Goal: Contribute content: Contribute content

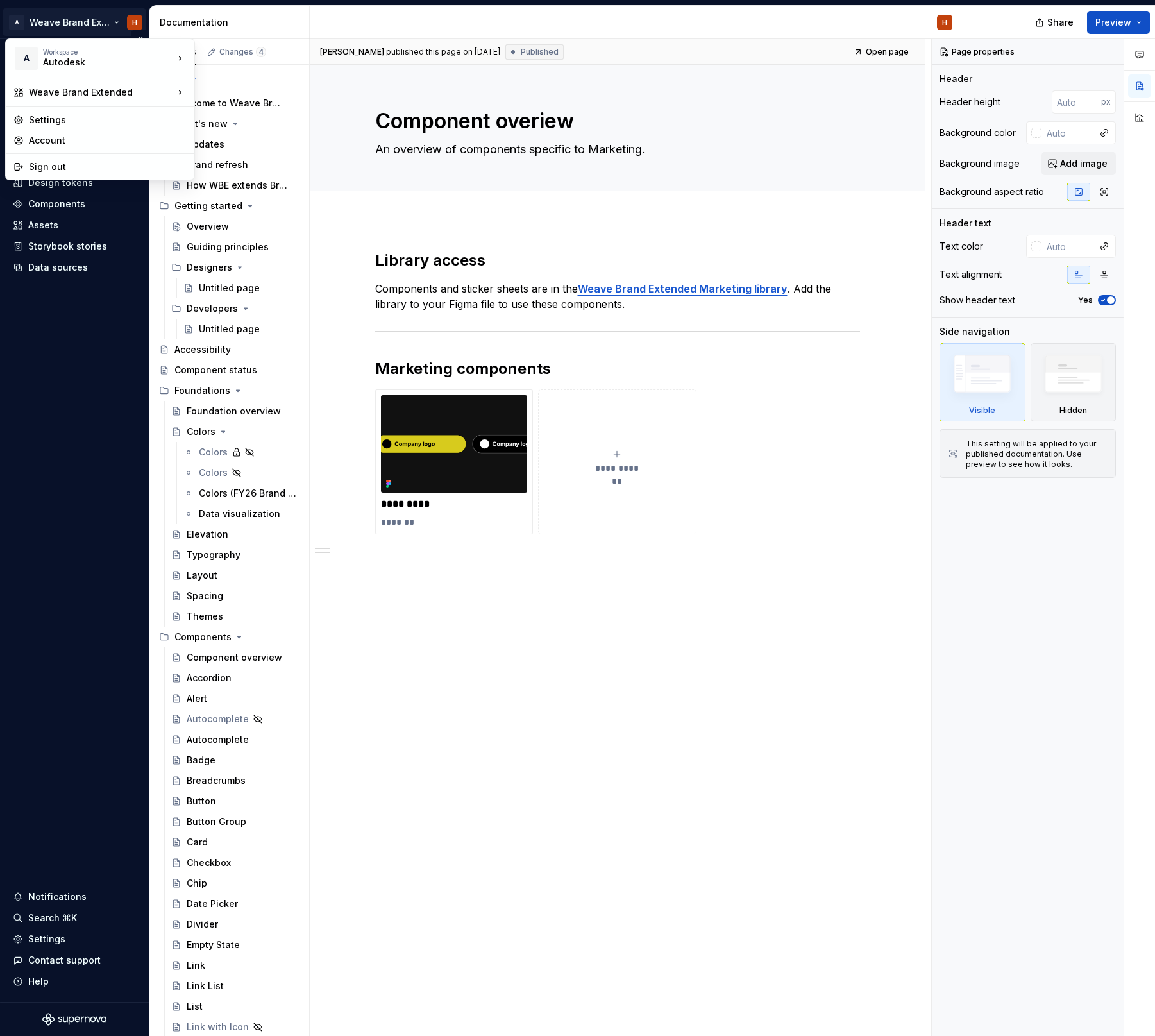
click at [81, 24] on html "A Weave Brand Extended H Home Documentation Analytics Code automation Design sy…" at bounding box center [578, 518] width 1155 height 1036
click at [112, 307] on html "A Weave Brand Extended H Home Documentation Analytics Code automation Design sy…" at bounding box center [578, 518] width 1155 height 1036
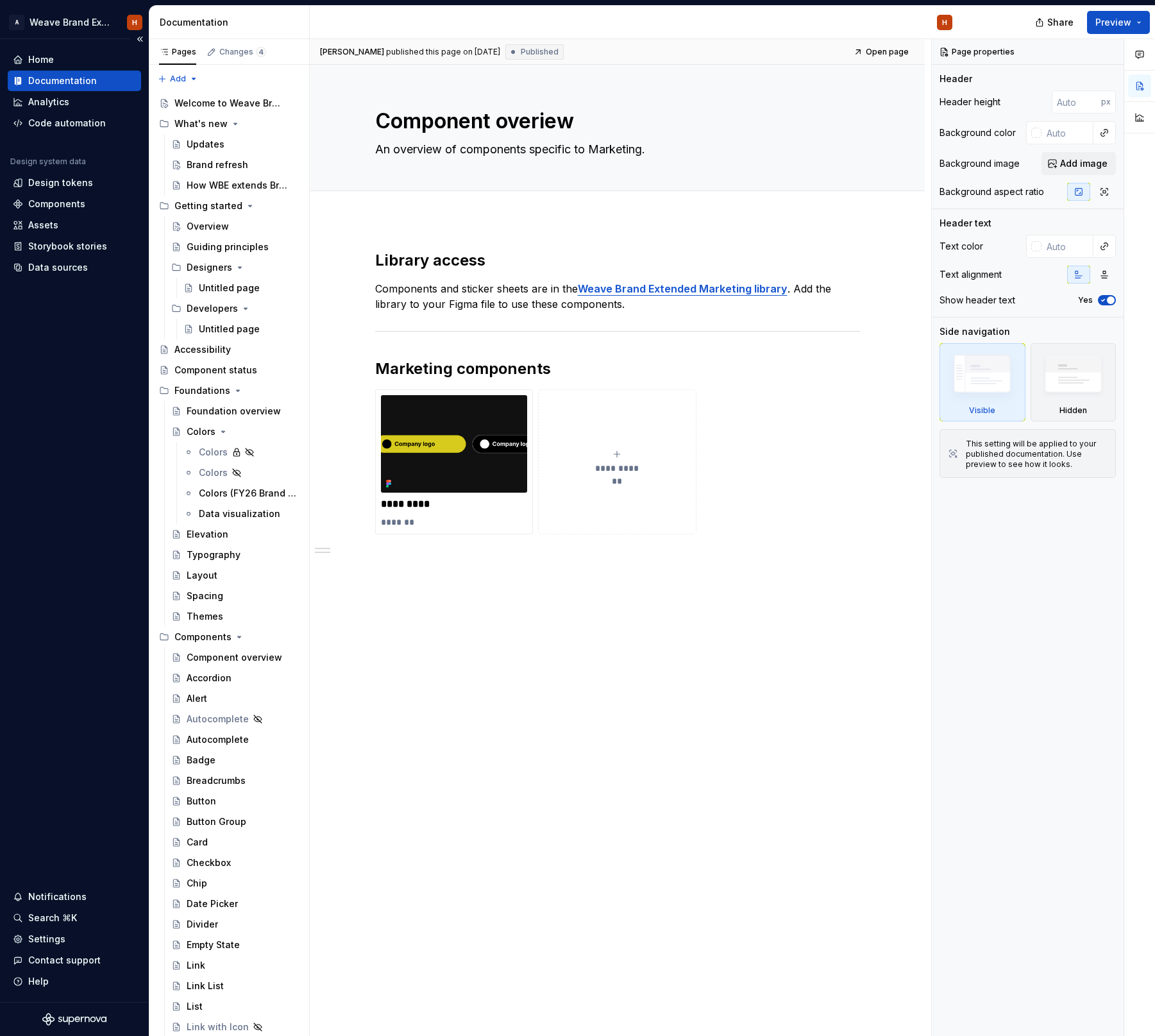
click at [84, 83] on div "Documentation" at bounding box center [62, 81] width 69 height 13
click at [231, 122] on icon "Page tree" at bounding box center [235, 123] width 10 height 10
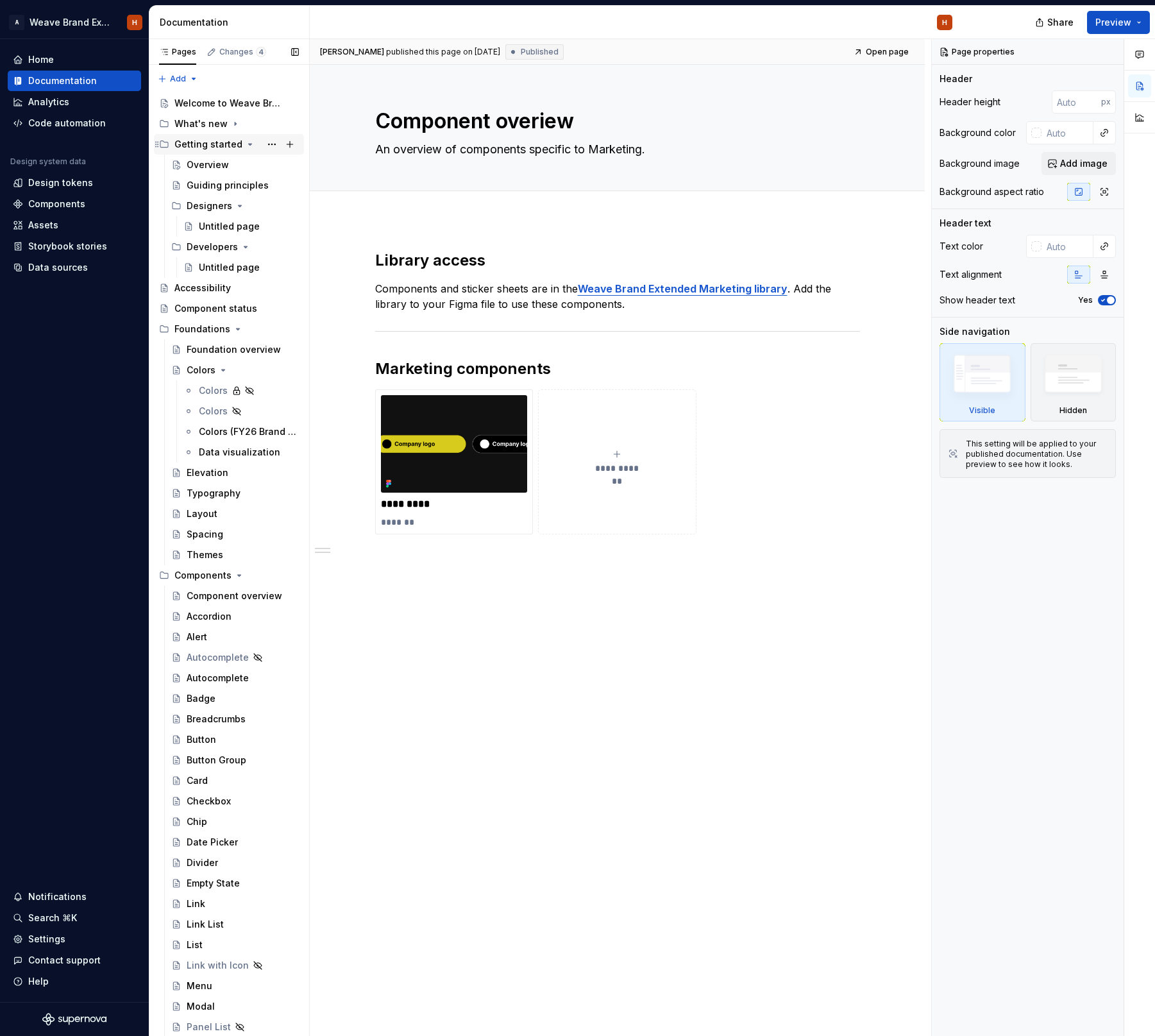
click at [245, 140] on icon "Page tree" at bounding box center [249, 144] width 10 height 10
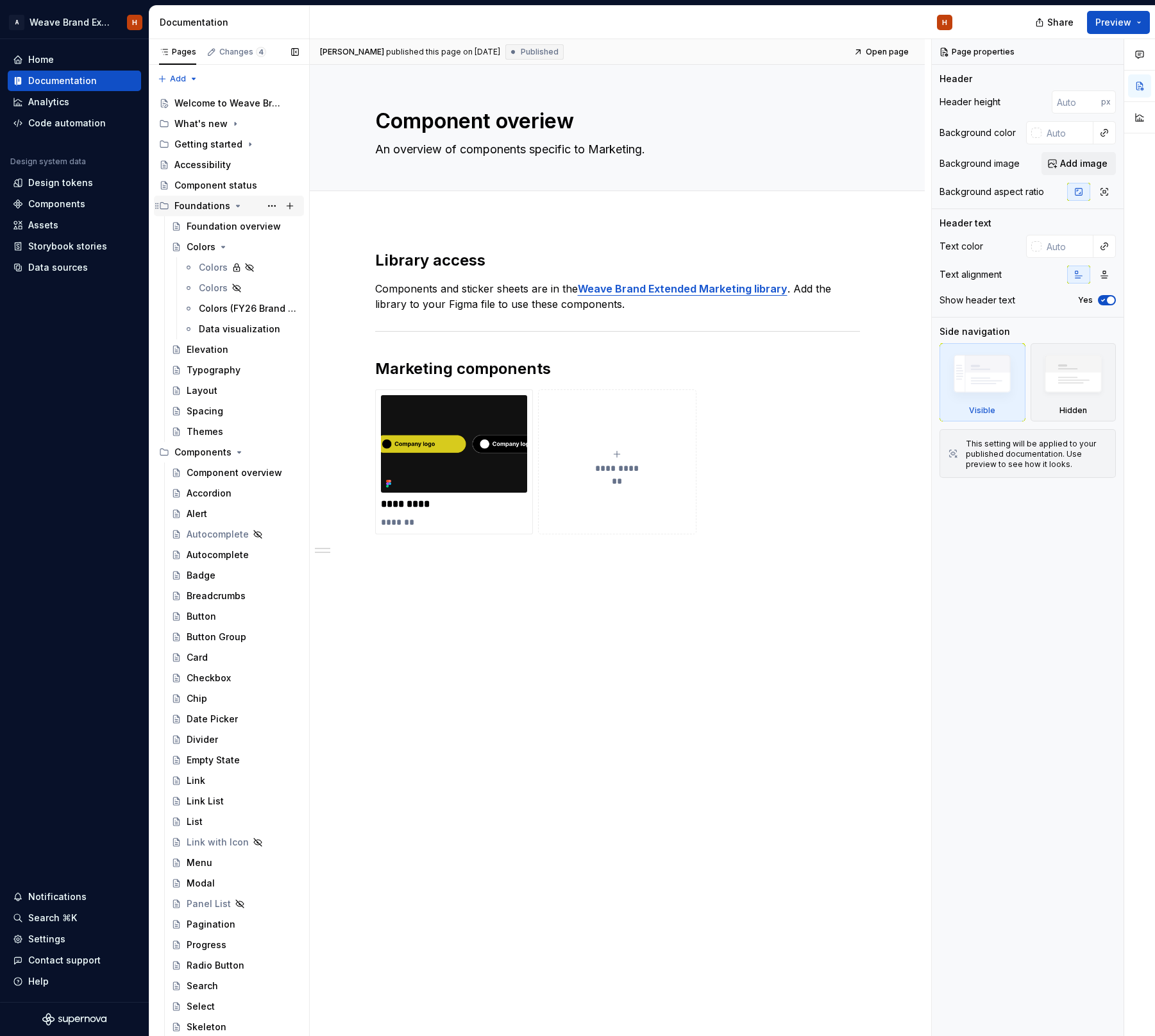
click at [233, 205] on icon "Page tree" at bounding box center [238, 205] width 10 height 10
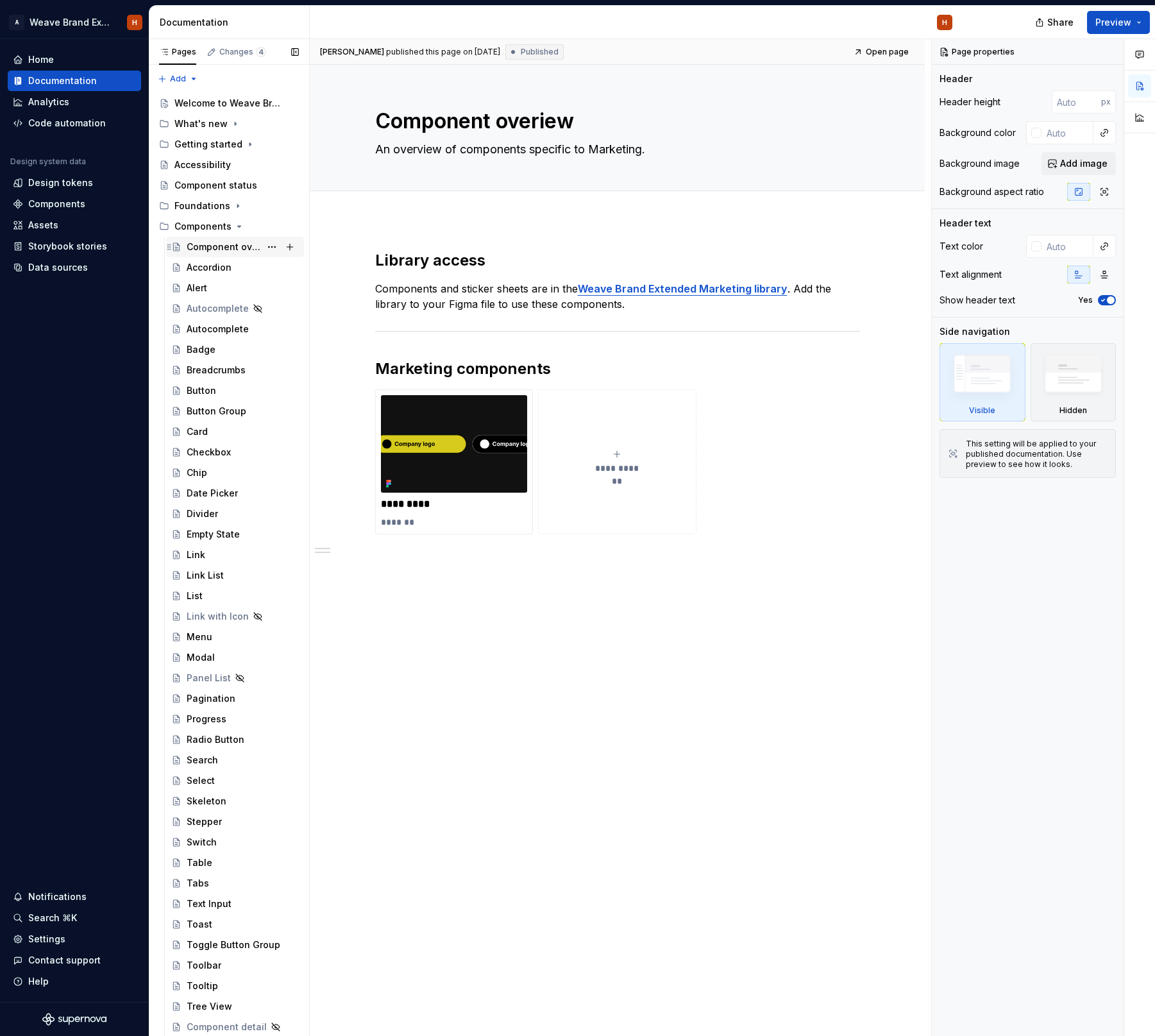
click at [243, 242] on div "Component overview" at bounding box center [223, 247] width 74 height 13
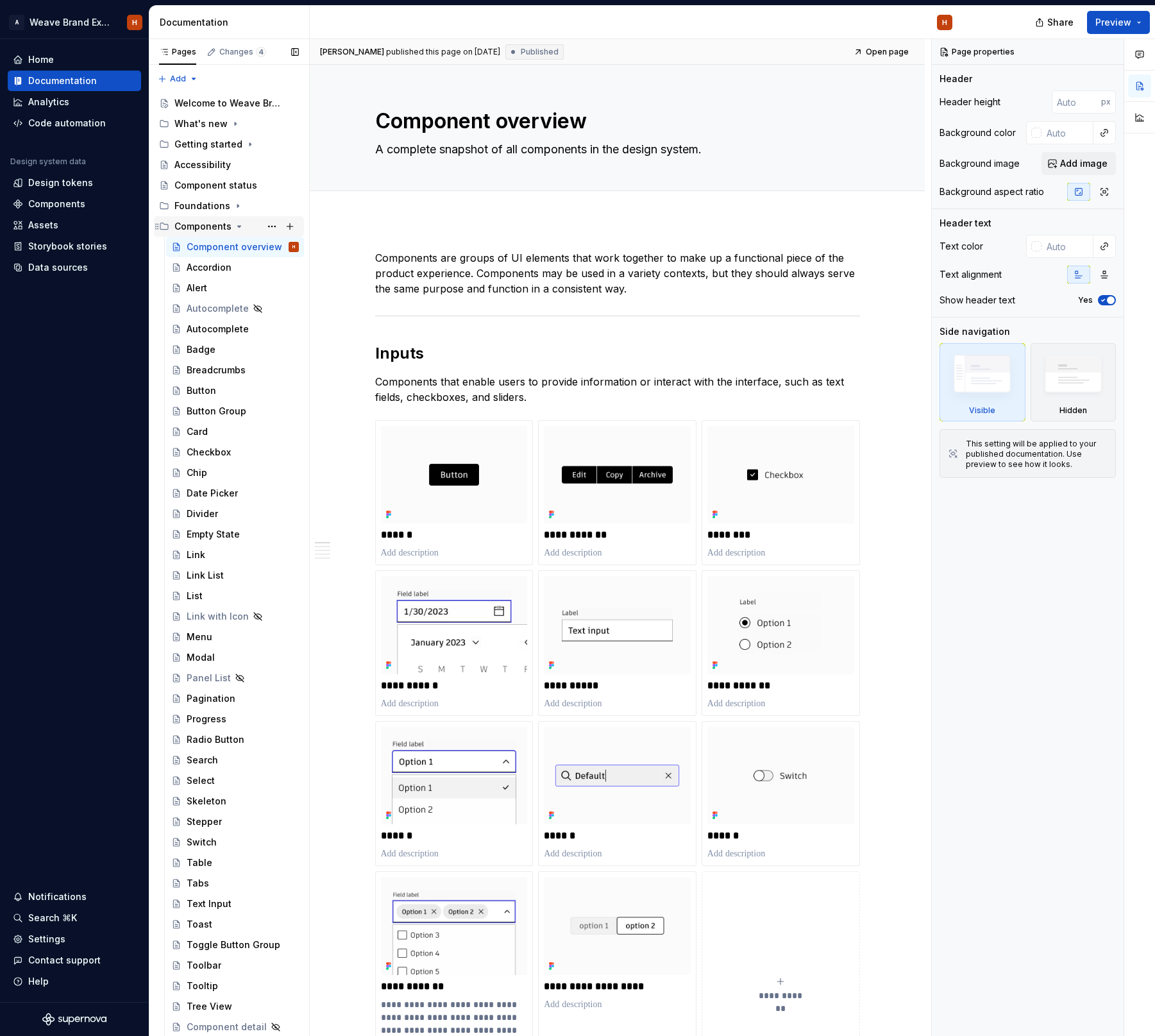
click at [238, 226] on icon "Page tree" at bounding box center [239, 227] width 3 height 2
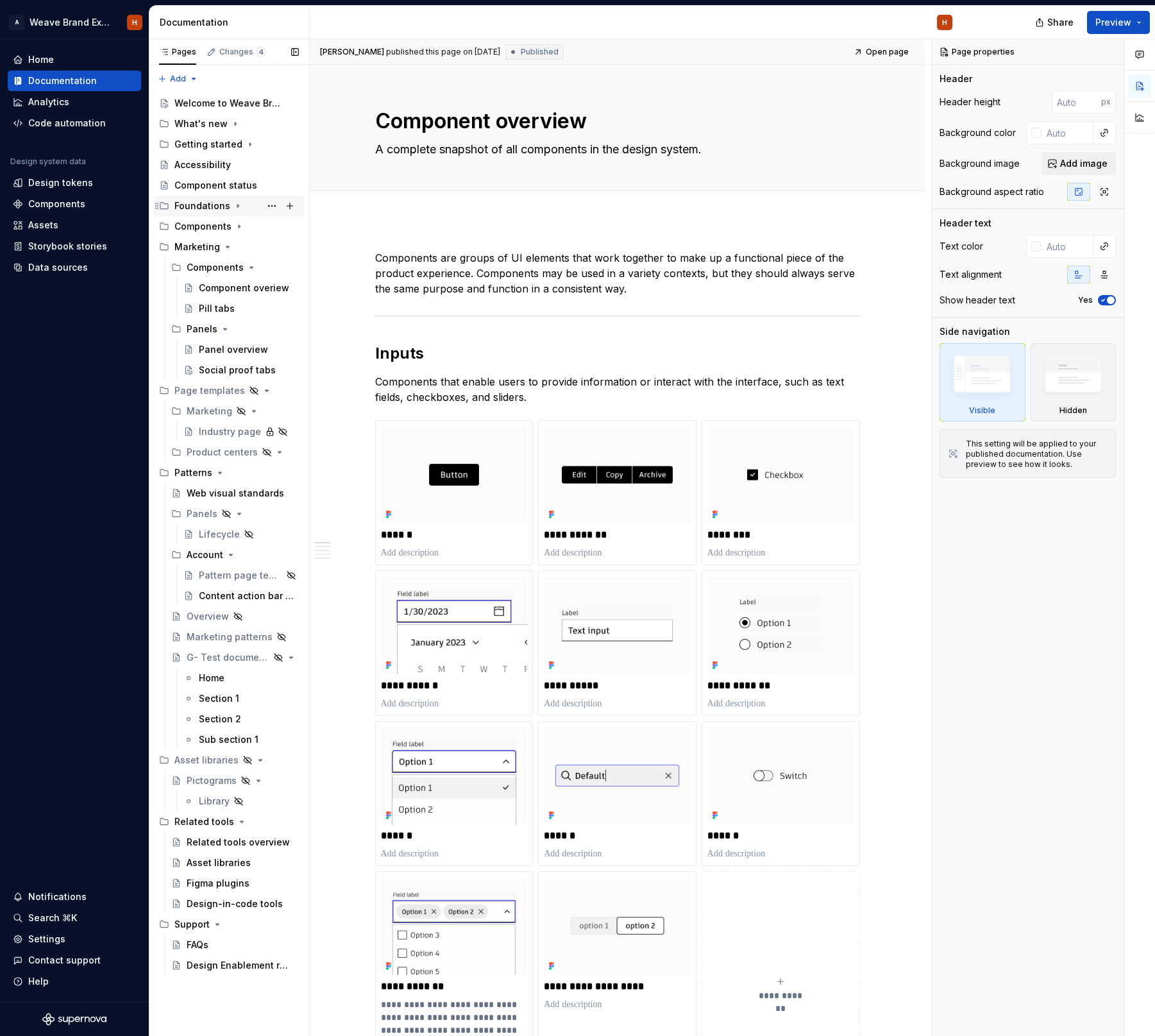
click at [226, 204] on div "Foundations" at bounding box center [202, 206] width 56 height 13
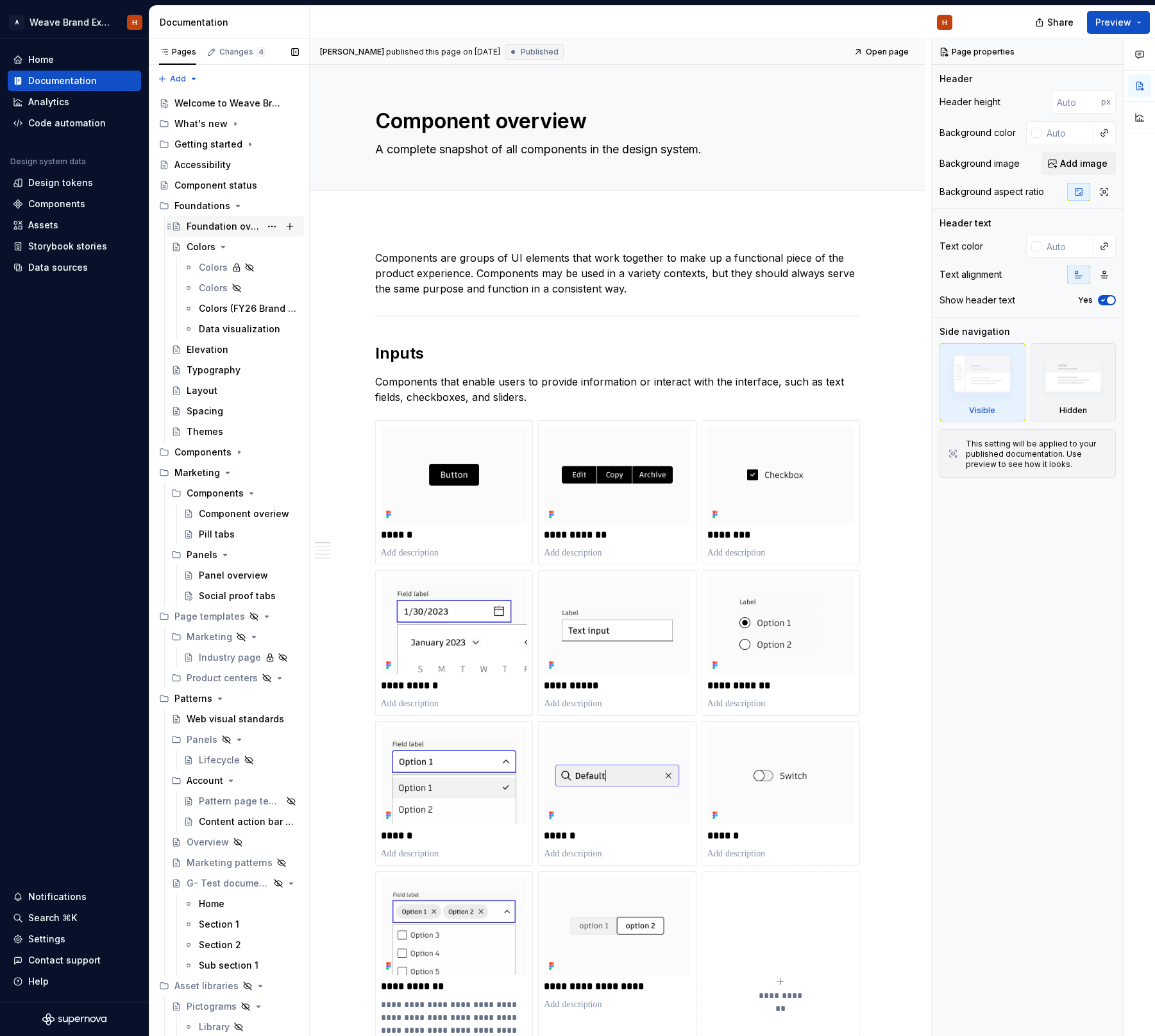
click at [238, 224] on div "Foundation overview" at bounding box center [223, 226] width 74 height 13
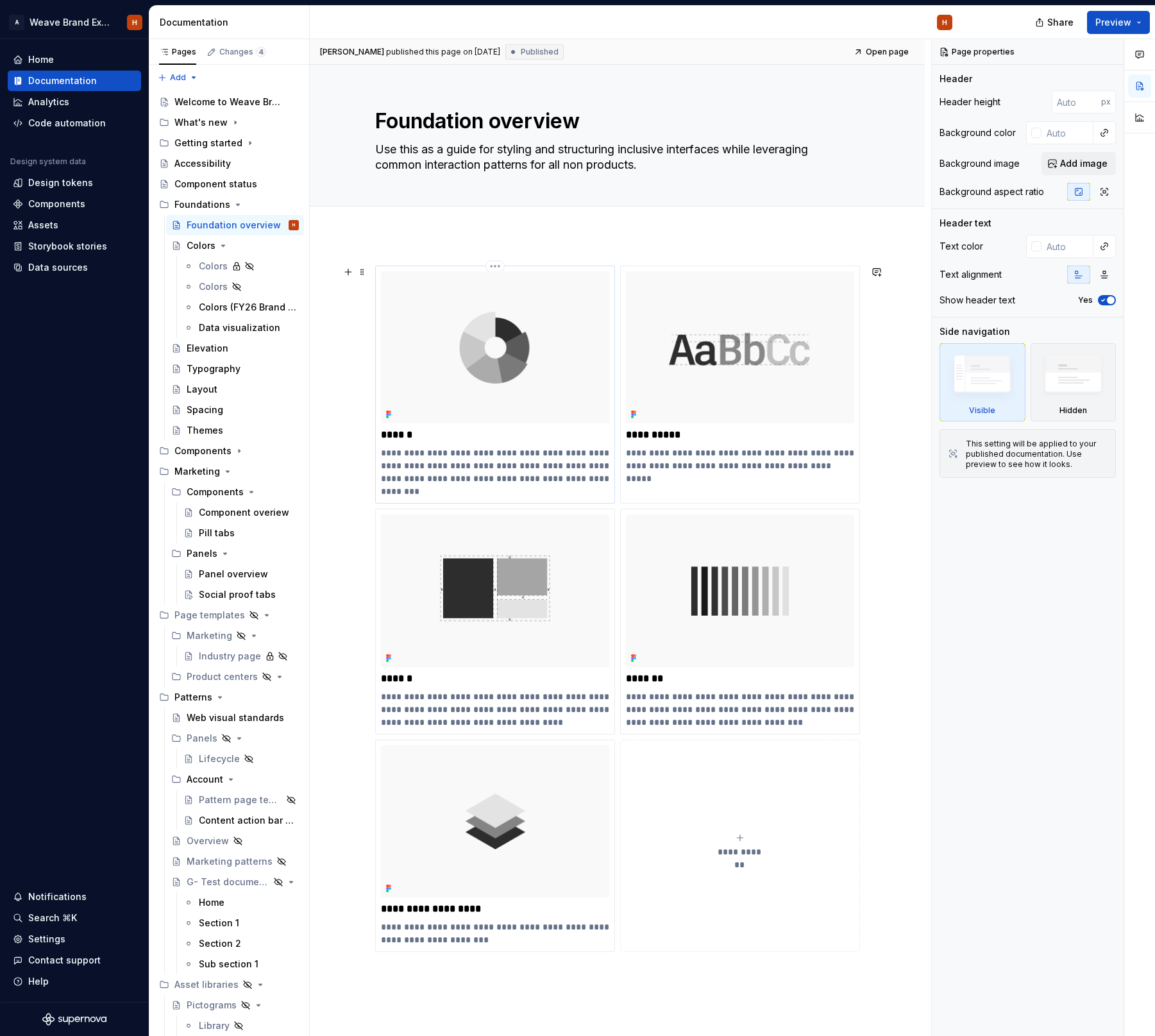
click at [444, 332] on img at bounding box center [495, 347] width 228 height 152
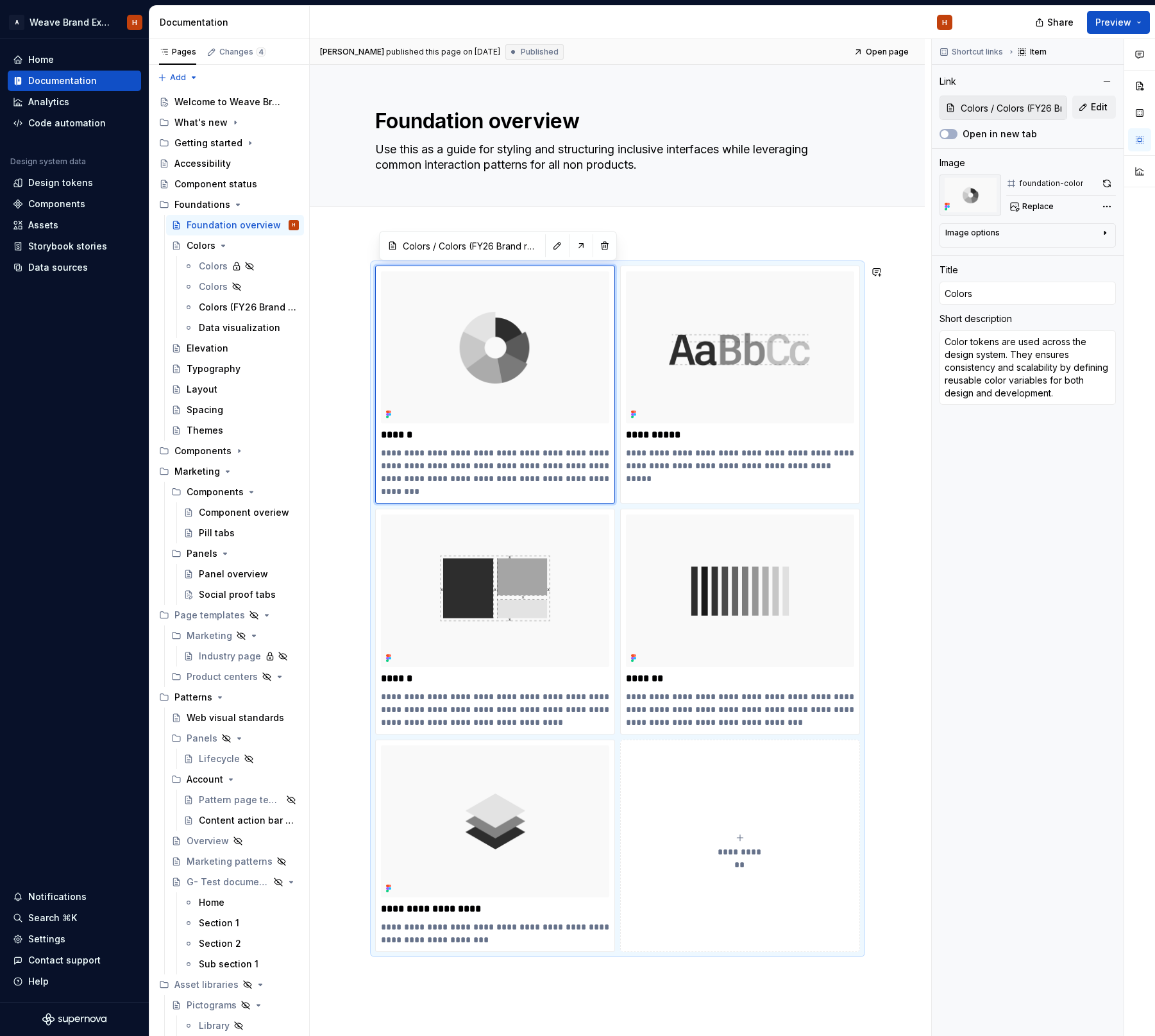
click at [705, 242] on div "**********" at bounding box center [617, 756] width 615 height 1043
click at [554, 247] on button "button" at bounding box center [557, 245] width 18 height 18
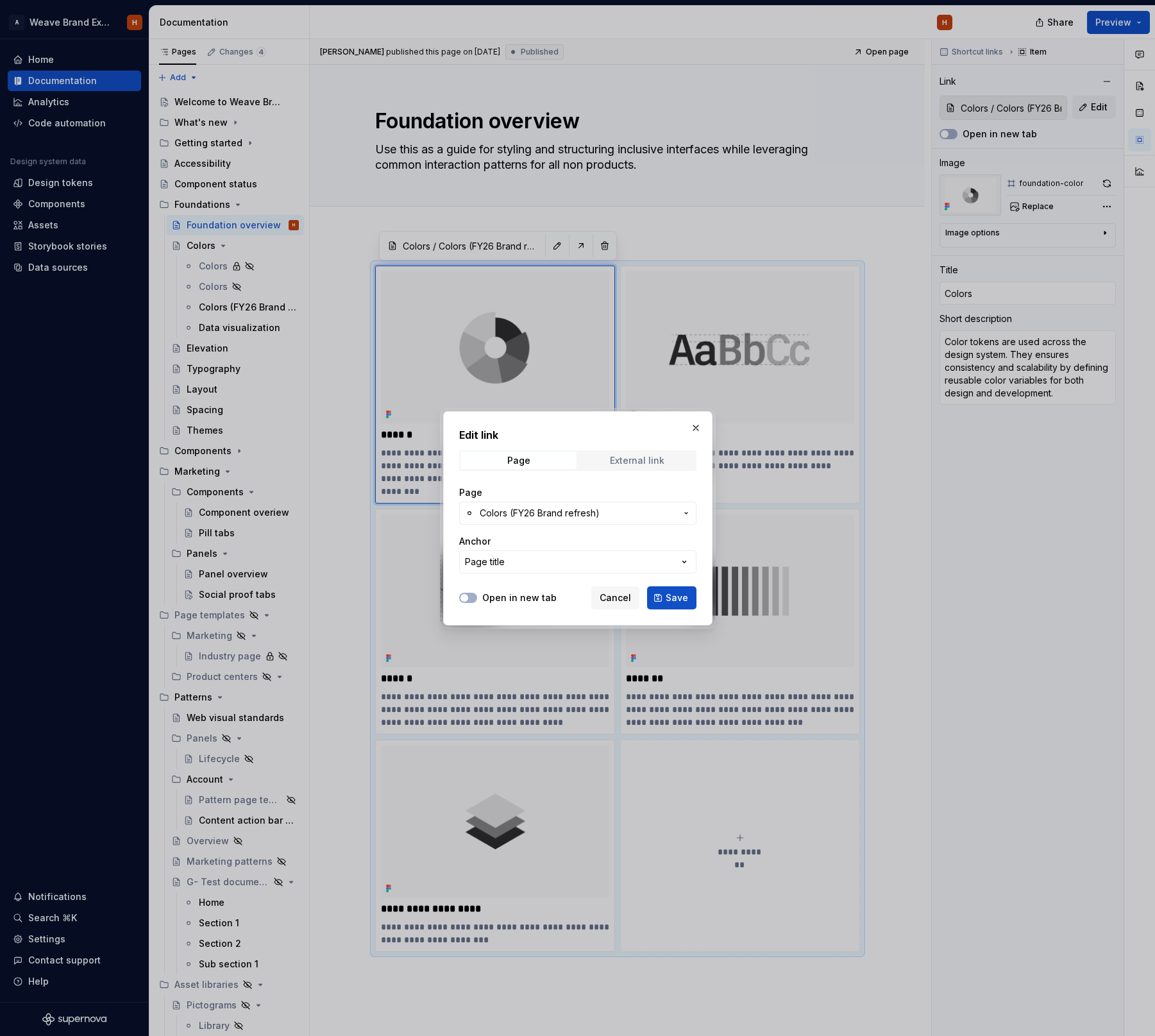
click at [650, 463] on div "External link" at bounding box center [637, 460] width 54 height 10
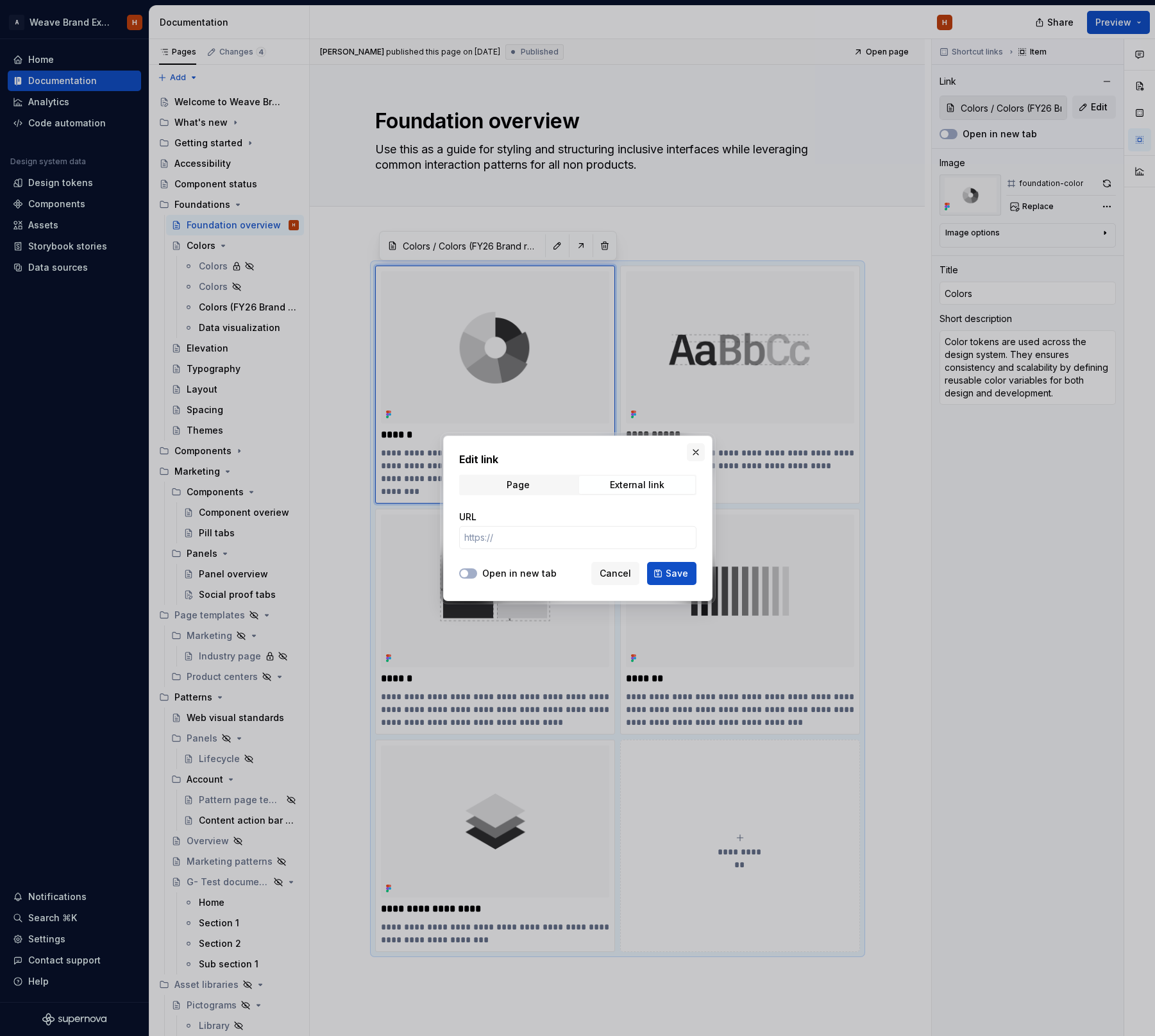
click at [693, 453] on button "button" at bounding box center [695, 451] width 18 height 18
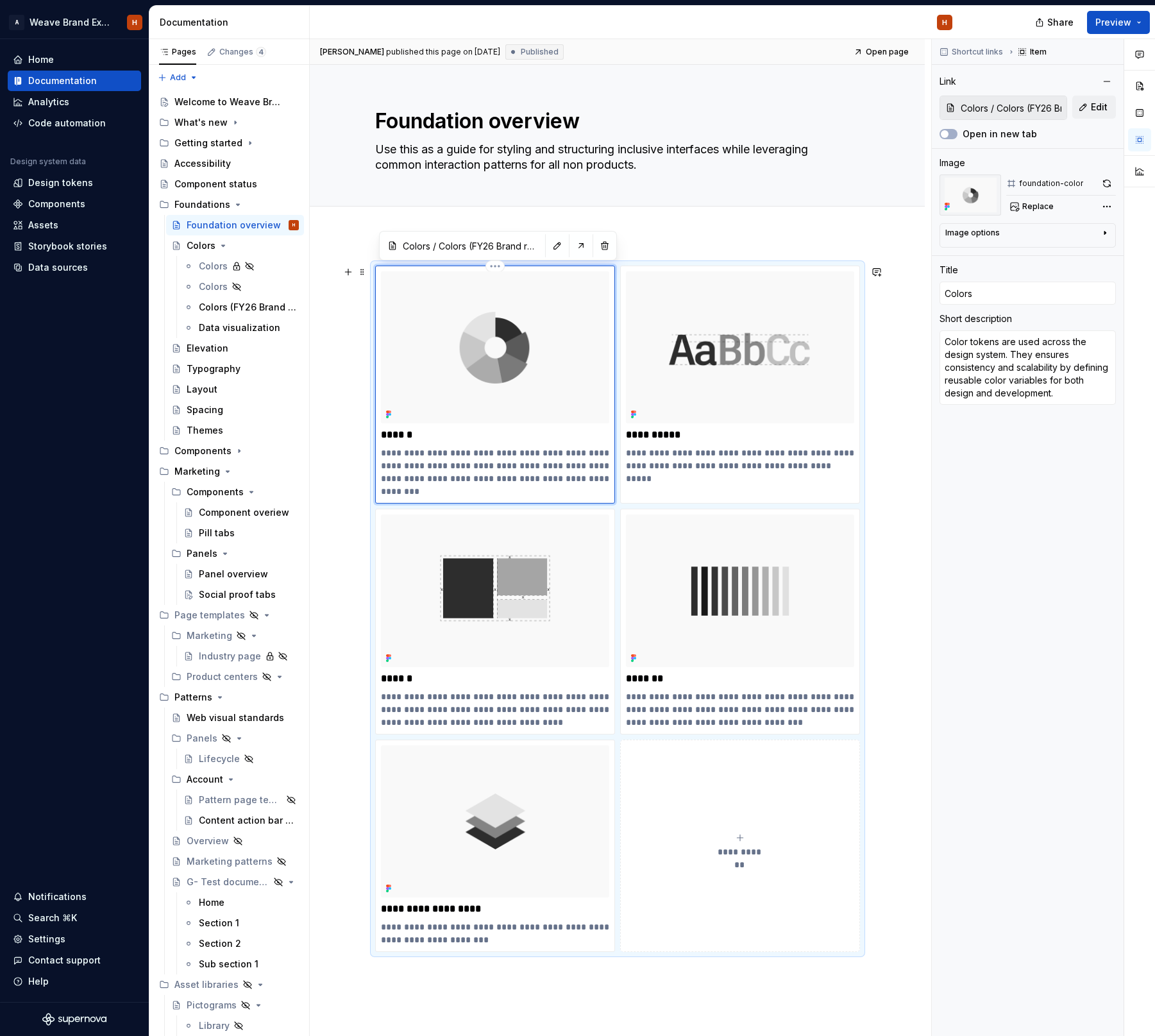
click at [520, 384] on img at bounding box center [495, 347] width 228 height 152
click at [1038, 208] on span "Replace" at bounding box center [1037, 206] width 32 height 10
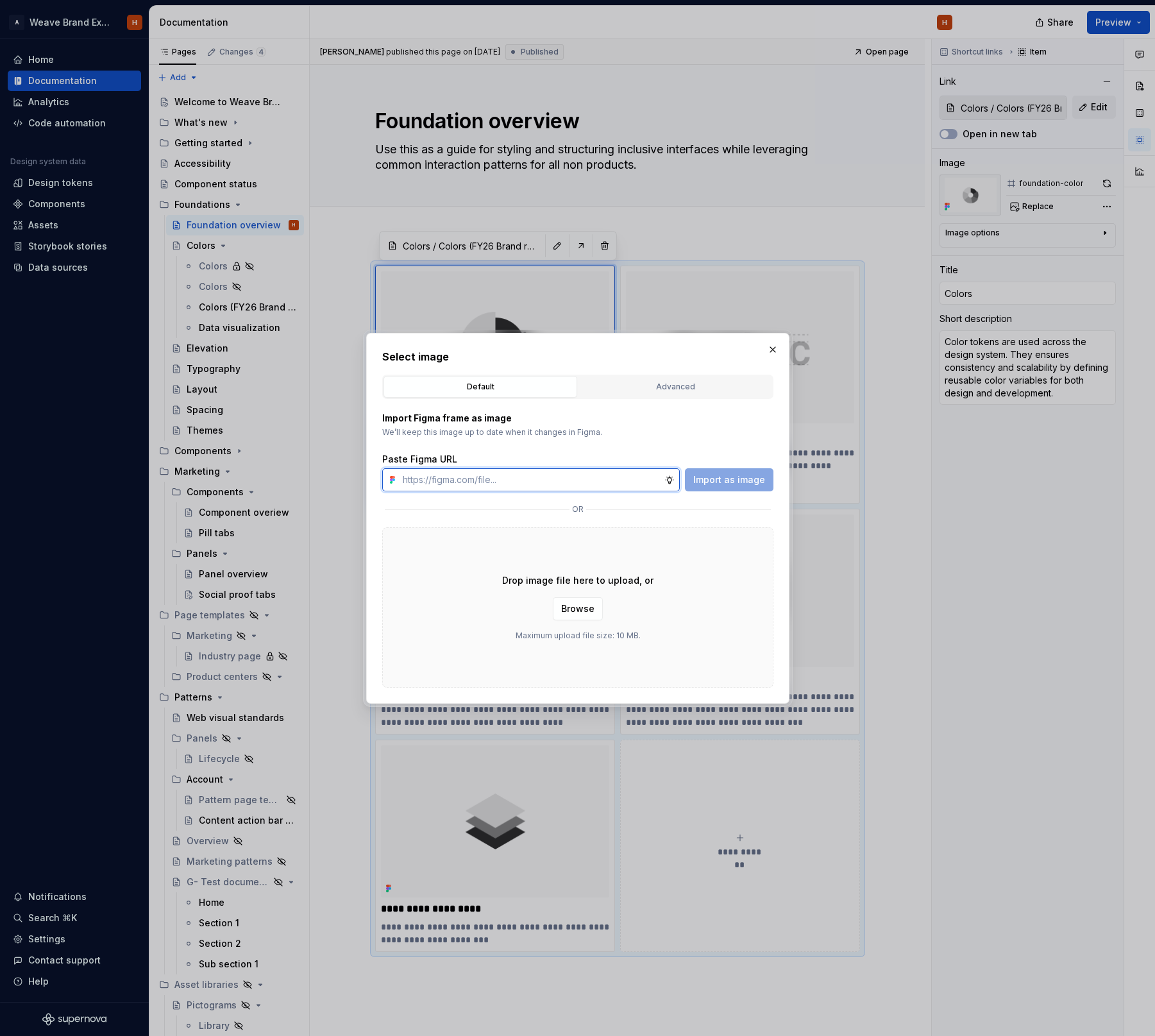
type textarea "*"
paste input "[URL][DOMAIN_NAME]"
type input "[URL][DOMAIN_NAME]"
click at [667, 383] on div "Advanced" at bounding box center [675, 386] width 185 height 13
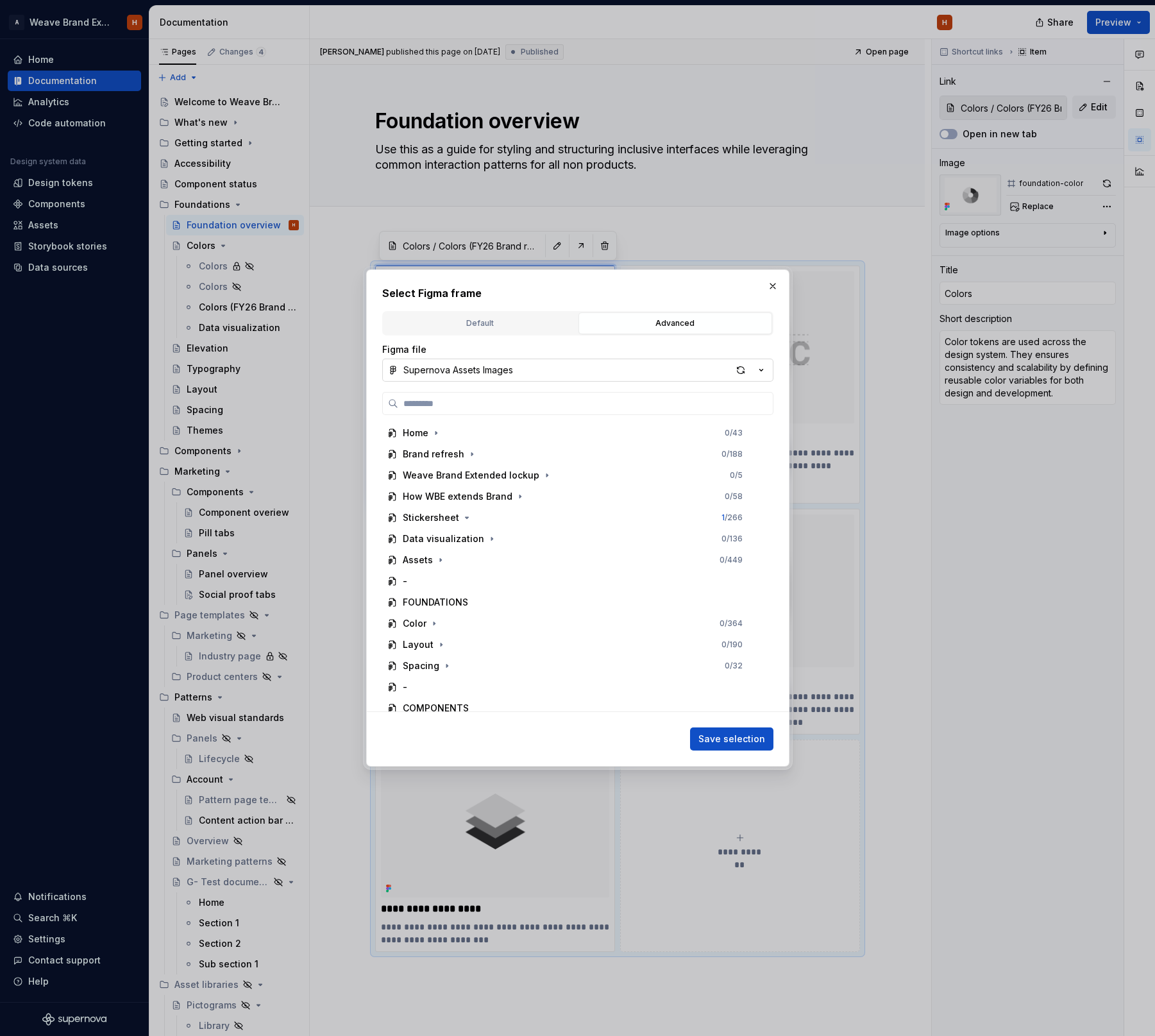
click at [760, 372] on icon "button" at bounding box center [761, 370] width 13 height 13
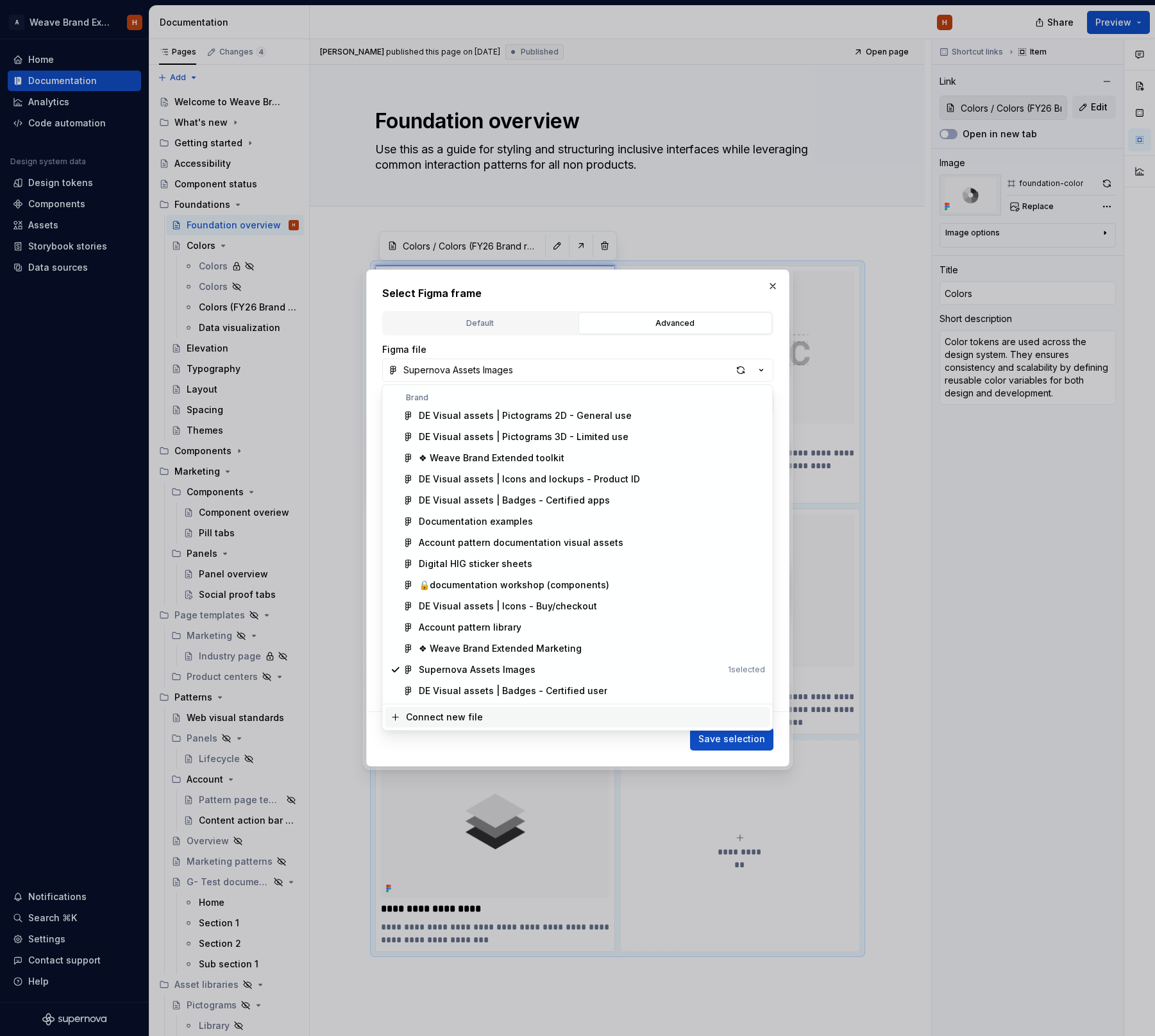
click at [463, 715] on div "Connect new file" at bounding box center [444, 717] width 77 height 13
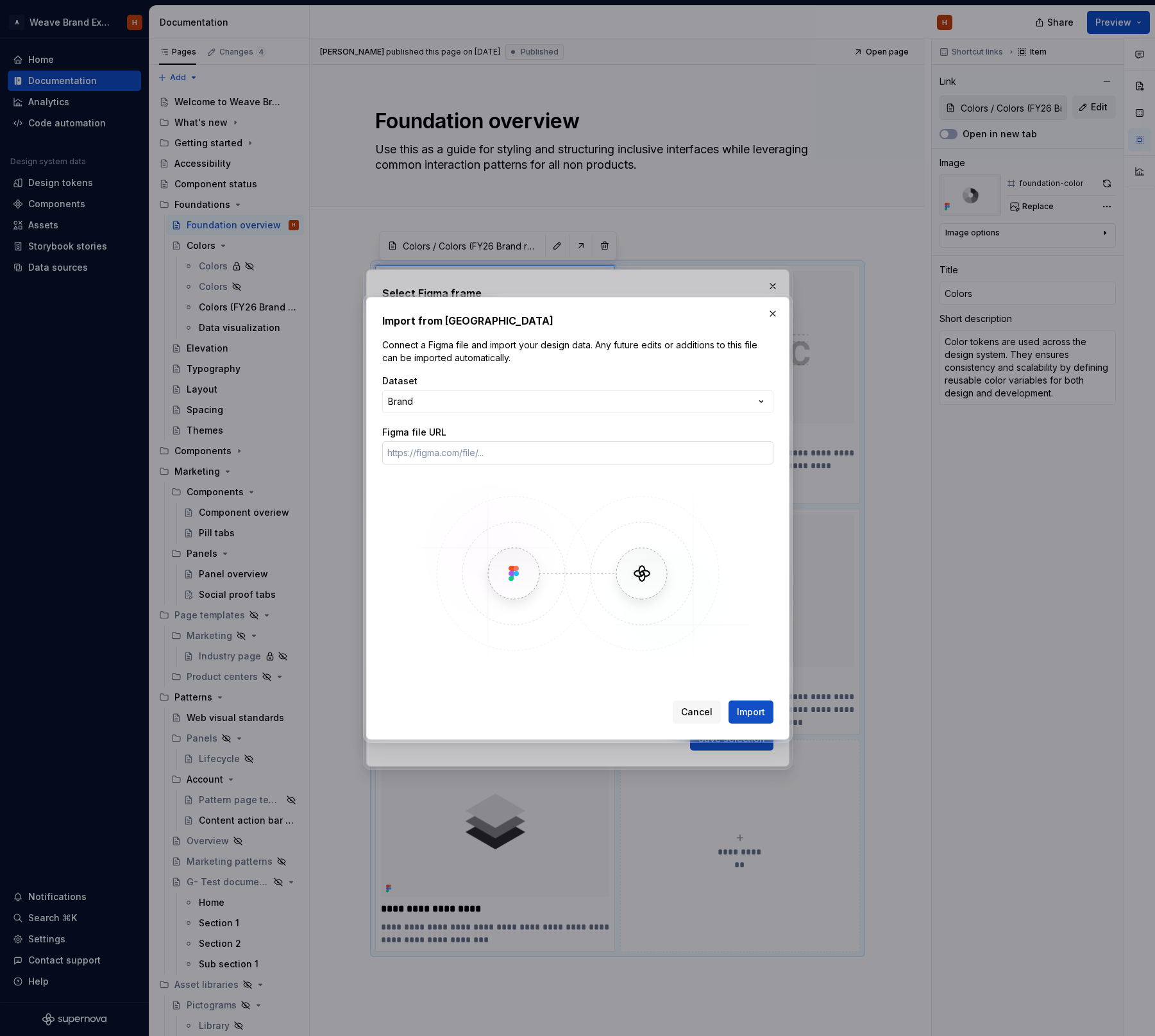
click at [423, 450] on input "Figma file URL" at bounding box center [578, 453] width 391 height 23
paste input "[URL][DOMAIN_NAME]"
type input "[URL][DOMAIN_NAME]"
click at [486, 404] on div "Import from Figma Connect a Figma file and import your design data. Any future …" at bounding box center [578, 518] width 1155 height 1036
click at [567, 379] on div "Import from Figma Connect a Figma file and import your design data. Any future …" at bounding box center [578, 518] width 1155 height 1036
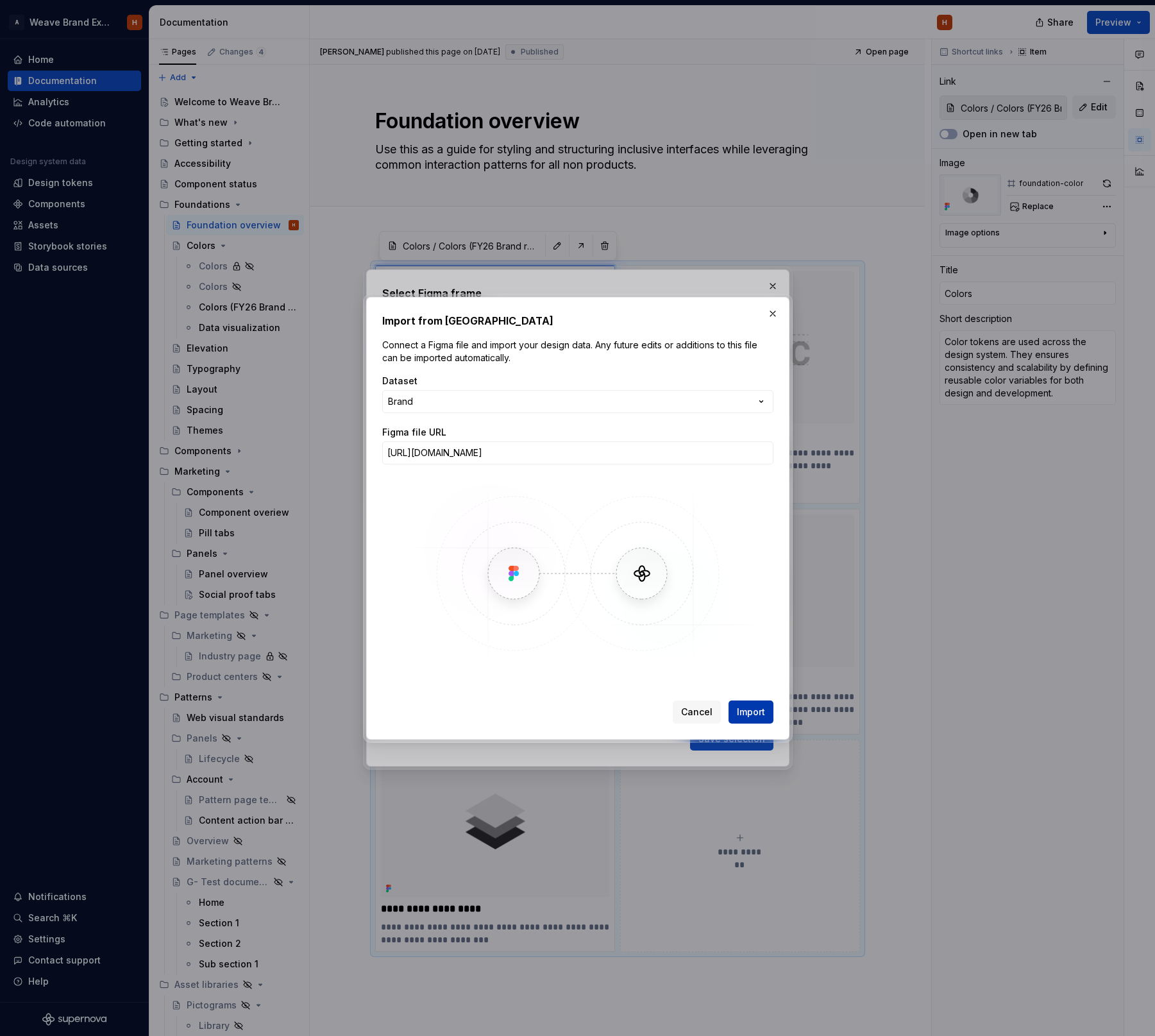
click at [754, 708] on span "Import" at bounding box center [751, 712] width 28 height 13
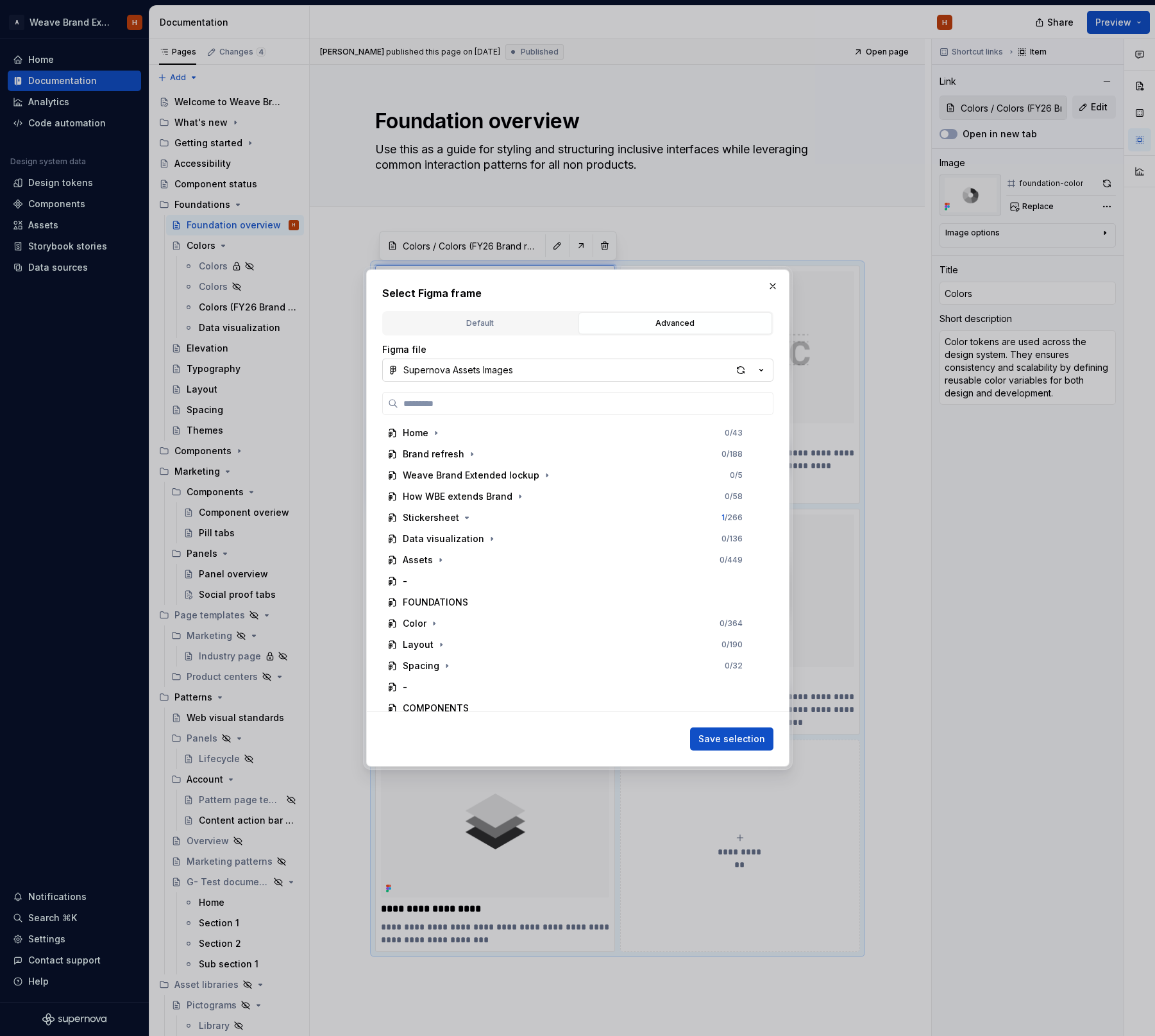
click at [584, 372] on button "Supernova Assets Images" at bounding box center [578, 370] width 391 height 23
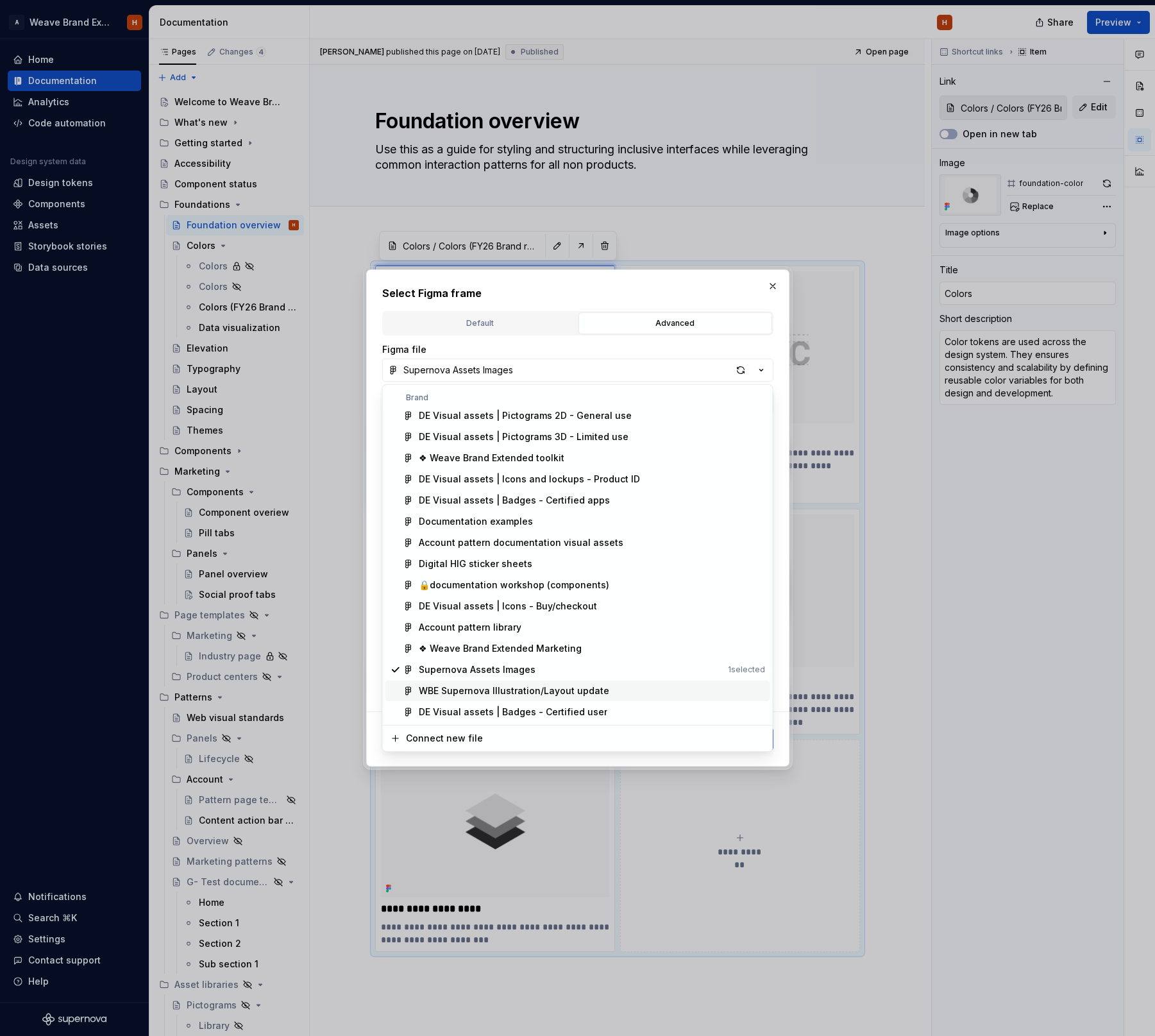
click at [502, 690] on div "WBE Supernova Illustration/Layout update" at bounding box center [514, 691] width 190 height 13
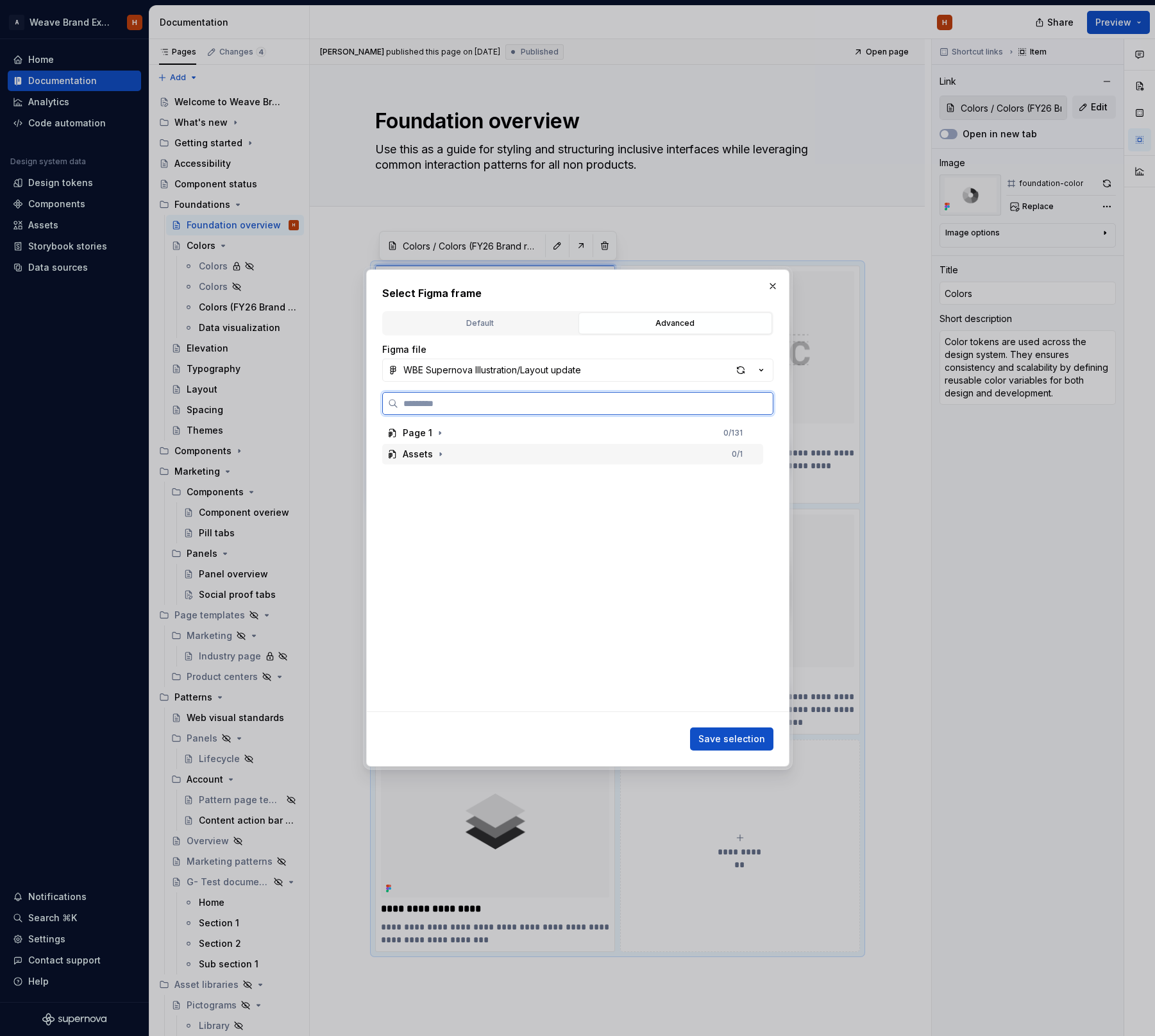
click at [420, 458] on div "Assets" at bounding box center [417, 454] width 30 height 13
click at [443, 476] on div "Color" at bounding box center [578, 475] width 368 height 21
click at [729, 736] on span "Save selection" at bounding box center [732, 739] width 67 height 13
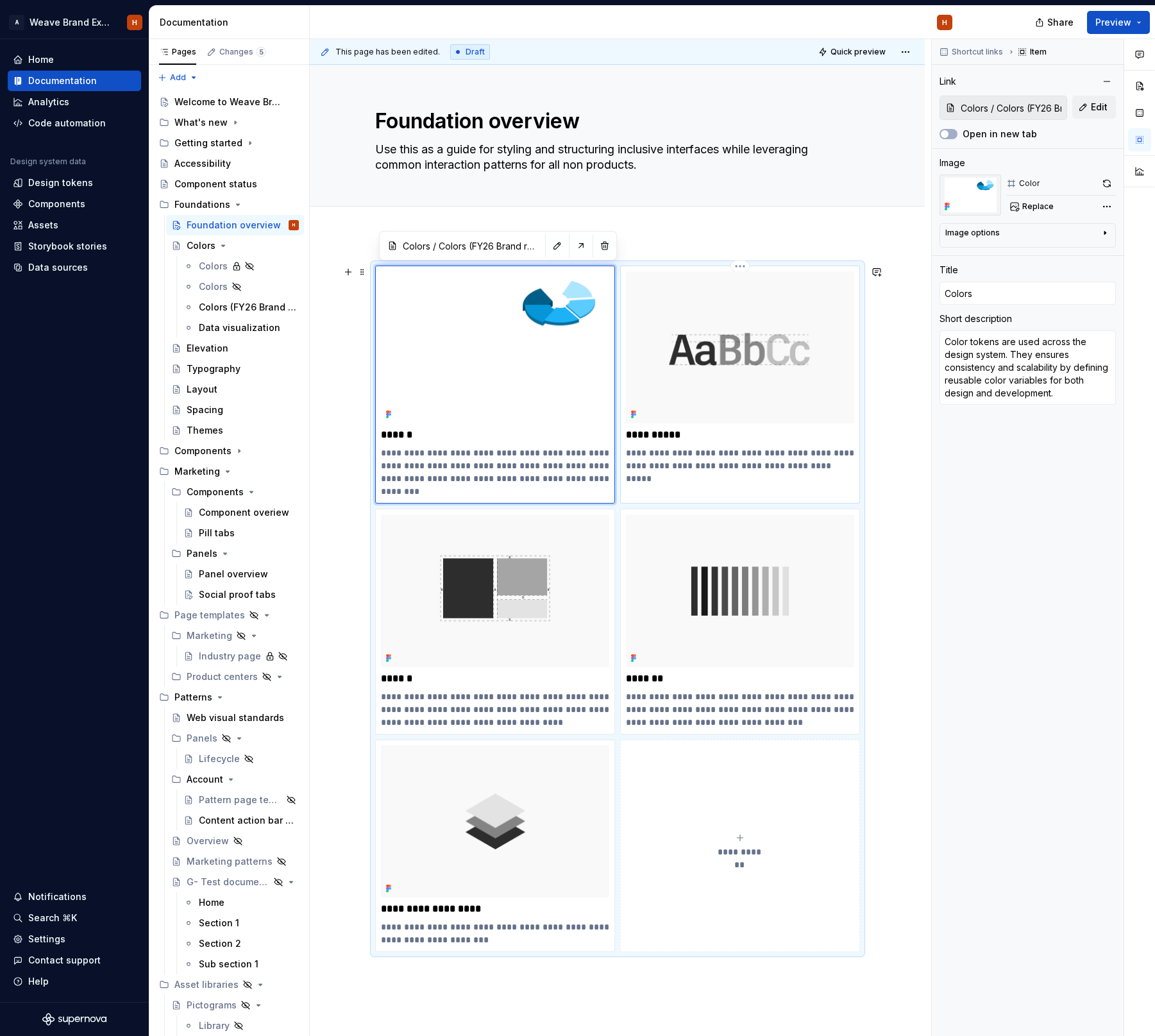
type textarea "*"
type input "Foundations / Typography"
type input "Typography"
type textarea "Weave Brand Extended typographic system creates a content hierarchy that is sca…"
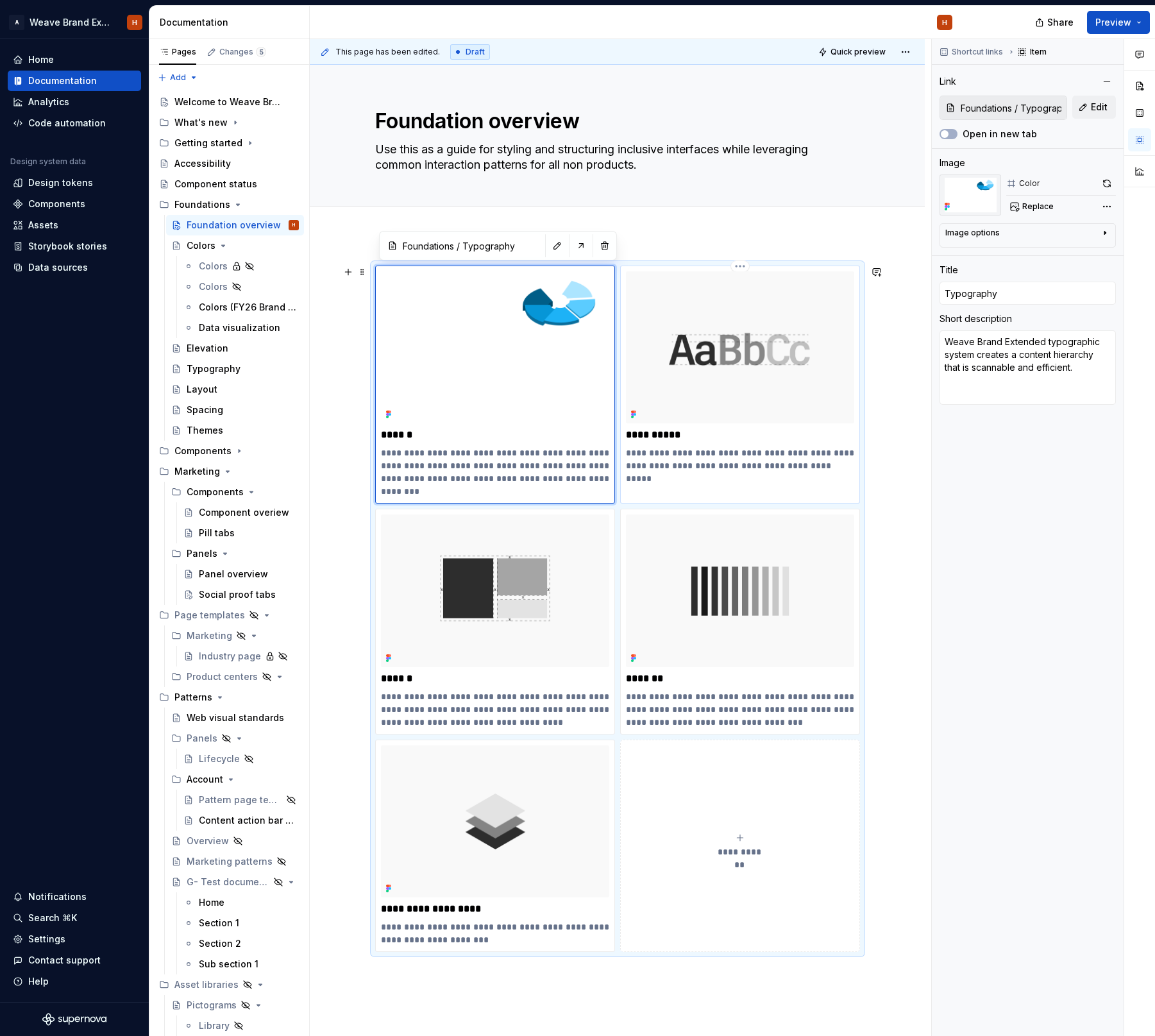
click at [837, 418] on img at bounding box center [739, 347] width 228 height 152
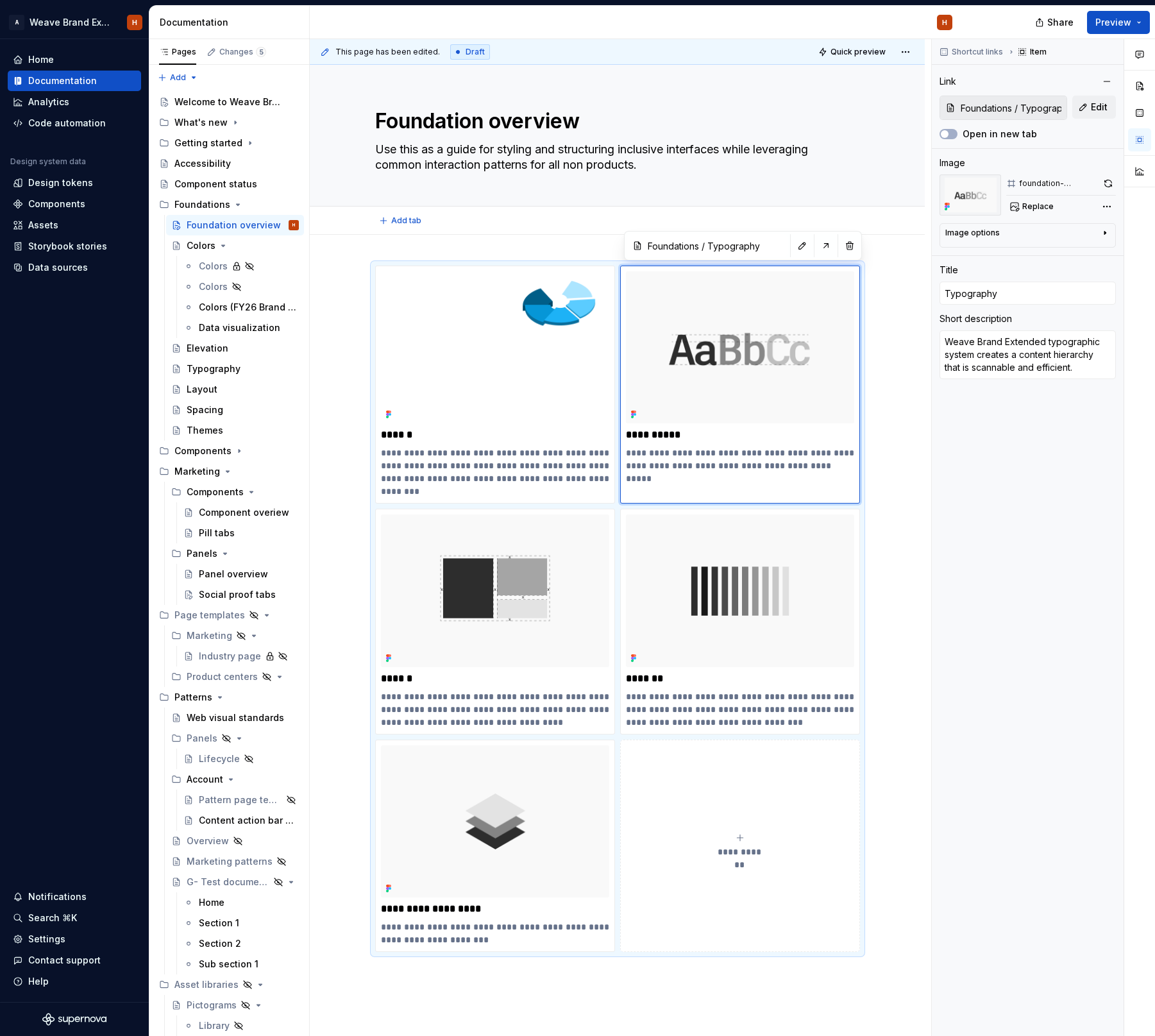
click at [591, 211] on div "Add tab" at bounding box center [618, 220] width 485 height 18
click at [618, 208] on div "Add tab" at bounding box center [617, 221] width 615 height 28
click at [688, 161] on textarea "Use this as a guide for styling and structuring inclusive interfaces while leve…" at bounding box center [615, 157] width 485 height 36
type textarea "*"
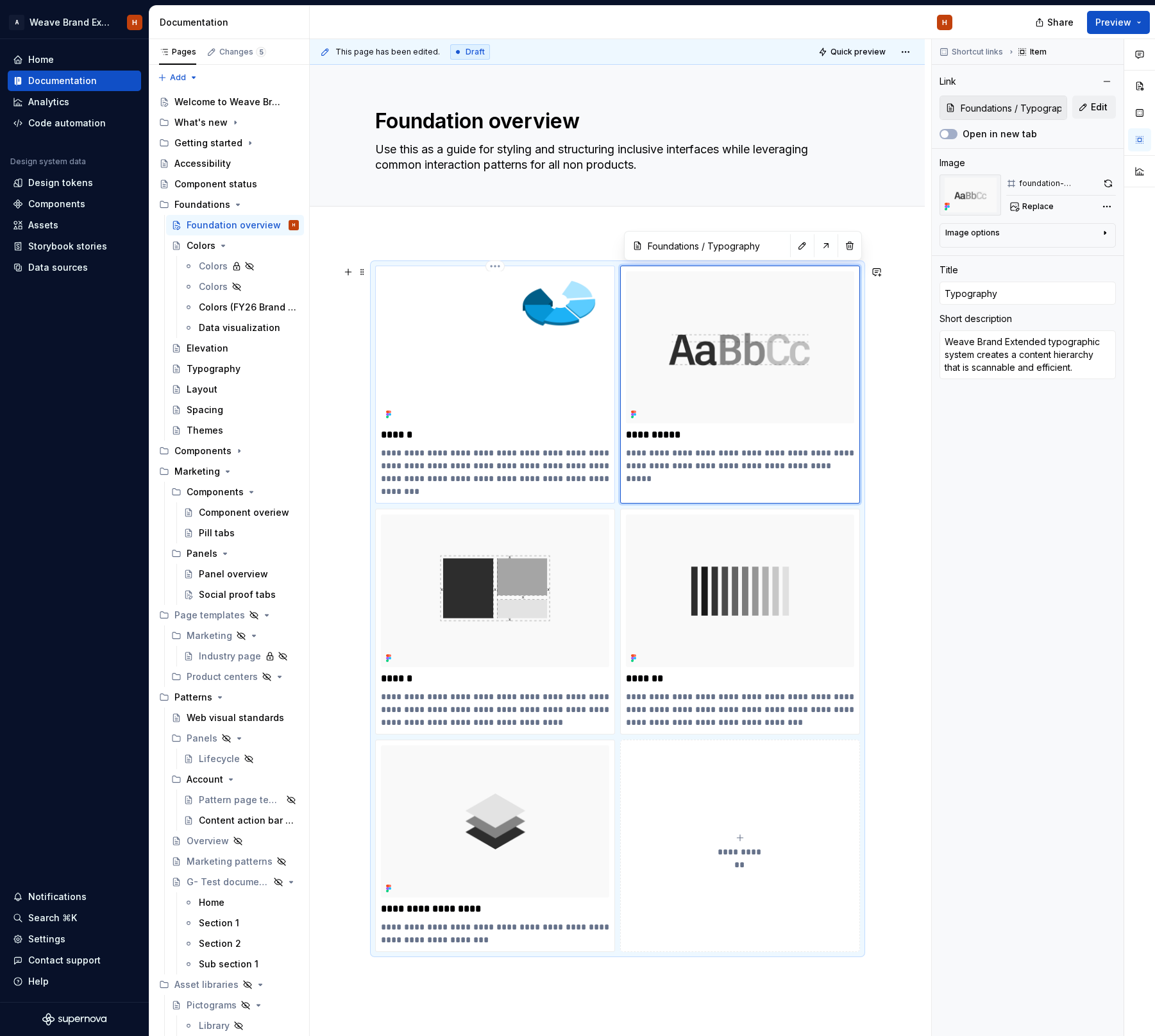
type input "Colors / Colors (FY26 Brand refresh)"
type input "Colors"
type textarea "Color tokens are used across the design system. They ensures consistency and sc…"
click at [517, 308] on img at bounding box center [495, 347] width 228 height 152
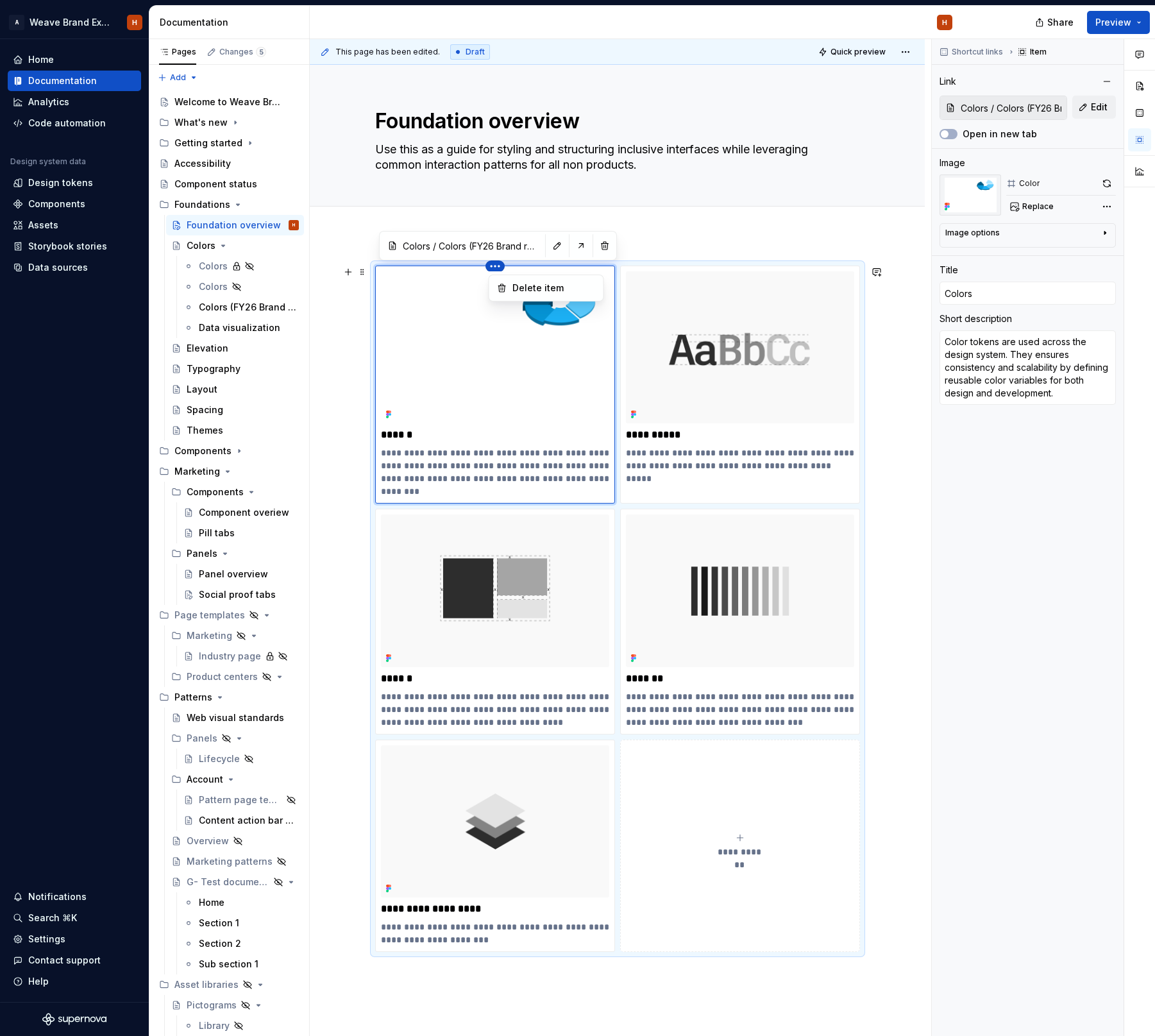
click at [577, 188] on html "A Weave Brand Extended H Home Documentation Analytics Code automation Design sy…" at bounding box center [578, 518] width 1155 height 1036
click at [598, 213] on html "A Weave Brand Extended H Home Documentation Analytics Code automation Design sy…" at bounding box center [578, 518] width 1155 height 1036
click at [876, 585] on div "**********" at bounding box center [617, 756] width 615 height 1043
click at [494, 247] on input "Colors / Colors (FY26 Brand refresh)" at bounding box center [470, 245] width 145 height 23
click at [1037, 205] on span "Replace" at bounding box center [1037, 206] width 32 height 10
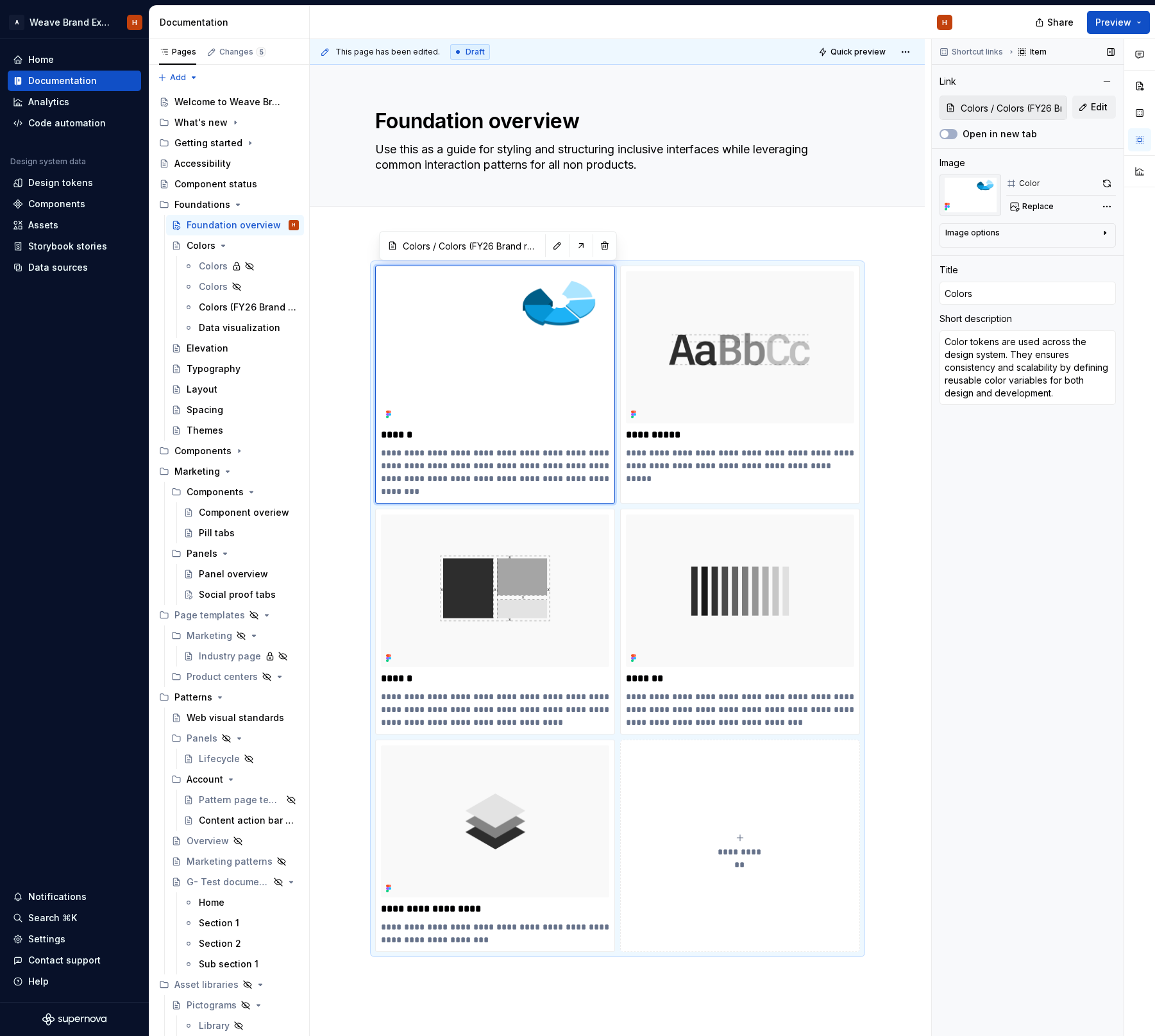
drag, startPoint x: 1107, startPoint y: 183, endPoint x: 1034, endPoint y: 204, distance: 76.0
click at [1106, 184] on button "button" at bounding box center [1106, 183] width 18 height 18
type textarea "*"
type input "Foundations / Typography"
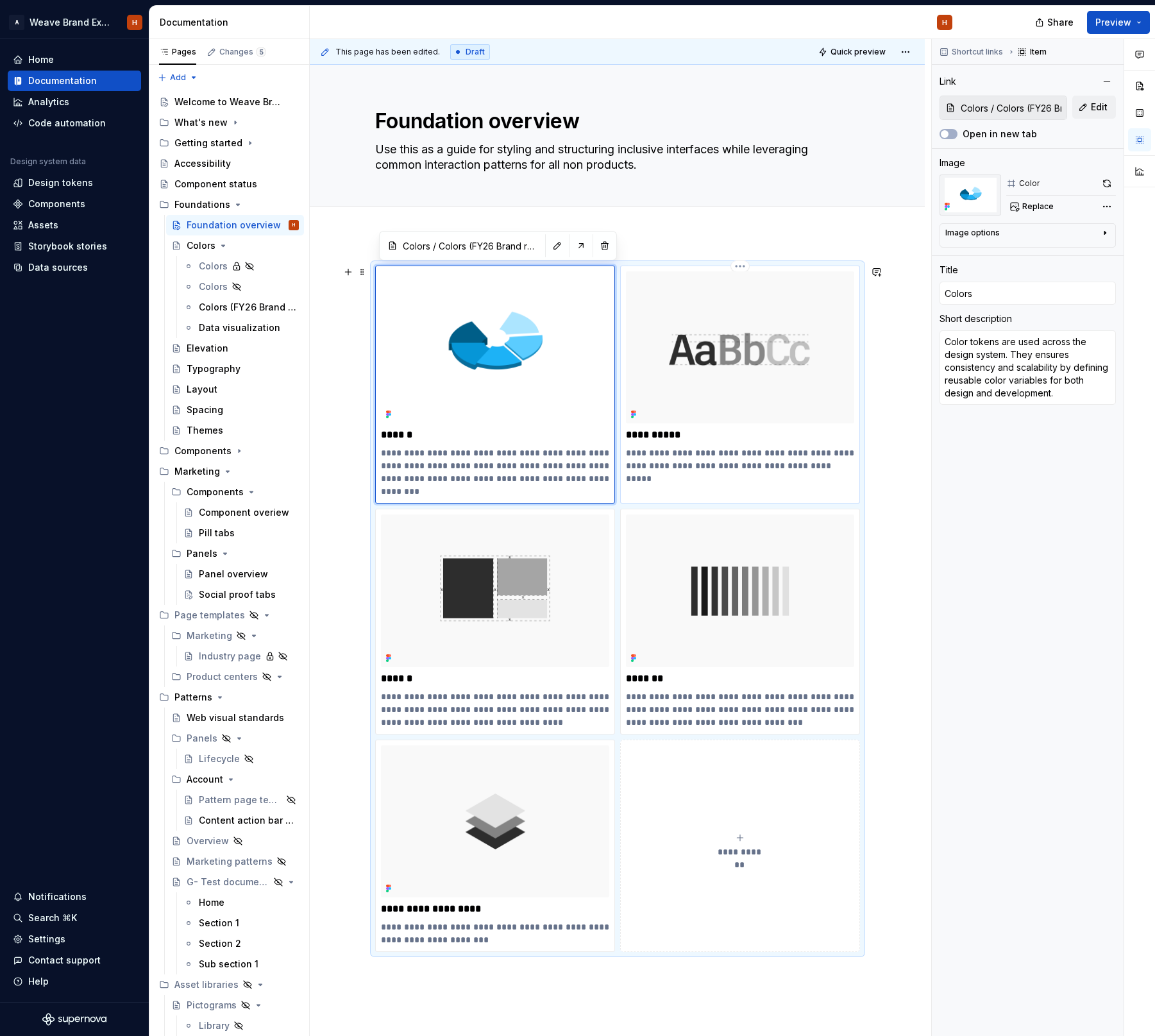
type input "Typography"
type textarea "Weave Brand Extended typographic system creates a content hierarchy that is sca…"
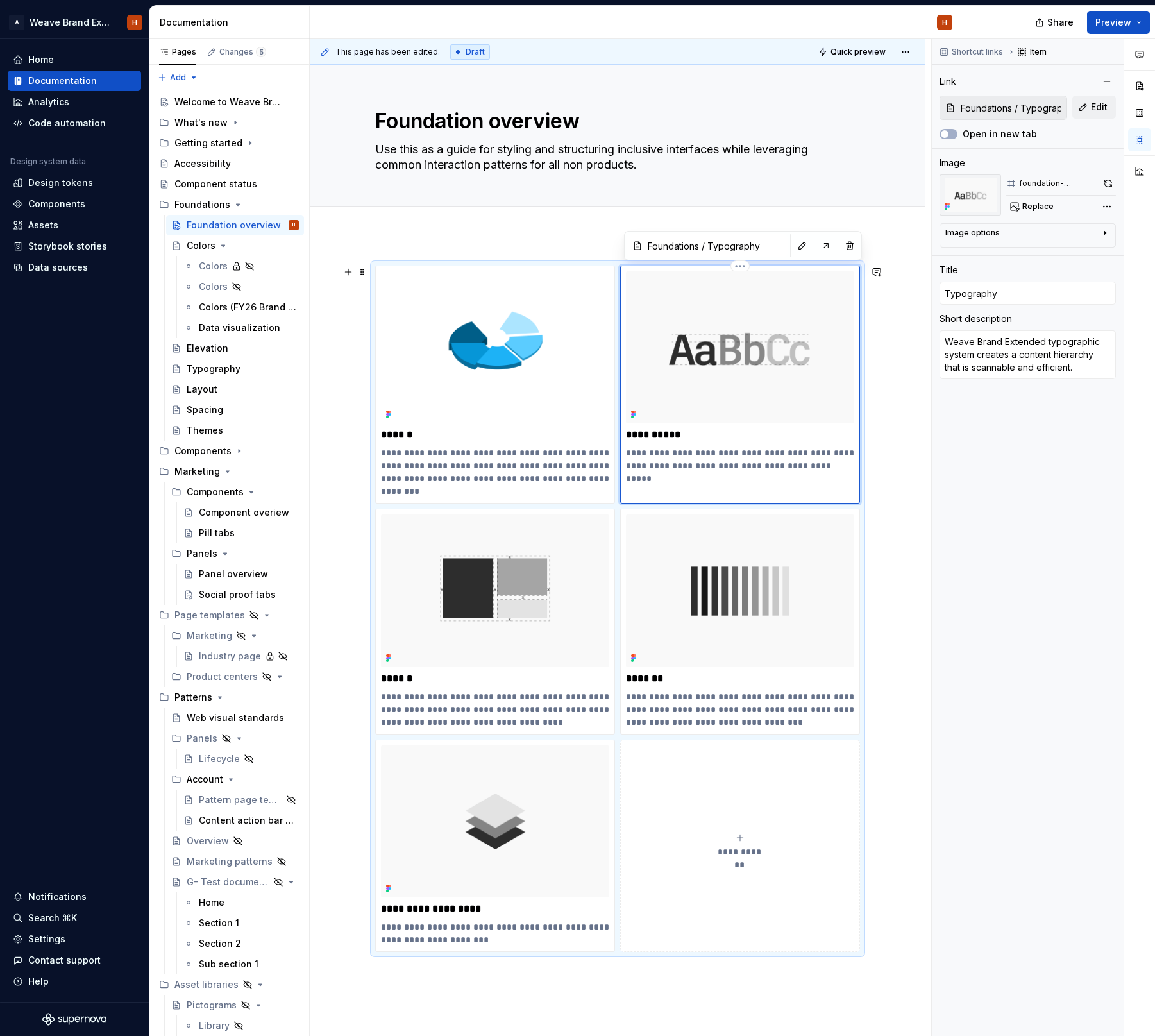
click at [715, 326] on img at bounding box center [739, 347] width 228 height 152
click at [1047, 201] on button "Replace" at bounding box center [1033, 206] width 53 height 18
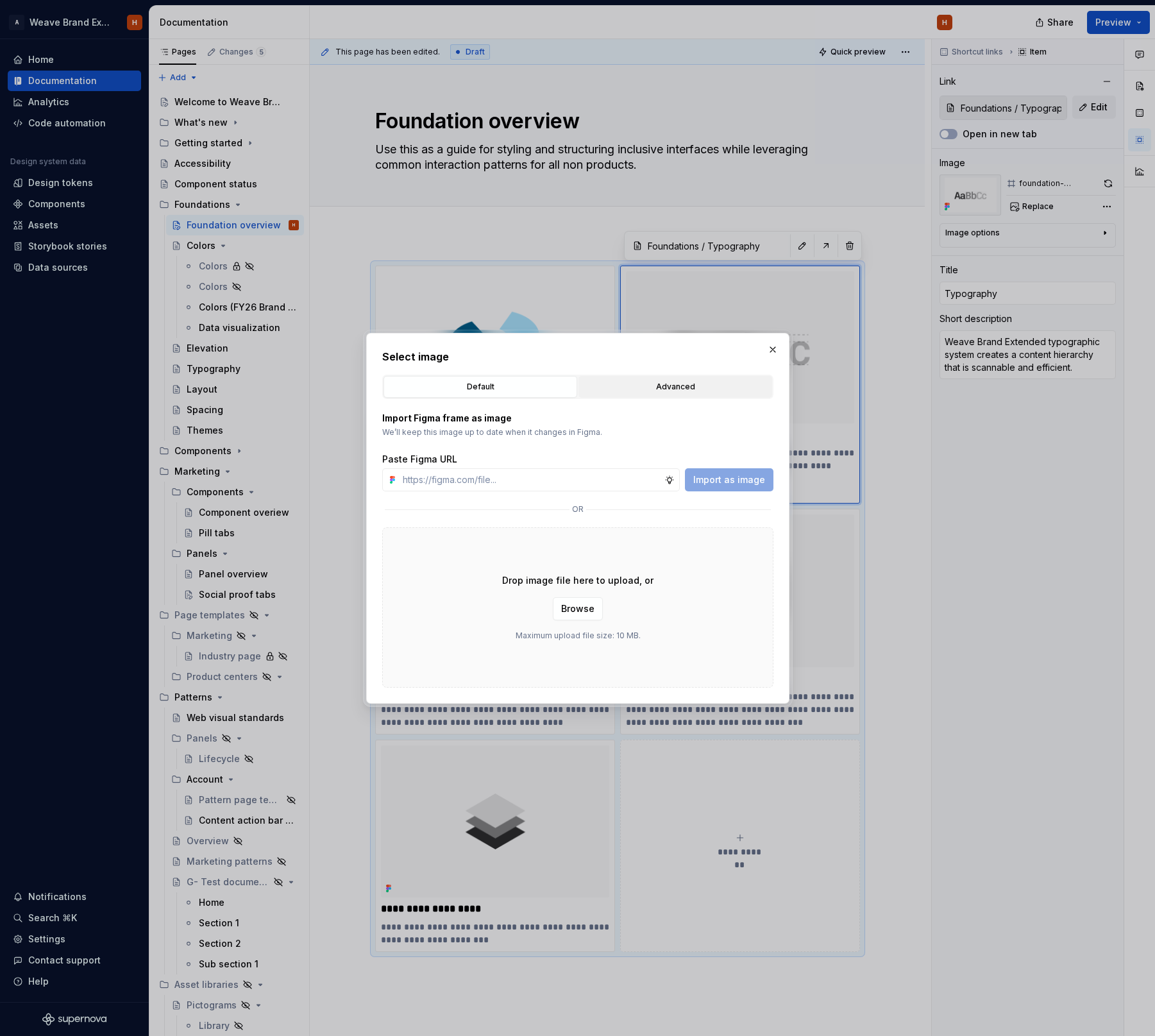
click at [629, 383] on div "Advanced" at bounding box center [675, 386] width 185 height 13
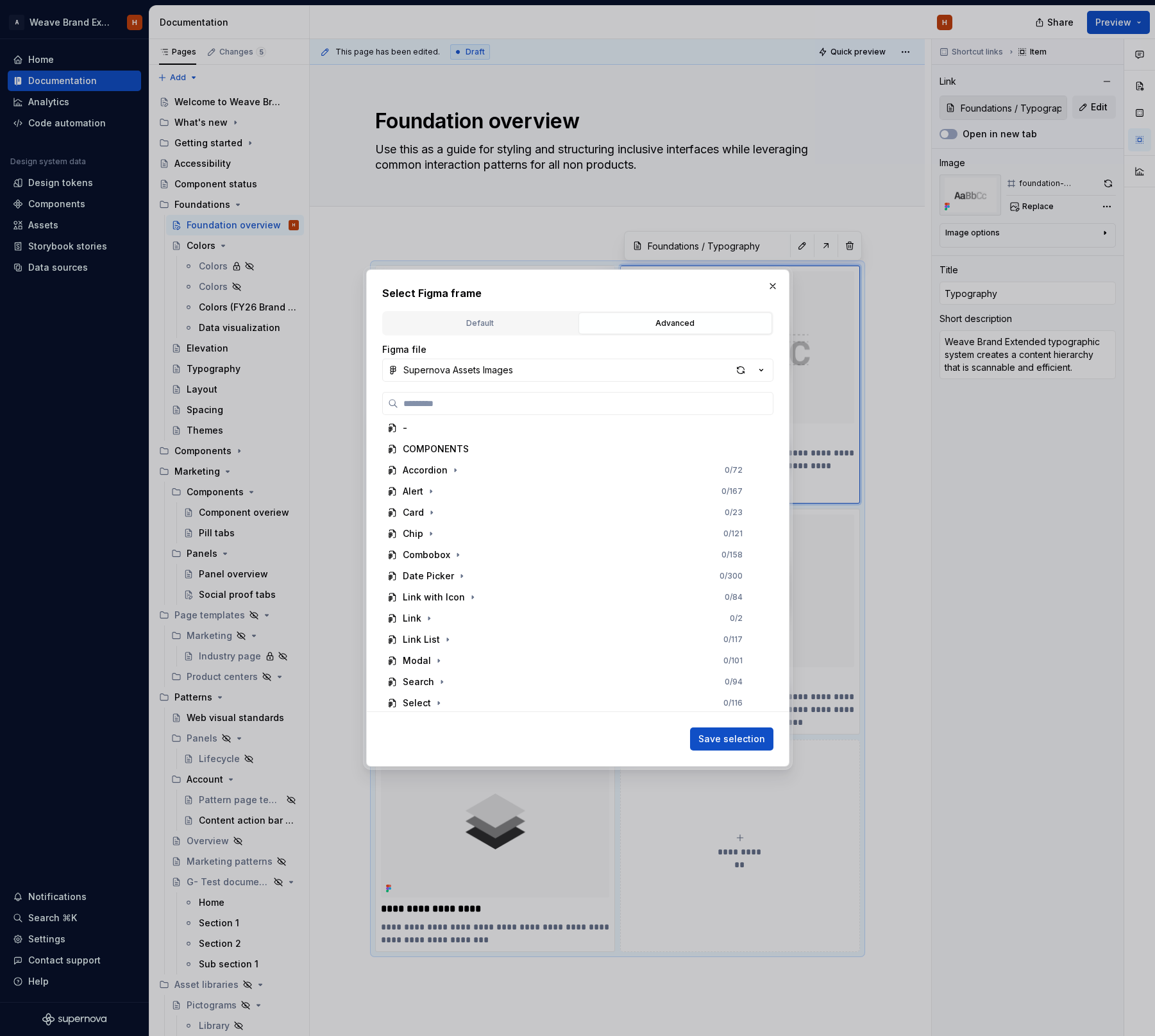
scroll to position [273, 0]
click at [619, 362] on button "Supernova Assets Images" at bounding box center [578, 370] width 391 height 23
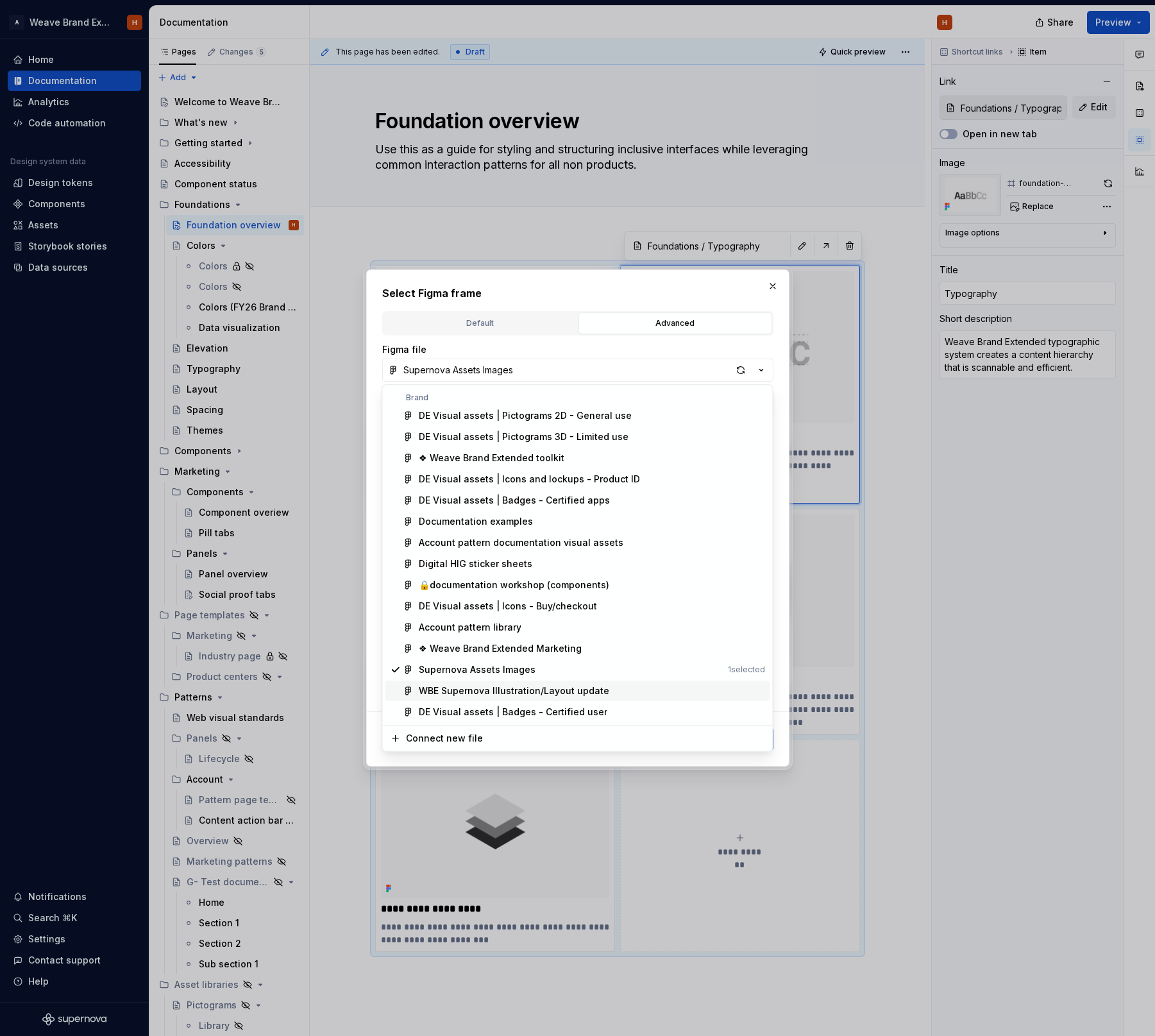
click at [480, 690] on div "WBE Supernova Illustration/Layout update" at bounding box center [514, 691] width 190 height 13
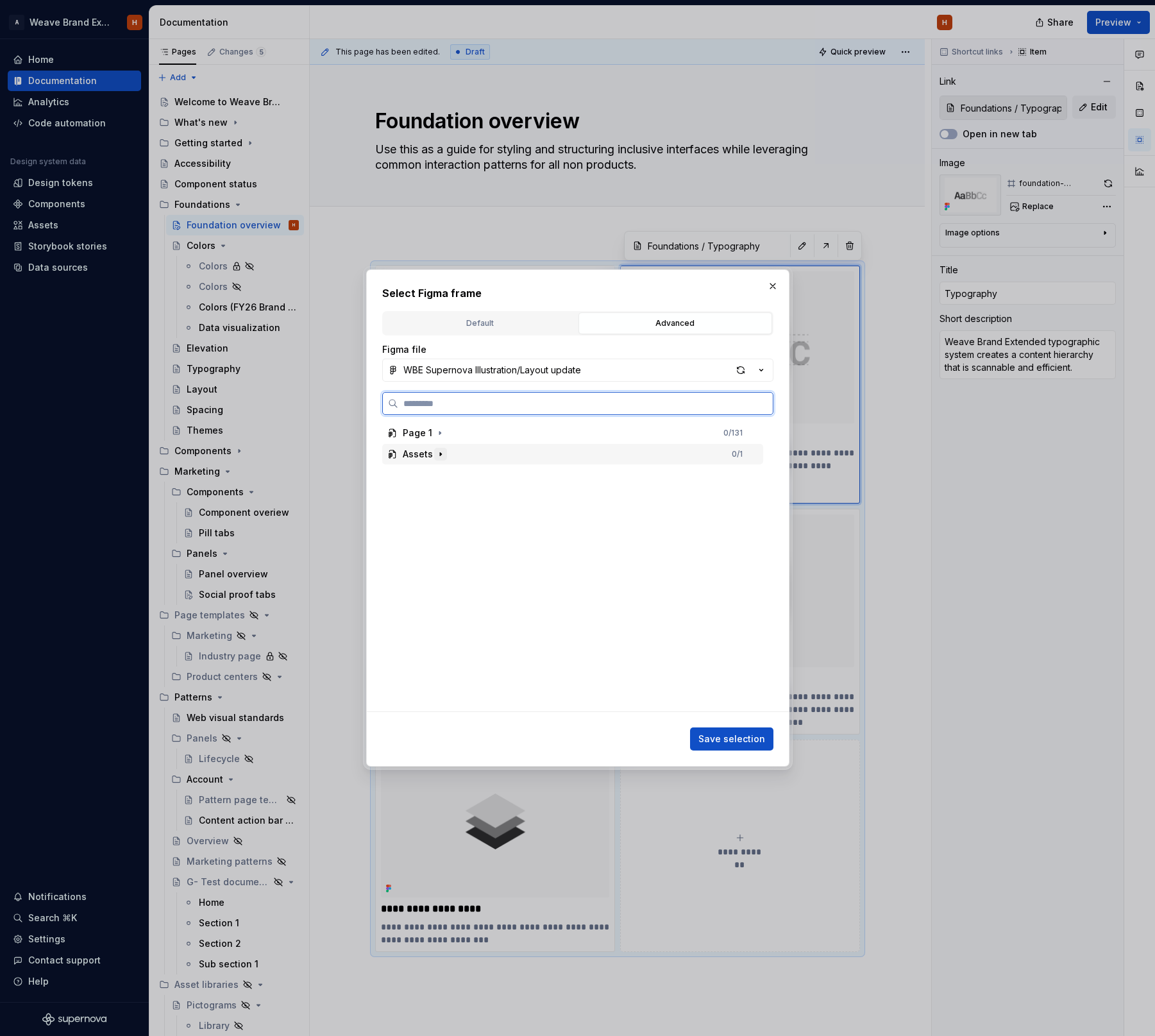
click at [435, 455] on icon "button" at bounding box center [440, 454] width 10 height 10
click at [439, 431] on icon "button" at bounding box center [440, 432] width 10 height 10
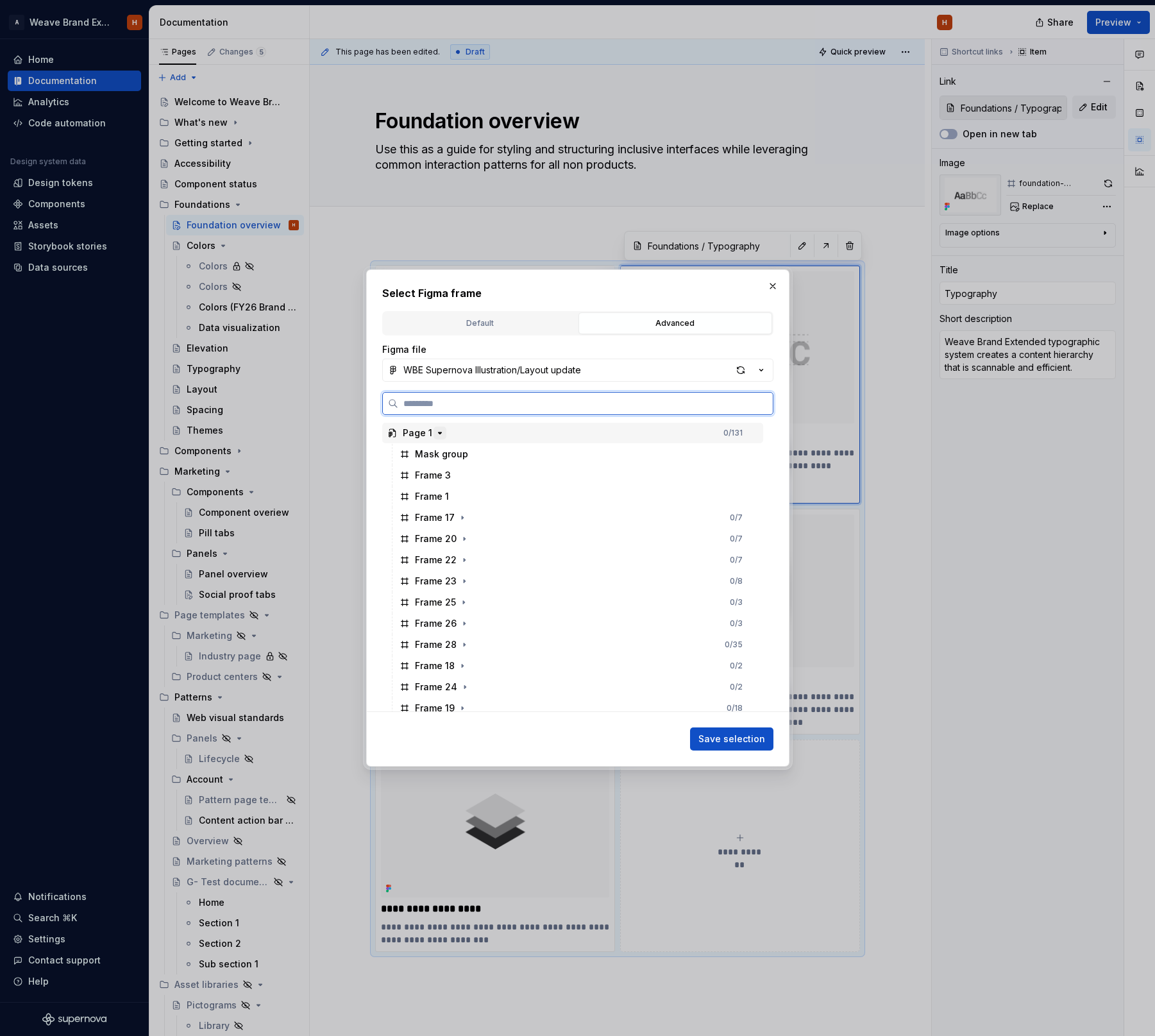
click at [439, 431] on icon "button" at bounding box center [440, 432] width 10 height 10
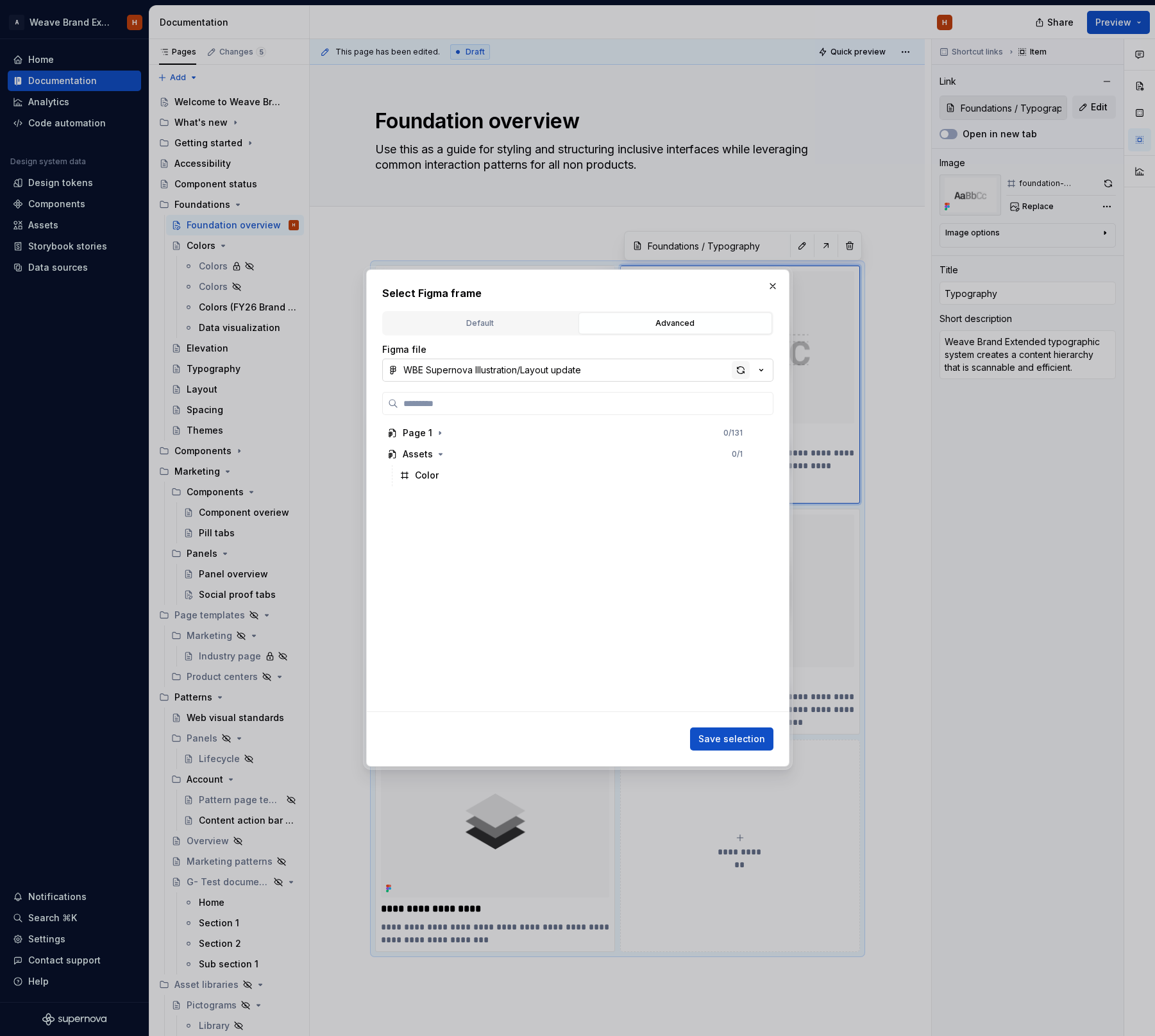
click at [745, 372] on div "button" at bounding box center [740, 369] width 18 height 18
click at [476, 499] on div "Typography" at bounding box center [578, 496] width 368 height 21
click at [742, 733] on span "Save selection" at bounding box center [732, 739] width 67 height 13
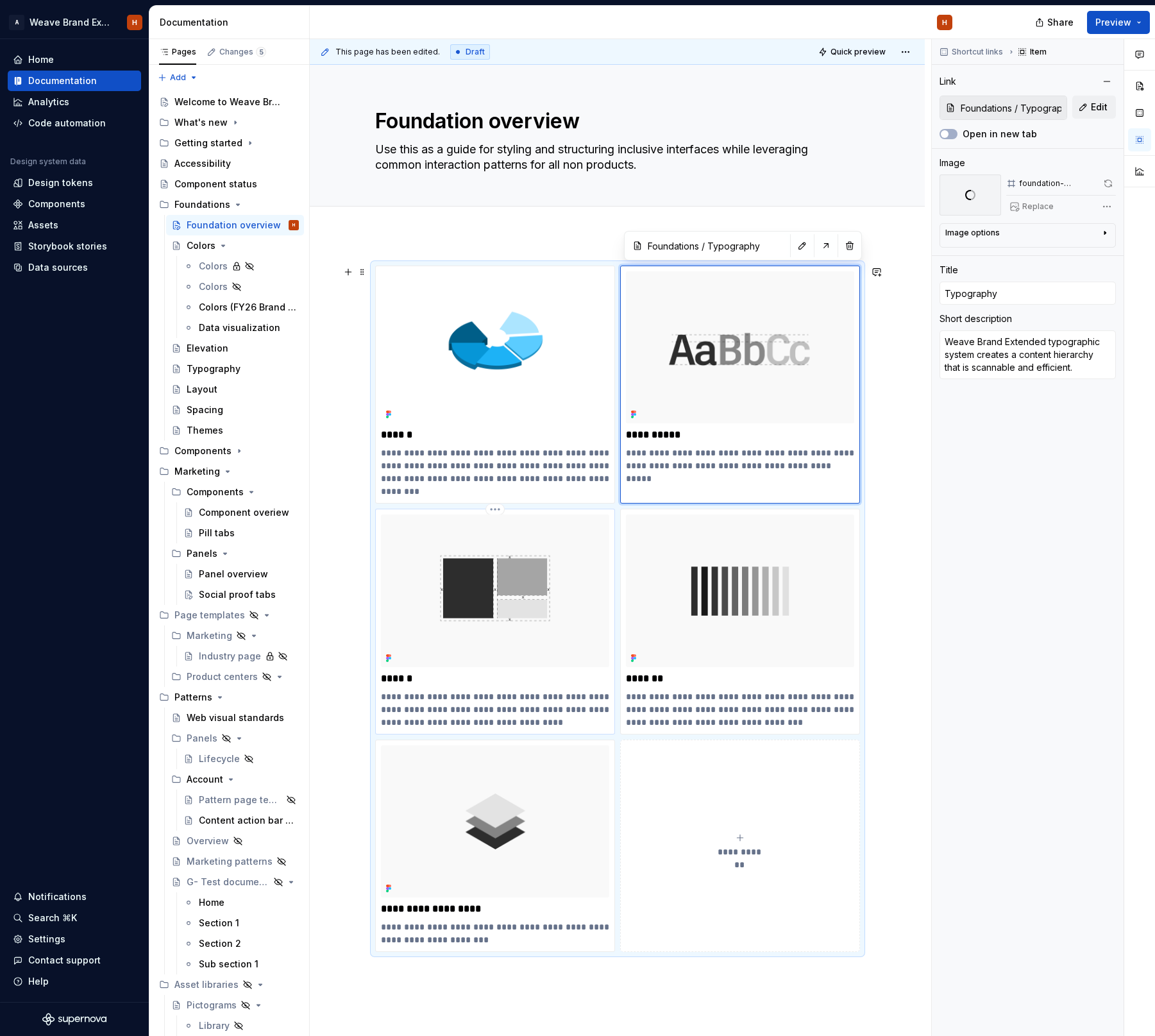
type textarea "*"
type input "Foundations / Layout"
type input "Layout"
type textarea "Layout primitives provide consistency across the customer journey and support d…"
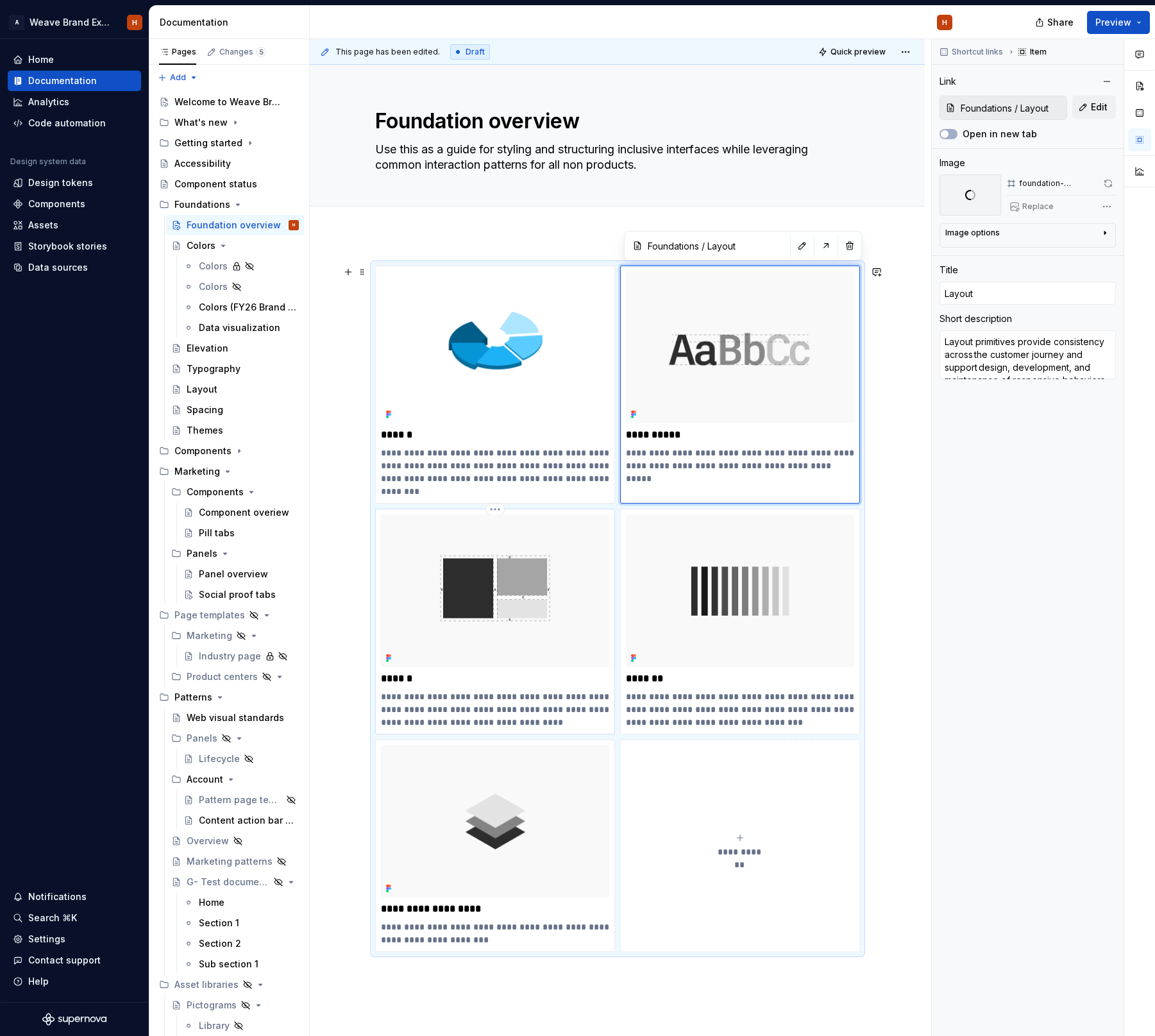
click at [488, 618] on img at bounding box center [495, 590] width 228 height 152
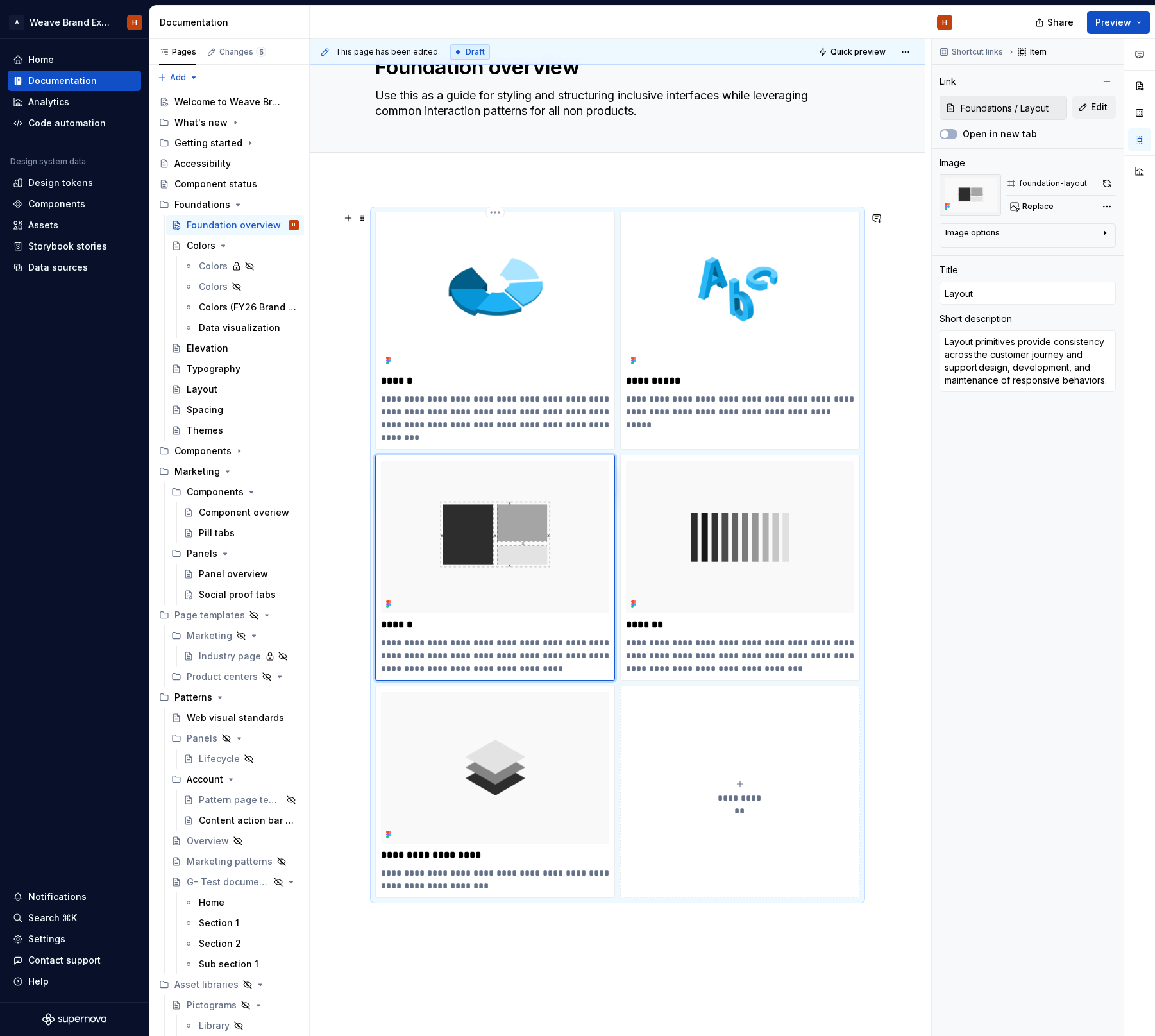
scroll to position [77, 0]
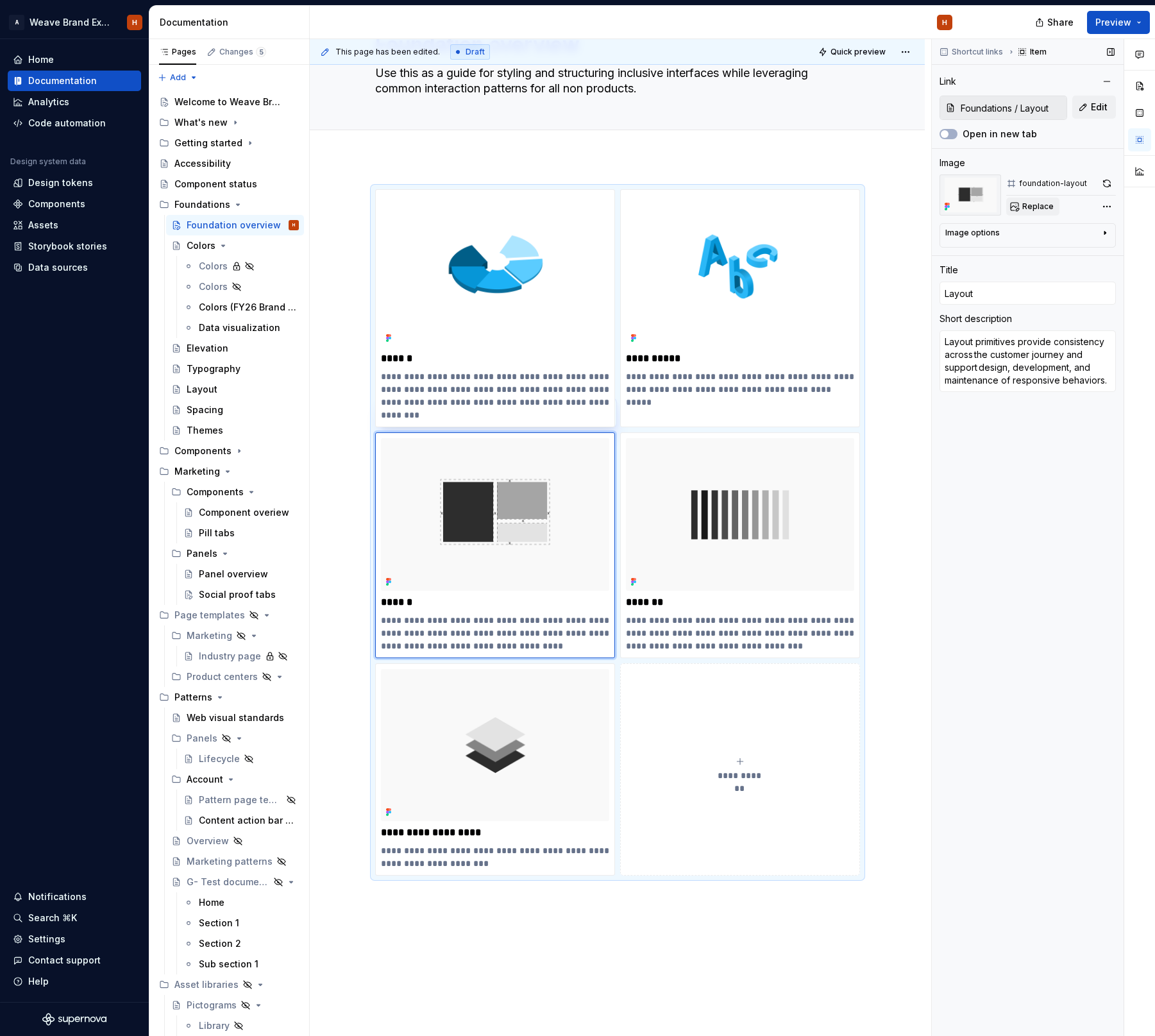
click at [1037, 202] on span "Replace" at bounding box center [1037, 206] width 32 height 10
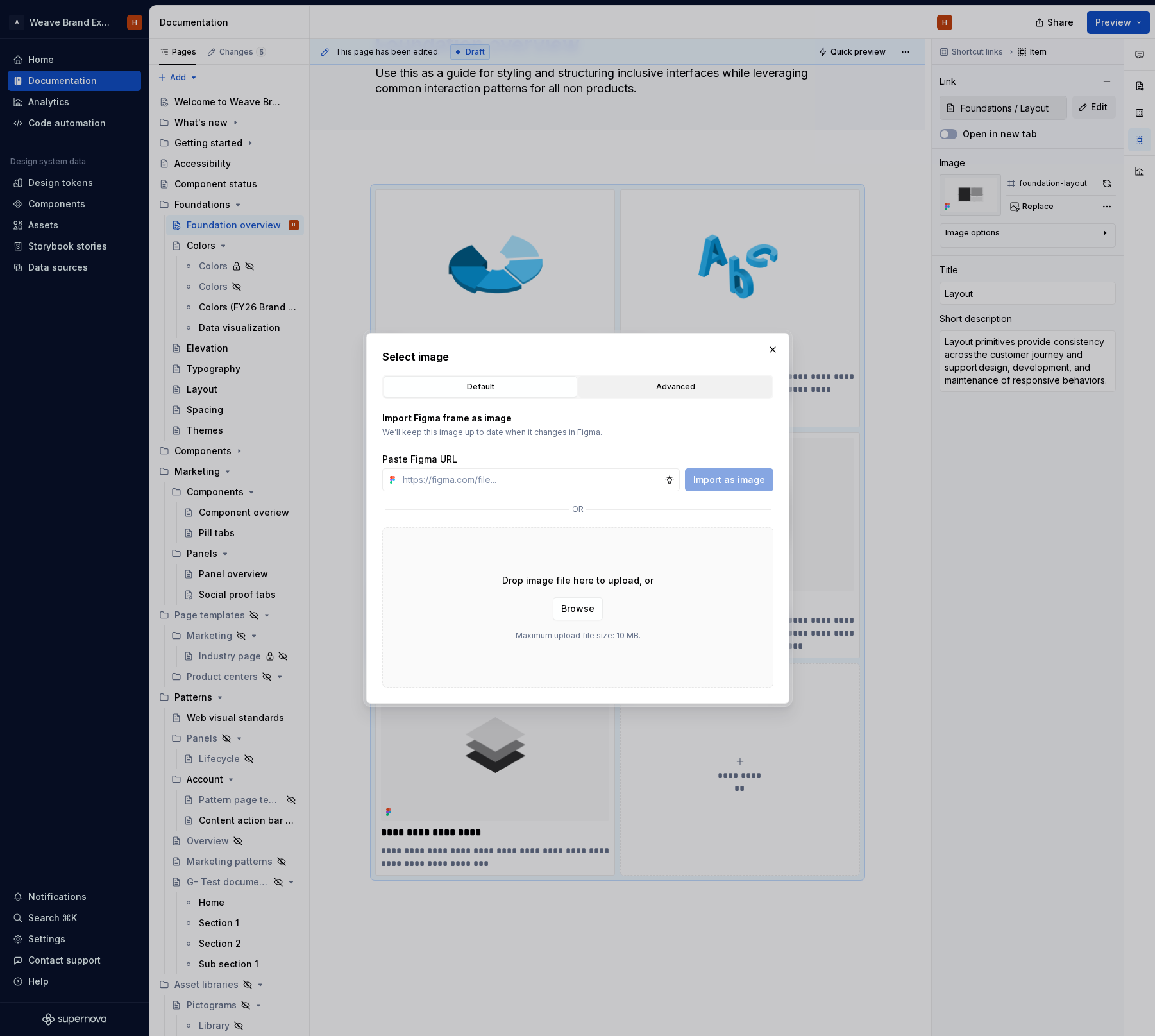
click at [678, 390] on div "Advanced" at bounding box center [675, 386] width 185 height 13
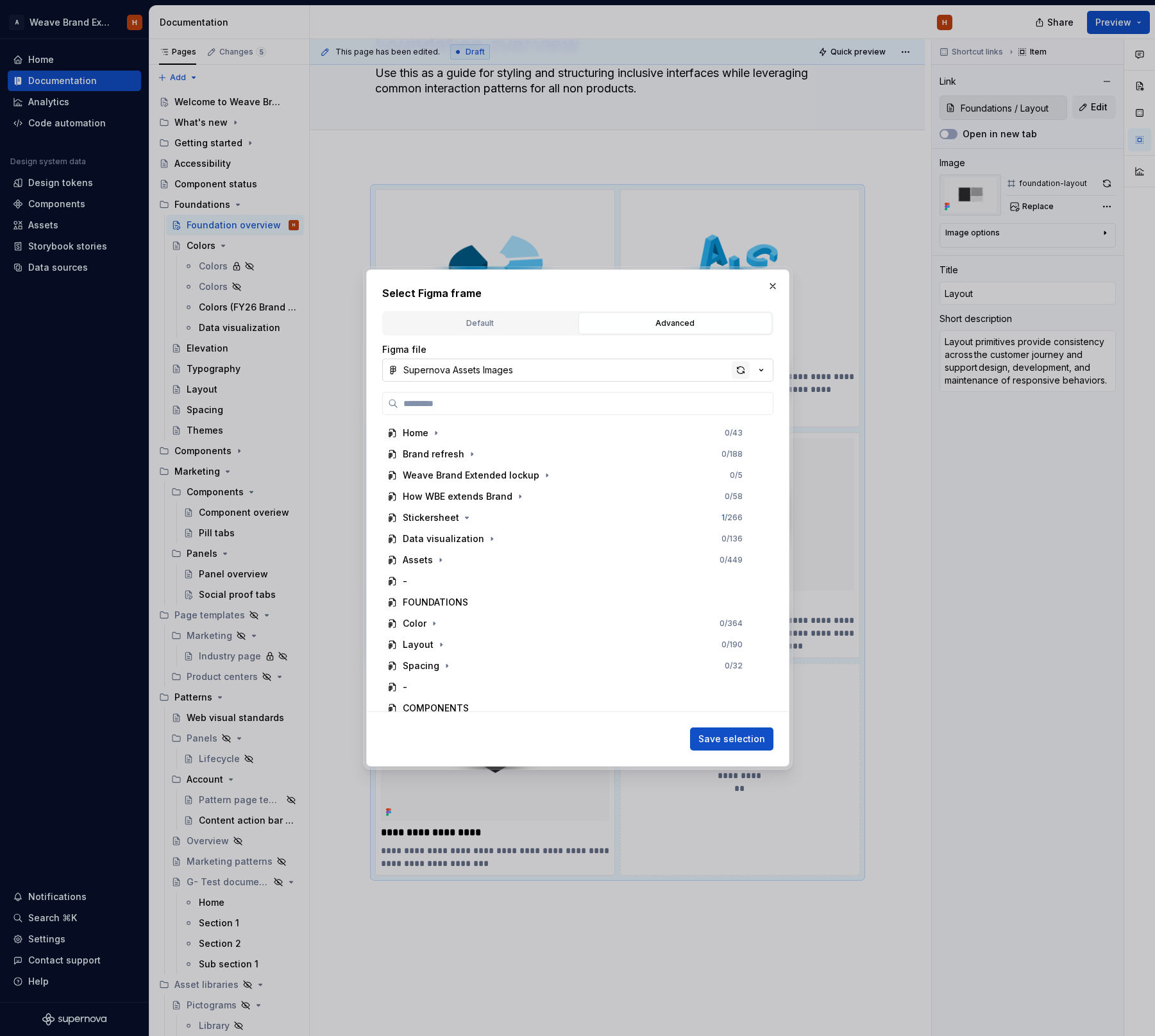
click at [737, 370] on div "button" at bounding box center [740, 369] width 18 height 18
click at [558, 359] on button "Supernova Assets Images" at bounding box center [578, 370] width 391 height 23
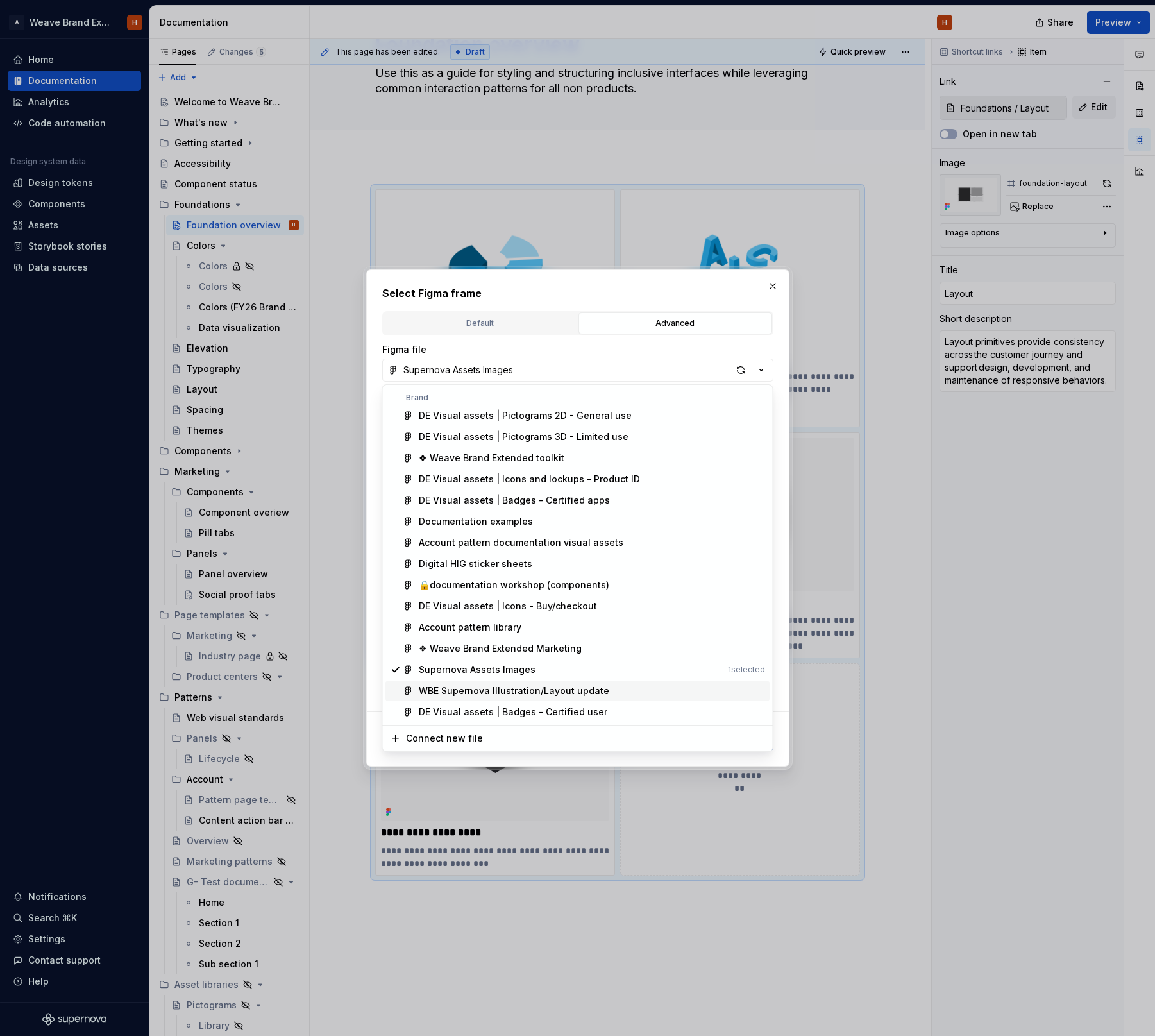
click at [550, 688] on div "WBE Supernova Illustration/Layout update" at bounding box center [514, 691] width 190 height 13
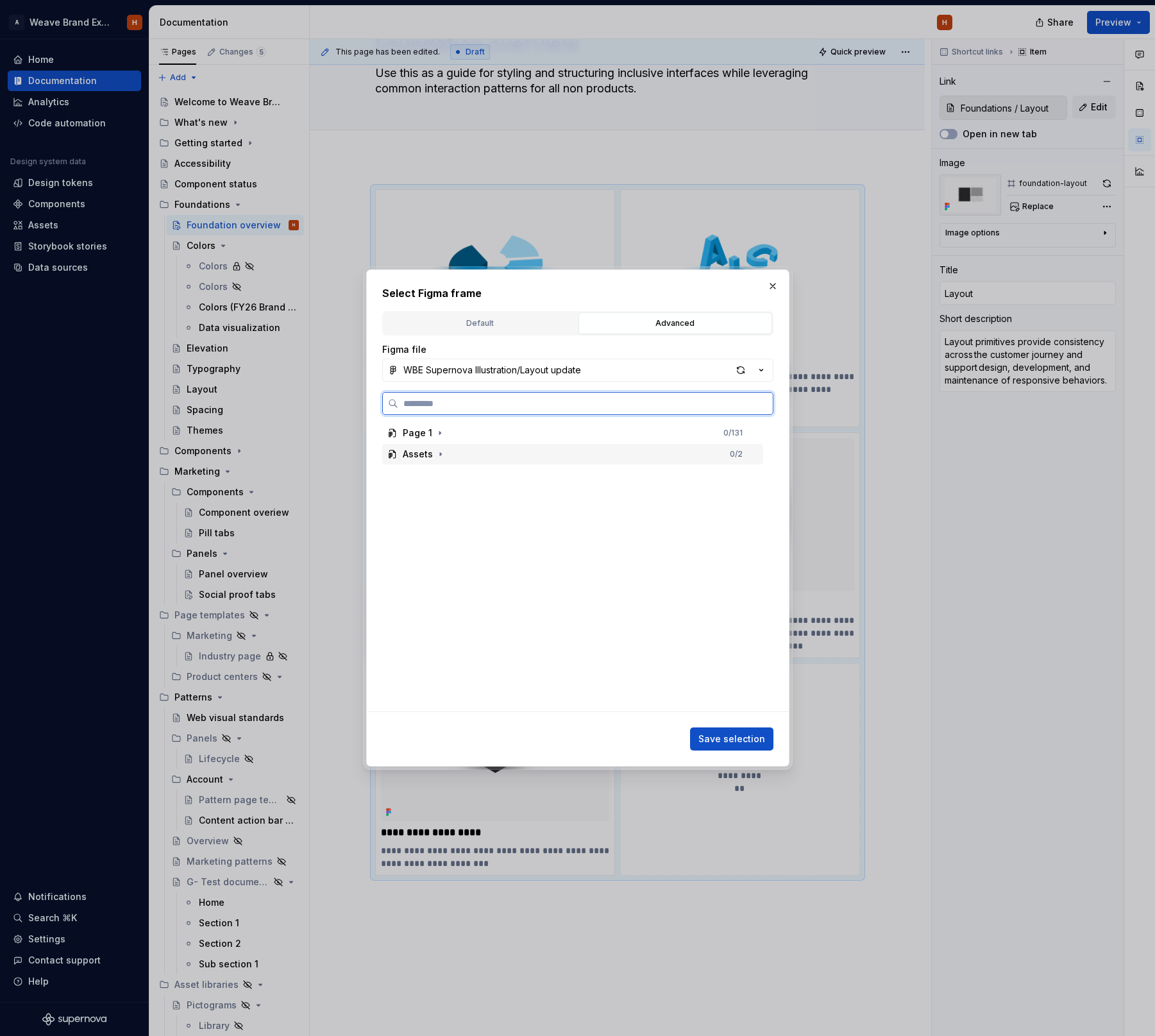
click at [415, 451] on div "Assets" at bounding box center [417, 454] width 30 height 13
click at [735, 366] on div "button" at bounding box center [740, 369] width 18 height 18
click at [549, 529] on div "Page 1 0 / 131 Assets 0 / 3 Color Typography Layout" at bounding box center [574, 567] width 383 height 289
click at [554, 523] on div "Layout" at bounding box center [578, 517] width 368 height 21
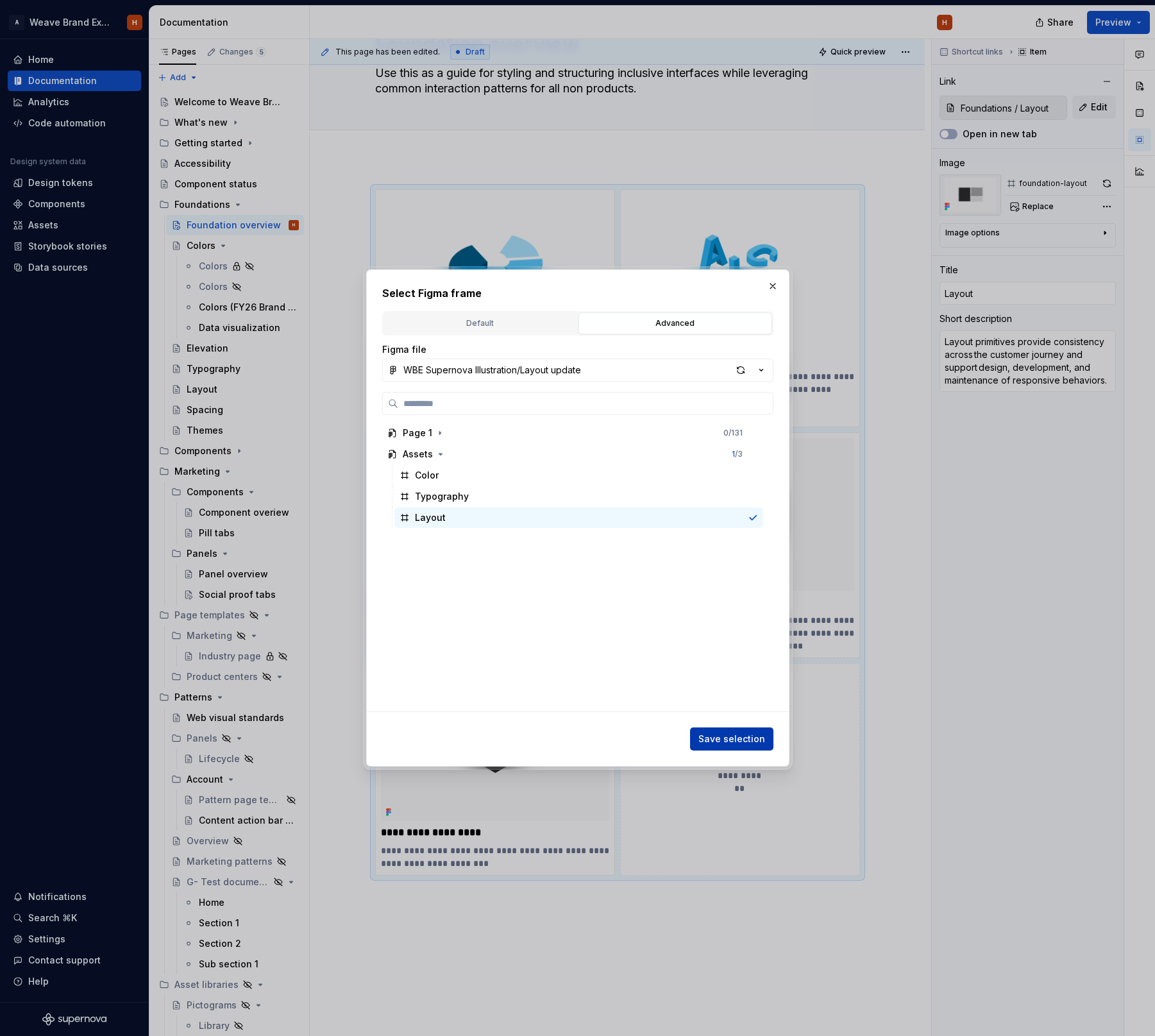
click at [726, 738] on span "Save selection" at bounding box center [732, 739] width 67 height 13
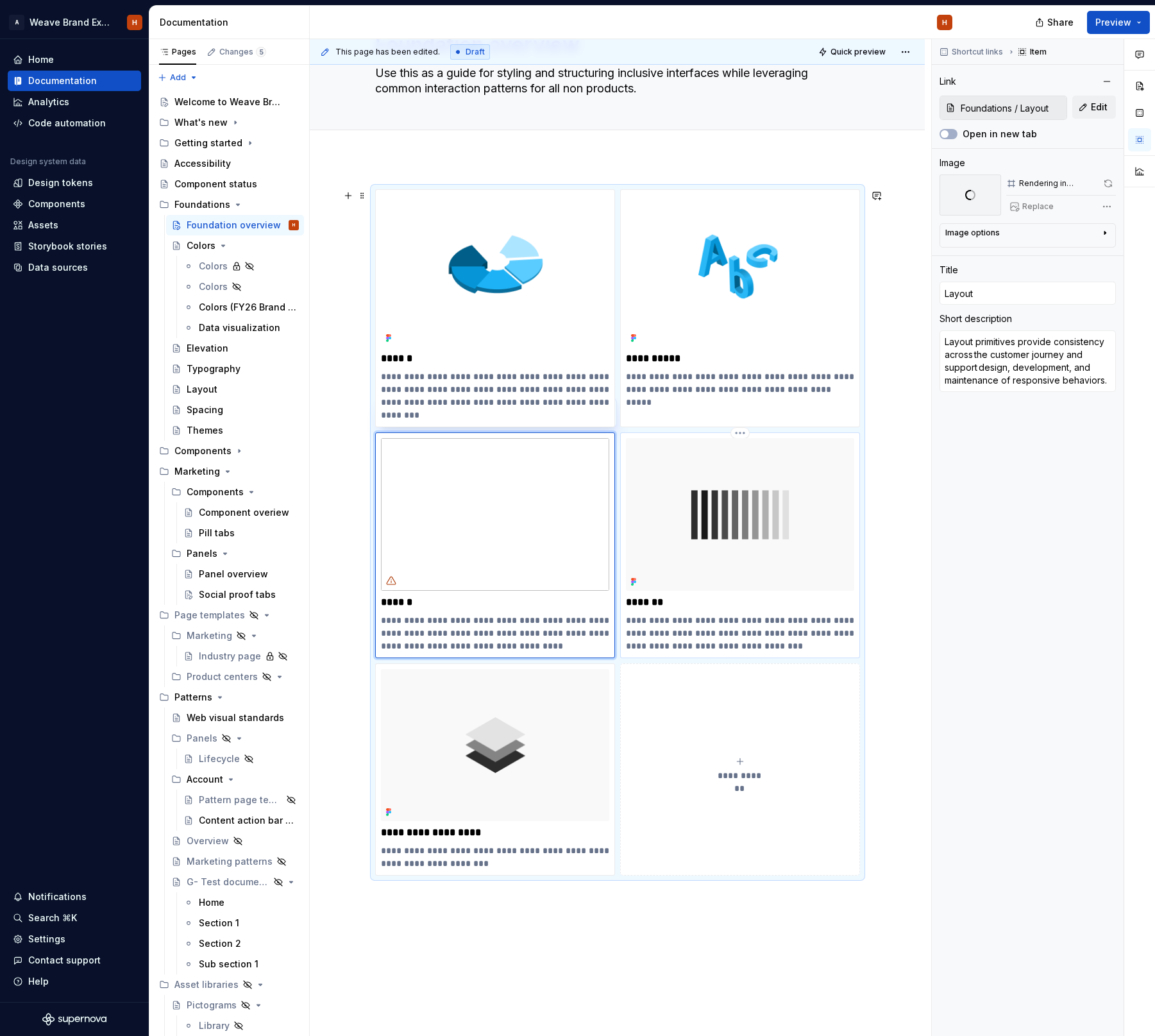
type textarea "*"
type input "Foundations / Spacing"
type input "Spacing"
type textarea "Spacing provides a consistent scale to ensure visual harmony, alignment, and a …"
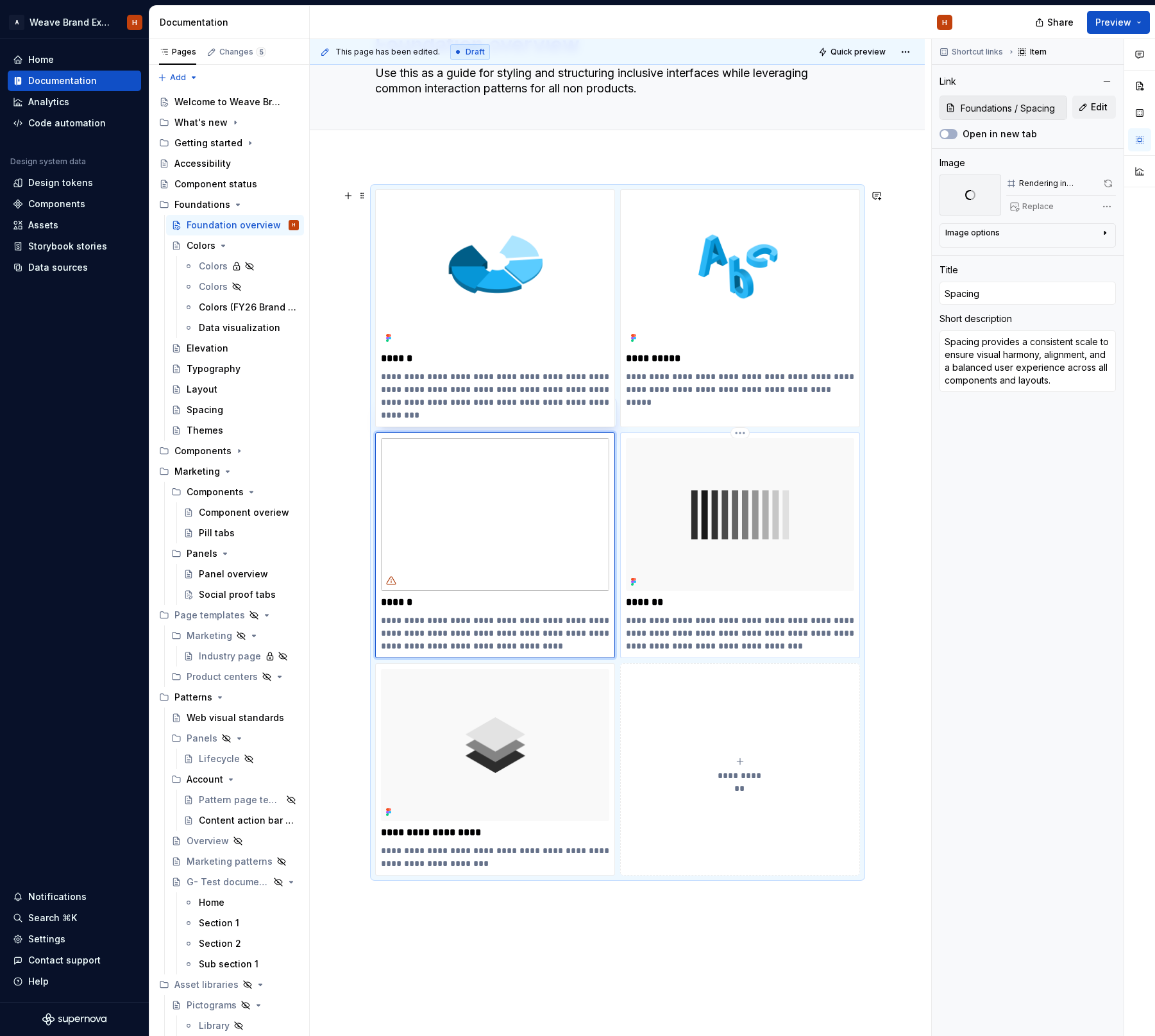
click at [690, 515] on img at bounding box center [739, 514] width 228 height 152
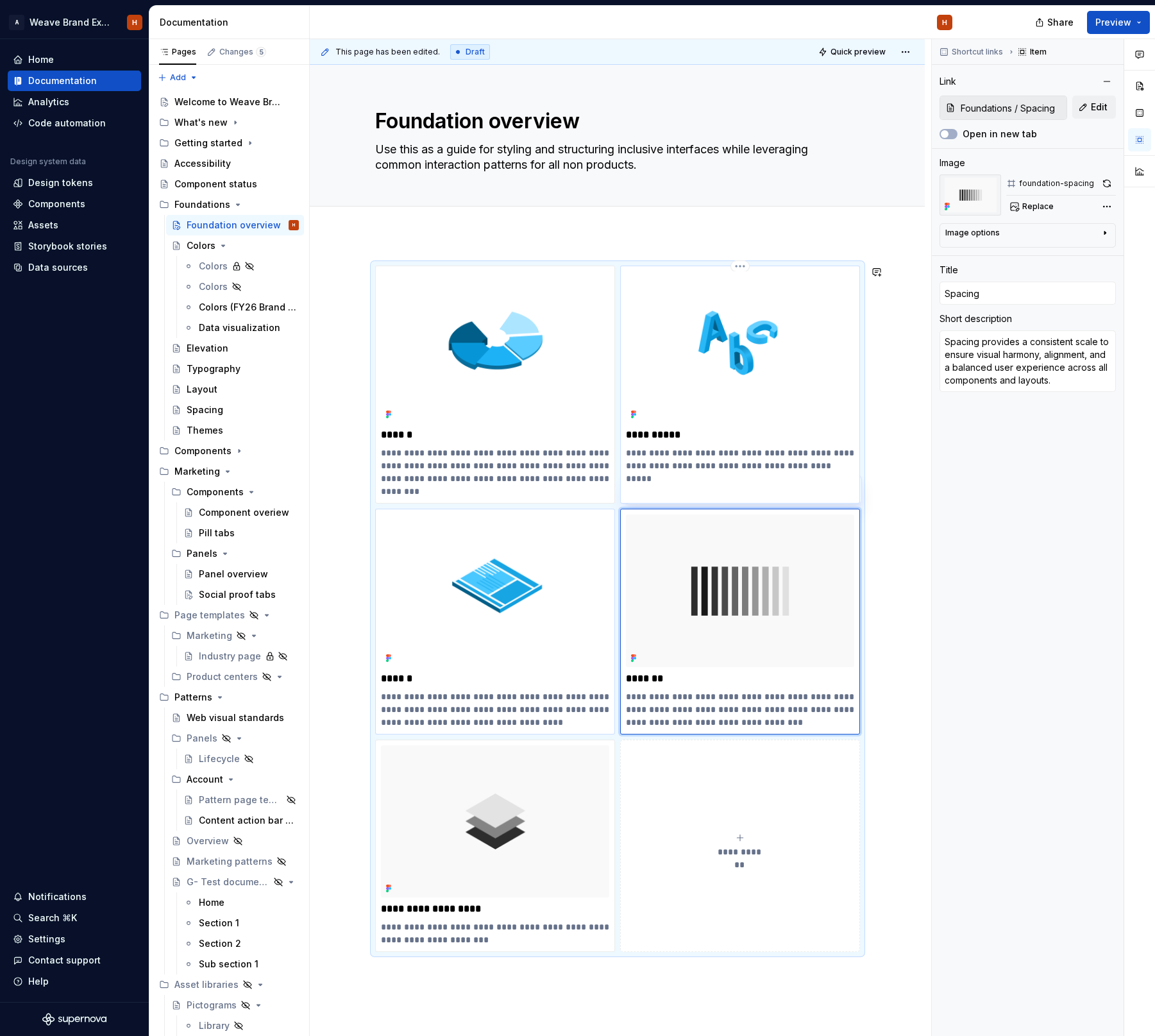
scroll to position [0, 0]
click at [1043, 211] on span "Replace" at bounding box center [1037, 206] width 32 height 10
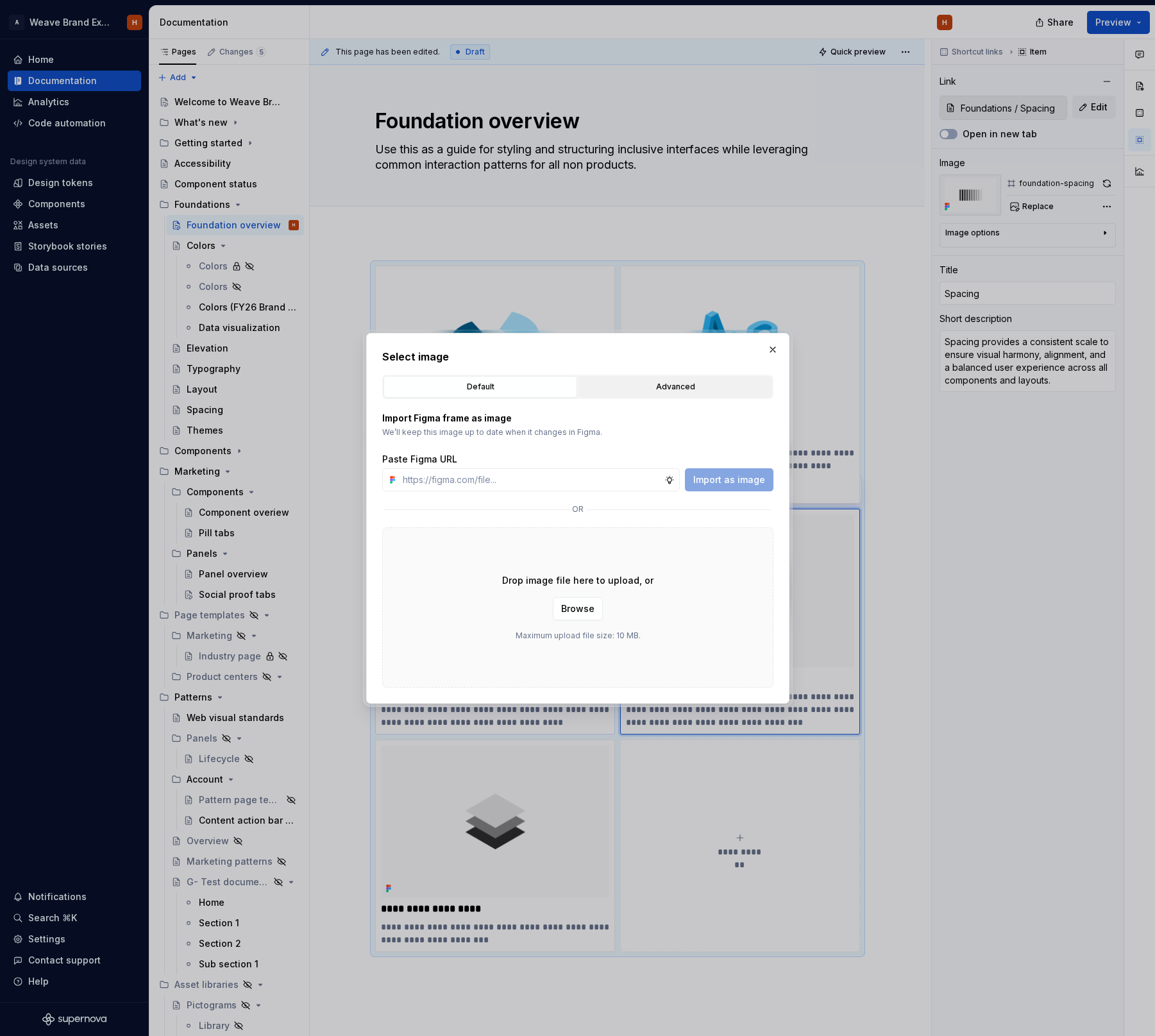
click at [673, 387] on div "Advanced" at bounding box center [675, 386] width 185 height 13
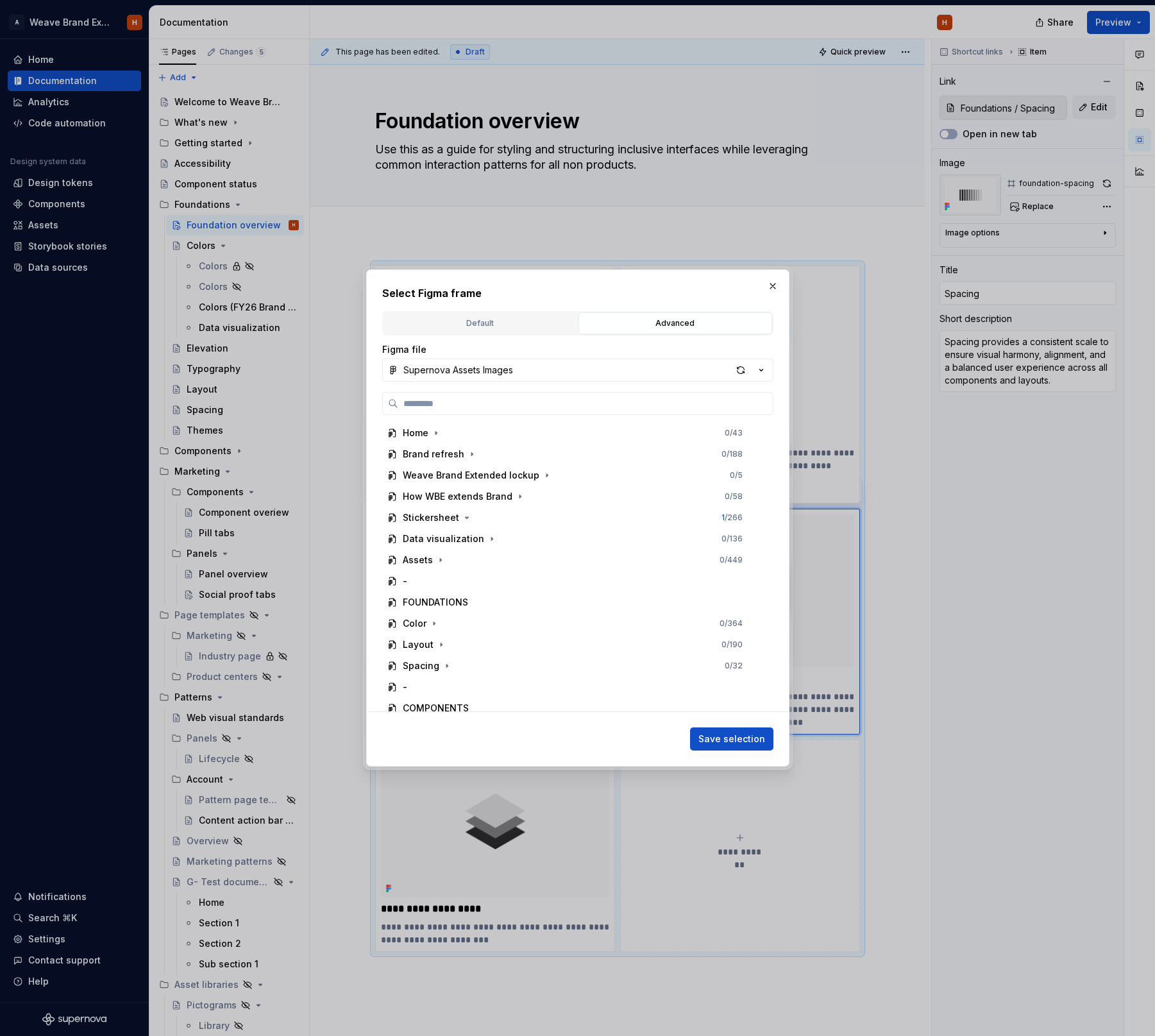
click at [577, 376] on button "Supernova Assets Images" at bounding box center [578, 370] width 391 height 23
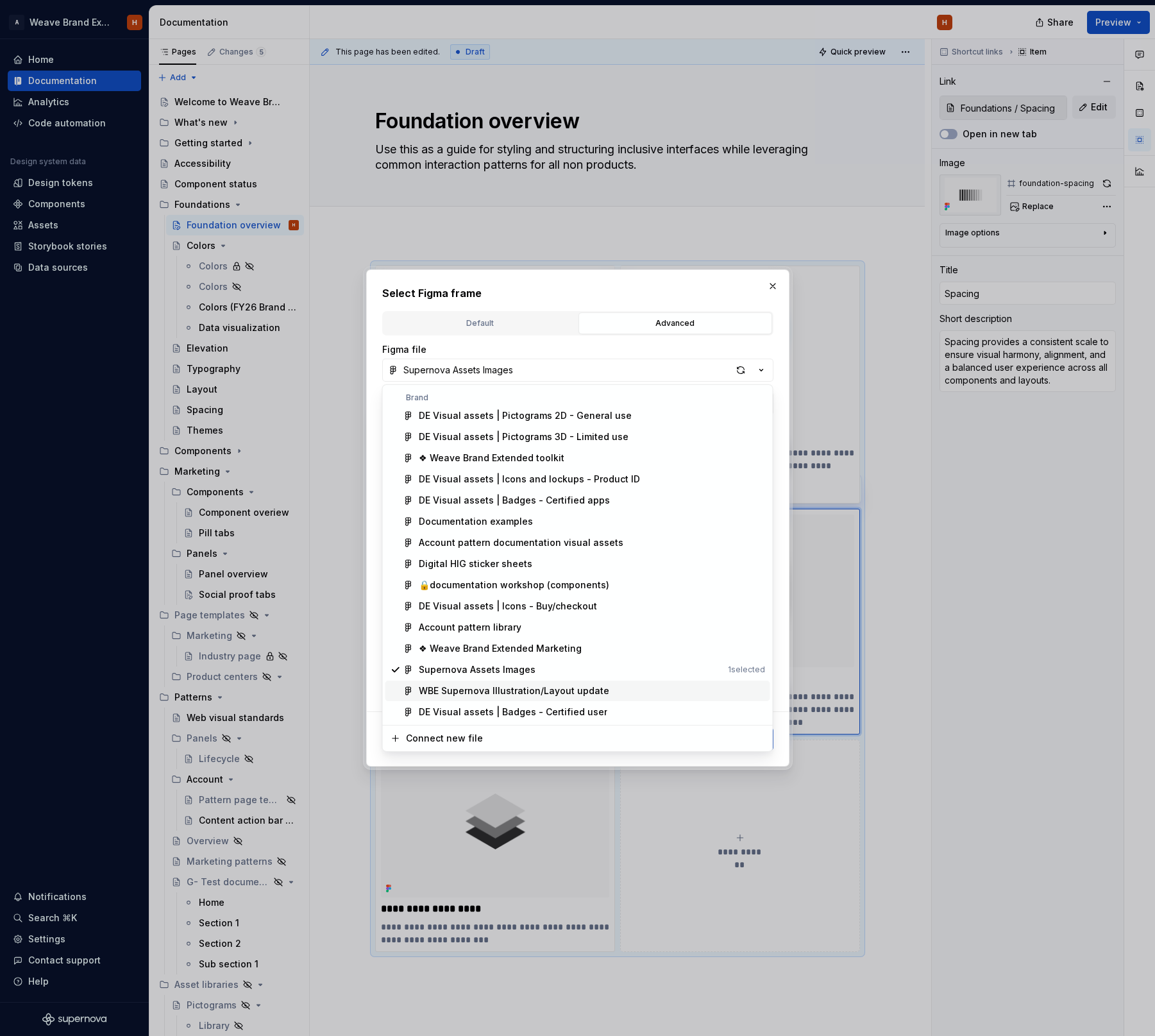
click at [585, 685] on div "WBE Supernova Illustration/Layout update" at bounding box center [514, 691] width 190 height 13
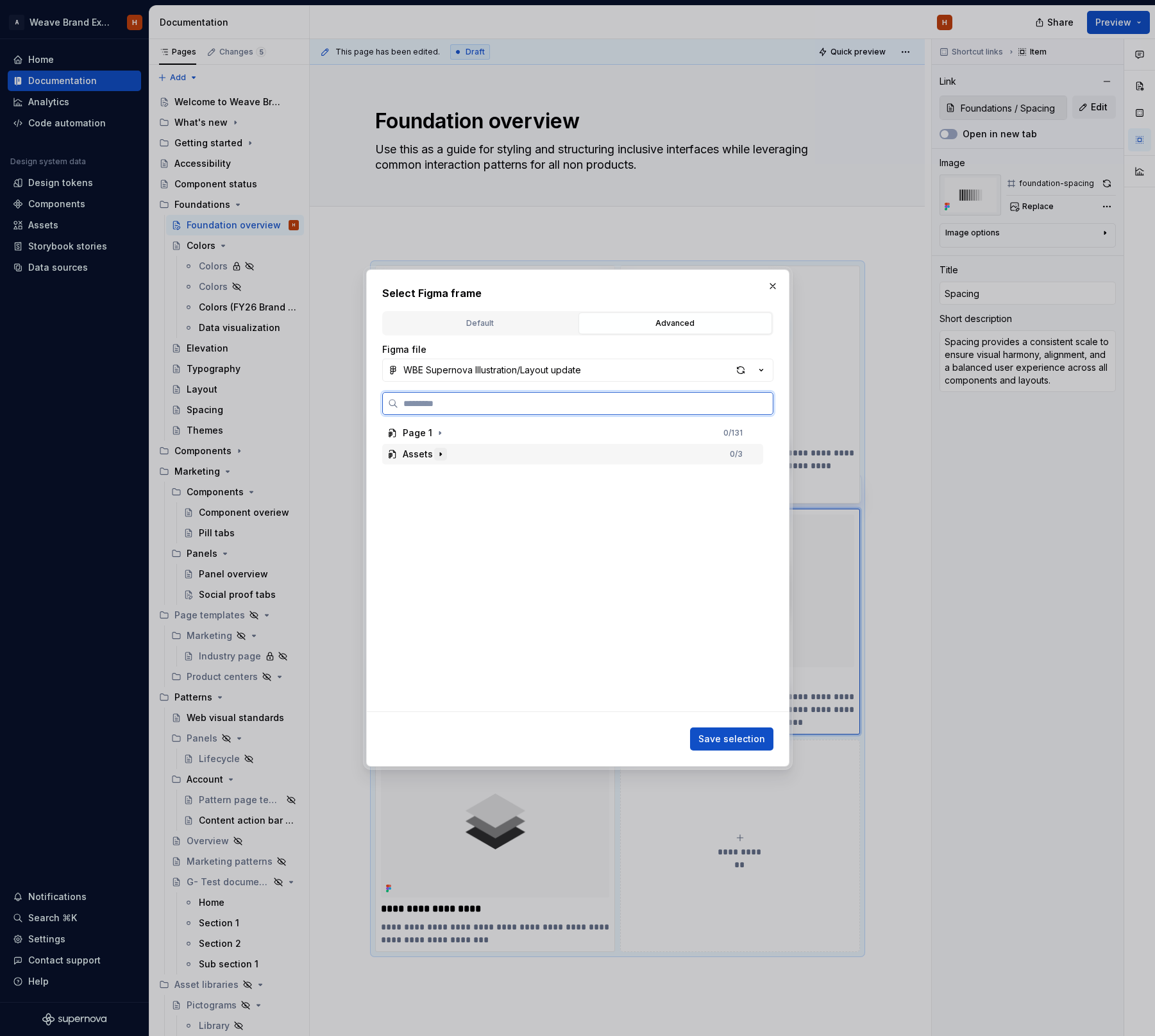
click at [439, 458] on icon "button" at bounding box center [440, 454] width 10 height 10
click at [742, 374] on div "button" at bounding box center [740, 369] width 18 height 18
click at [417, 532] on div "Spacing" at bounding box center [578, 539] width 368 height 21
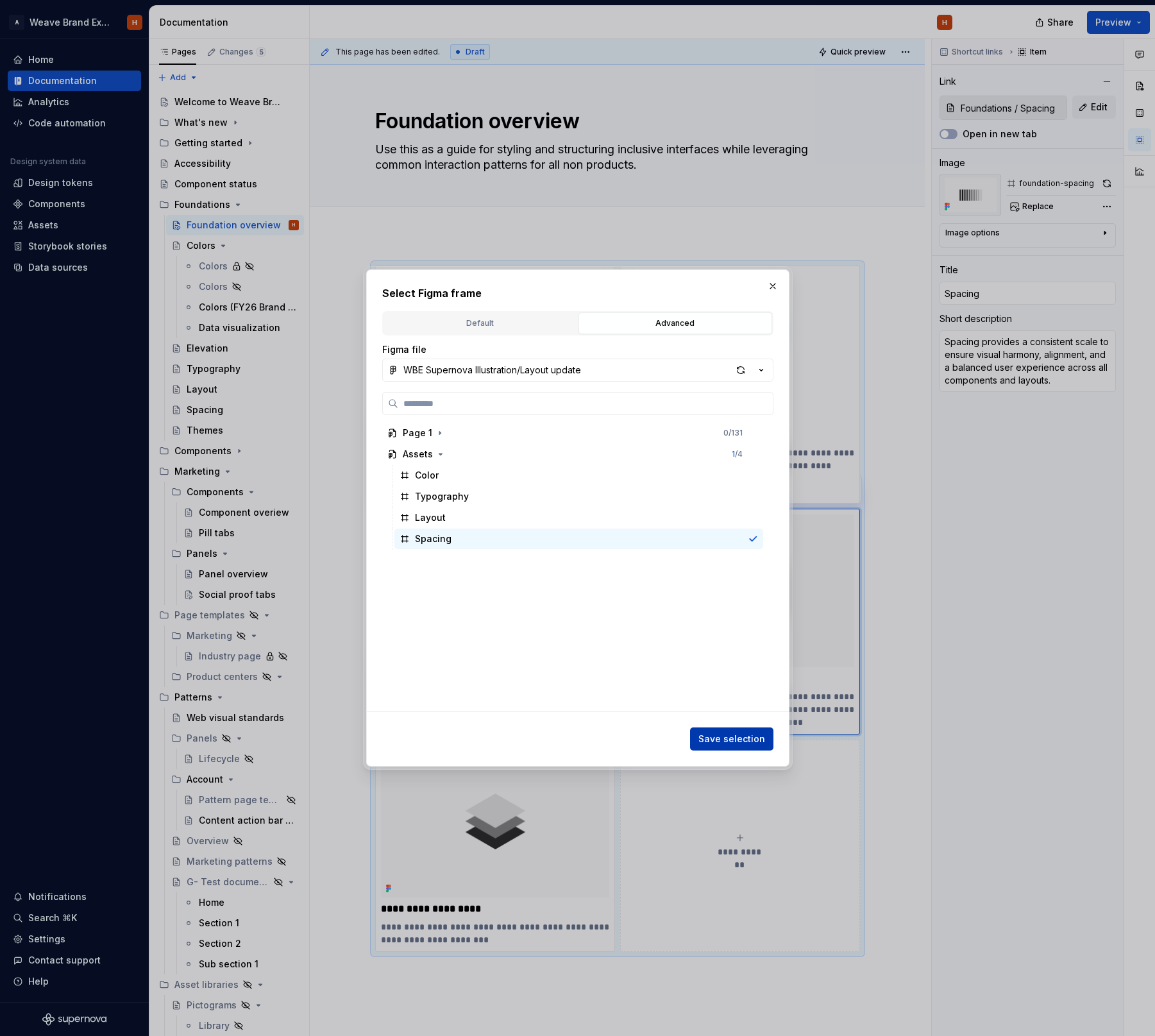
click at [715, 736] on span "Save selection" at bounding box center [732, 739] width 67 height 13
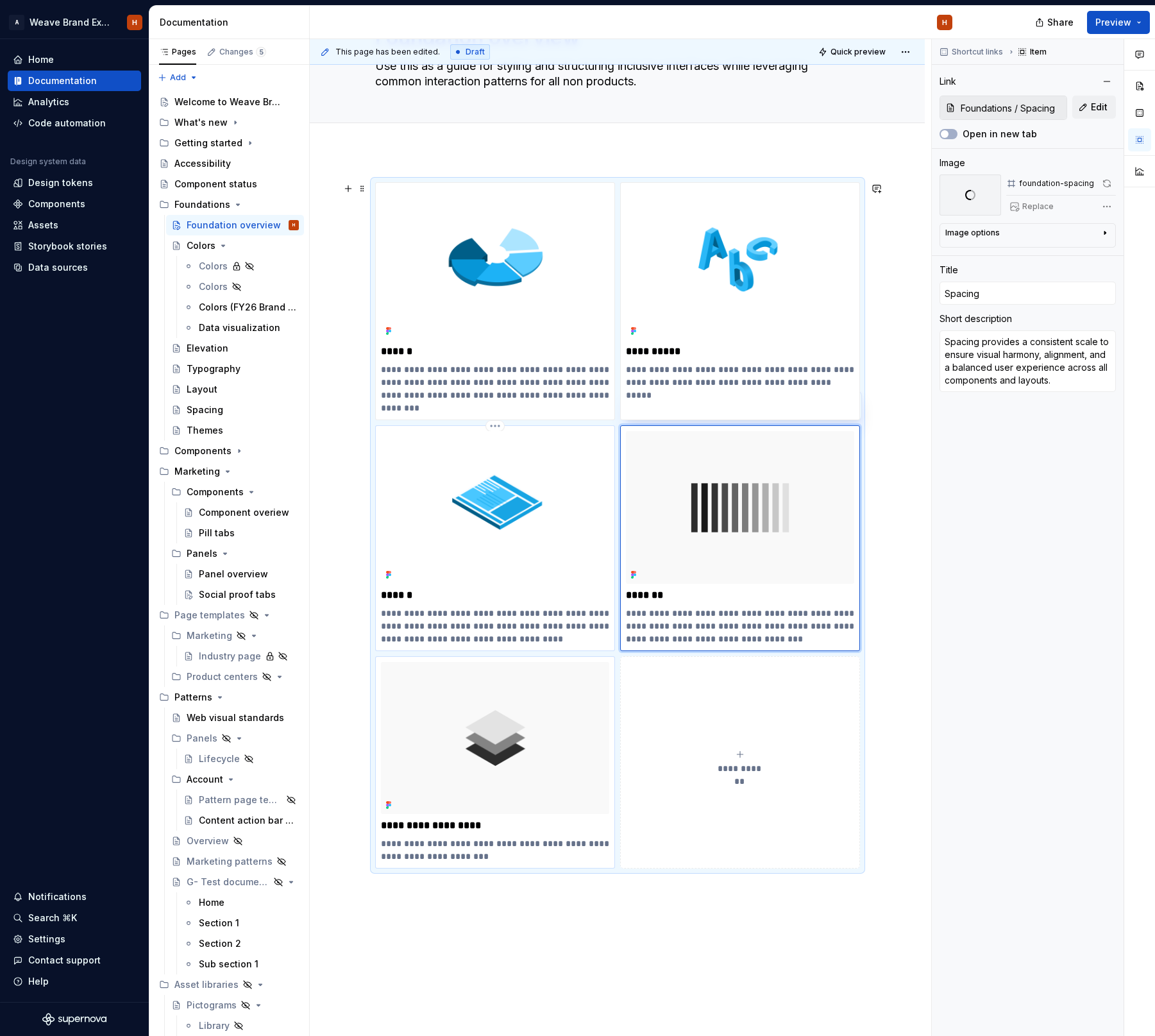
scroll to position [218, 0]
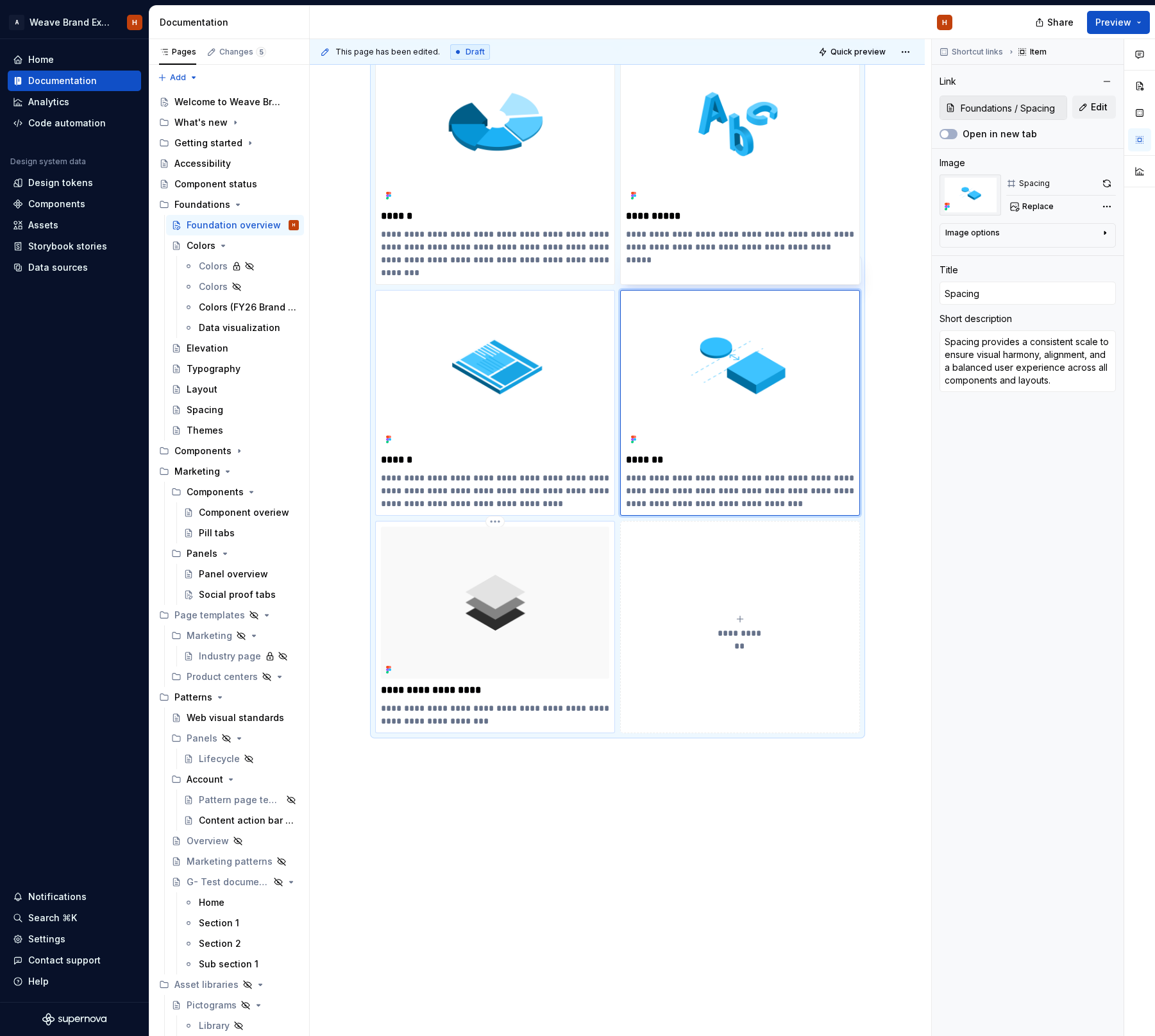
type textarea "*"
type input "Foundations / Elevation"
type input "Surface & Elevation"
type textarea "Surfaces are planes of varying elevation that compose the base of the UI."
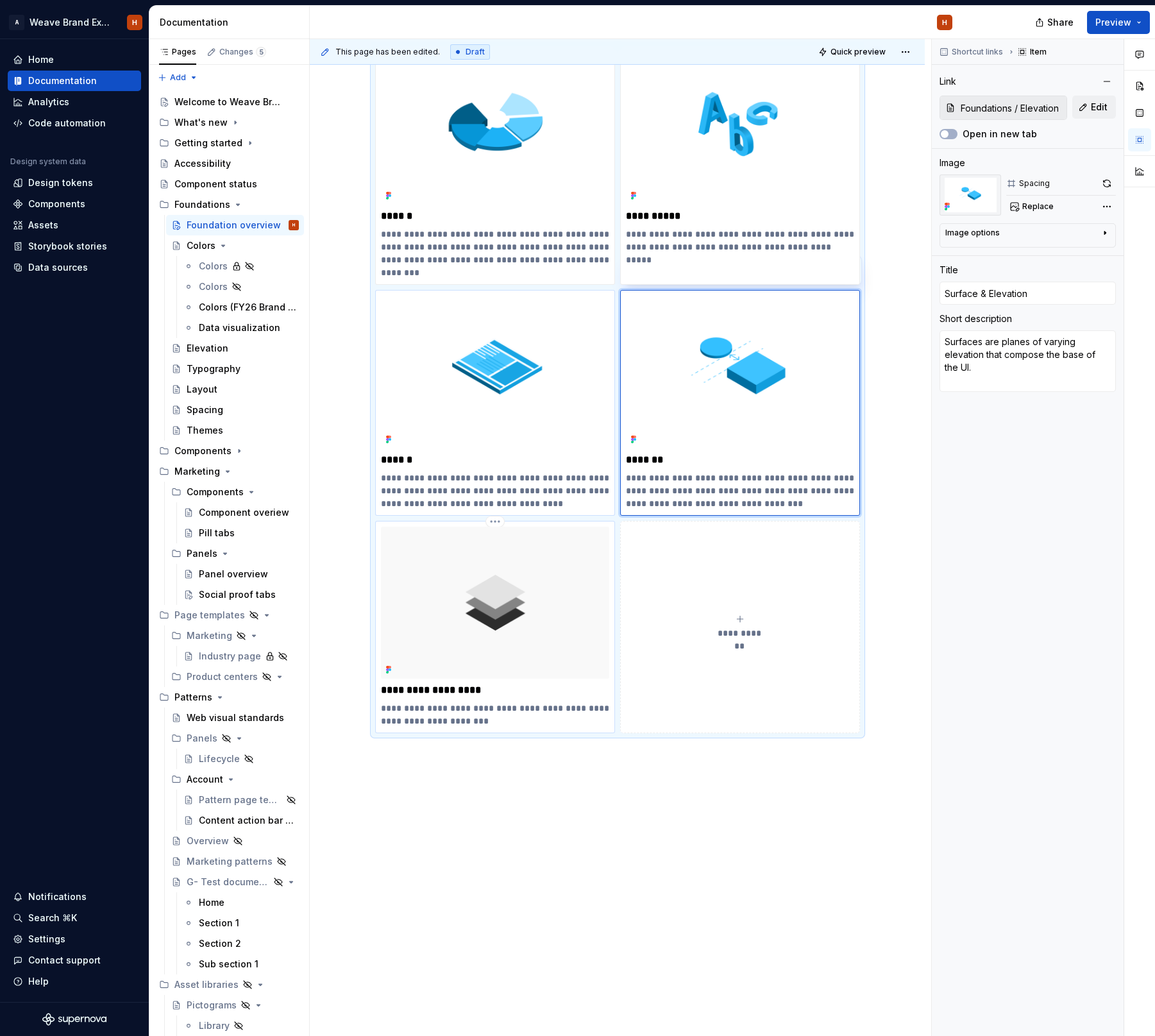
click at [486, 599] on img at bounding box center [495, 602] width 228 height 152
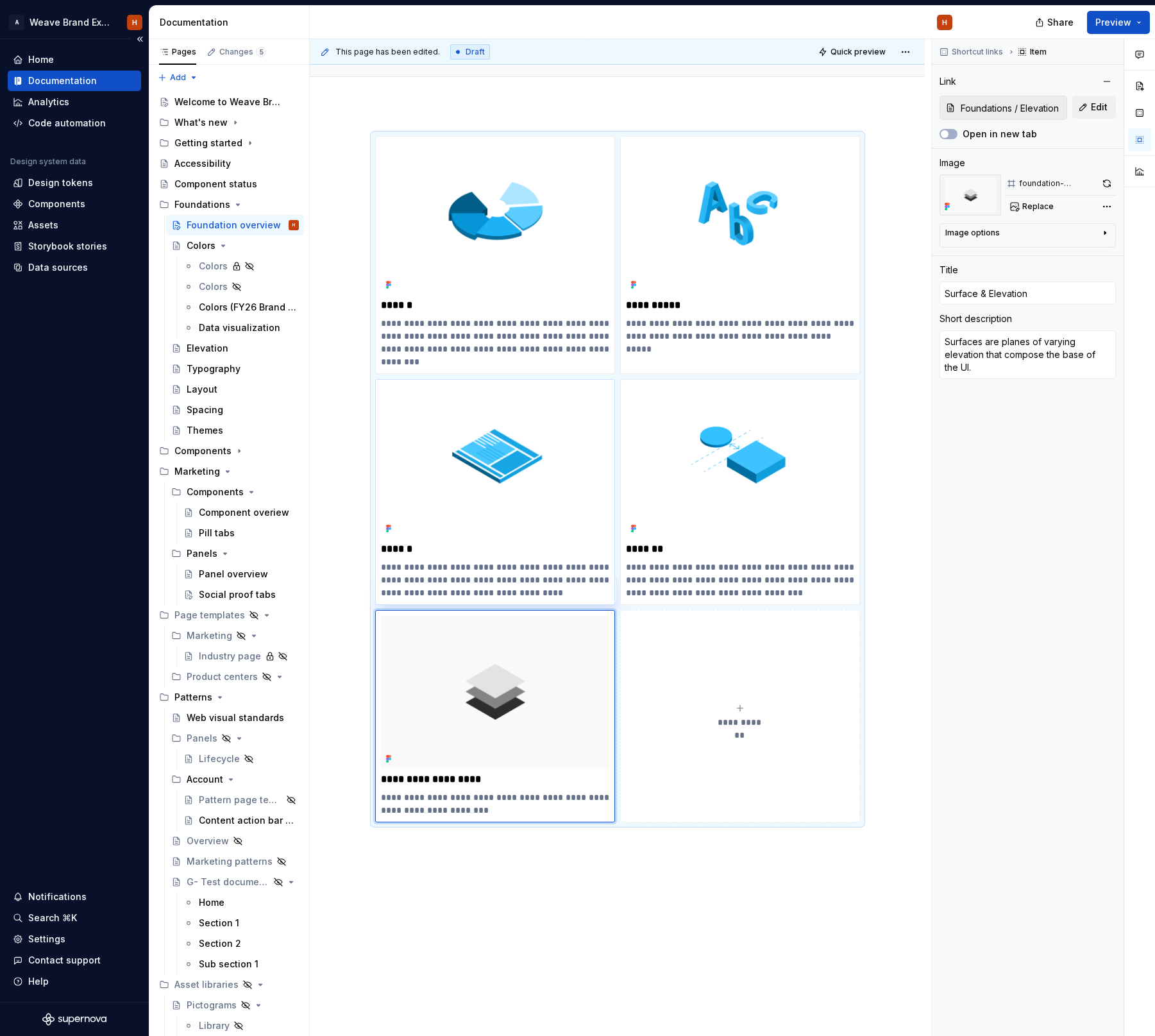
scroll to position [9, 0]
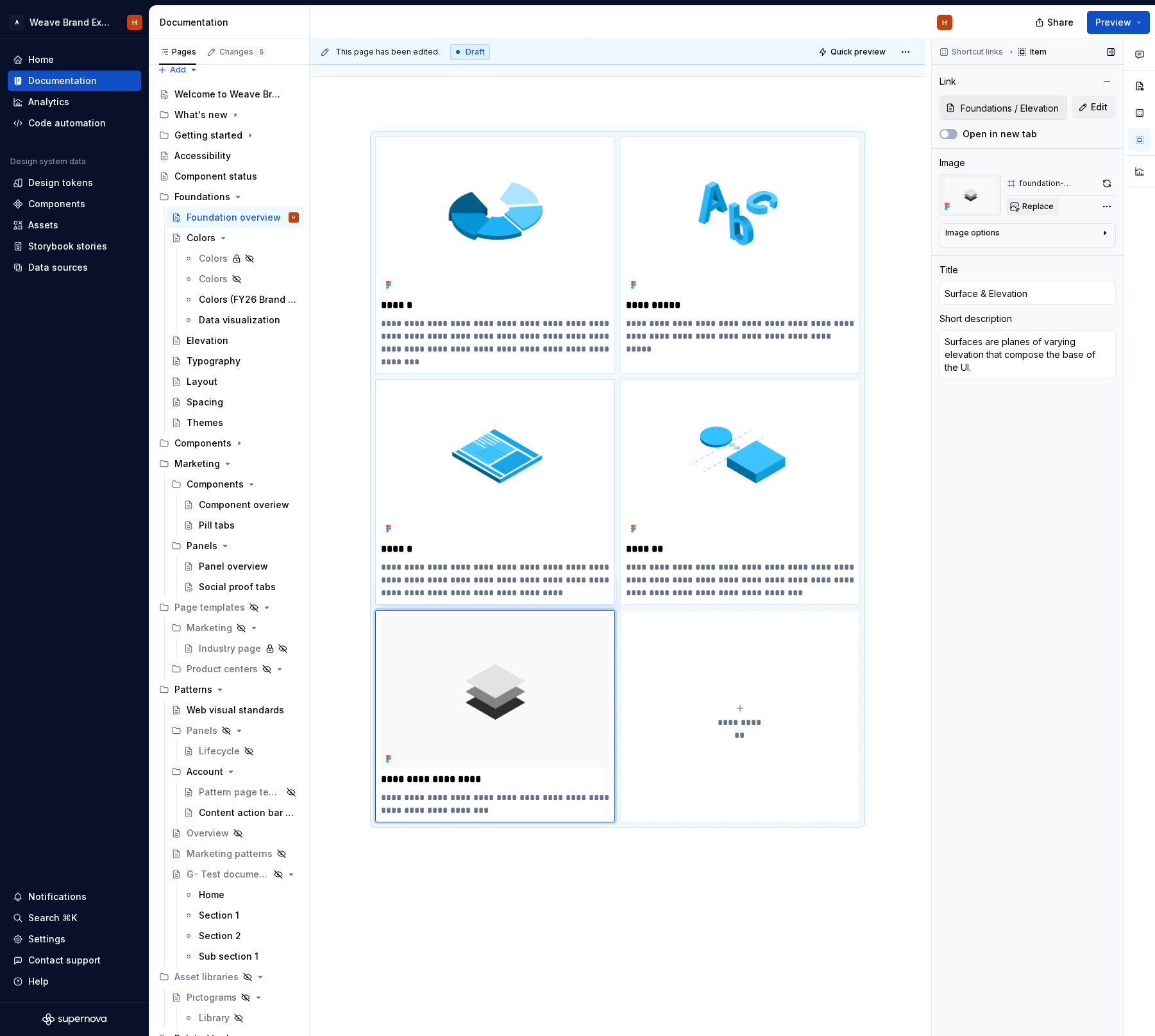
click at [1025, 210] on span "Replace" at bounding box center [1037, 206] width 32 height 10
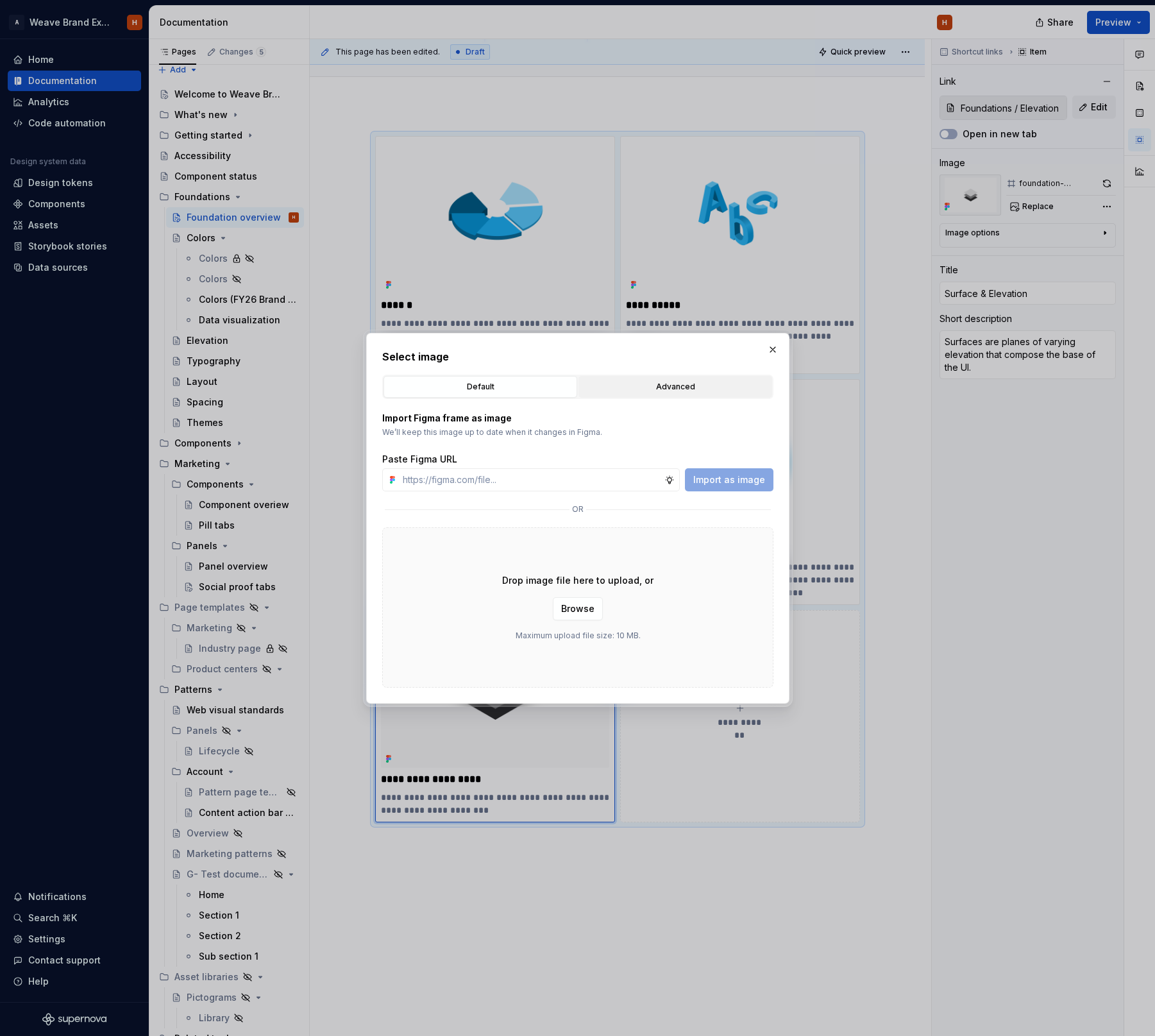
click at [667, 389] on div "Advanced" at bounding box center [675, 386] width 185 height 13
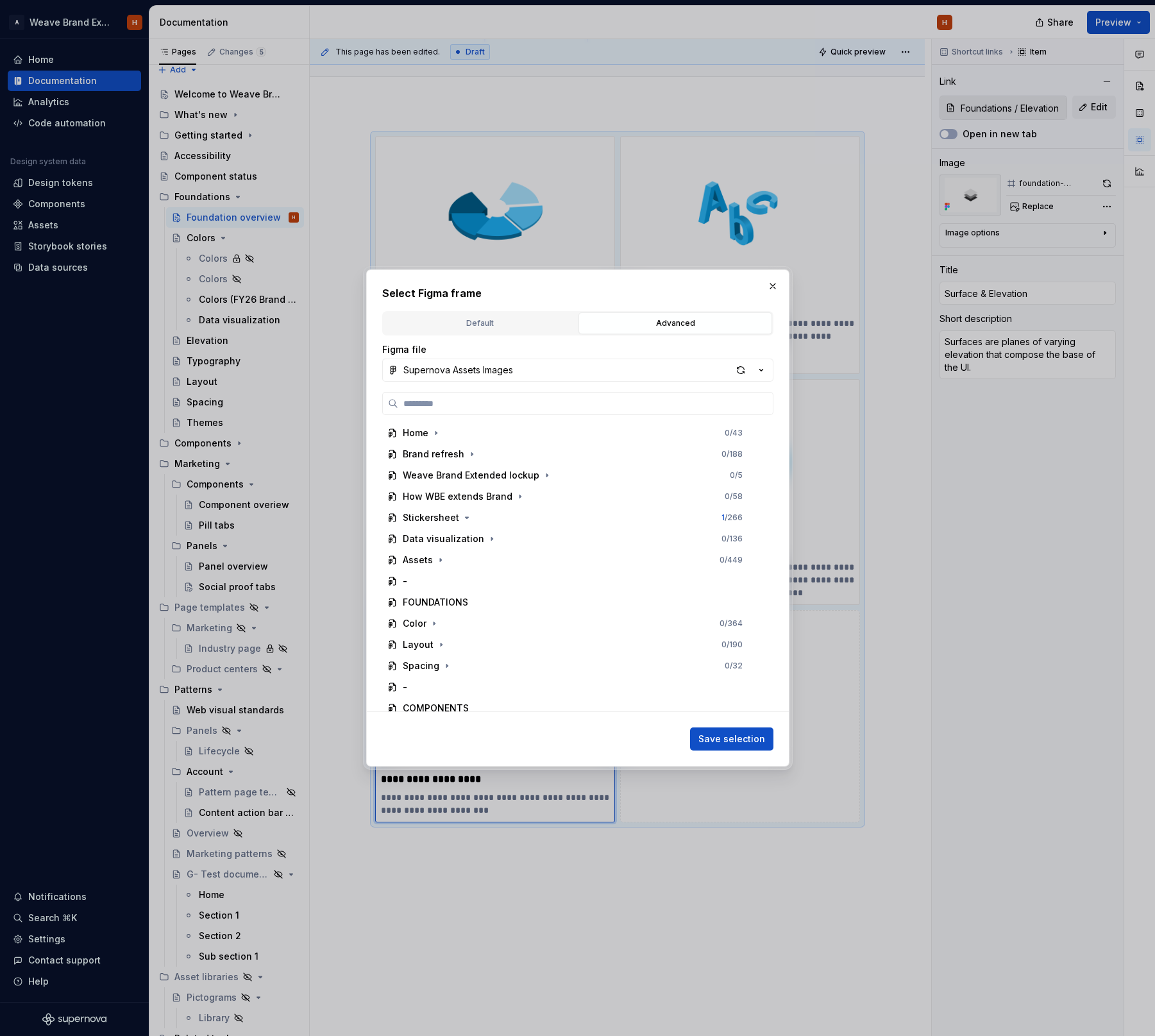
type textarea "*"
type input "*"
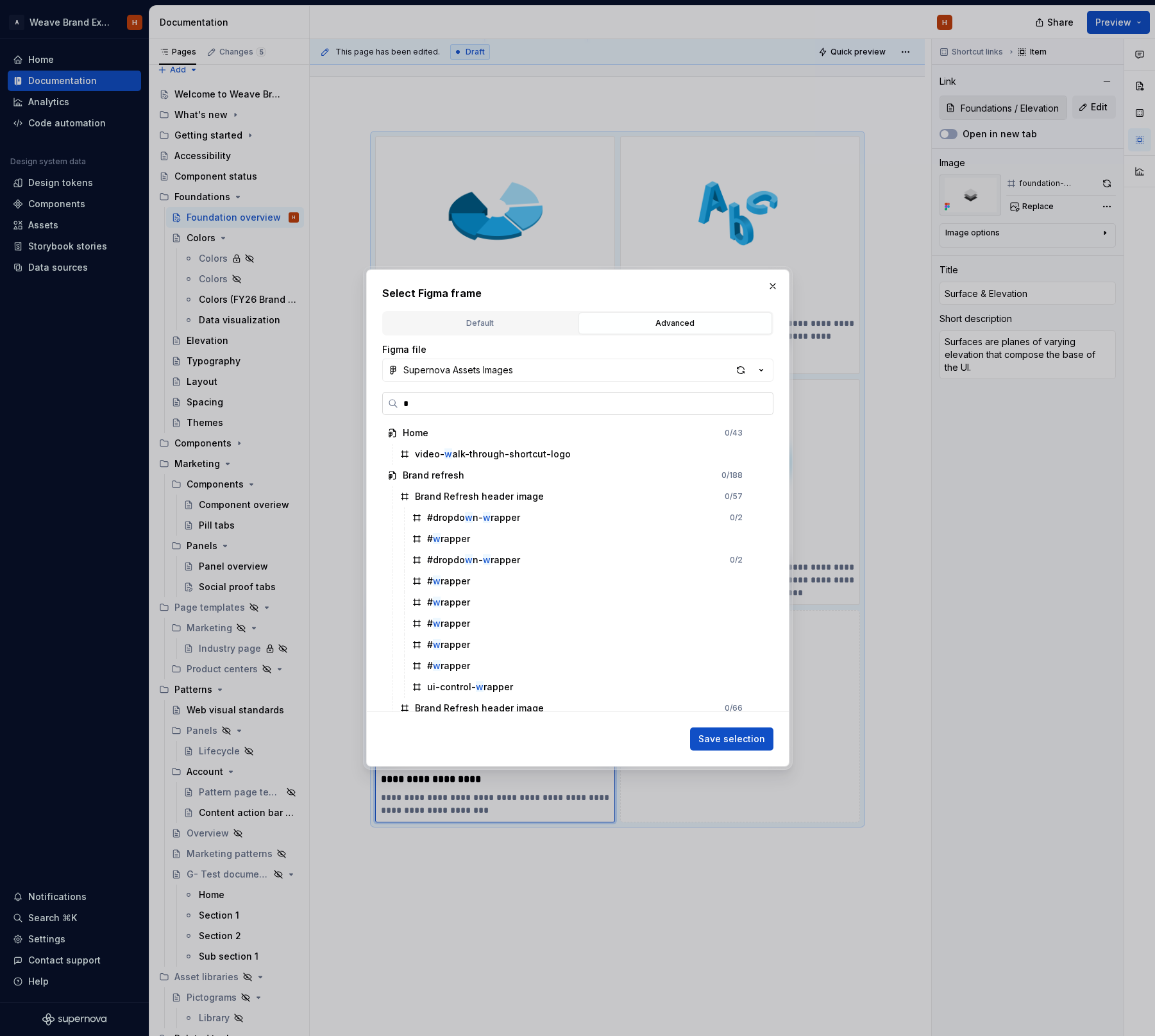
click at [759, 405] on input "*" at bounding box center [585, 403] width 375 height 13
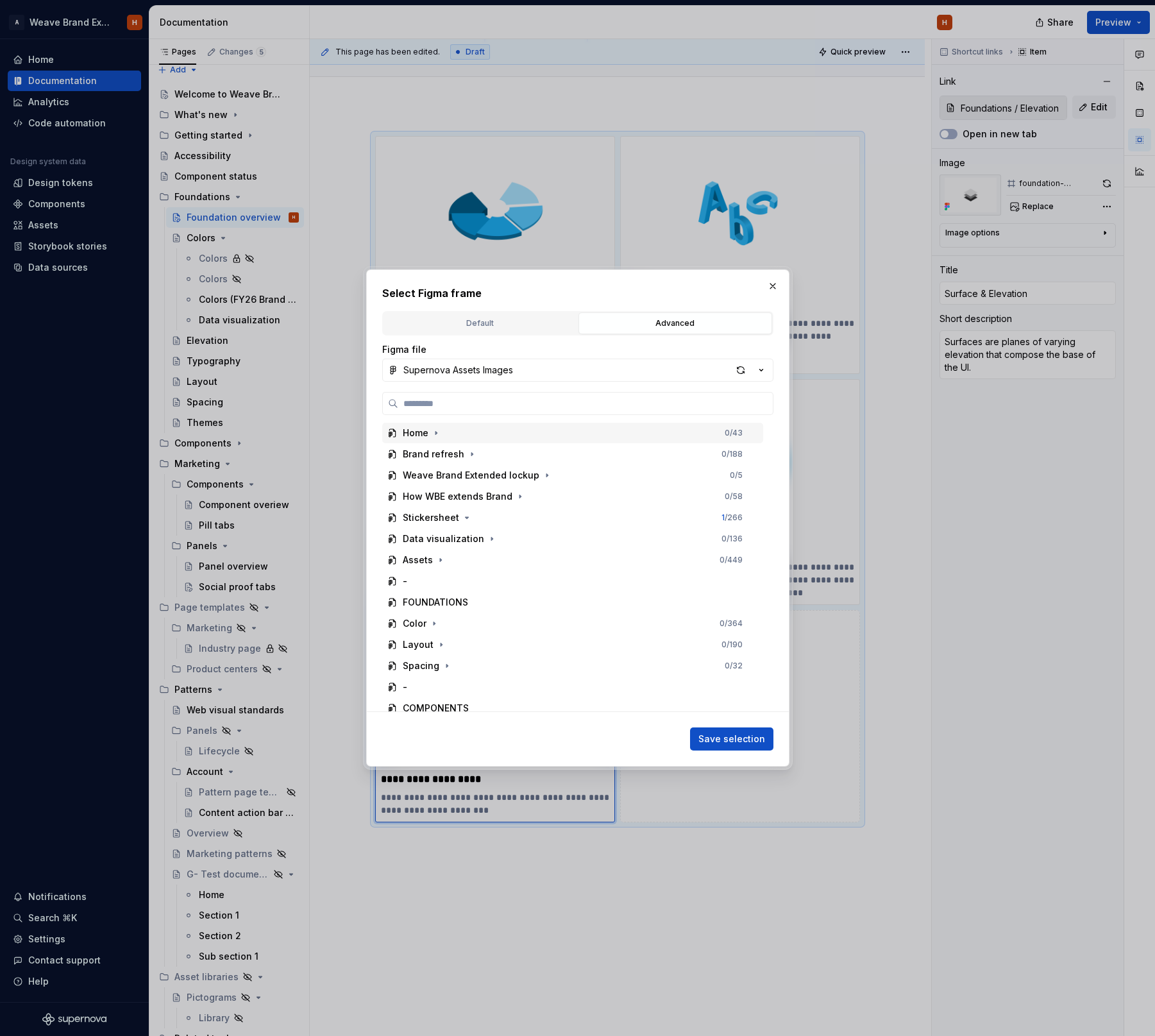
click at [580, 383] on div "Figma file Supernova Assets Images Home 0 / 43 Brand refresh 0 / 188 Weave Bran…" at bounding box center [578, 527] width 391 height 368
click at [587, 376] on button "Supernova Assets Images" at bounding box center [578, 370] width 391 height 23
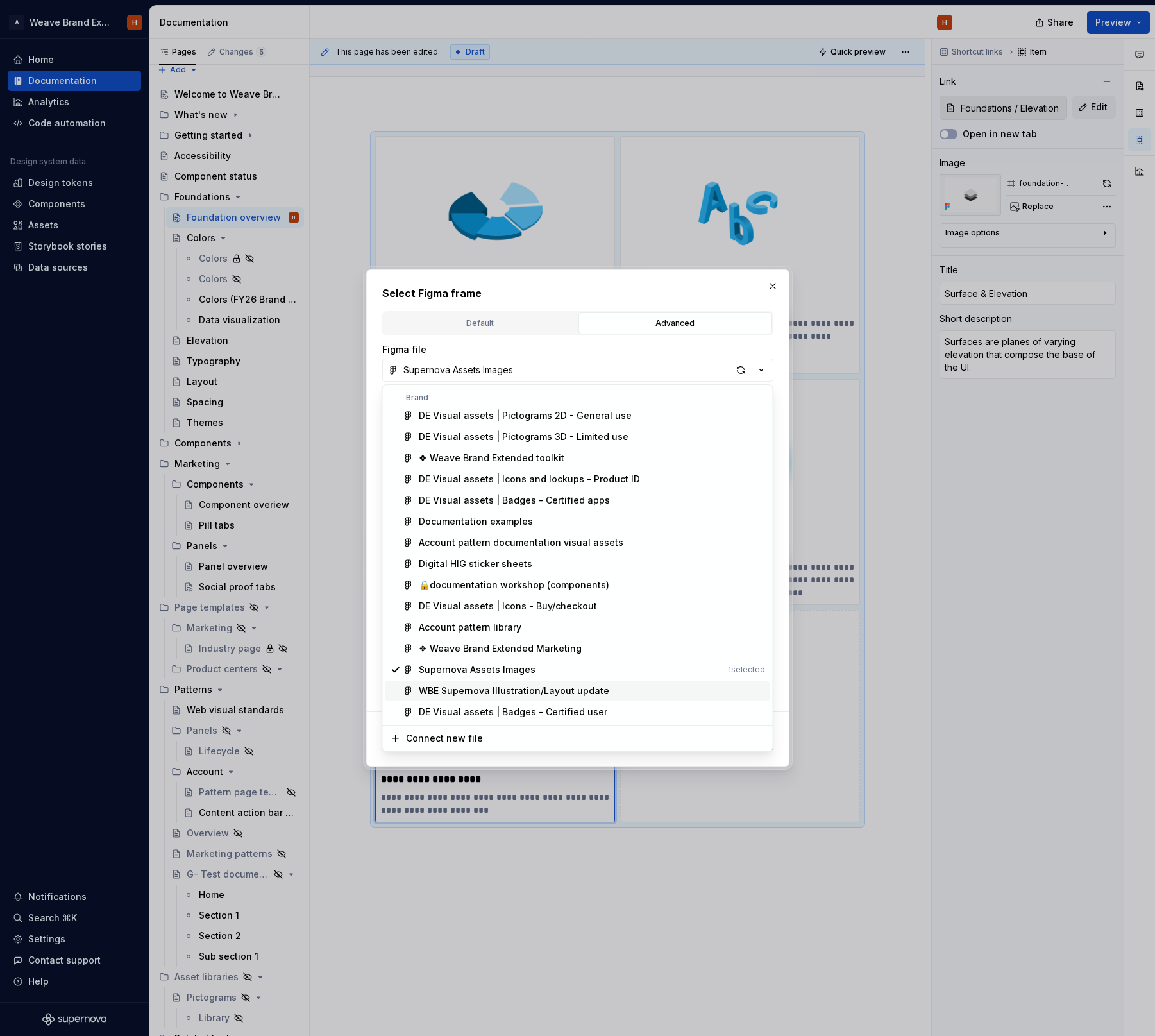
click at [584, 690] on div "WBE Supernova Illustration/Layout update" at bounding box center [514, 691] width 190 height 13
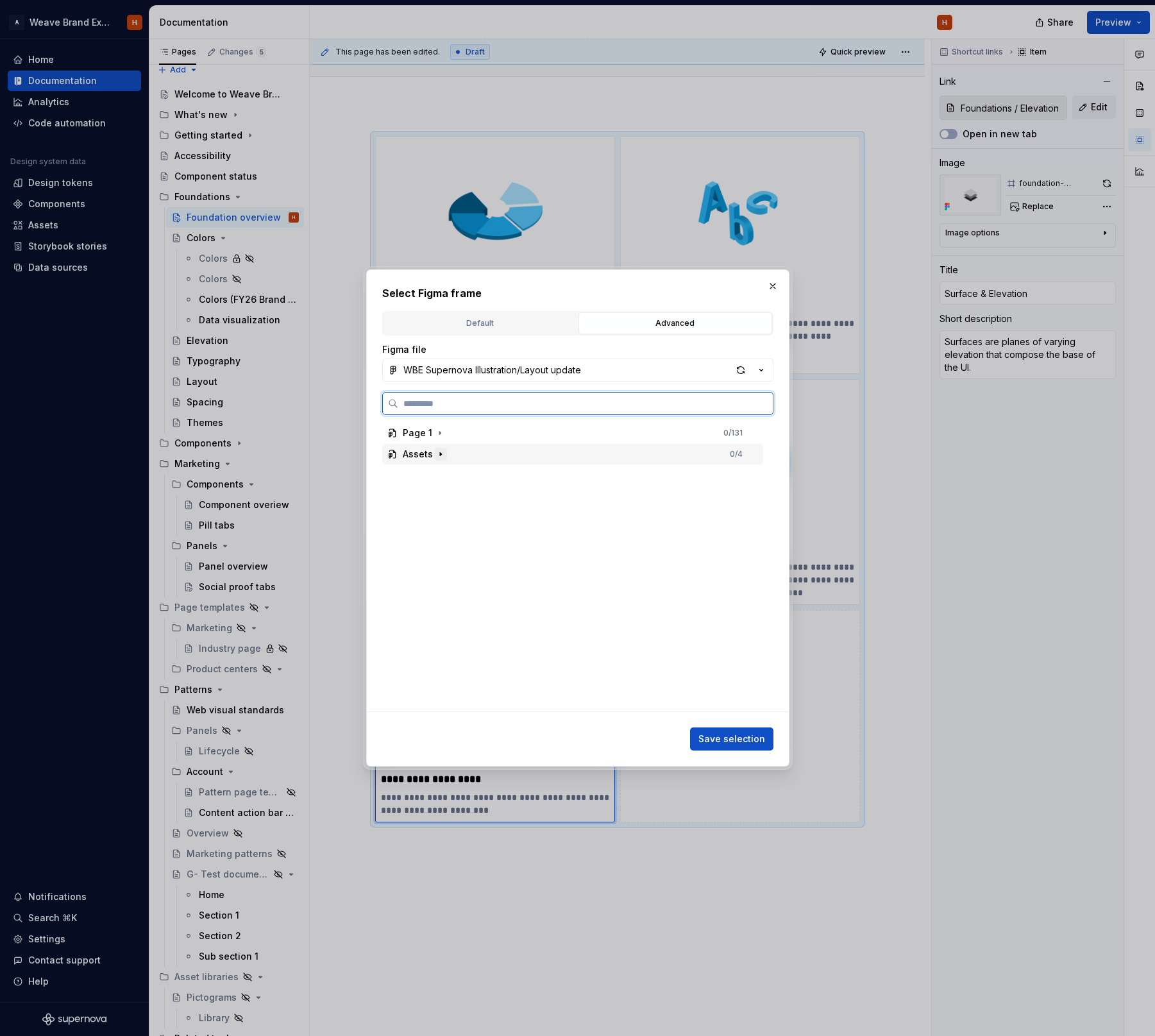
click at [435, 453] on icon "button" at bounding box center [440, 454] width 10 height 10
click at [742, 372] on div "button" at bounding box center [740, 369] width 18 height 18
click at [428, 556] on div "Elevation" at bounding box center [436, 560] width 42 height 13
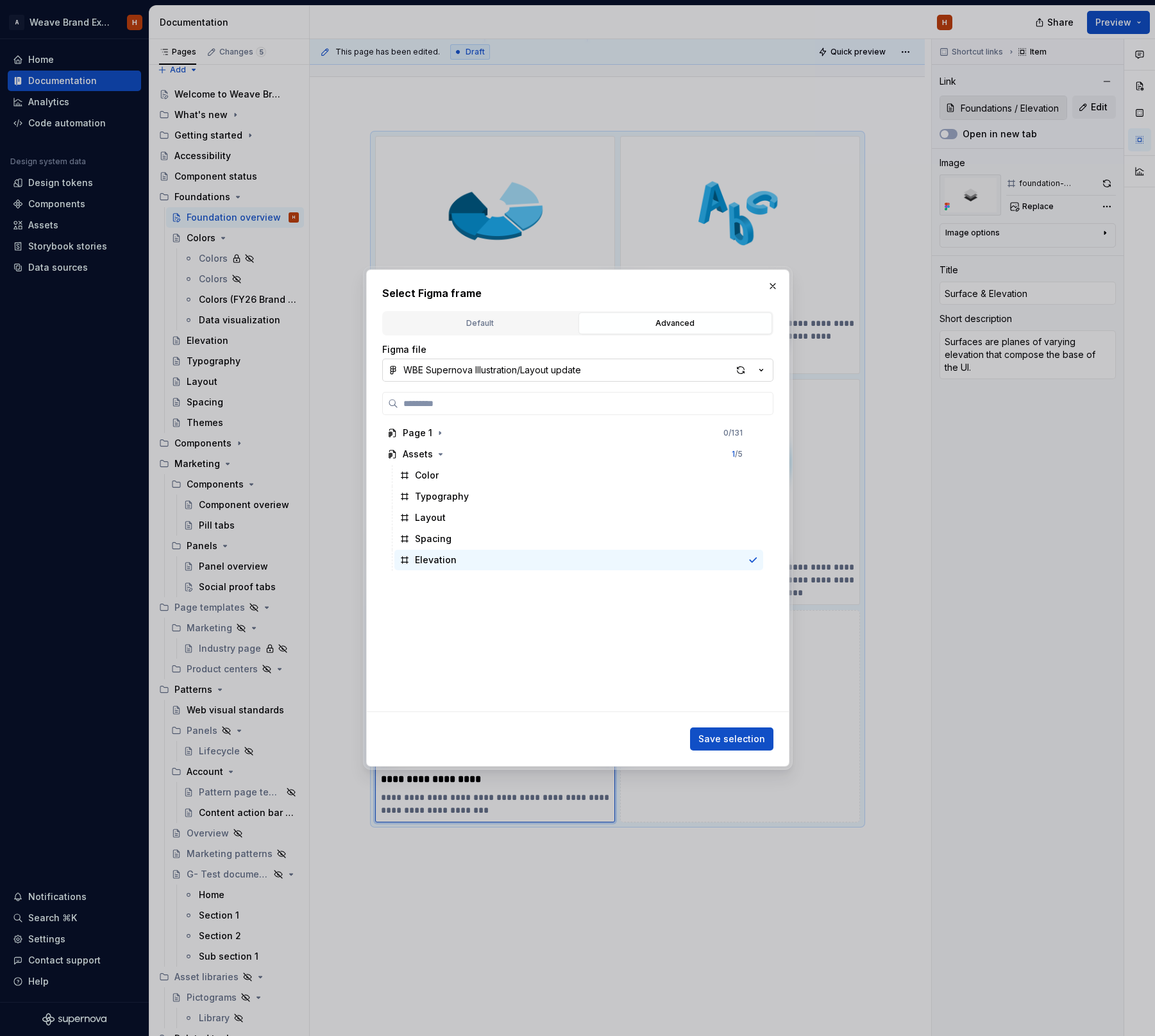
drag, startPoint x: 739, startPoint y: 746, endPoint x: 734, endPoint y: 741, distance: 7.1
click at [739, 746] on button "Save selection" at bounding box center [732, 739] width 84 height 23
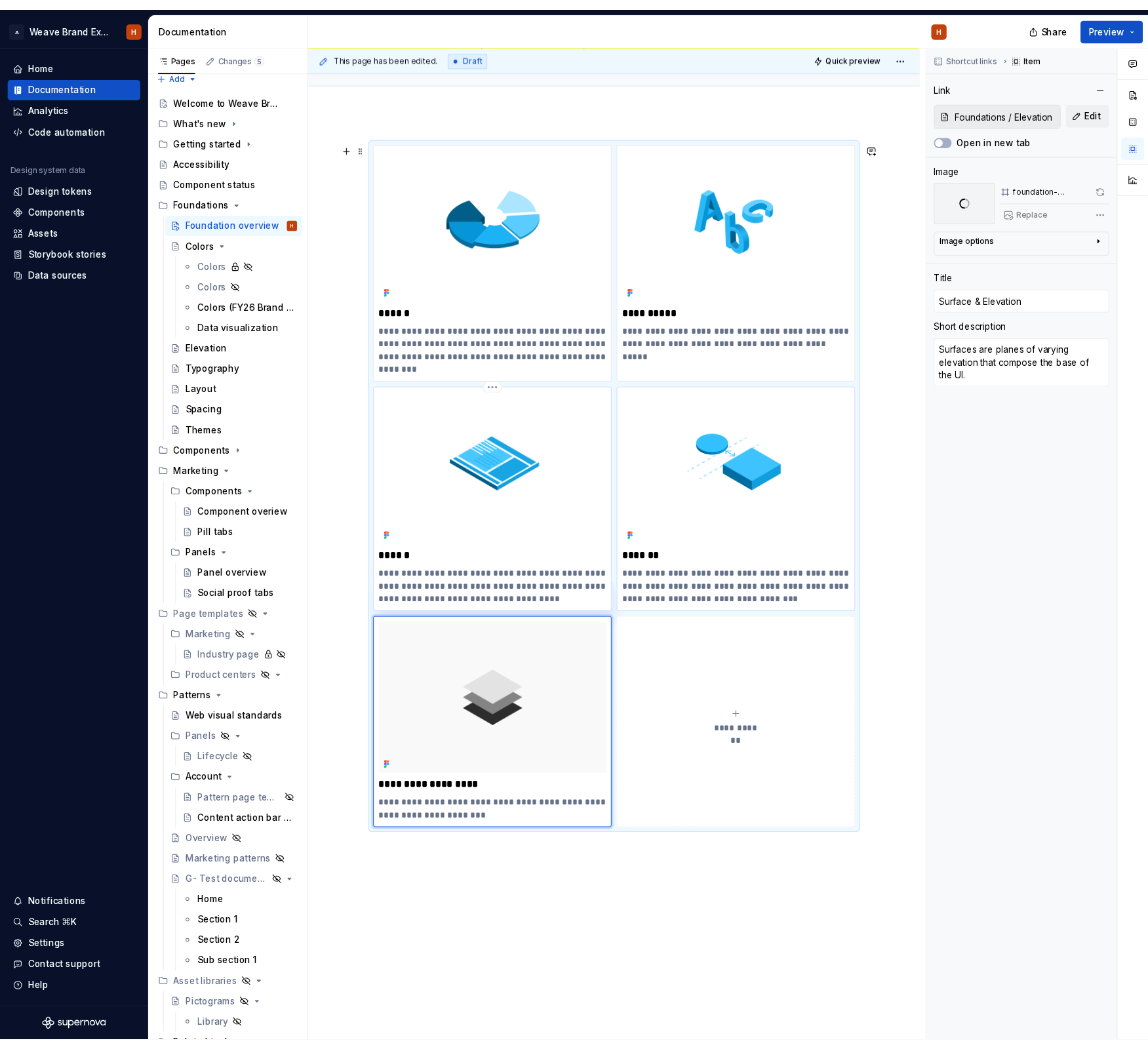
scroll to position [91, 0]
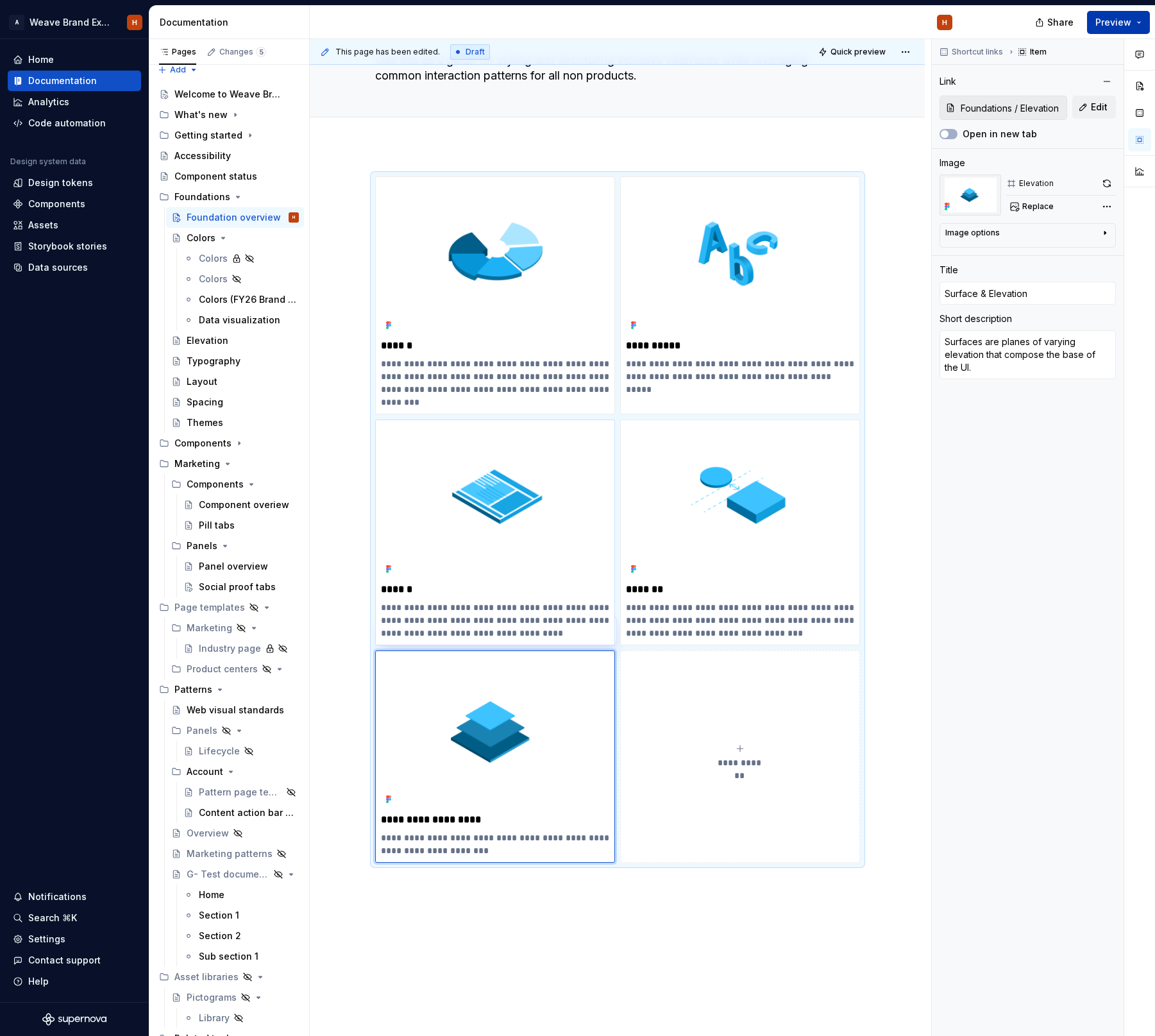
click at [1129, 26] on span "Preview" at bounding box center [1113, 22] width 36 height 13
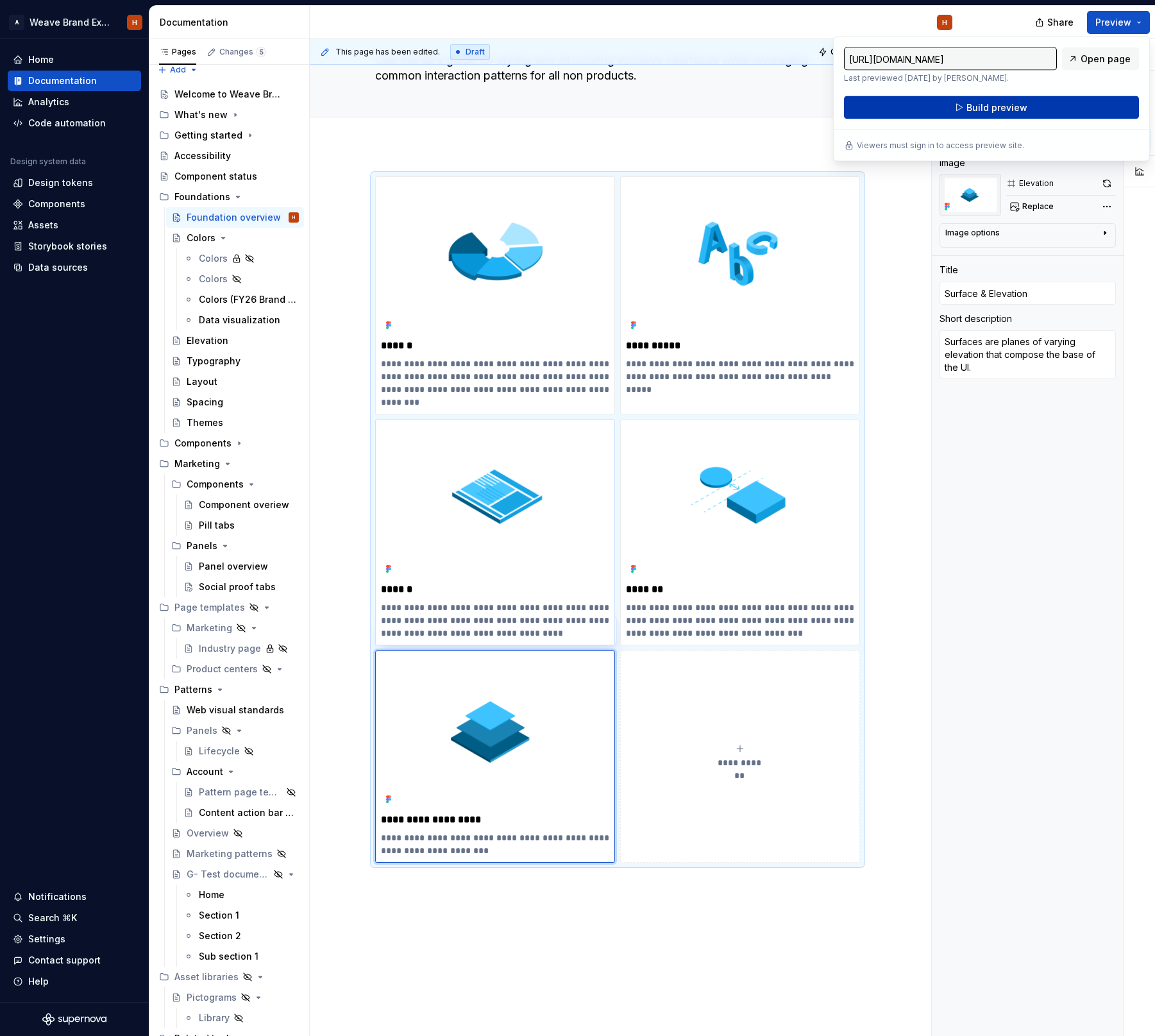
click at [1044, 102] on button "Build preview" at bounding box center [991, 108] width 295 height 23
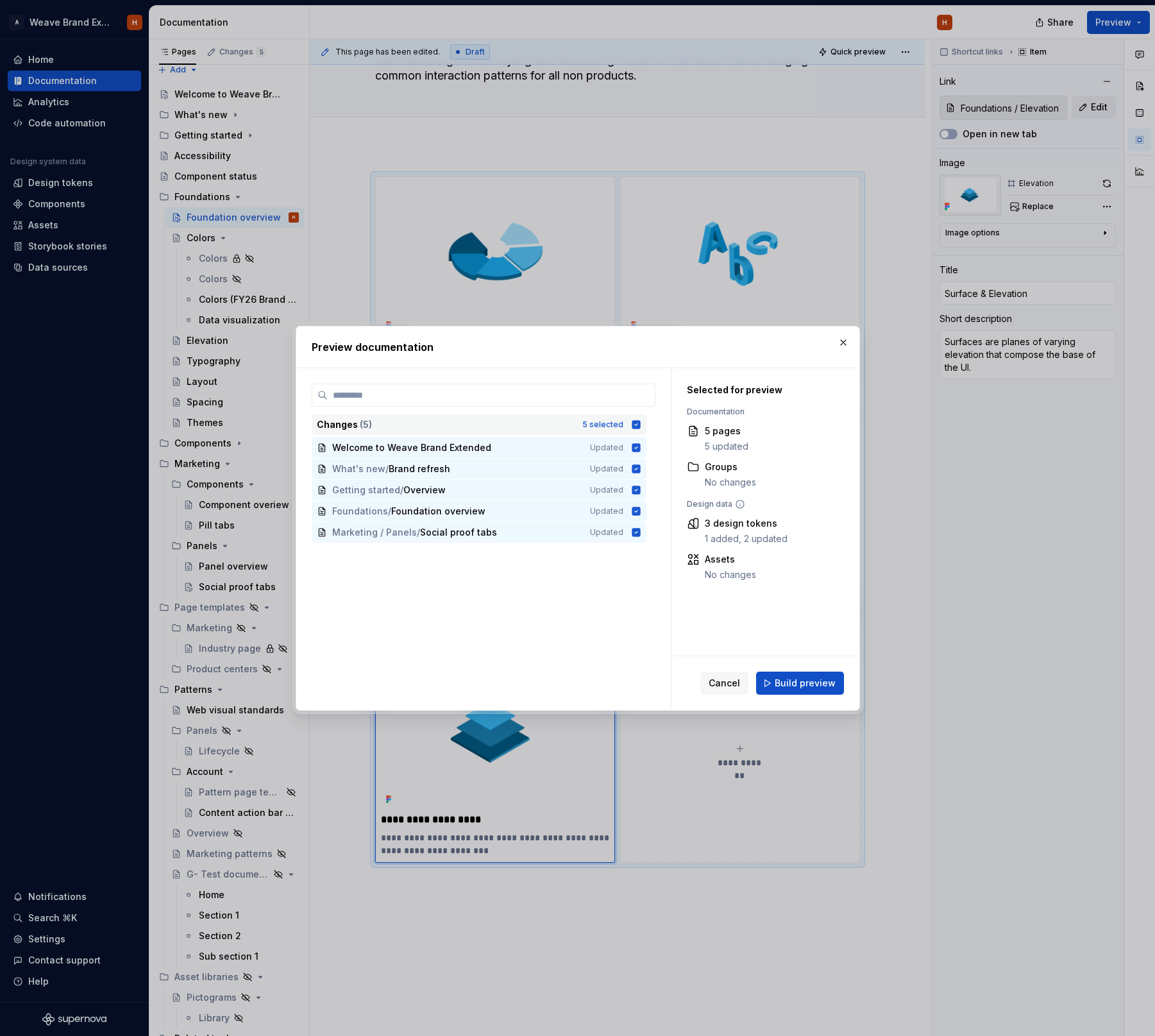
click at [640, 424] on icon at bounding box center [636, 424] width 9 height 9
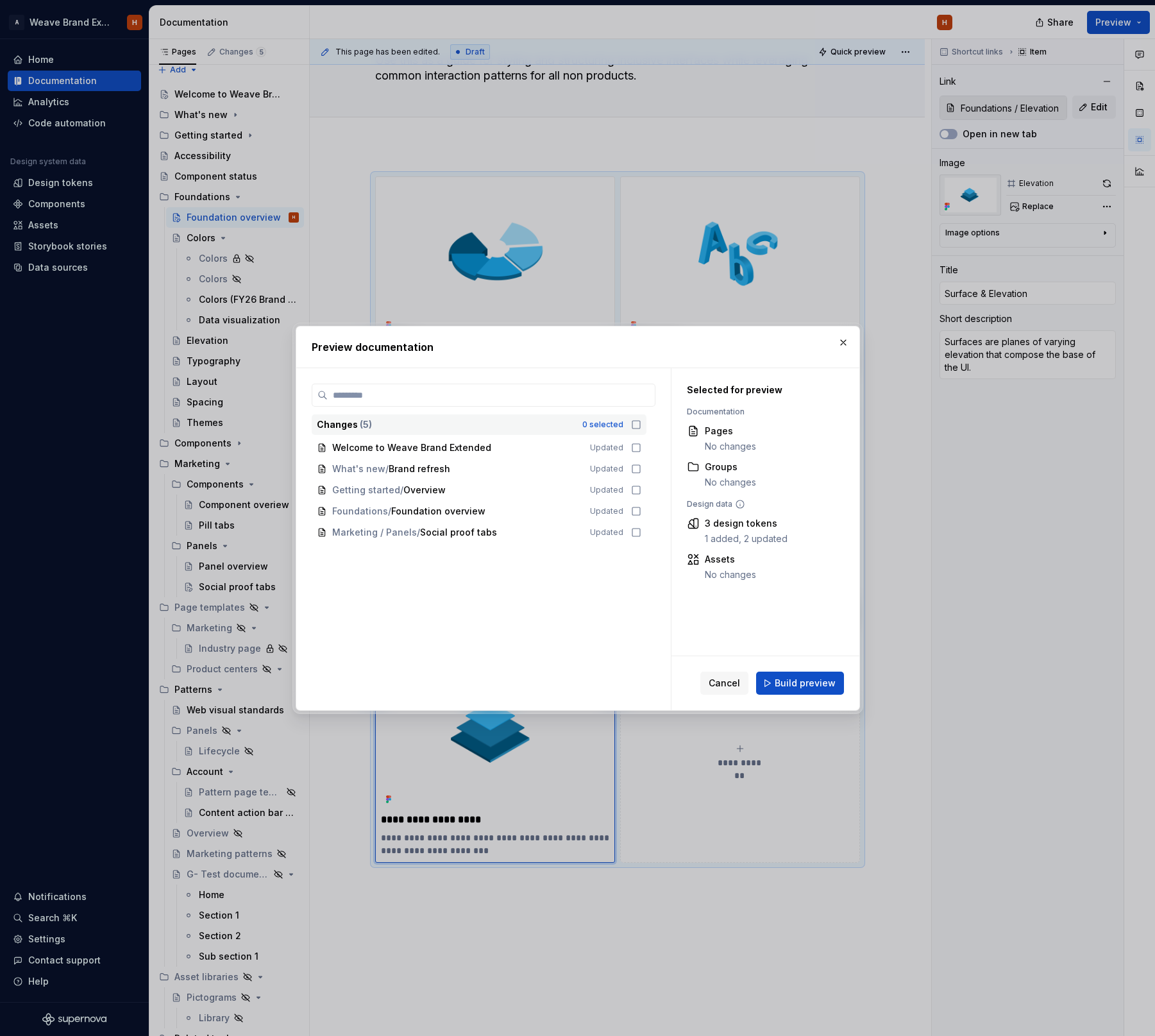
click at [641, 424] on icon at bounding box center [636, 424] width 10 height 10
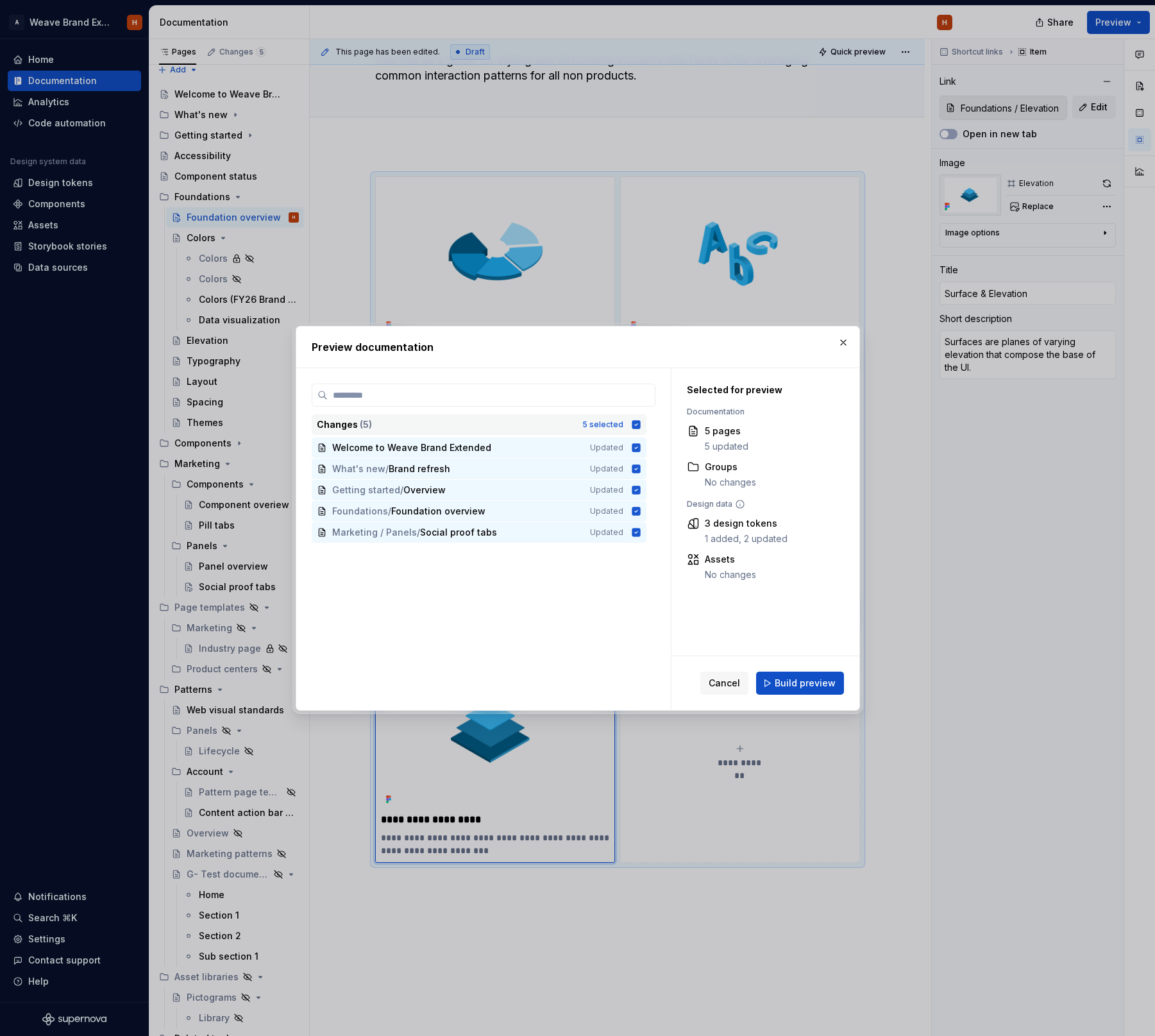
click at [640, 426] on icon at bounding box center [636, 424] width 9 height 9
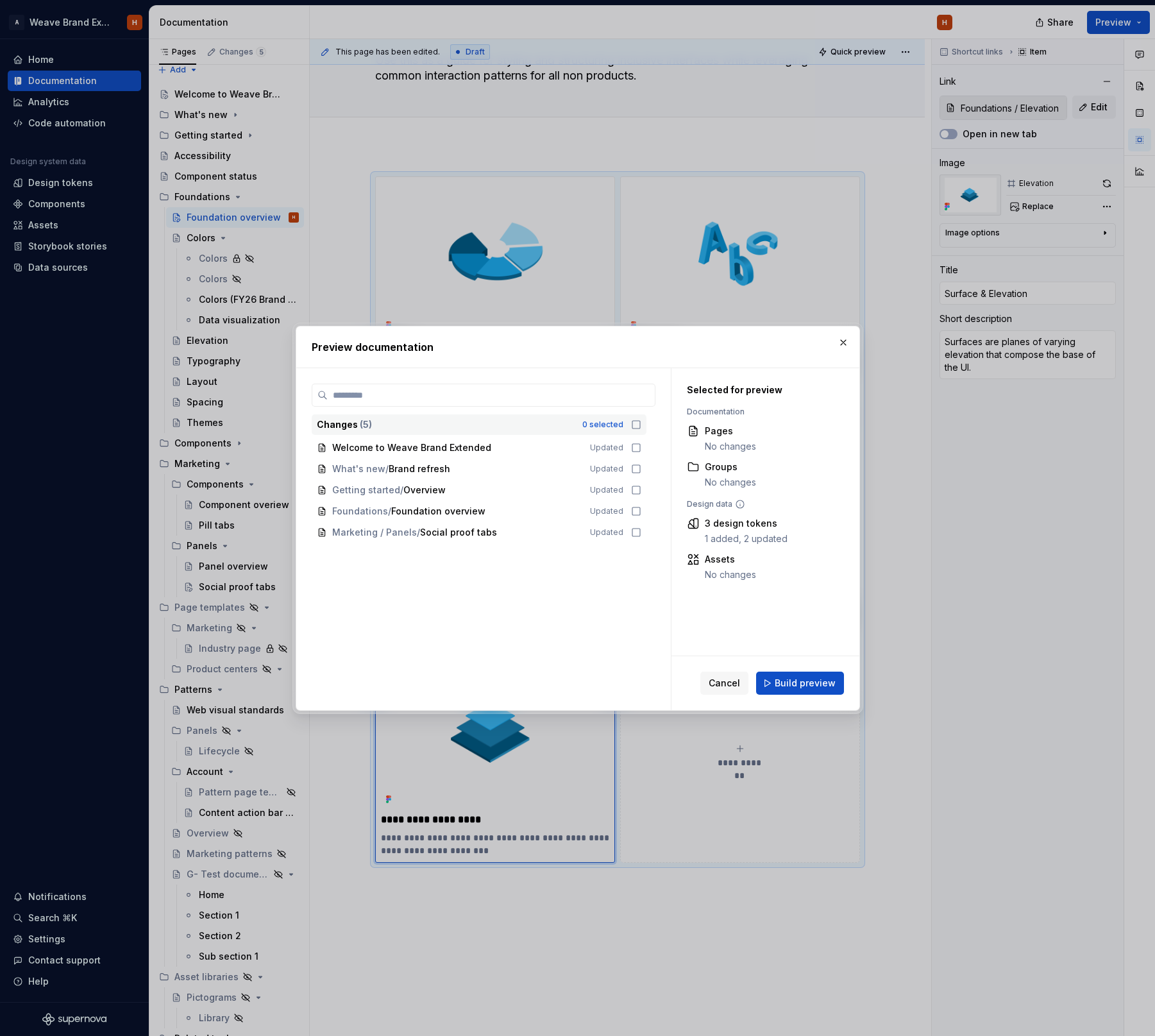
click at [643, 431] on div "Changes ( 5 ) 0 selected" at bounding box center [479, 424] width 334 height 21
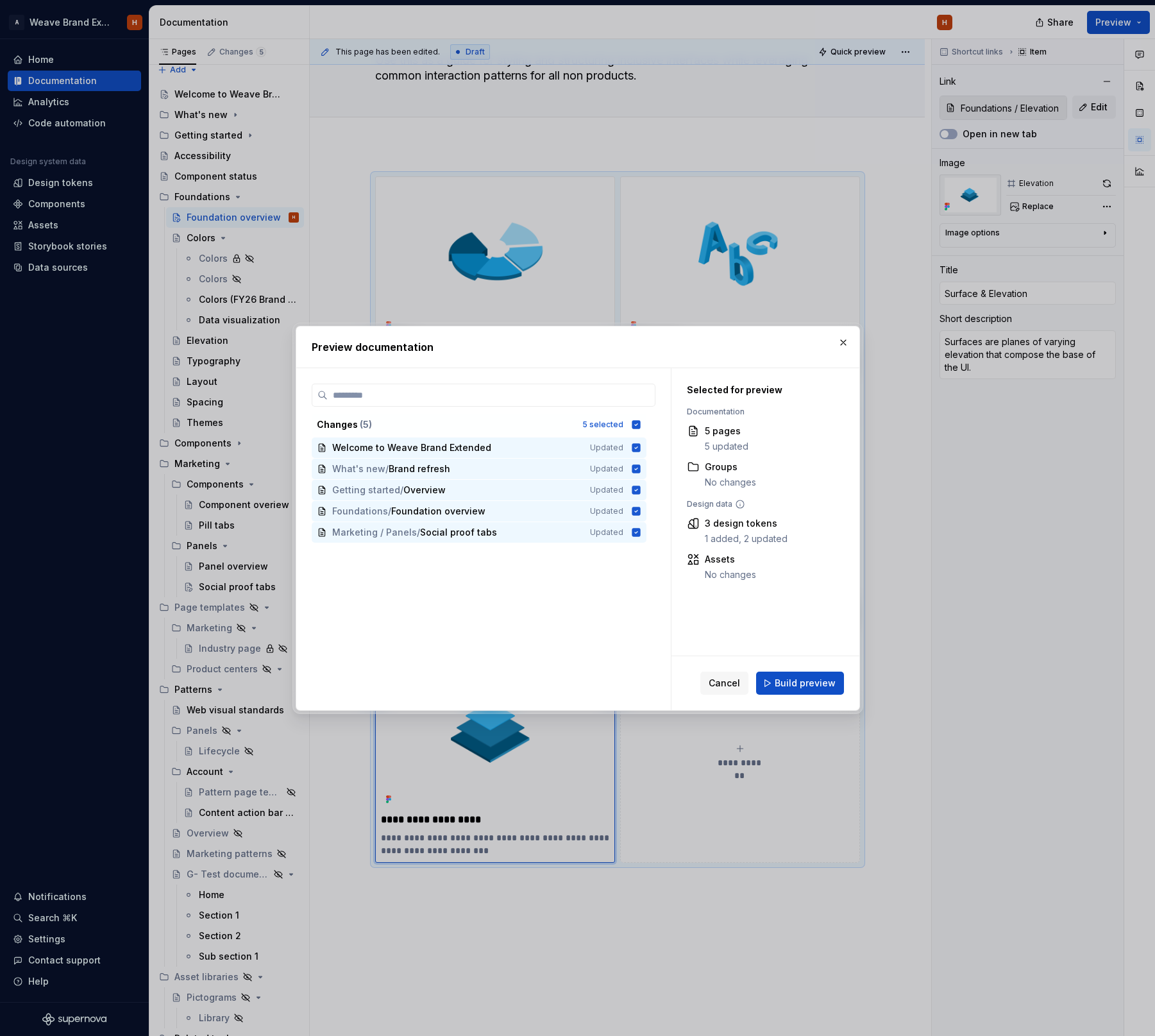
click at [639, 421] on icon at bounding box center [636, 424] width 9 height 9
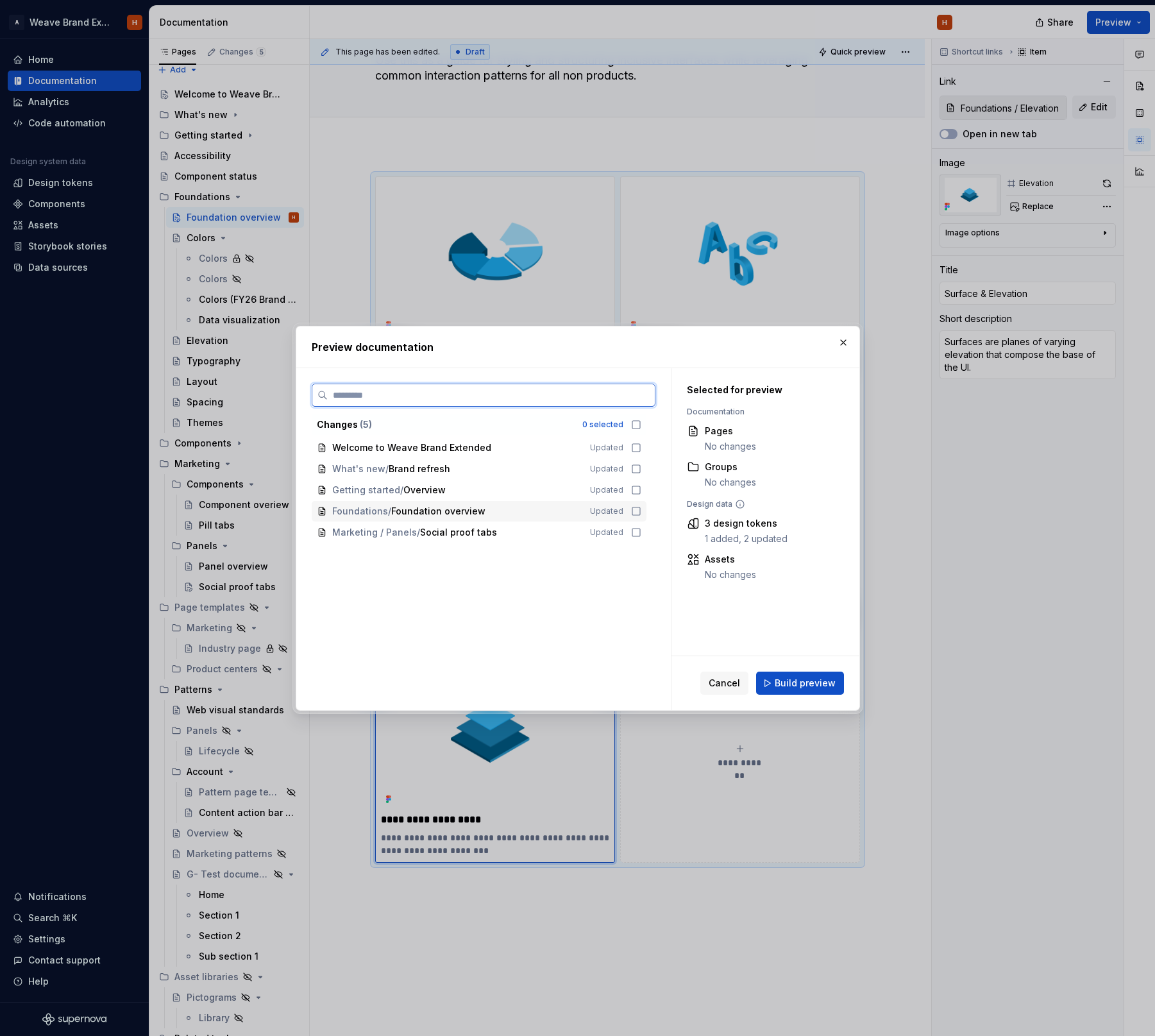
click at [638, 509] on icon at bounding box center [636, 511] width 10 height 10
click at [801, 684] on span "Build preview" at bounding box center [805, 683] width 61 height 13
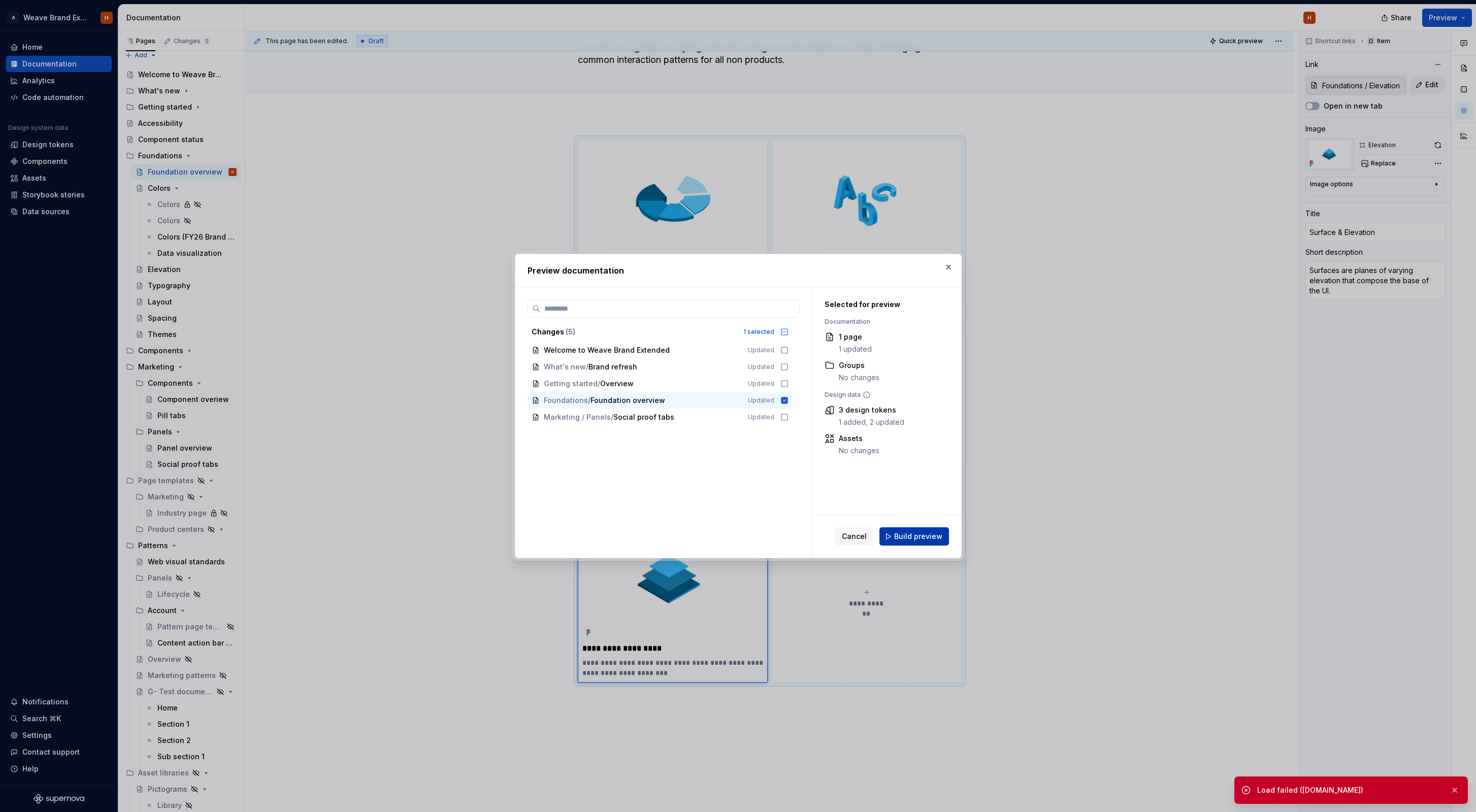
click at [908, 533] on span "Build preview" at bounding box center [918, 536] width 48 height 10
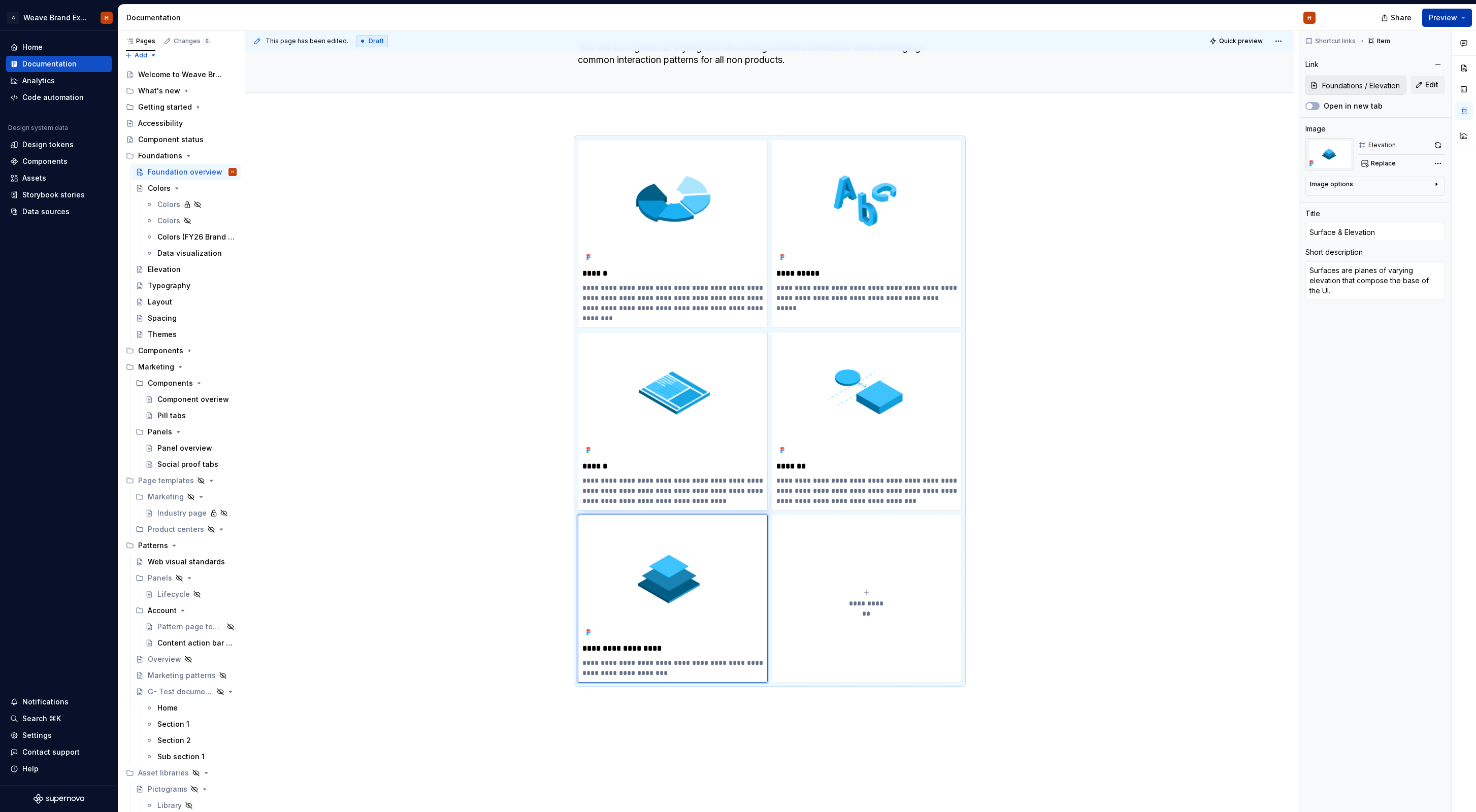
click at [914, 21] on span "Preview" at bounding box center [1443, 18] width 28 height 10
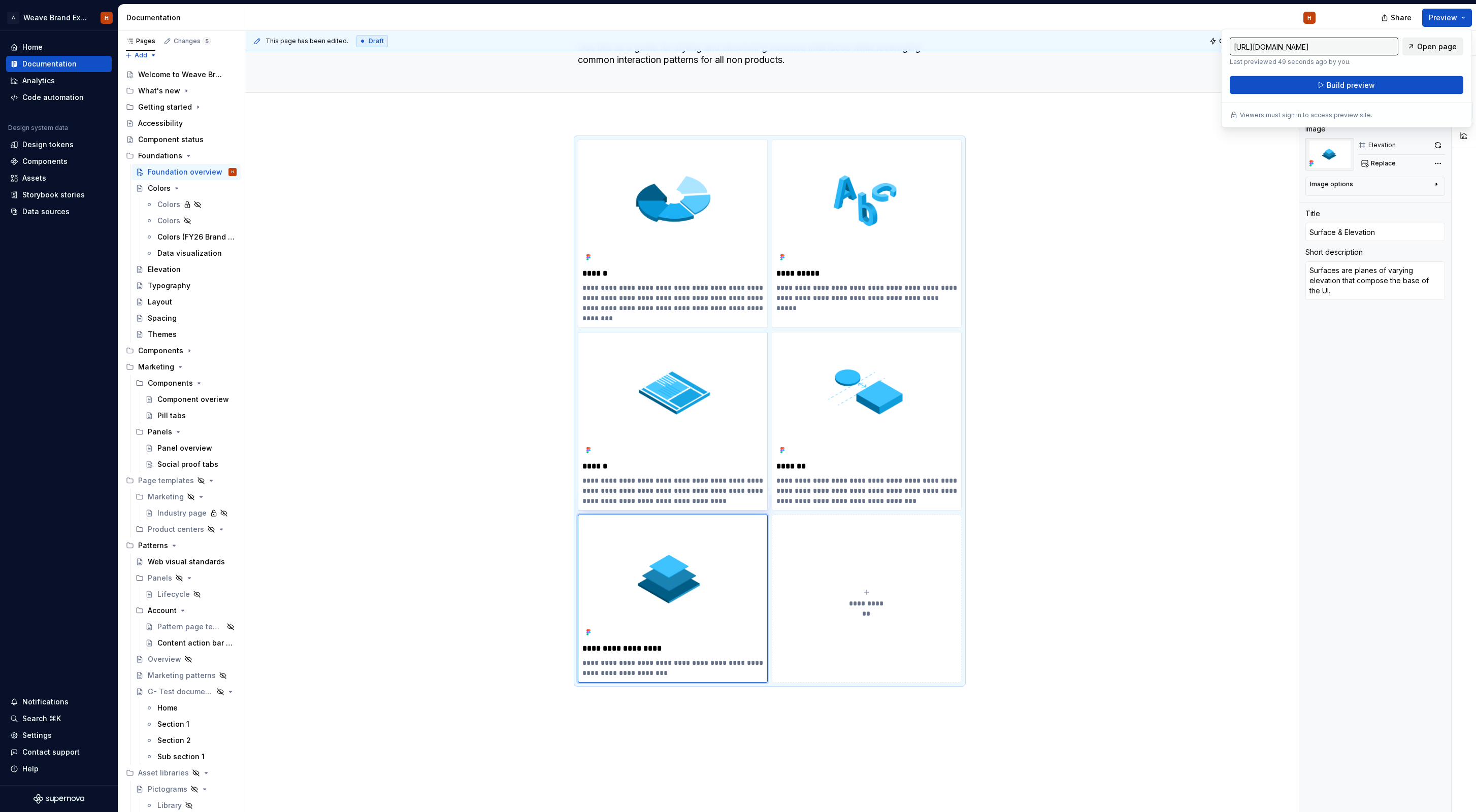
click at [914, 50] on span "Open page" at bounding box center [1437, 47] width 40 height 10
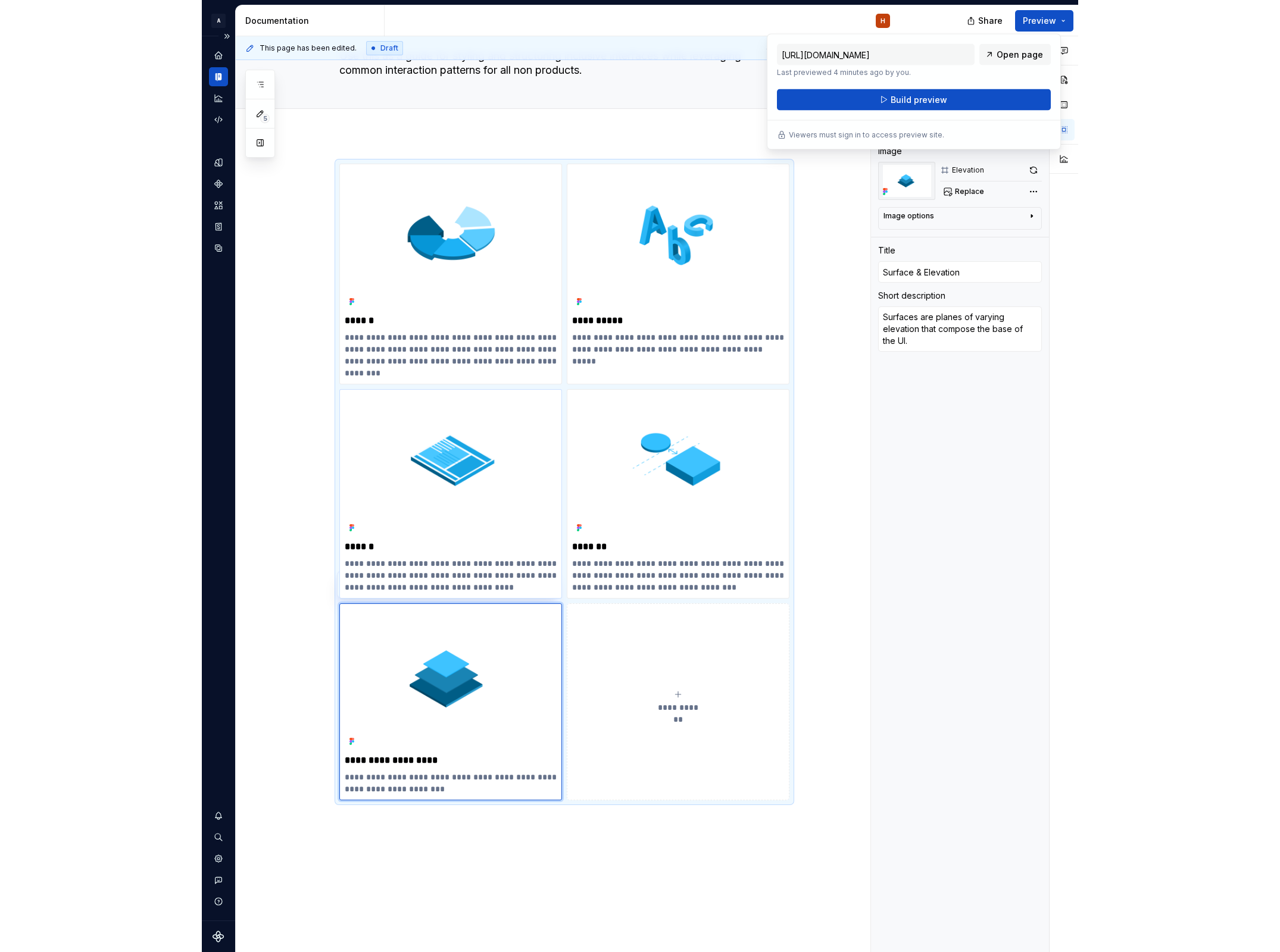
scroll to position [0, 0]
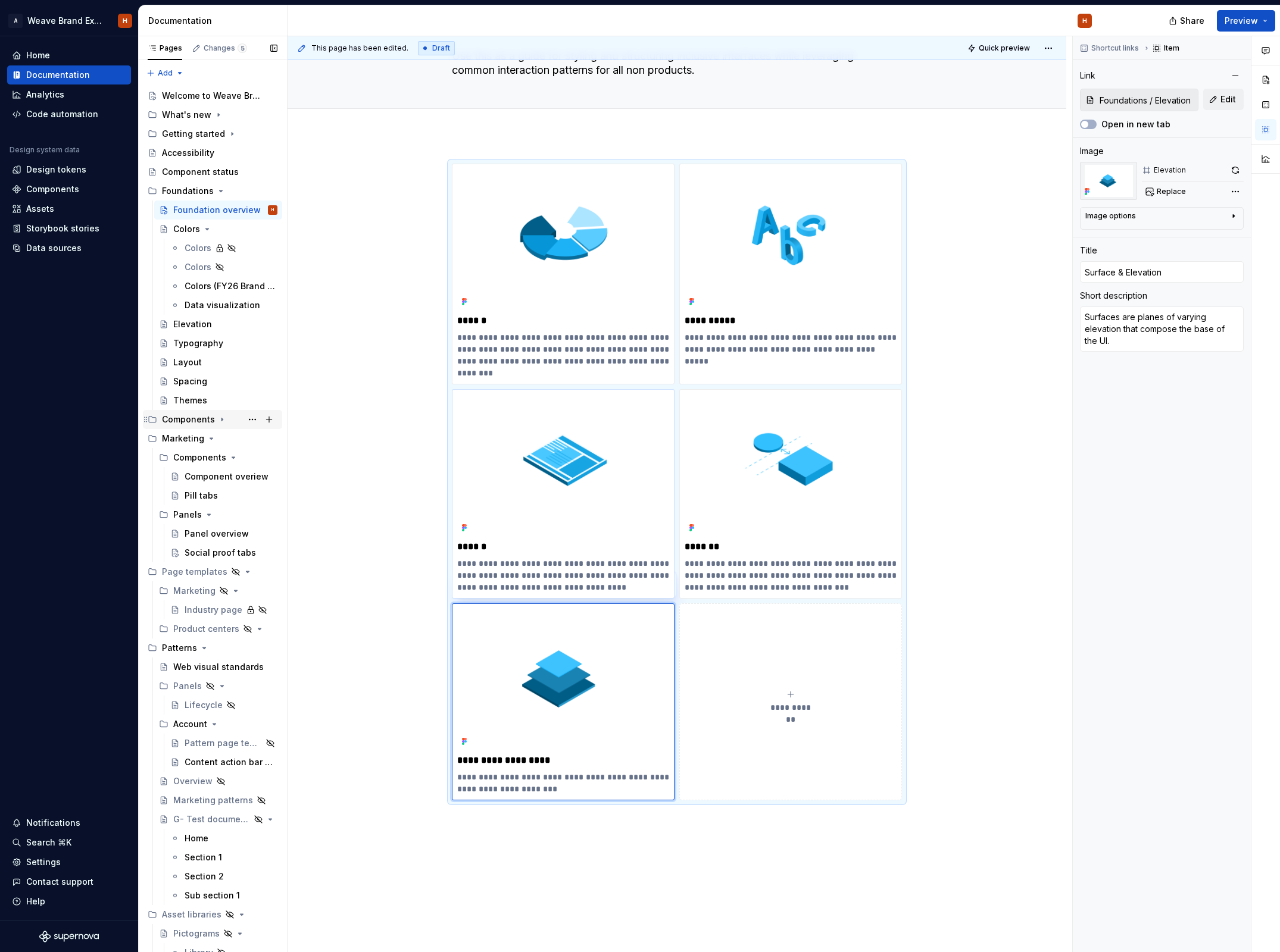
click at [219, 420] on icon "Page tree" at bounding box center [221, 419] width 9 height 9
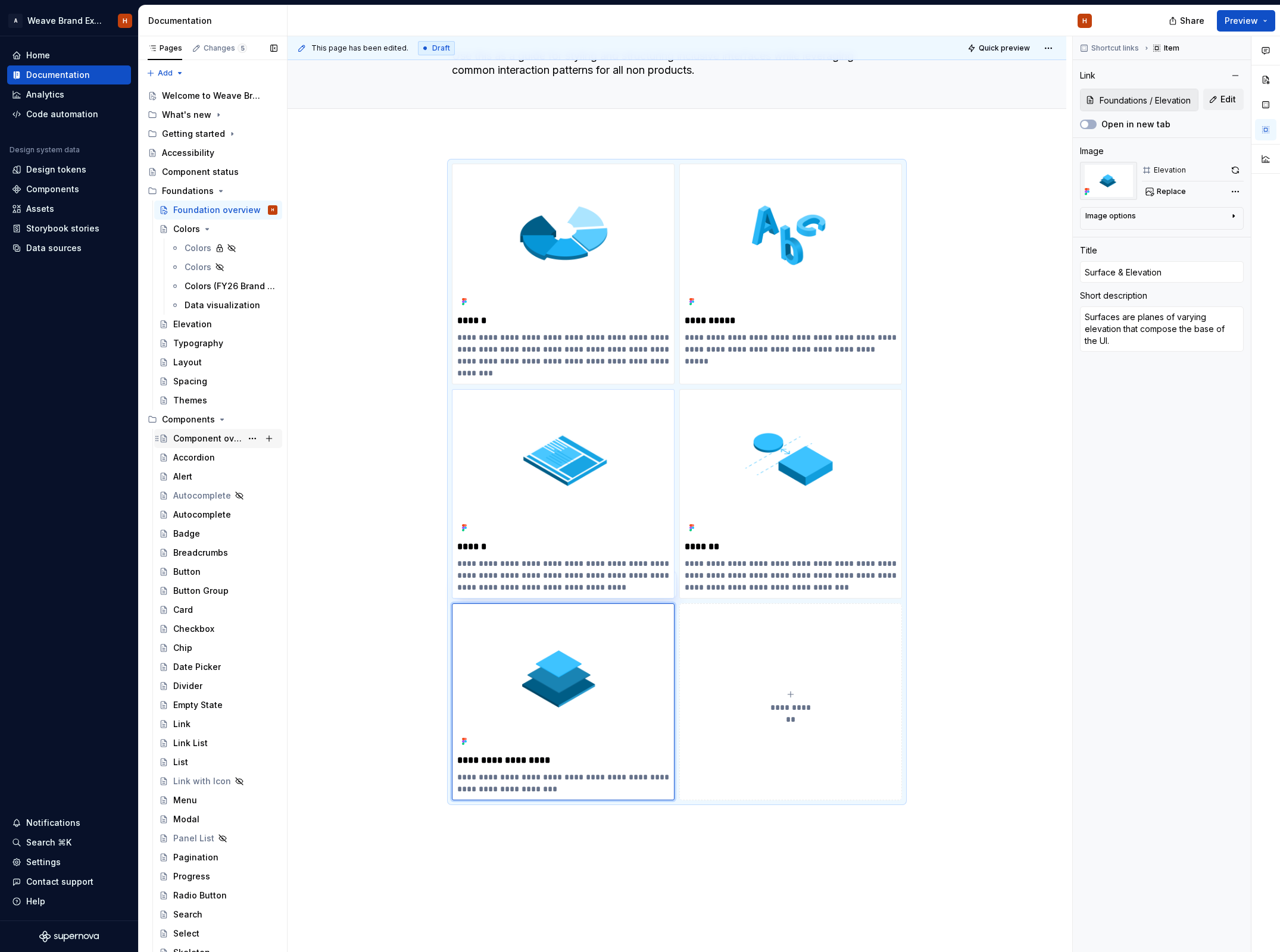
click at [228, 440] on div "Component overview" at bounding box center [207, 438] width 68 height 12
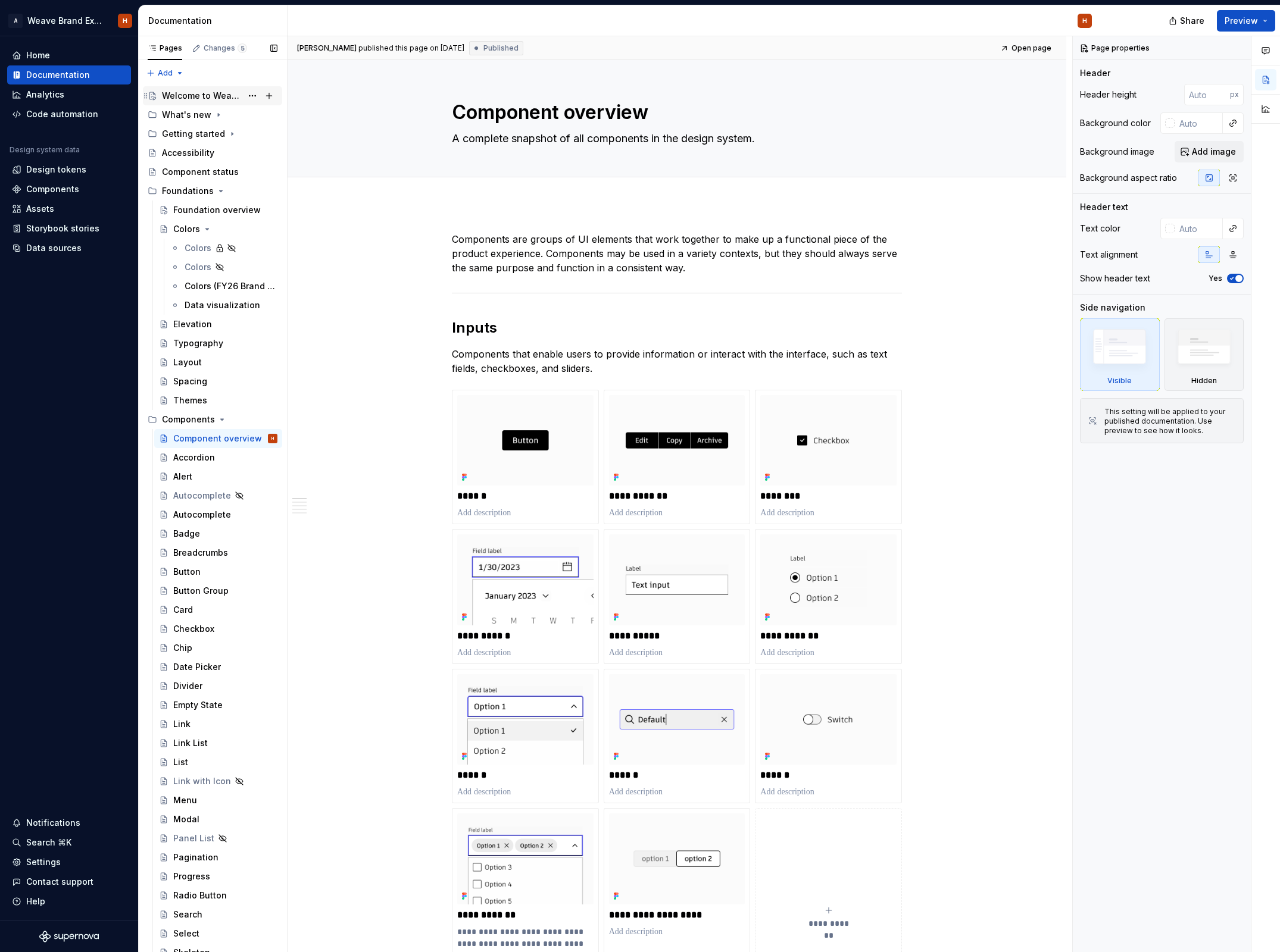
click at [229, 99] on div "Welcome to Weave Brand Extended" at bounding box center [201, 96] width 80 height 12
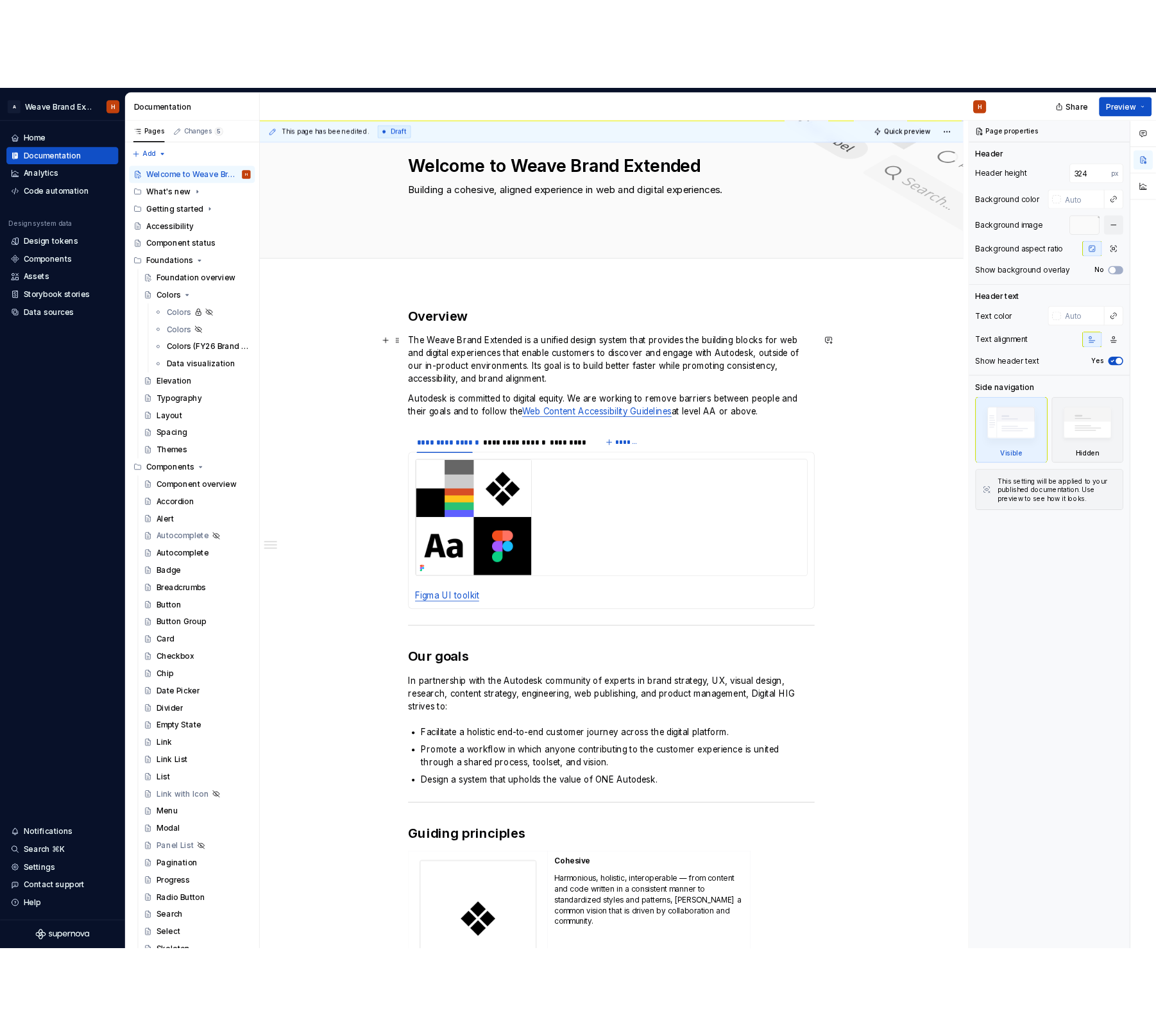
scroll to position [95, 0]
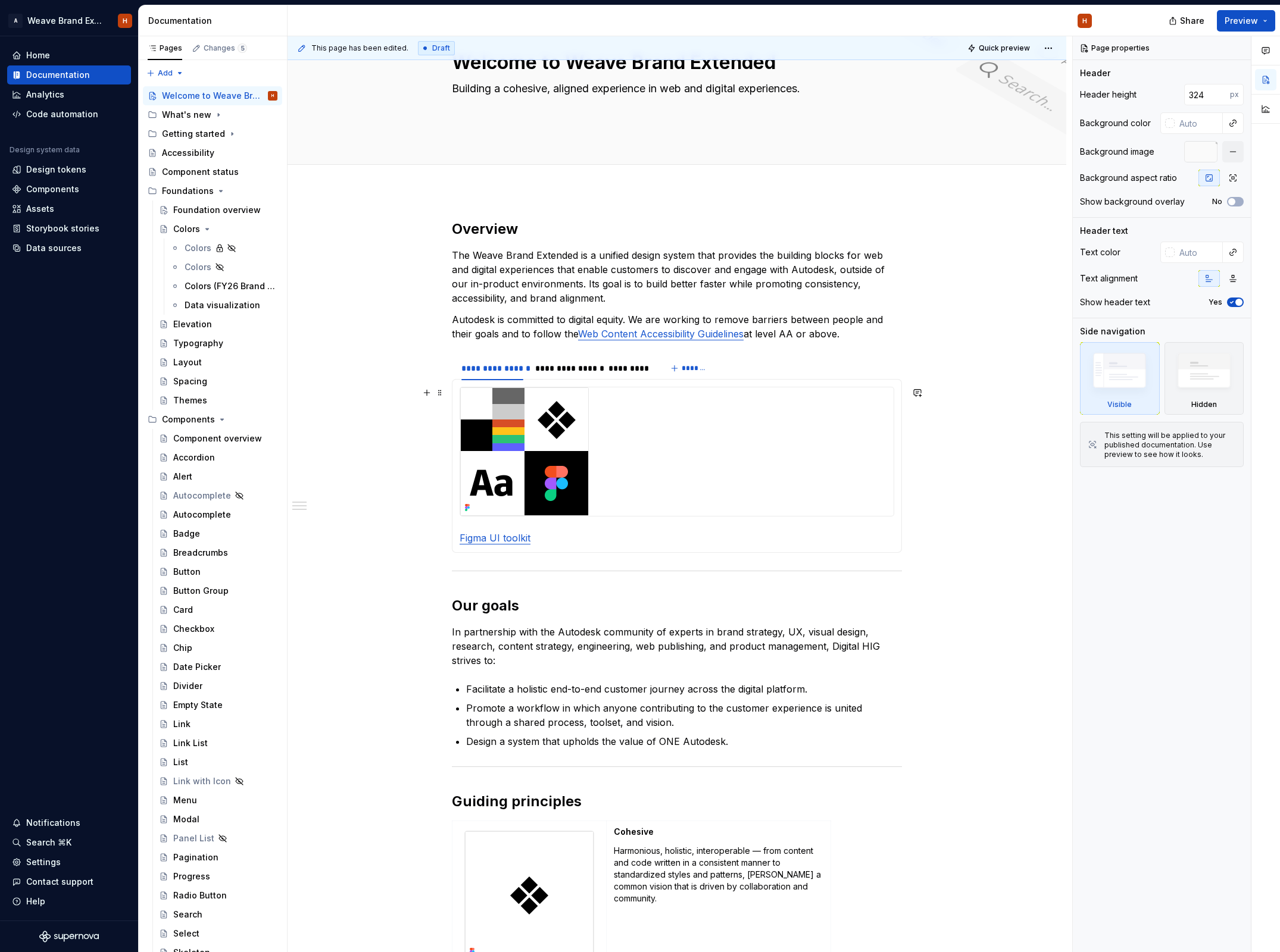
click at [563, 445] on img at bounding box center [524, 451] width 129 height 129
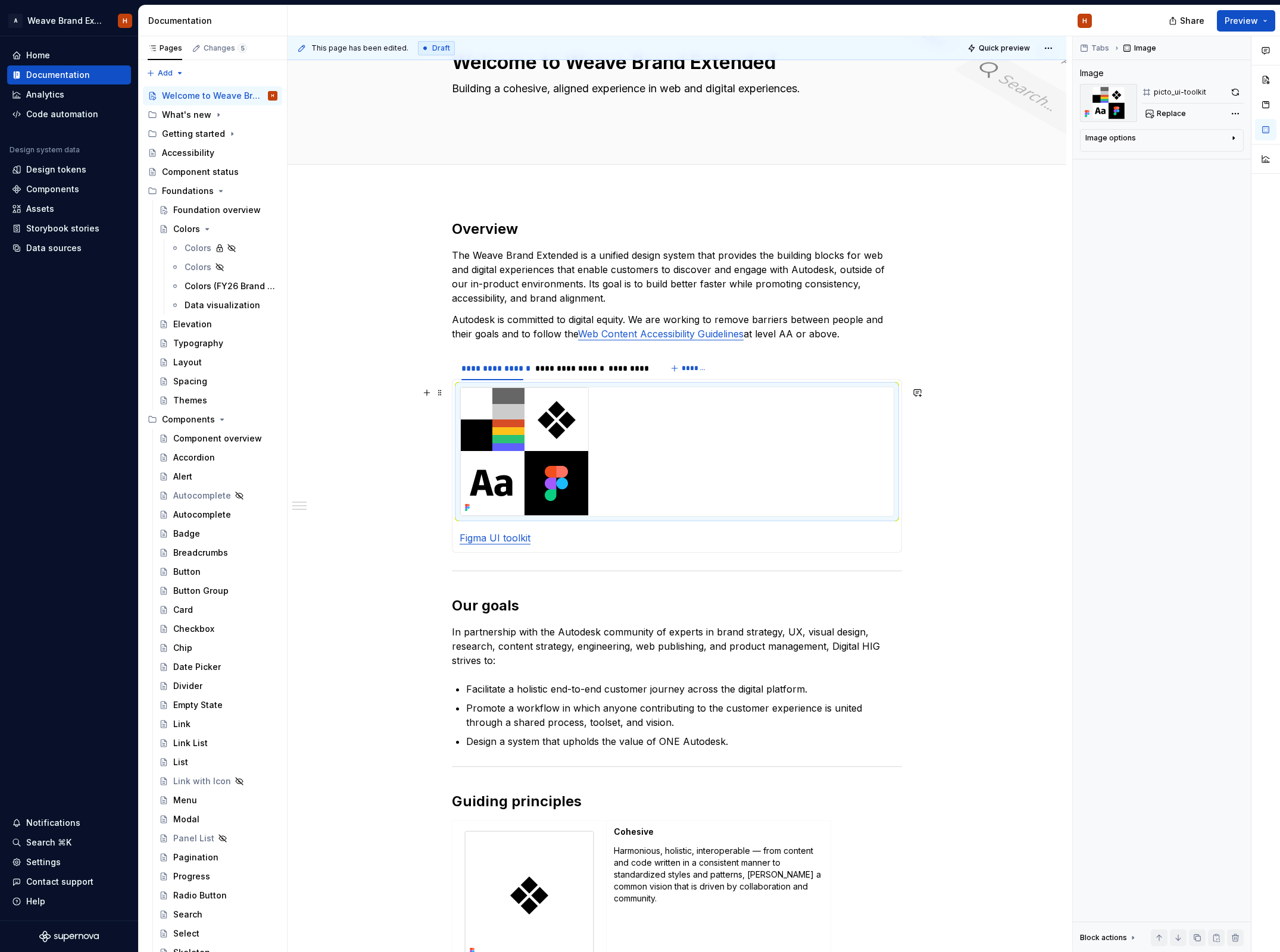
drag, startPoint x: 508, startPoint y: 474, endPoint x: 535, endPoint y: 494, distance: 33.6
click at [571, 463] on img at bounding box center [524, 451] width 129 height 129
click at [1072, 116] on span "Replace" at bounding box center [1171, 114] width 29 height 9
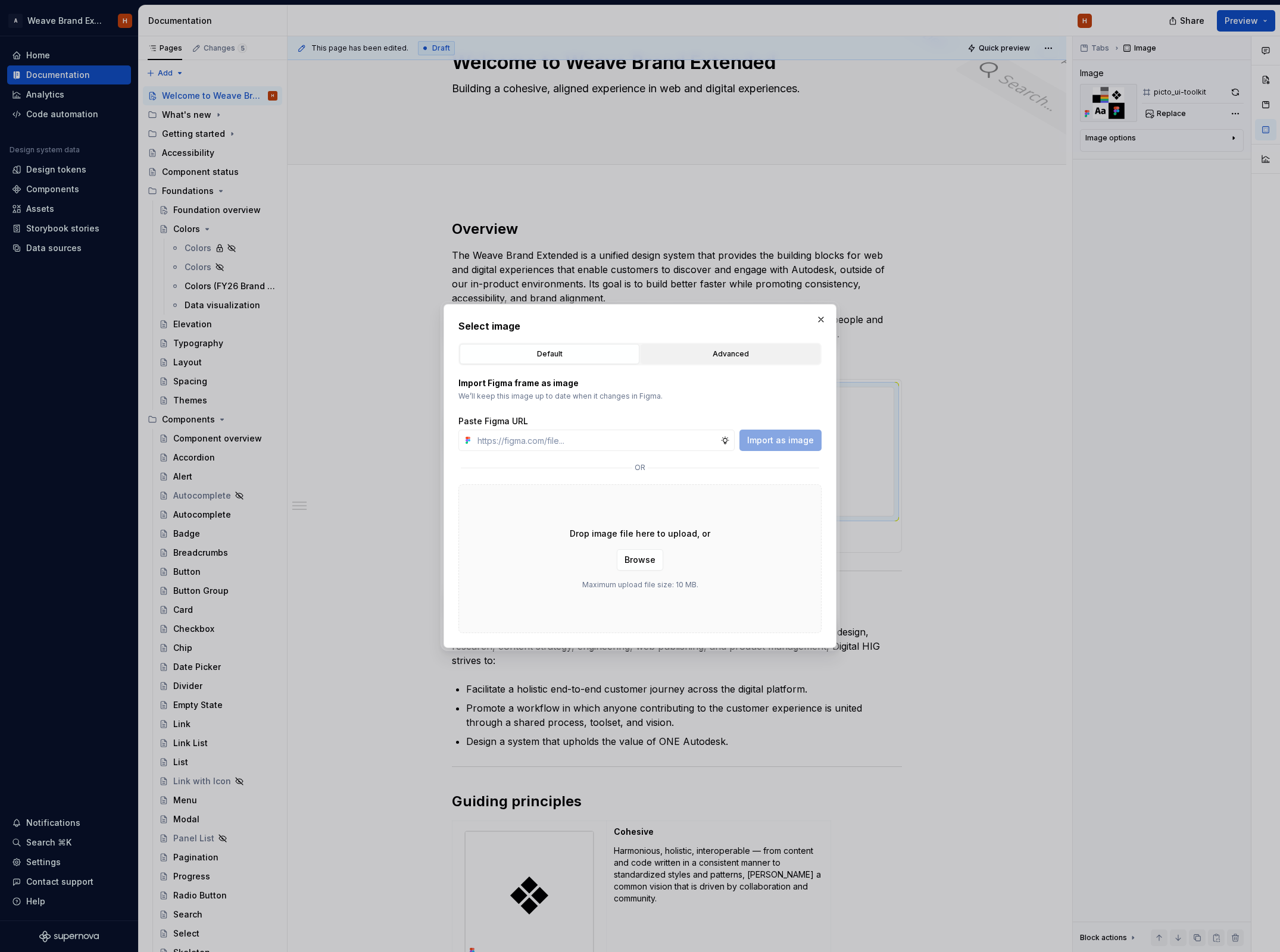
click at [722, 355] on div "Advanced" at bounding box center [730, 354] width 172 height 12
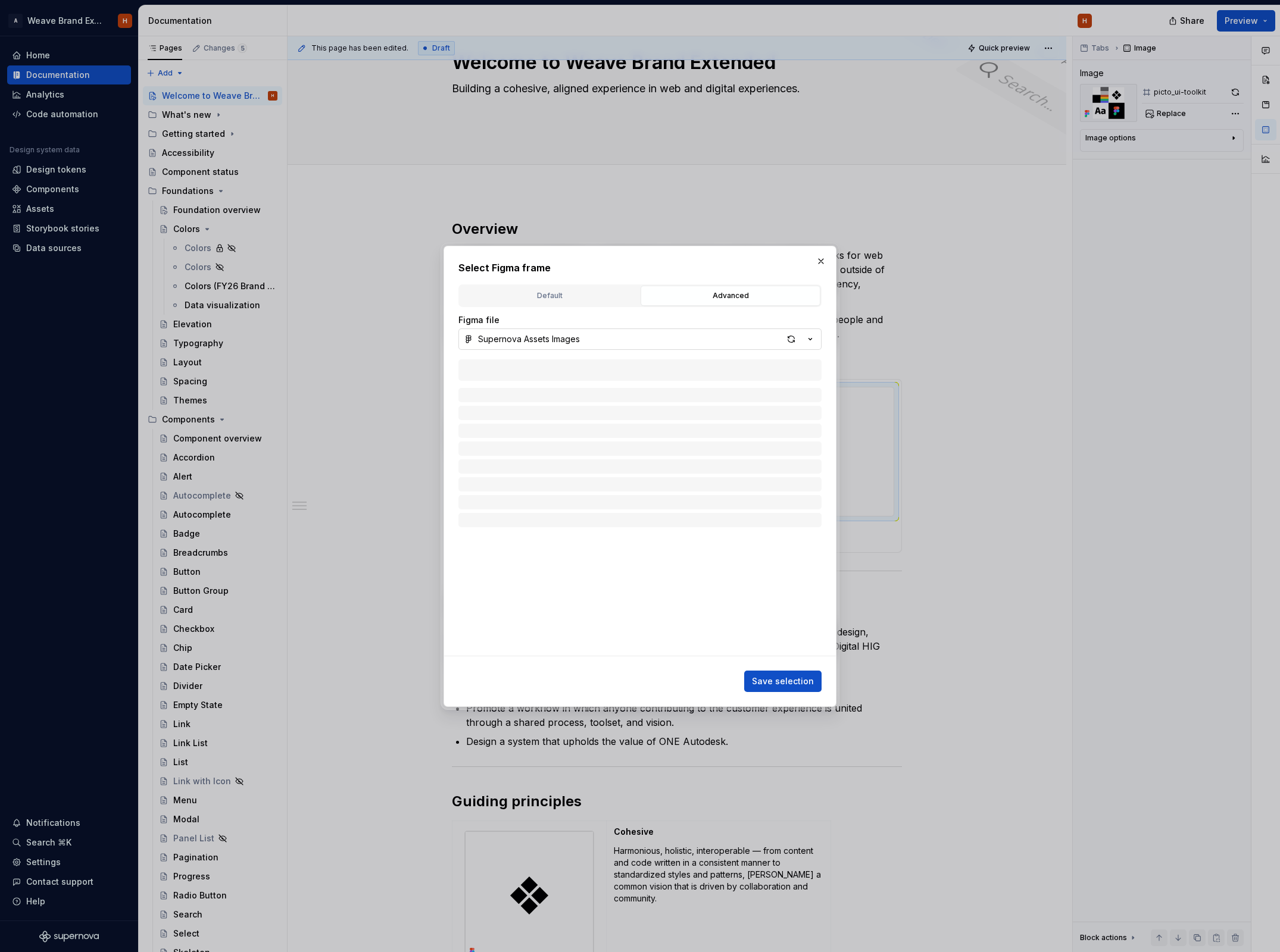
click at [667, 341] on button "Supernova Assets Images" at bounding box center [640, 339] width 363 height 22
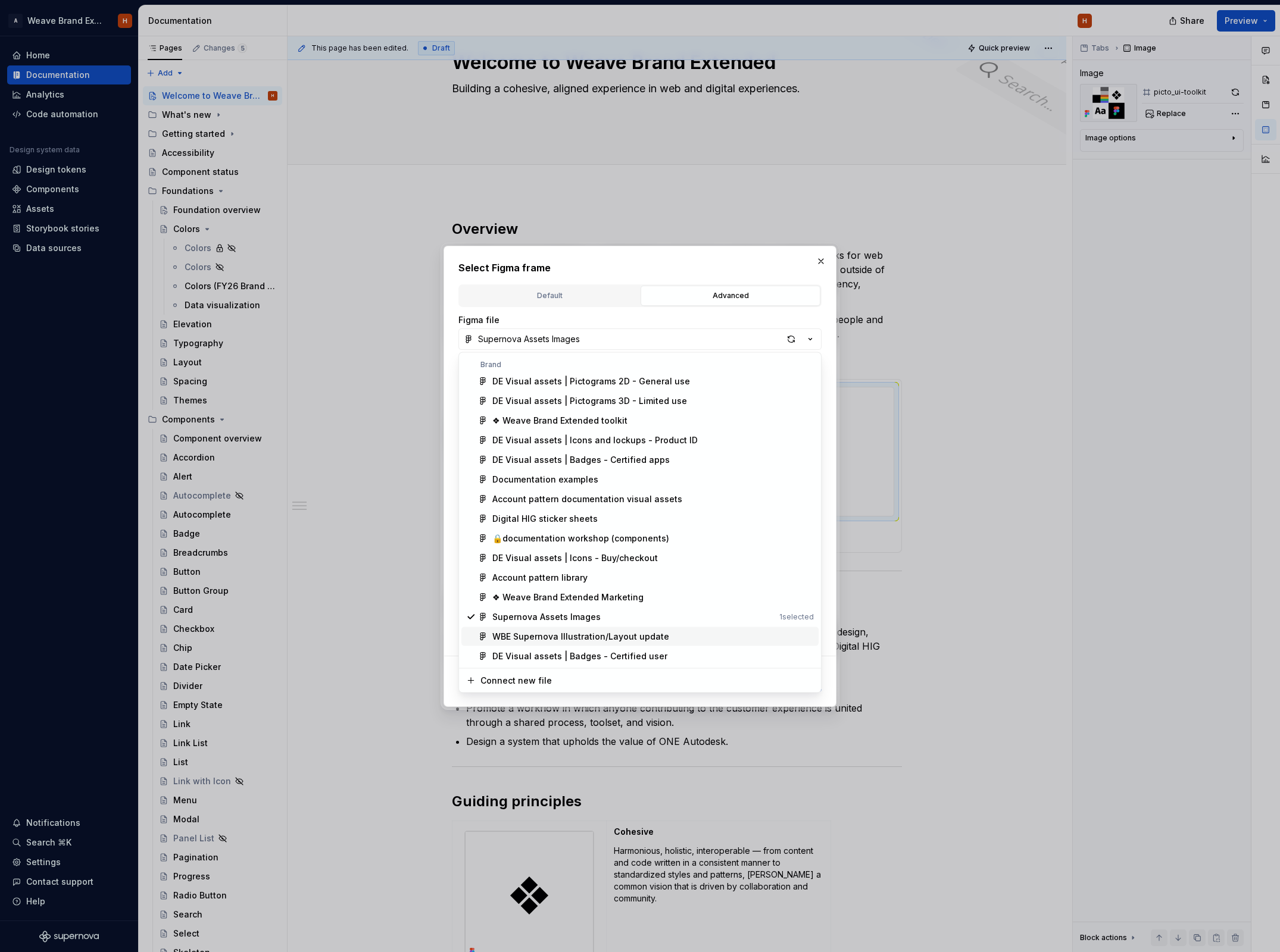
click at [620, 643] on span "WBE Supernova Illustration/Layout update" at bounding box center [640, 637] width 357 height 19
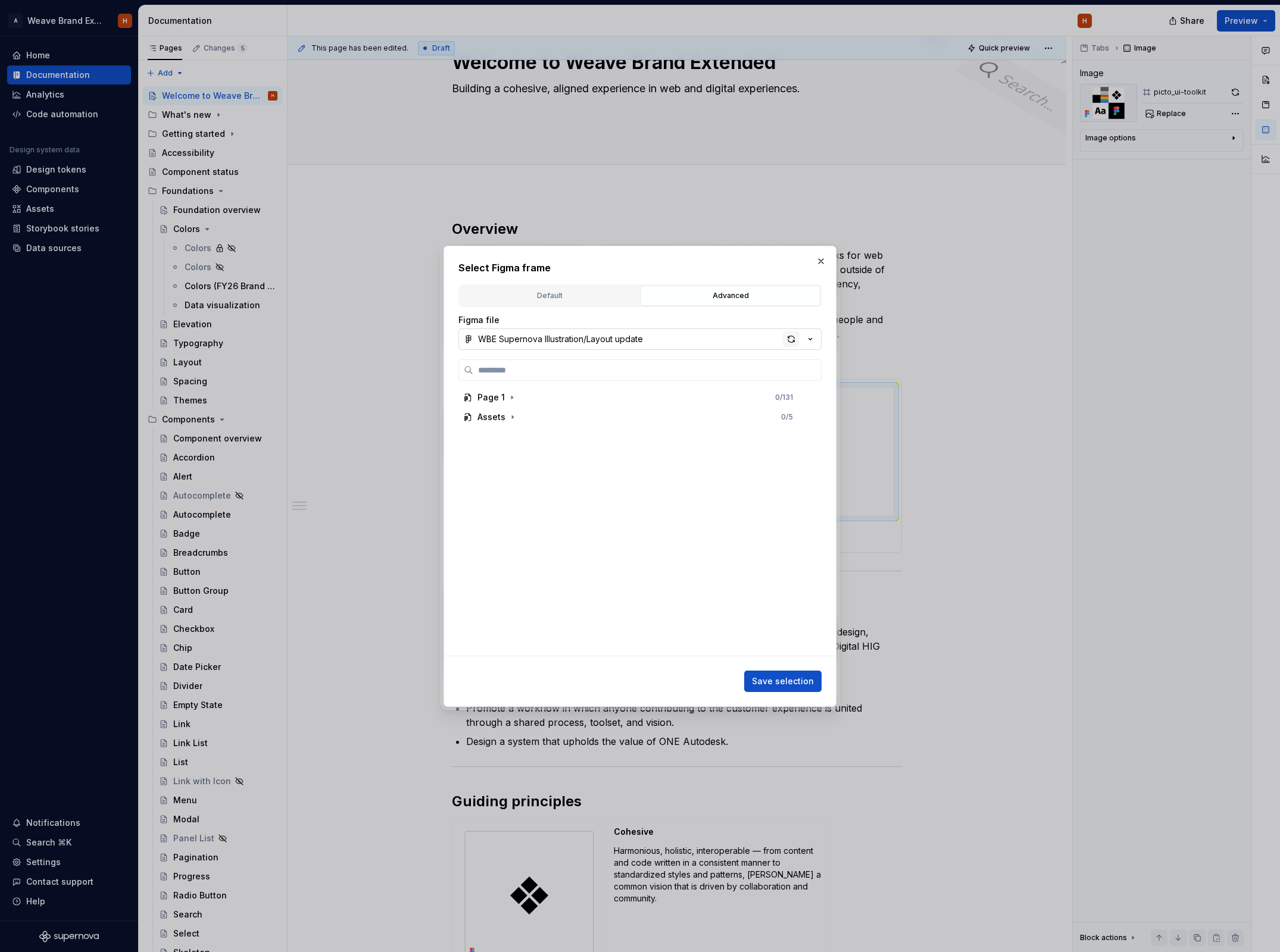
click at [795, 338] on div "button" at bounding box center [791, 339] width 17 height 17
click at [512, 416] on icon "button" at bounding box center [512, 417] width 1 height 3
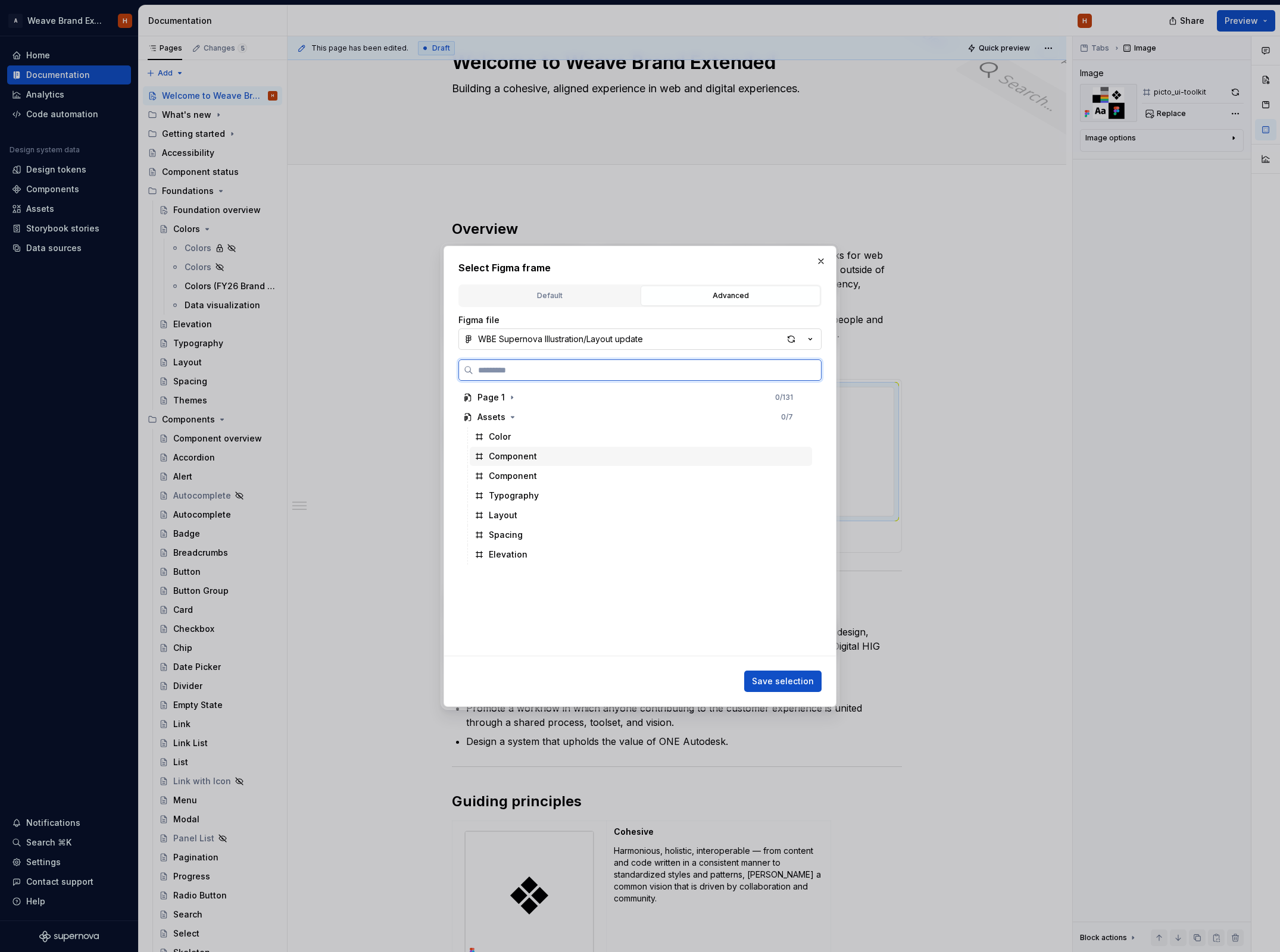
click at [534, 461] on div "Component" at bounding box center [512, 456] width 48 height 12
click at [791, 681] on span "Save selection" at bounding box center [783, 681] width 62 height 12
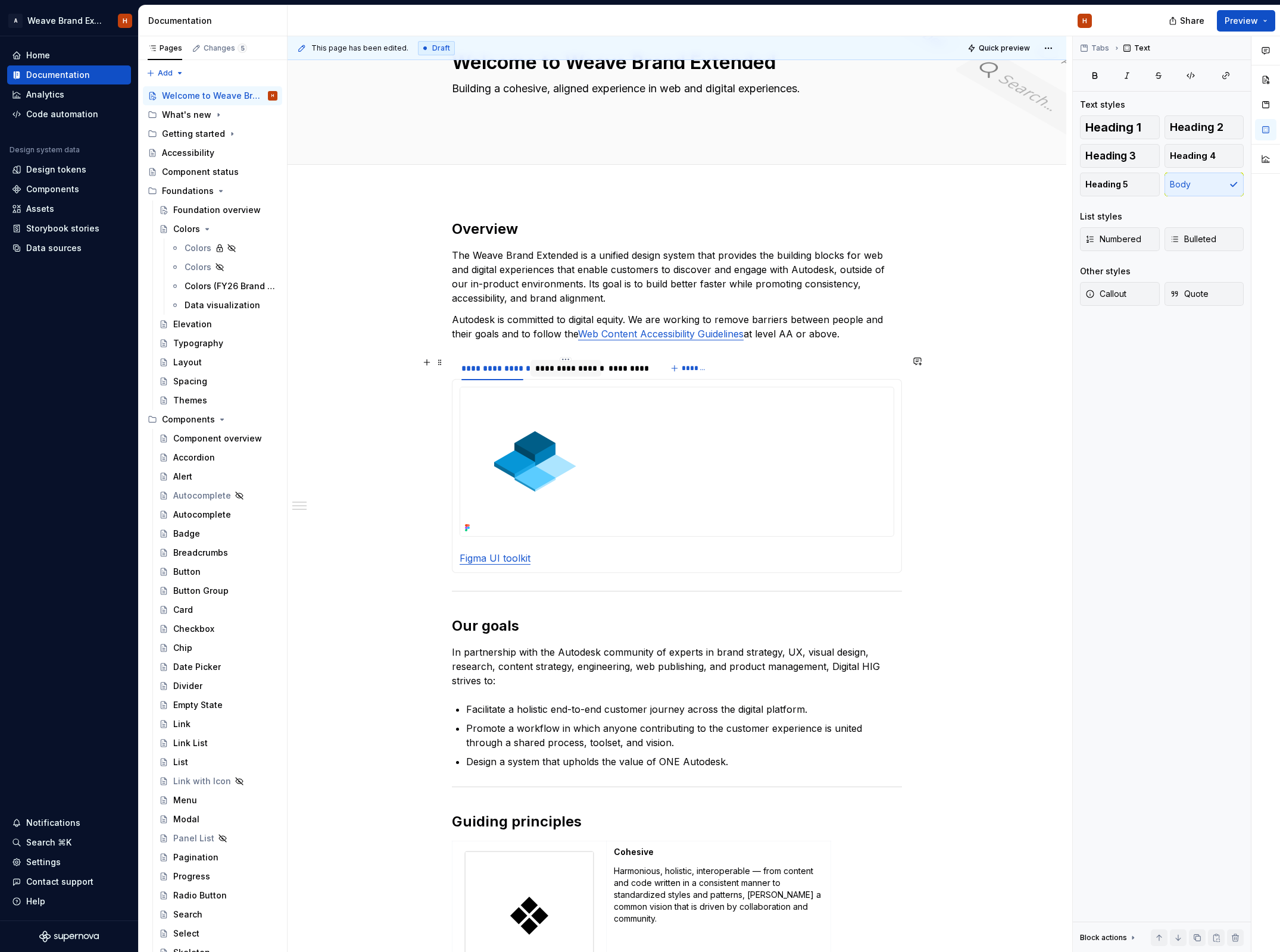
click at [560, 369] on div "**********" at bounding box center [566, 368] width 62 height 12
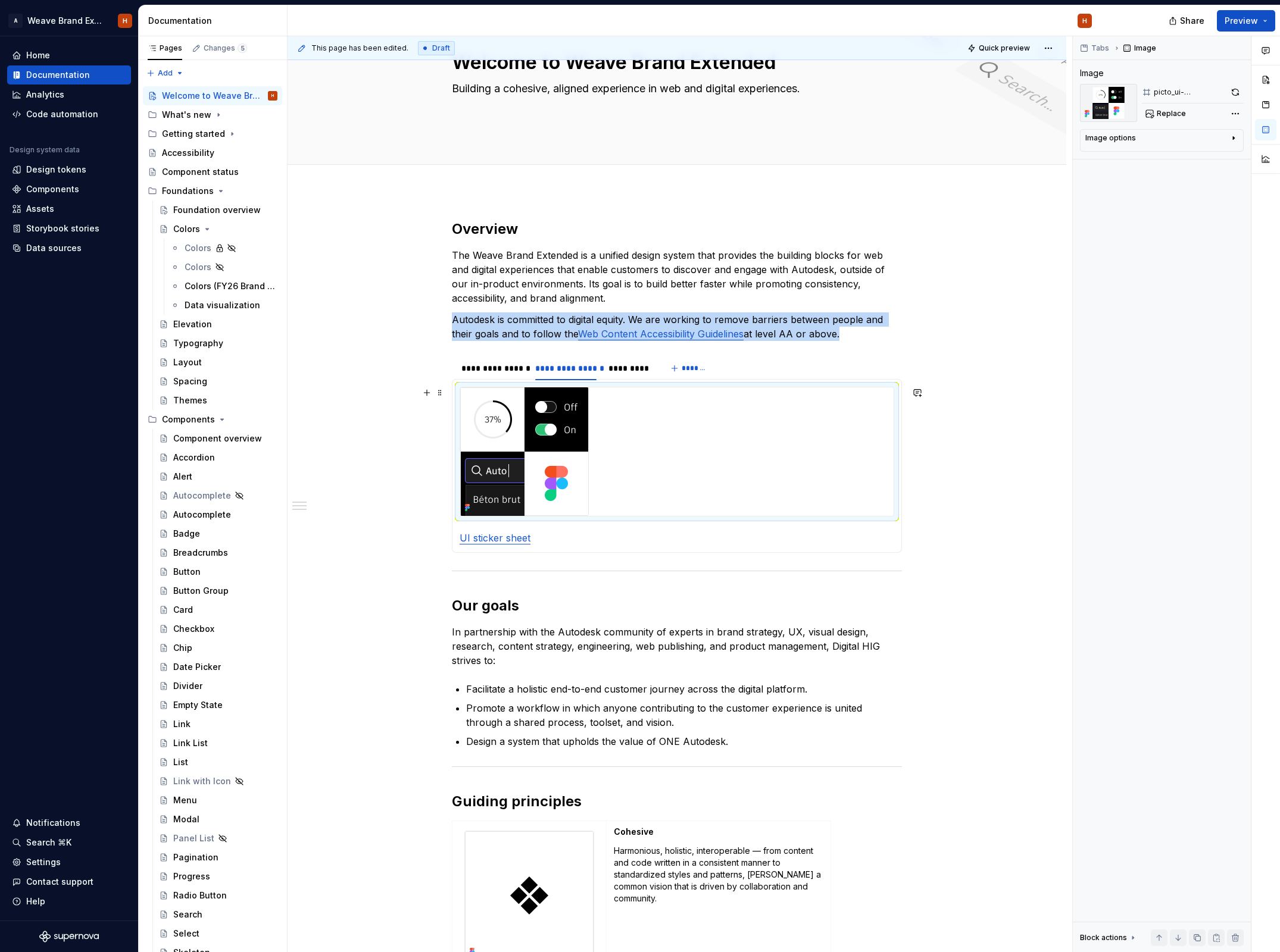
click at [527, 430] on img at bounding box center [524, 451] width 129 height 129
click at [1072, 121] on button "Replace" at bounding box center [1166, 114] width 50 height 17
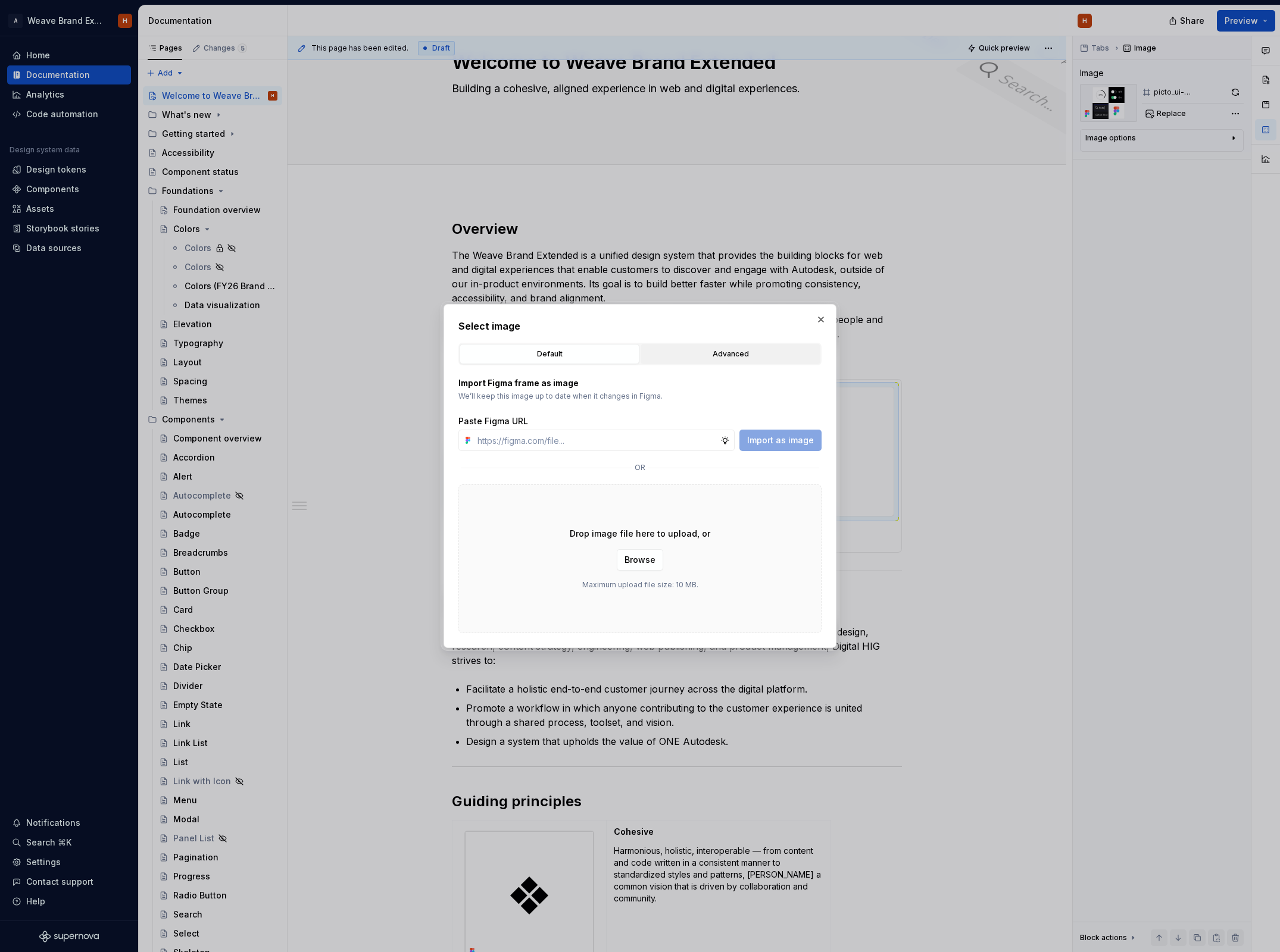
click at [712, 359] on div "Advanced" at bounding box center [730, 354] width 172 height 12
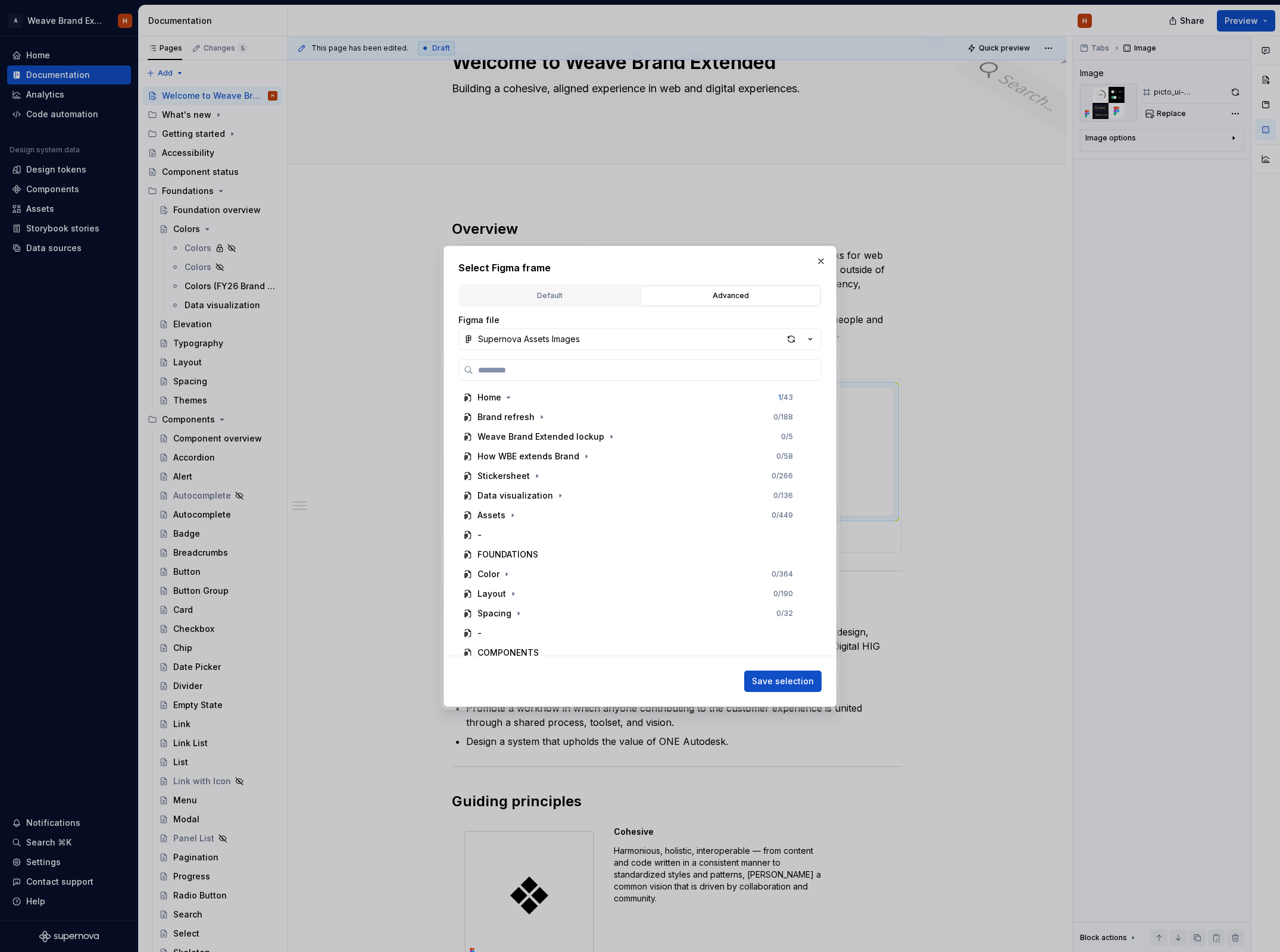
drag, startPoint x: 628, startPoint y: 340, endPoint x: 625, endPoint y: 350, distance: 10.4
click at [627, 341] on button "Supernova Assets Images" at bounding box center [640, 339] width 363 height 22
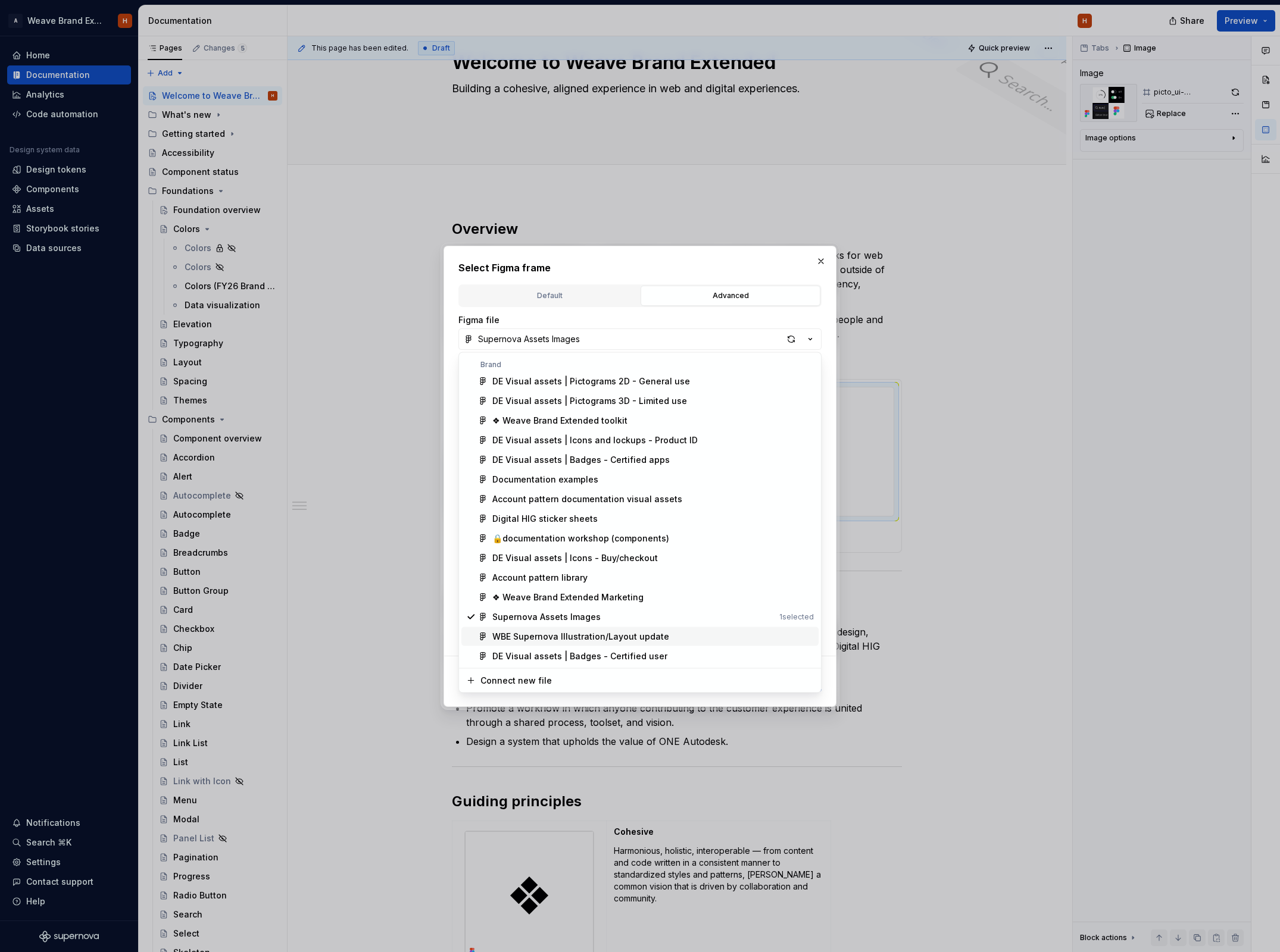
click at [513, 632] on div "WBE Supernova Illustration/Layout update" at bounding box center [581, 637] width 177 height 12
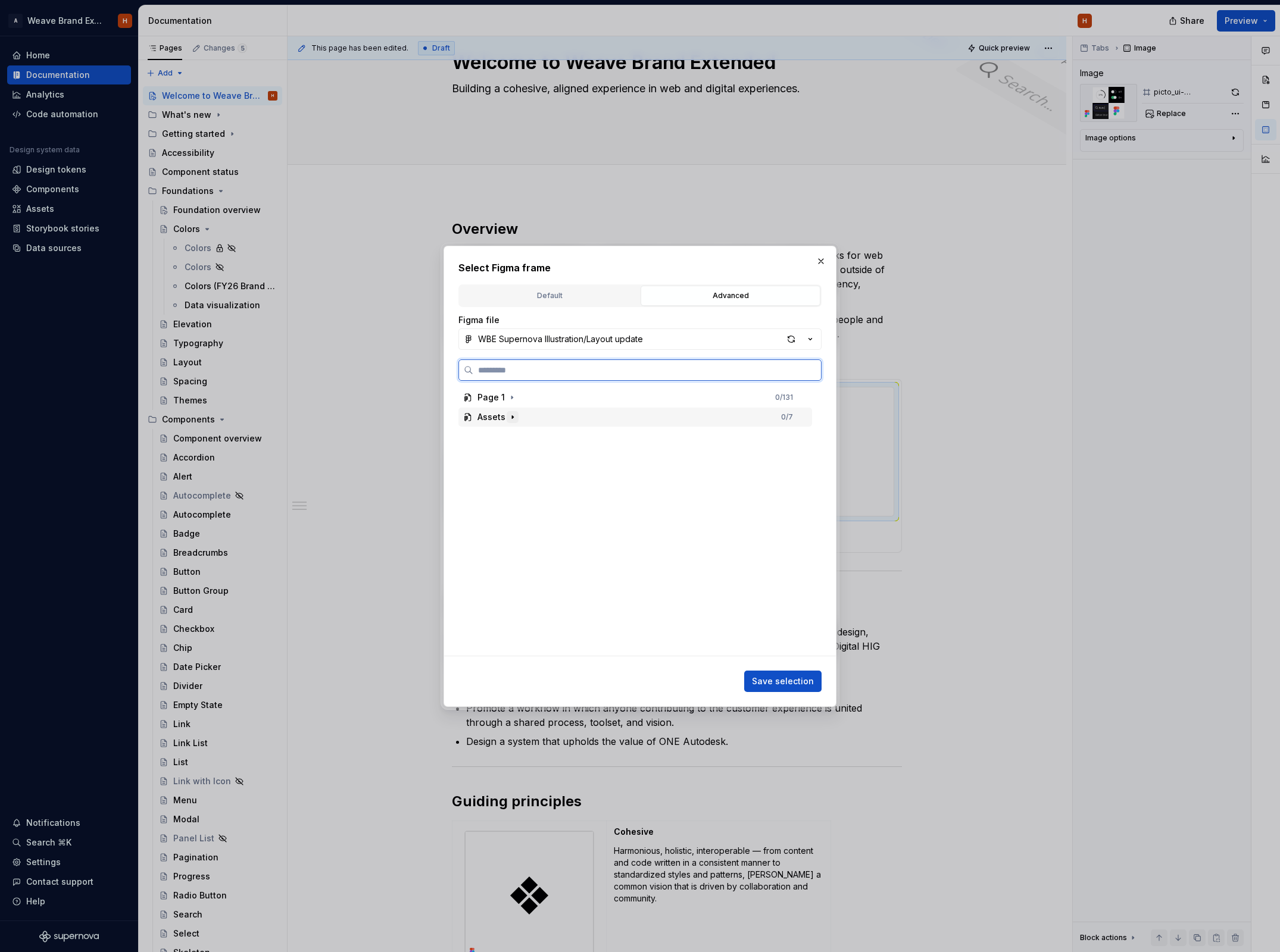
click at [513, 419] on icon "button" at bounding box center [512, 417] width 9 height 9
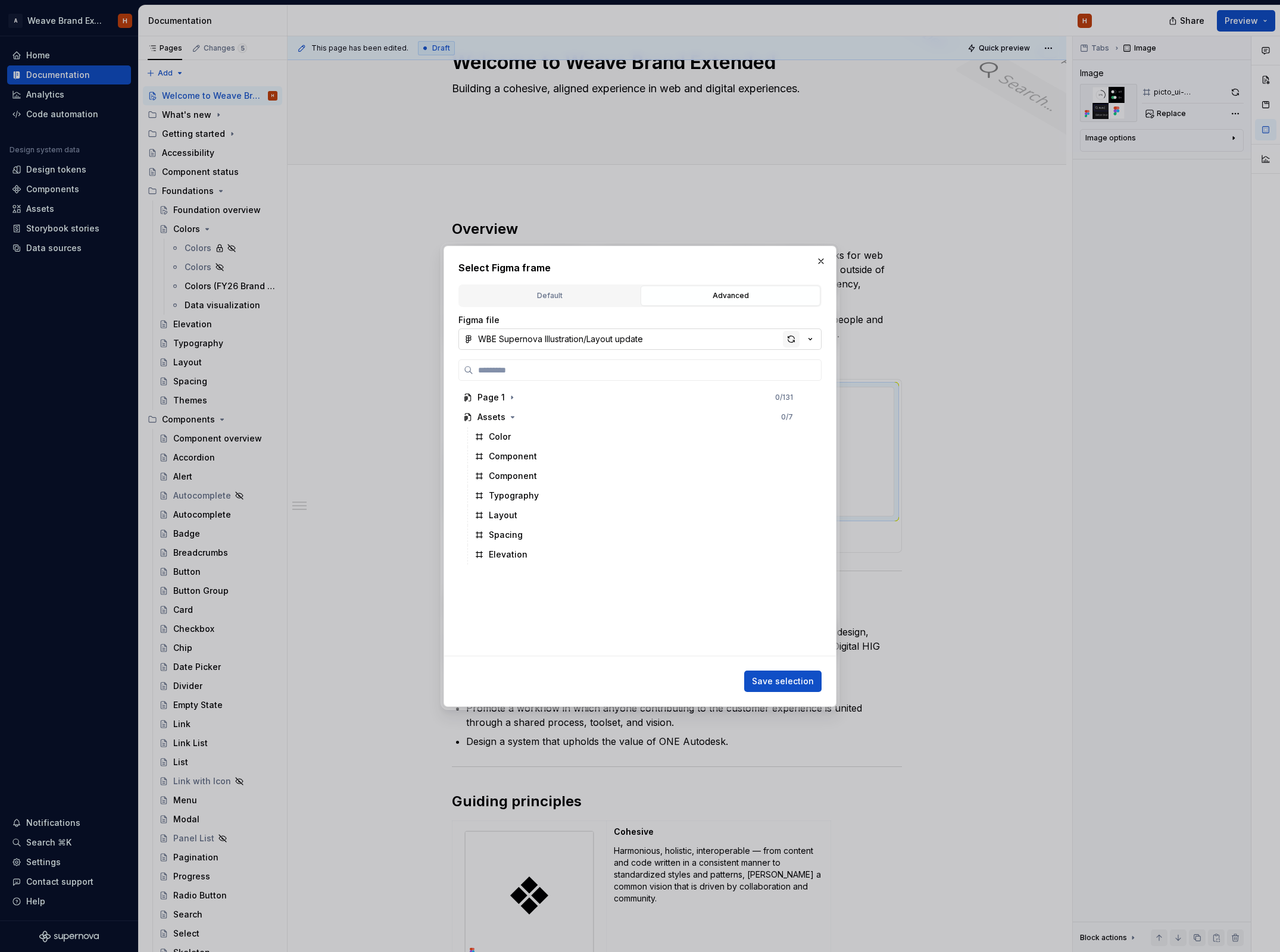
click at [796, 344] on div "button" at bounding box center [791, 339] width 17 height 17
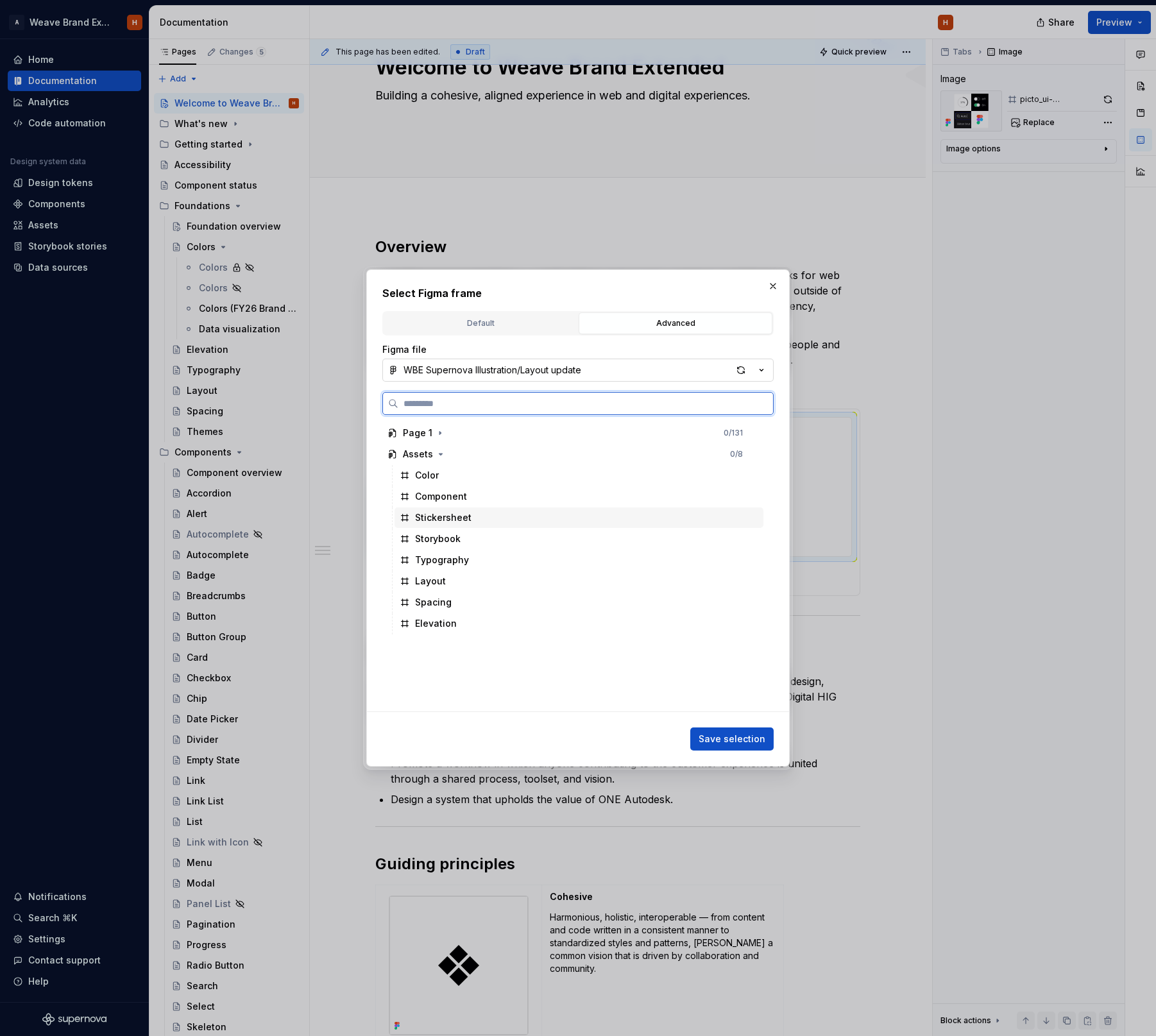
click at [427, 513] on div "Stickersheet" at bounding box center [443, 517] width 57 height 13
click at [722, 736] on span "Save selection" at bounding box center [732, 739] width 67 height 13
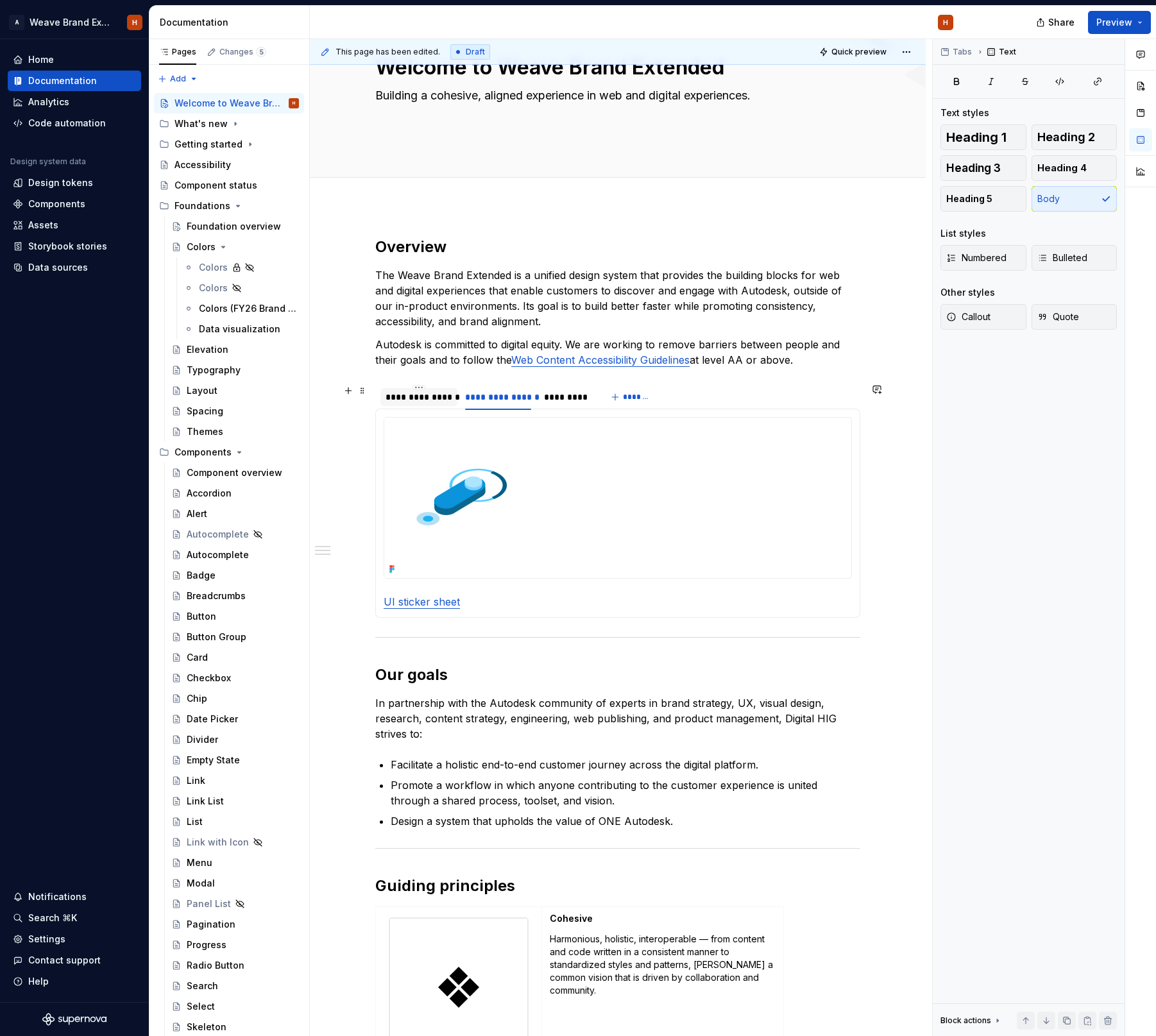
click at [439, 398] on div "**********" at bounding box center [419, 396] width 67 height 13
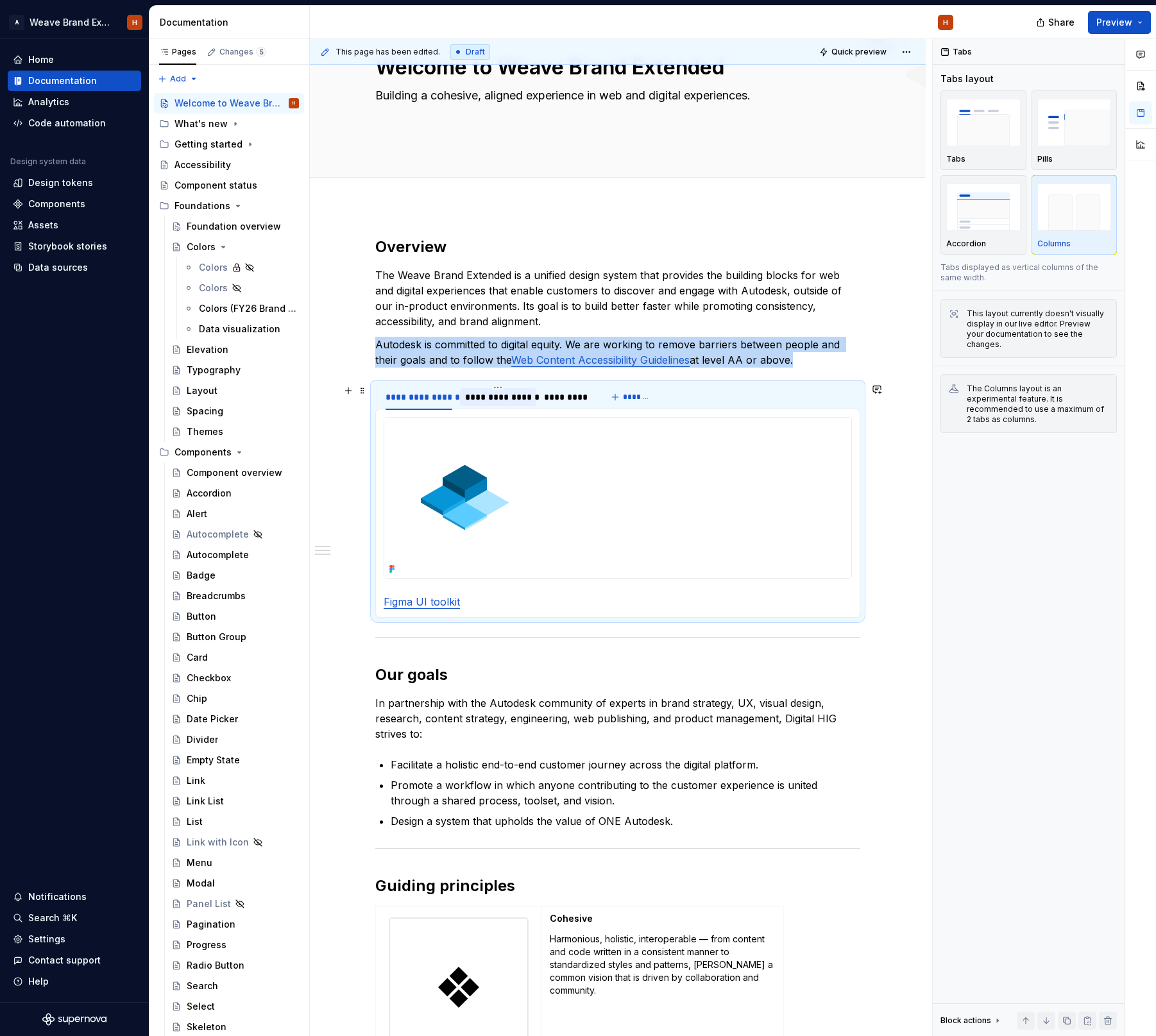
click at [530, 396] on div "**********" at bounding box center [499, 396] width 67 height 13
click at [574, 396] on div "*********" at bounding box center [565, 396] width 44 height 13
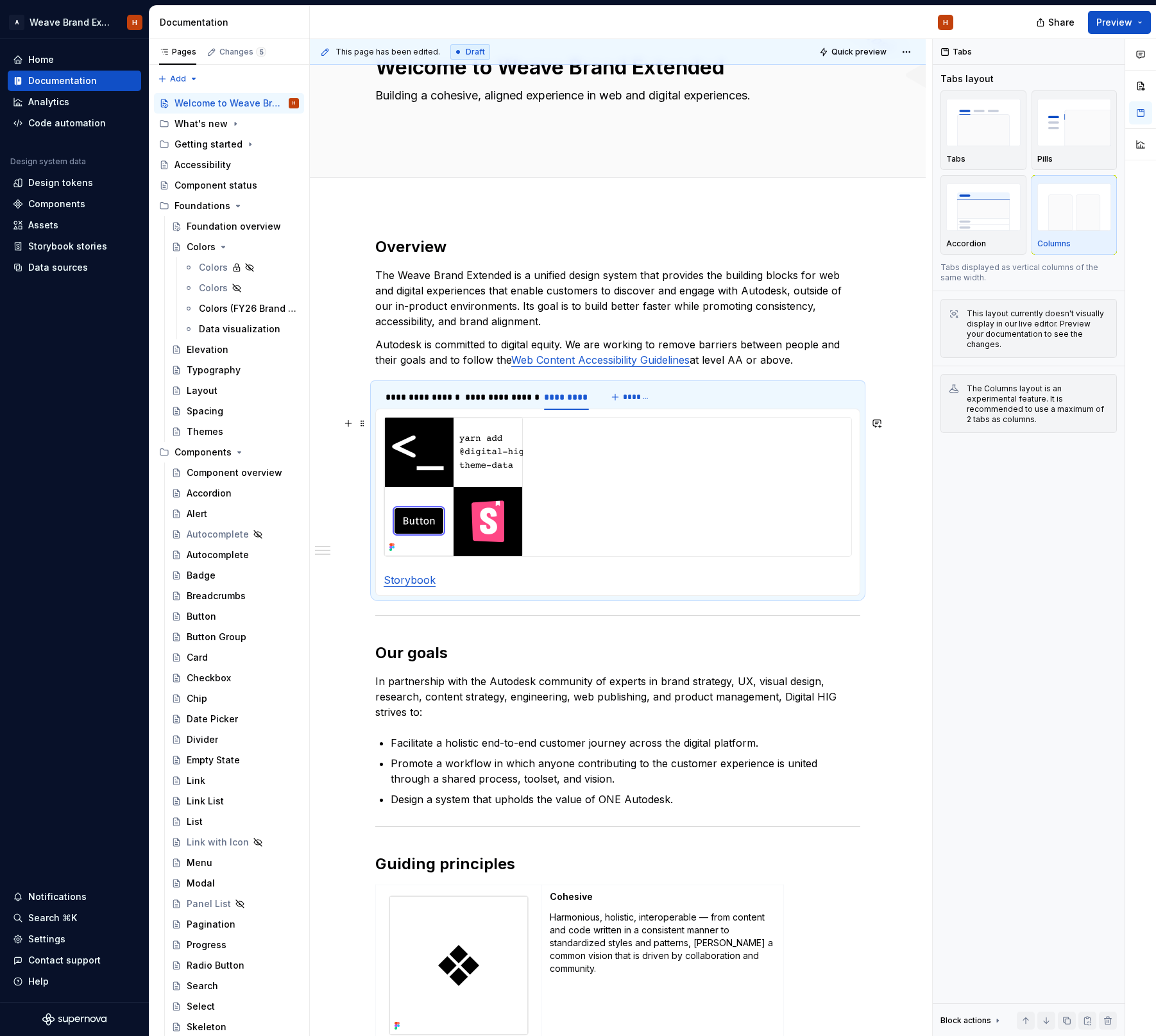
click at [469, 473] on img at bounding box center [453, 486] width 139 height 139
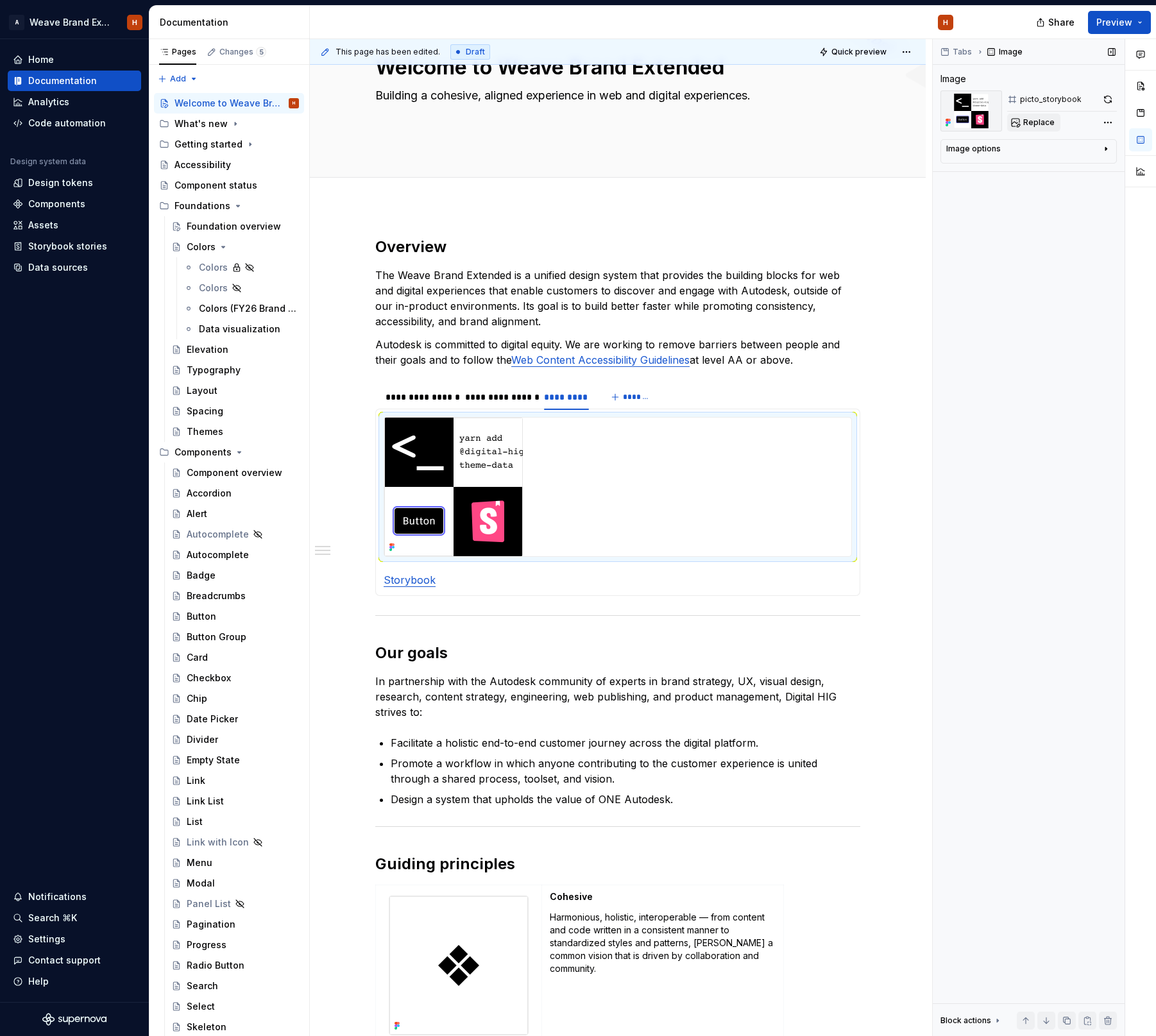
click at [1041, 125] on span "Replace" at bounding box center [1038, 122] width 32 height 10
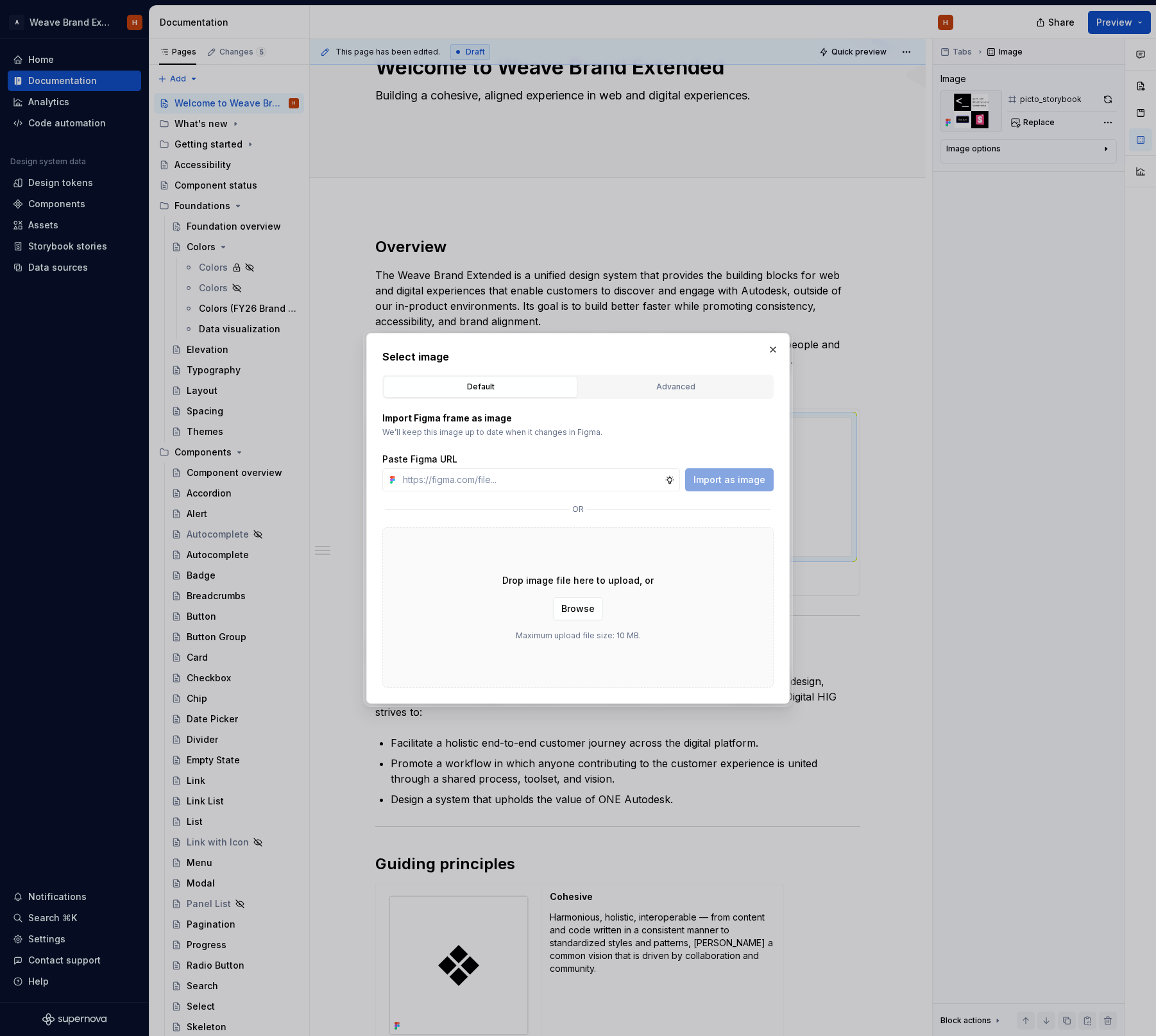
click at [652, 363] on h2 "Select image" at bounding box center [578, 357] width 391 height 15
drag, startPoint x: 642, startPoint y: 377, endPoint x: 615, endPoint y: 400, distance: 35.5
click at [641, 379] on button "Advanced" at bounding box center [675, 386] width 194 height 22
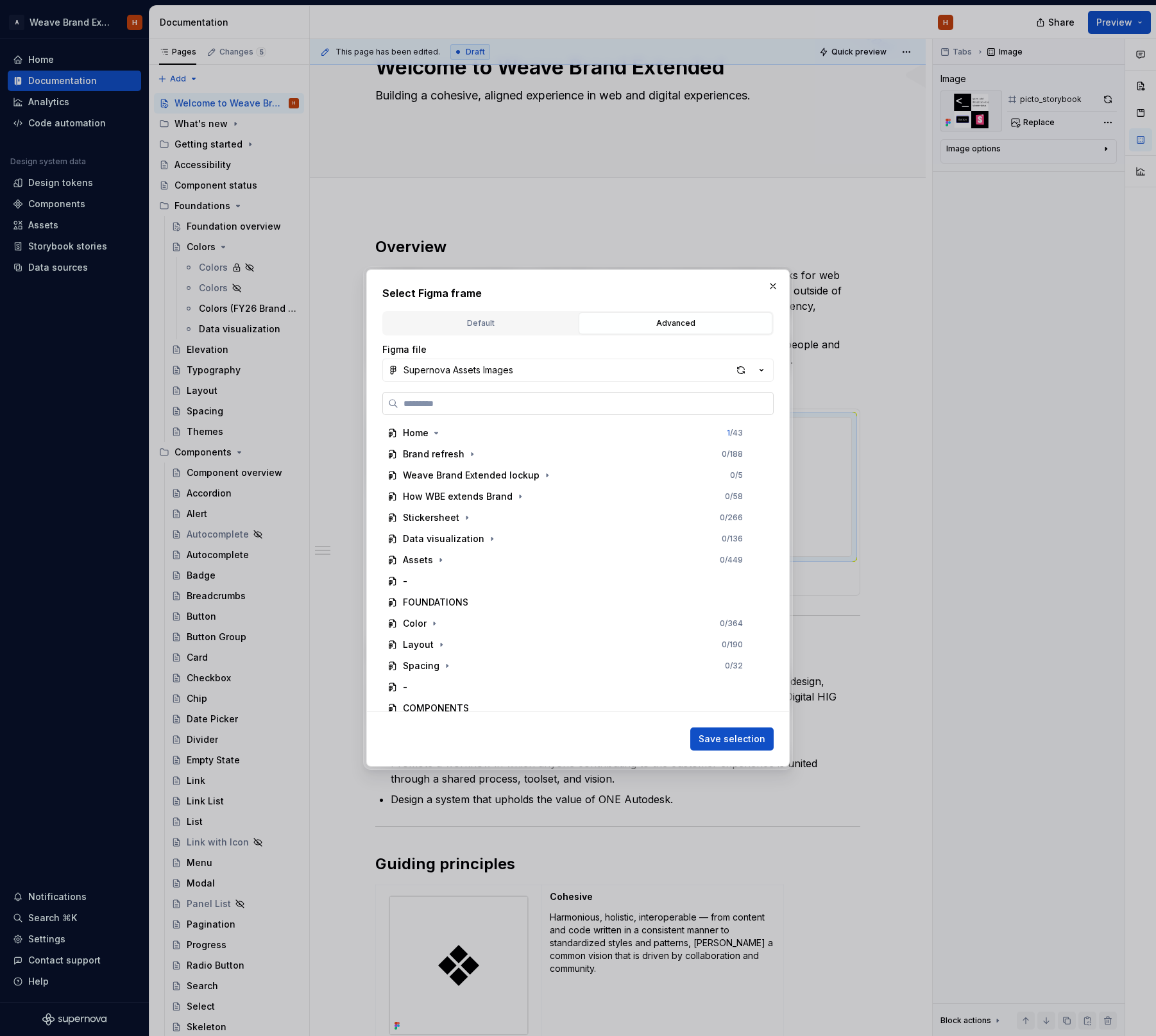
click at [565, 402] on input "search" at bounding box center [585, 403] width 375 height 13
click at [570, 361] on button "Supernova Assets Images" at bounding box center [578, 370] width 391 height 23
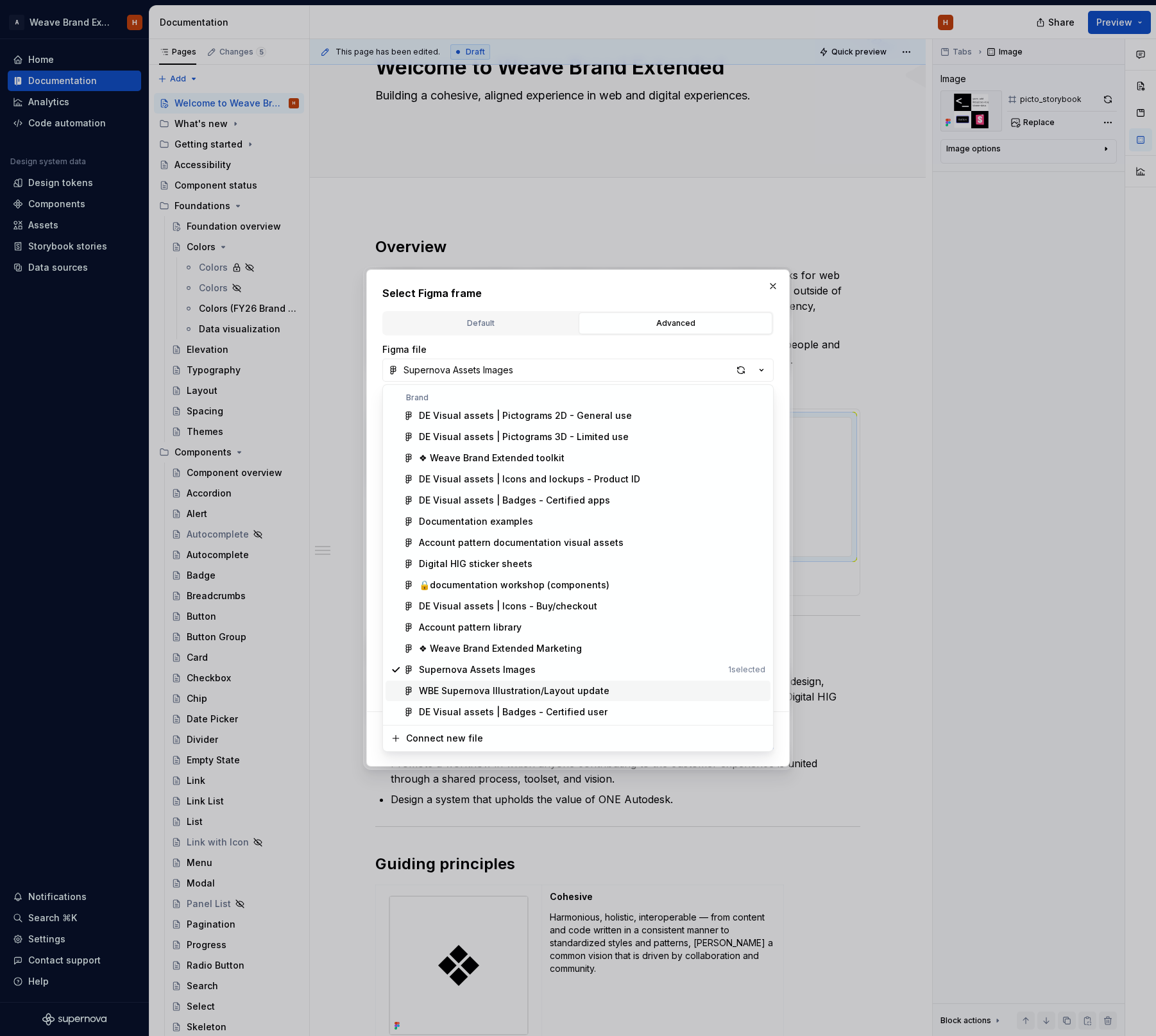
click at [594, 691] on div "WBE Supernova Illustration/Layout update" at bounding box center [514, 691] width 190 height 13
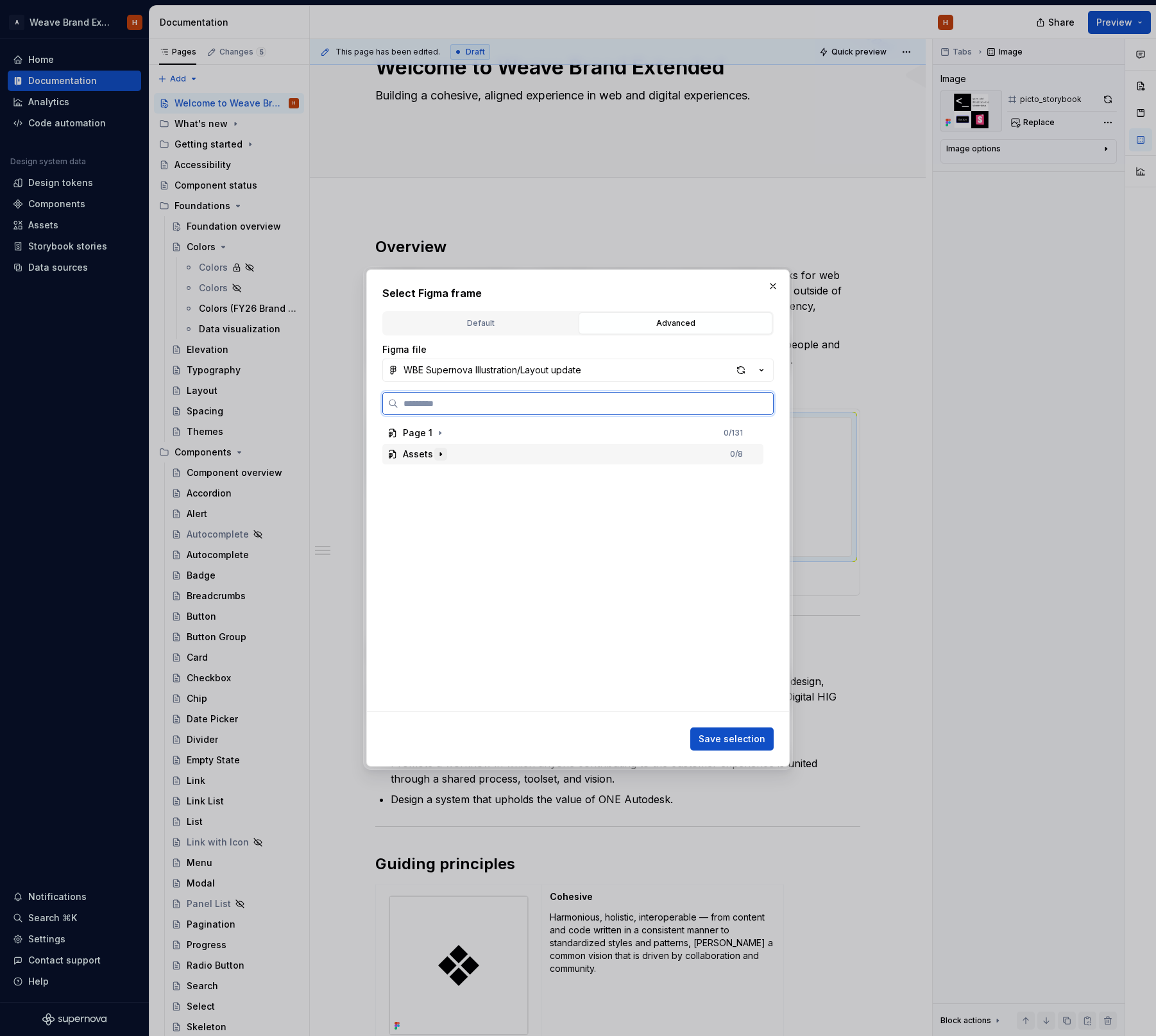
click at [437, 451] on icon "button" at bounding box center [440, 454] width 10 height 10
click at [457, 539] on div "Storybook" at bounding box center [437, 538] width 46 height 13
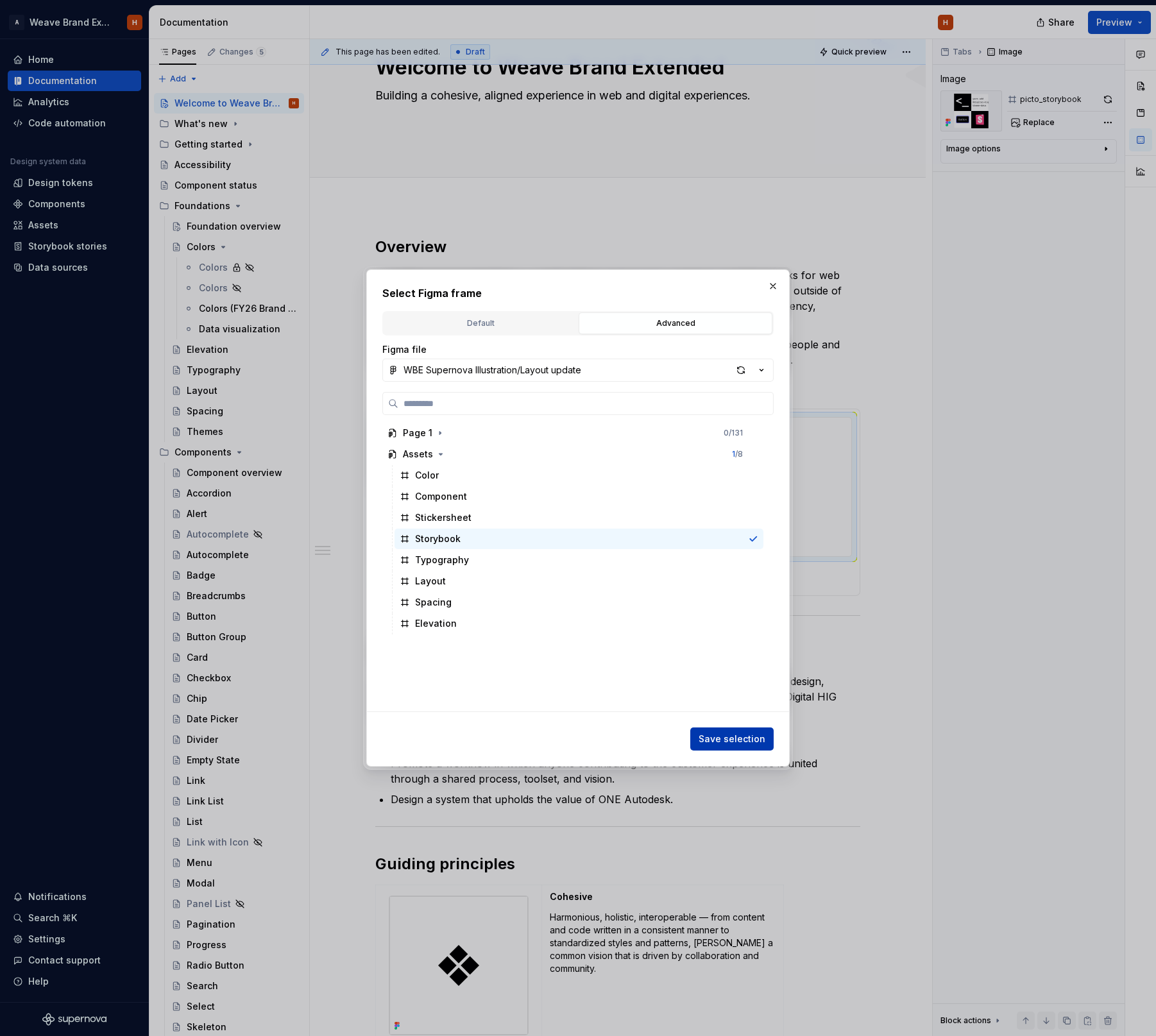
click at [742, 733] on span "Save selection" at bounding box center [732, 739] width 67 height 13
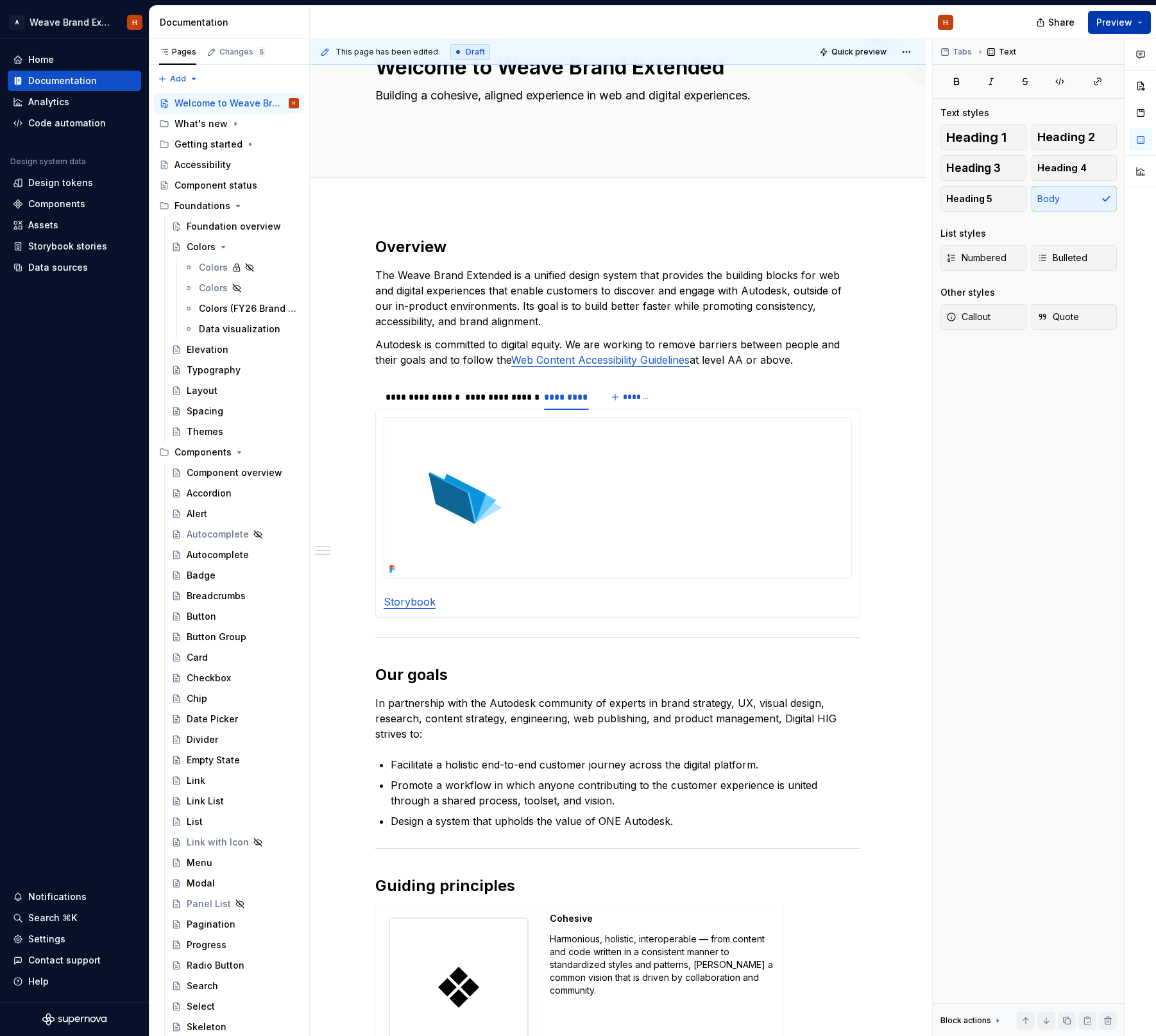
click at [1127, 30] on button "Preview" at bounding box center [1119, 22] width 63 height 23
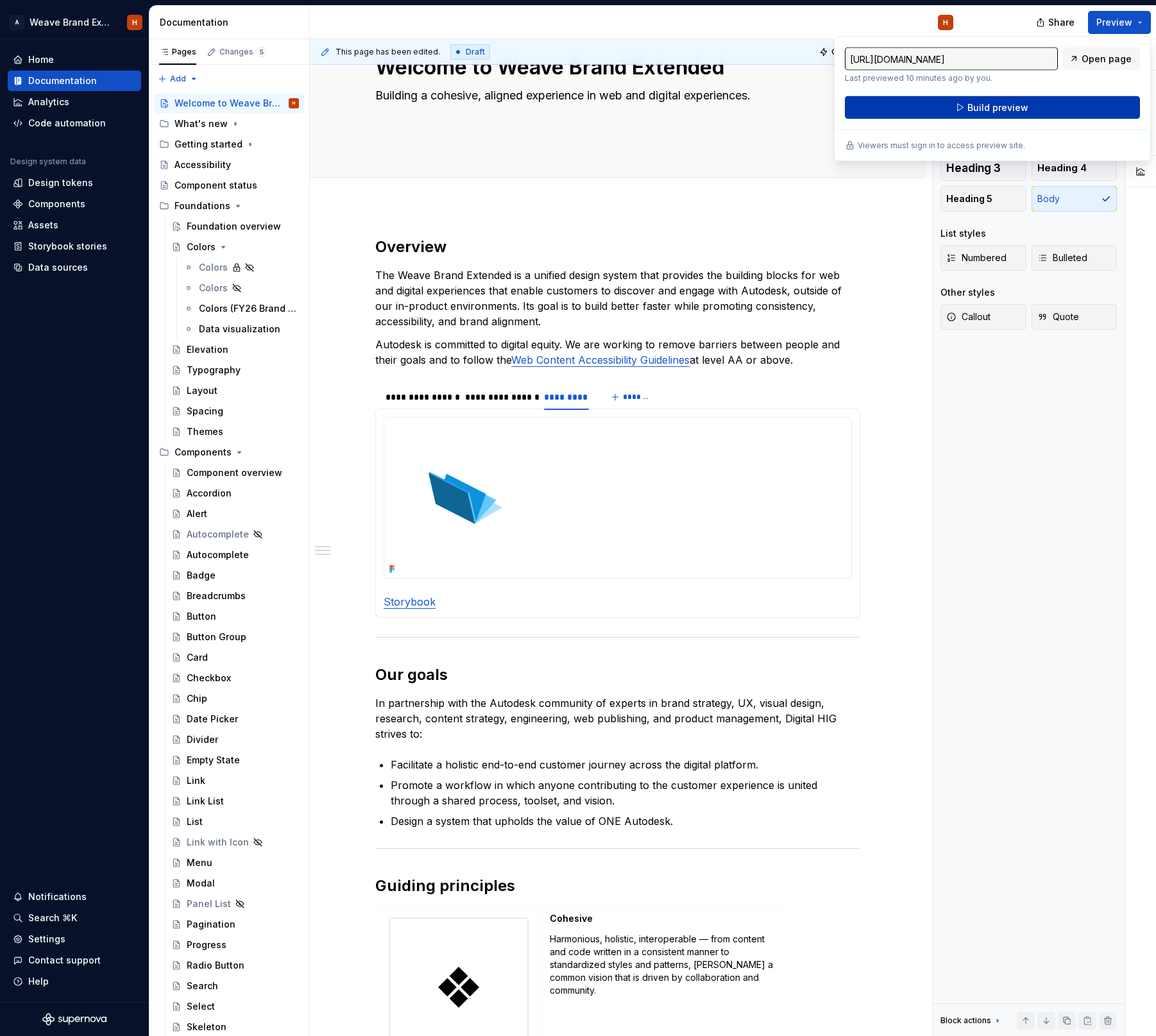
click at [1042, 110] on button "Build preview" at bounding box center [992, 108] width 295 height 23
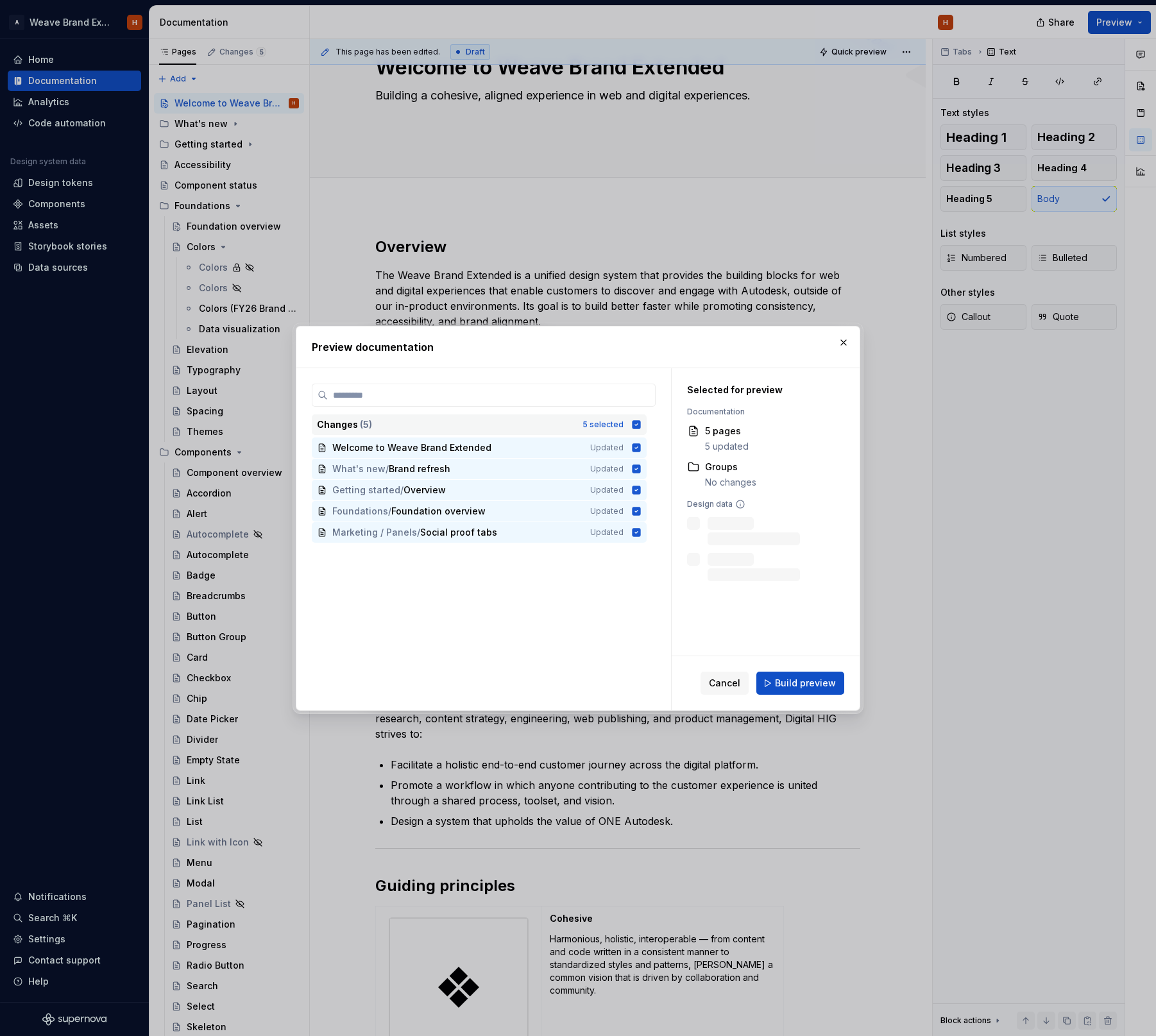
click at [640, 420] on icon at bounding box center [636, 424] width 9 height 9
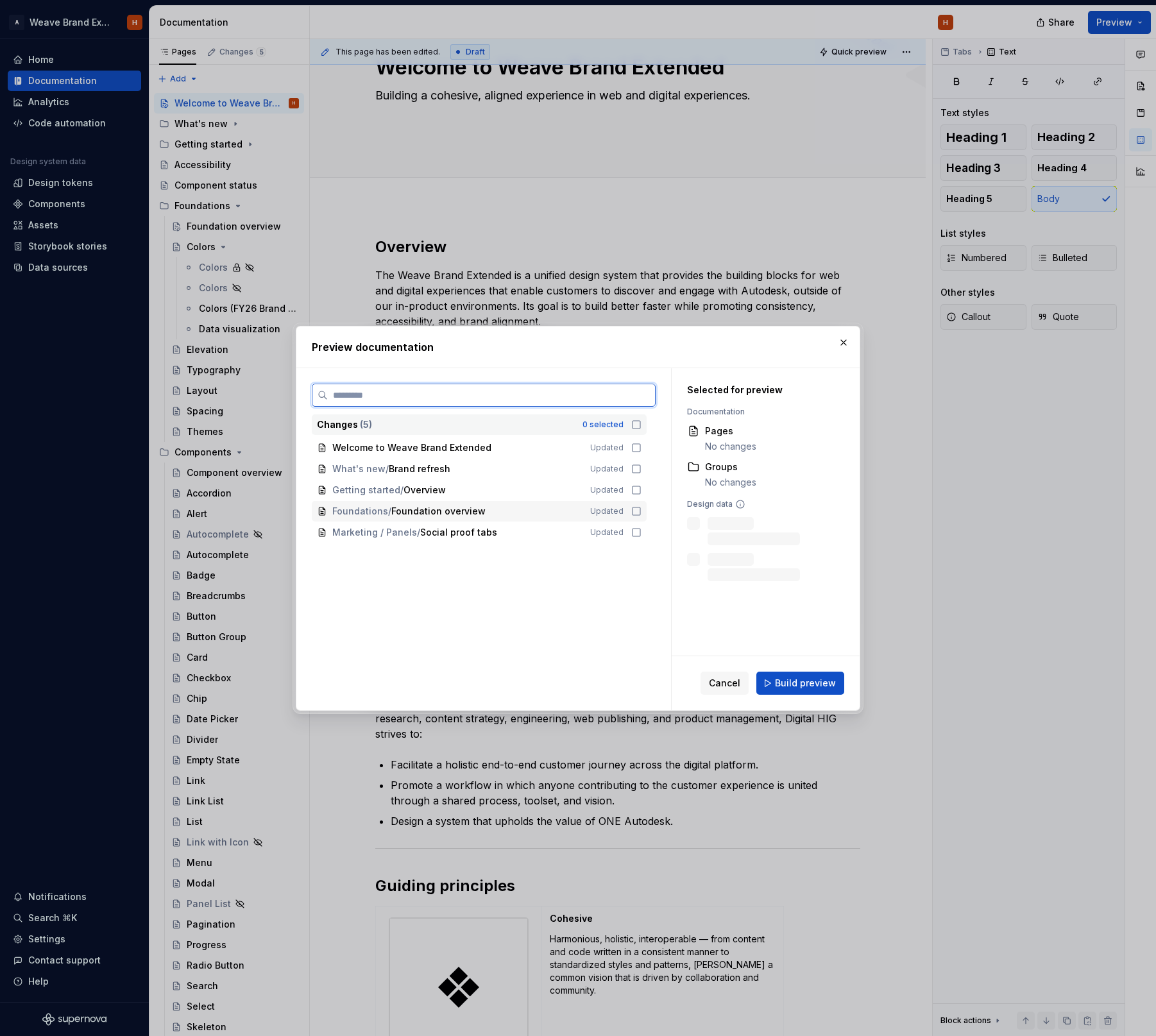
click at [641, 508] on icon at bounding box center [636, 511] width 10 height 10
click at [784, 689] on span "Build preview" at bounding box center [805, 683] width 61 height 13
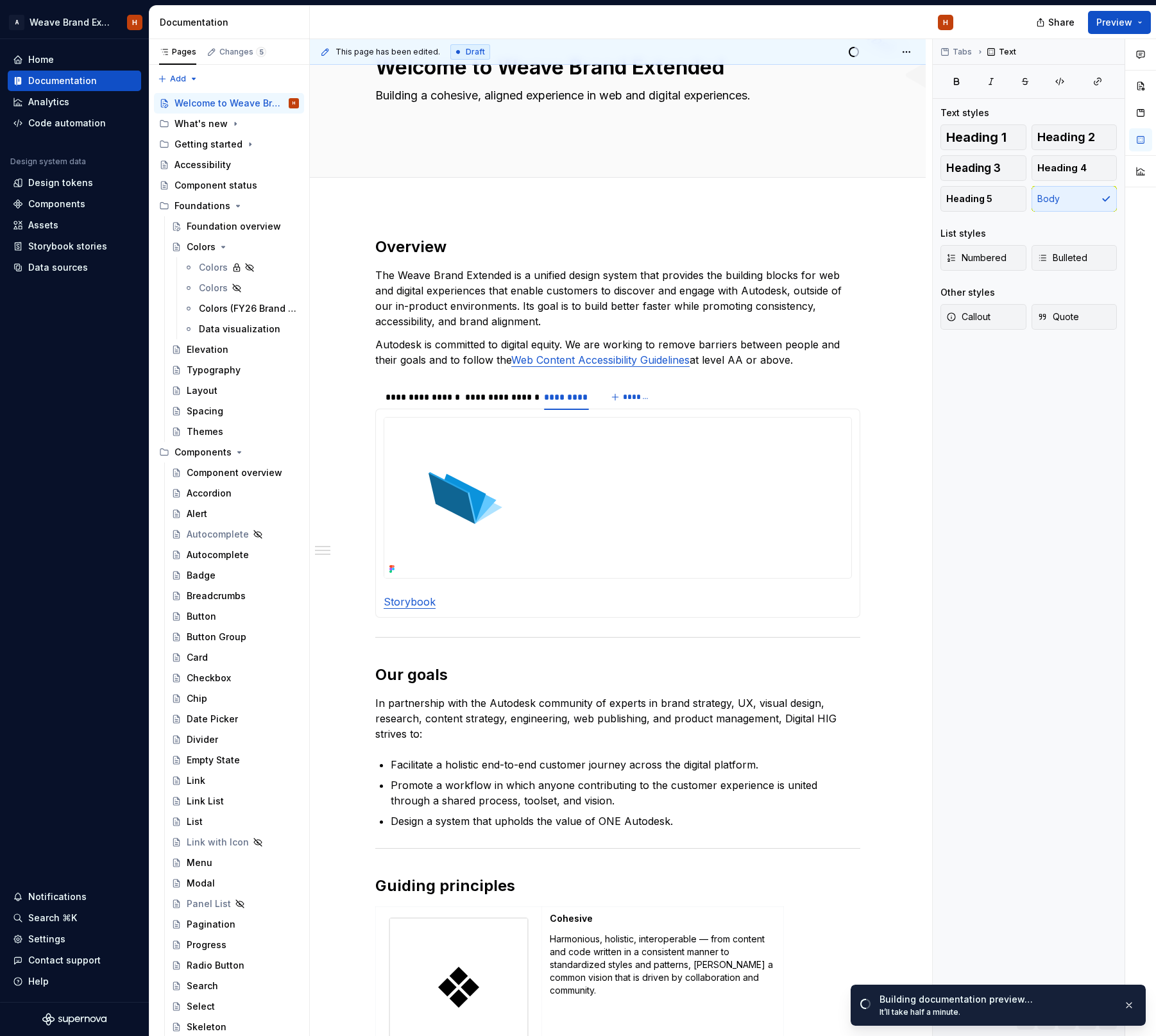
click at [568, 228] on div "**********" at bounding box center [617, 990] width 616 height 1568
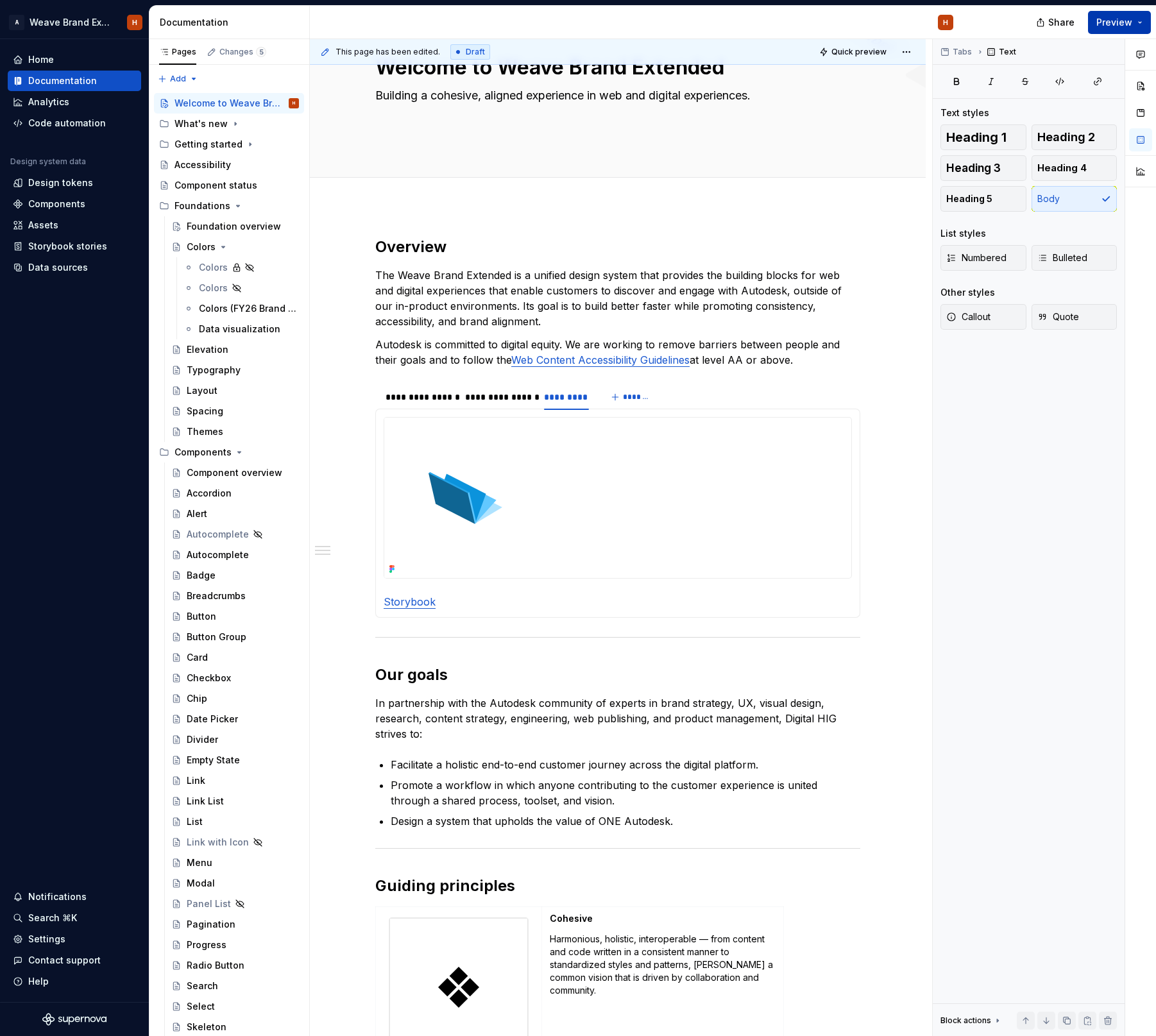
click at [1130, 27] on span "Preview" at bounding box center [1114, 22] width 36 height 13
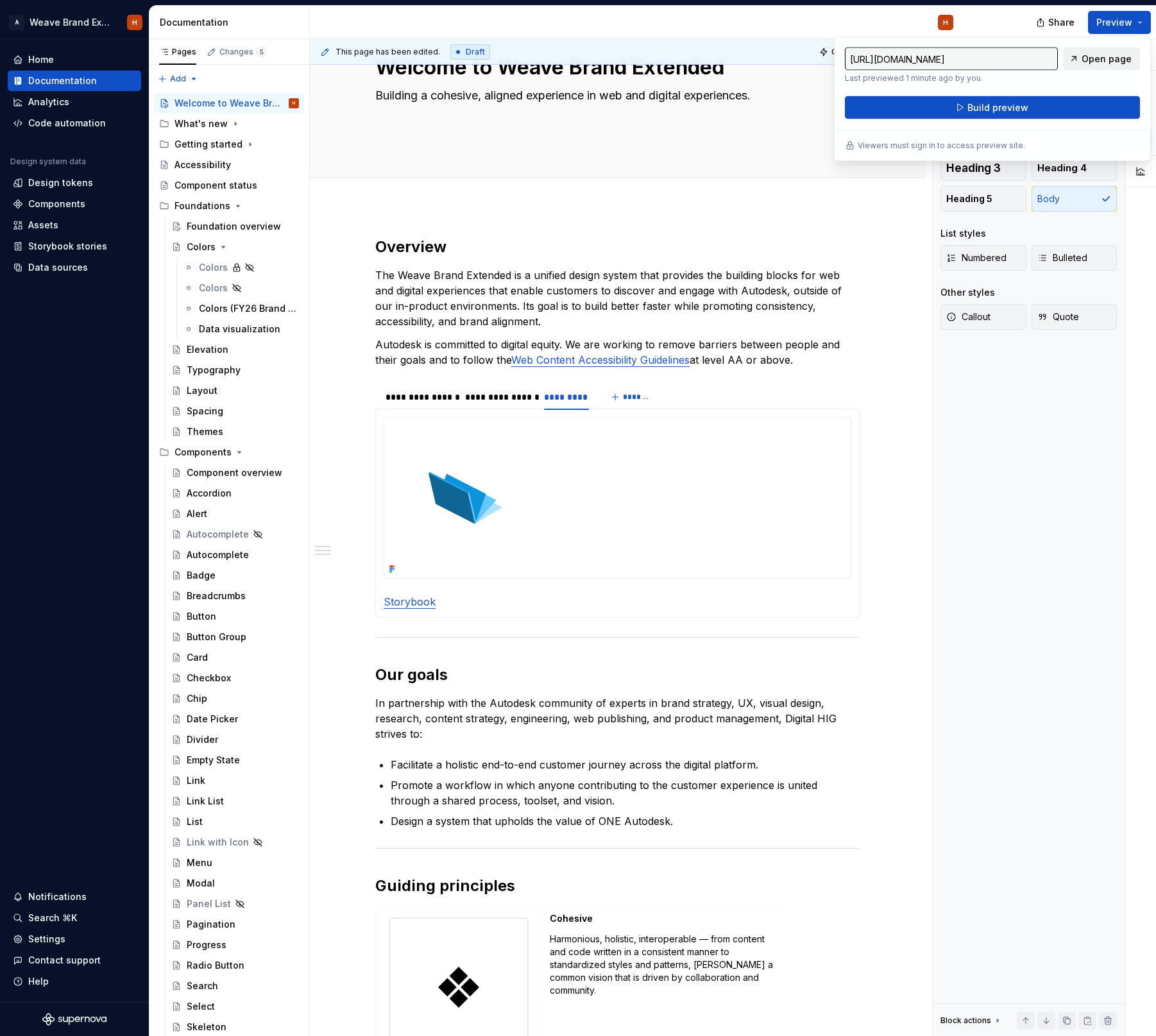
click at [1099, 63] on span "Open page" at bounding box center [1106, 59] width 50 height 13
click at [1029, 109] on button "Build preview" at bounding box center [992, 108] width 295 height 23
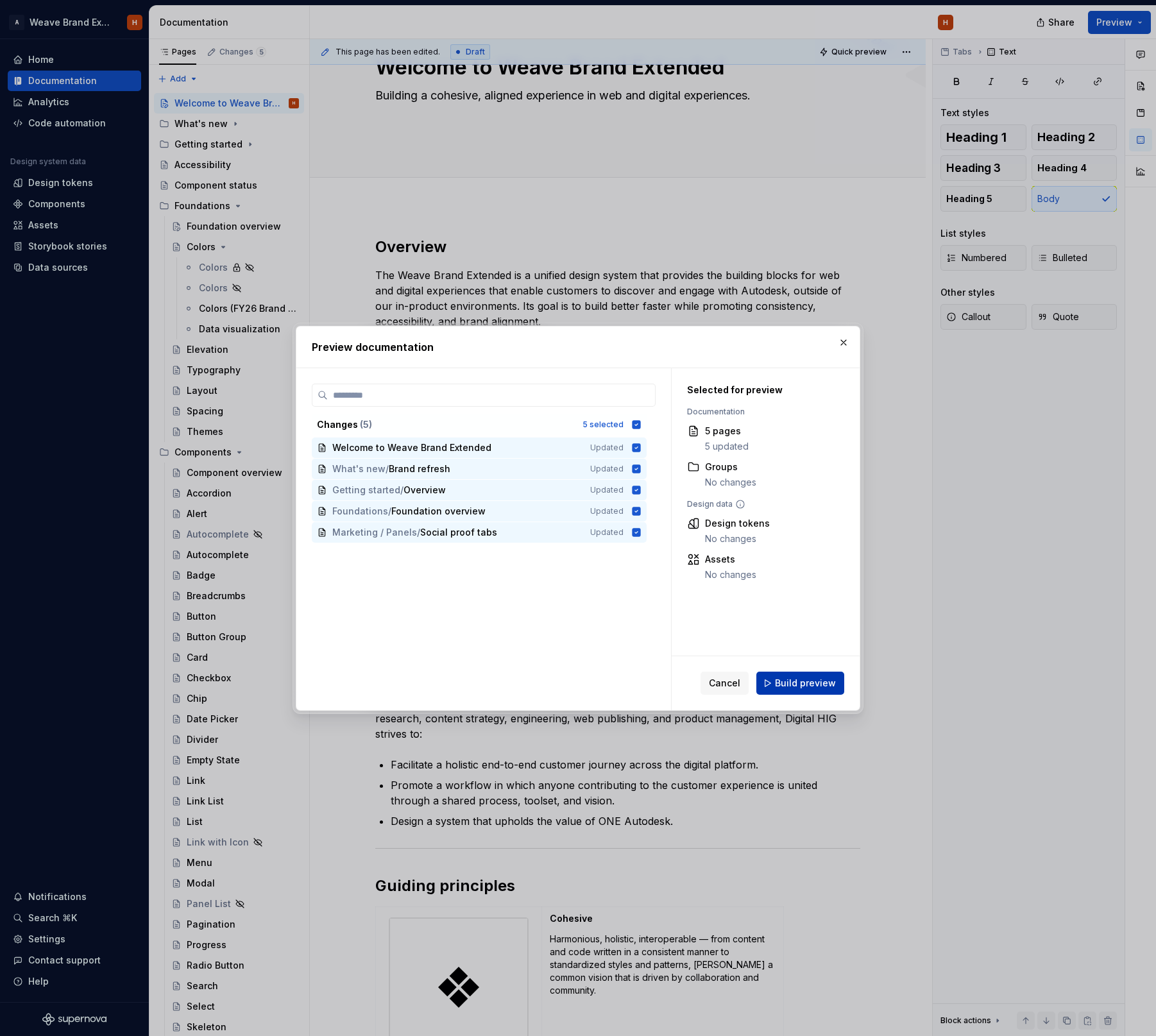
click at [816, 674] on button "Build preview" at bounding box center [800, 683] width 87 height 23
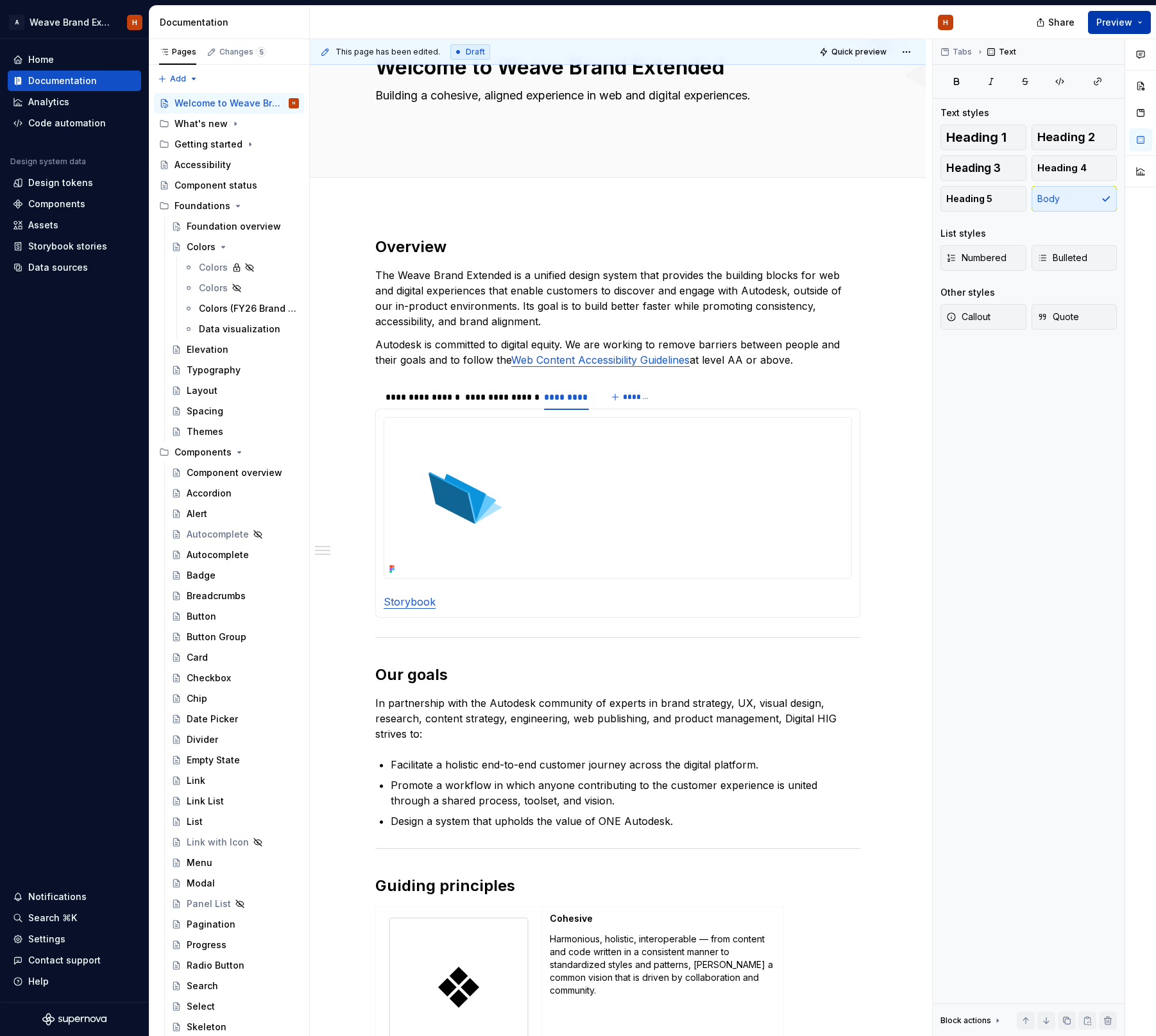
click at [1132, 19] on button "Preview" at bounding box center [1119, 22] width 63 height 23
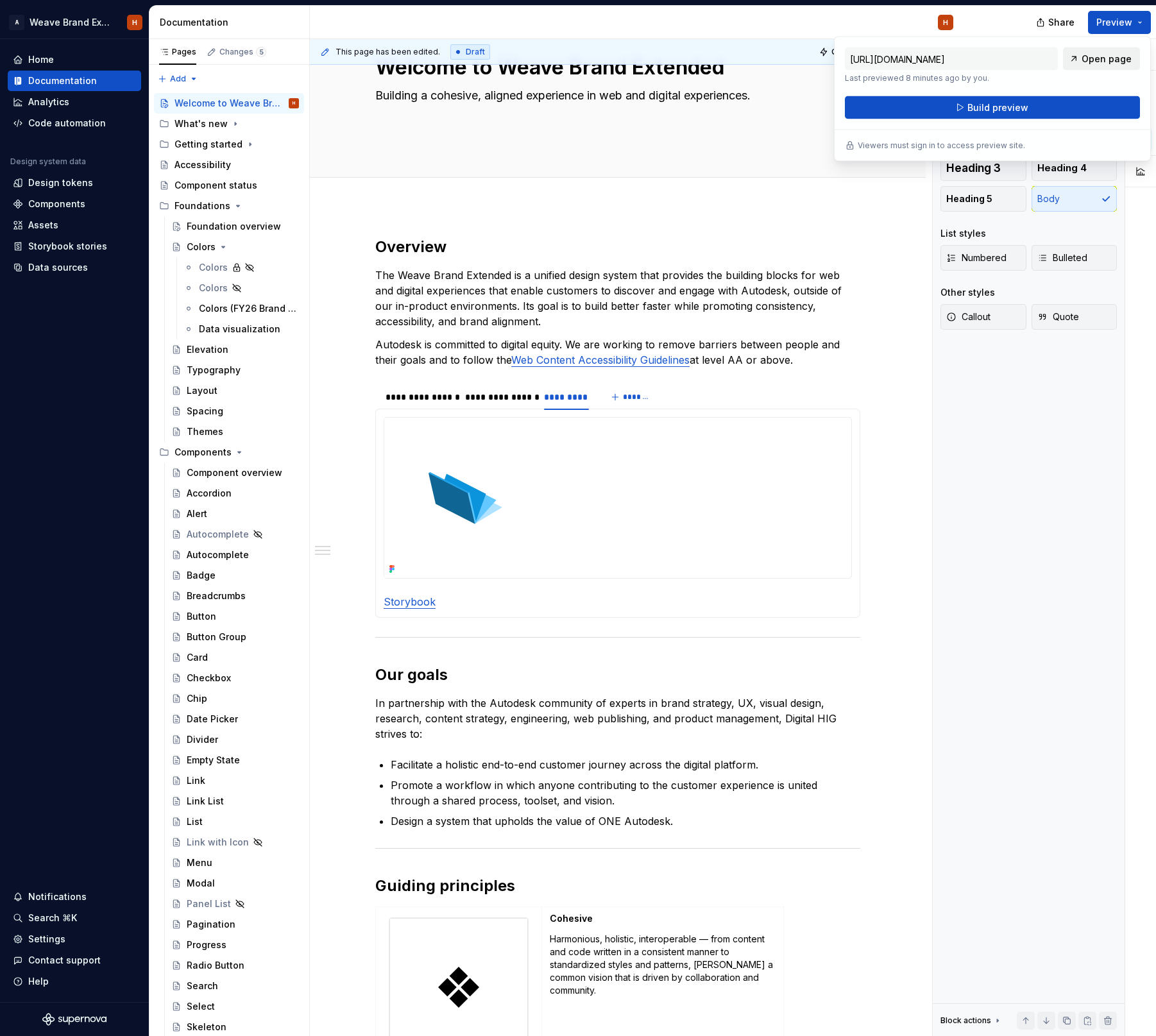
click at [1093, 62] on span "Open page" at bounding box center [1106, 59] width 50 height 13
type textarea "*"
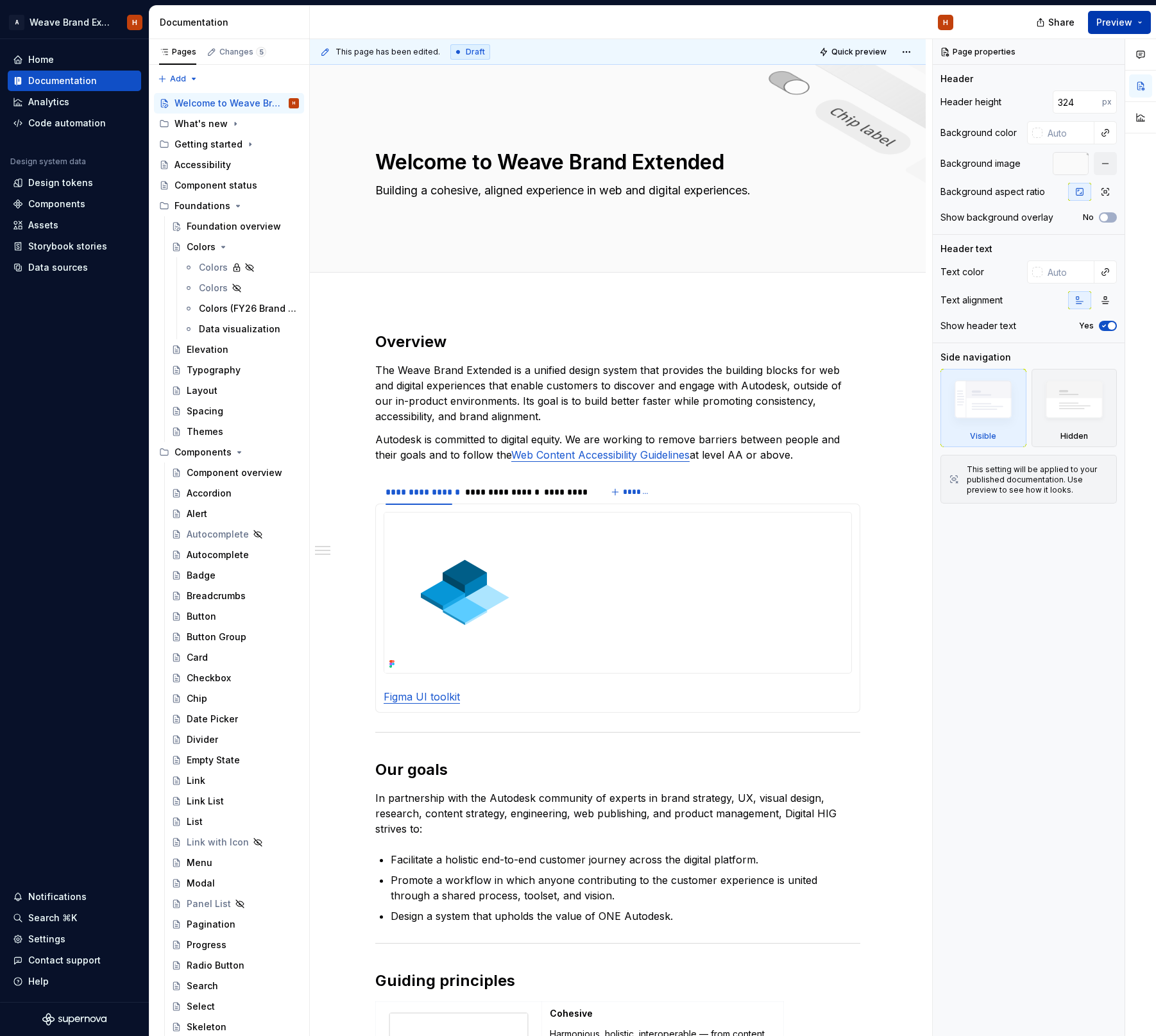
click at [1125, 26] on span "Preview" at bounding box center [1114, 22] width 36 height 13
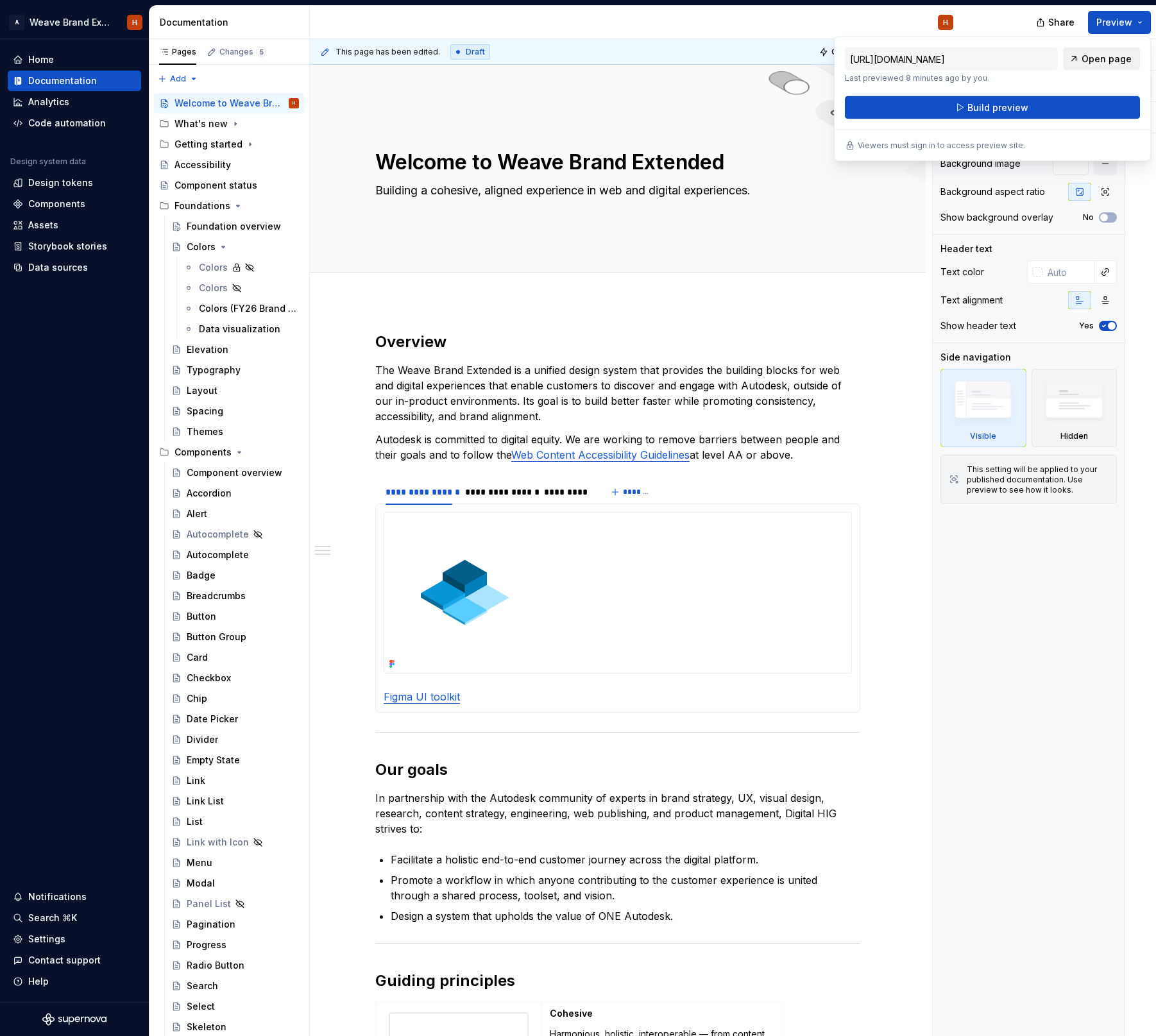
click at [1094, 60] on span "Open page" at bounding box center [1106, 59] width 50 height 13
click at [478, 568] on img at bounding box center [465, 592] width 162 height 160
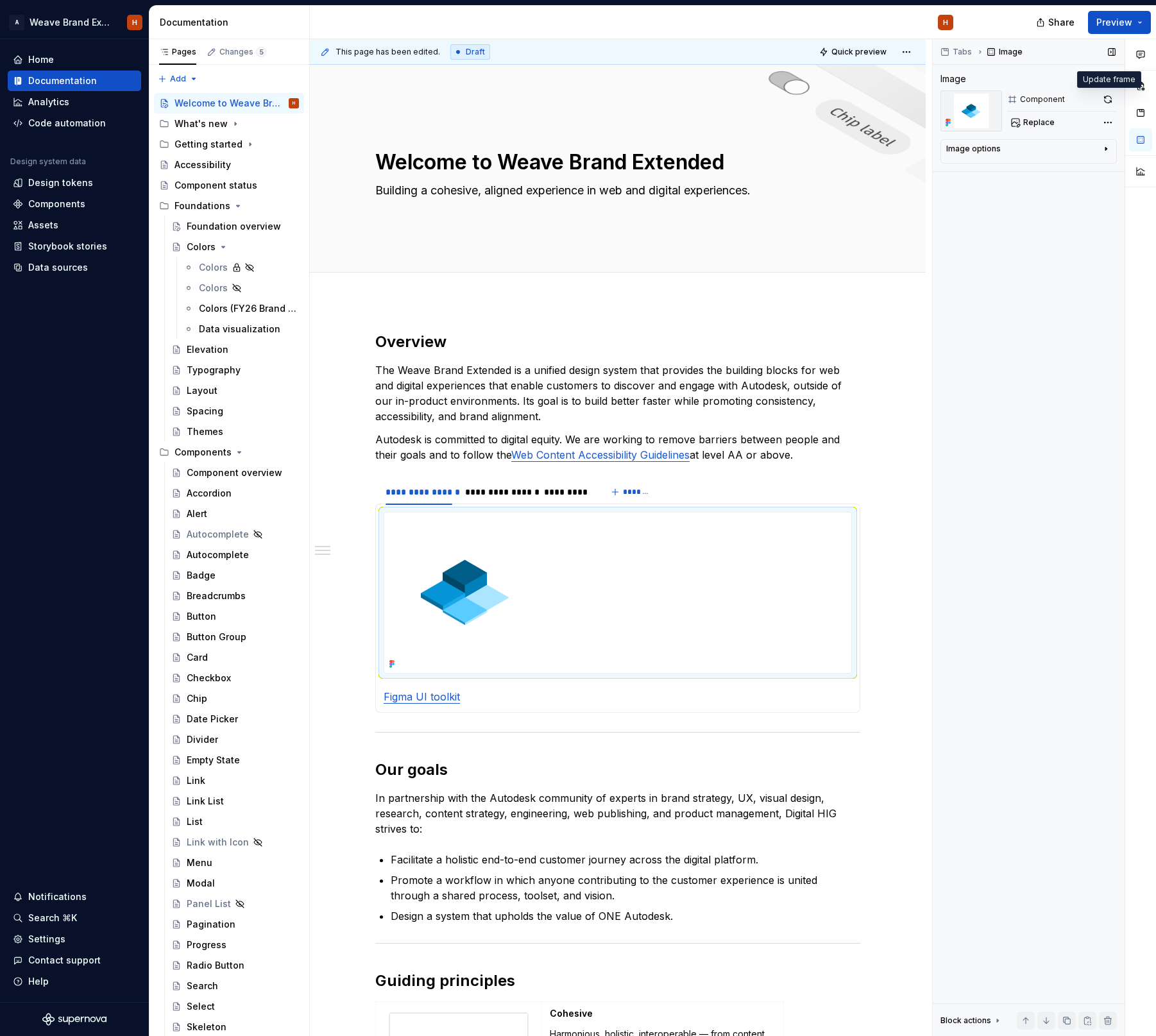
click at [1110, 96] on button "button" at bounding box center [1107, 99] width 18 height 18
click at [1098, 19] on button "Preview" at bounding box center [1119, 22] width 63 height 23
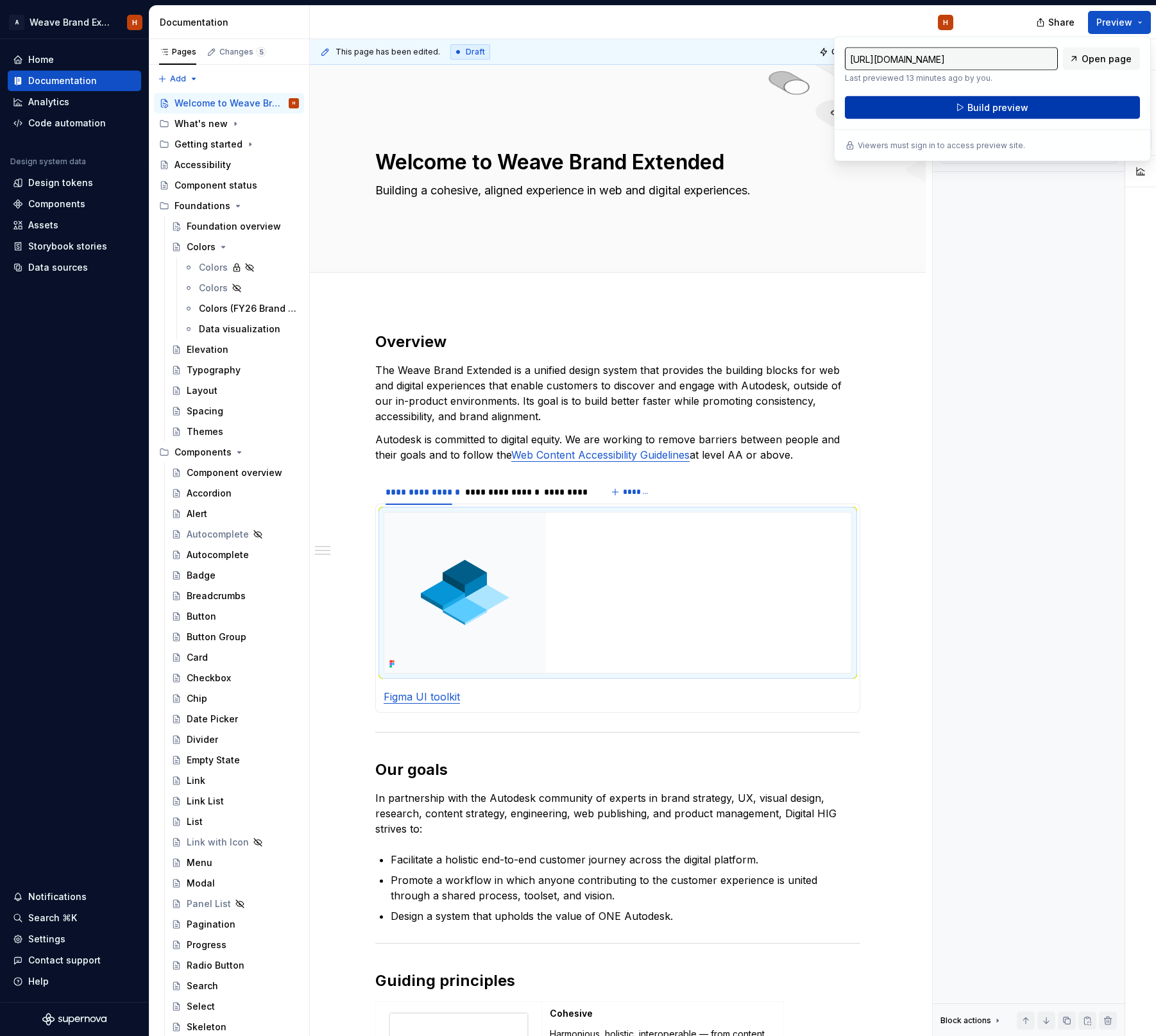
click at [1053, 105] on button "Build preview" at bounding box center [992, 108] width 295 height 23
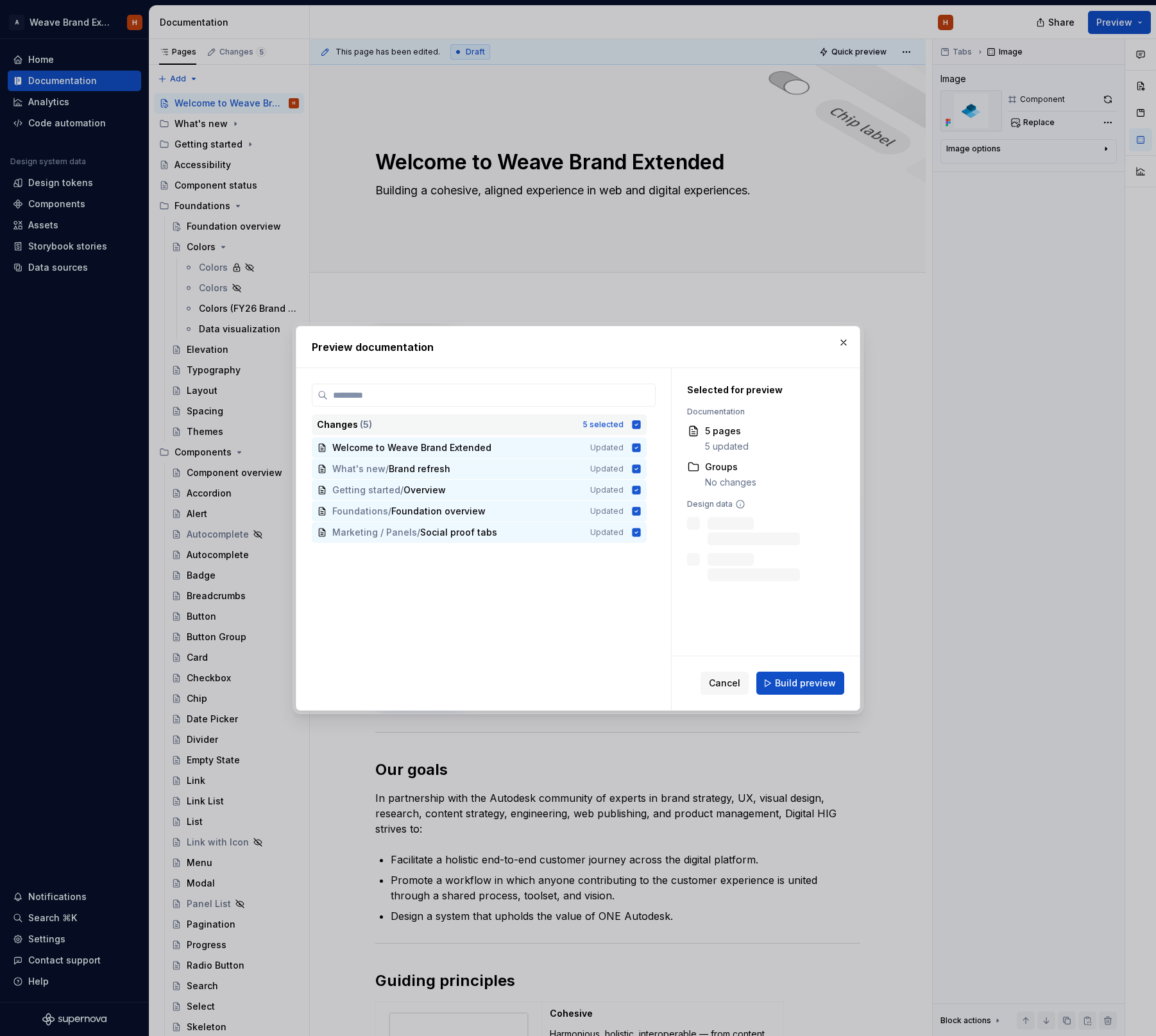
click at [638, 422] on icon at bounding box center [636, 424] width 10 height 10
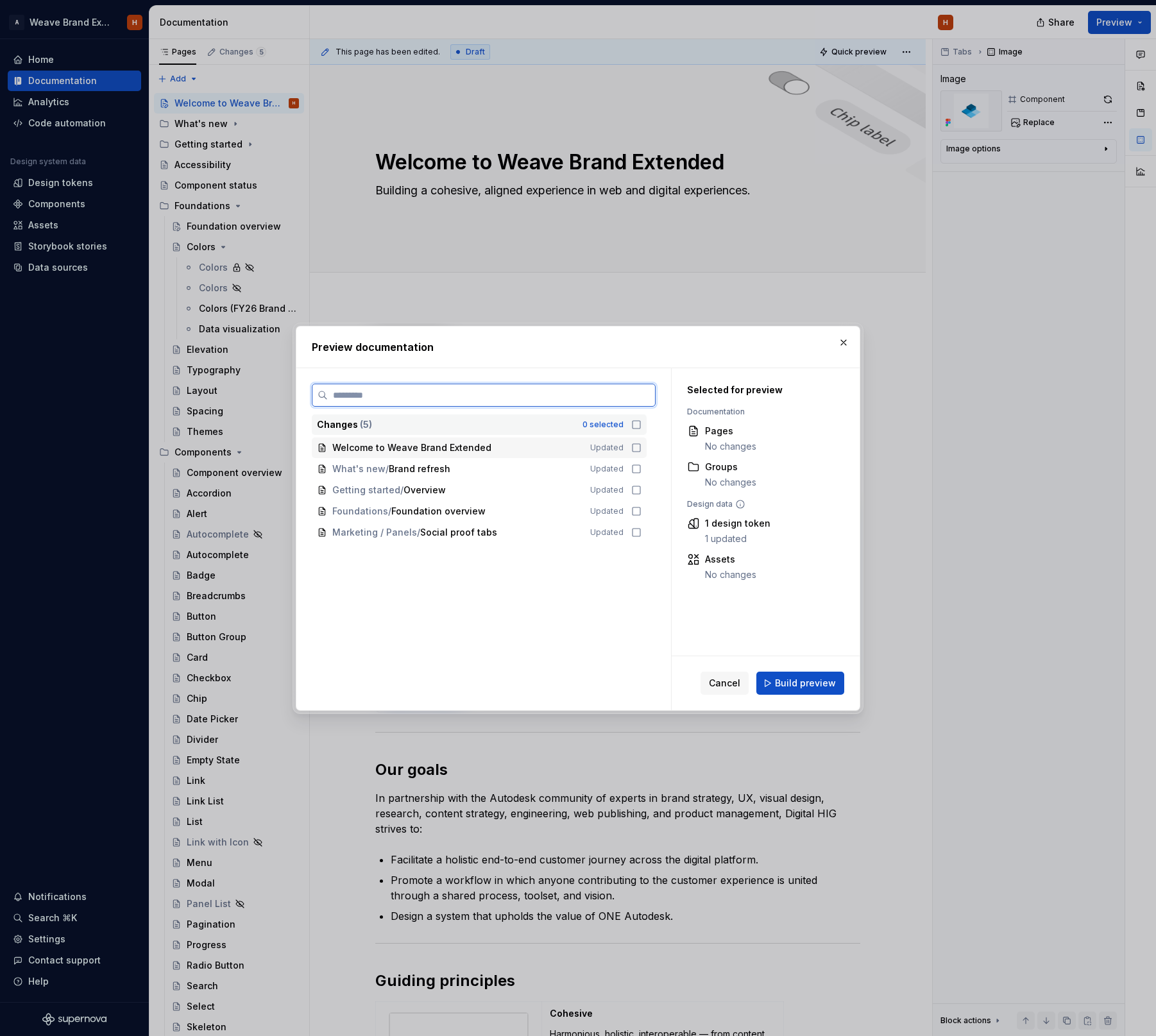
click at [640, 446] on icon at bounding box center [636, 448] width 10 height 10
click at [816, 689] on button "Build preview" at bounding box center [800, 683] width 87 height 23
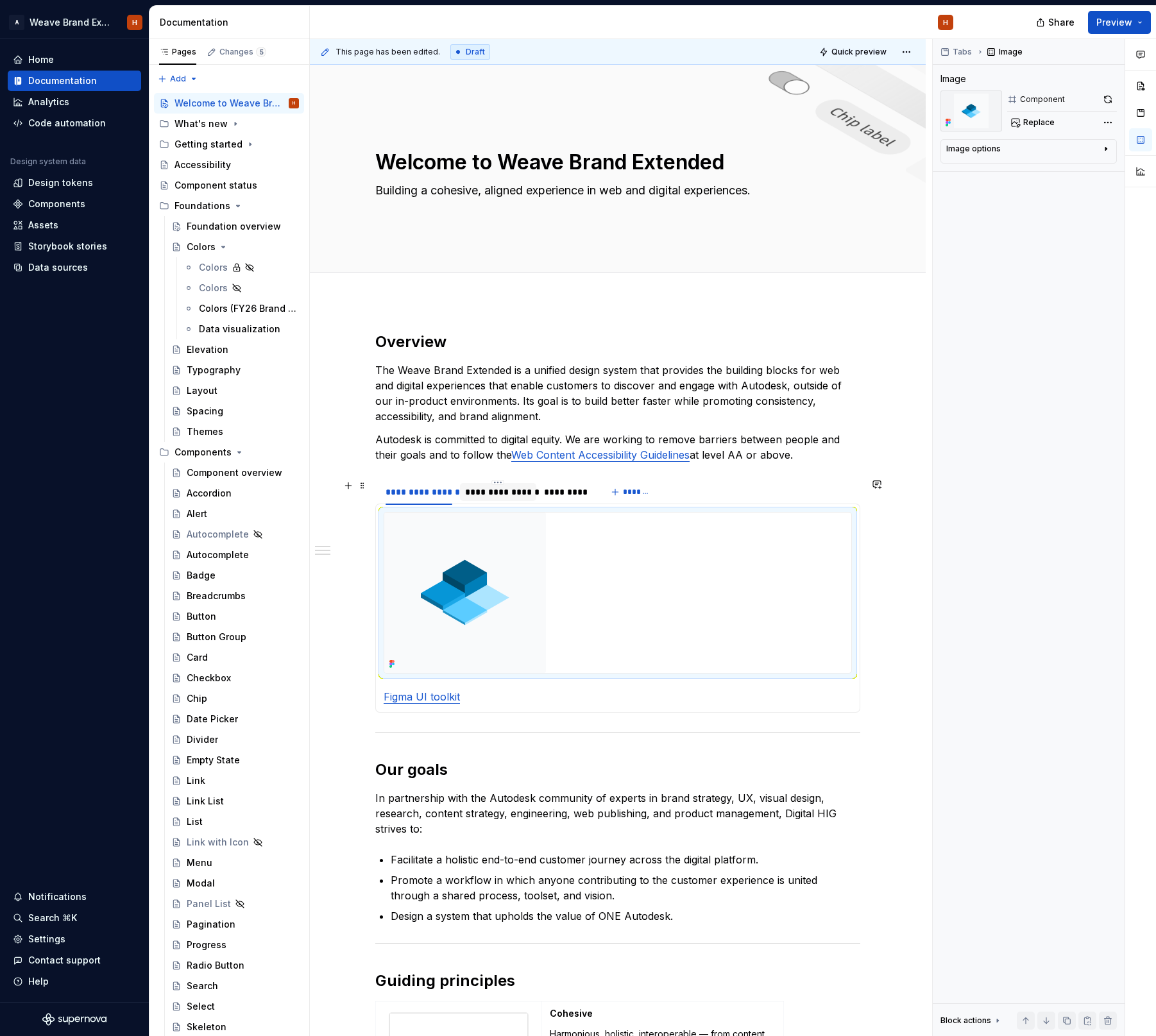
click at [509, 484] on div "**********" at bounding box center [498, 492] width 77 height 18
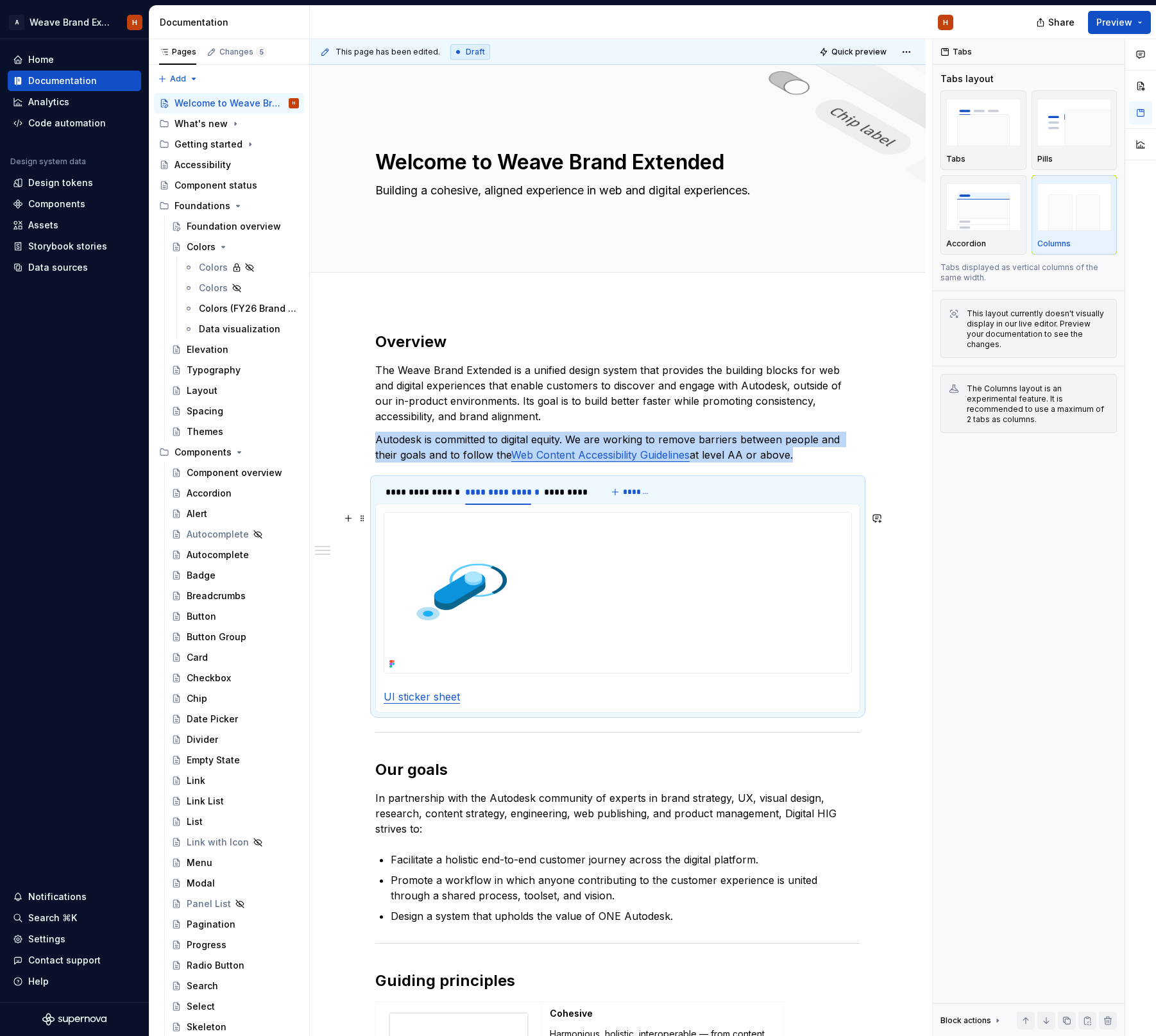
click at [452, 582] on img at bounding box center [465, 592] width 162 height 160
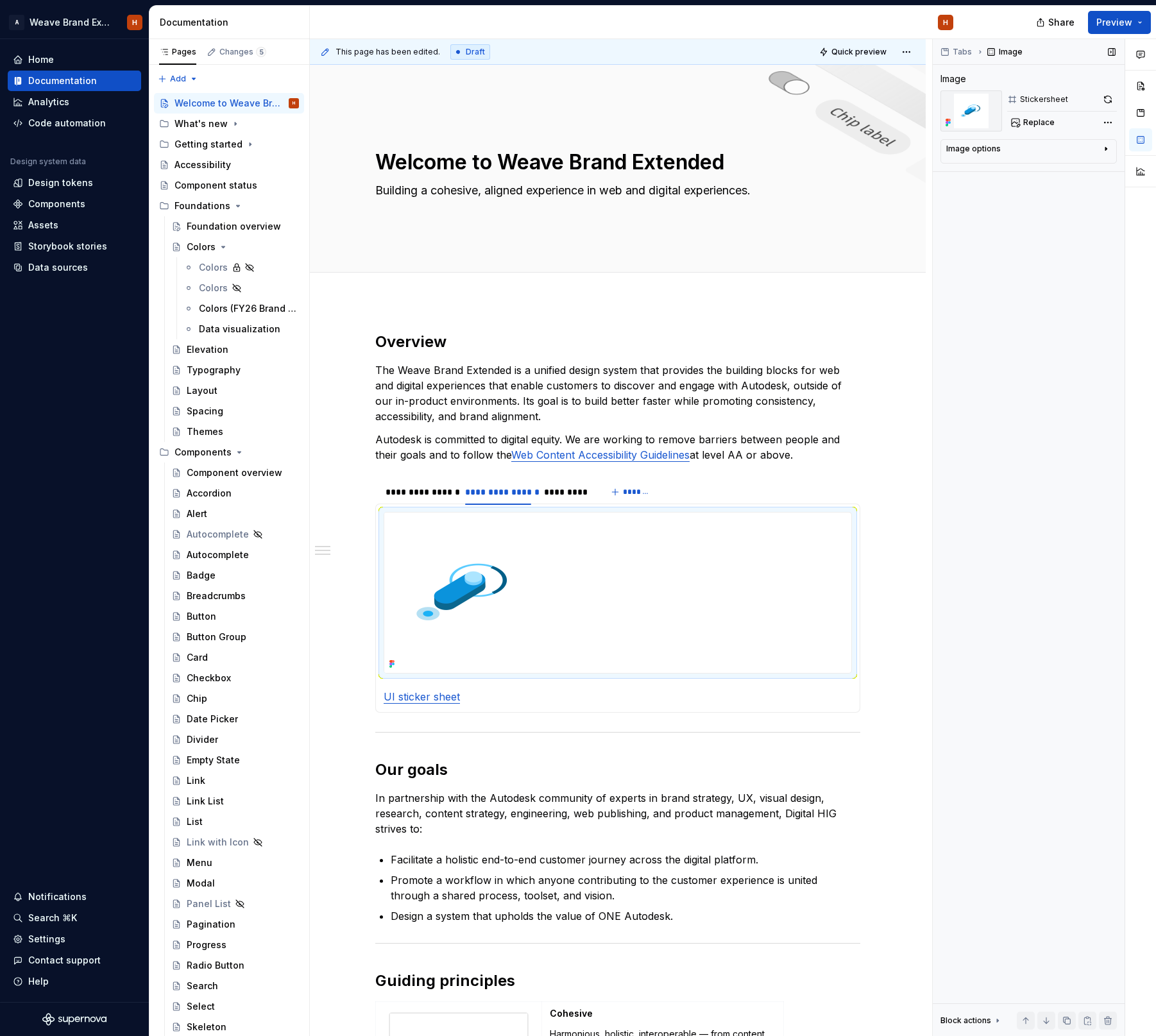
drag, startPoint x: 1115, startPoint y: 101, endPoint x: 1103, endPoint y: 106, distance: 13.0
click at [1115, 101] on button "button" at bounding box center [1107, 99] width 18 height 18
click at [577, 486] on div "*********" at bounding box center [565, 492] width 44 height 13
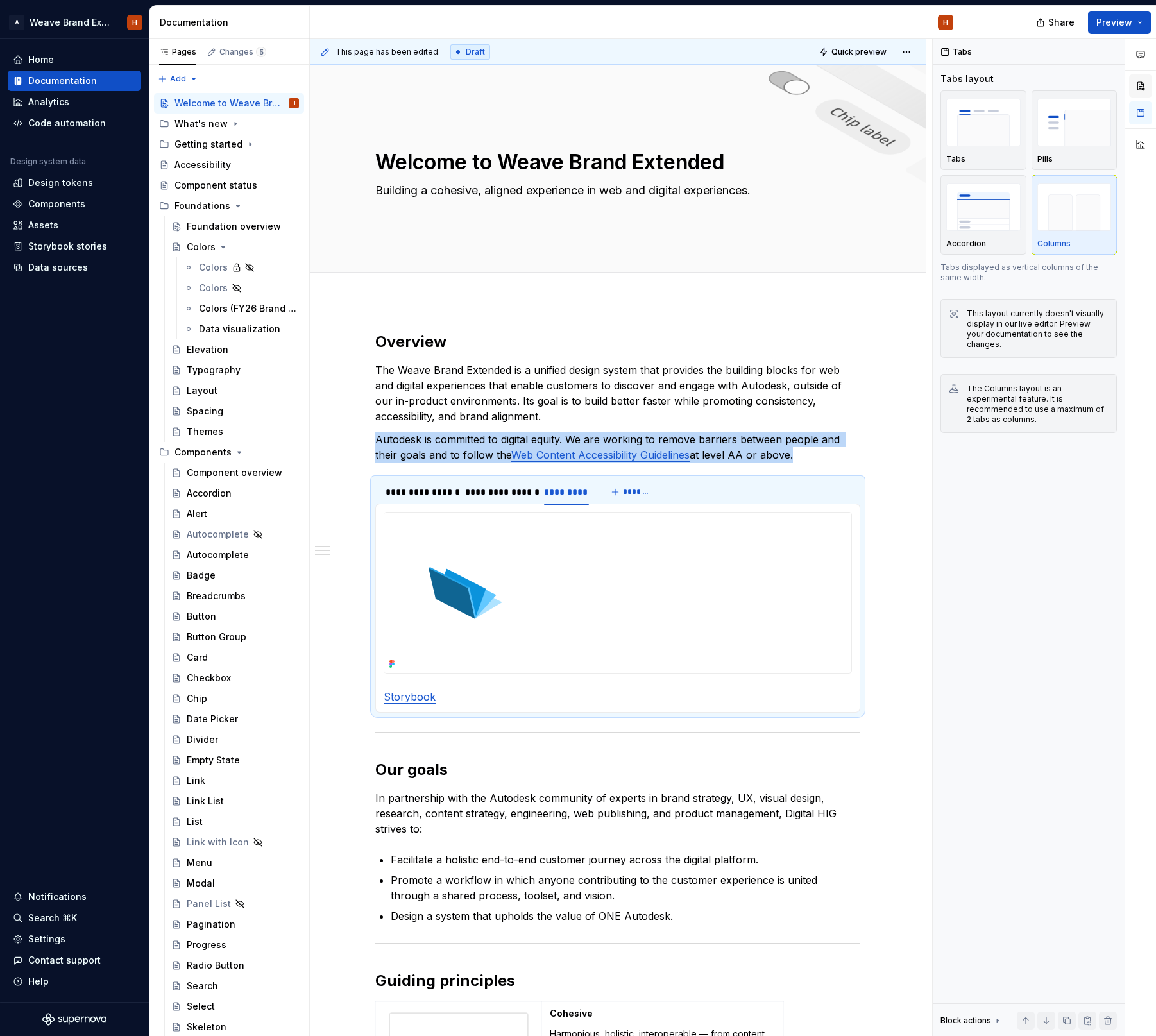
click at [1142, 84] on button "button" at bounding box center [1141, 86] width 23 height 23
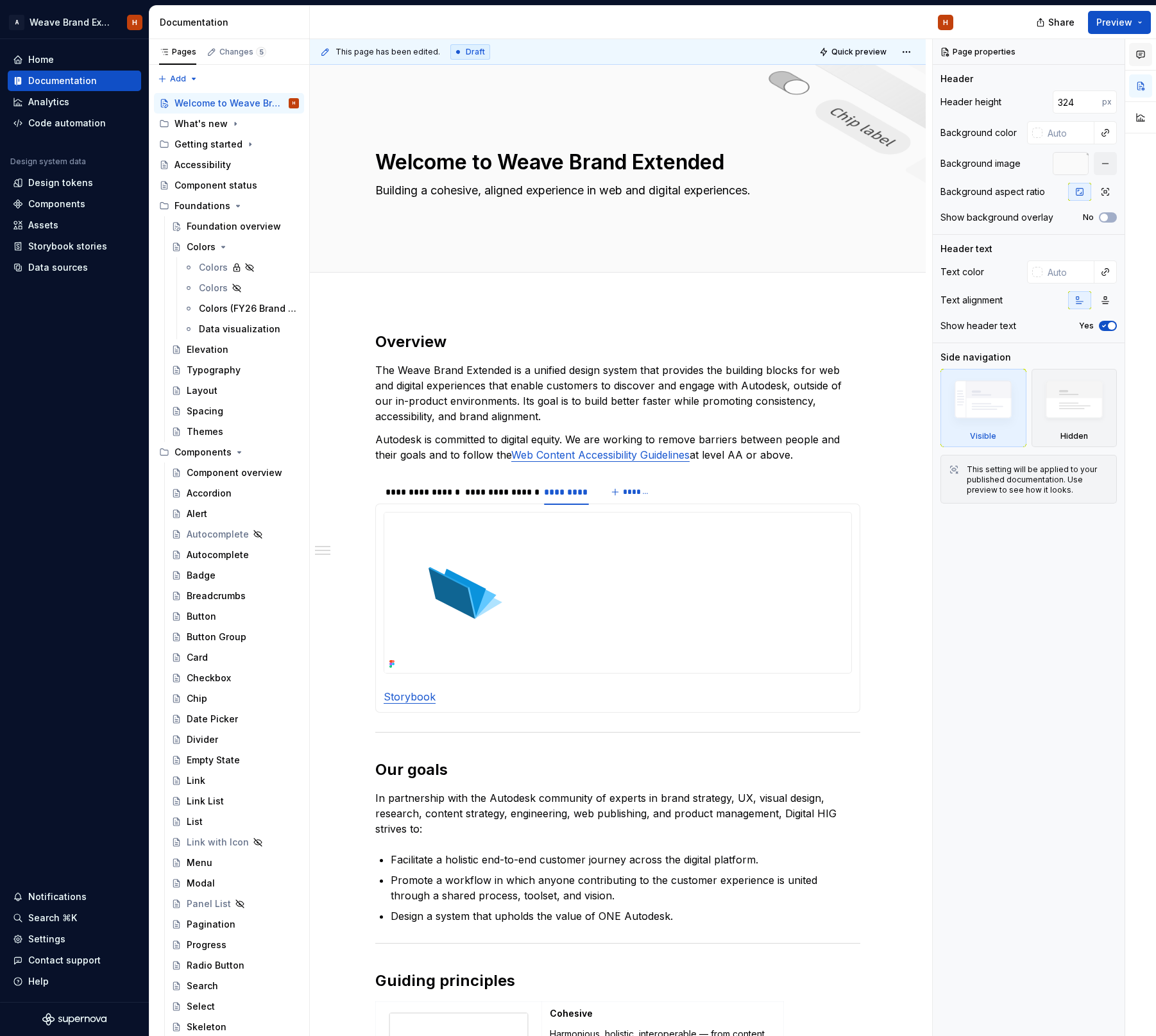
click at [1138, 62] on button "button" at bounding box center [1141, 54] width 23 height 23
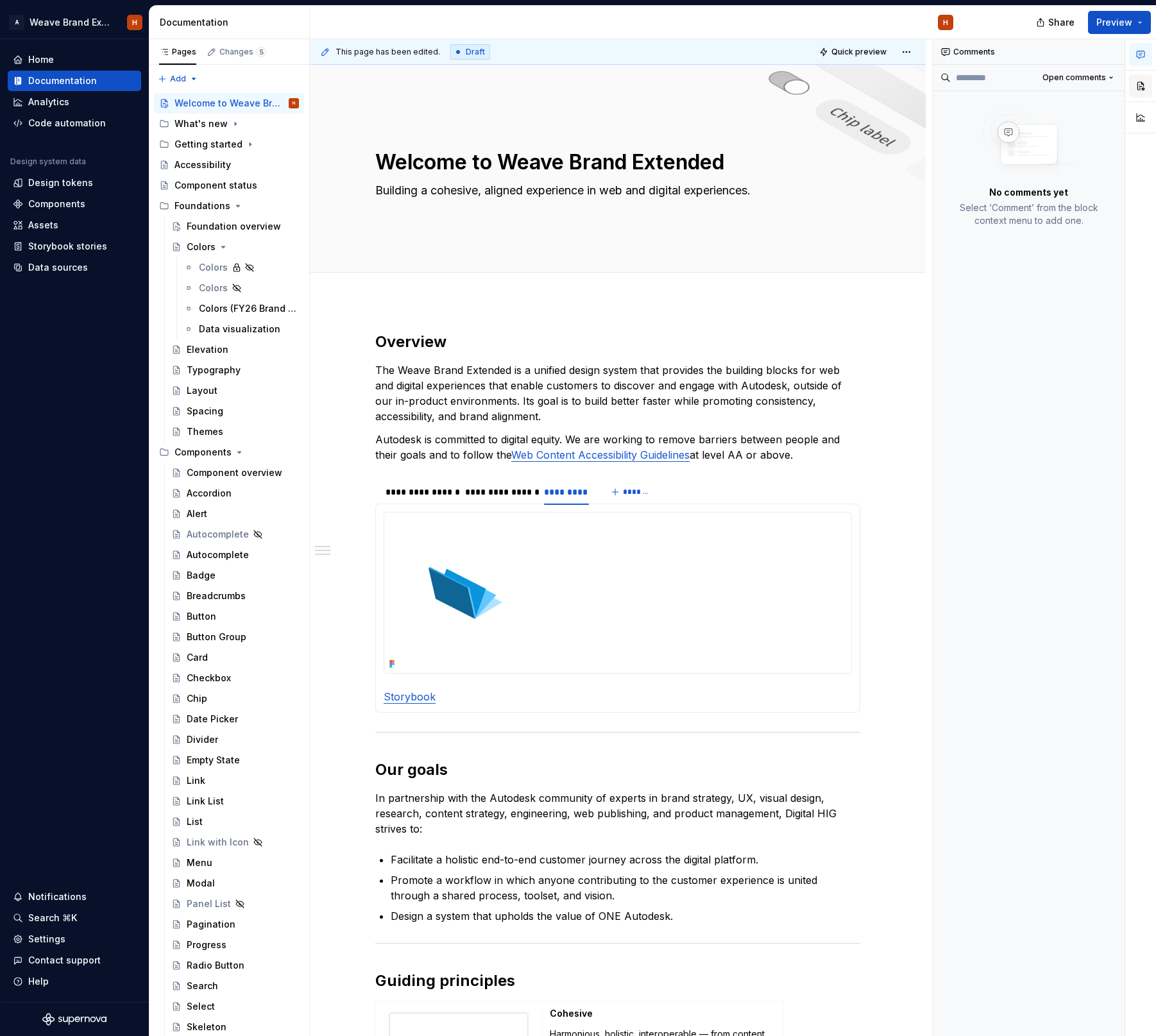
click at [1140, 92] on button "button" at bounding box center [1141, 86] width 23 height 23
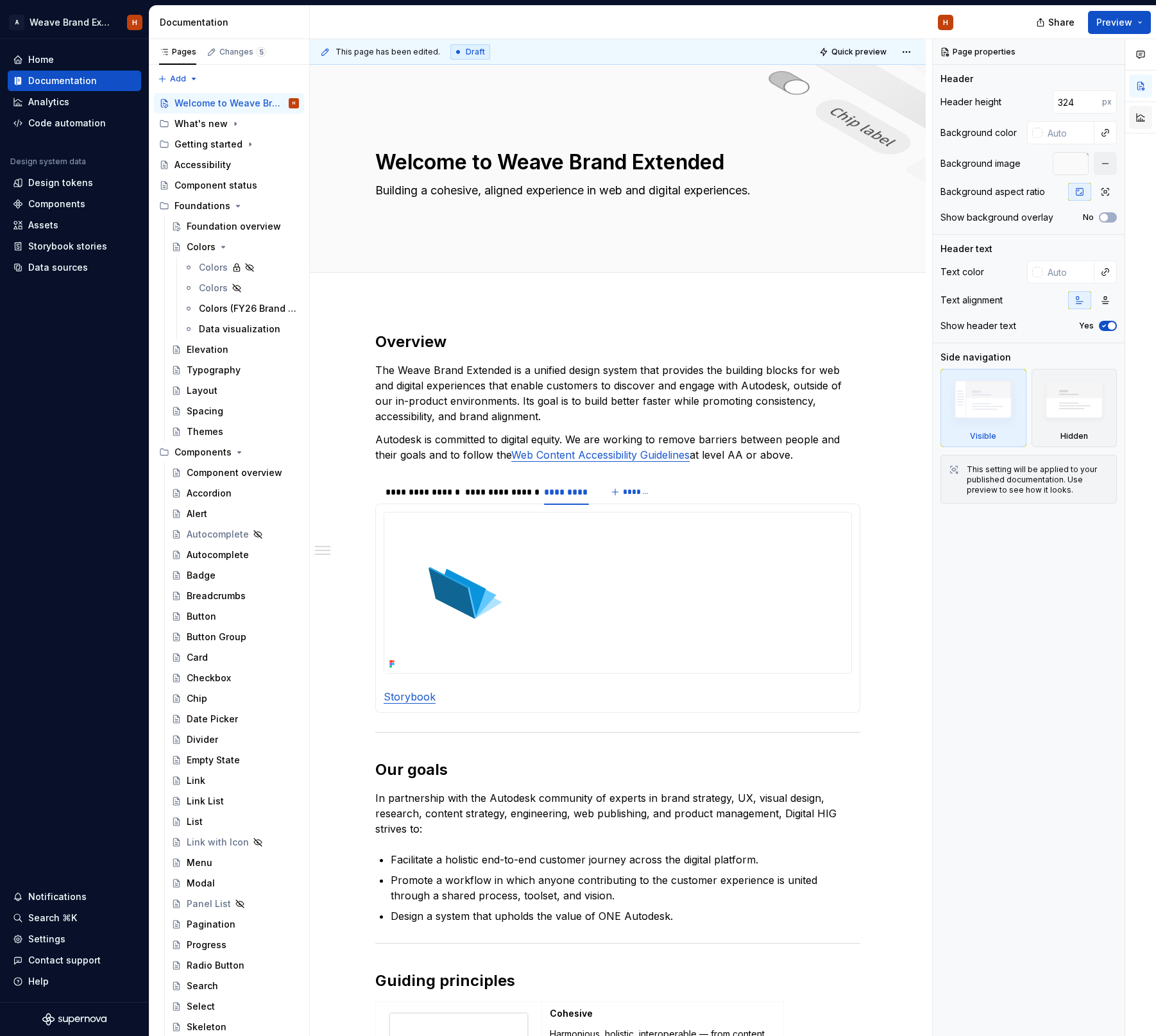
click at [1138, 113] on button "button" at bounding box center [1141, 118] width 23 height 23
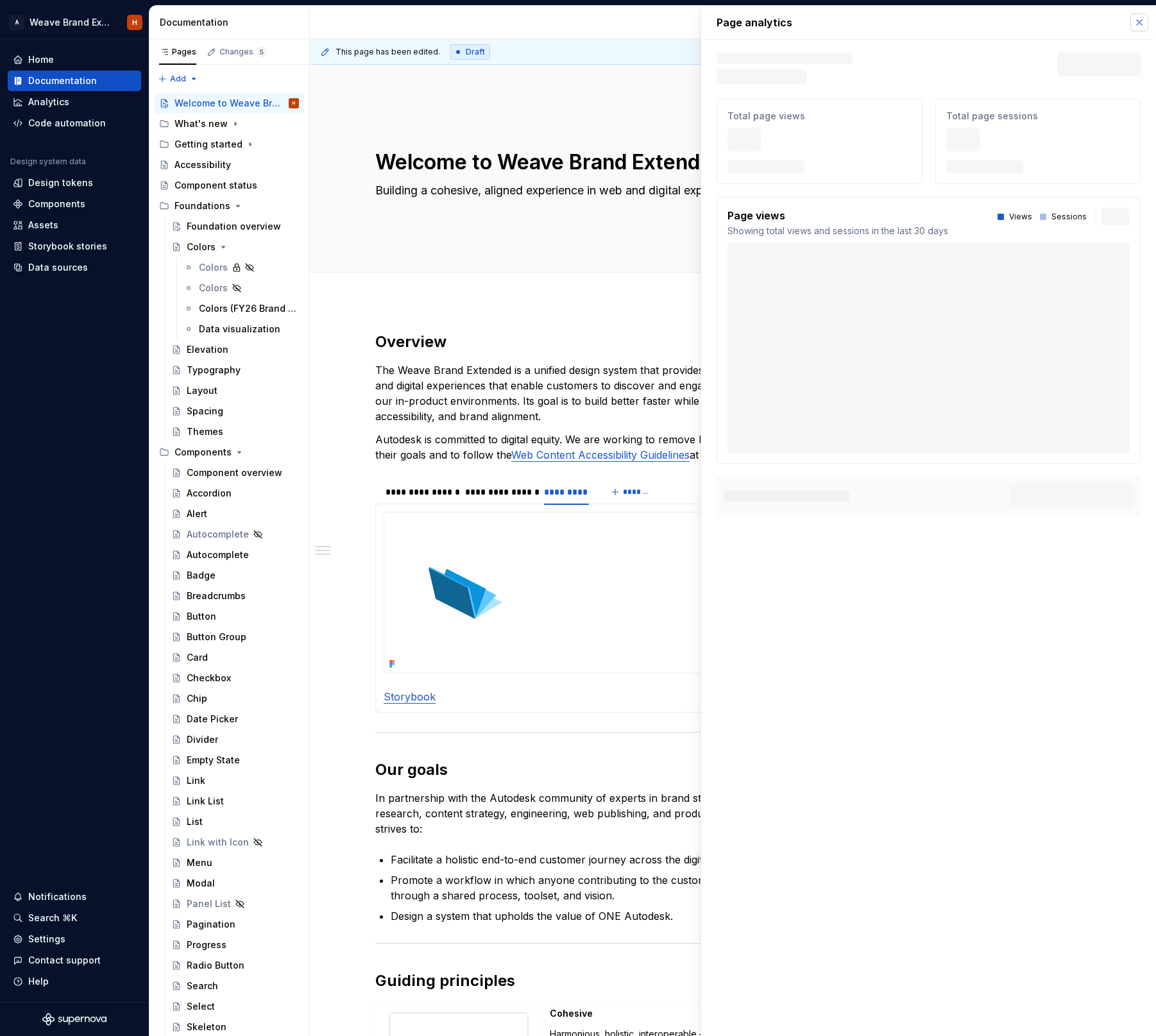
click at [1141, 24] on button "button" at bounding box center [1138, 22] width 18 height 18
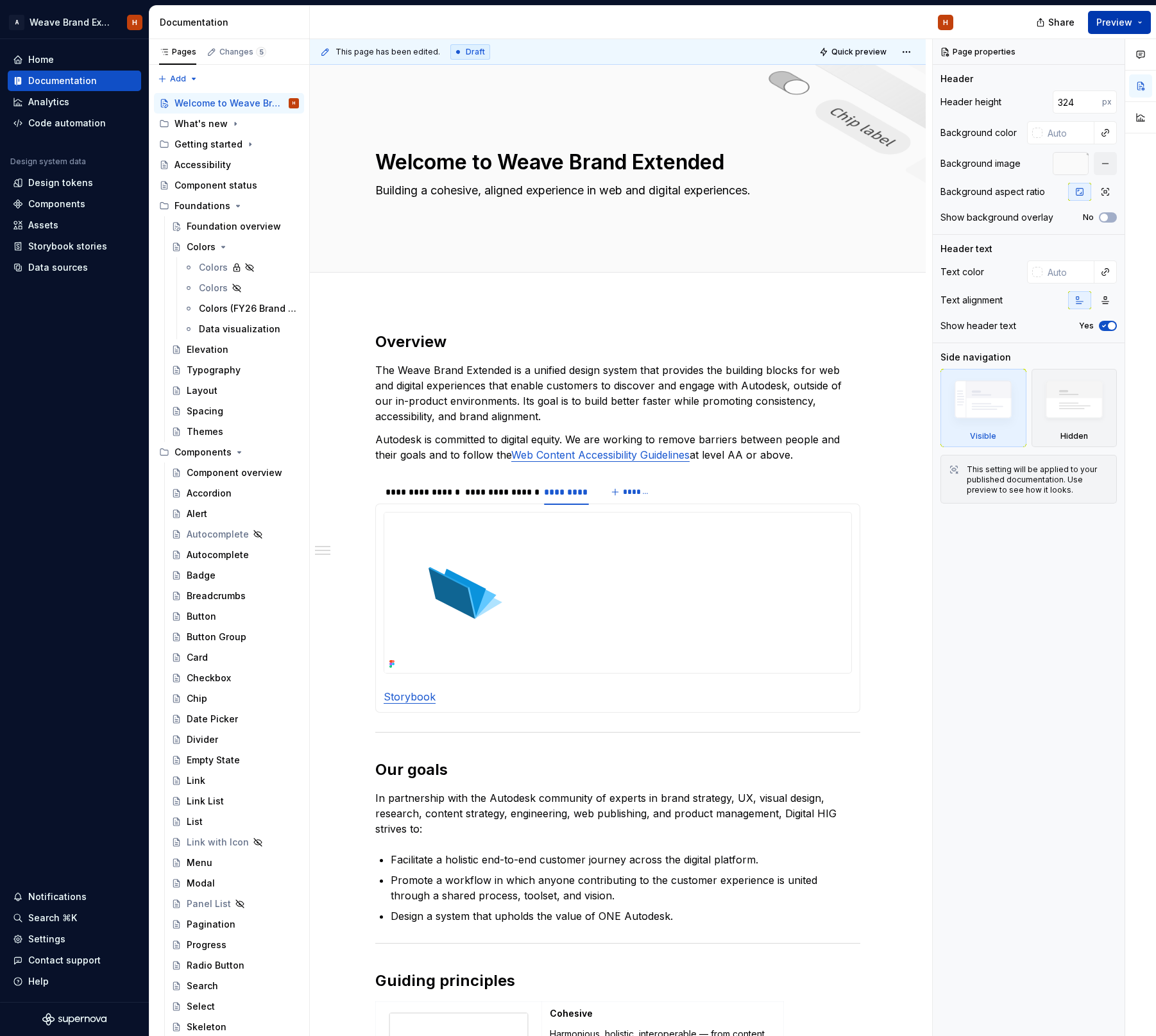
click at [1138, 25] on button "Preview" at bounding box center [1119, 22] width 63 height 23
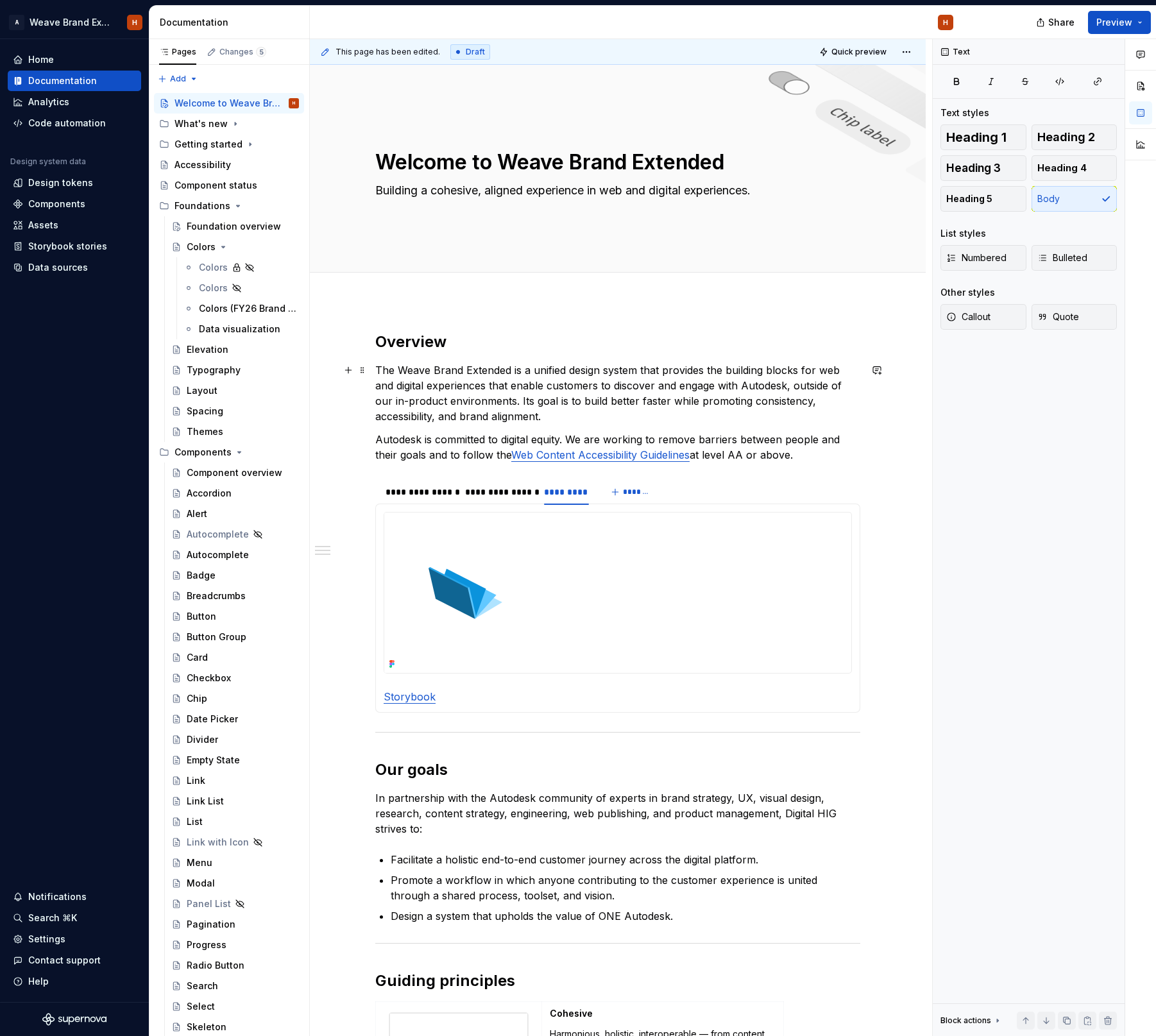
click at [689, 404] on p "The Weave Brand Extended is a unified design system that provides the building …" at bounding box center [618, 393] width 485 height 62
click at [488, 583] on img at bounding box center [465, 592] width 162 height 160
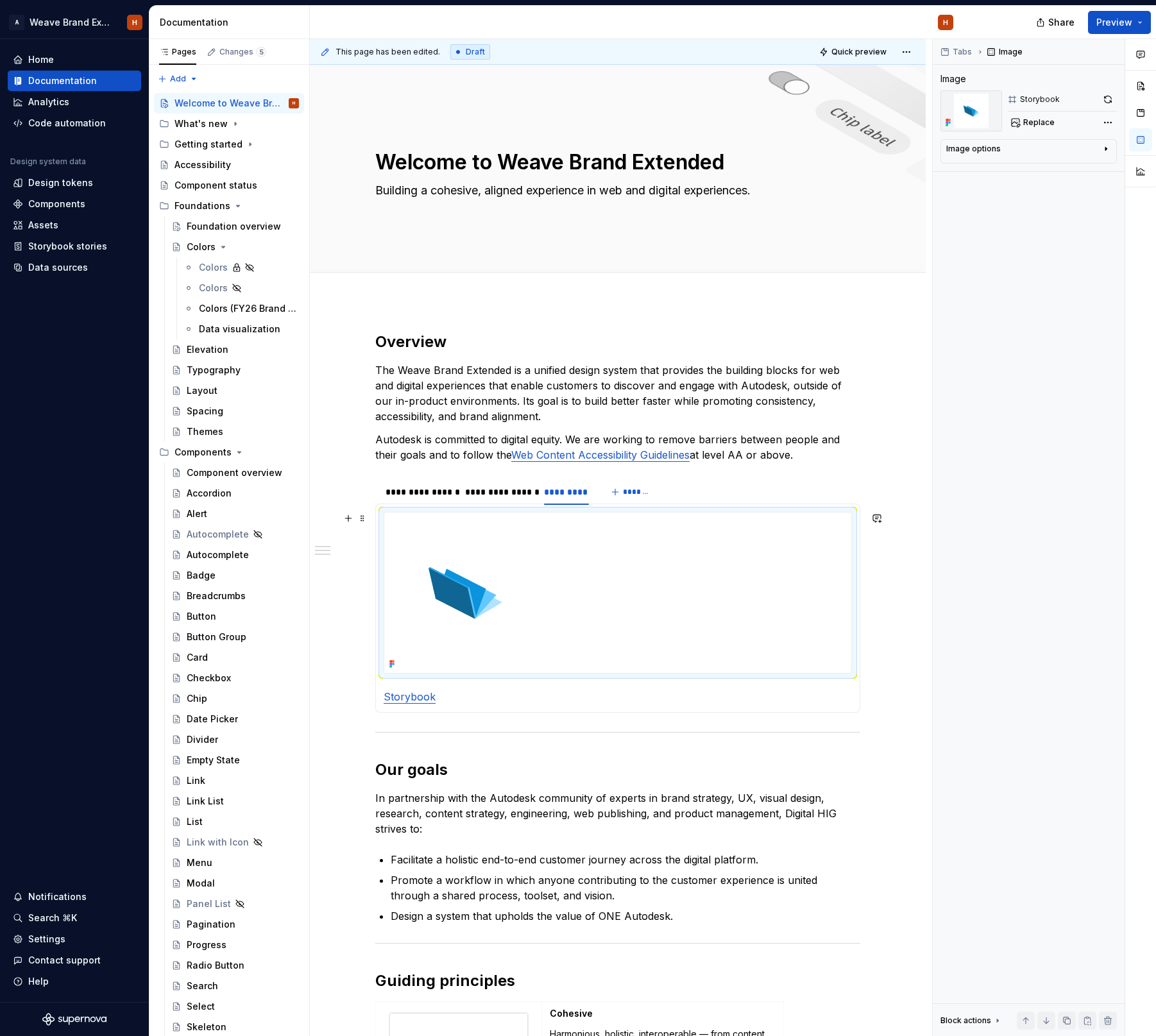
click at [461, 595] on img at bounding box center [465, 592] width 162 height 160
click at [1107, 95] on button "button" at bounding box center [1107, 99] width 18 height 18
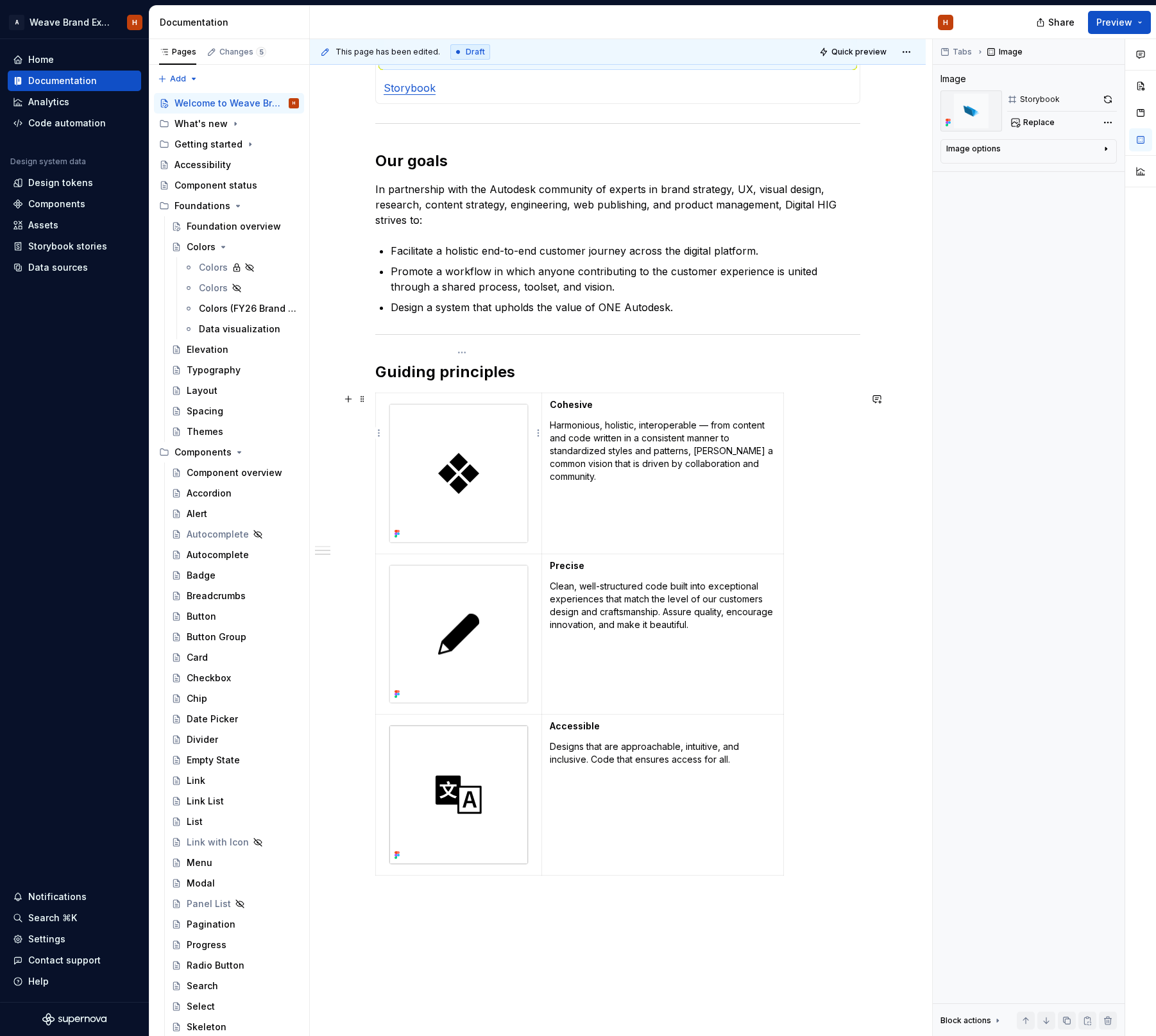
scroll to position [697, 0]
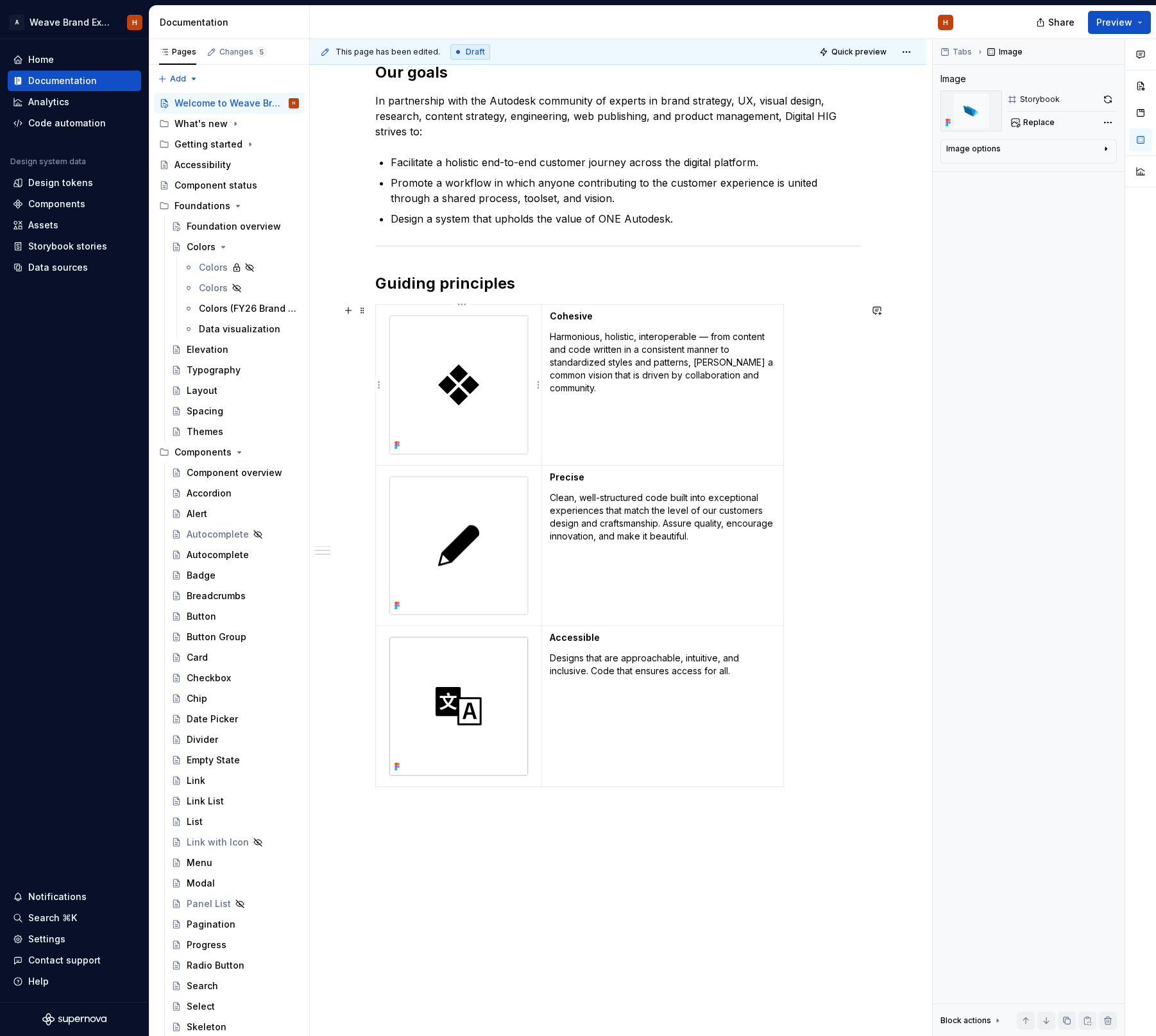
click at [512, 397] on img at bounding box center [458, 385] width 139 height 139
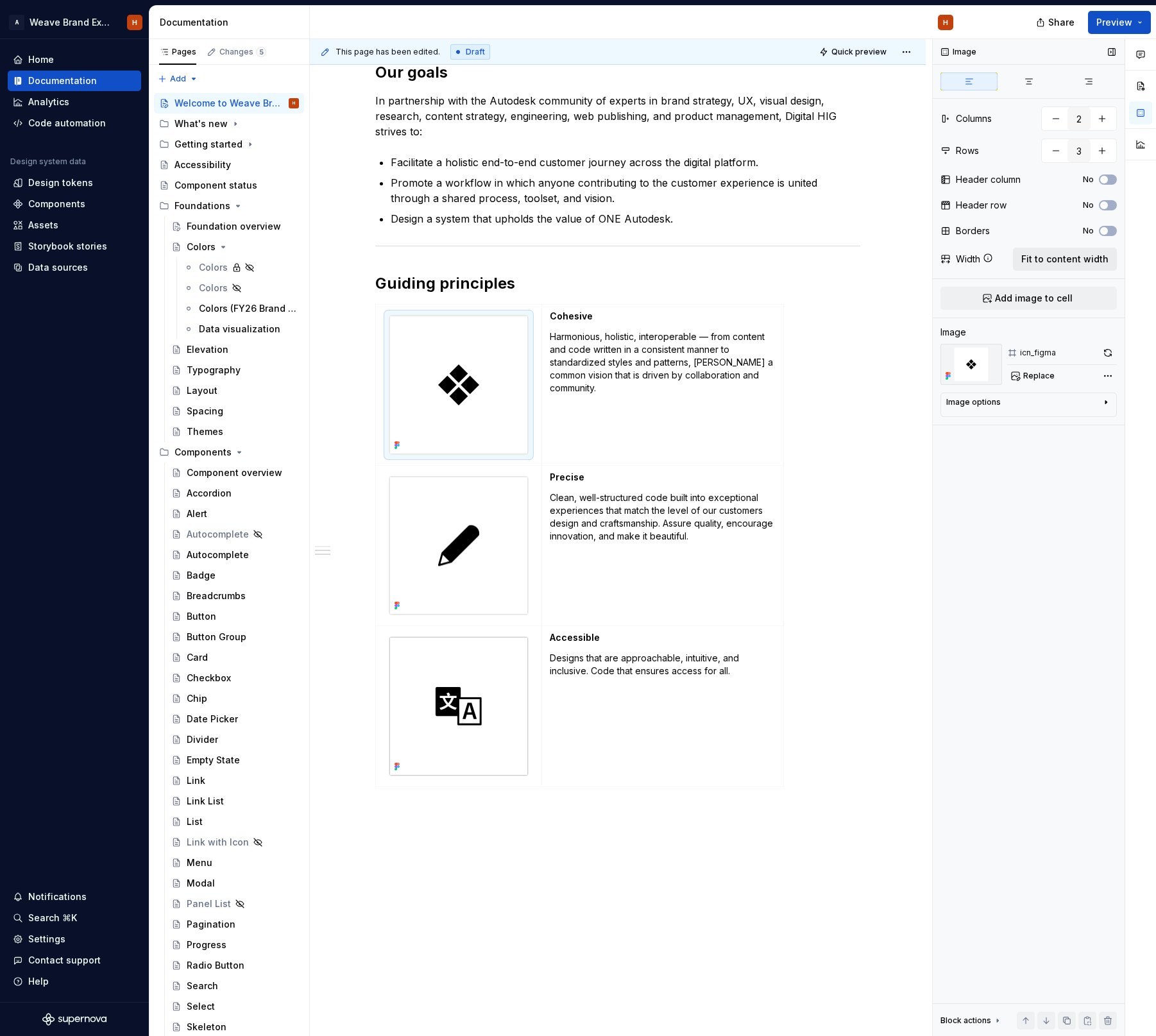
click at [1089, 259] on span "Fit to content width" at bounding box center [1065, 259] width 87 height 13
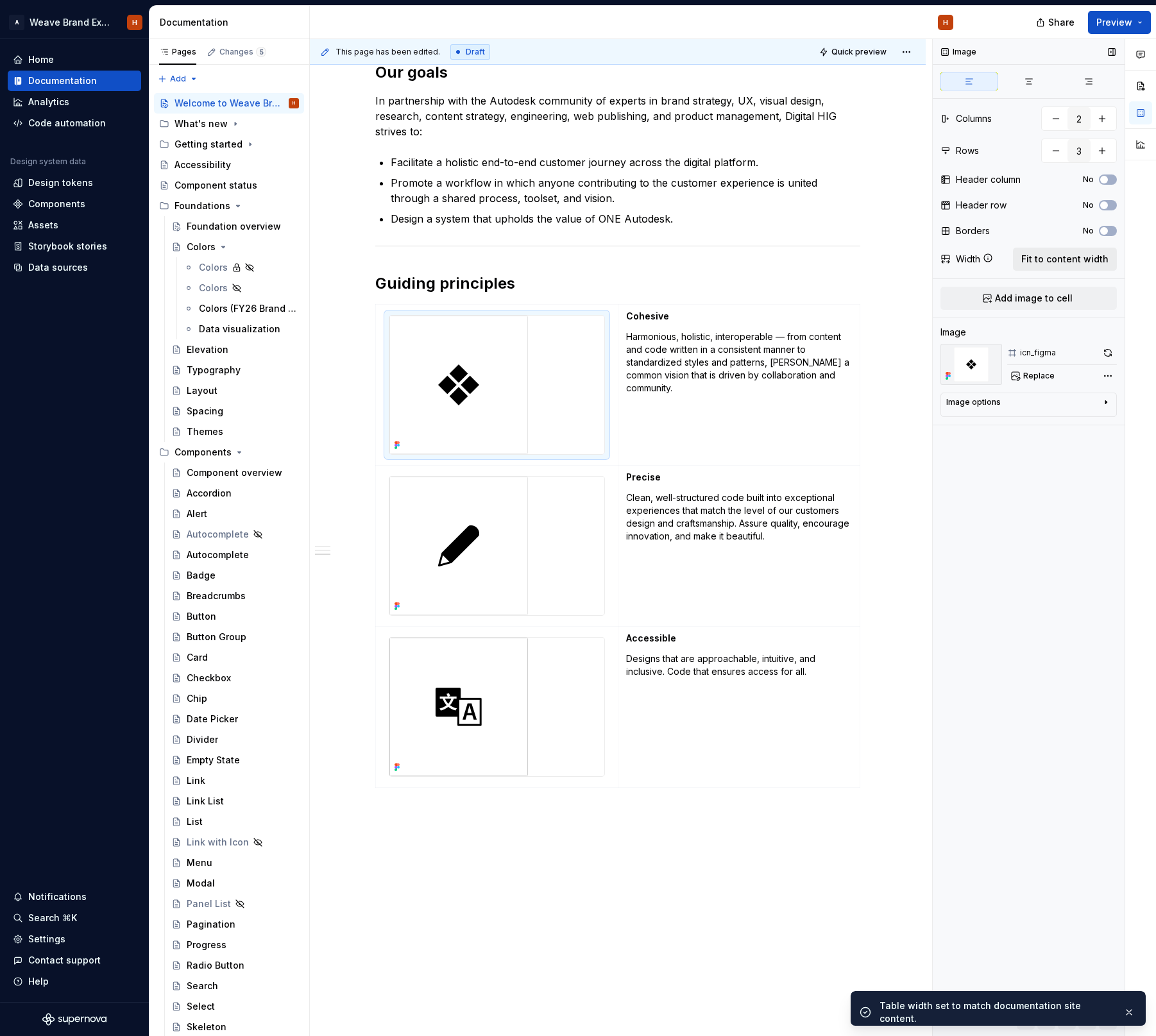
scroll to position [5, 0]
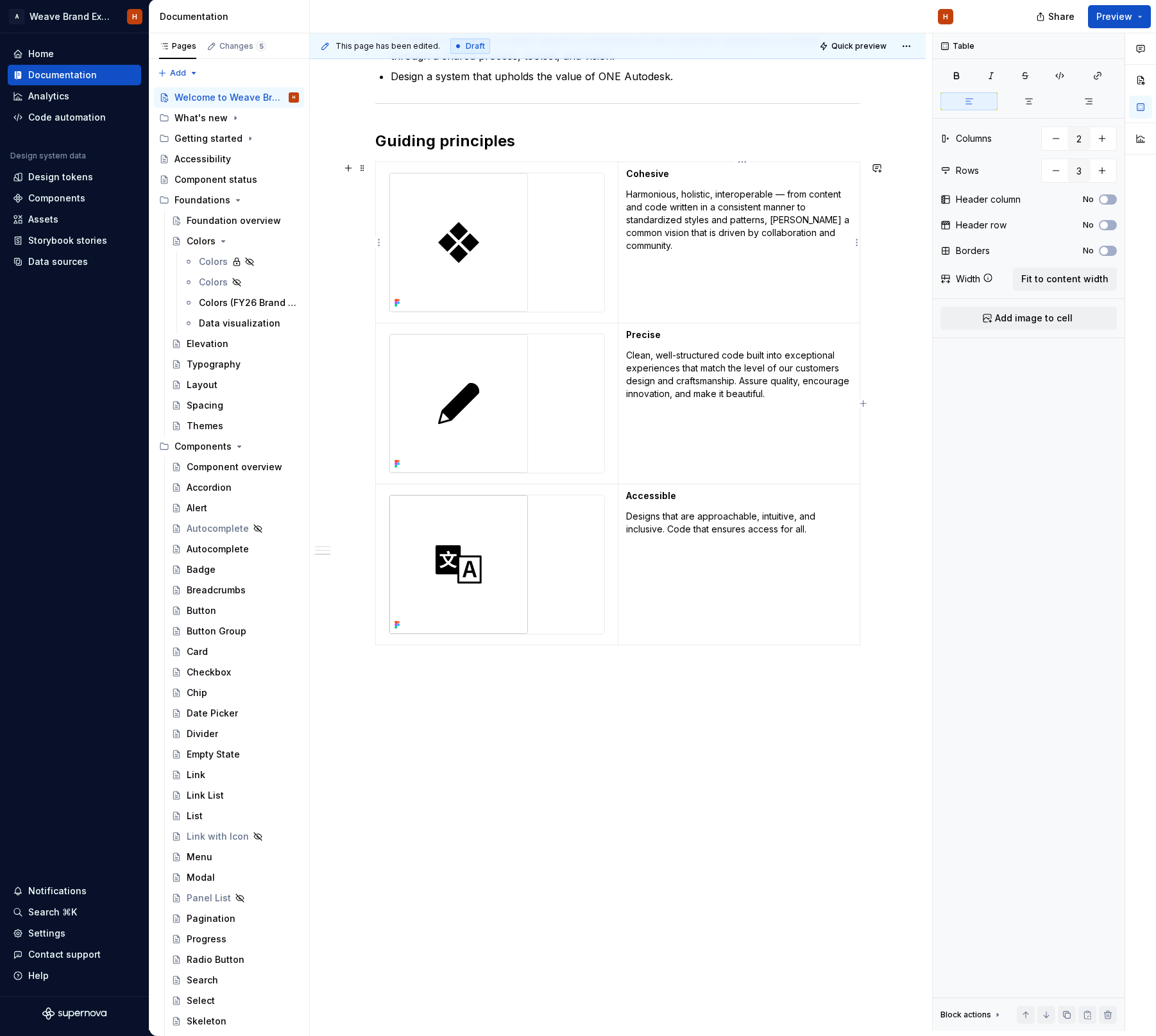
click at [671, 297] on td "Cohesive Harmonious, holistic, interoperable — from content and code written in…" at bounding box center [739, 243] width 242 height 161
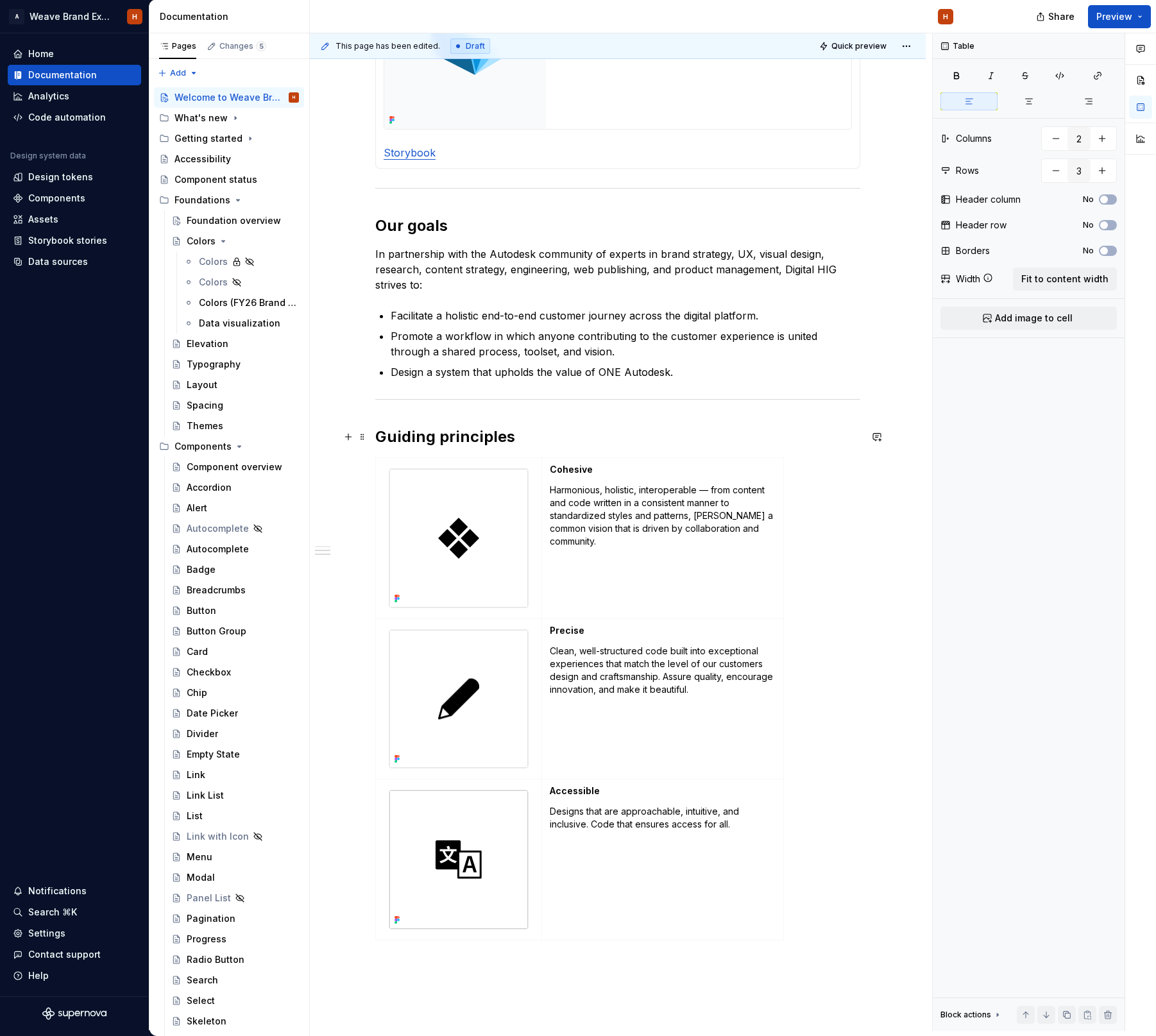
scroll to position [549, 0]
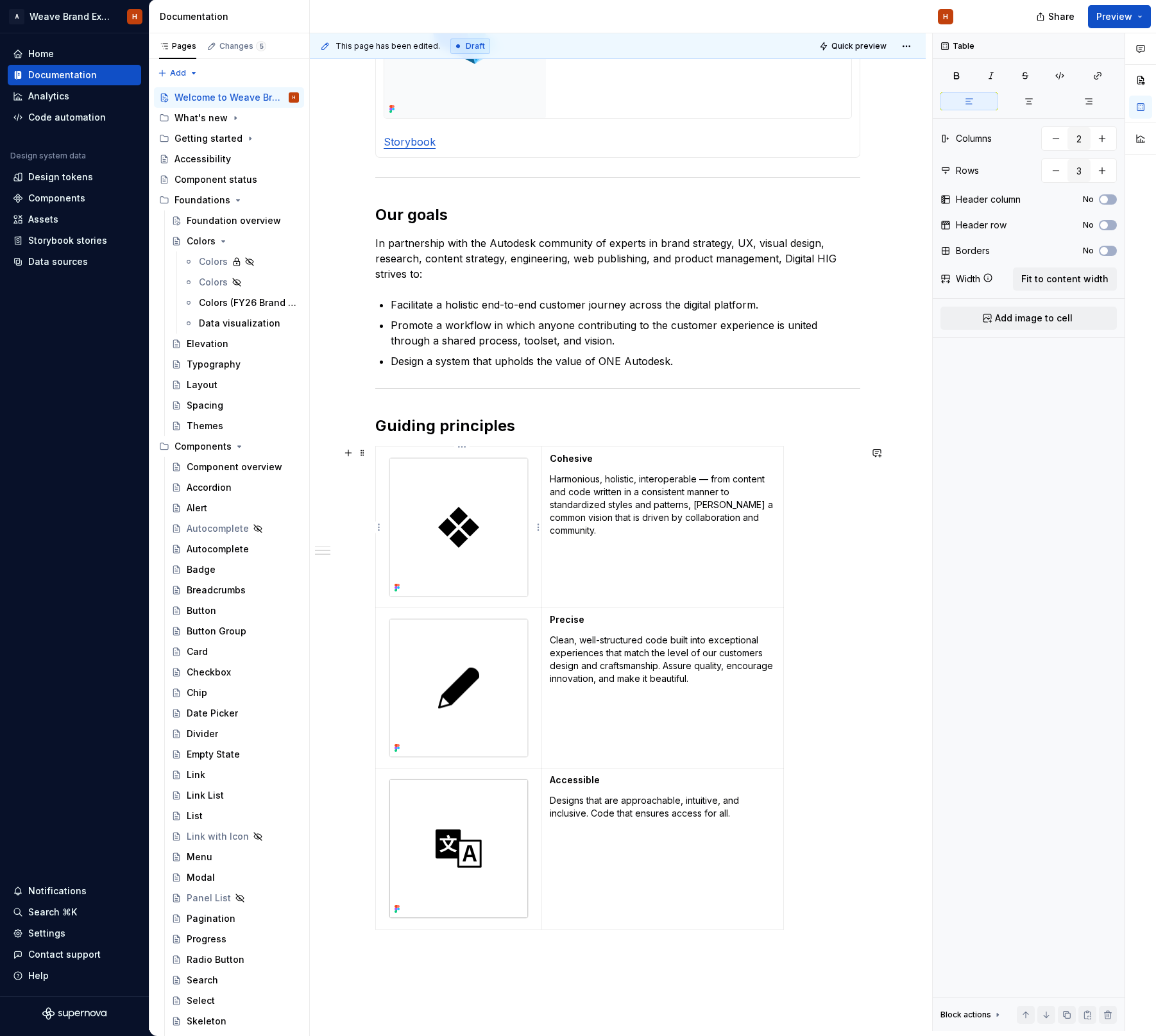
click at [477, 507] on img at bounding box center [458, 527] width 139 height 139
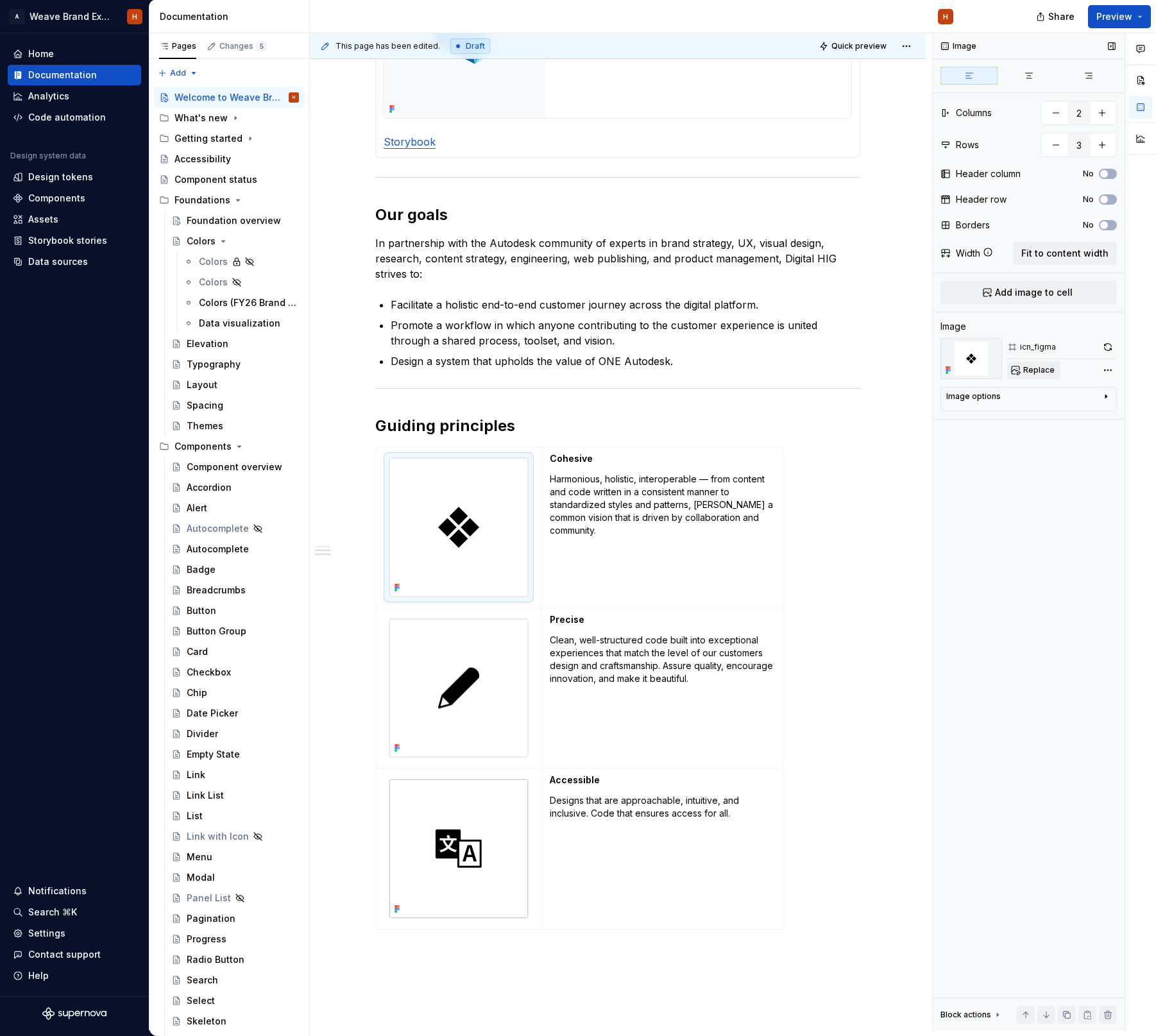
click at [1031, 368] on span "Replace" at bounding box center [1038, 369] width 32 height 10
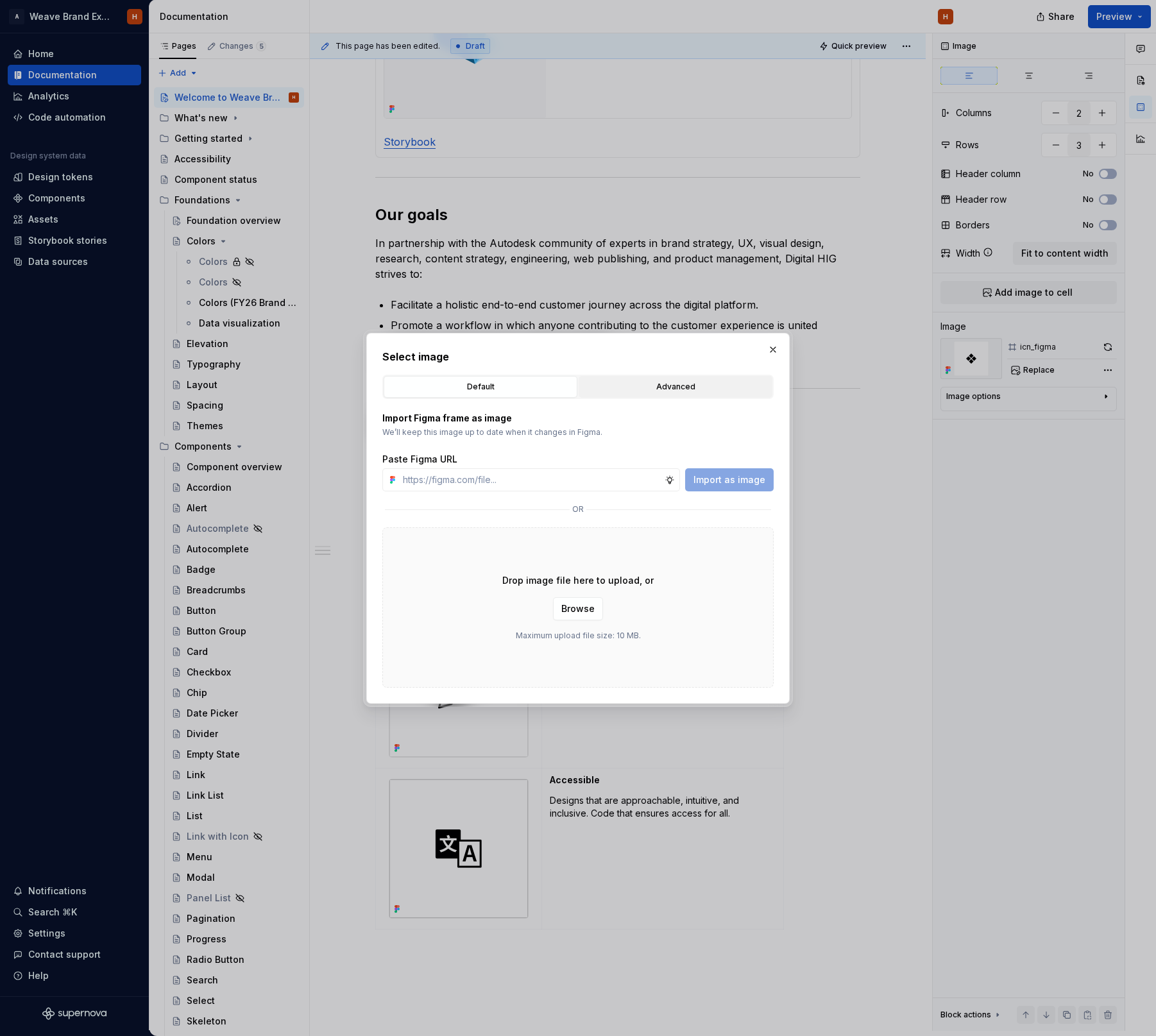
click at [628, 390] on div "Advanced" at bounding box center [675, 386] width 185 height 13
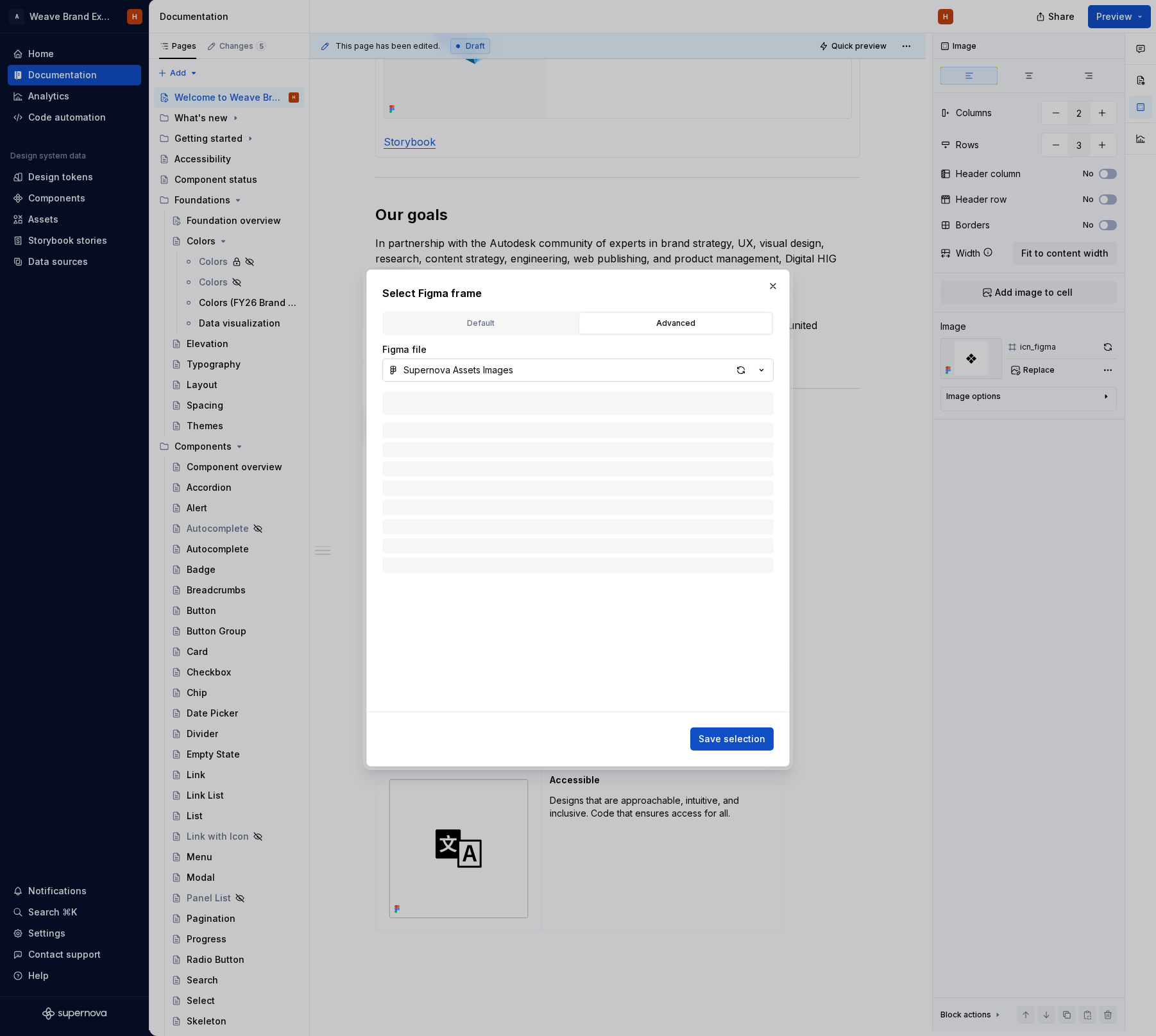
click at [564, 369] on button "Supernova Assets Images" at bounding box center [578, 370] width 391 height 23
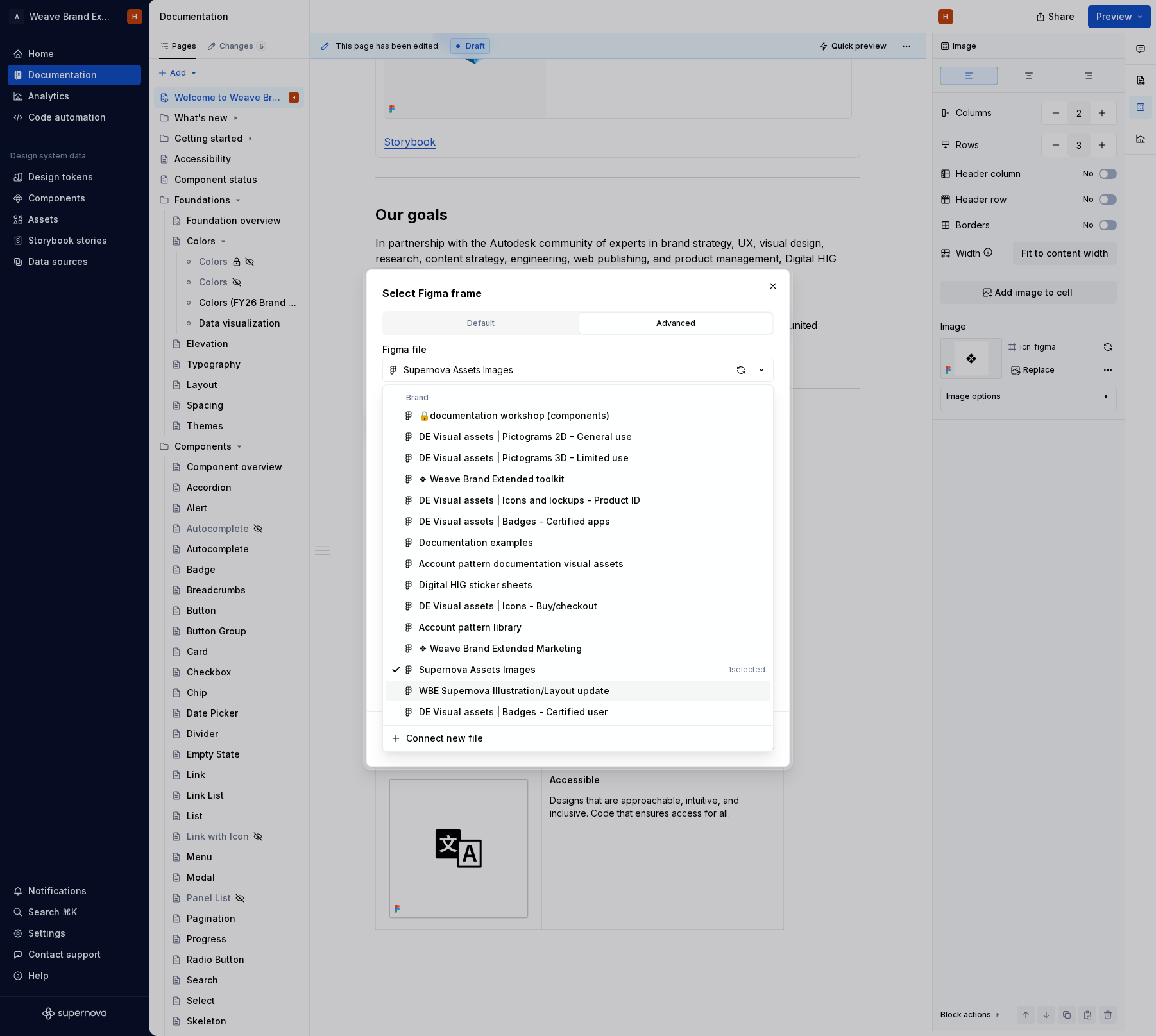
click at [550, 685] on div "WBE Supernova Illustration/Layout update" at bounding box center [514, 691] width 190 height 13
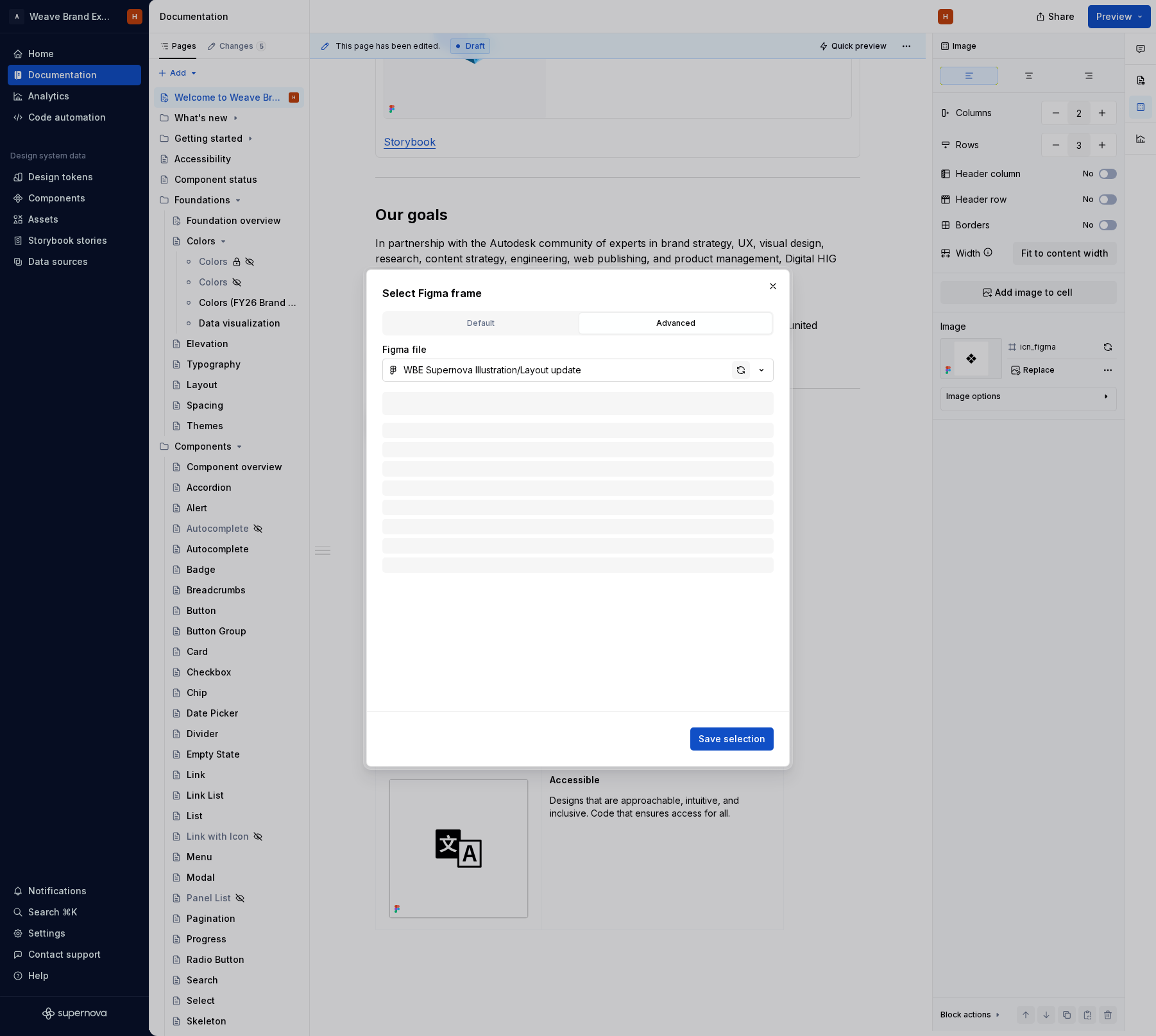
click at [738, 368] on div "button" at bounding box center [740, 369] width 18 height 18
click at [440, 455] on icon "button" at bounding box center [441, 455] width 2 height 3
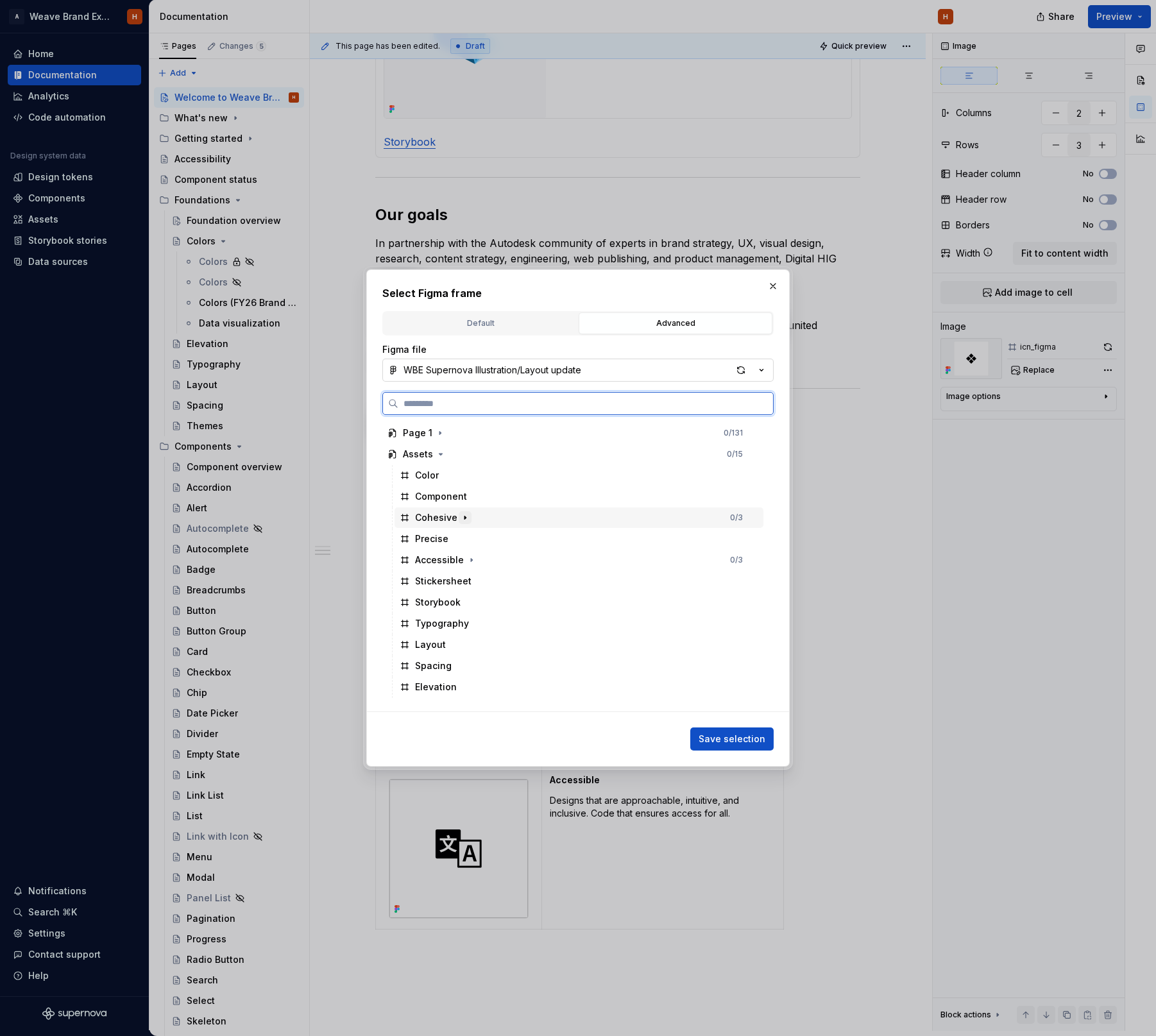
click at [460, 513] on icon "button" at bounding box center [465, 517] width 10 height 10
click at [494, 509] on div "Cohesive 0 / 3" at bounding box center [578, 517] width 369 height 21
click at [464, 518] on icon "button" at bounding box center [465, 518] width 3 height 2
click at [749, 738] on span "Save selection" at bounding box center [732, 739] width 67 height 13
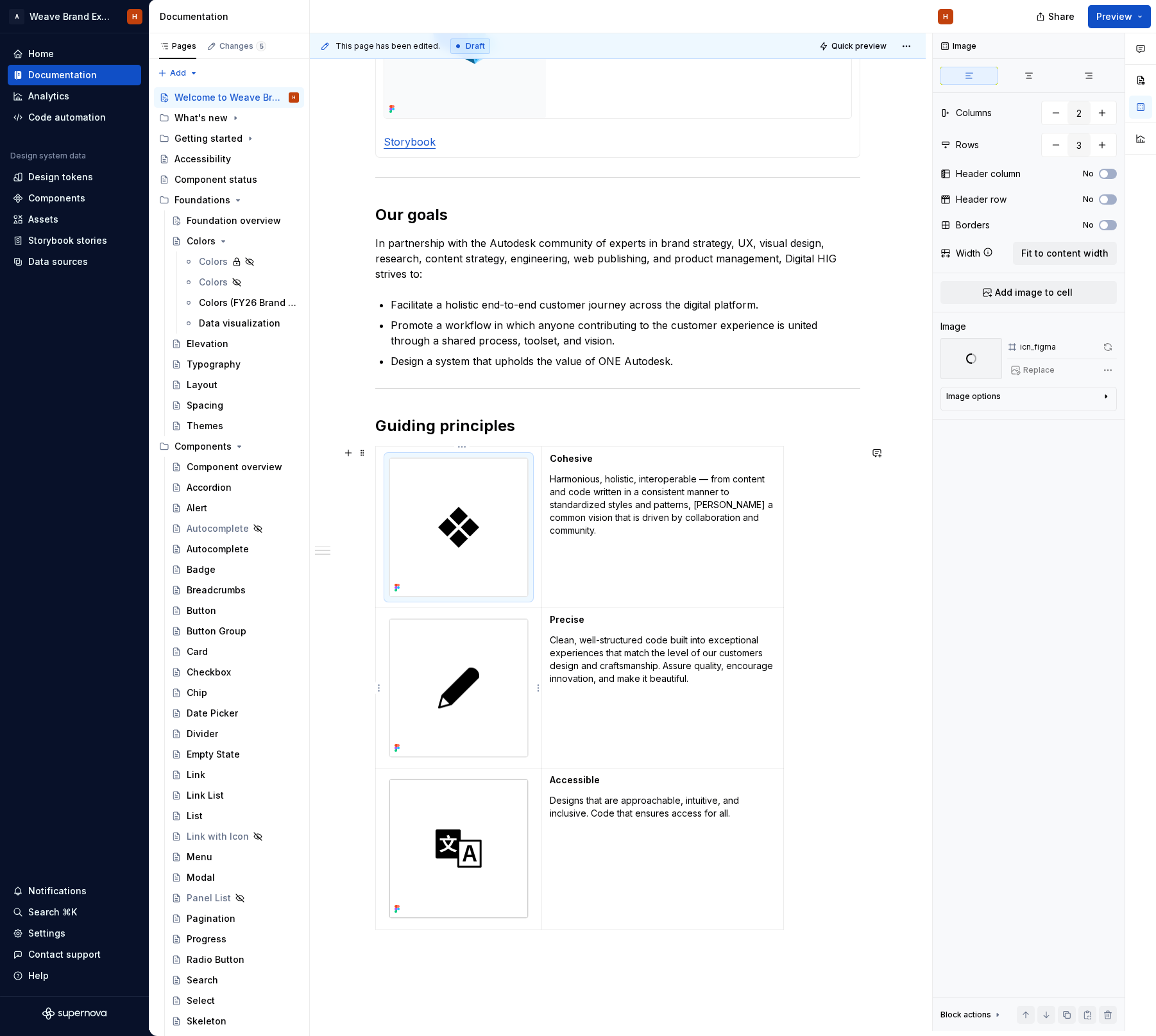
click at [504, 673] on img at bounding box center [458, 688] width 139 height 139
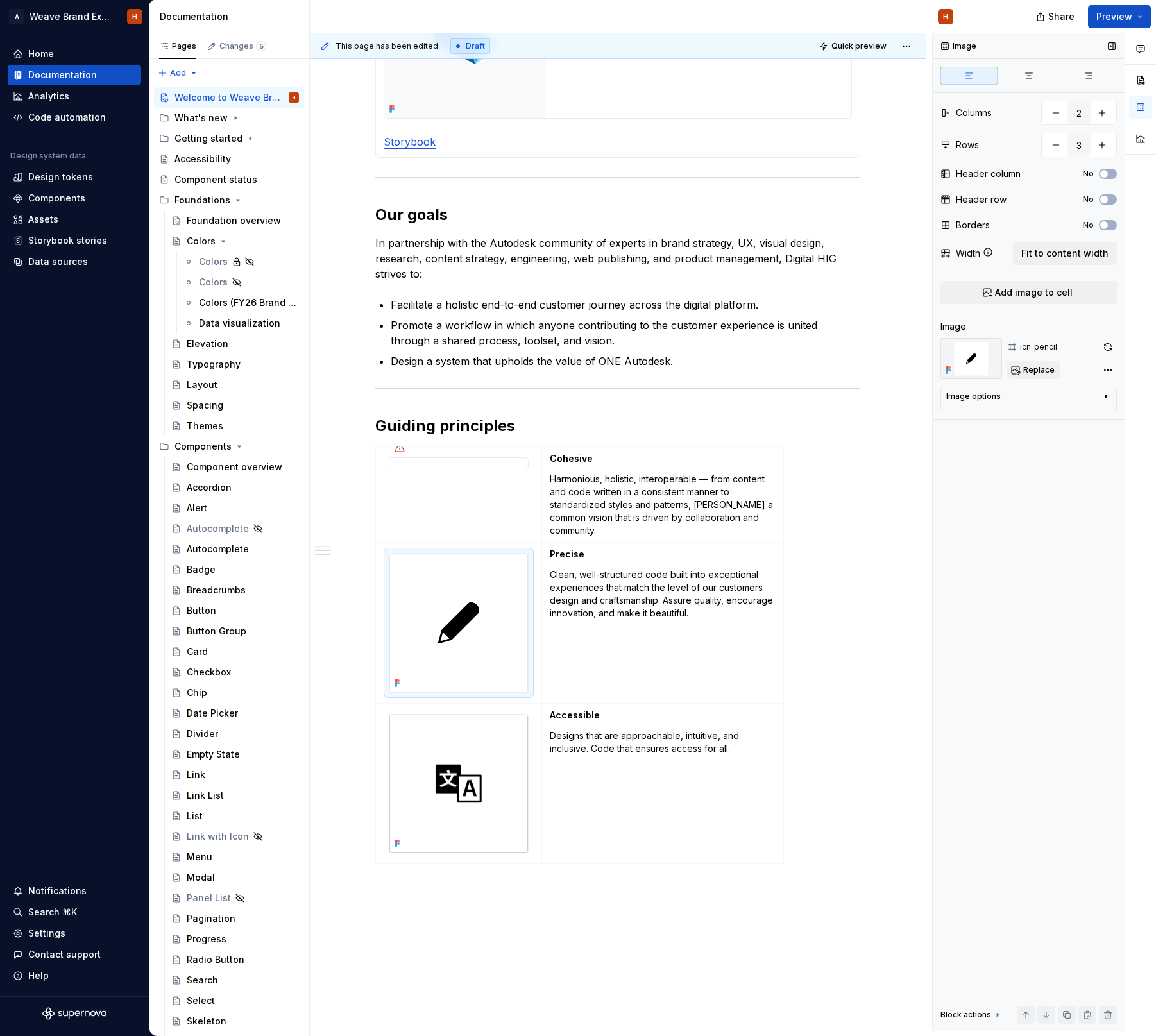
click at [1033, 368] on span "Replace" at bounding box center [1038, 369] width 32 height 10
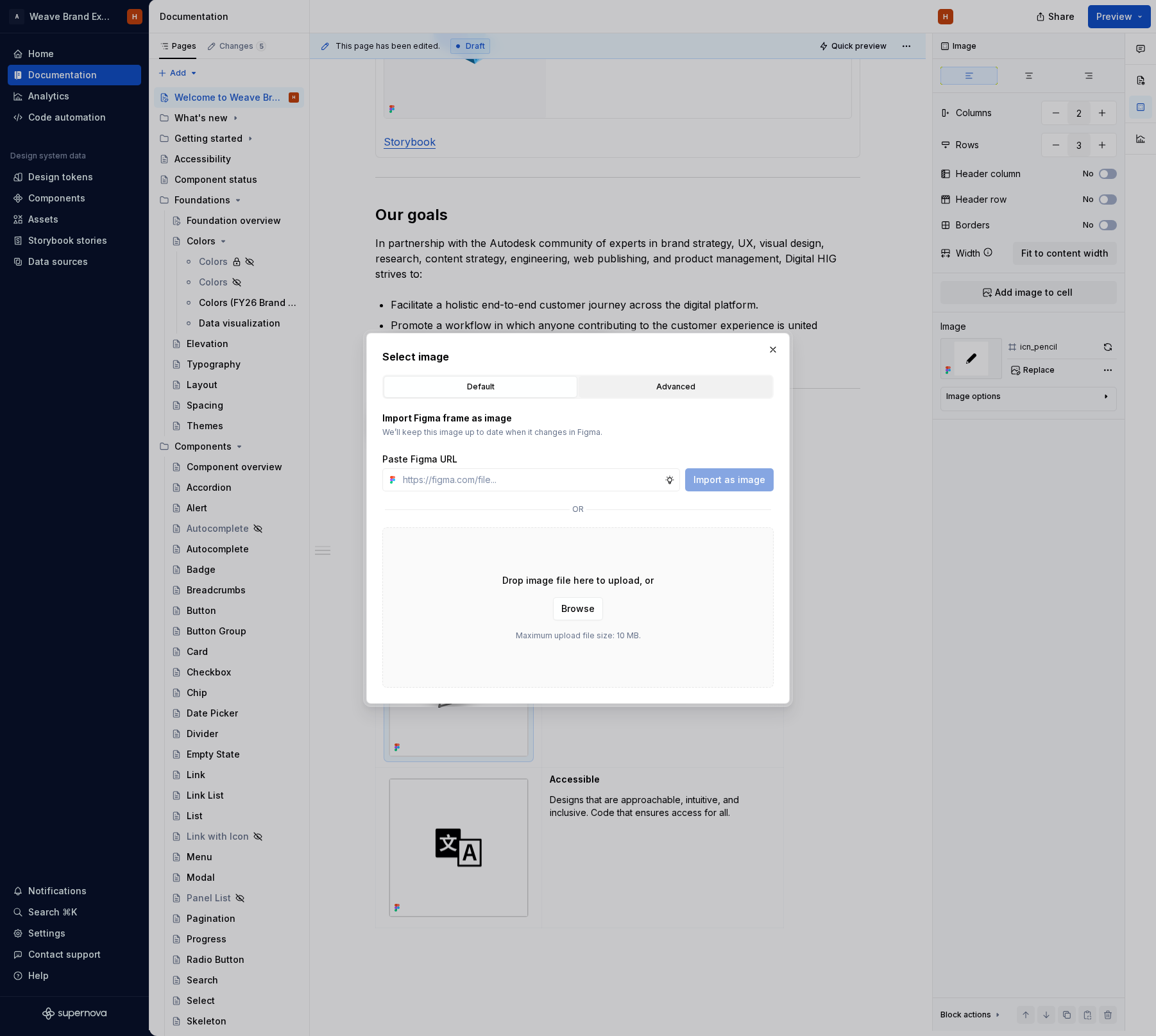
click at [678, 379] on button "Advanced" at bounding box center [675, 386] width 194 height 22
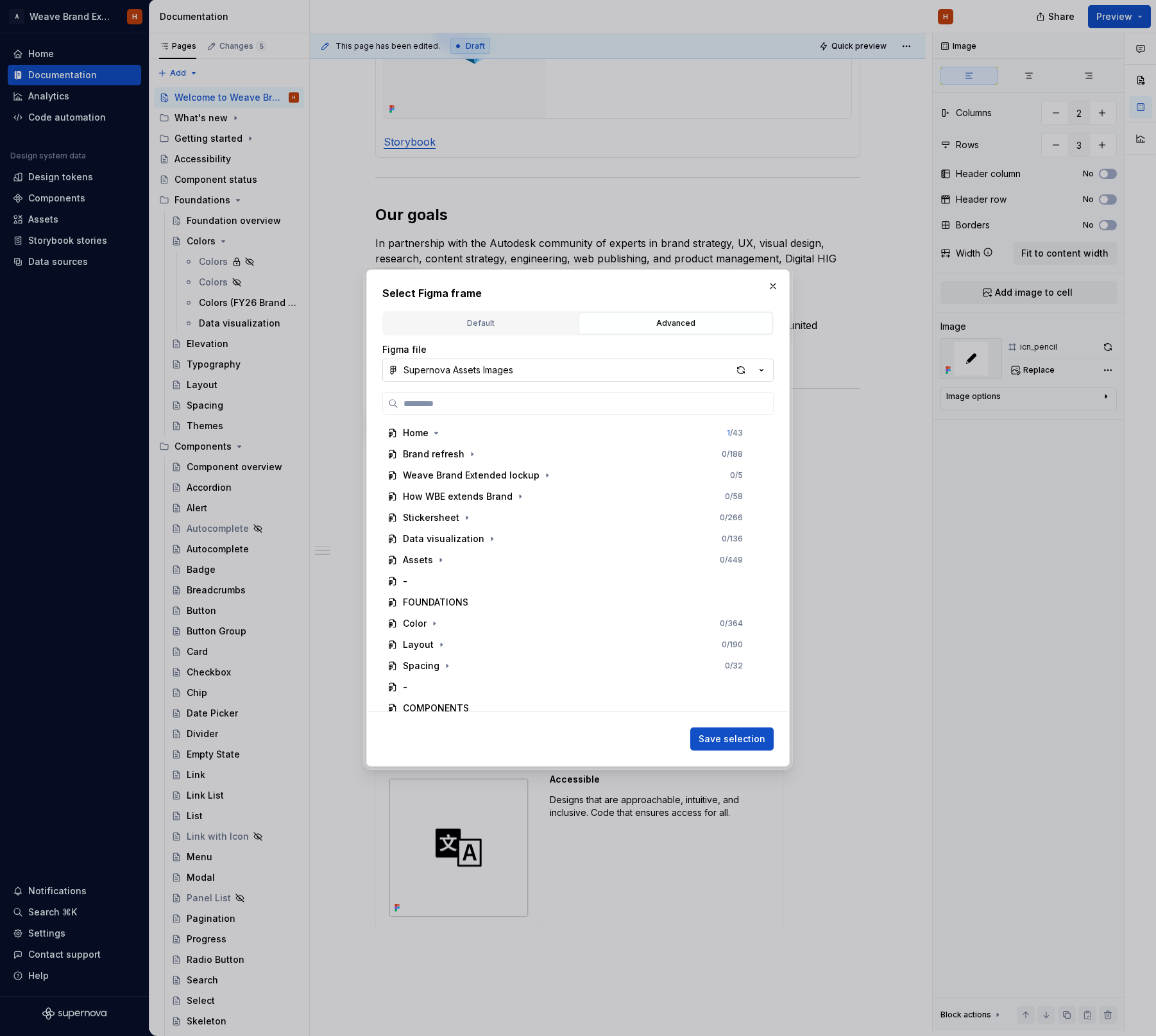
click at [519, 368] on button "Supernova Assets Images" at bounding box center [578, 370] width 391 height 23
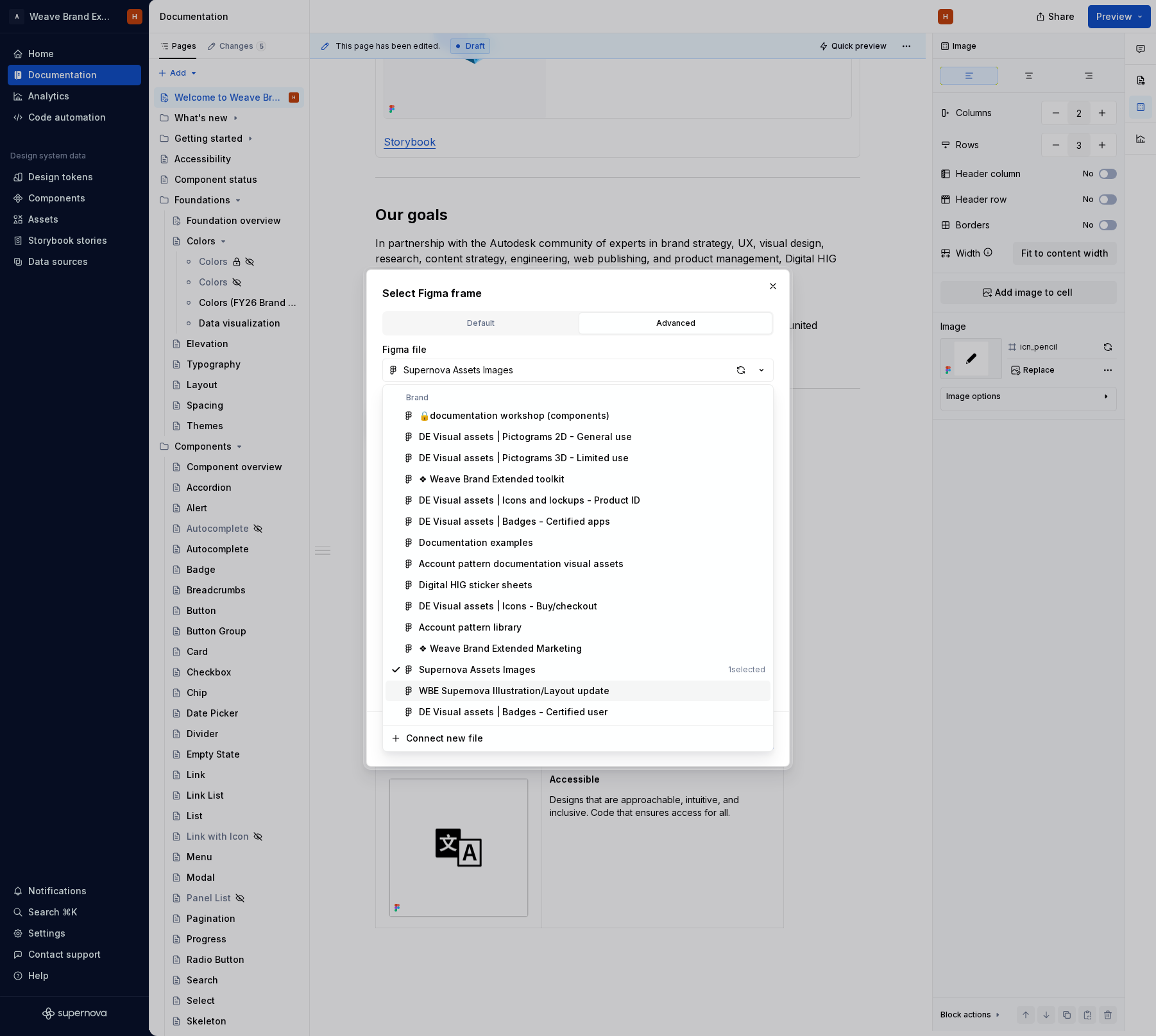
click at [567, 688] on div "WBE Supernova Illustration/Layout update" at bounding box center [514, 691] width 190 height 13
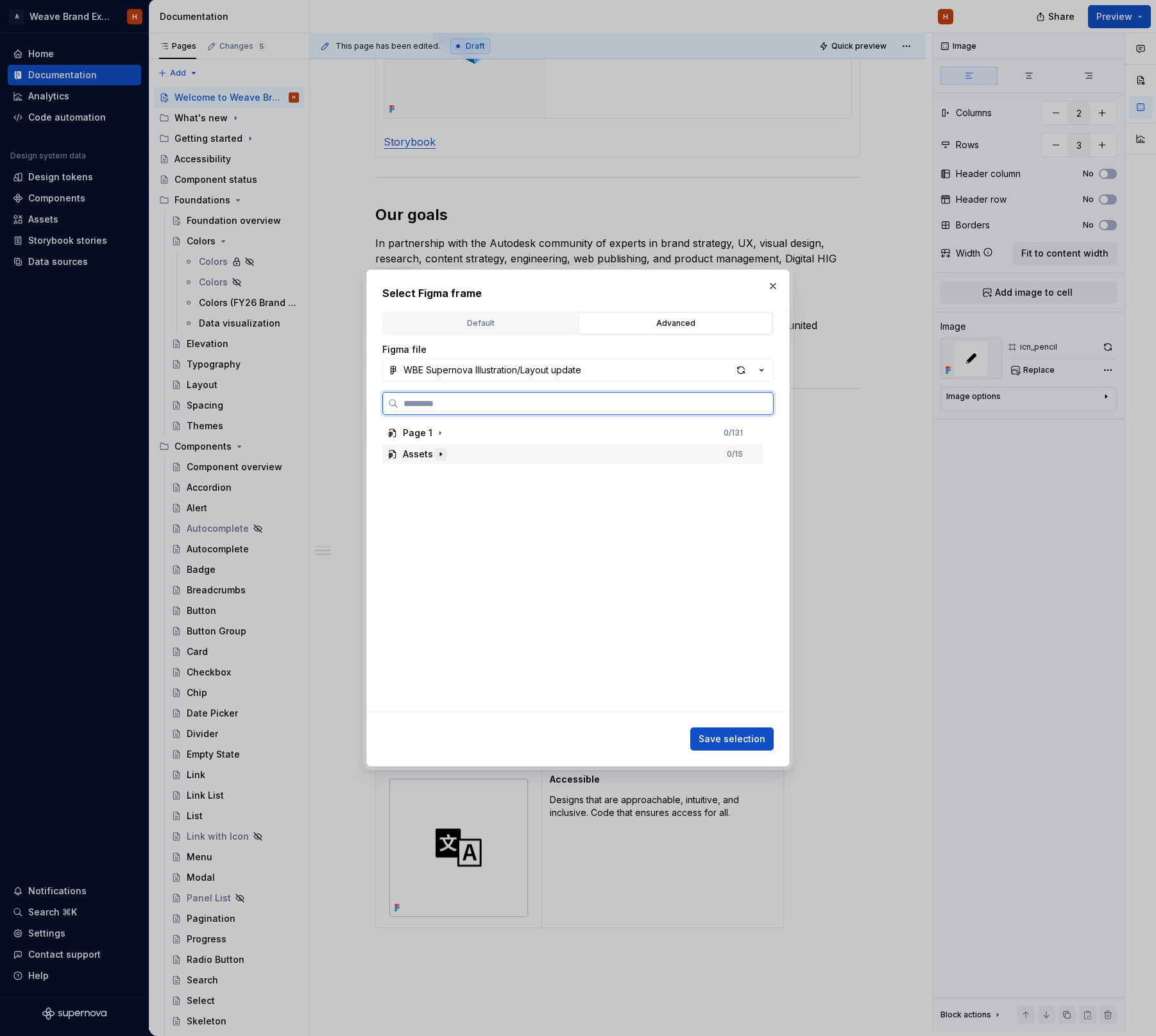
click at [441, 454] on icon "button" at bounding box center [440, 454] width 10 height 10
click at [498, 540] on div "Precise" at bounding box center [578, 539] width 369 height 21
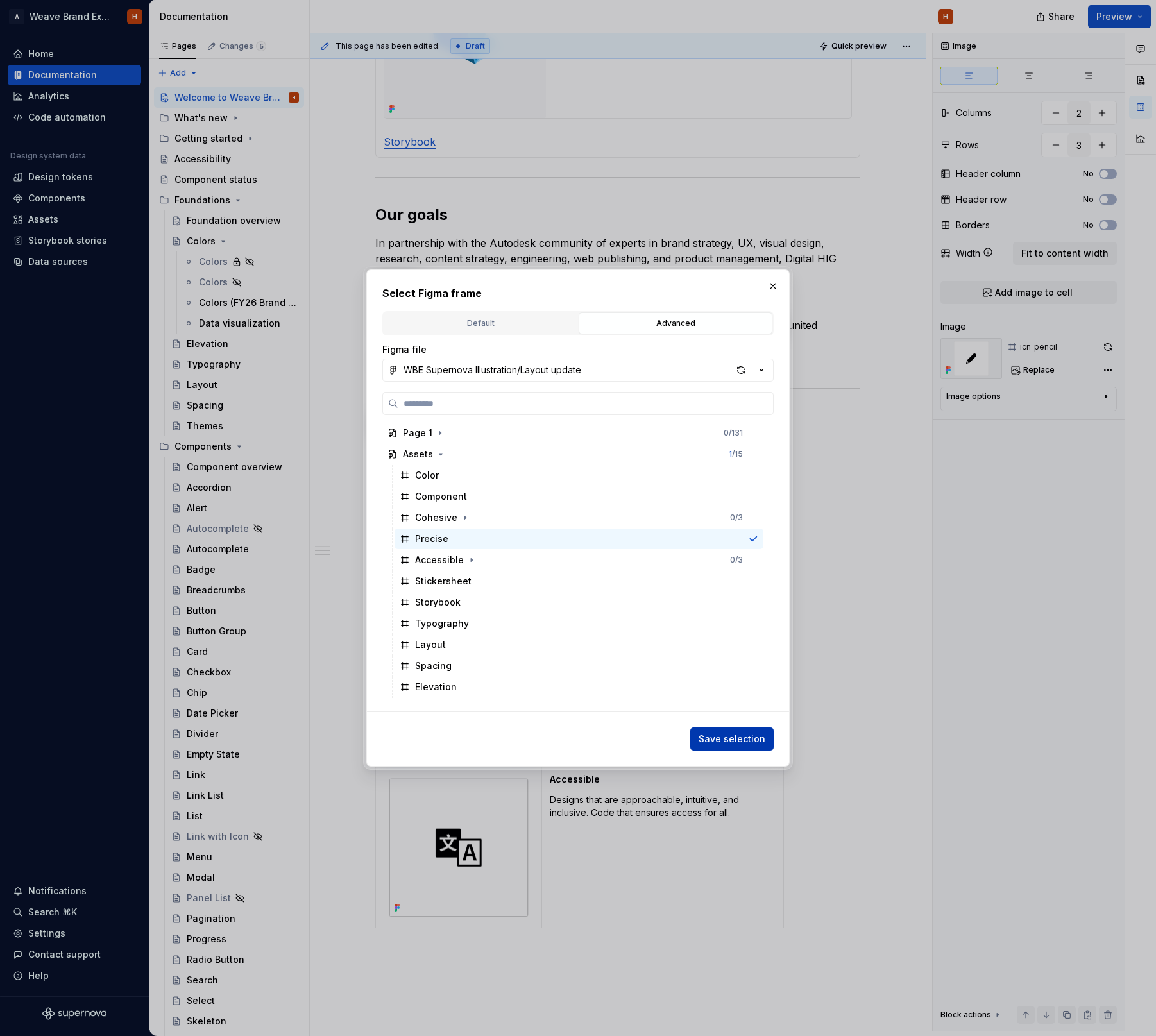
click at [749, 739] on span "Save selection" at bounding box center [732, 739] width 67 height 13
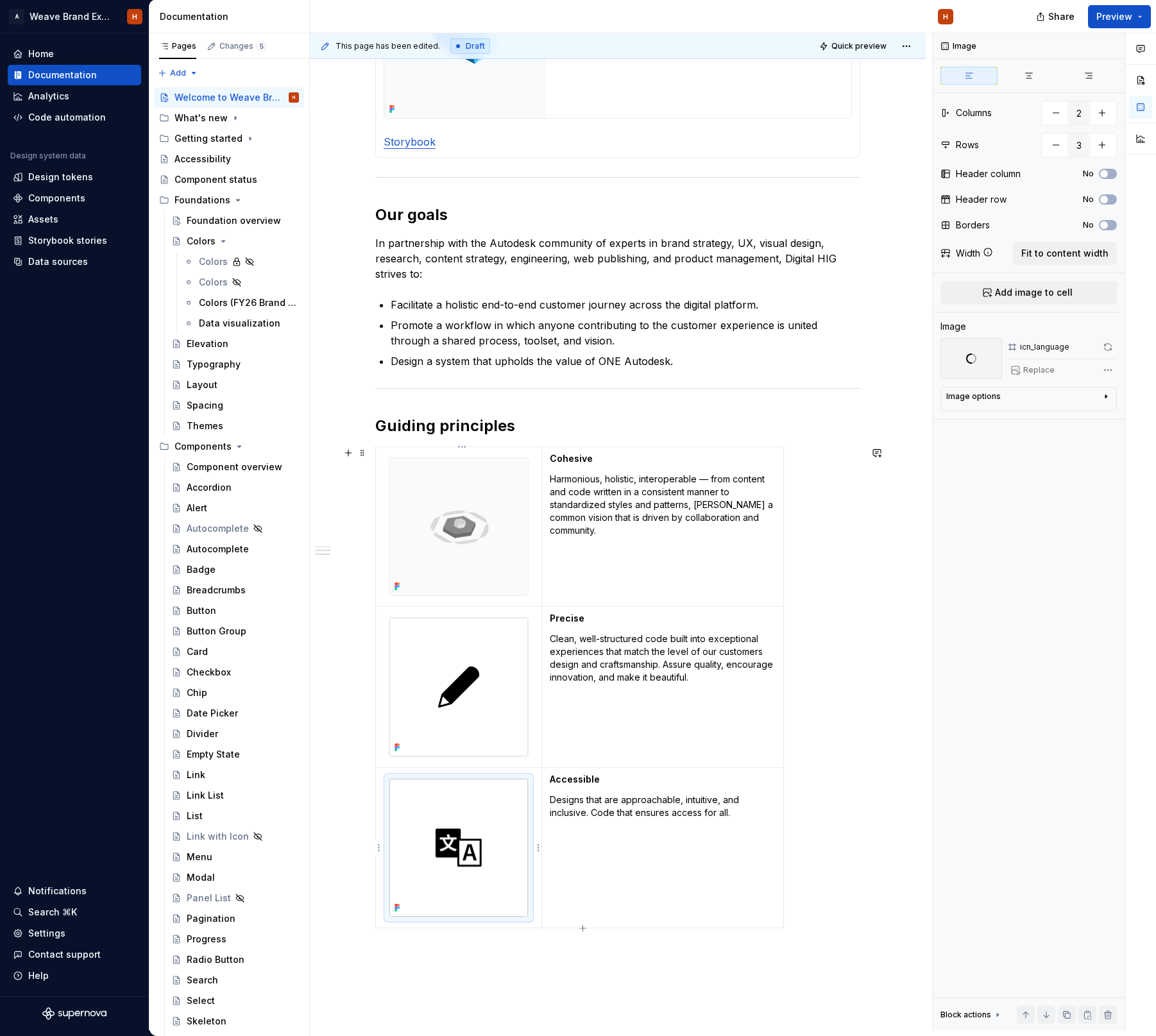
click at [496, 832] on img at bounding box center [458, 848] width 139 height 139
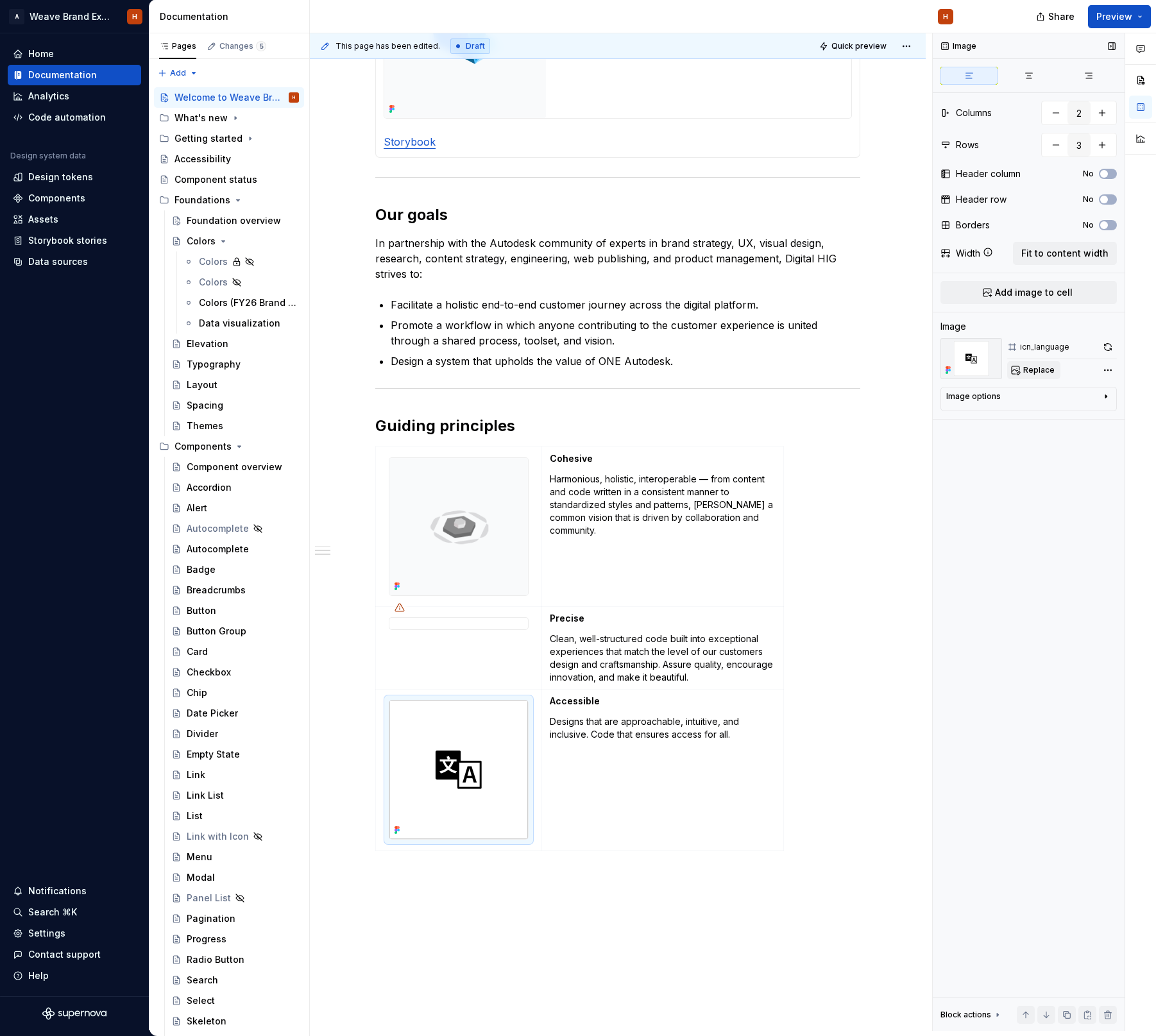
click at [1026, 369] on span "Replace" at bounding box center [1038, 369] width 32 height 10
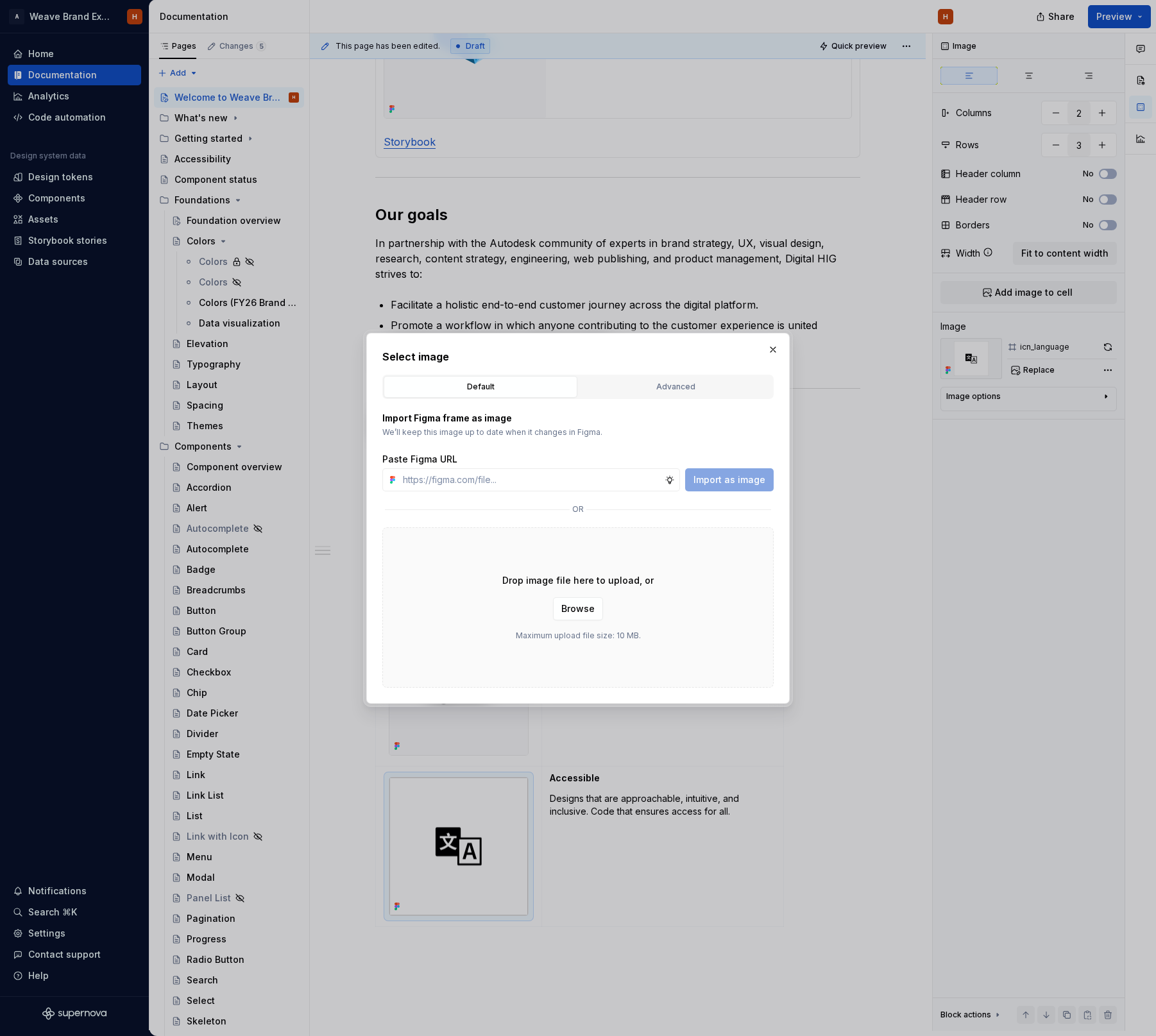
click at [637, 399] on div "Import Figma frame as image We’ll keep this image up to date when it changes in…" at bounding box center [578, 543] width 391 height 289
click at [640, 394] on button "Advanced" at bounding box center [675, 386] width 194 height 22
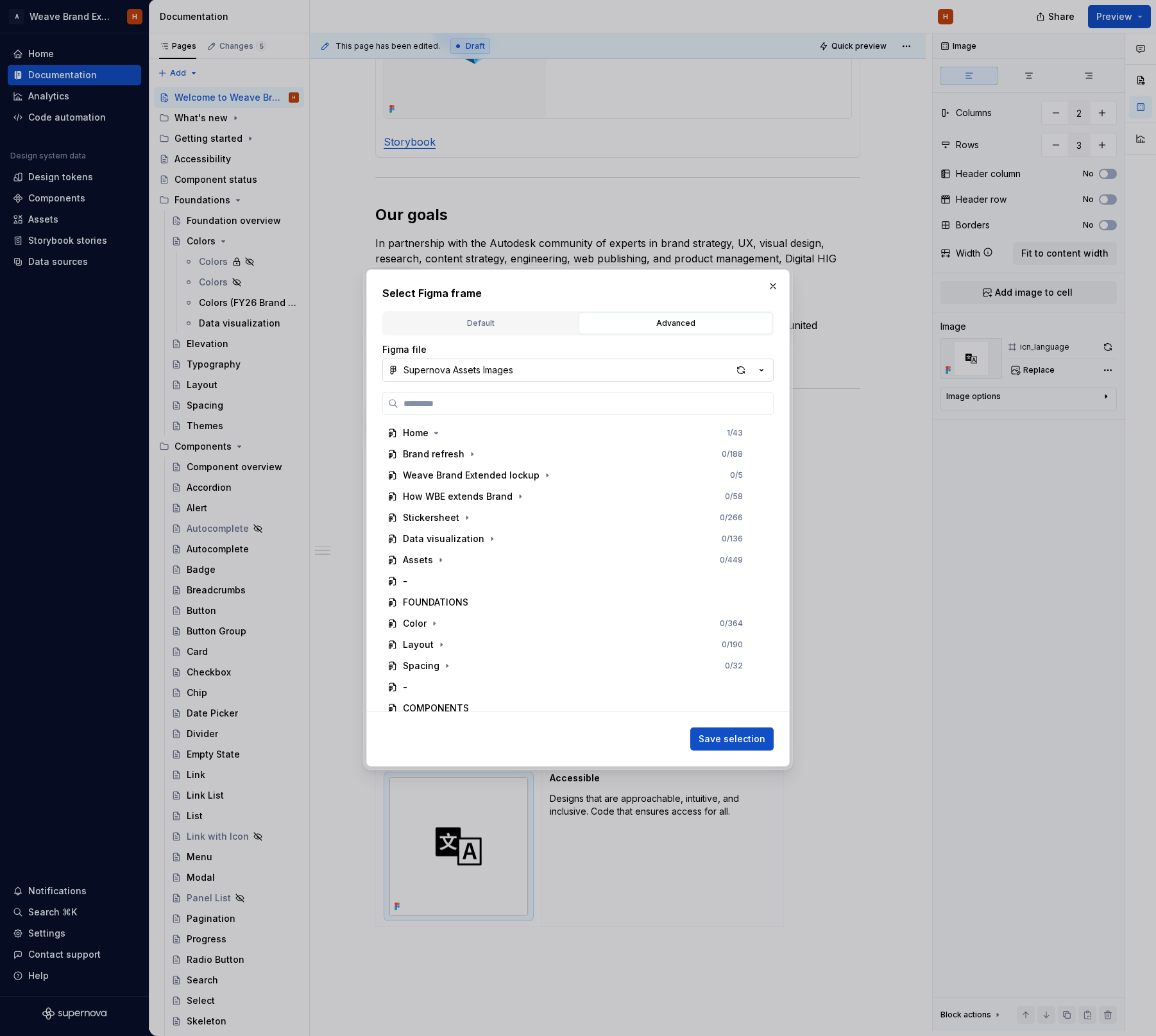
click at [640, 376] on button "Supernova Assets Images" at bounding box center [578, 370] width 391 height 23
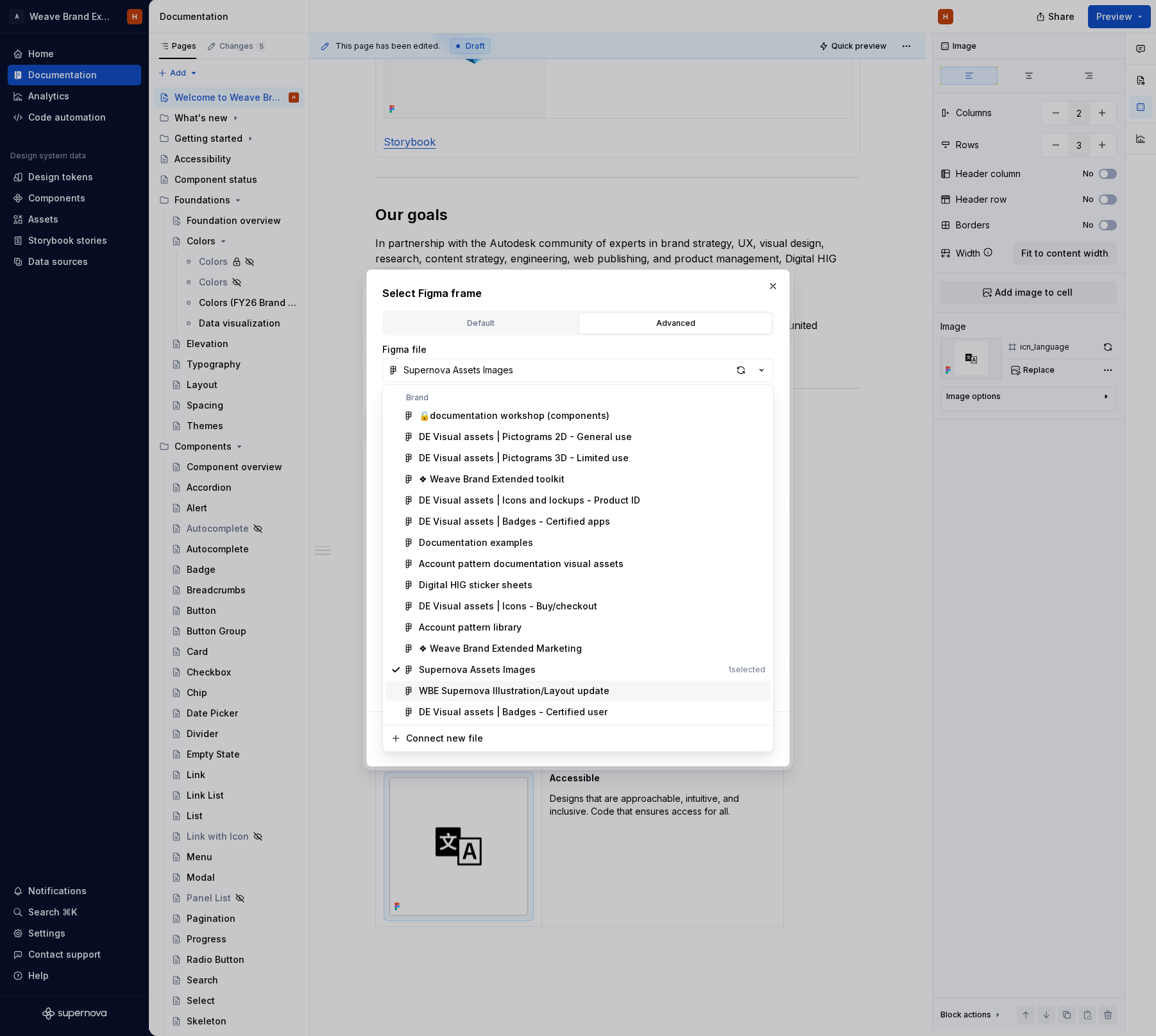
click at [613, 688] on div "WBE Supernova Illustration/Layout update" at bounding box center [592, 691] width 346 height 13
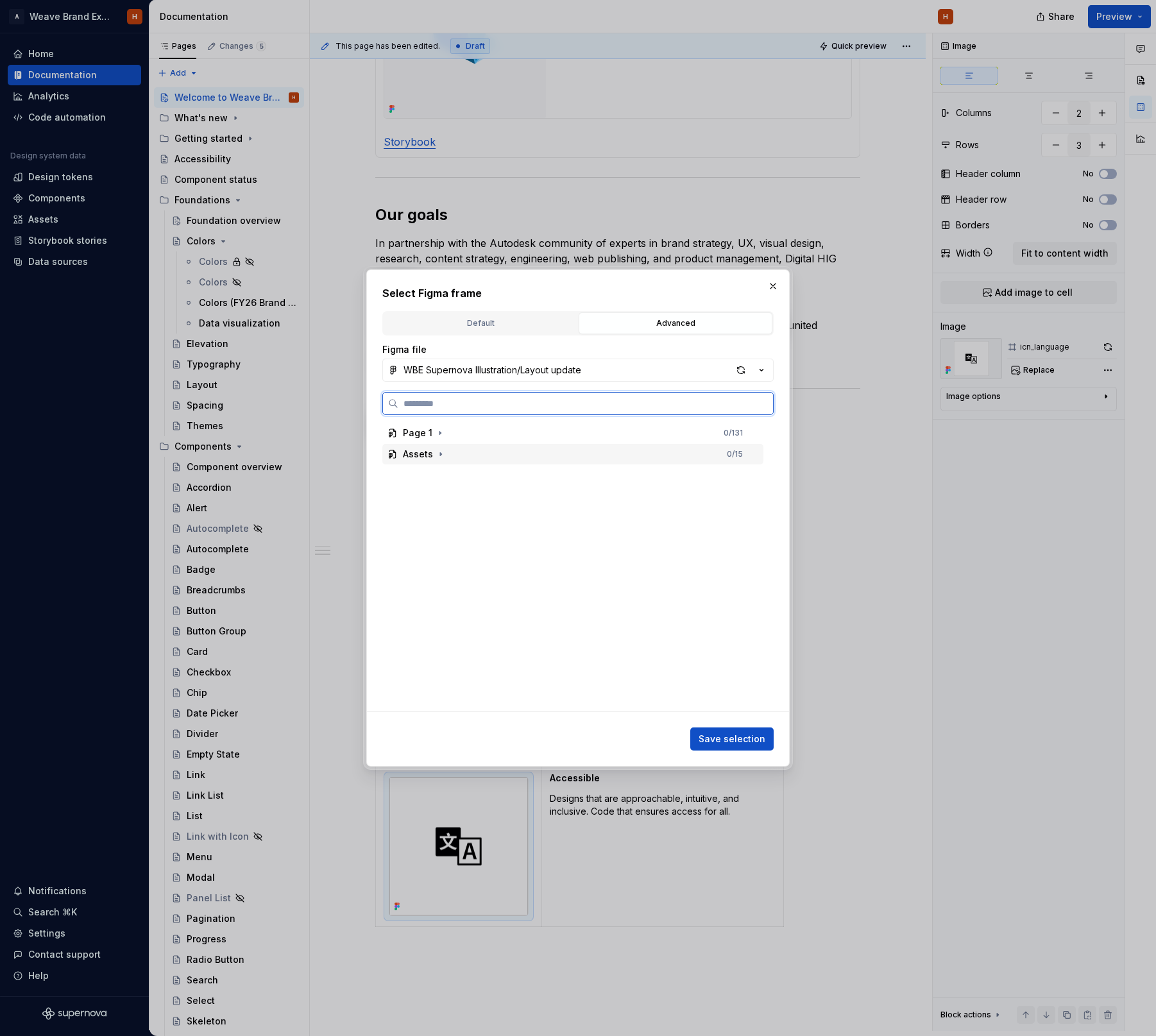
click at [458, 458] on div "Assets 0 / 15" at bounding box center [573, 454] width 381 height 21
click at [570, 561] on div "Accessible 0 / 3" at bounding box center [578, 560] width 369 height 21
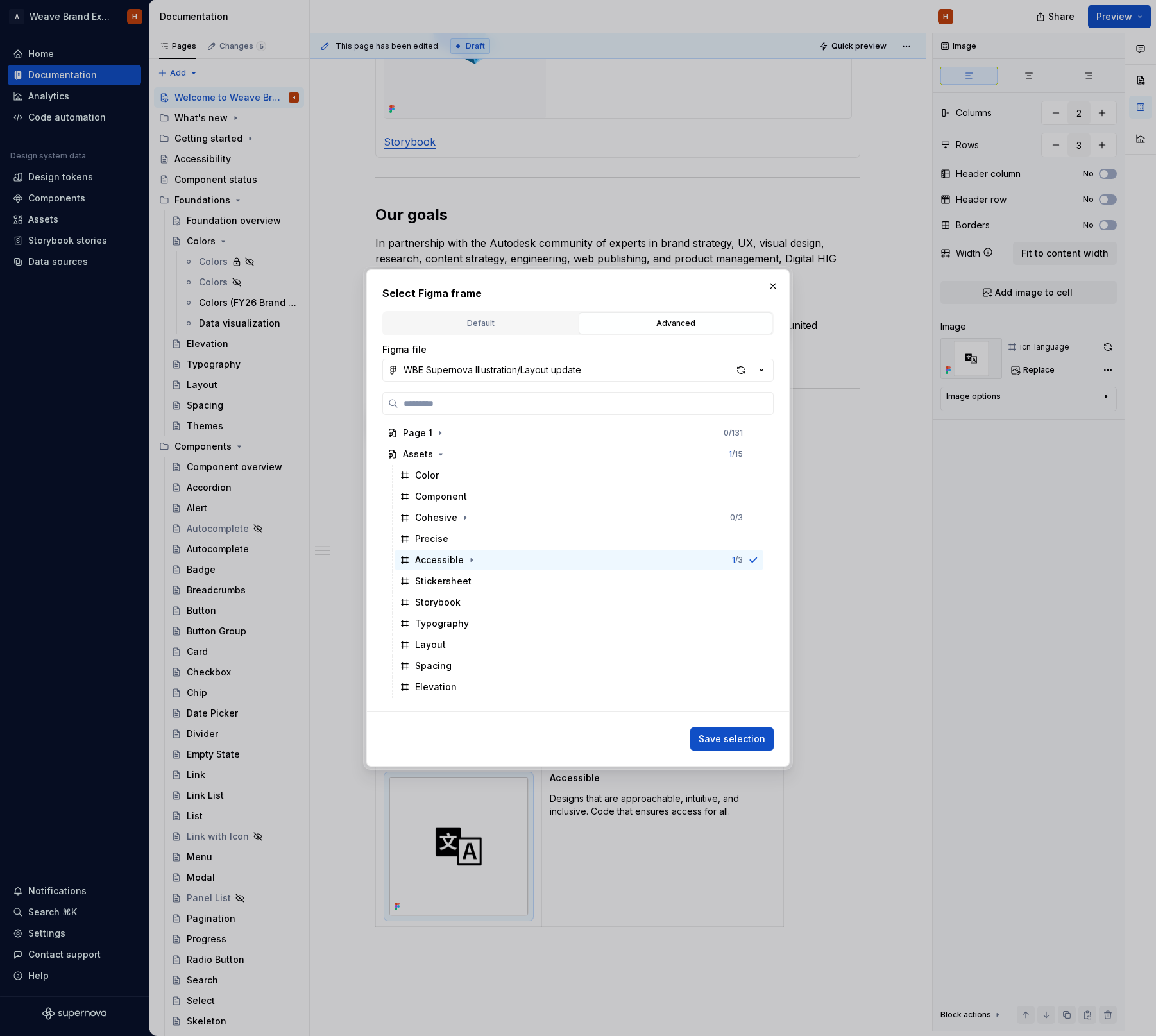
click at [741, 743] on span "Save selection" at bounding box center [732, 739] width 67 height 13
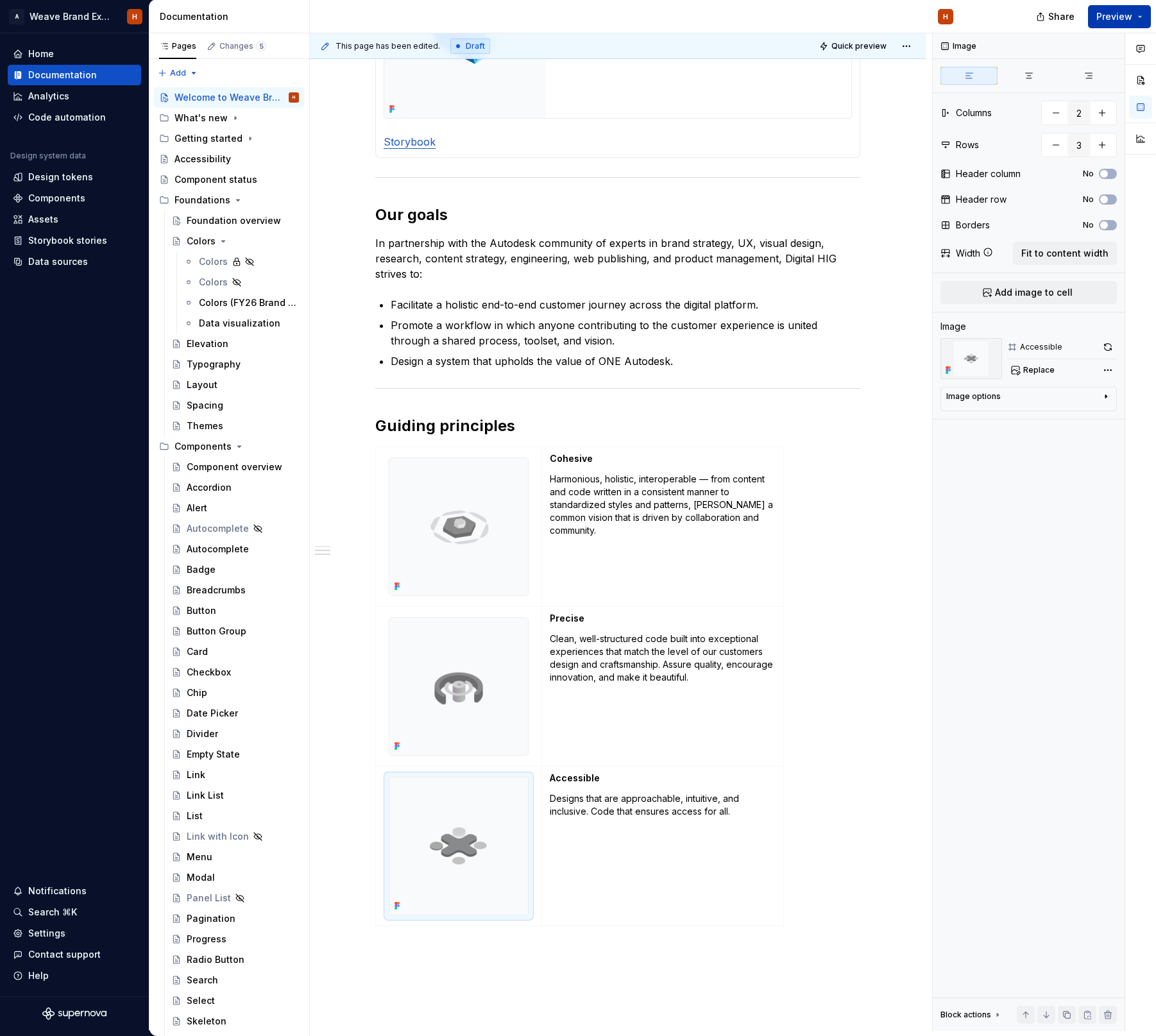
click at [1127, 22] on span "Preview" at bounding box center [1114, 16] width 36 height 13
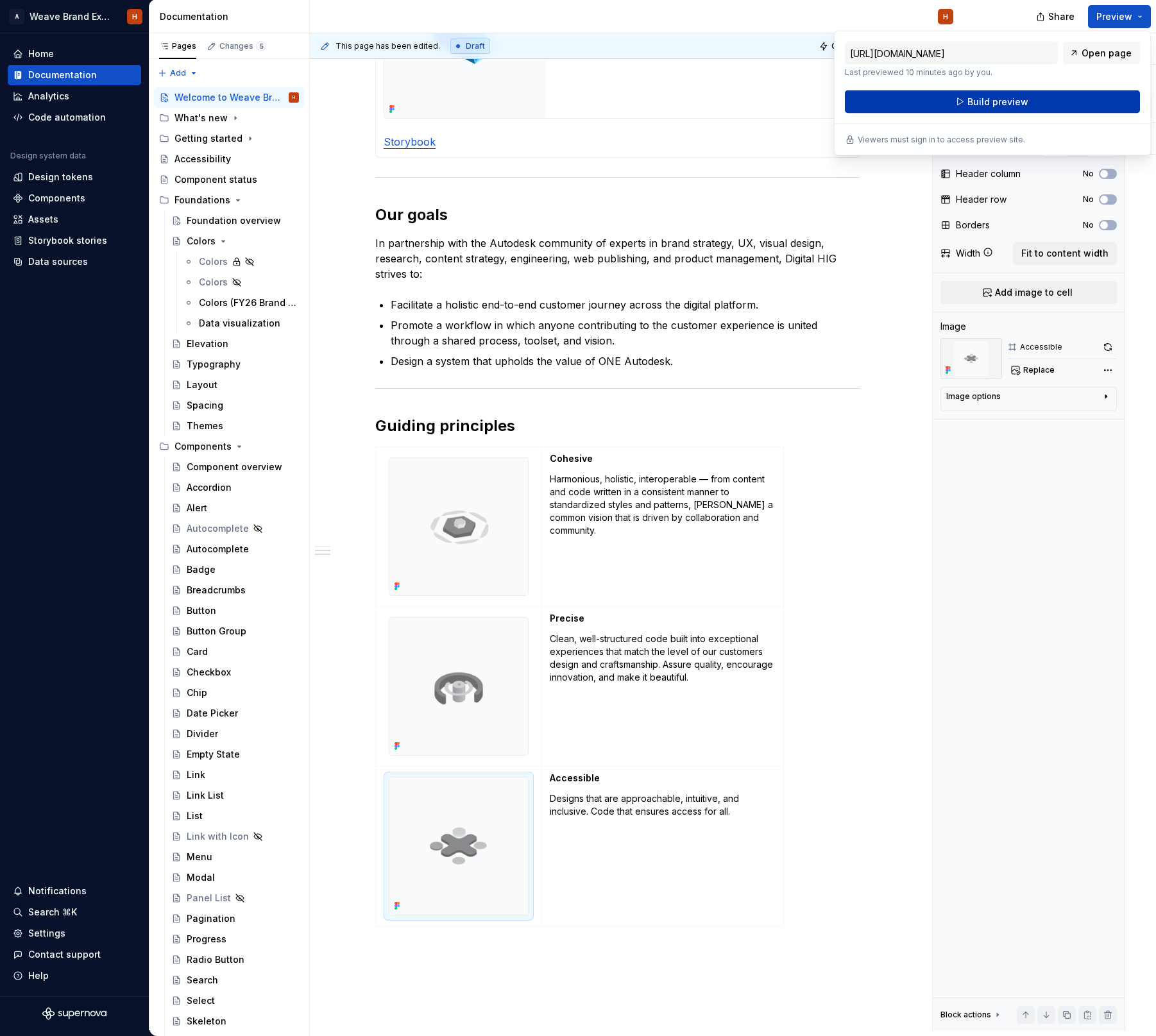
click at [1062, 103] on button "Build preview" at bounding box center [992, 102] width 295 height 23
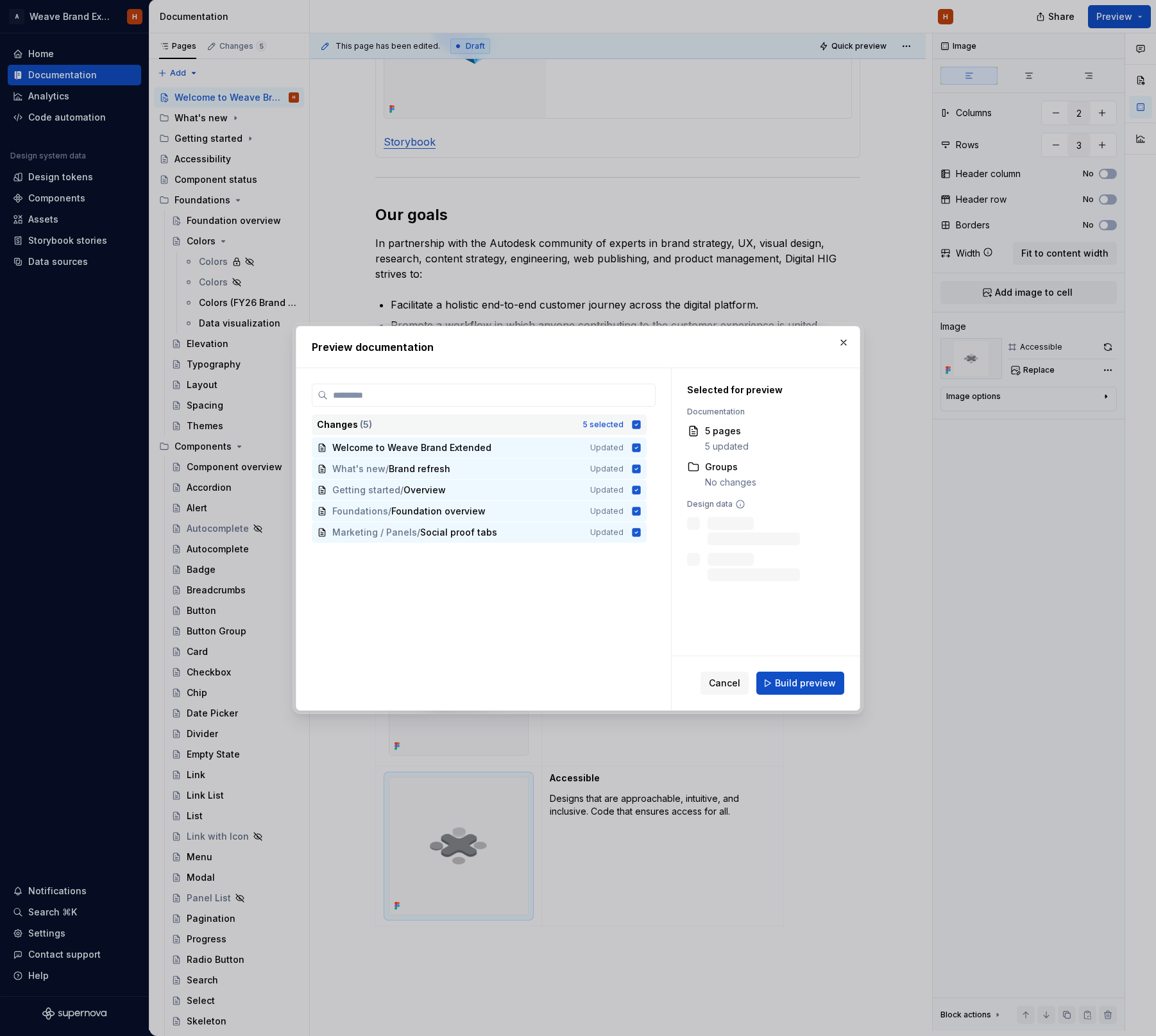
click at [641, 425] on icon at bounding box center [636, 424] width 10 height 10
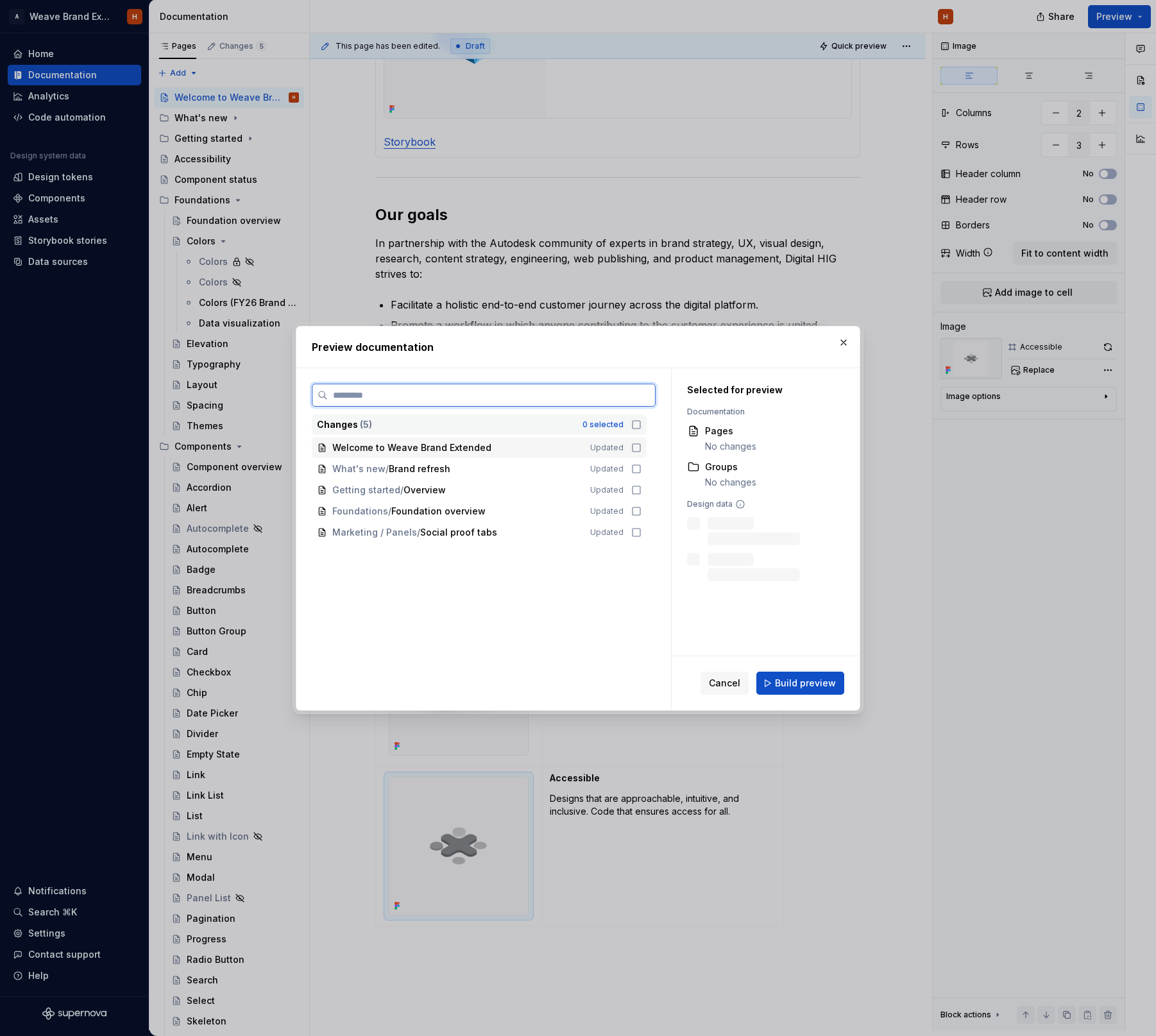
drag, startPoint x: 643, startPoint y: 446, endPoint x: 649, endPoint y: 451, distance: 7.8
click at [641, 446] on icon at bounding box center [636, 448] width 10 height 10
click at [820, 690] on button "Build preview" at bounding box center [800, 683] width 87 height 23
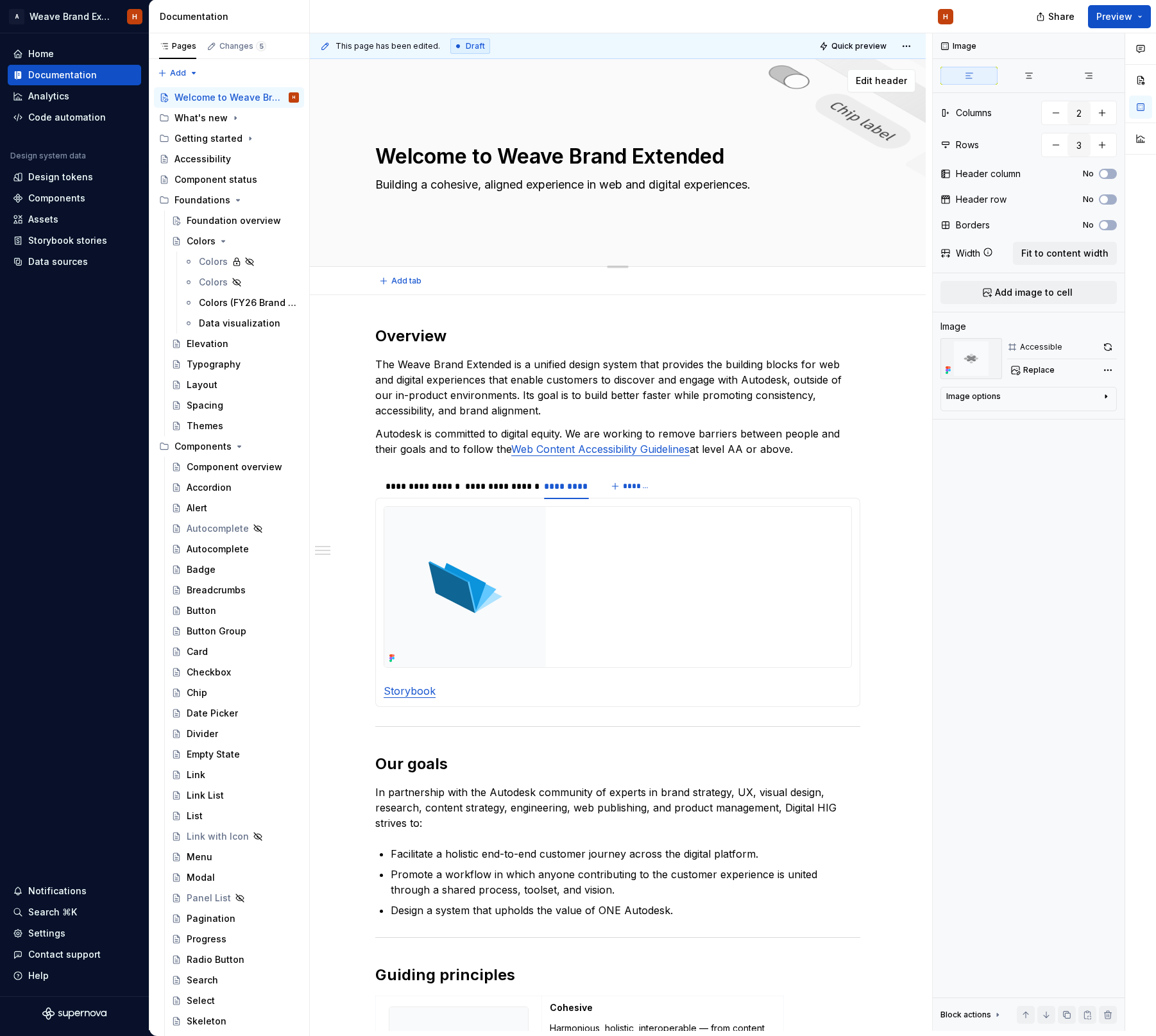
scroll to position [0, 0]
click at [259, 214] on div "Foundation overview" at bounding box center [223, 221] width 74 height 13
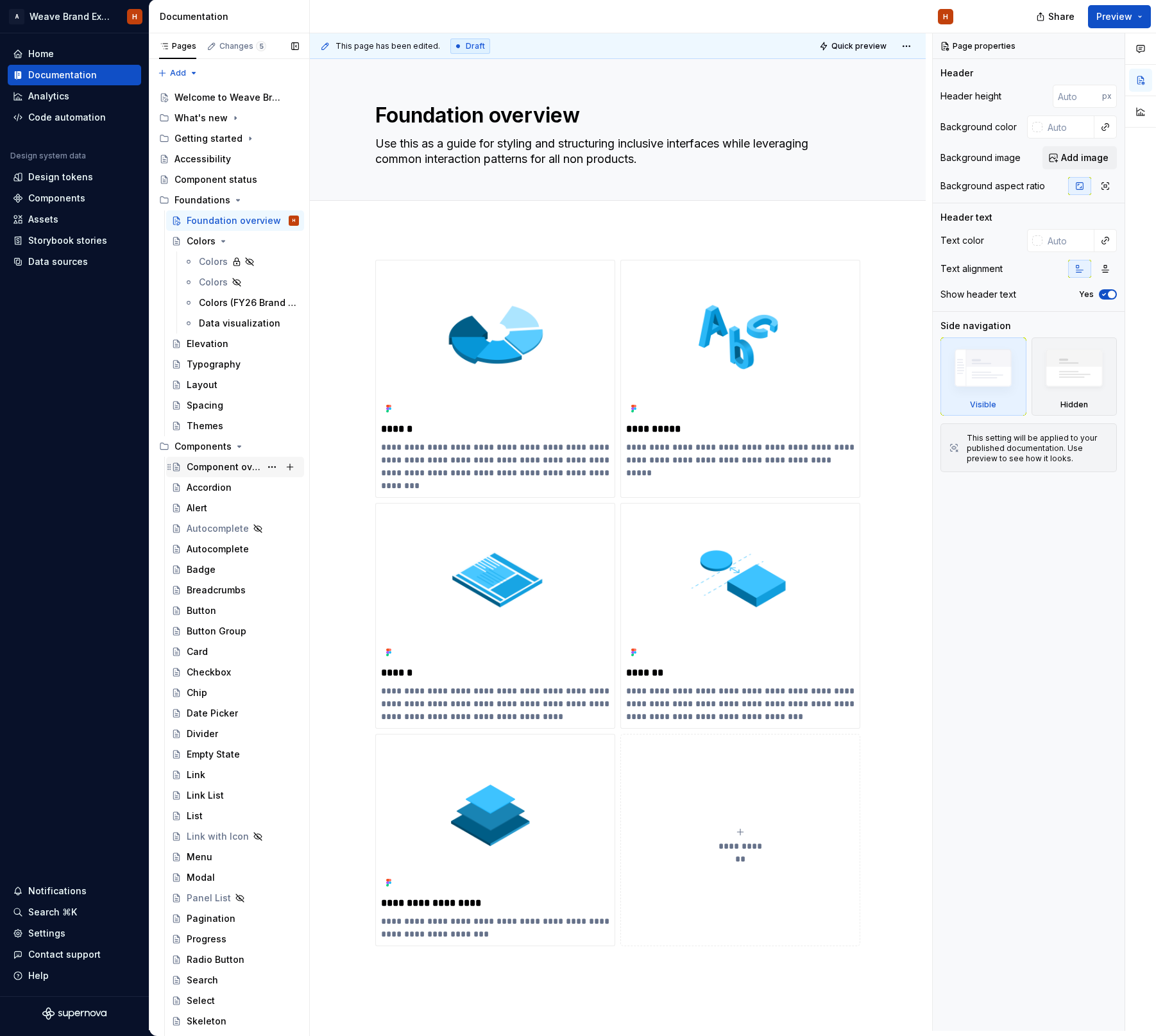
click at [240, 462] on div "Component overview" at bounding box center [223, 467] width 74 height 13
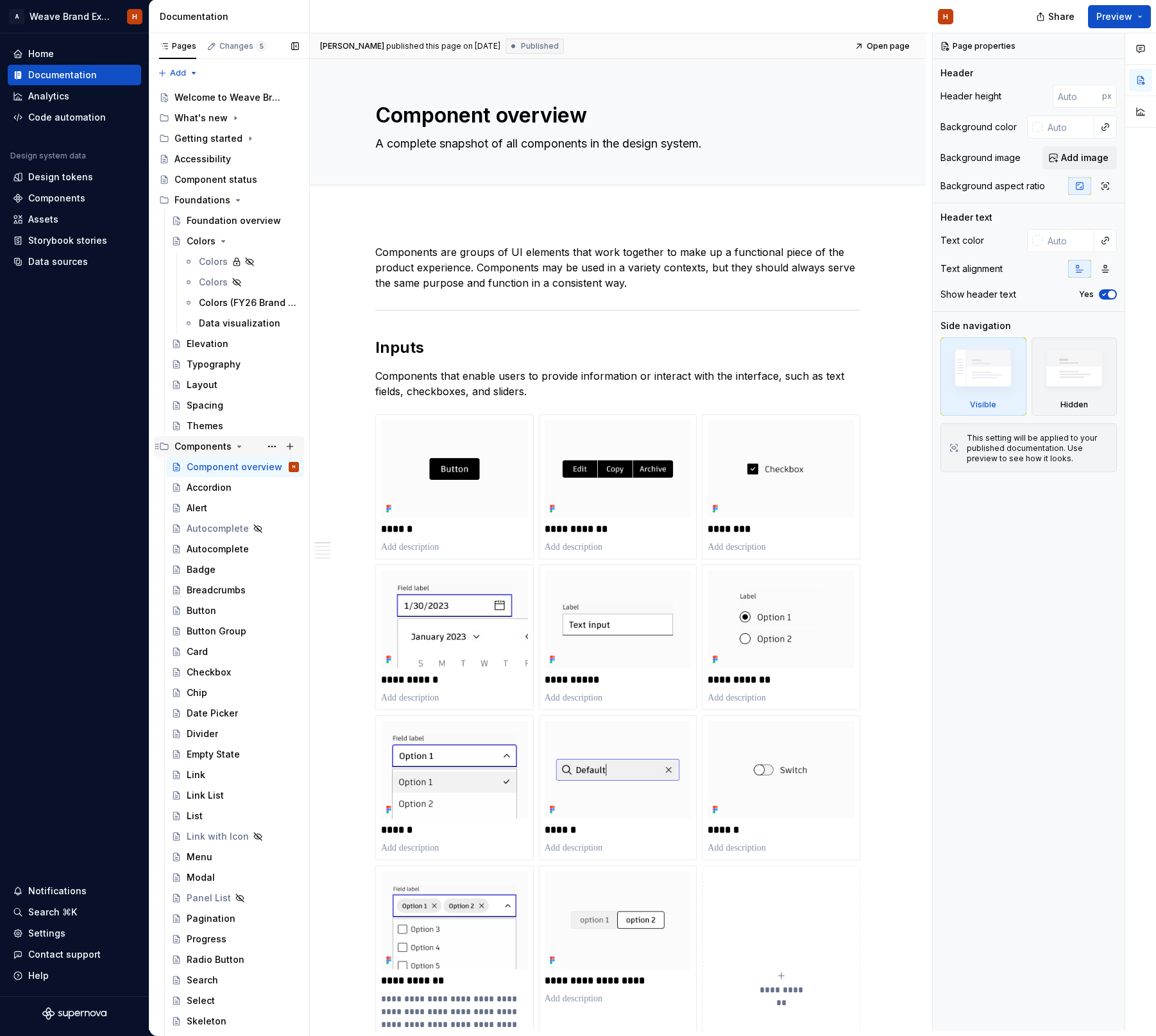
click at [239, 448] on icon "Page tree" at bounding box center [238, 446] width 10 height 10
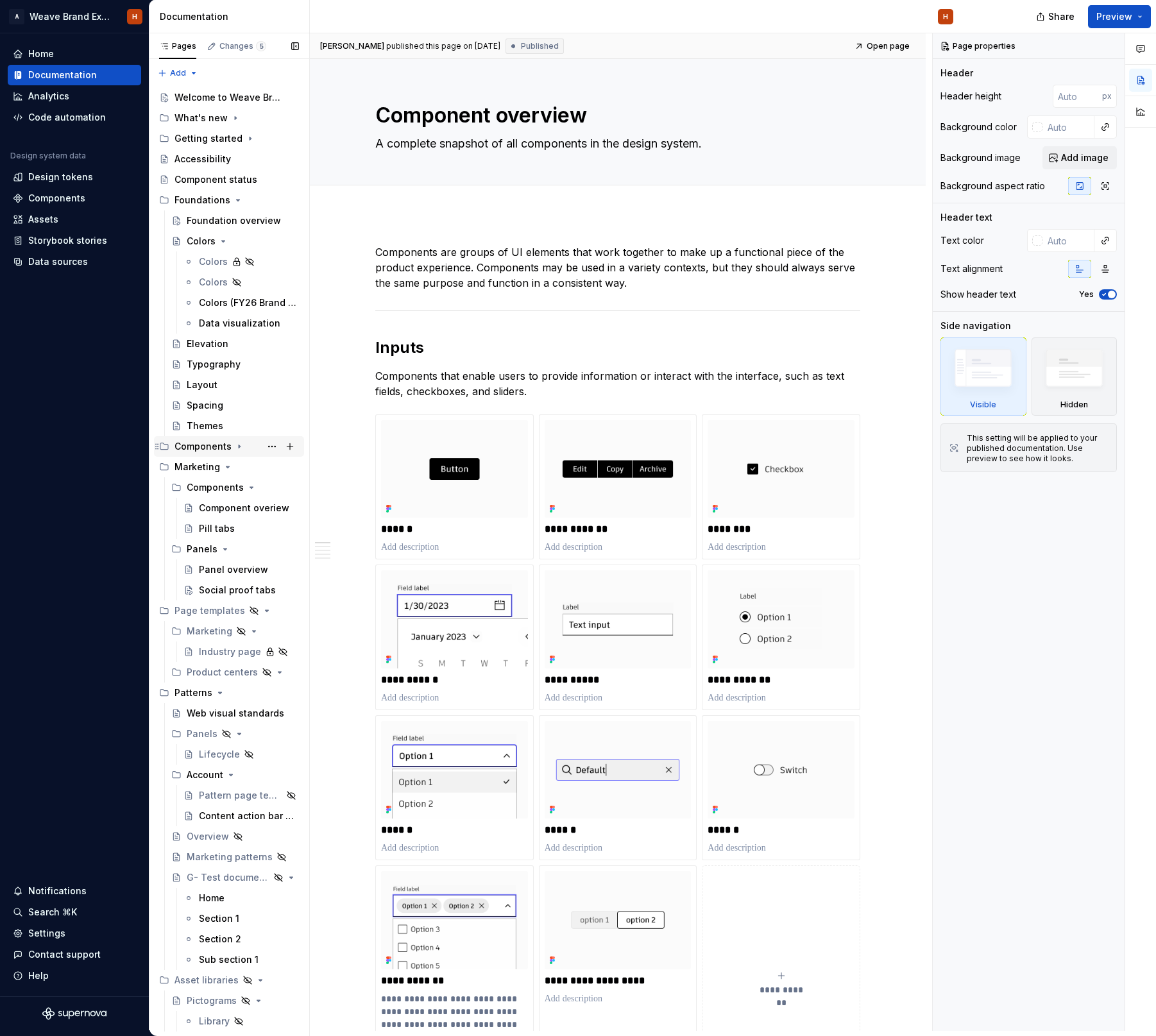
click at [238, 447] on icon "Page tree" at bounding box center [239, 447] width 2 height 3
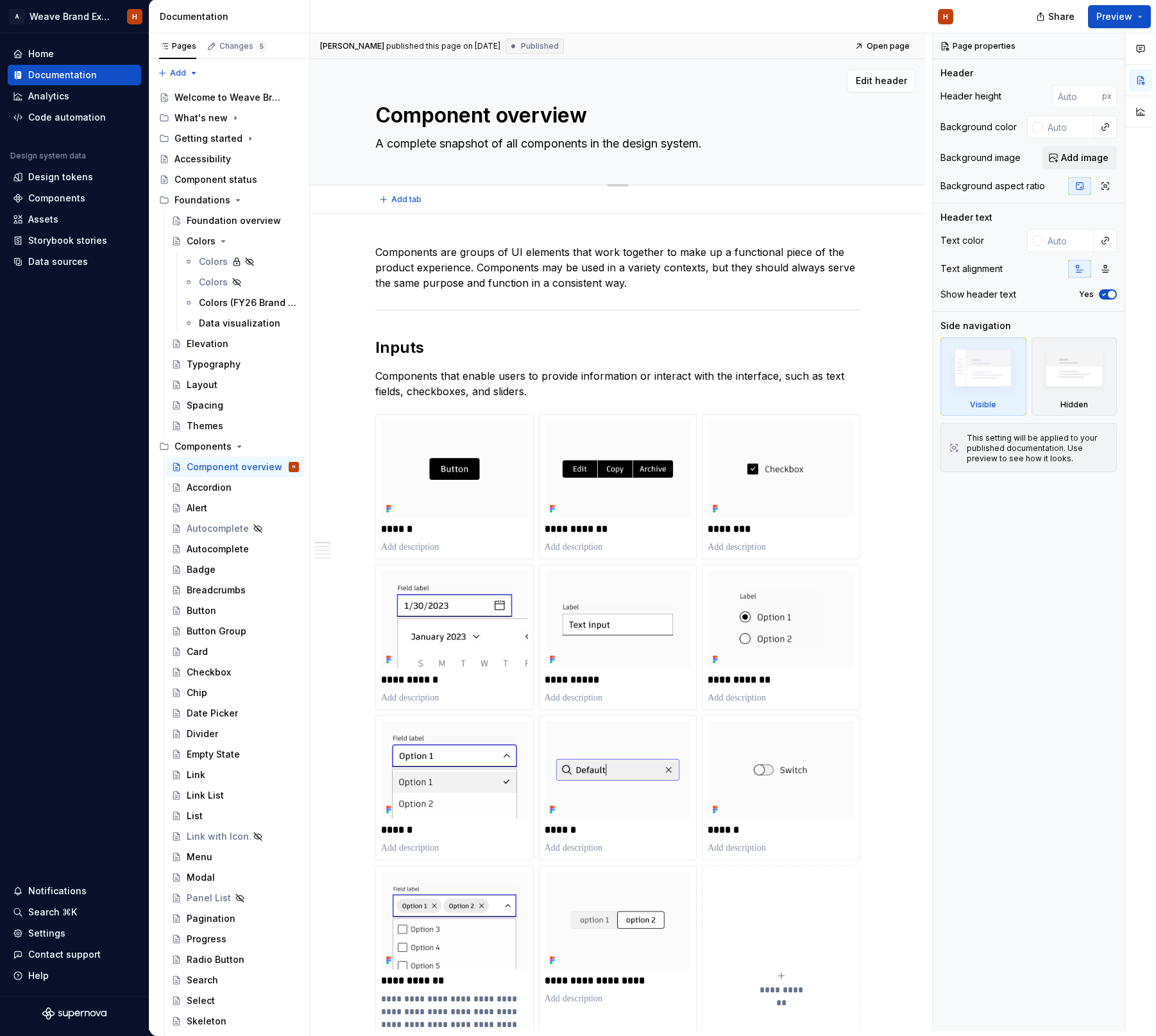
drag, startPoint x: 480, startPoint y: 80, endPoint x: 498, endPoint y: 91, distance: 21.1
click at [480, 81] on div "Edit header" at bounding box center [612, 81] width 605 height 23
click at [620, 189] on div "Component overview A complete snapshot of all components in the design system. …" at bounding box center [617, 136] width 616 height 155
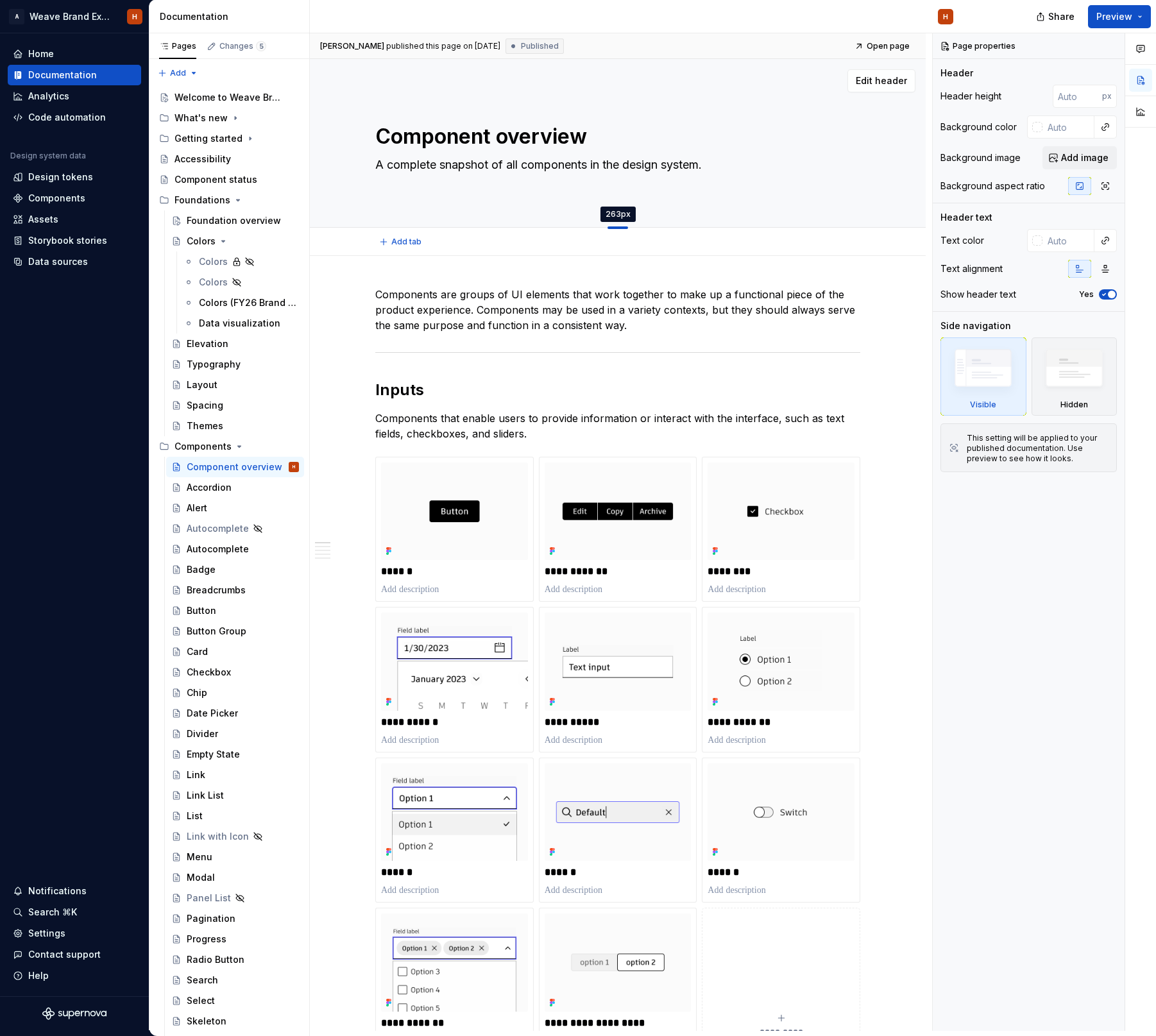
drag, startPoint x: 622, startPoint y: 184, endPoint x: 620, endPoint y: 226, distance: 42.0
click at [620, 227] on div at bounding box center [617, 227] width 21 height 2
type textarea "*"
type input "262"
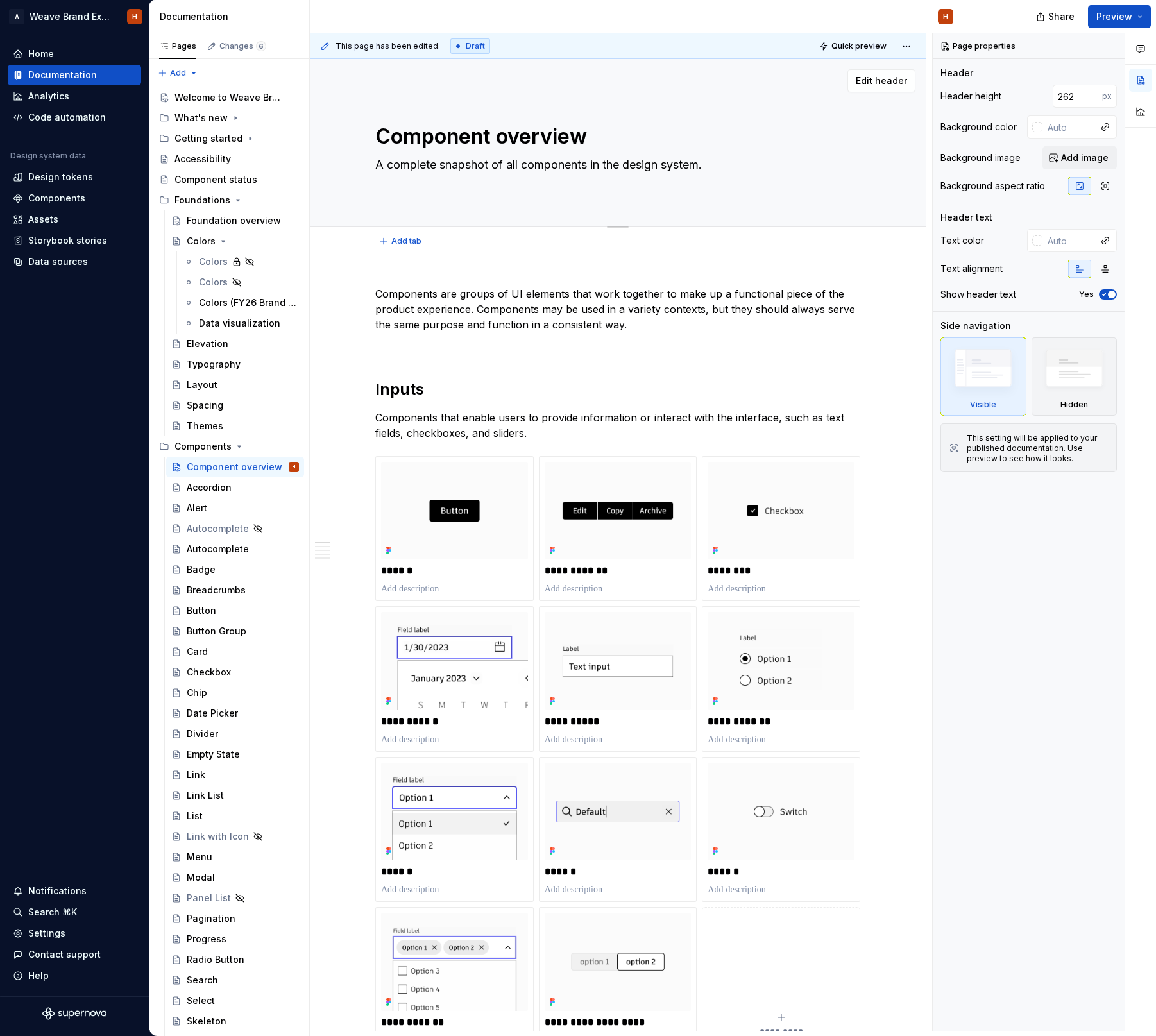
click at [494, 139] on textarea "Component overview" at bounding box center [615, 137] width 485 height 31
type textarea "*"
type textarea "C"
type textarea "*"
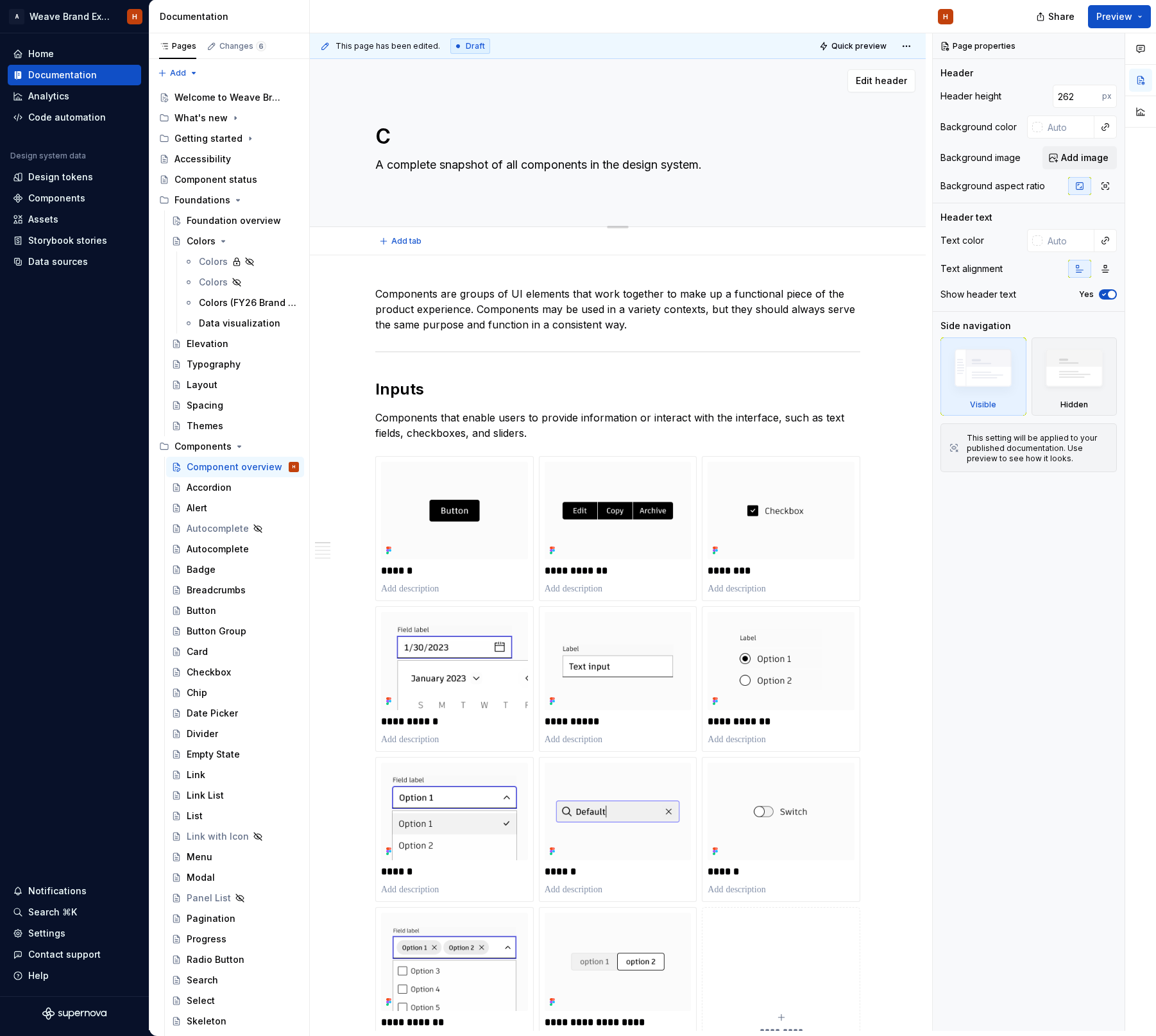
type textarea "Co"
type textarea "*"
type textarea "Com"
type textarea "*"
type textarea "Comp"
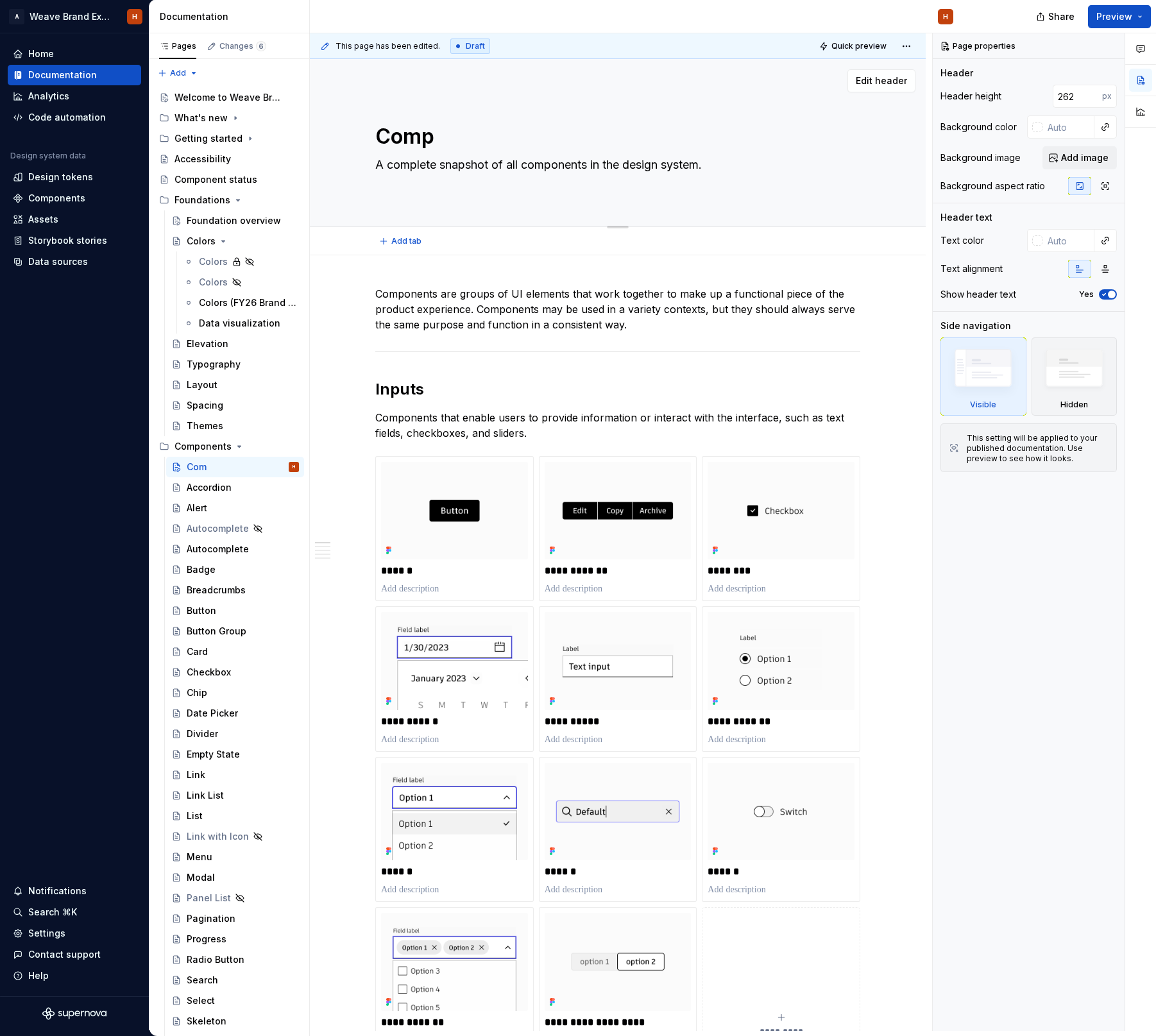
type textarea "*"
type textarea "Compo"
type textarea "*"
type textarea "Compon"
type textarea "*"
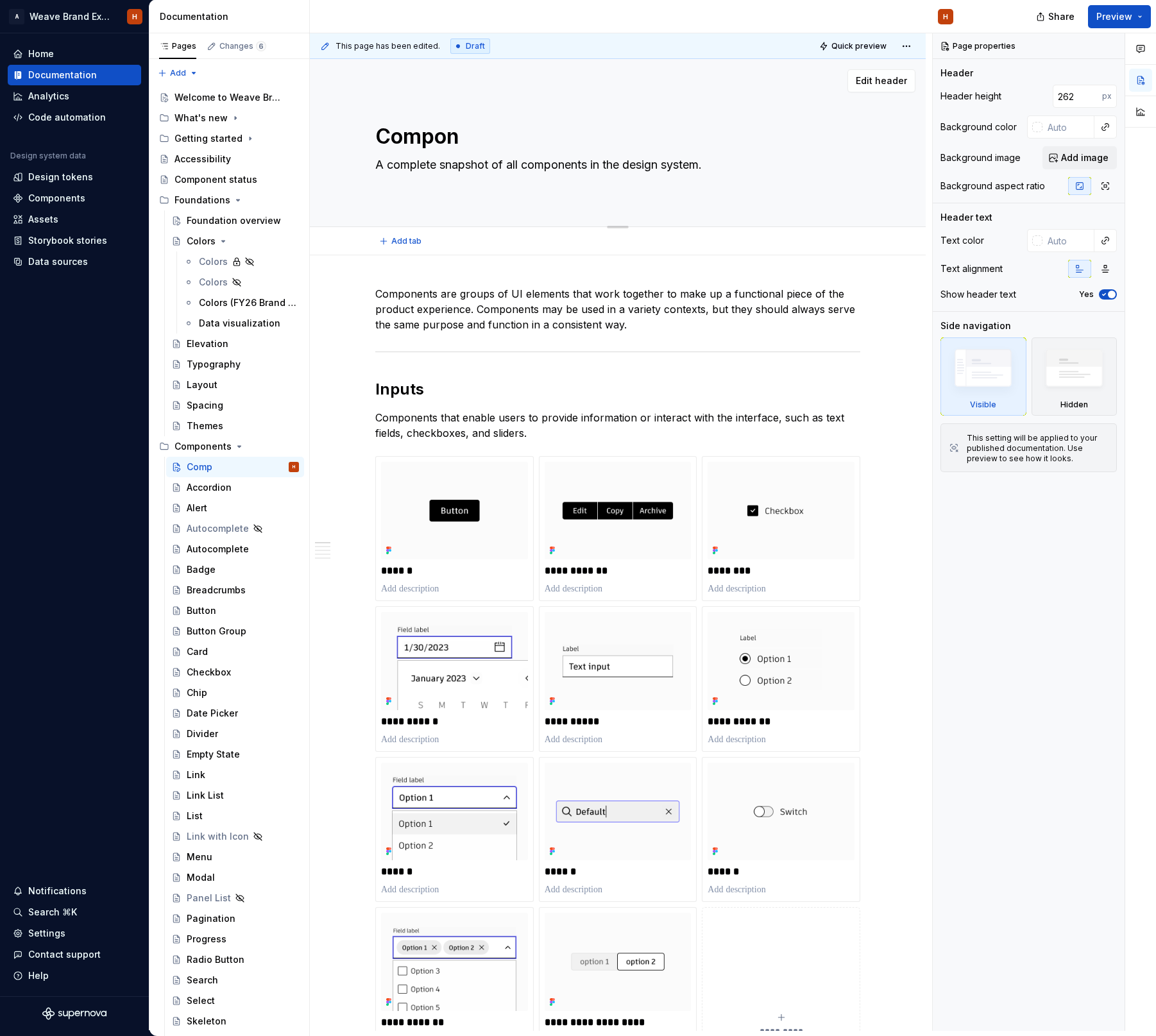
type textarea "Compone"
type textarea "*"
type textarea "Componen"
type textarea "*"
type textarea "Component"
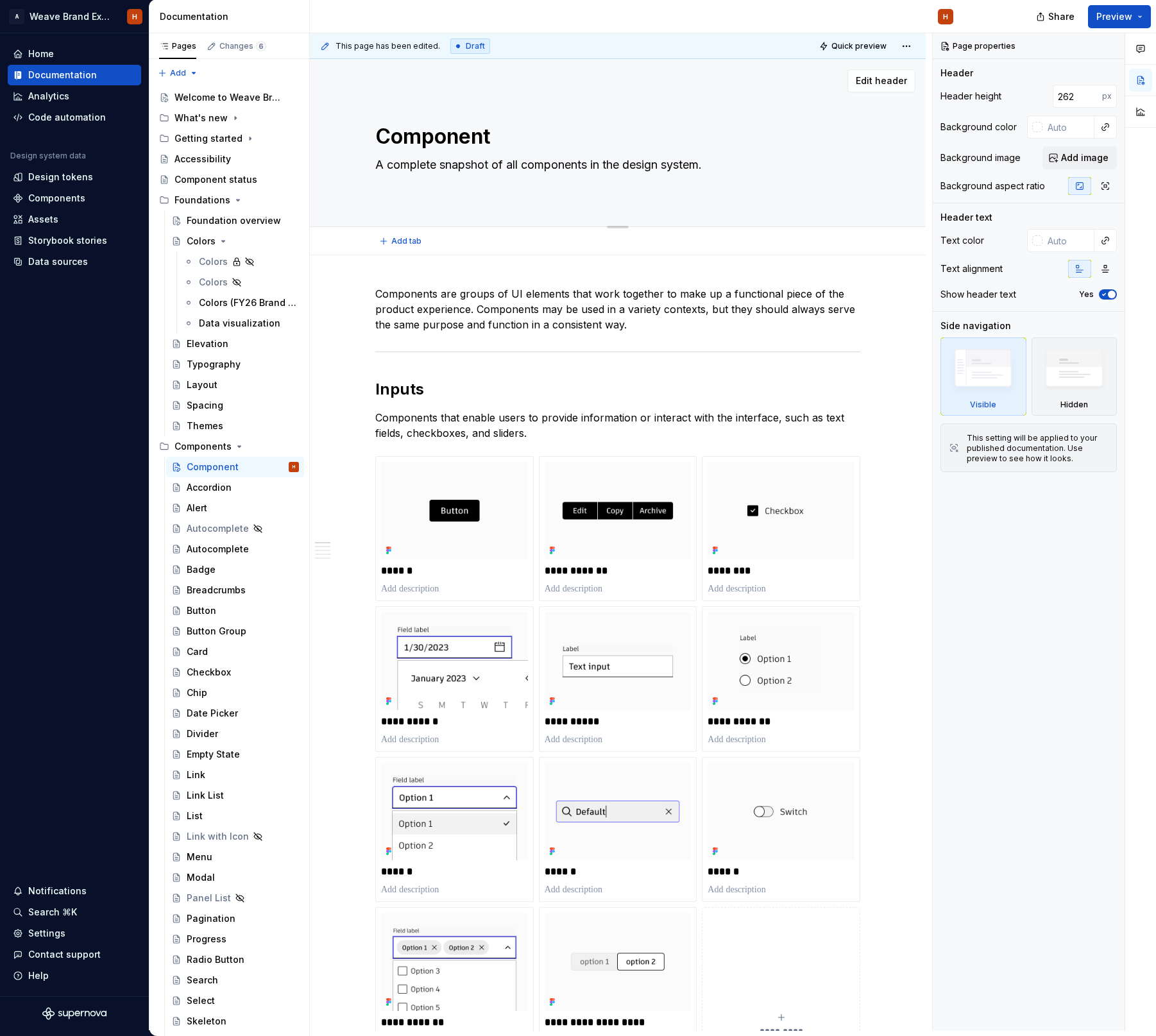
type textarea "*"
type textarea "Components"
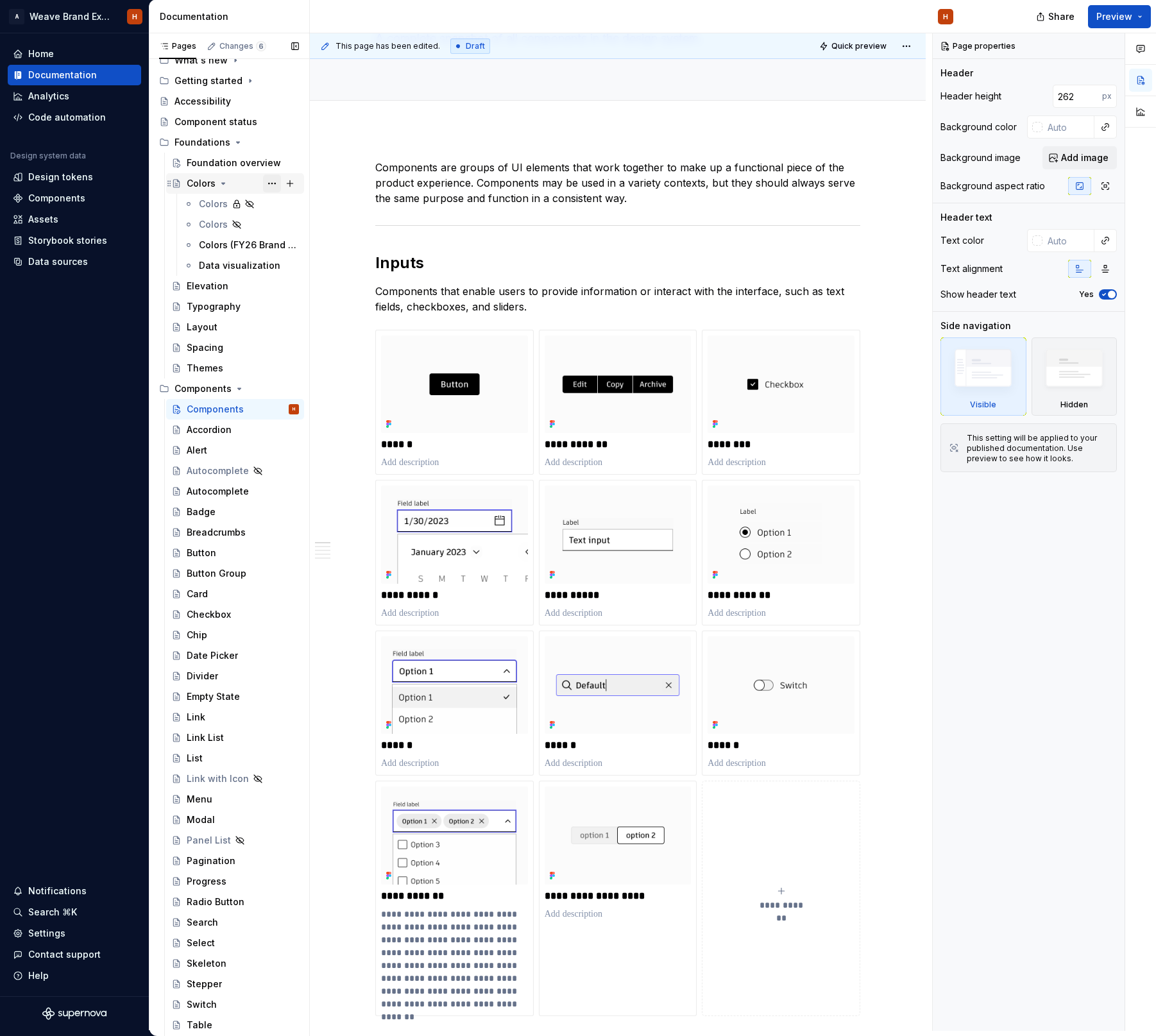
scroll to position [73, 0]
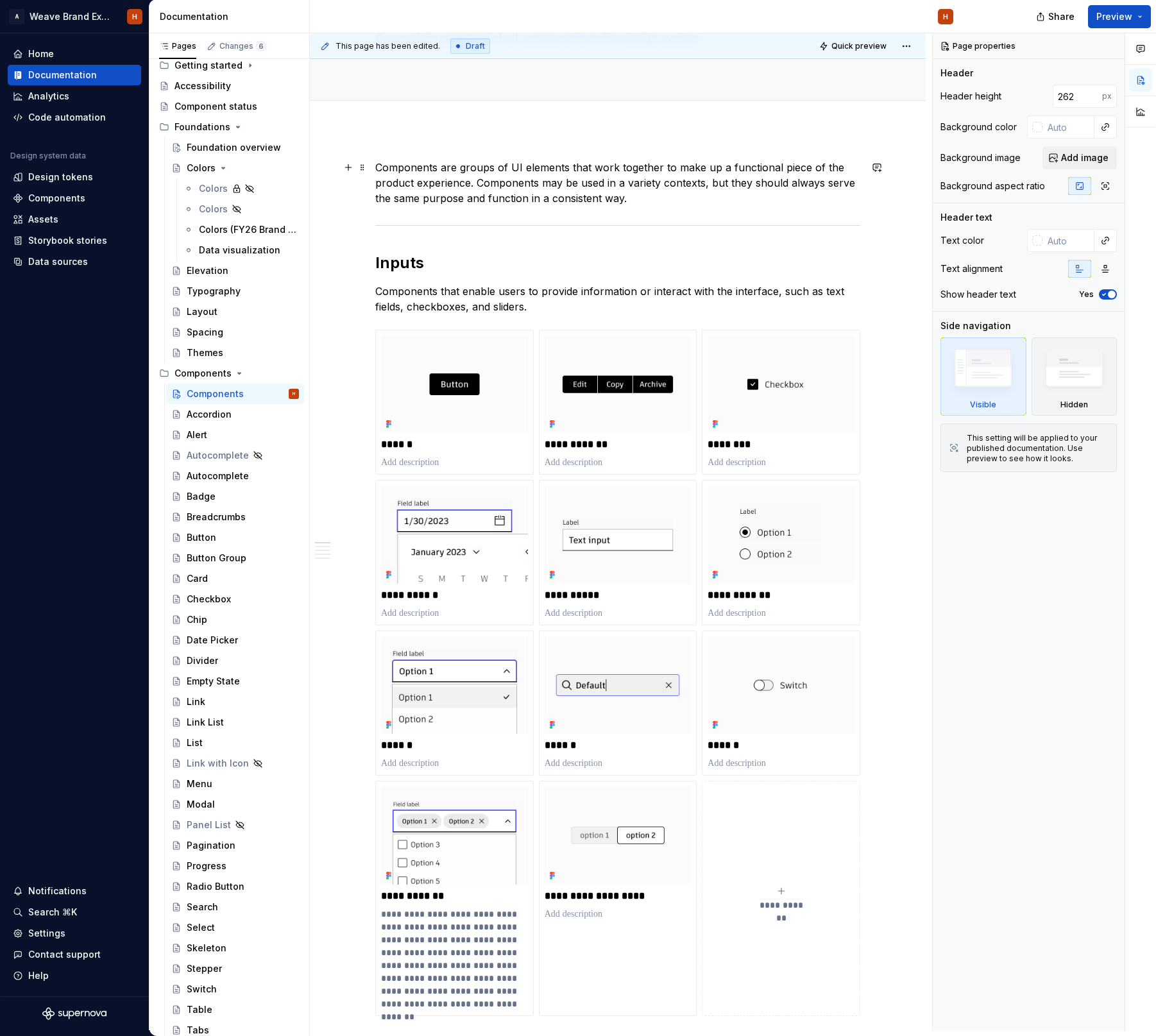
type textarea "*"
type textarea "Components"
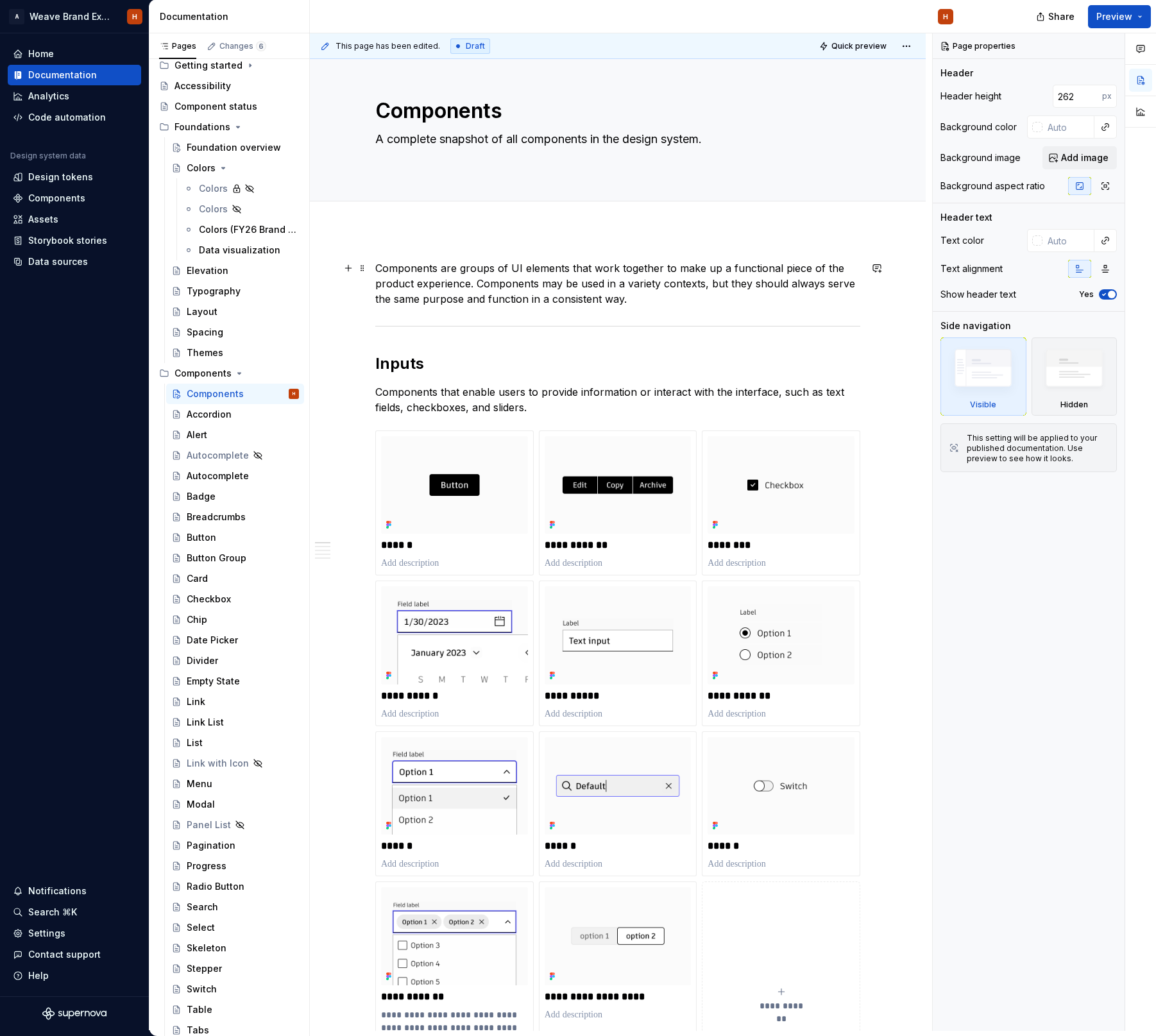
type textarea "*"
type textarea "Components w"
type textarea "*"
type textarea "Components we"
type textarea "*"
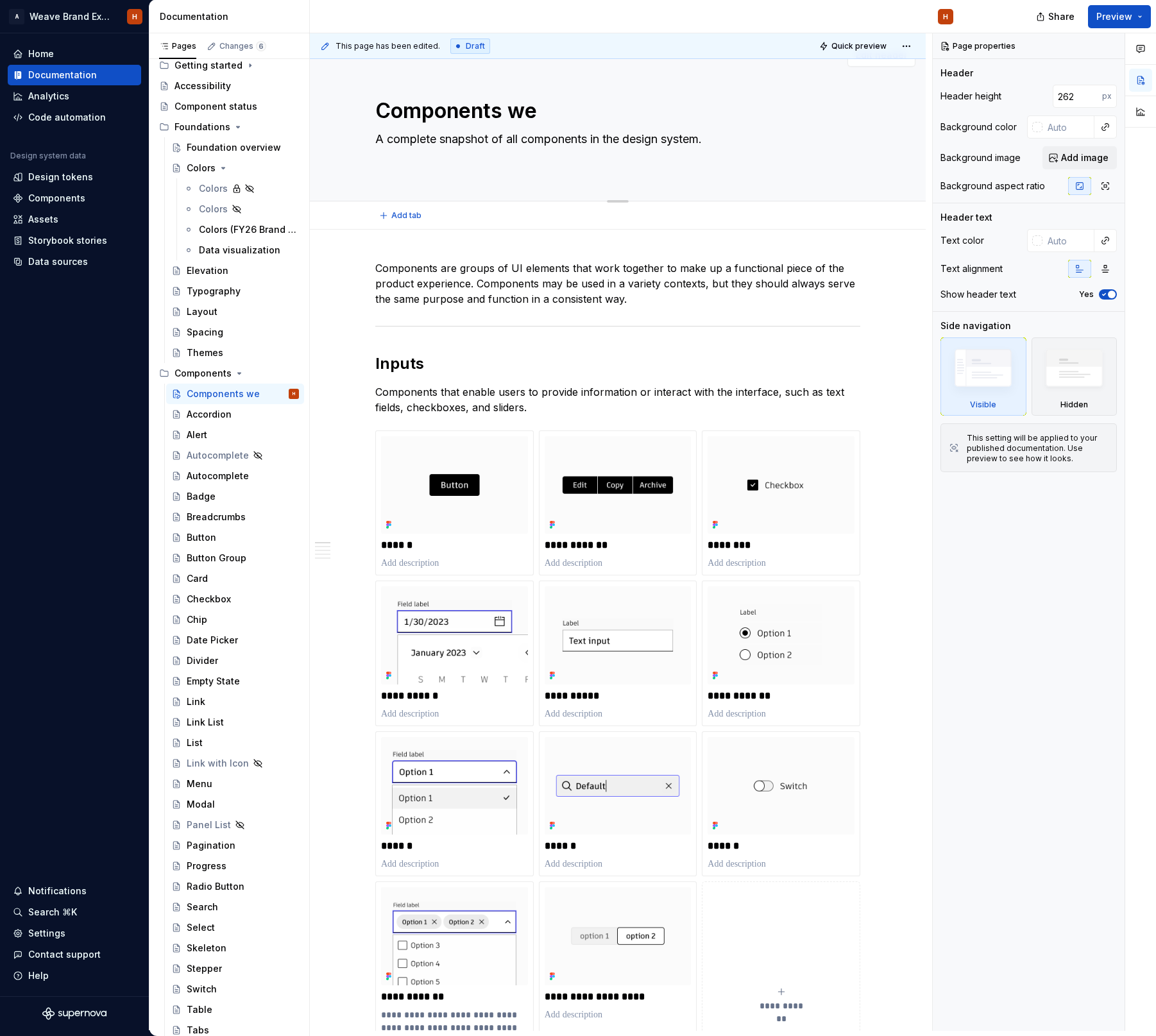
type textarea "Components w"
type textarea "*"
type textarea "Components"
type textarea "*"
type textarea "Components O"
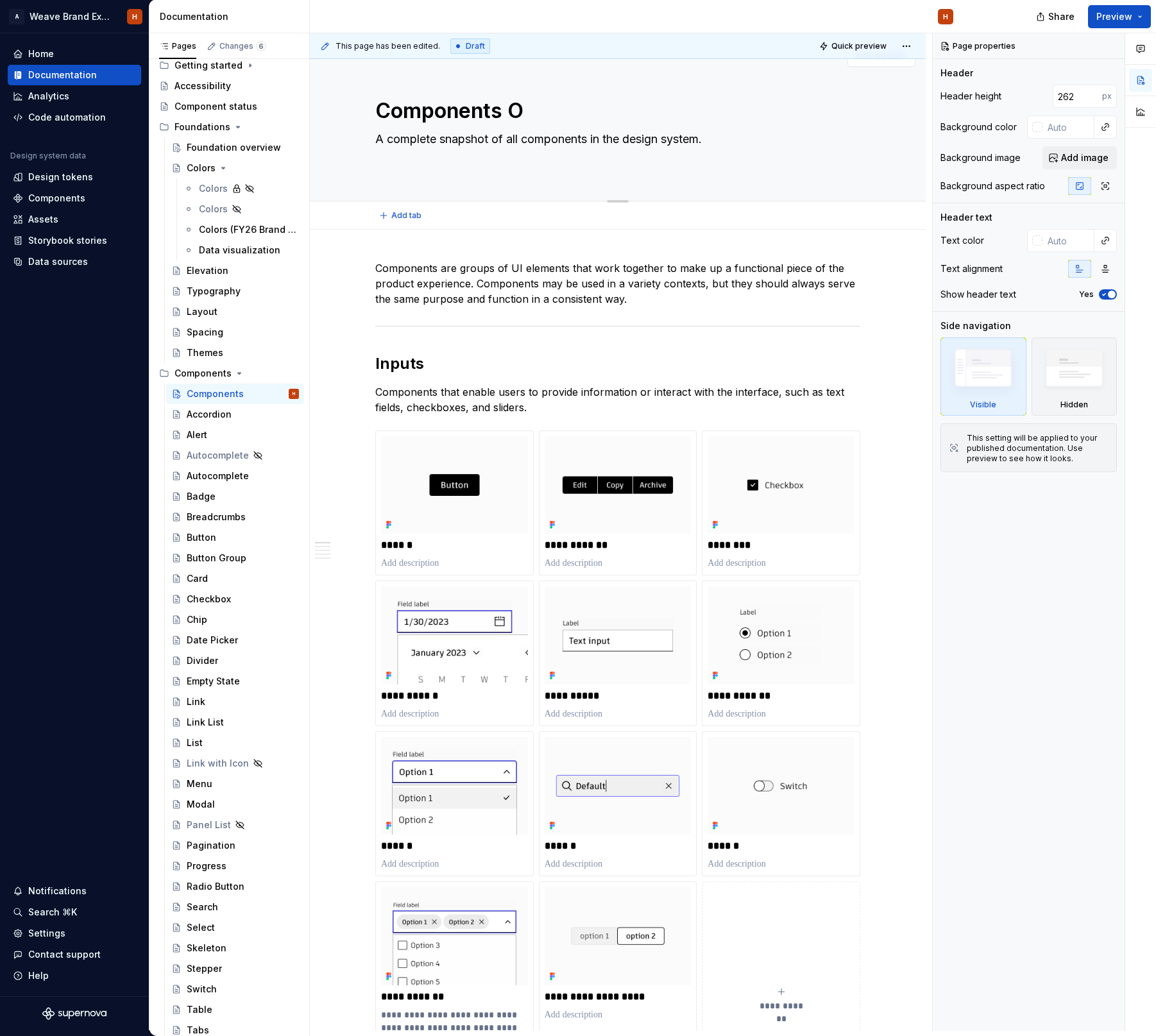
type textarea "*"
type textarea "Components Ov"
type textarea "*"
type textarea "Components Ove"
type textarea "*"
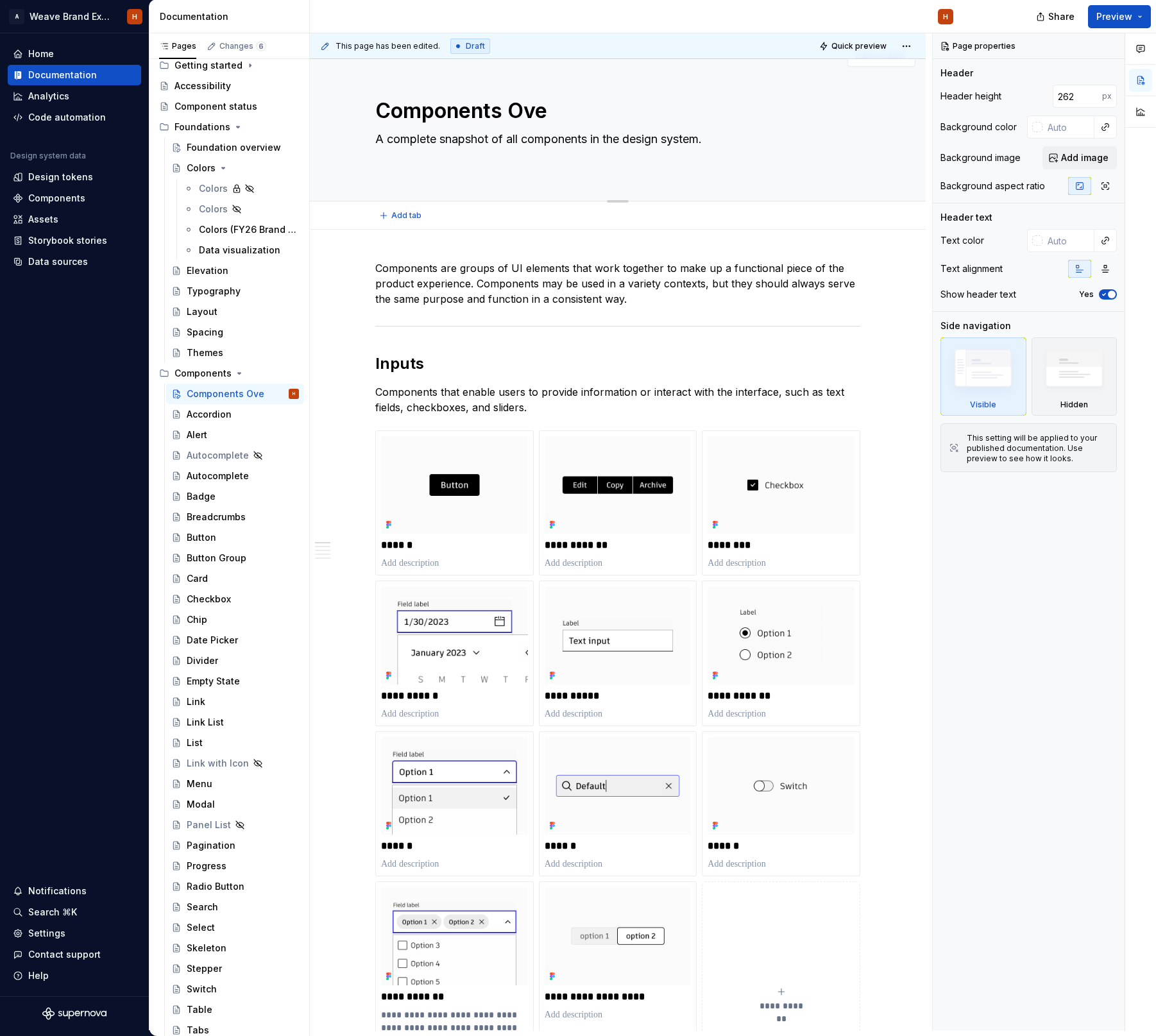
type textarea "O"
type textarea "*"
type textarea "Ov"
type textarea "*"
type textarea "Ove"
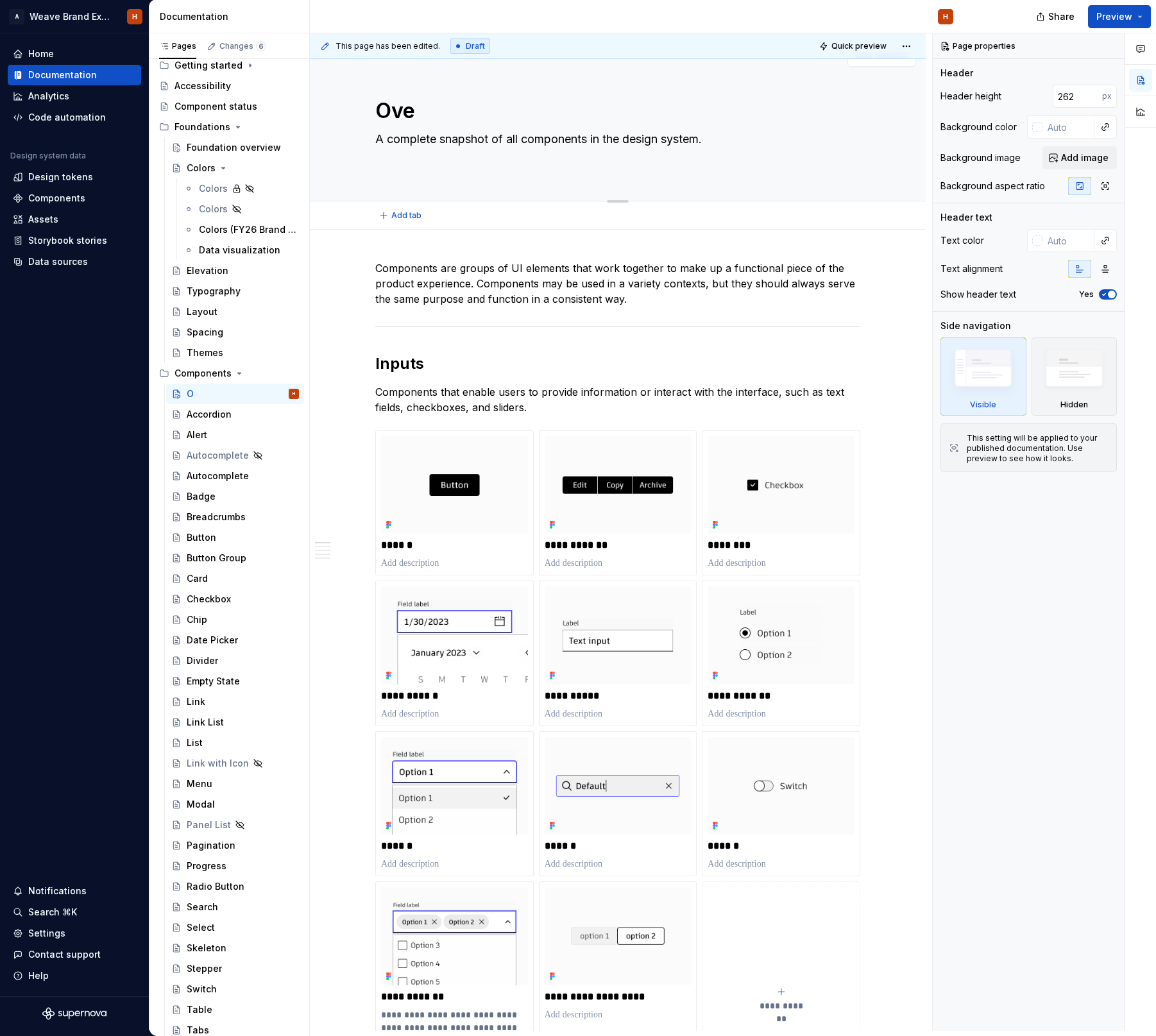
type textarea "*"
type textarea "Over"
type textarea "*"
type textarea "Overv"
type textarea "*"
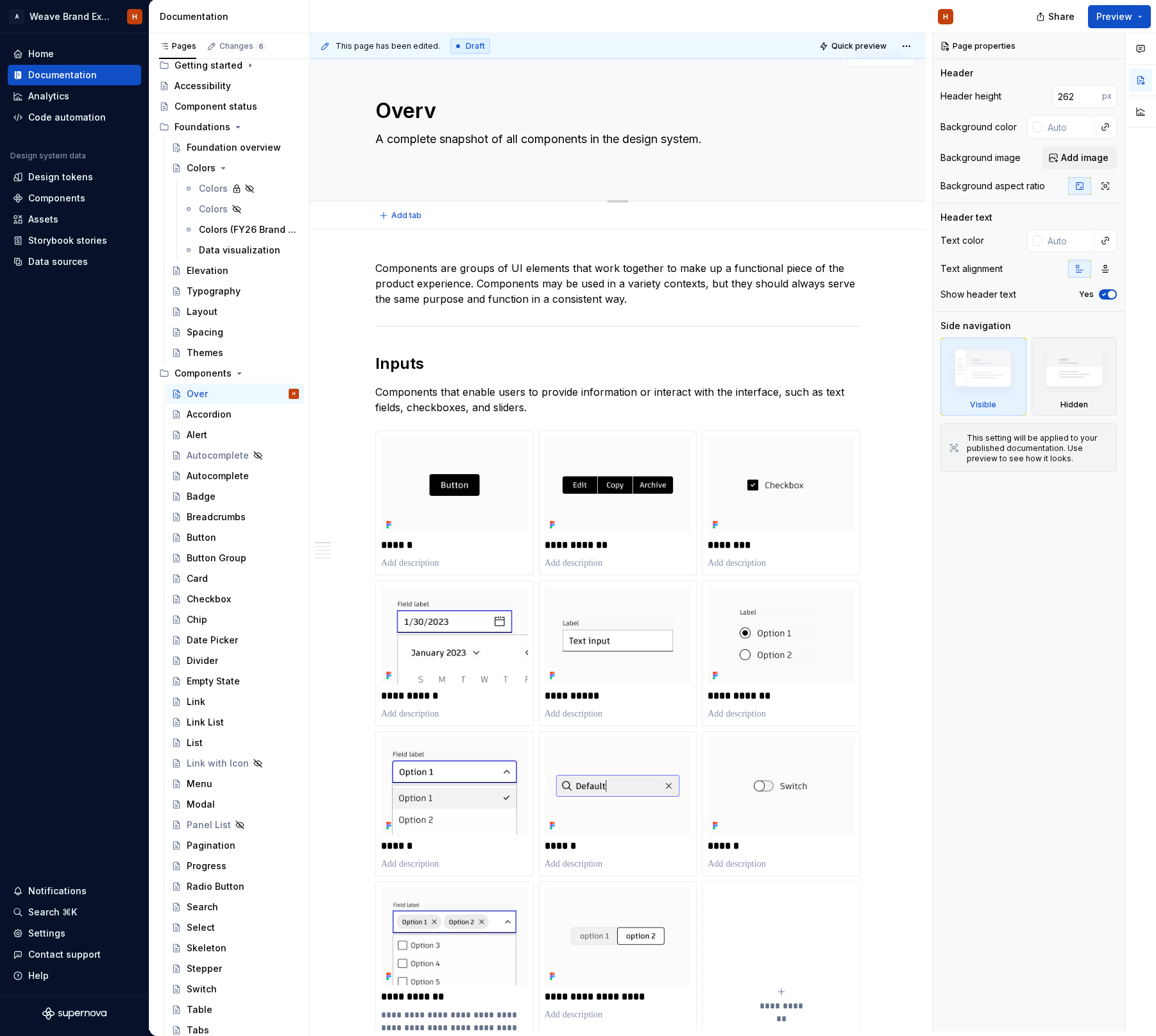
type textarea "Overvi"
type textarea "*"
type textarea "Overvie"
type textarea "*"
type textarea "Overview"
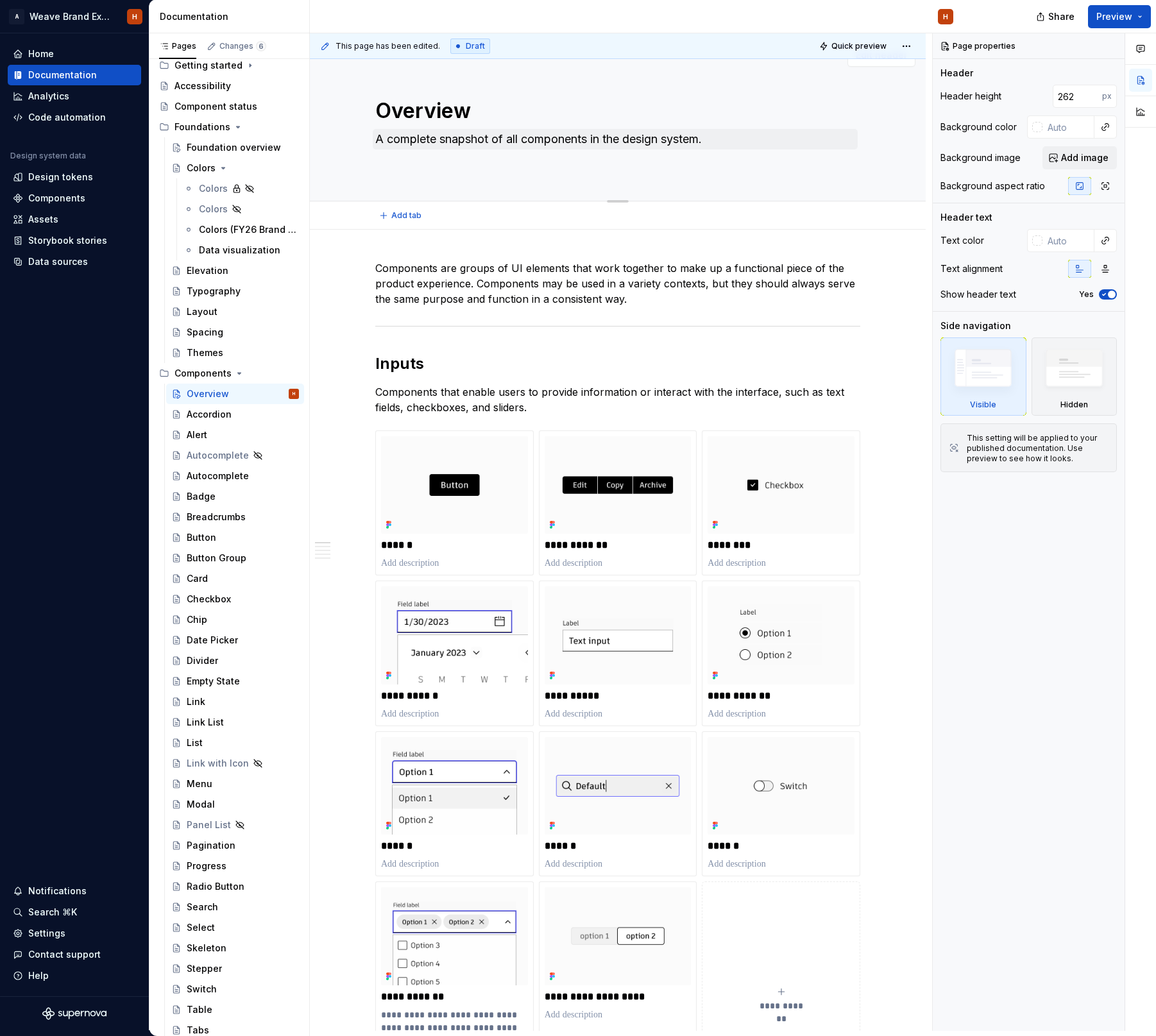
type textarea "*"
type textarea "Overview"
click at [437, 145] on textarea "A complete snapshot of all components in the design system." at bounding box center [615, 139] width 485 height 21
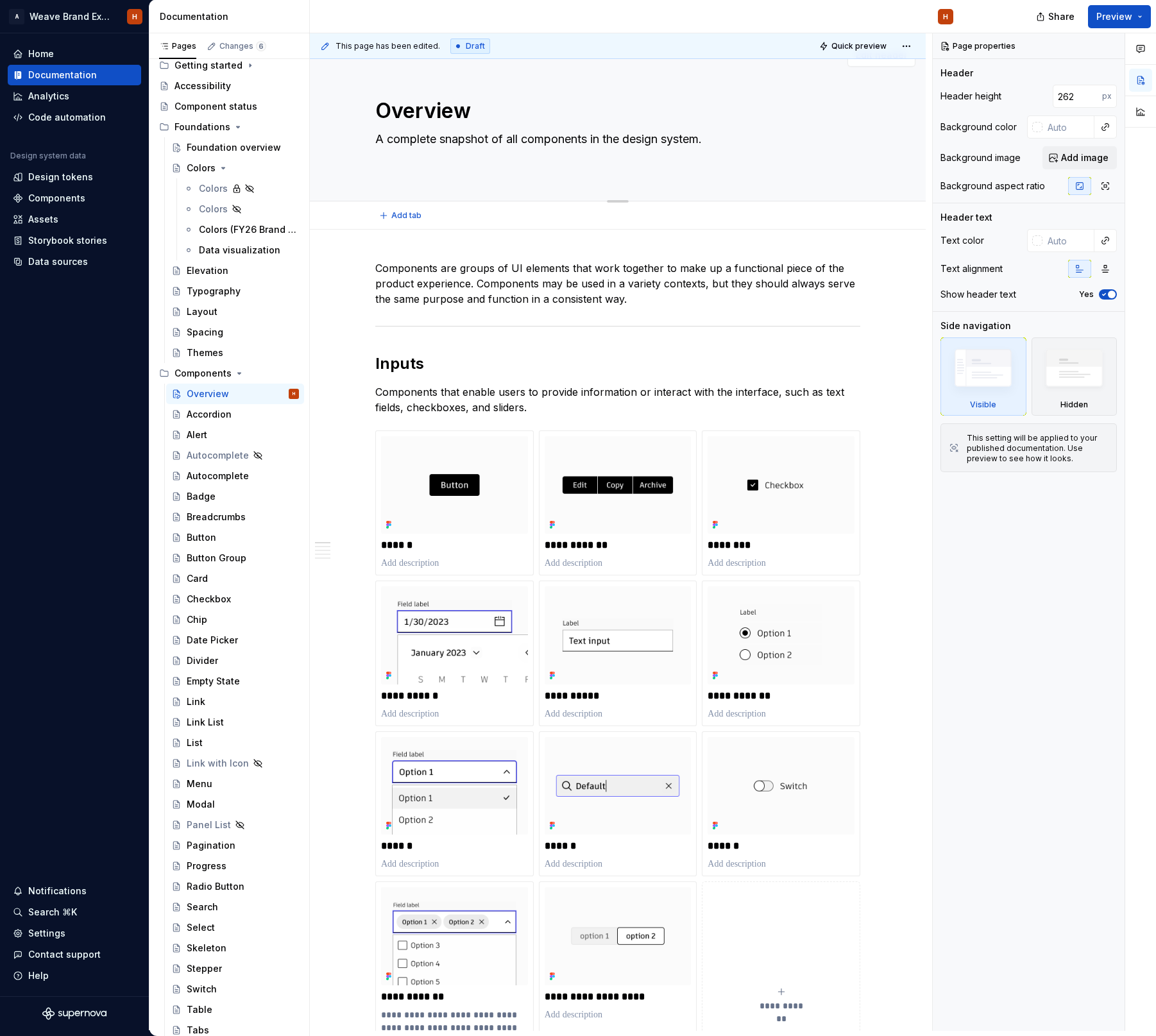
paste textarea "Components are groups of UI elements that work together to make up a functional…"
type textarea "*"
type textarea "Components are groups of UI elements that work together to make up a functional…"
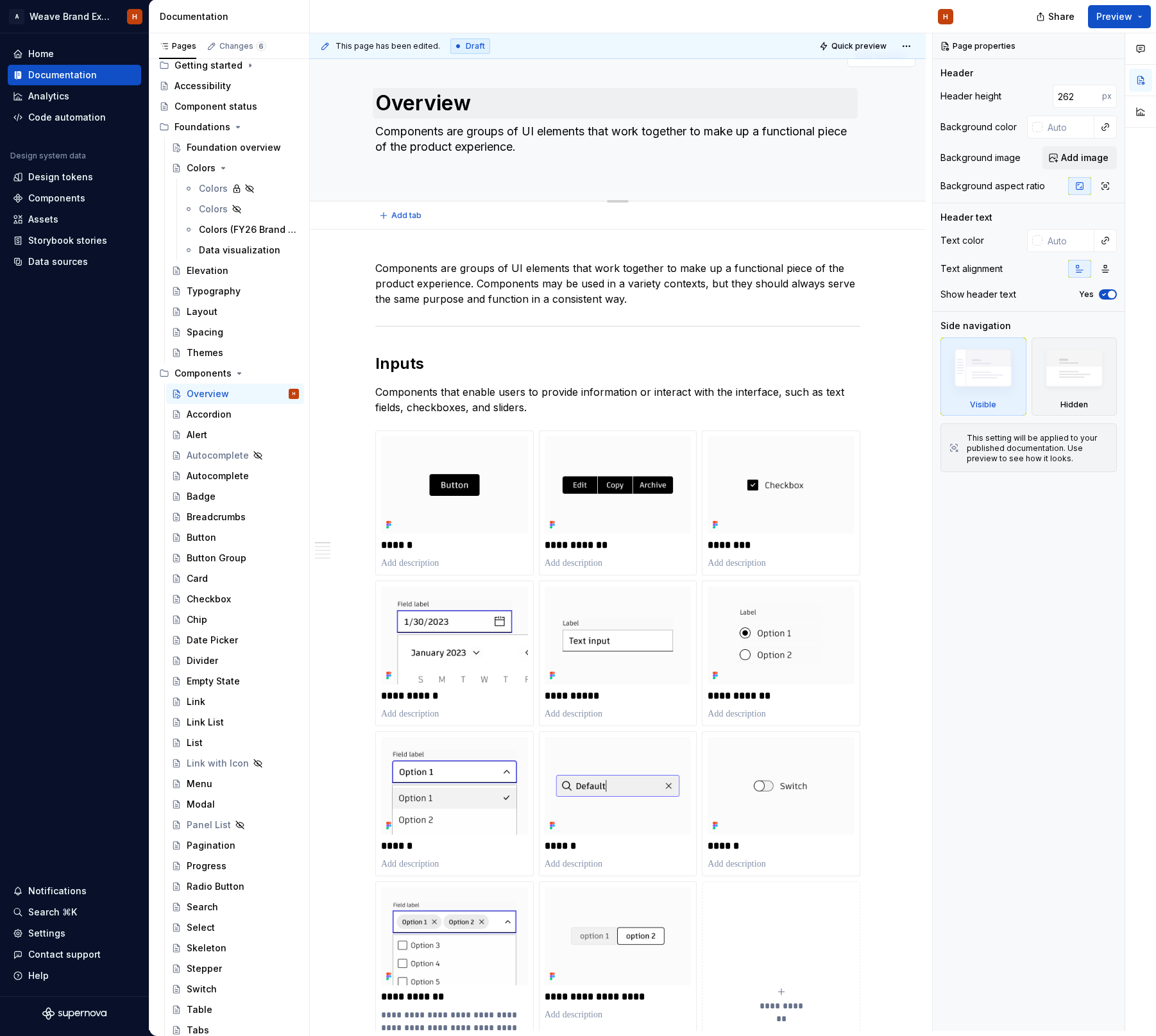
type textarea "*"
type textarea "Components are groups of UI elements that work together to make up a functional…"
click at [635, 163] on div "Overview Components are groups of UI elements that work together to make up a f…" at bounding box center [618, 117] width 485 height 141
drag, startPoint x: 631, startPoint y: 172, endPoint x: 656, endPoint y: 140, distance: 40.6
click at [631, 172] on div "Overview Components are groups of UI elements that work together to make up a f…" at bounding box center [618, 117] width 485 height 141
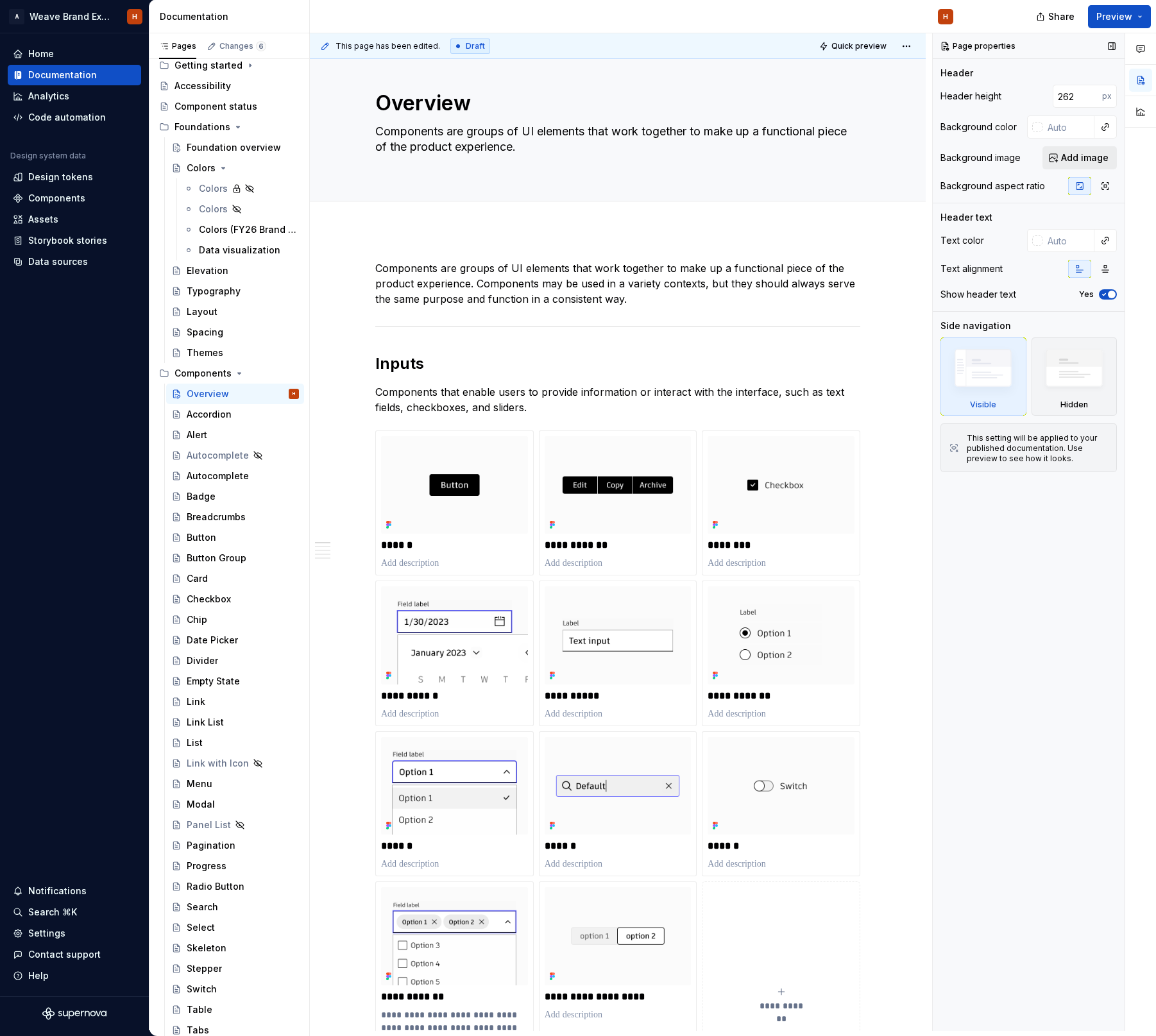
click at [1055, 158] on button "Add image" at bounding box center [1079, 158] width 74 height 23
click at [621, 217] on div "Add tab" at bounding box center [617, 215] width 616 height 28
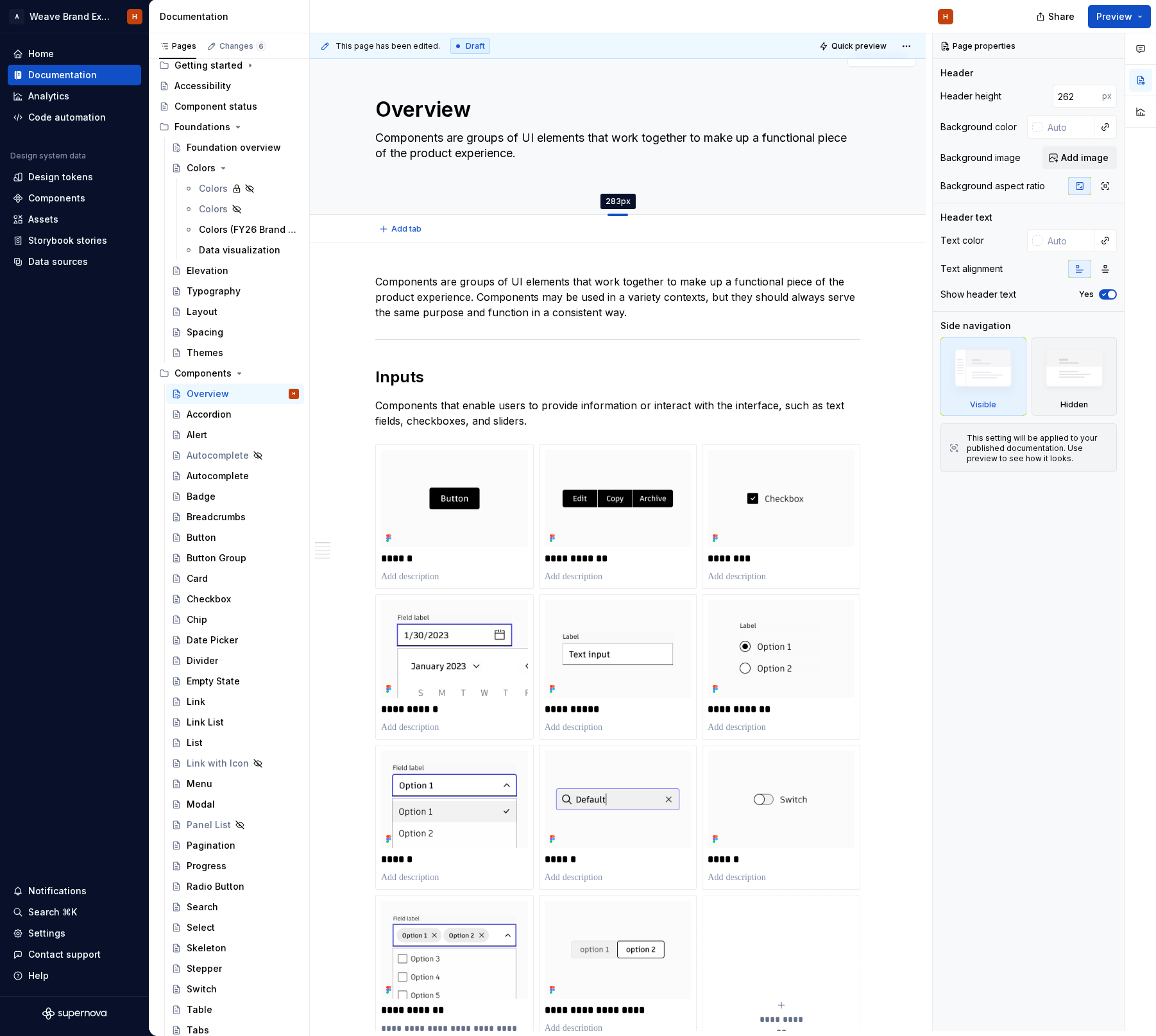
drag, startPoint x: 622, startPoint y: 201, endPoint x: 621, endPoint y: 214, distance: 13.0
click at [621, 214] on div at bounding box center [617, 214] width 21 height 2
type textarea "*"
type input "283"
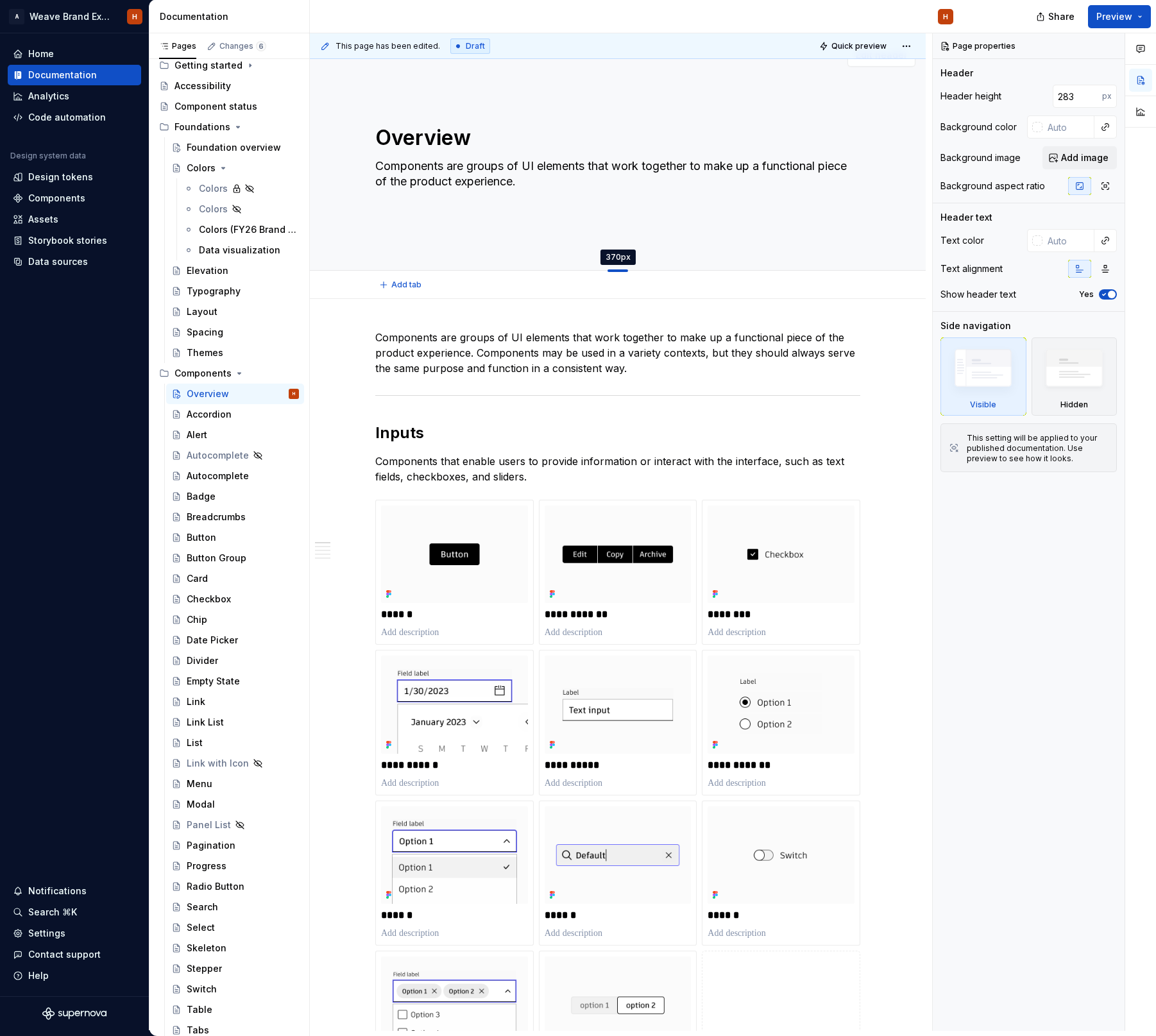
drag, startPoint x: 621, startPoint y: 215, endPoint x: 613, endPoint y: 271, distance: 56.6
click at [613, 271] on div at bounding box center [617, 270] width 21 height 2
type textarea "*"
type input "370"
click at [557, 159] on textarea "Components are groups of UI elements that work together to make up a functional…" at bounding box center [615, 173] width 485 height 36
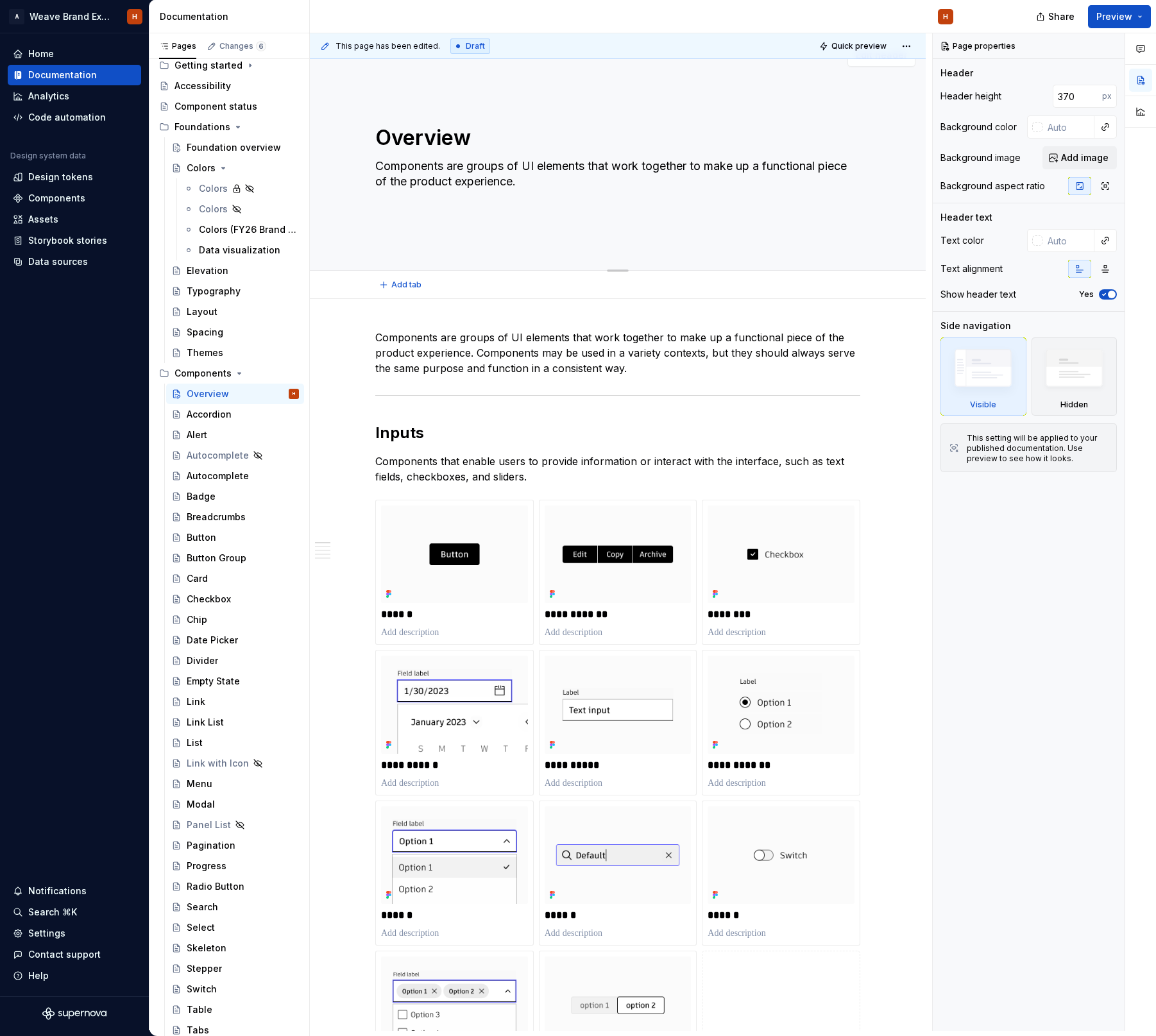
click at [557, 159] on textarea "Components are groups of UI elements that work together to make up a functional…" at bounding box center [615, 173] width 485 height 36
click at [493, 95] on div "Overview Components are groups of UI elements that work together to make up a f…" at bounding box center [618, 152] width 485 height 141
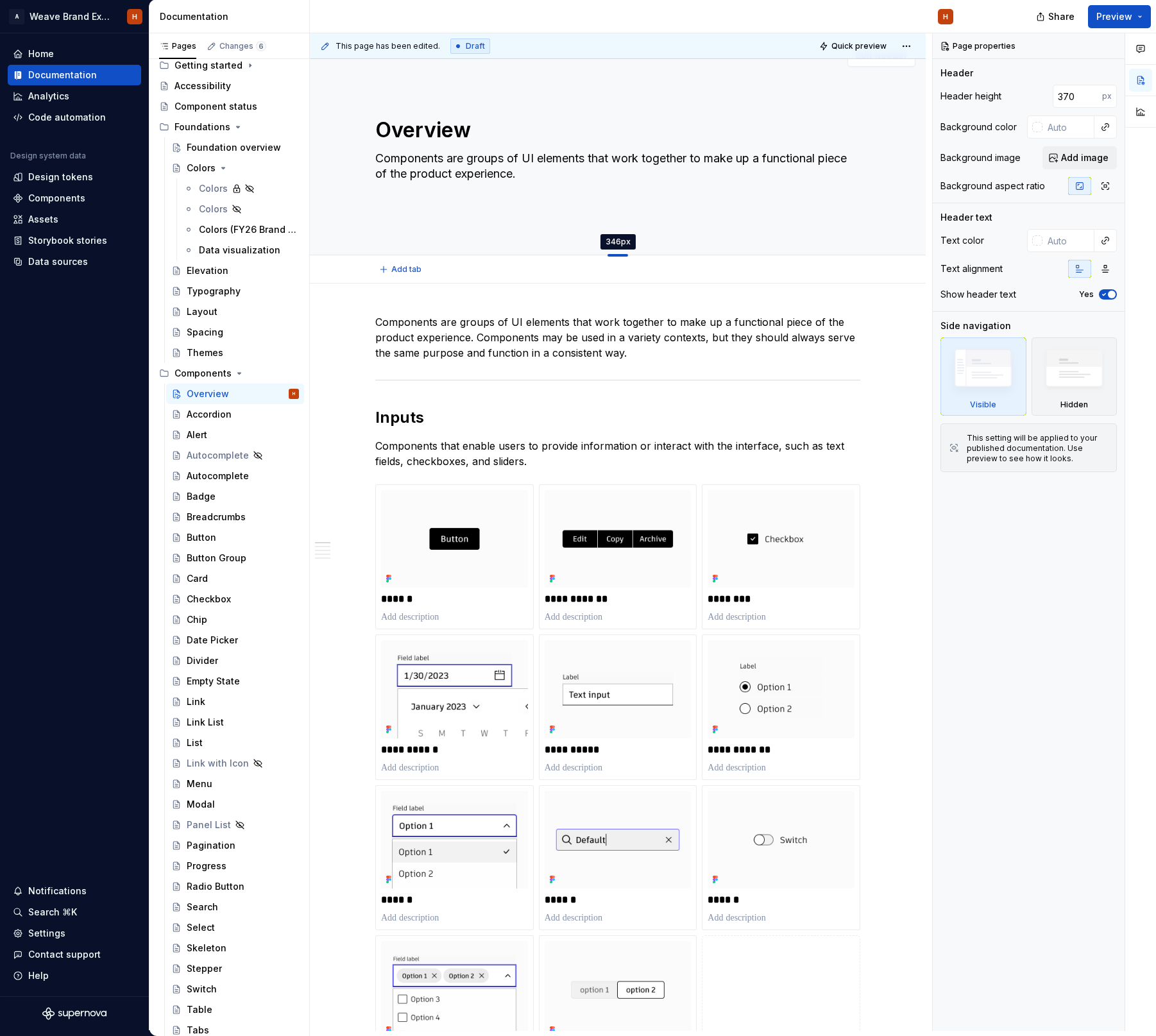
drag, startPoint x: 620, startPoint y: 269, endPoint x: 619, endPoint y: 256, distance: 13.0
click at [619, 256] on div at bounding box center [617, 255] width 21 height 2
type textarea "*"
type input "346"
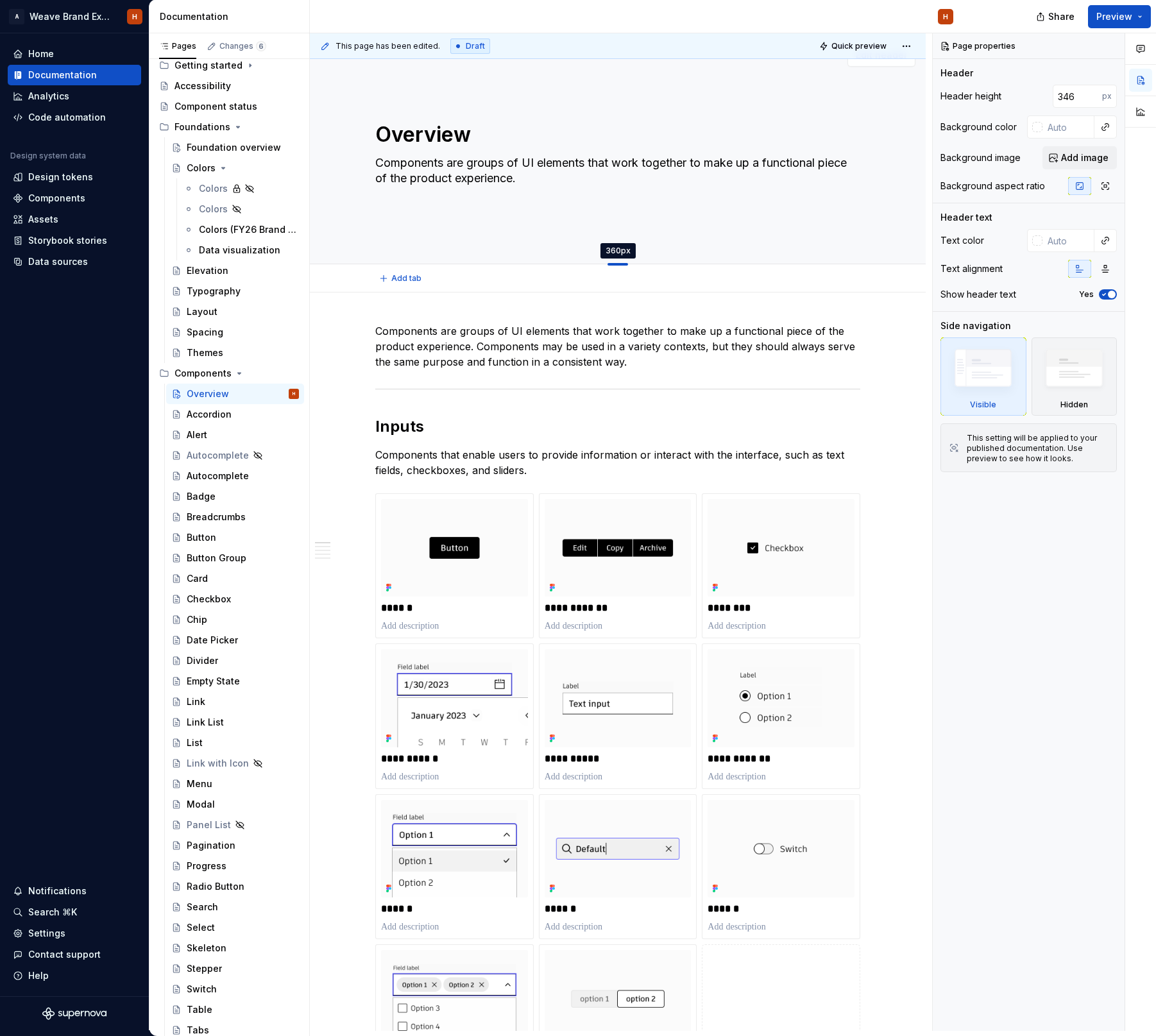
drag, startPoint x: 621, startPoint y: 255, endPoint x: 622, endPoint y: 264, distance: 9.1
type textarea "*"
type input "360"
click at [1058, 95] on input "360" at bounding box center [1077, 96] width 50 height 23
click at [1059, 158] on button "Add image" at bounding box center [1079, 158] width 74 height 23
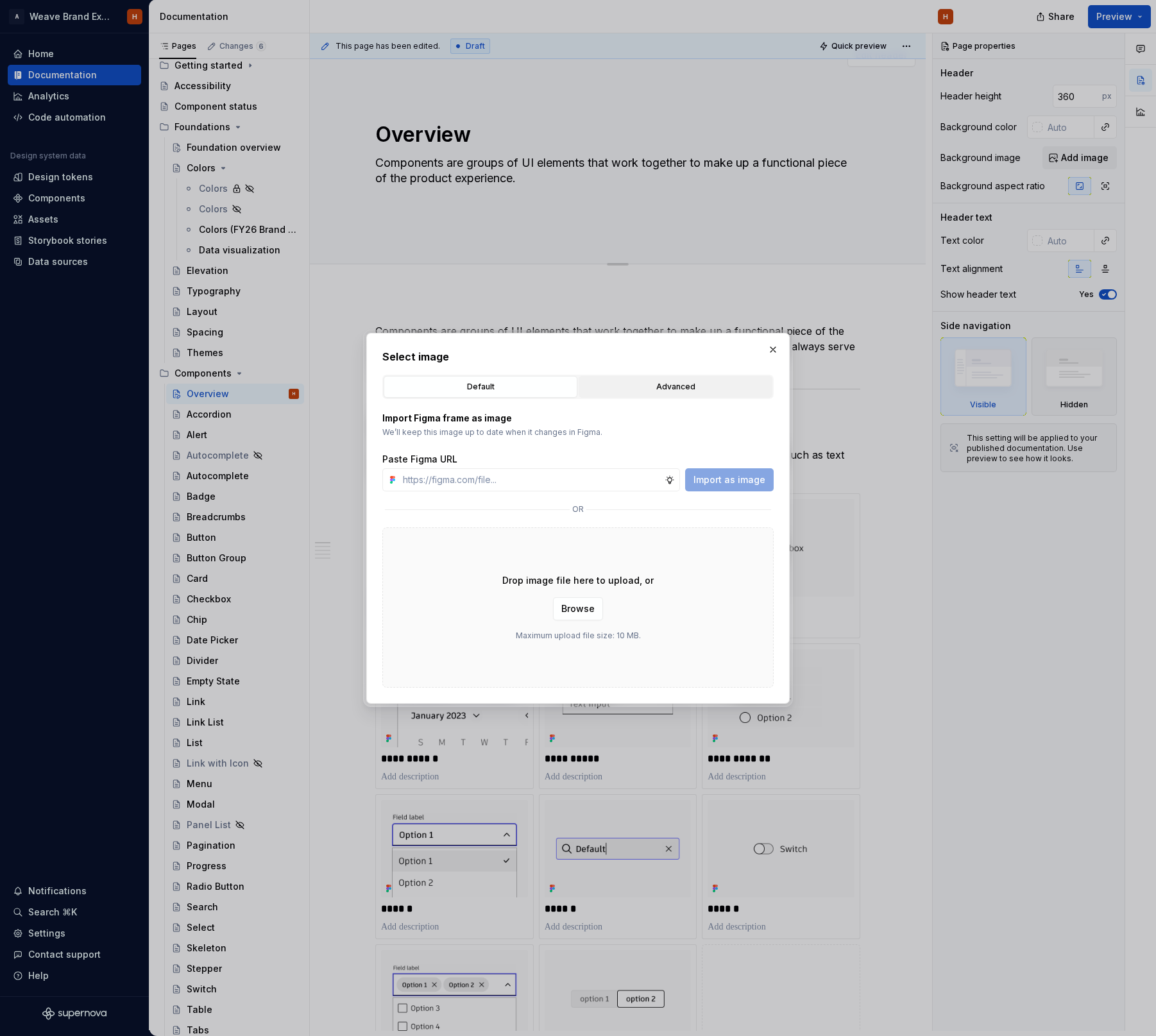
click at [651, 383] on div "Advanced" at bounding box center [675, 386] width 185 height 13
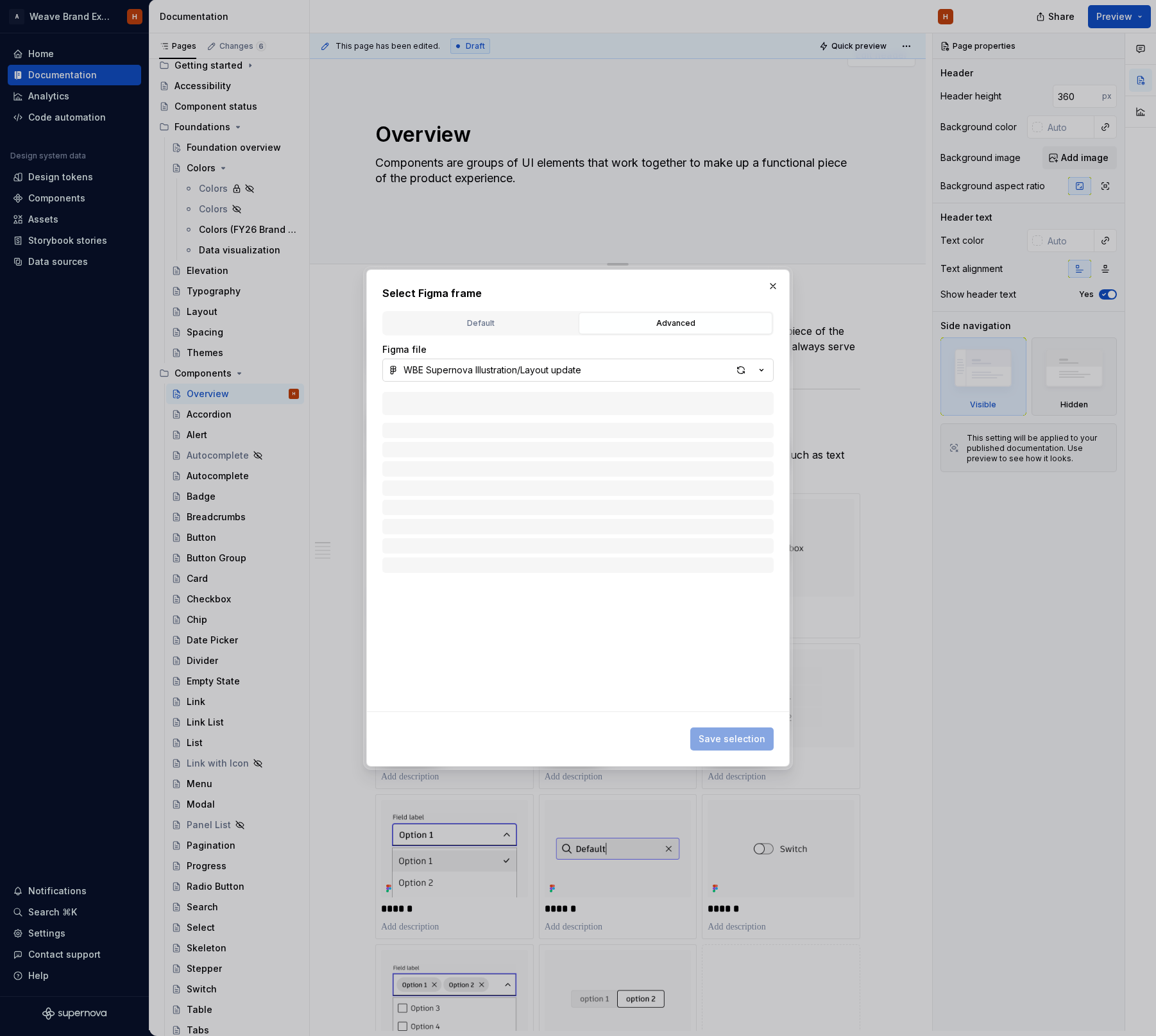
click at [701, 372] on button "WBE Supernova Illustration/Layout update" at bounding box center [578, 370] width 391 height 23
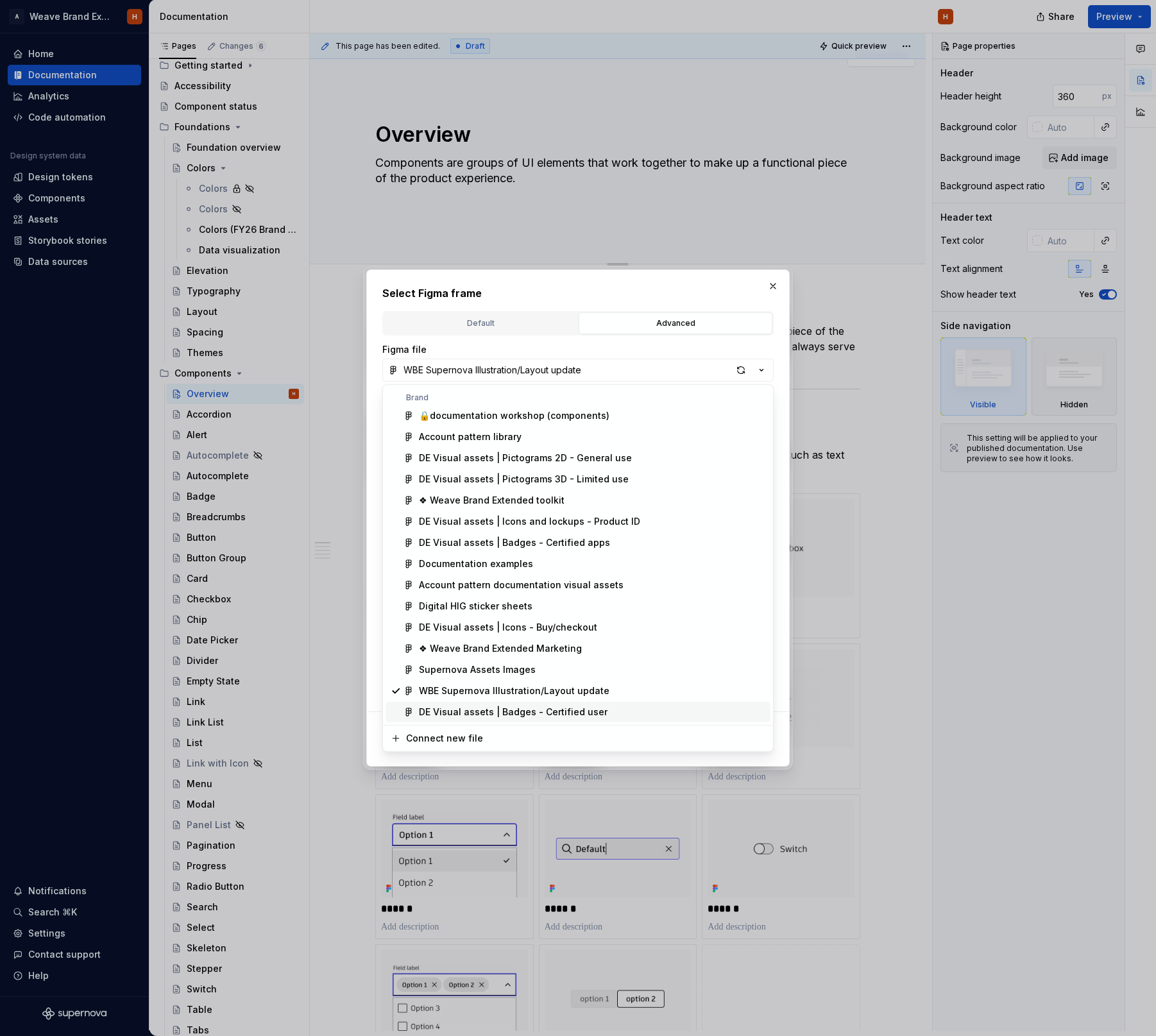
click at [545, 712] on div "DE Visual assets | Badges - Certified user" at bounding box center [513, 712] width 189 height 13
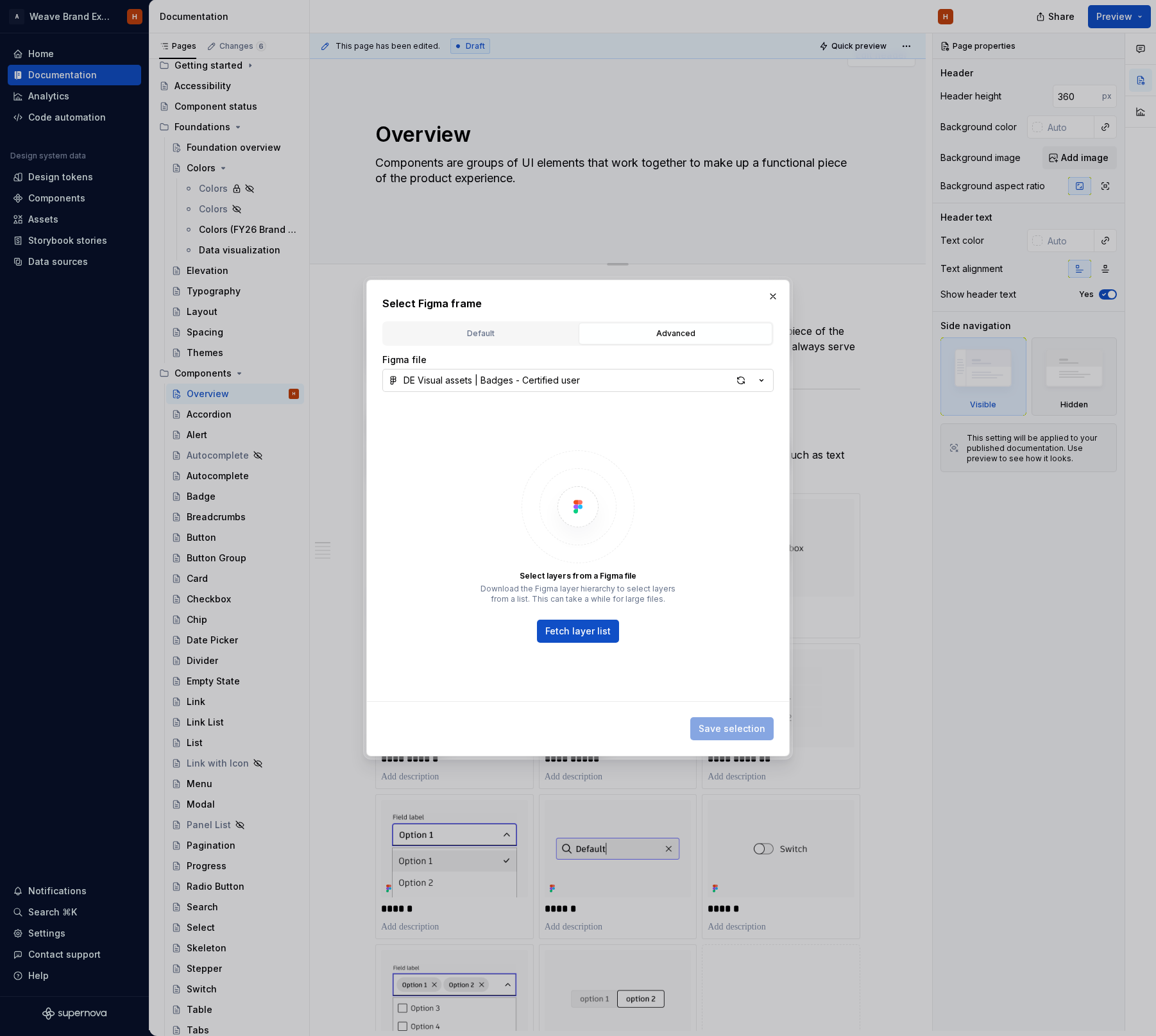
click at [599, 382] on button "DE Visual assets | Badges - Certified user" at bounding box center [578, 380] width 391 height 23
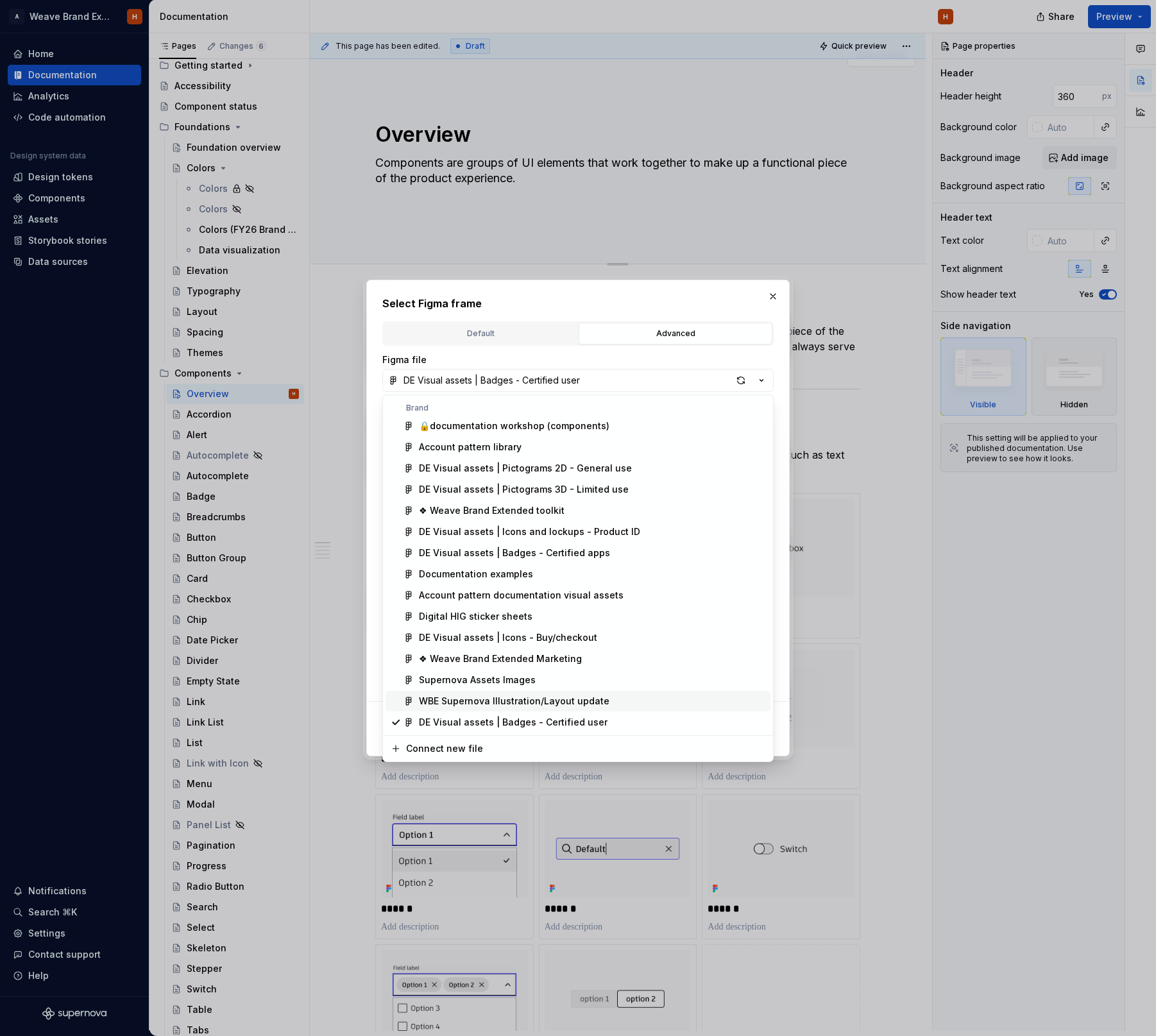
click at [566, 700] on div "WBE Supernova Illustration/Layout update" at bounding box center [514, 701] width 190 height 13
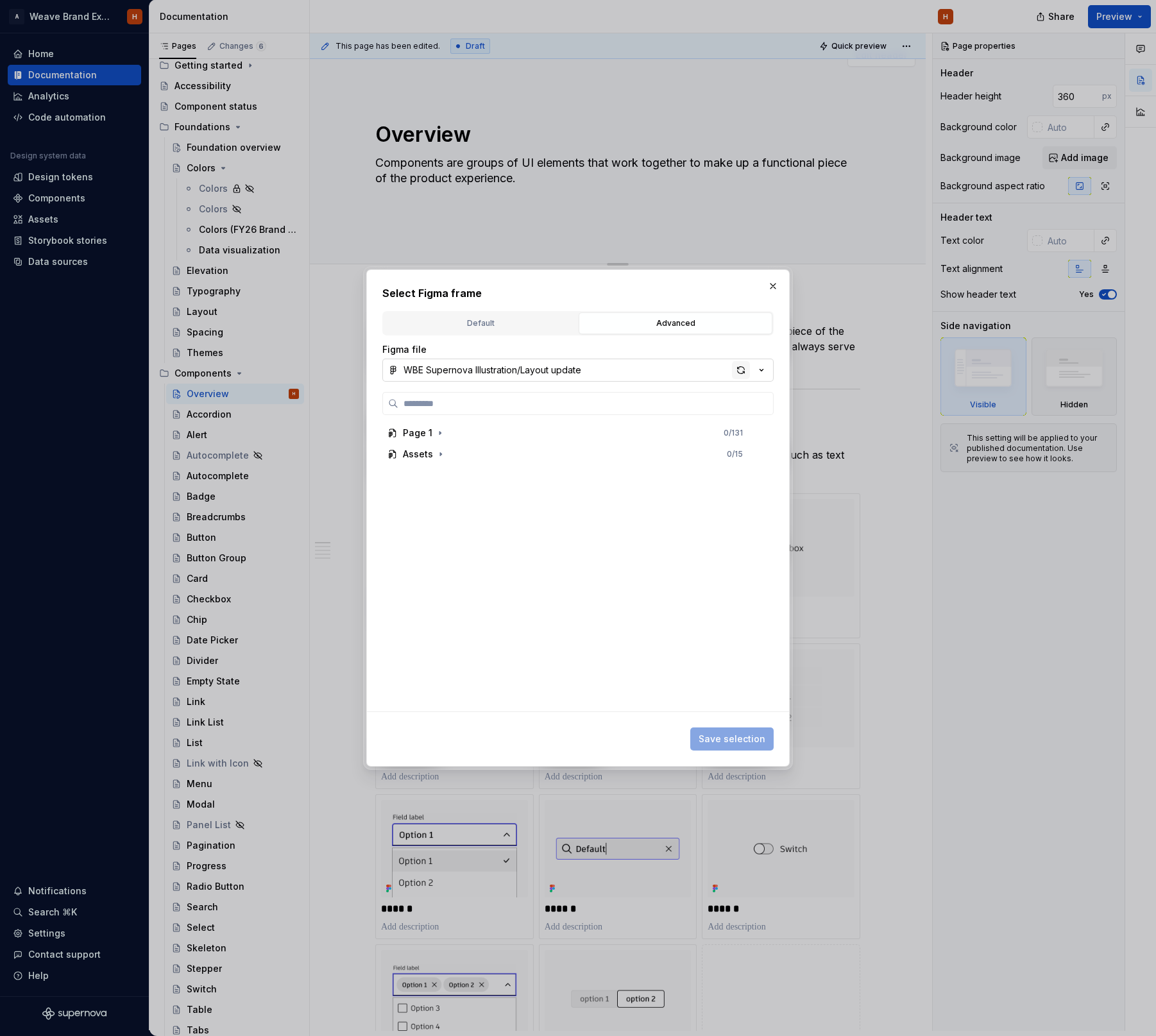
click at [736, 372] on div "button" at bounding box center [740, 369] width 18 height 18
click at [442, 454] on icon "button" at bounding box center [440, 454] width 10 height 10
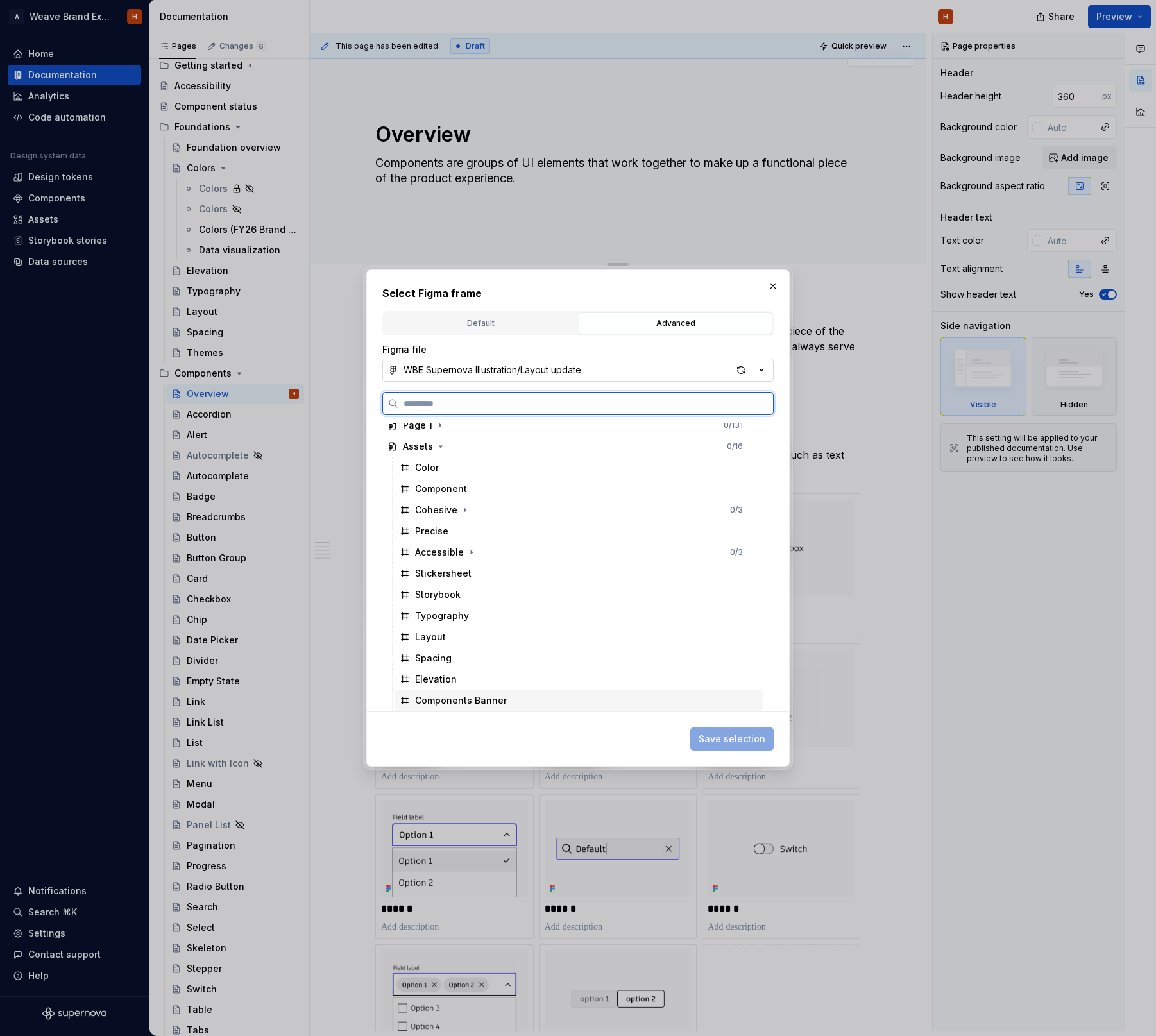
drag, startPoint x: 548, startPoint y: 699, endPoint x: 569, endPoint y: 702, distance: 21.2
click at [549, 698] on div "Components Banner" at bounding box center [578, 700] width 369 height 21
click at [732, 732] on button "Save selection" at bounding box center [732, 739] width 84 height 23
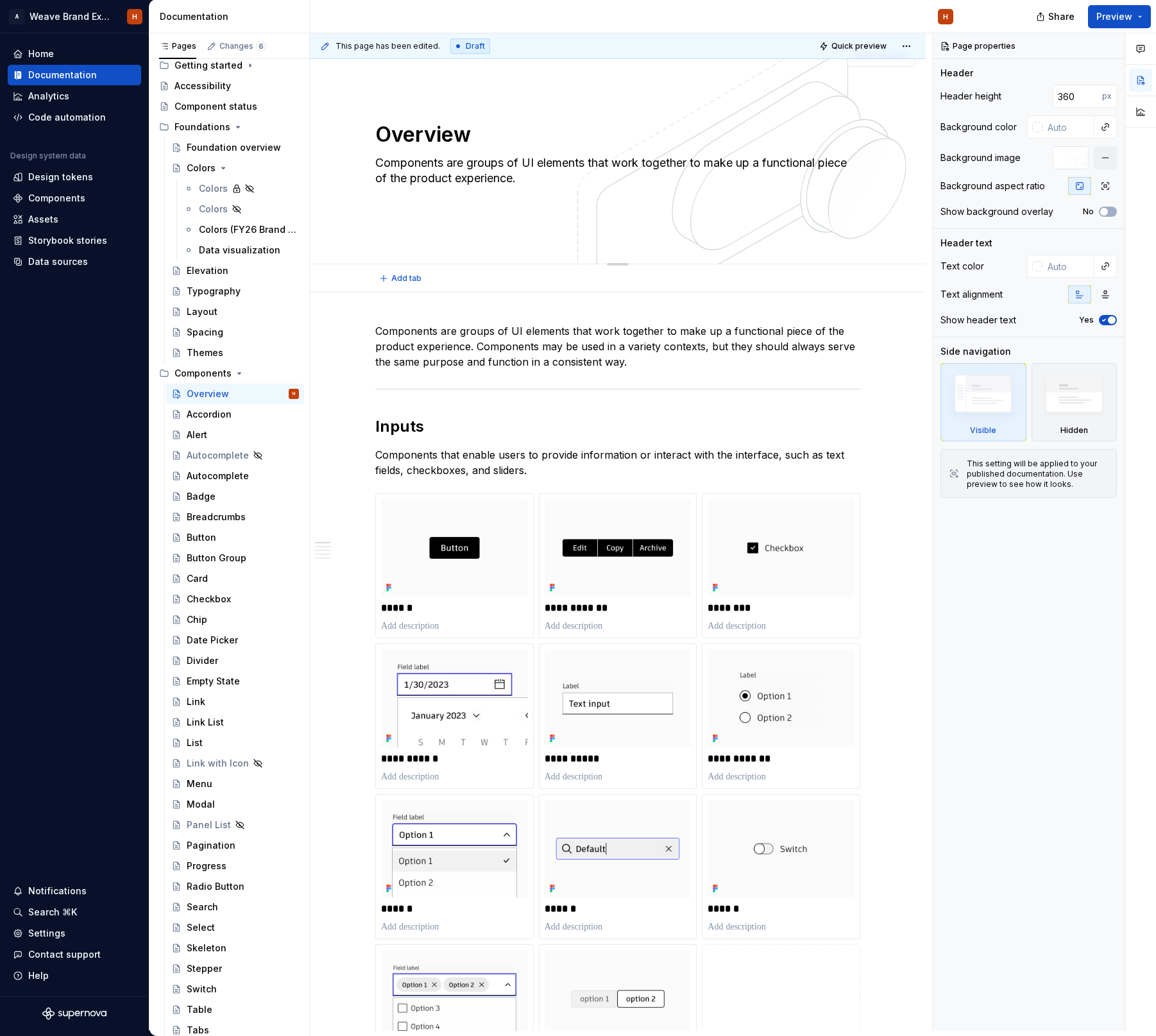
click at [721, 208] on div "Overview Components are groups of UI elements that work together to make up a f…" at bounding box center [618, 149] width 485 height 141
click at [1065, 157] on div at bounding box center [1070, 158] width 36 height 23
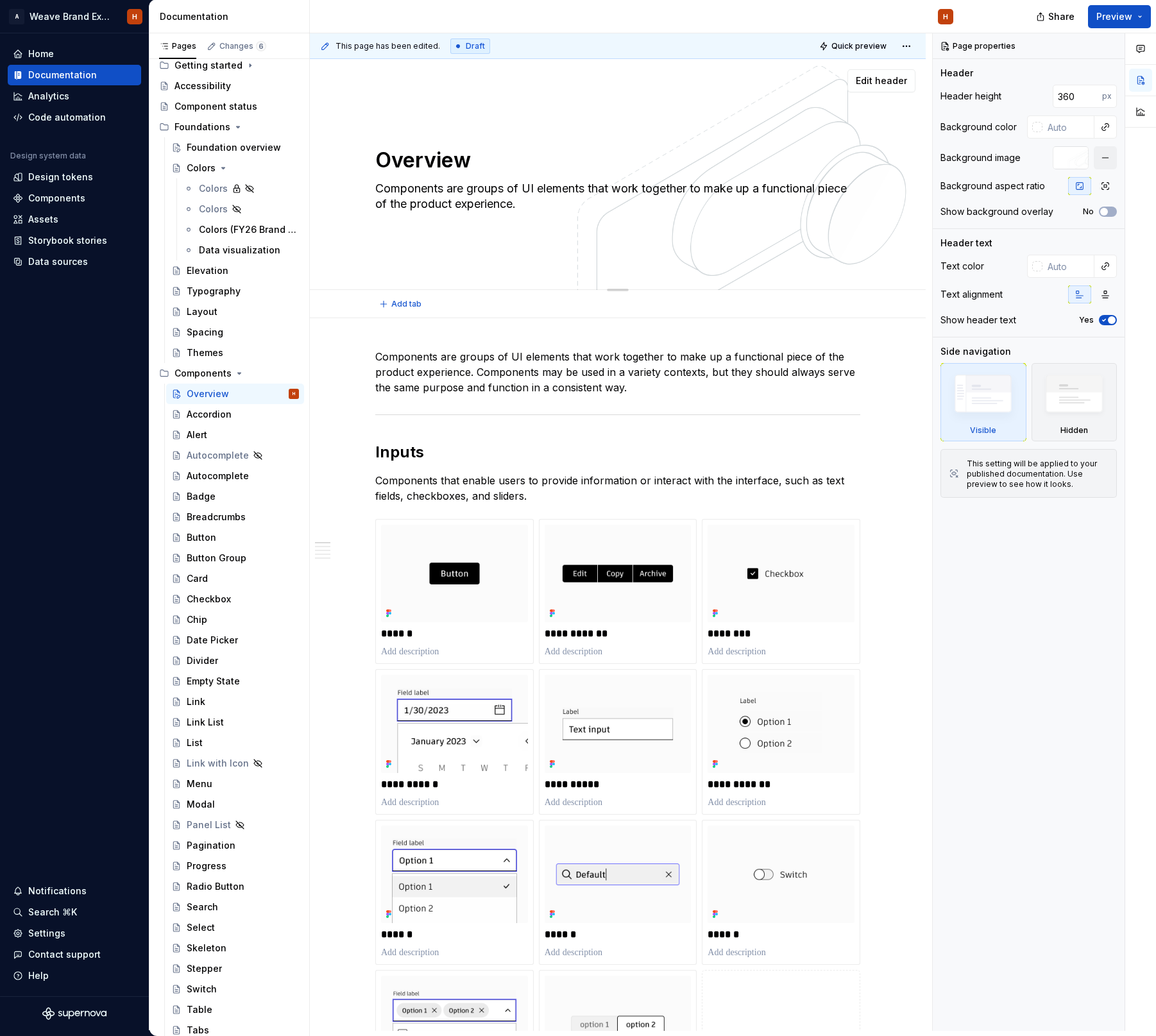
scroll to position [0, 0]
click at [890, 83] on span "Edit header" at bounding box center [881, 81] width 51 height 13
click at [1102, 163] on button "button" at bounding box center [1105, 158] width 23 height 23
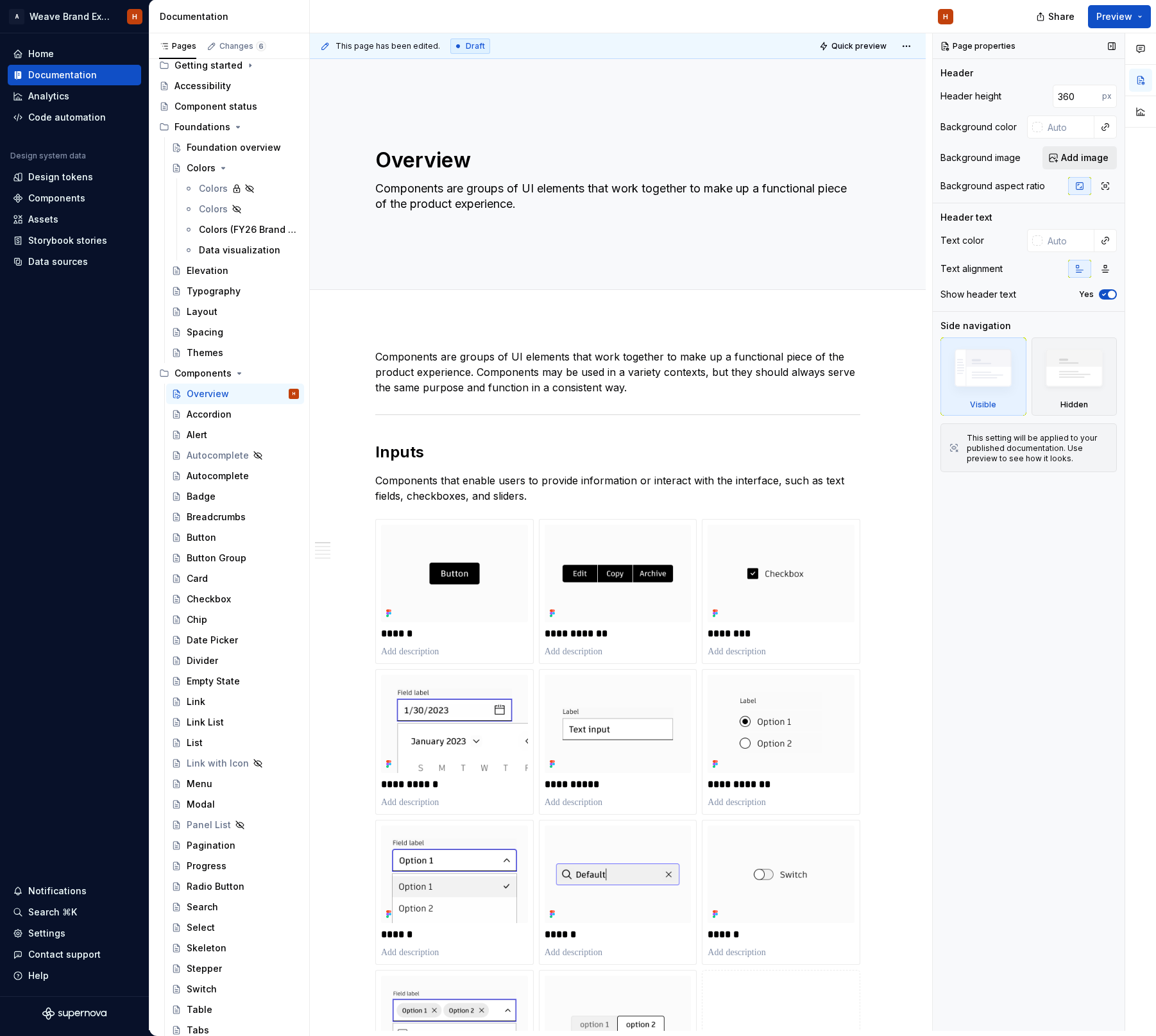
click at [1066, 159] on span "Add image" at bounding box center [1084, 157] width 47 height 13
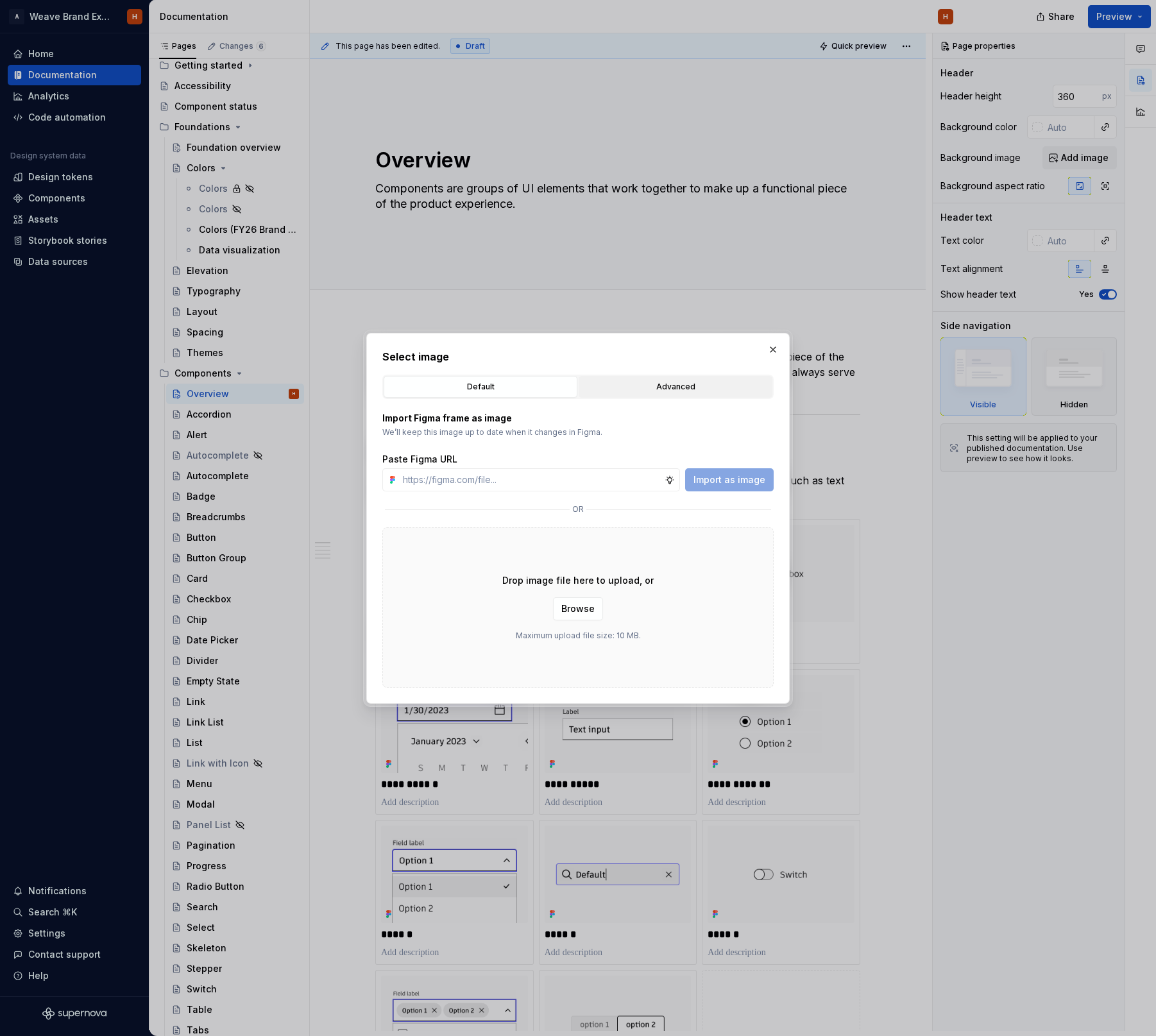
click at [658, 377] on button "Advanced" at bounding box center [675, 386] width 194 height 22
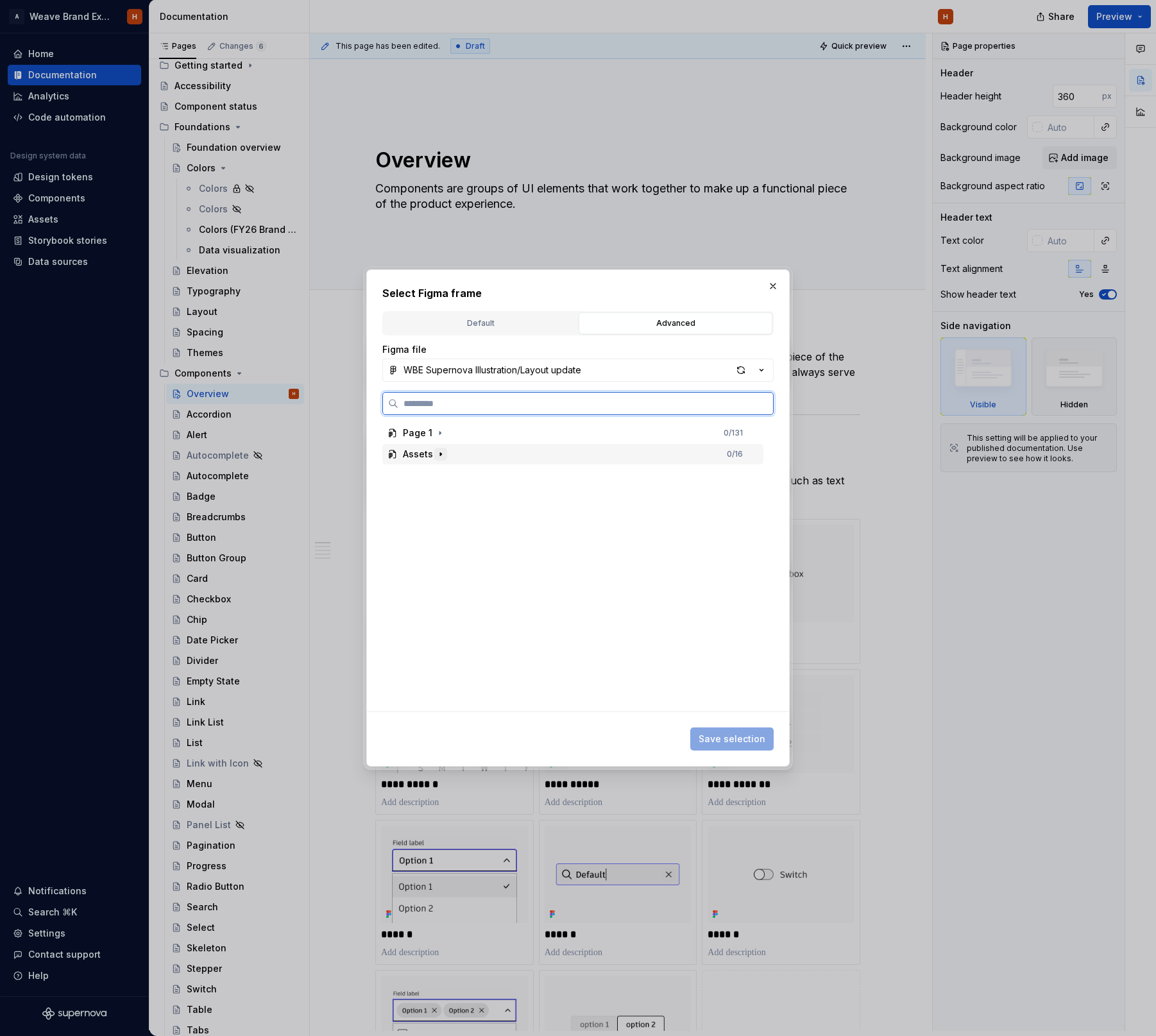
click at [438, 454] on icon "button" at bounding box center [440, 454] width 10 height 10
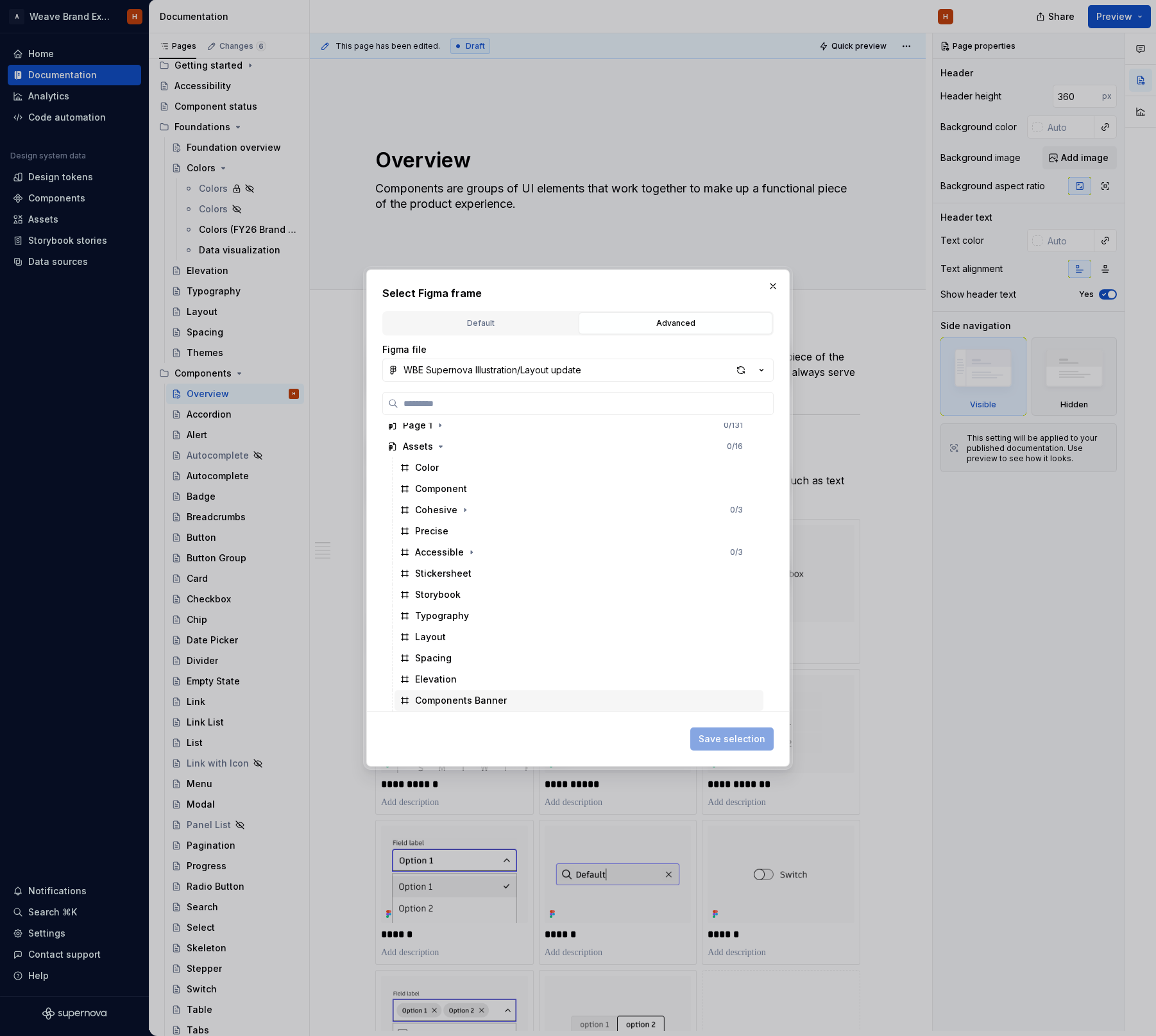
scroll to position [8, 0]
click at [570, 699] on div "Components Banner" at bounding box center [578, 700] width 369 height 21
click at [728, 740] on span "Save selection" at bounding box center [732, 739] width 67 height 13
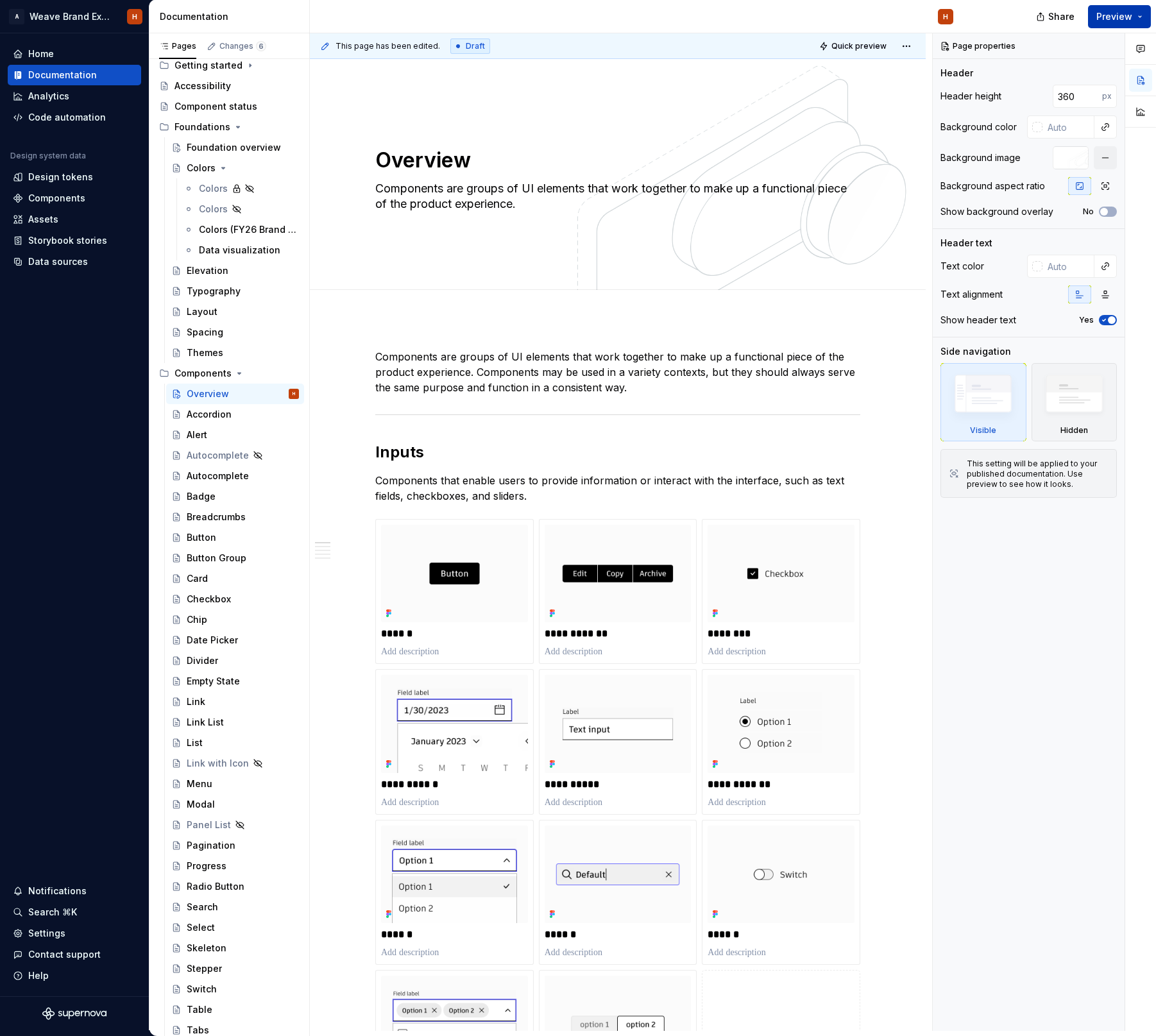
click at [1111, 17] on span "Preview" at bounding box center [1114, 16] width 36 height 13
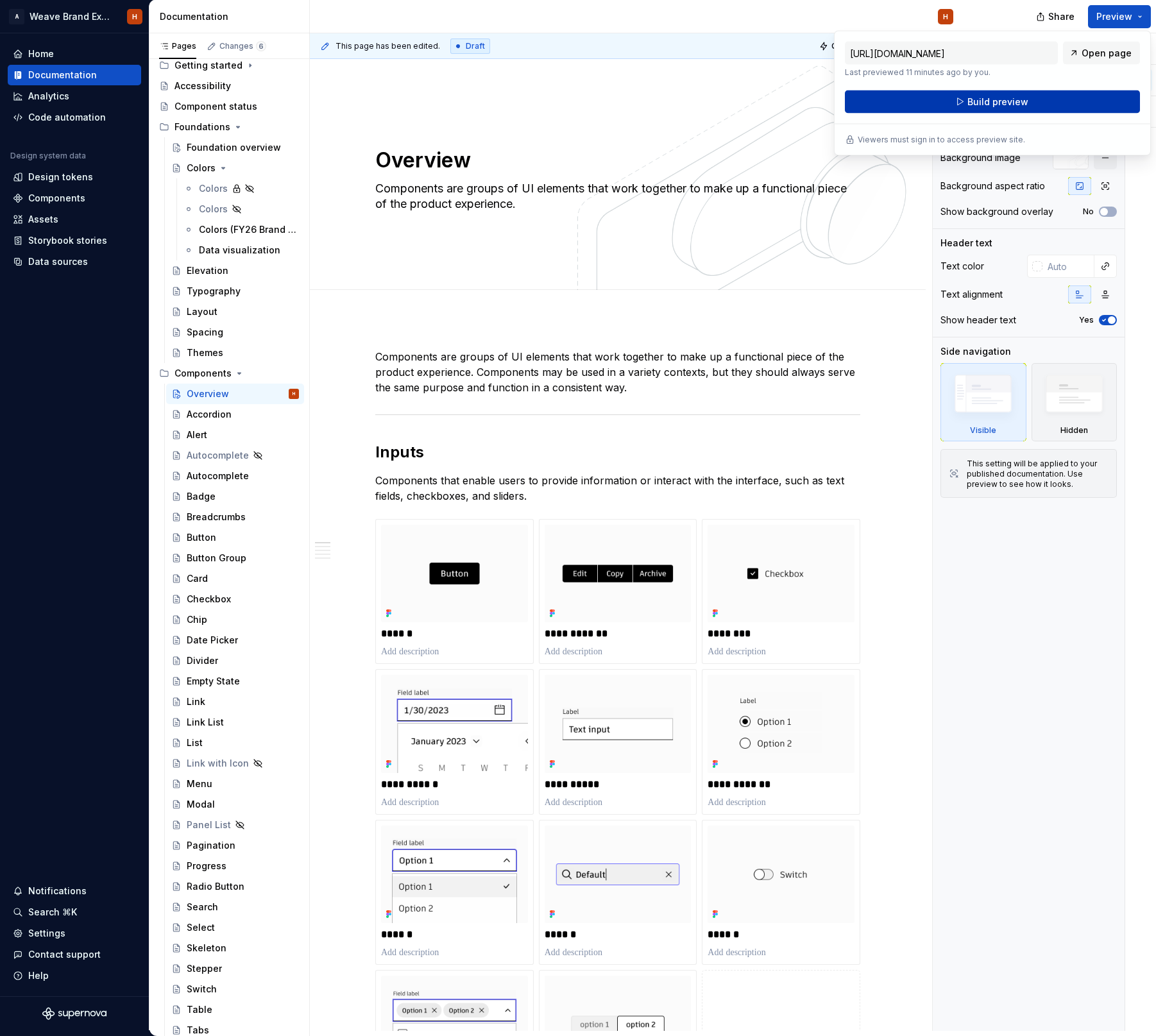
click at [1047, 101] on button "Build preview" at bounding box center [992, 102] width 295 height 23
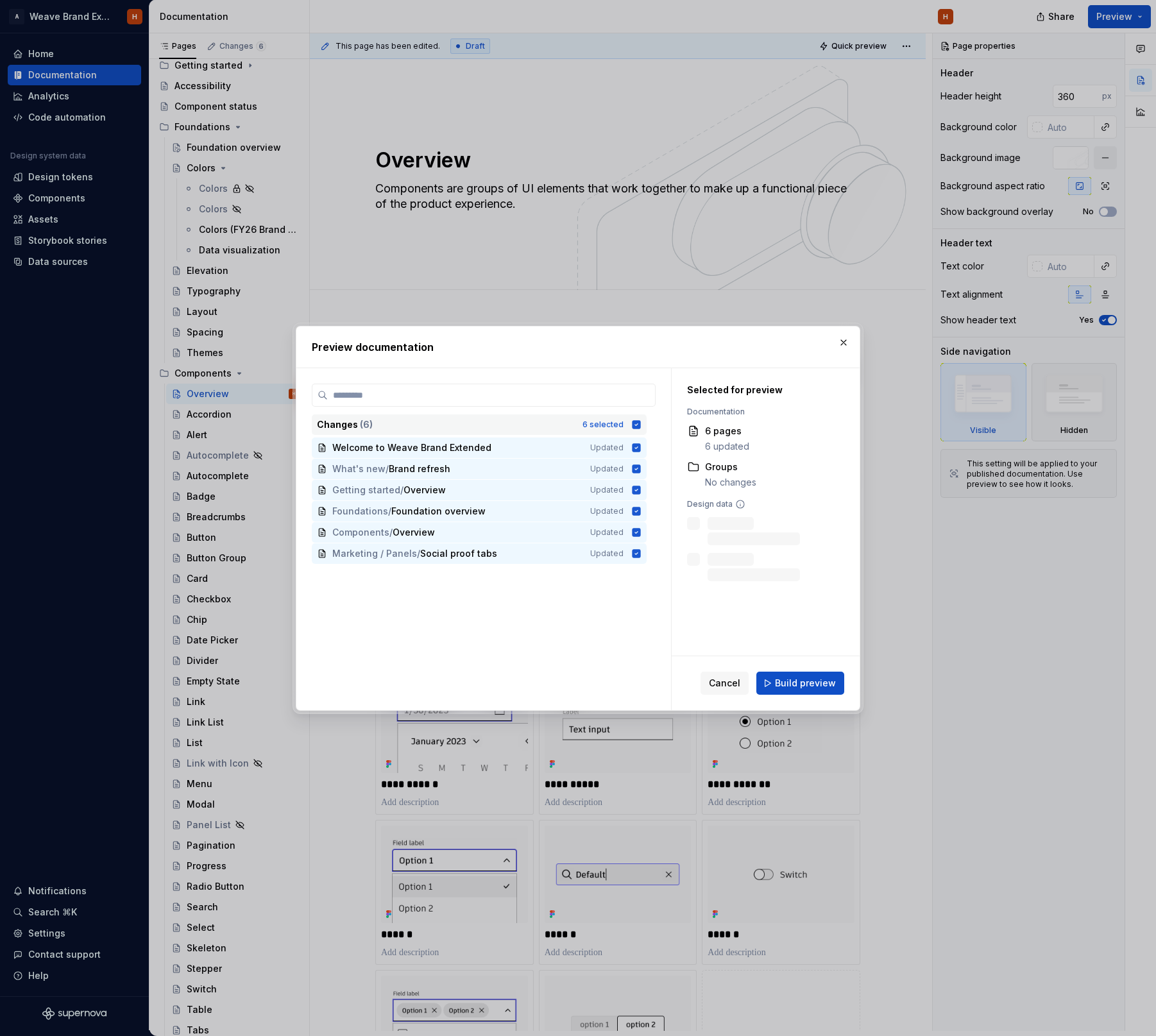
click at [640, 427] on icon at bounding box center [636, 424] width 9 height 9
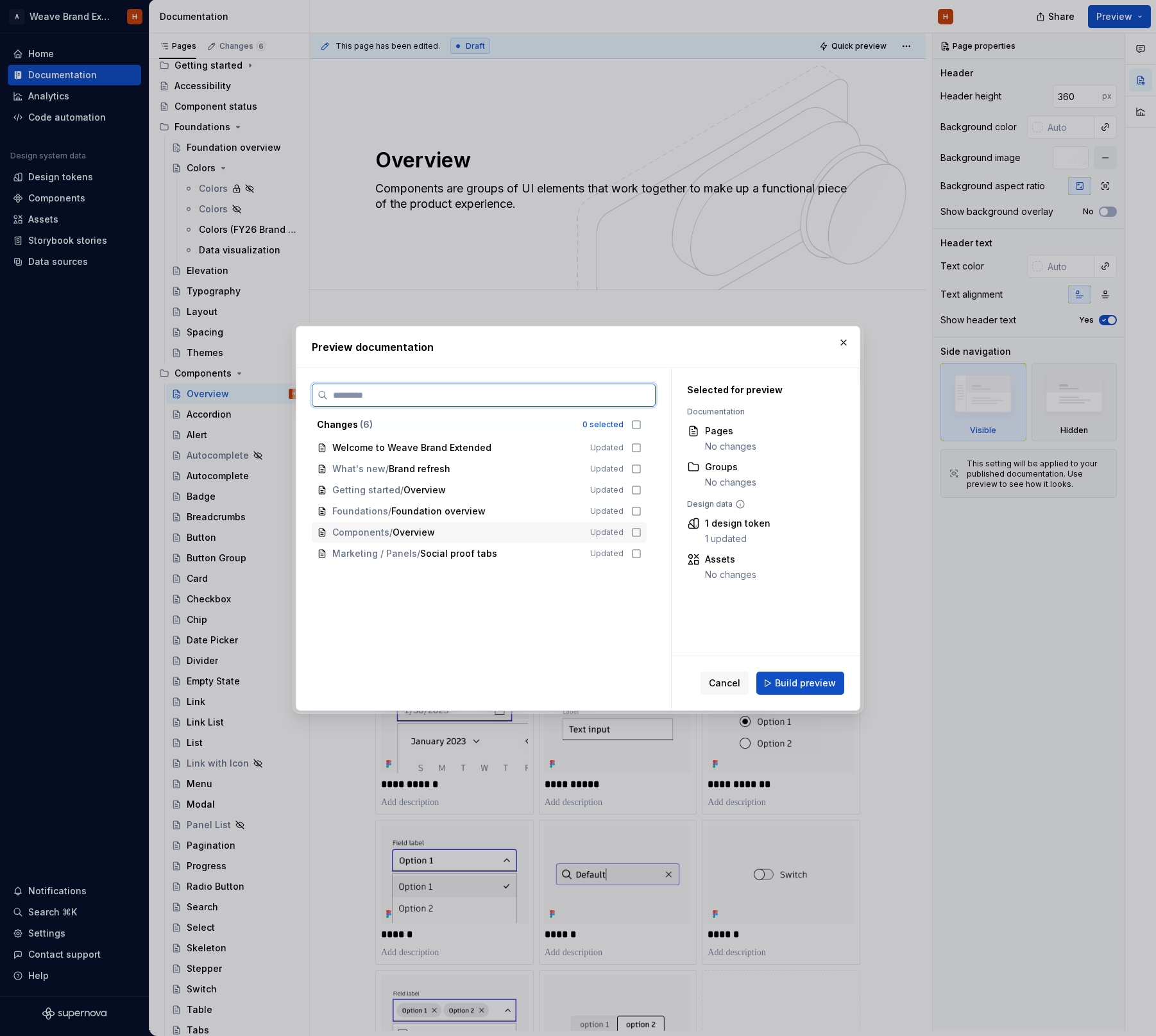
click at [638, 531] on icon at bounding box center [636, 532] width 10 height 10
click at [811, 678] on span "Build preview" at bounding box center [805, 683] width 61 height 13
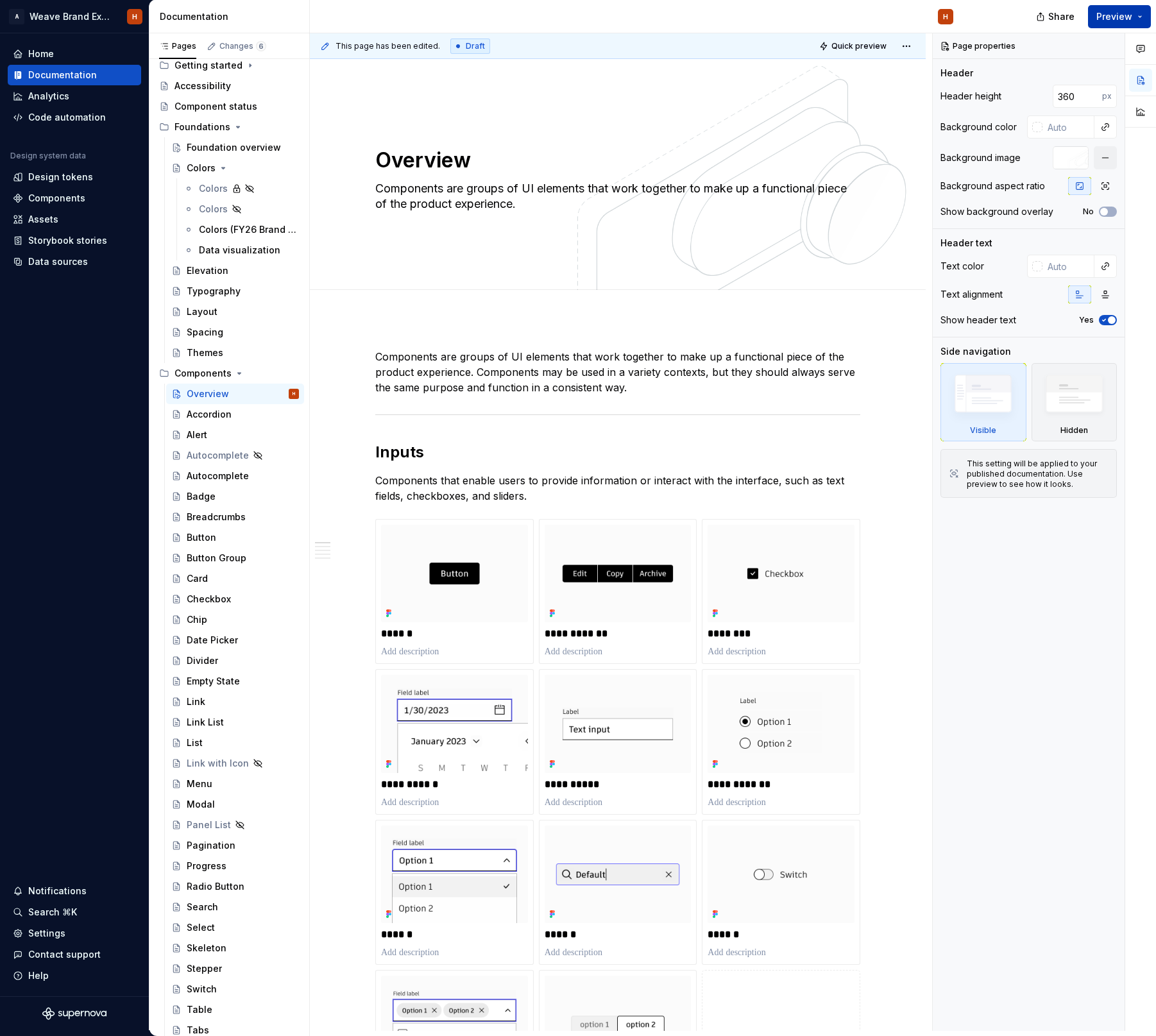
click at [1130, 15] on span "Preview" at bounding box center [1114, 16] width 36 height 13
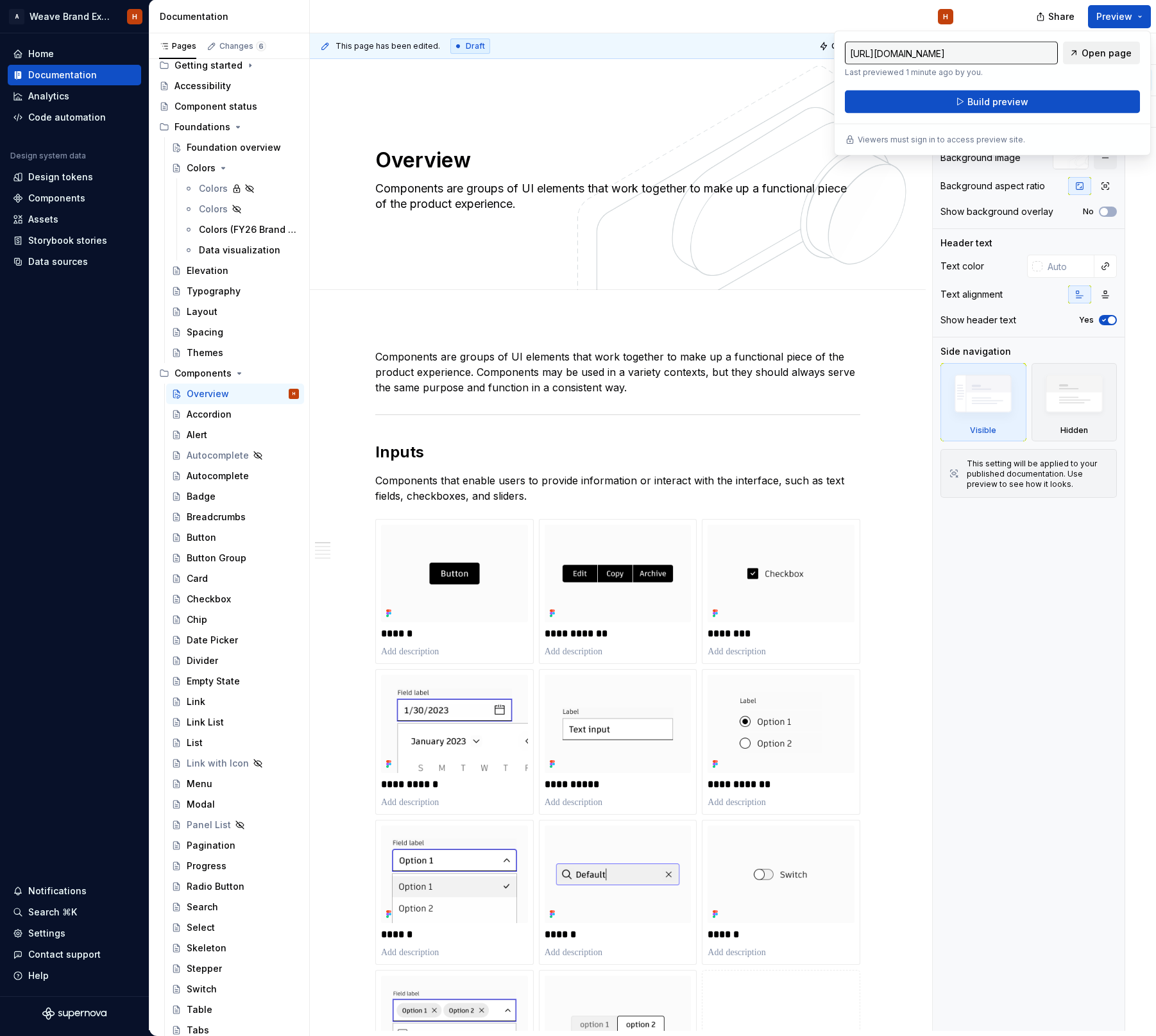
click at [1079, 64] on link "Open page" at bounding box center [1100, 53] width 77 height 23
click at [1053, 98] on button "Build preview" at bounding box center [992, 102] width 295 height 23
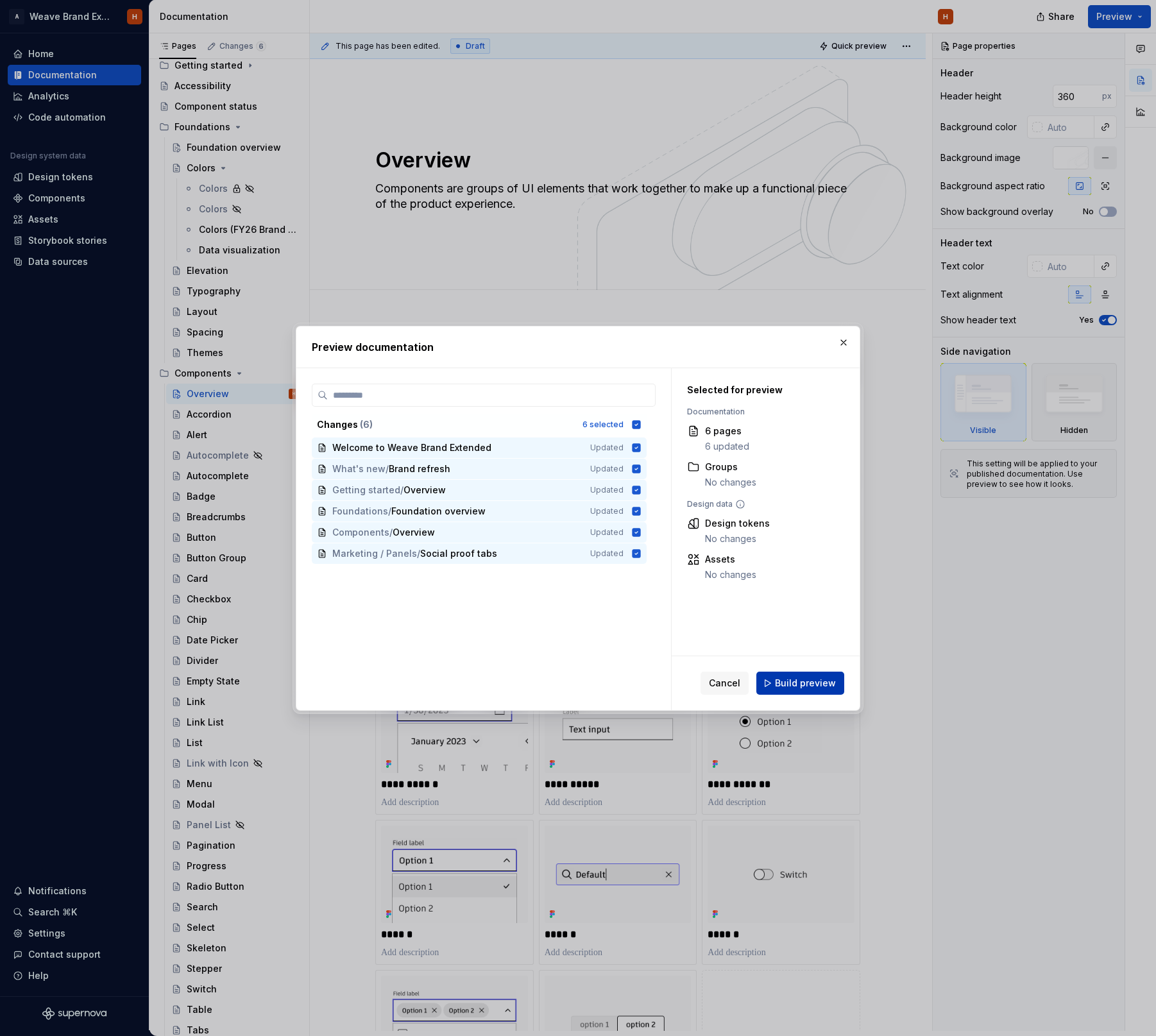
click at [808, 681] on span "Build preview" at bounding box center [805, 683] width 61 height 13
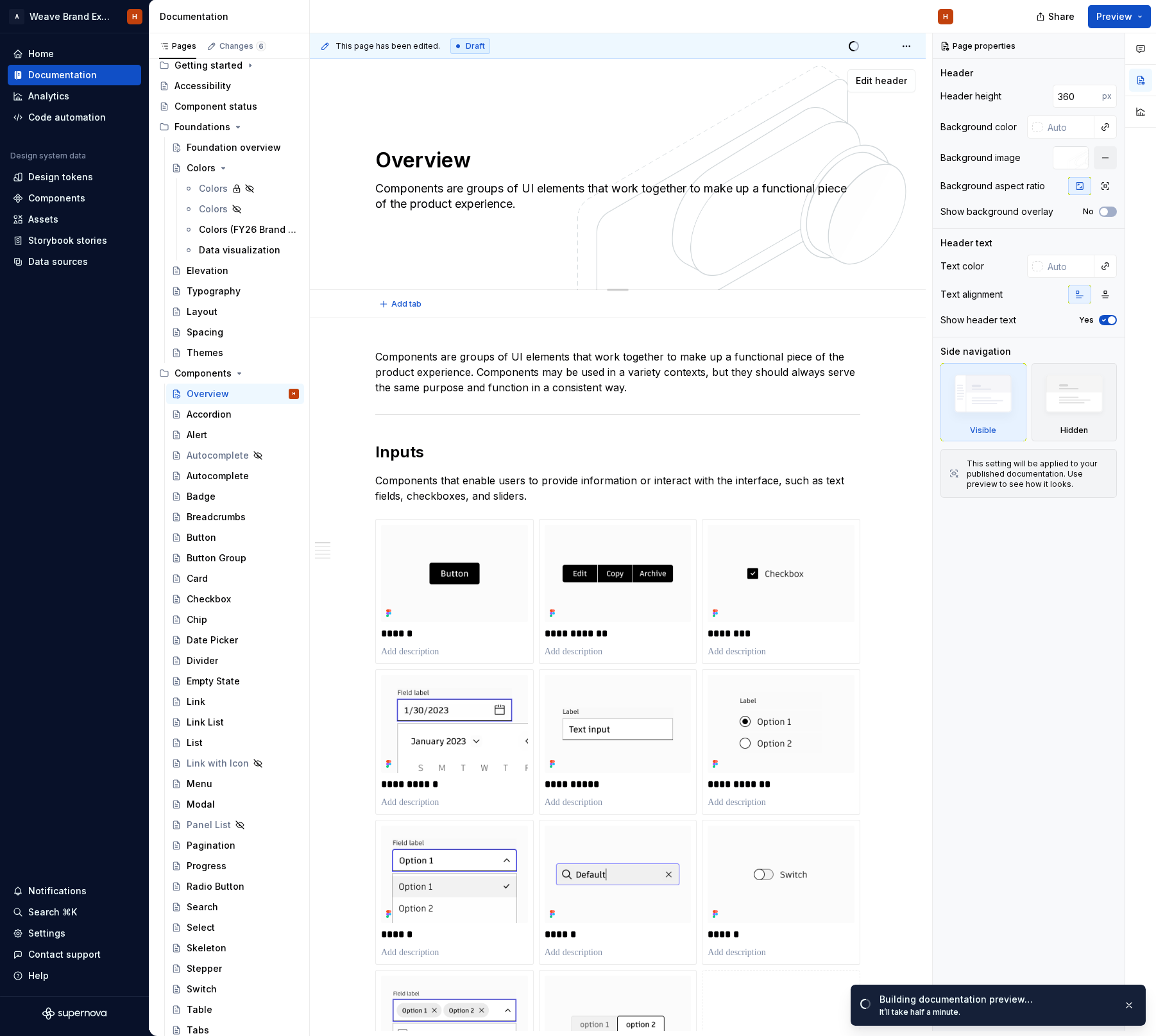
click at [838, 244] on div "Overview Components are groups of UI elements that work together to make up a f…" at bounding box center [618, 174] width 485 height 141
click at [794, 120] on div "Overview Components are groups of UI elements that work together to make up a f…" at bounding box center [618, 174] width 485 height 141
click at [866, 85] on span "Edit header" at bounding box center [881, 81] width 51 height 13
click at [1071, 155] on div at bounding box center [1070, 158] width 36 height 23
click at [1073, 163] on div at bounding box center [1070, 158] width 36 height 23
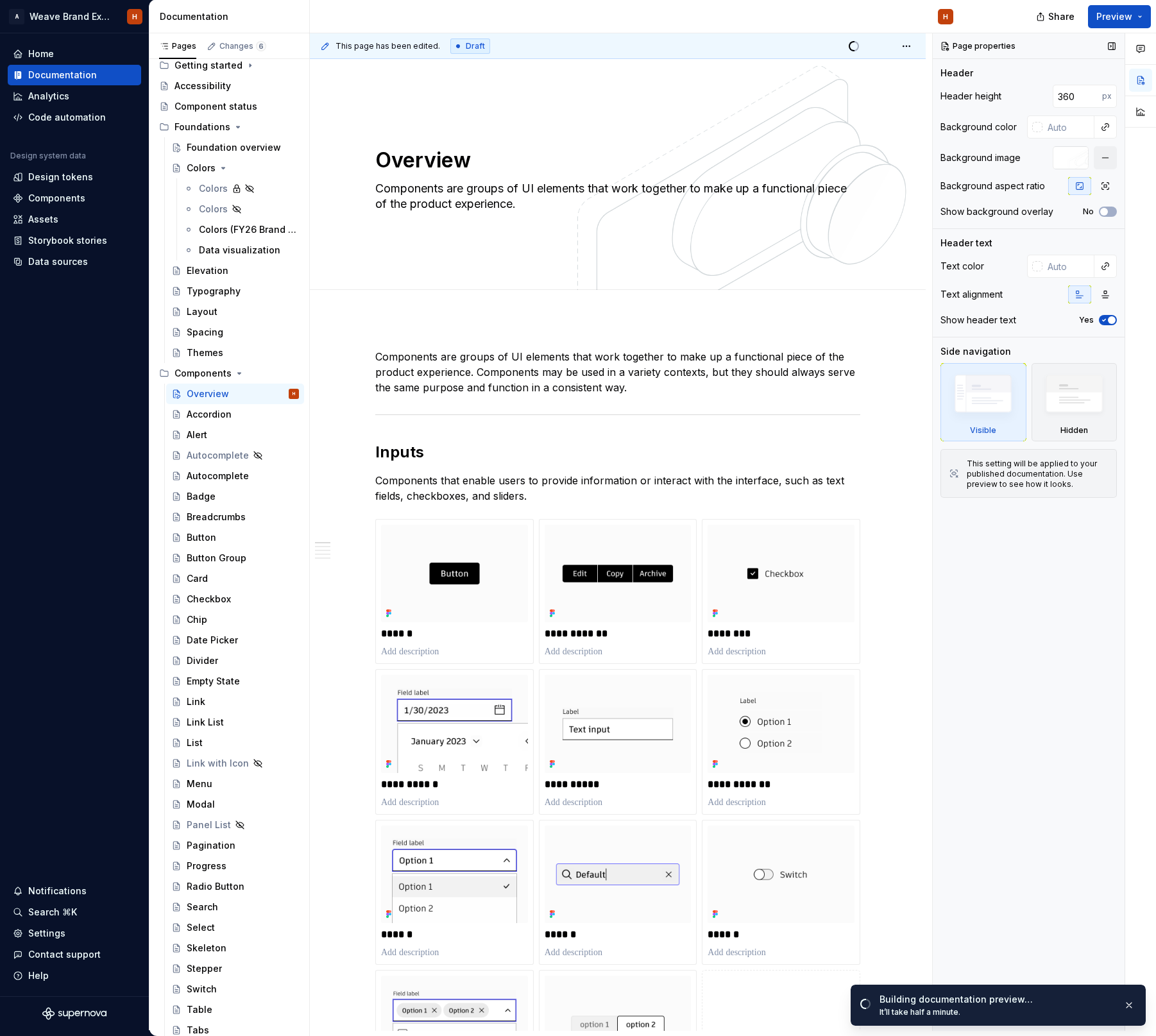
click at [1072, 163] on div at bounding box center [1070, 158] width 36 height 23
click at [1098, 156] on button "button" at bounding box center [1105, 158] width 23 height 23
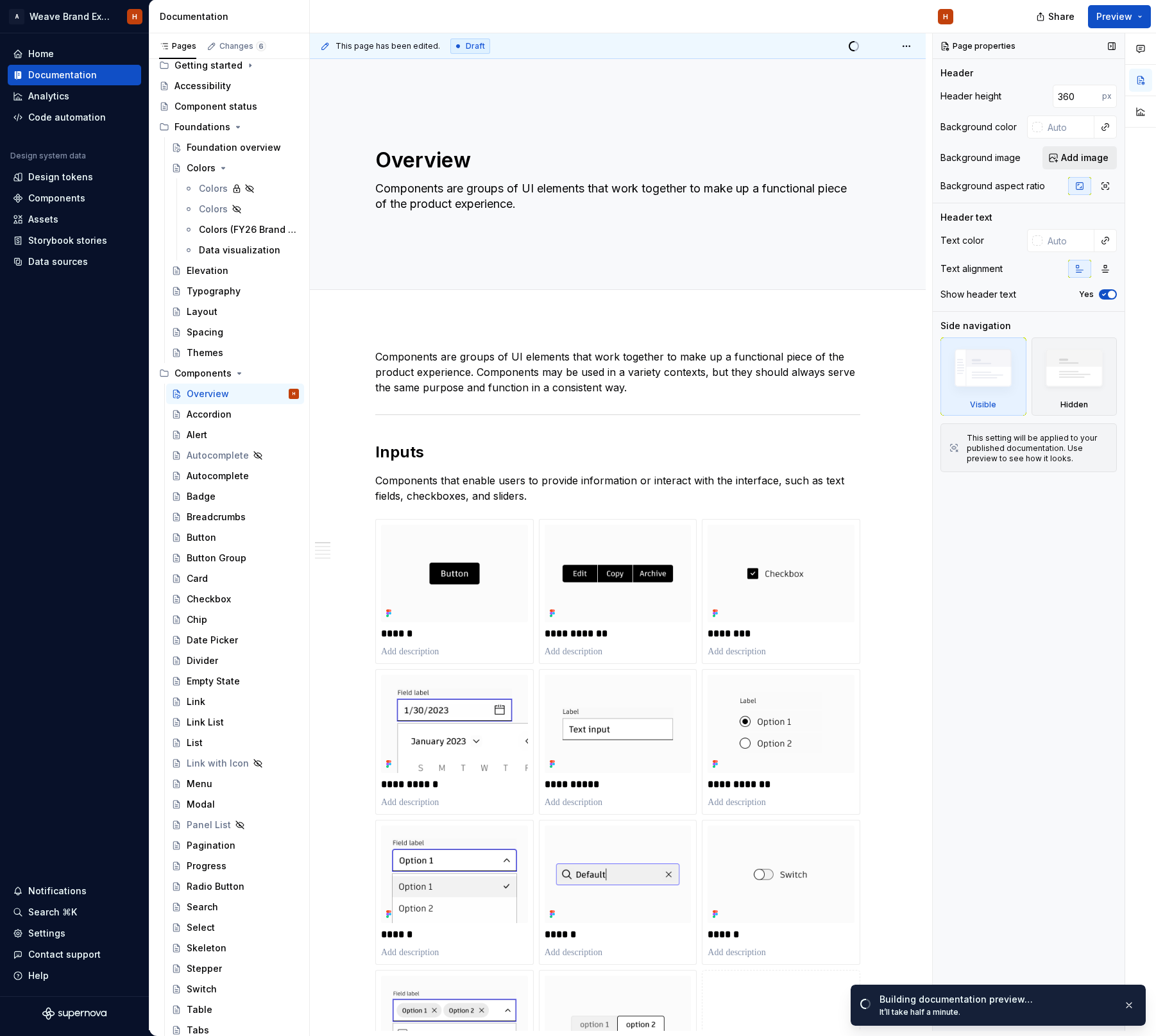
click at [1077, 160] on span "Add image" at bounding box center [1084, 157] width 47 height 13
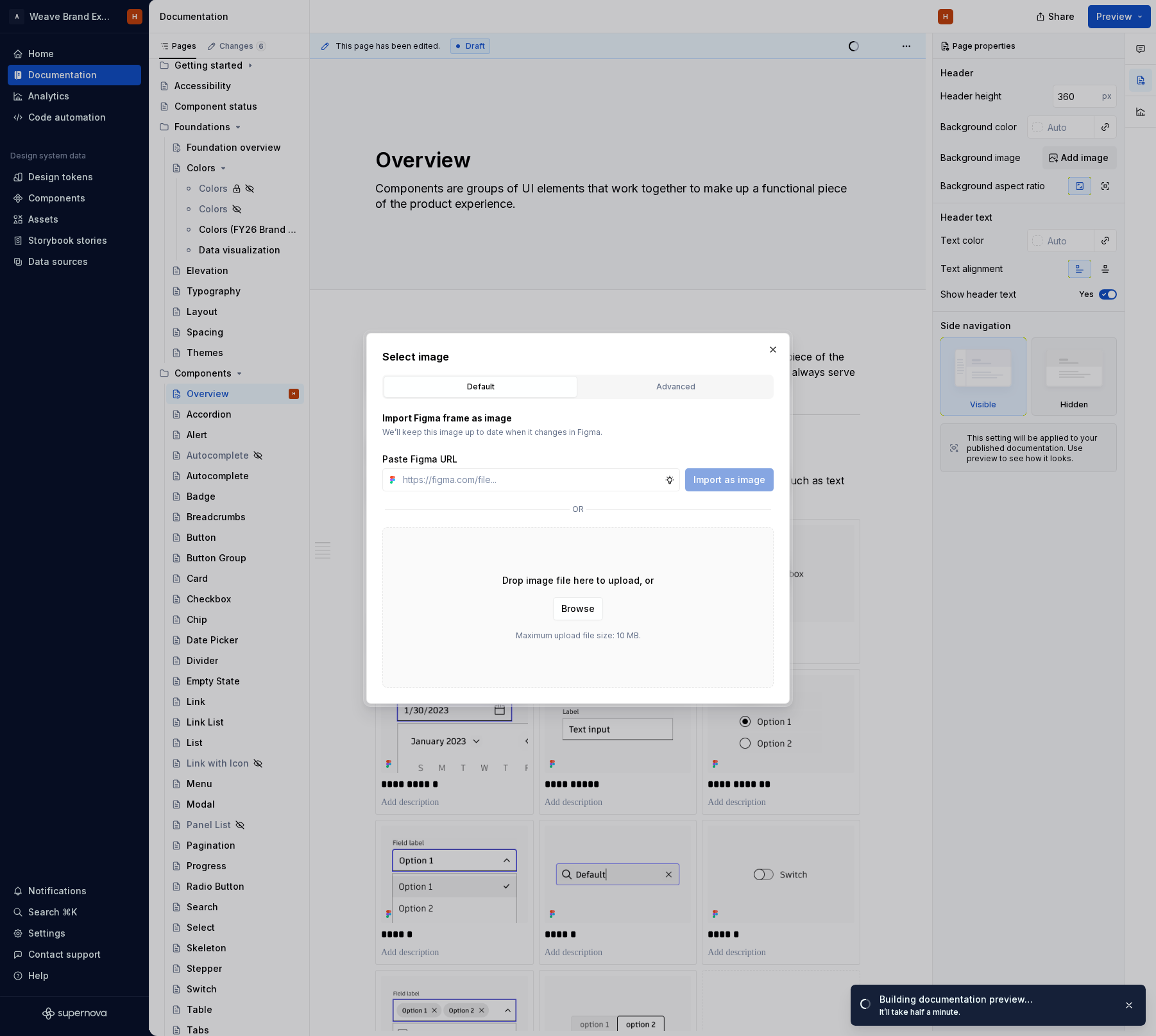
click at [666, 407] on div "Import Figma frame as image We’ll keep this image up to date when it changes in…" at bounding box center [578, 543] width 391 height 289
click at [664, 391] on div "Advanced" at bounding box center [675, 386] width 185 height 13
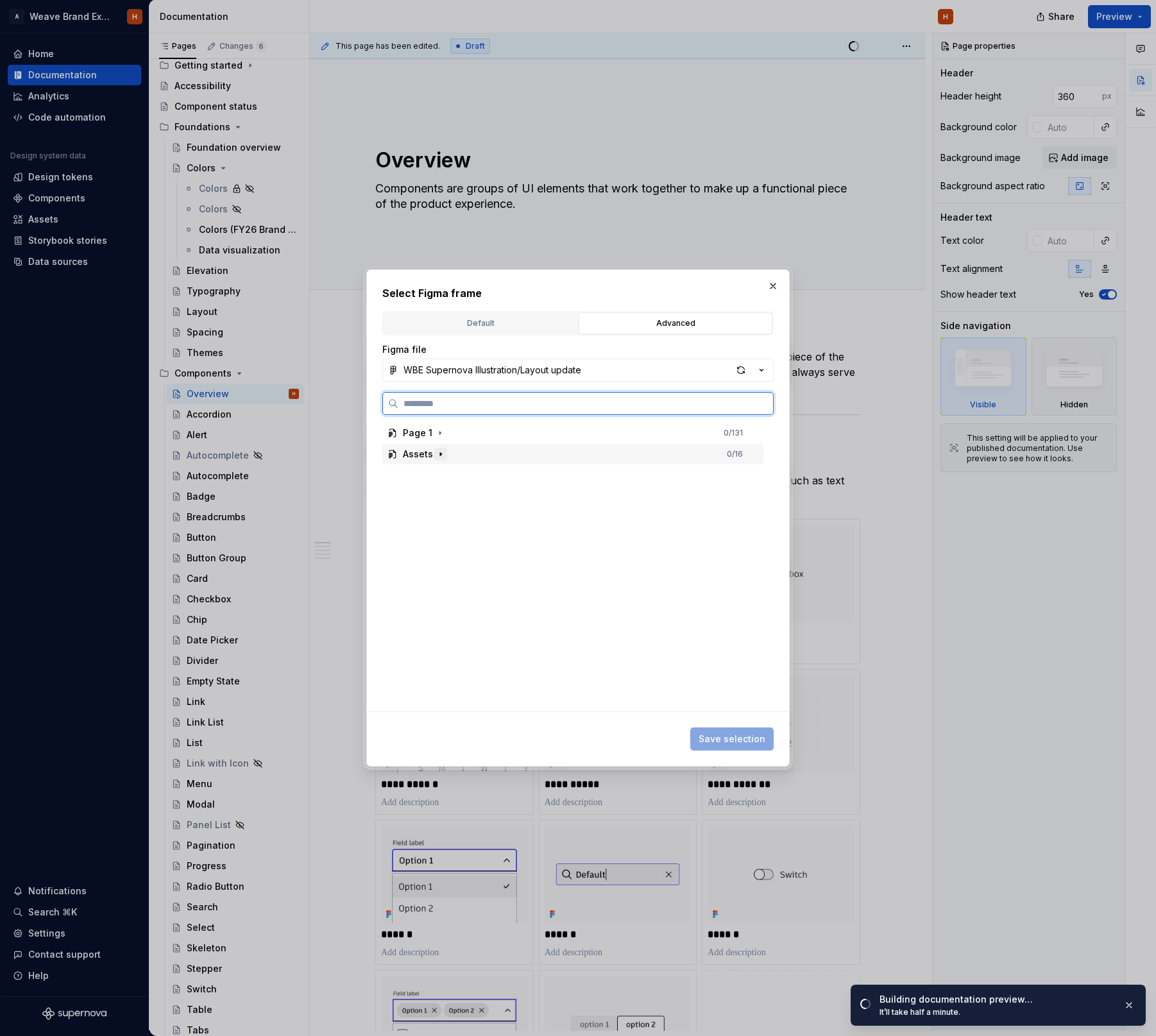
click at [435, 454] on icon "button" at bounding box center [440, 454] width 10 height 10
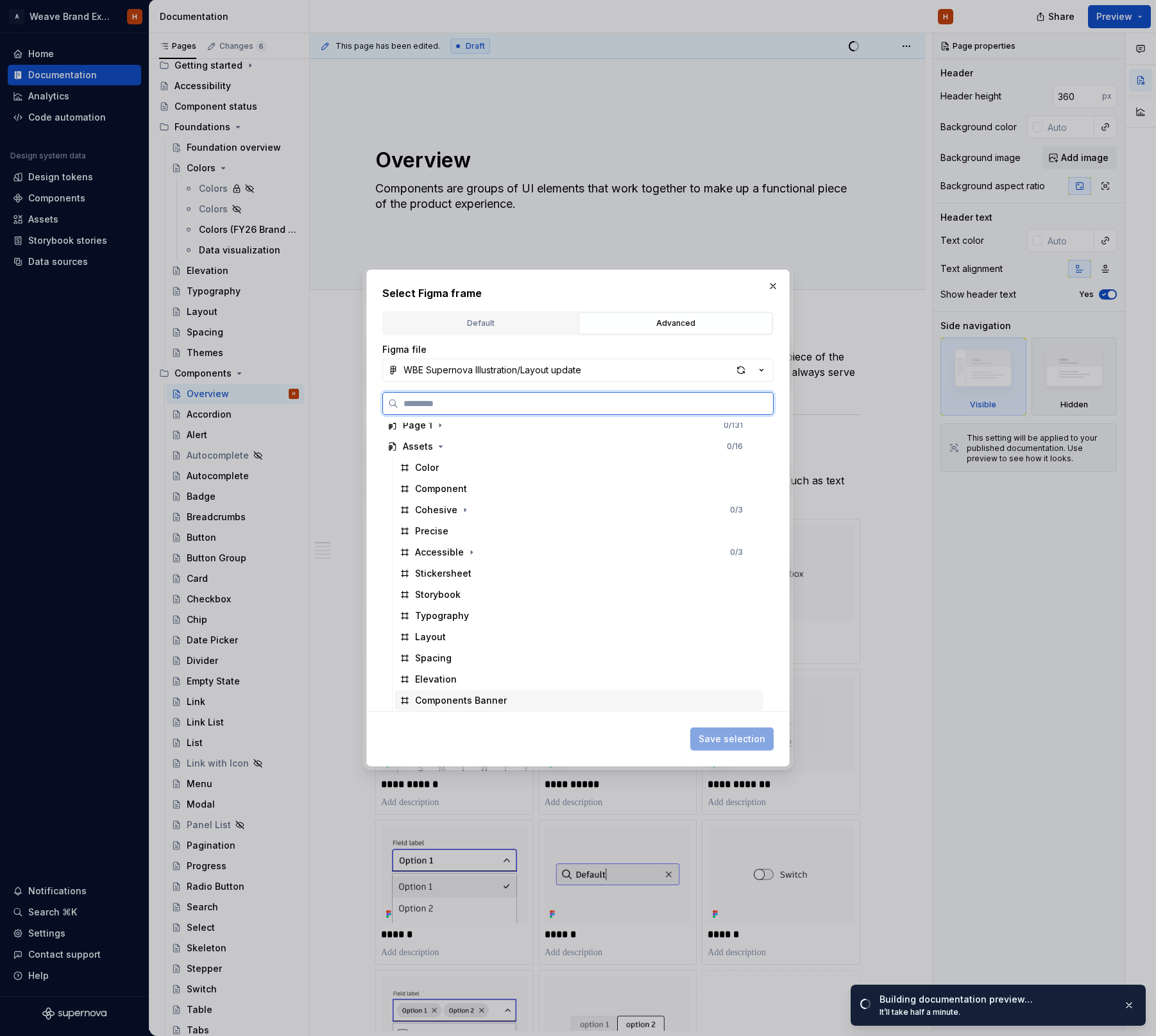
click at [588, 694] on div "Components Banner" at bounding box center [578, 700] width 369 height 21
click at [736, 372] on div "button" at bounding box center [740, 369] width 18 height 18
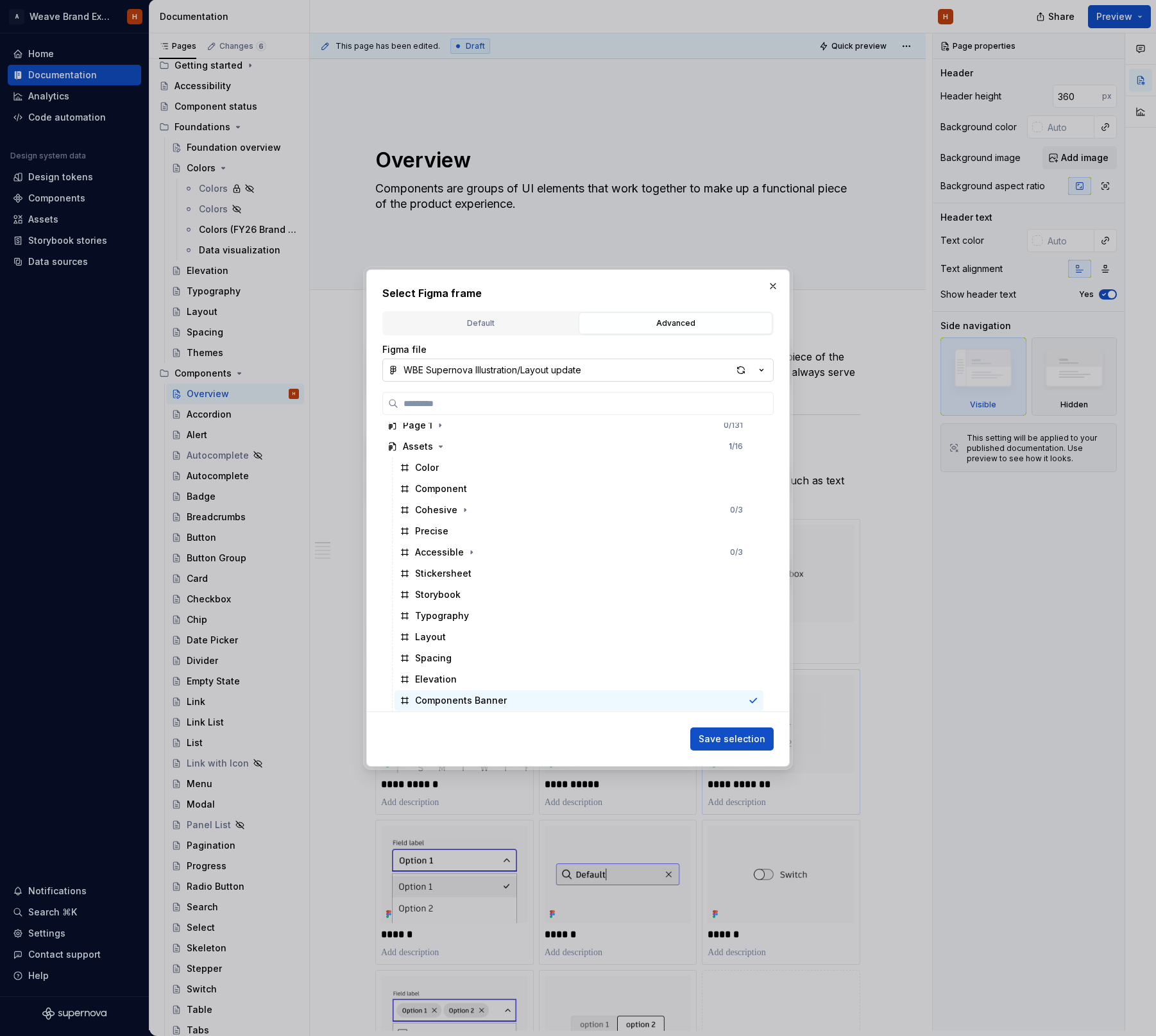
drag, startPoint x: 732, startPoint y: 734, endPoint x: 709, endPoint y: 726, distance: 24.4
click at [731, 734] on span "Save selection" at bounding box center [732, 739] width 67 height 13
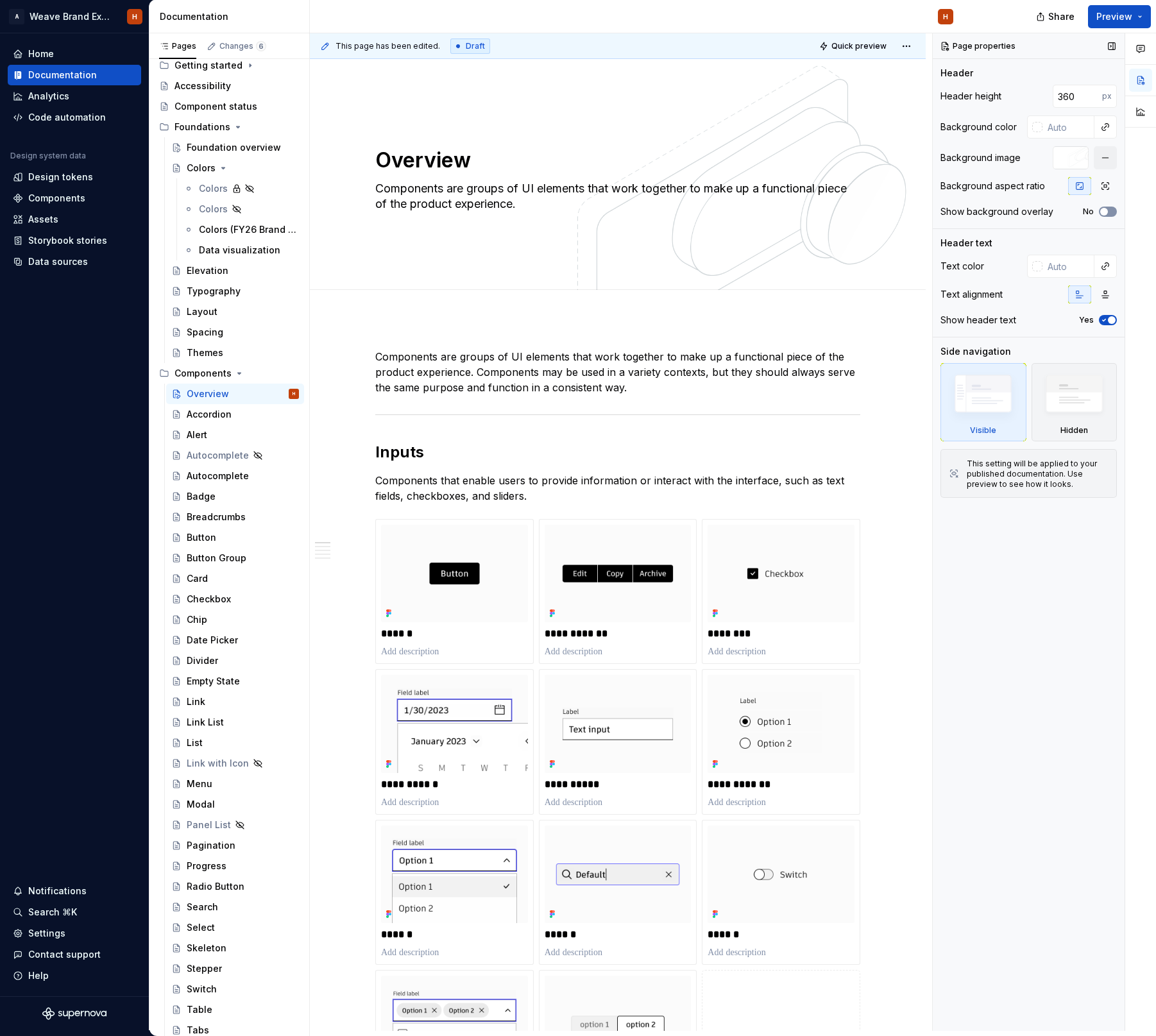
click at [1105, 209] on span "button" at bounding box center [1104, 211] width 8 height 8
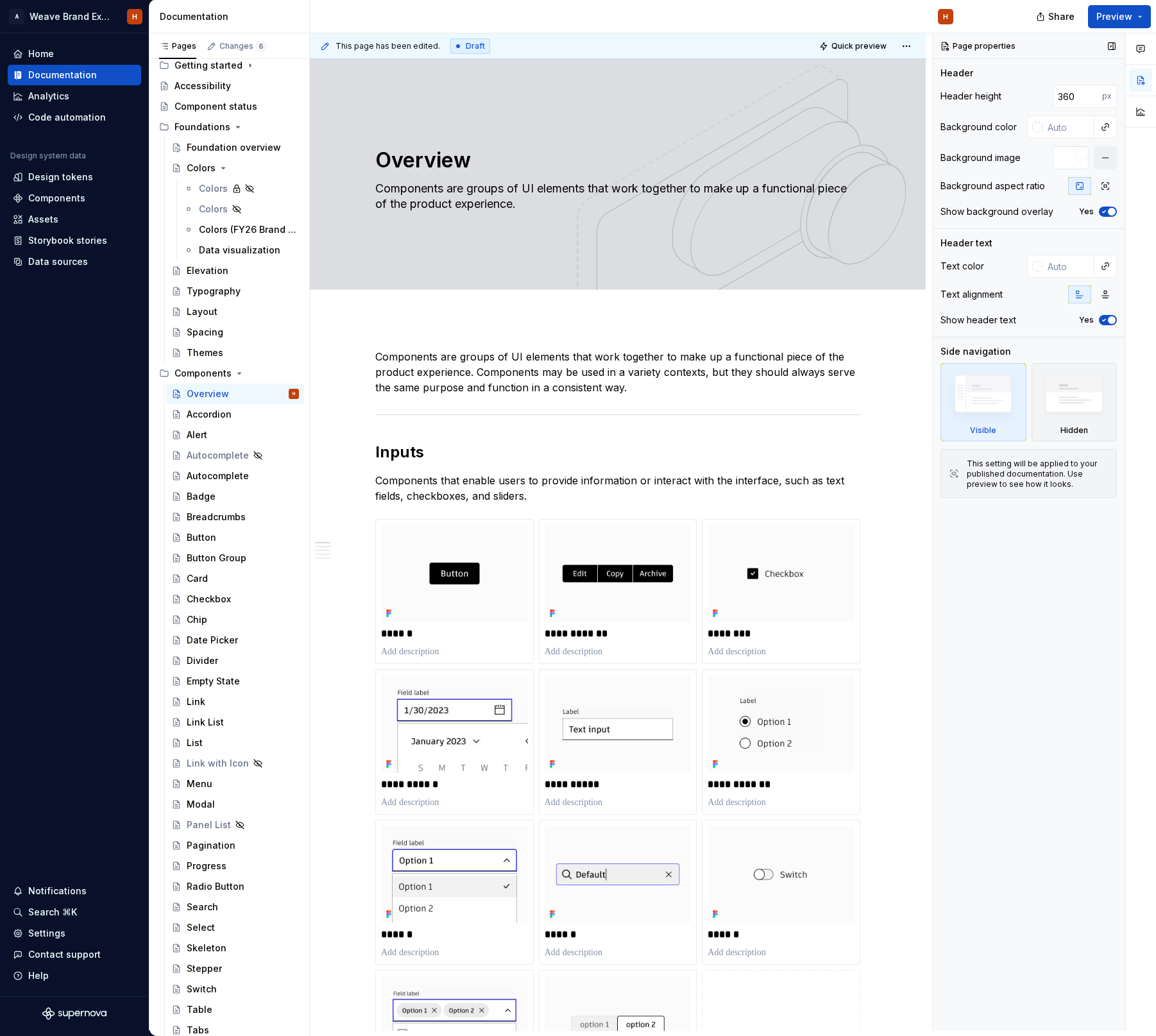
click at [1106, 210] on icon "button" at bounding box center [1103, 211] width 10 height 8
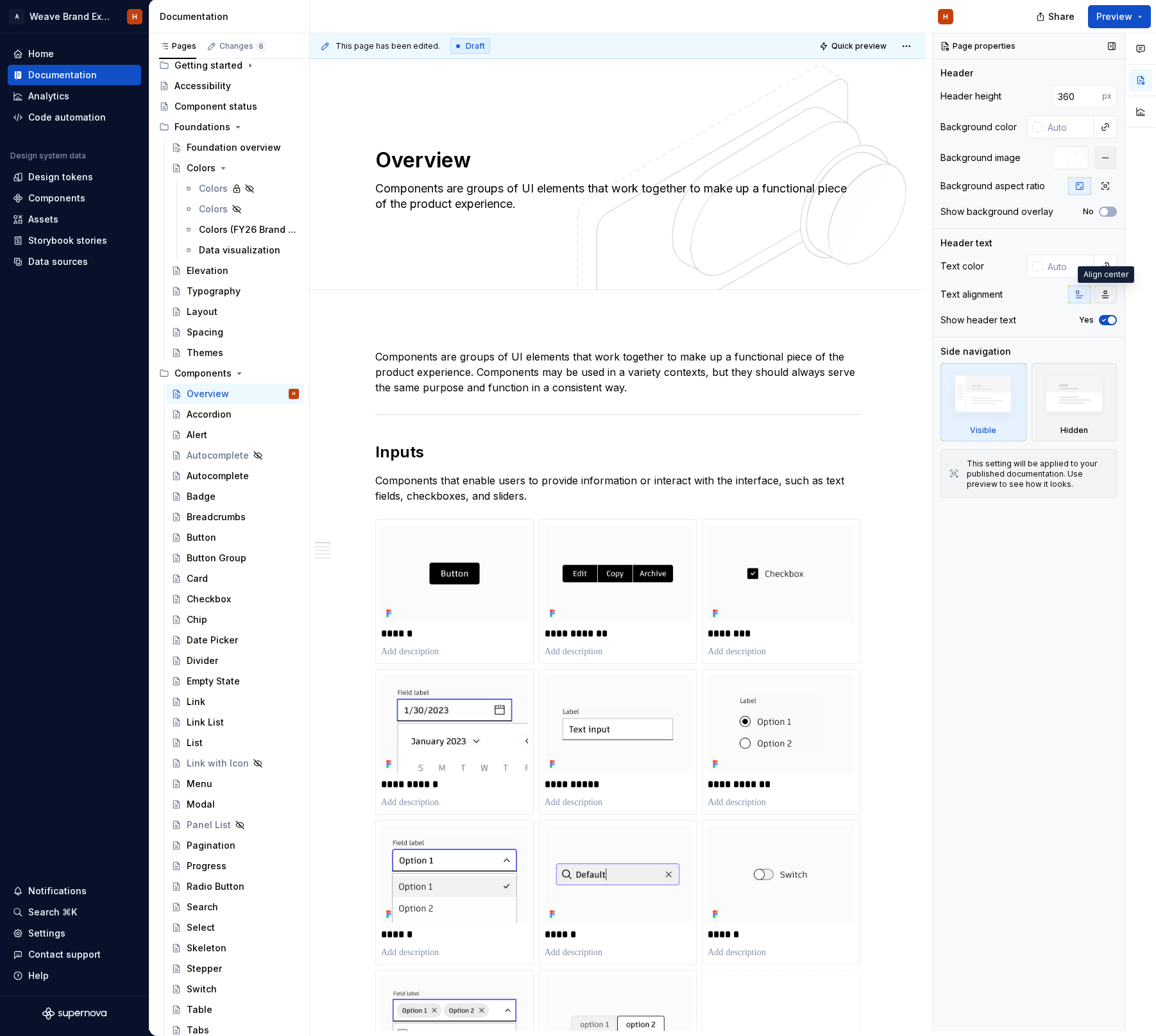
click at [1103, 296] on icon "button" at bounding box center [1105, 294] width 7 height 7
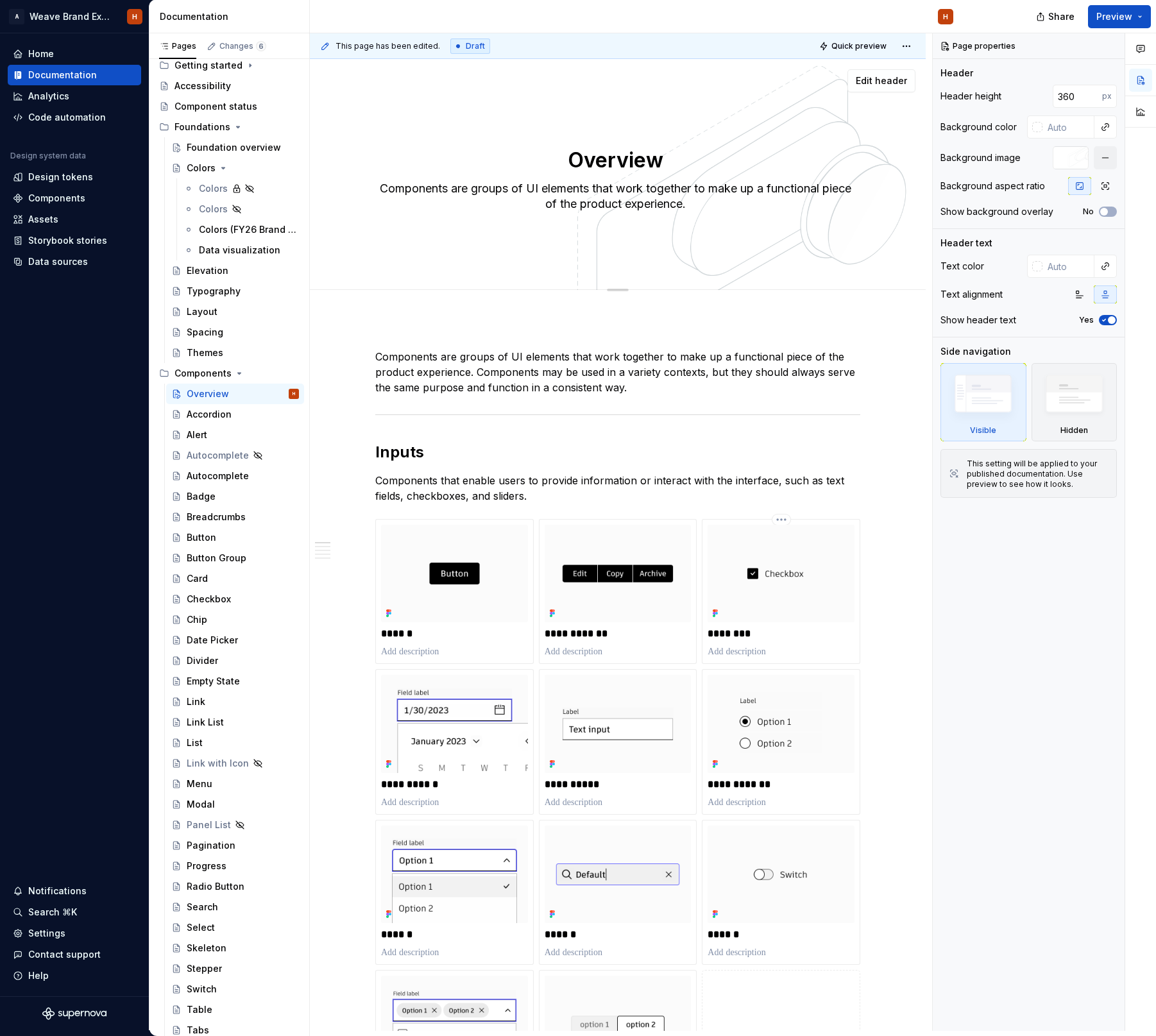
scroll to position [0, 0]
click at [1103, 15] on span "Preview" at bounding box center [1114, 16] width 36 height 13
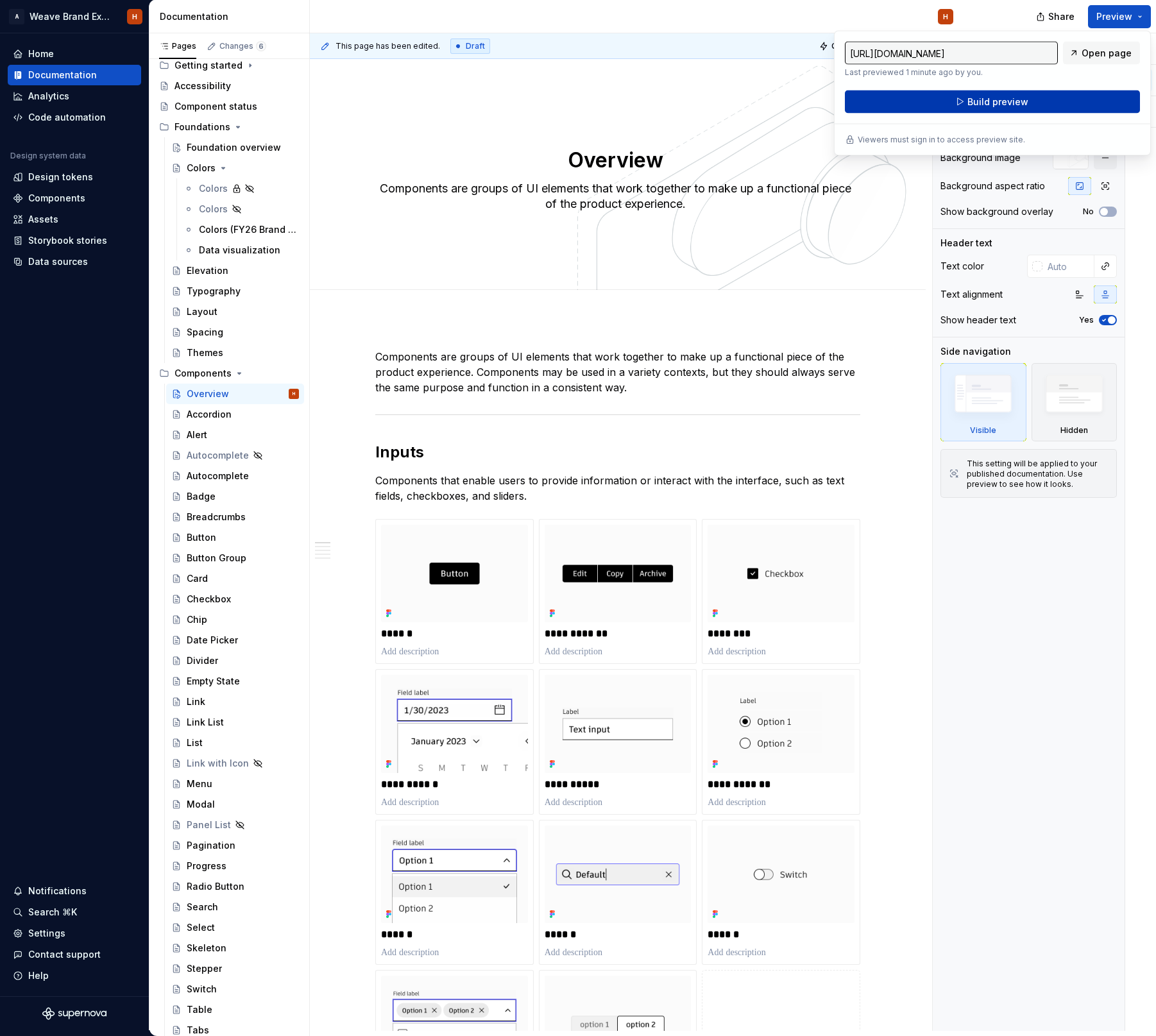
click at [1053, 99] on button "Build preview" at bounding box center [992, 102] width 295 height 23
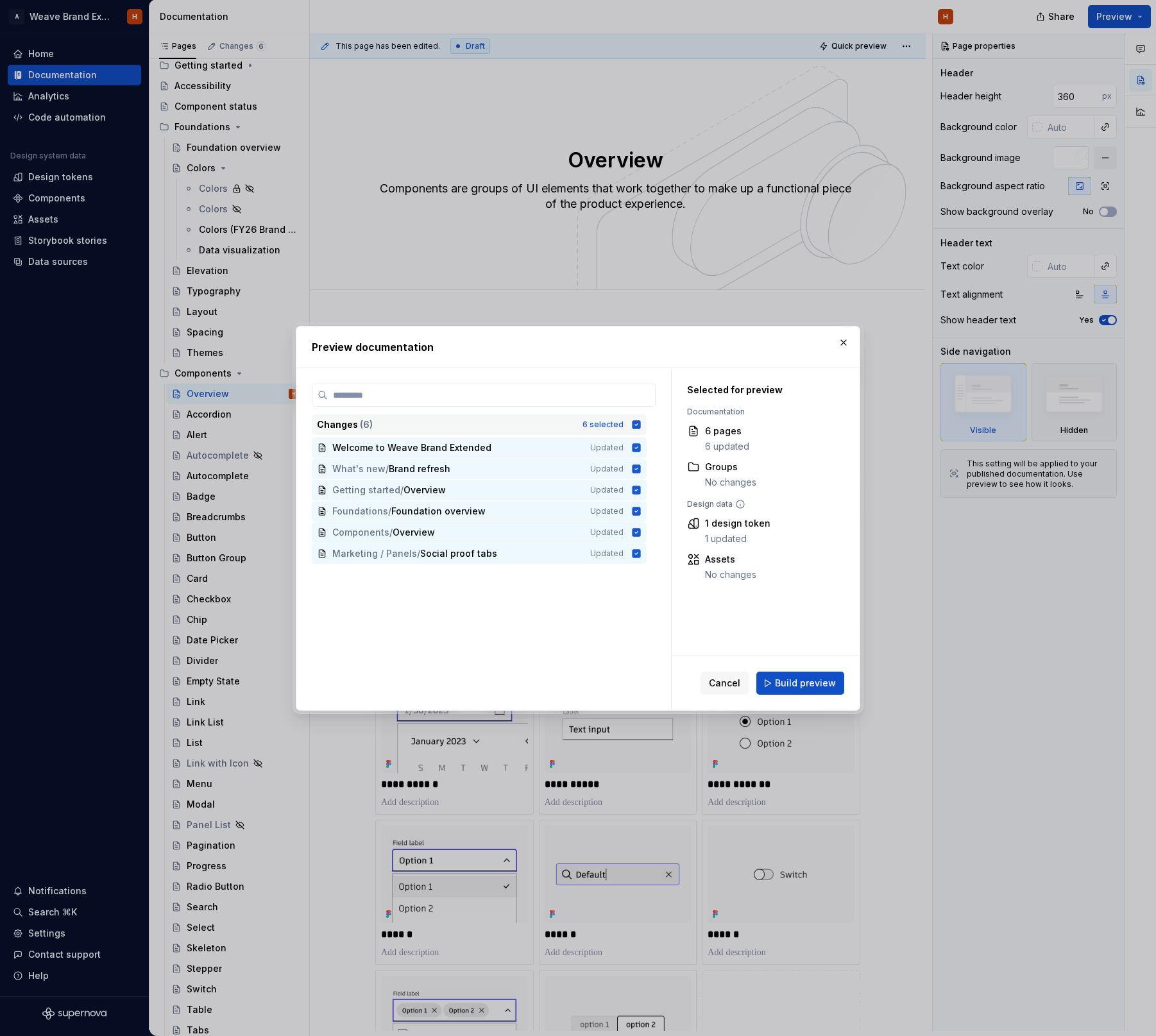
click at [640, 424] on icon at bounding box center [636, 424] width 9 height 9
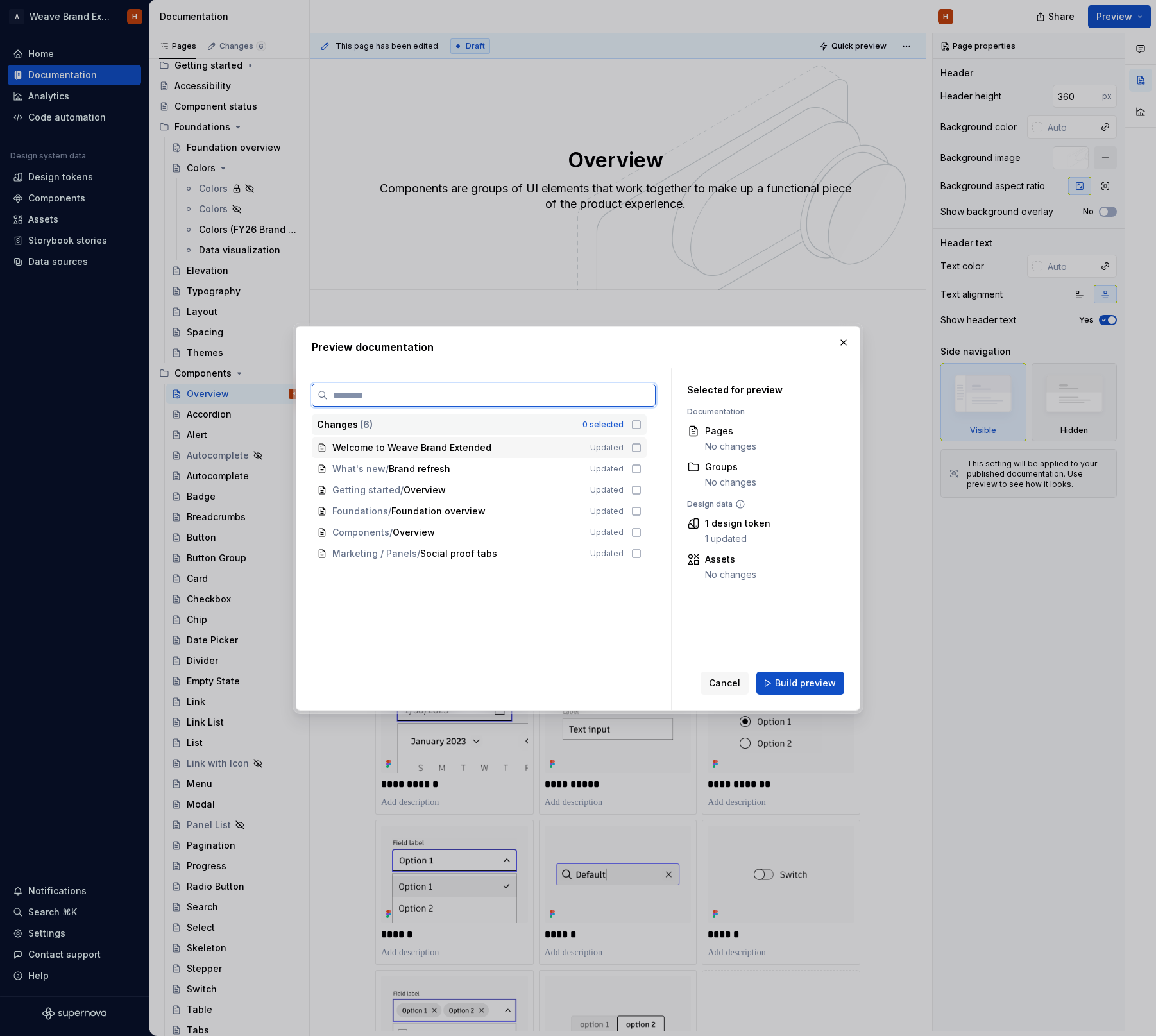
click at [641, 446] on icon at bounding box center [636, 448] width 10 height 10
click at [799, 678] on span "Build preview" at bounding box center [805, 683] width 61 height 13
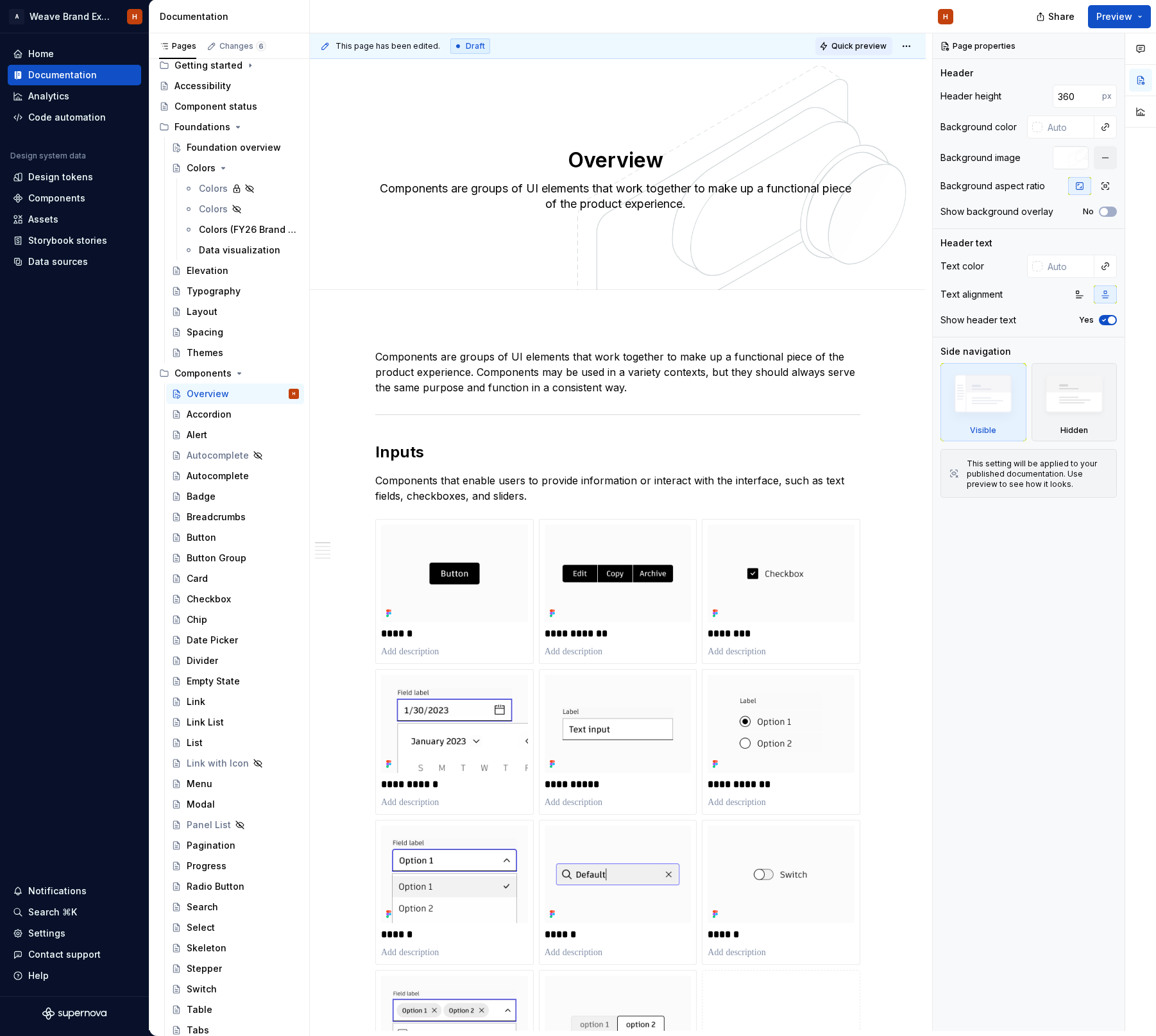
click at [862, 37] on span "Quick preview" at bounding box center [853, 46] width 77 height 18
click at [875, 39] on button "Quick preview" at bounding box center [853, 46] width 77 height 18
click at [1134, 17] on button "Preview" at bounding box center [1119, 17] width 63 height 23
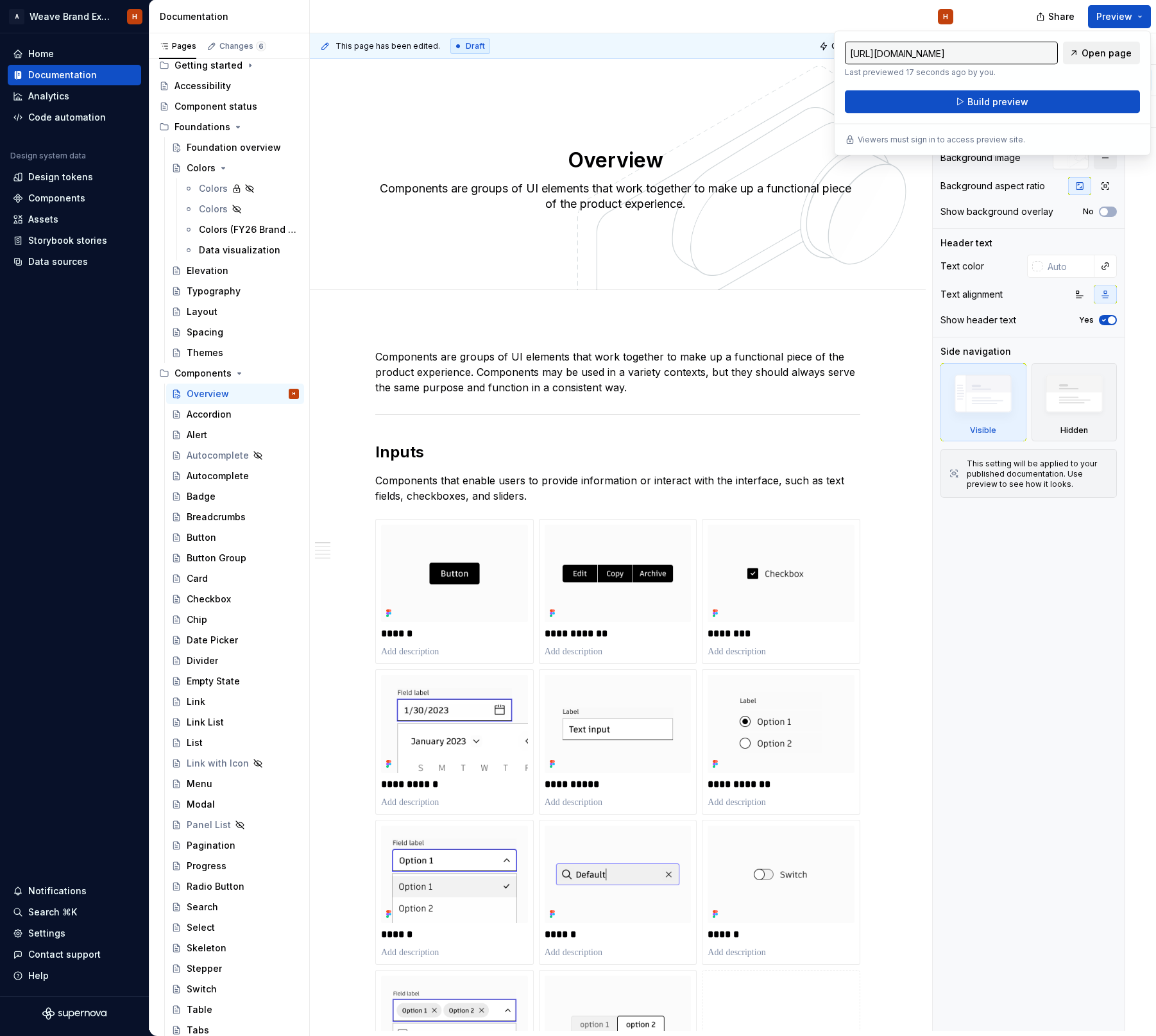
click at [1090, 50] on span "Open page" at bounding box center [1106, 53] width 50 height 13
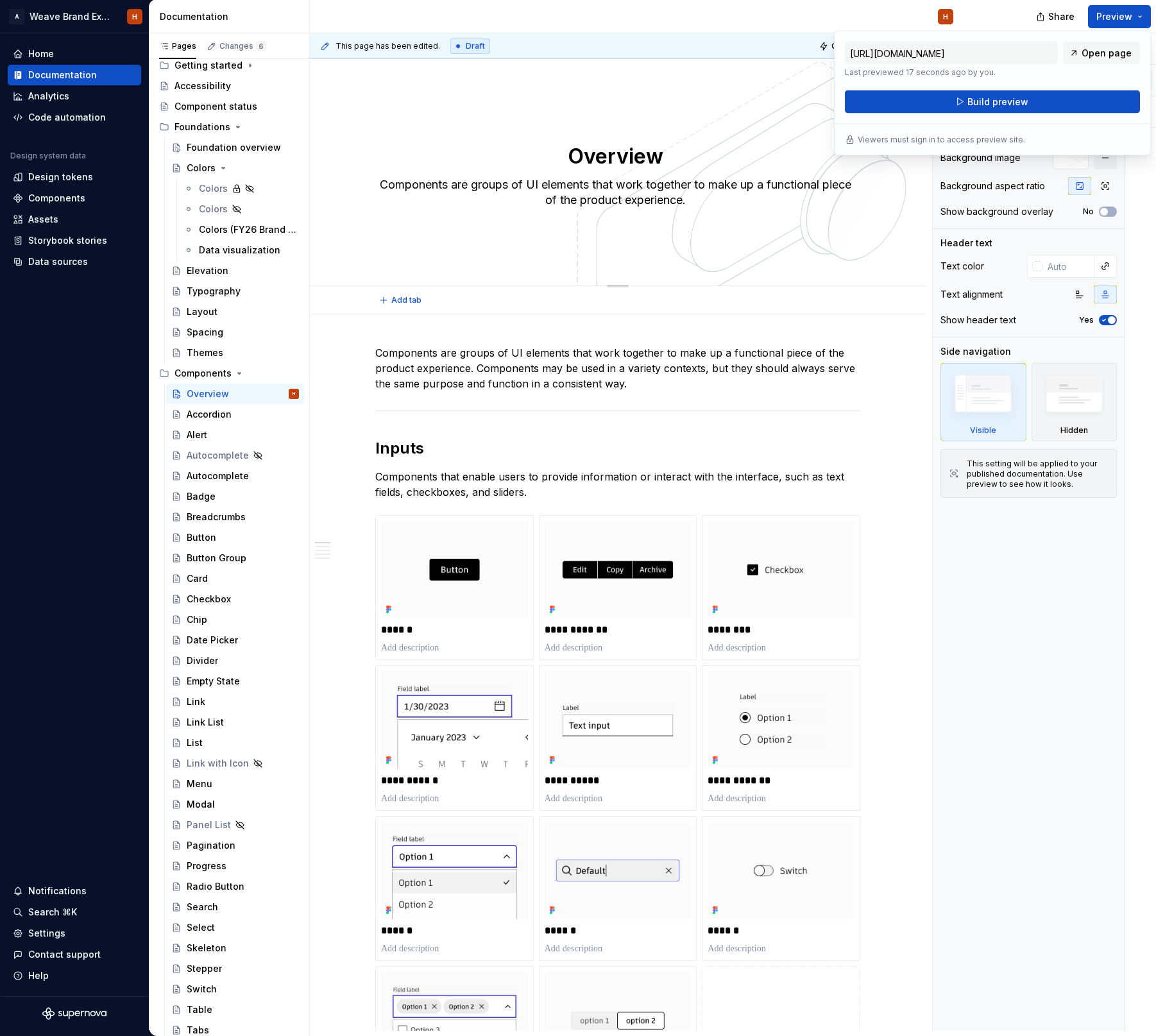
click at [667, 114] on div "Overview Components are groups of UI elements that work together to make up a f…" at bounding box center [618, 170] width 485 height 141
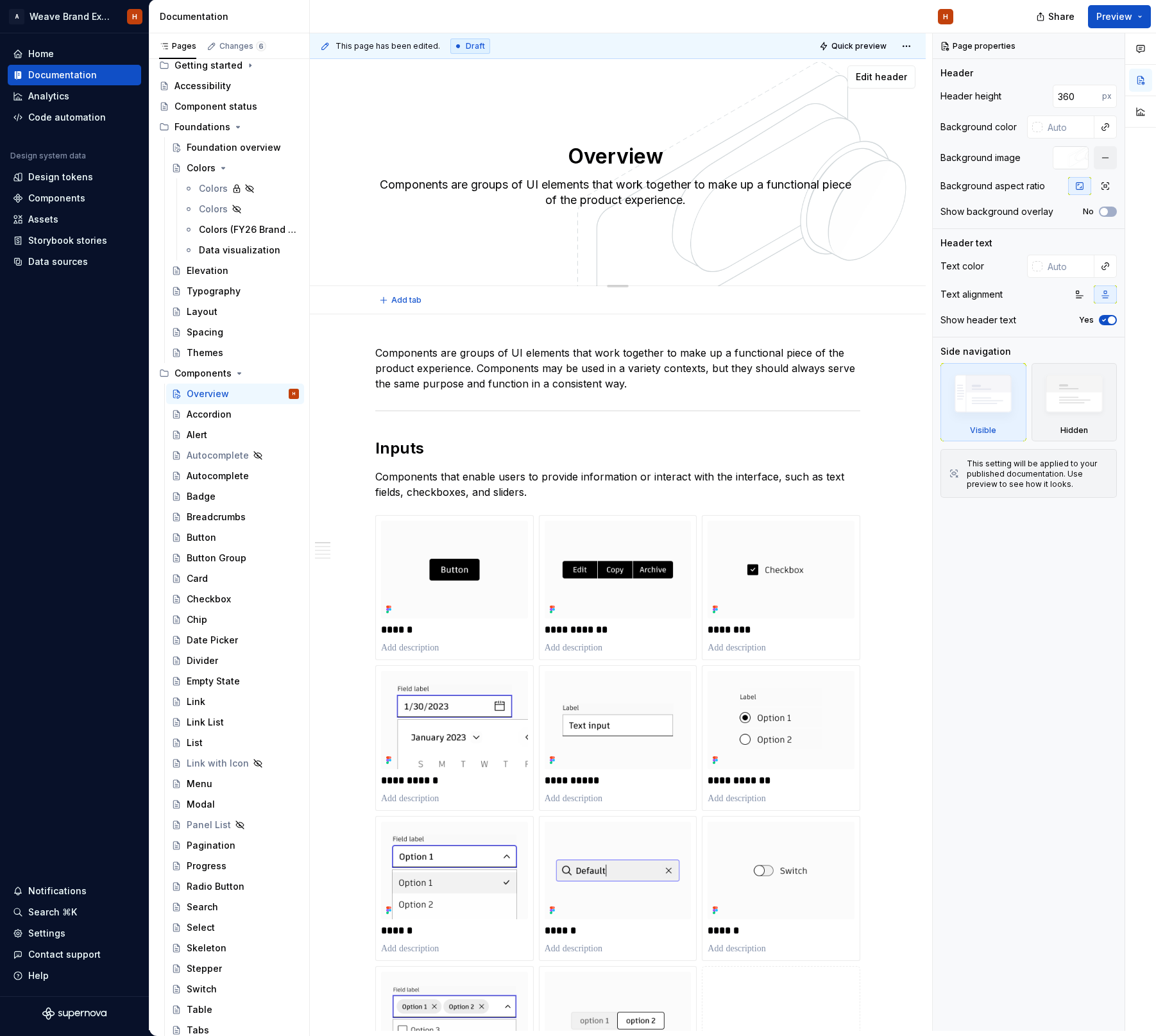
scroll to position [5, 0]
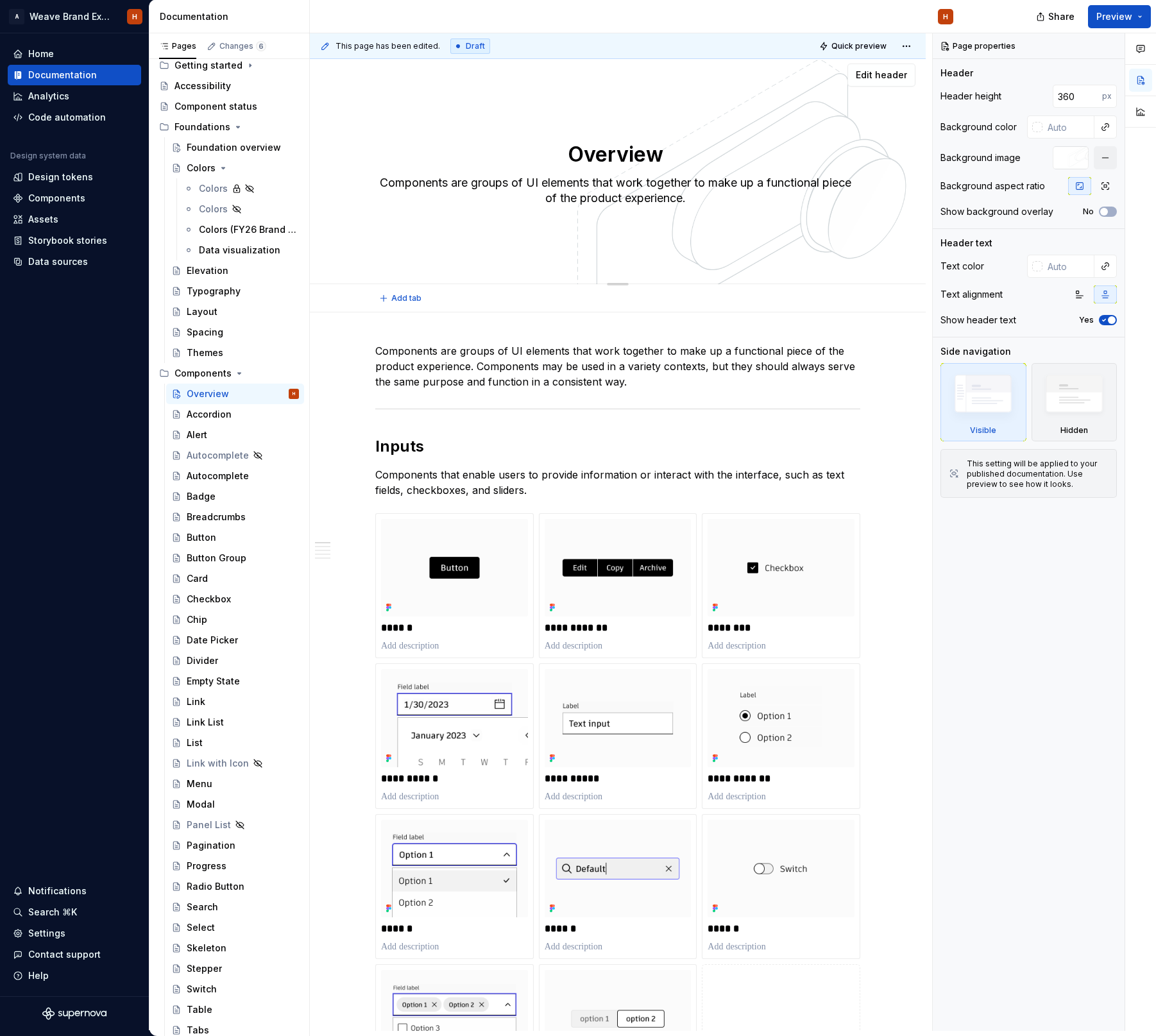
click at [675, 148] on textarea "Overview" at bounding box center [615, 155] width 485 height 31
click at [681, 106] on div "Overview Components are groups of UI elements that work together to make up a f…" at bounding box center [618, 167] width 485 height 141
drag, startPoint x: 1079, startPoint y: 293, endPoint x: 1066, endPoint y: 297, distance: 13.6
click at [1079, 293] on icon "button" at bounding box center [1079, 294] width 7 height 7
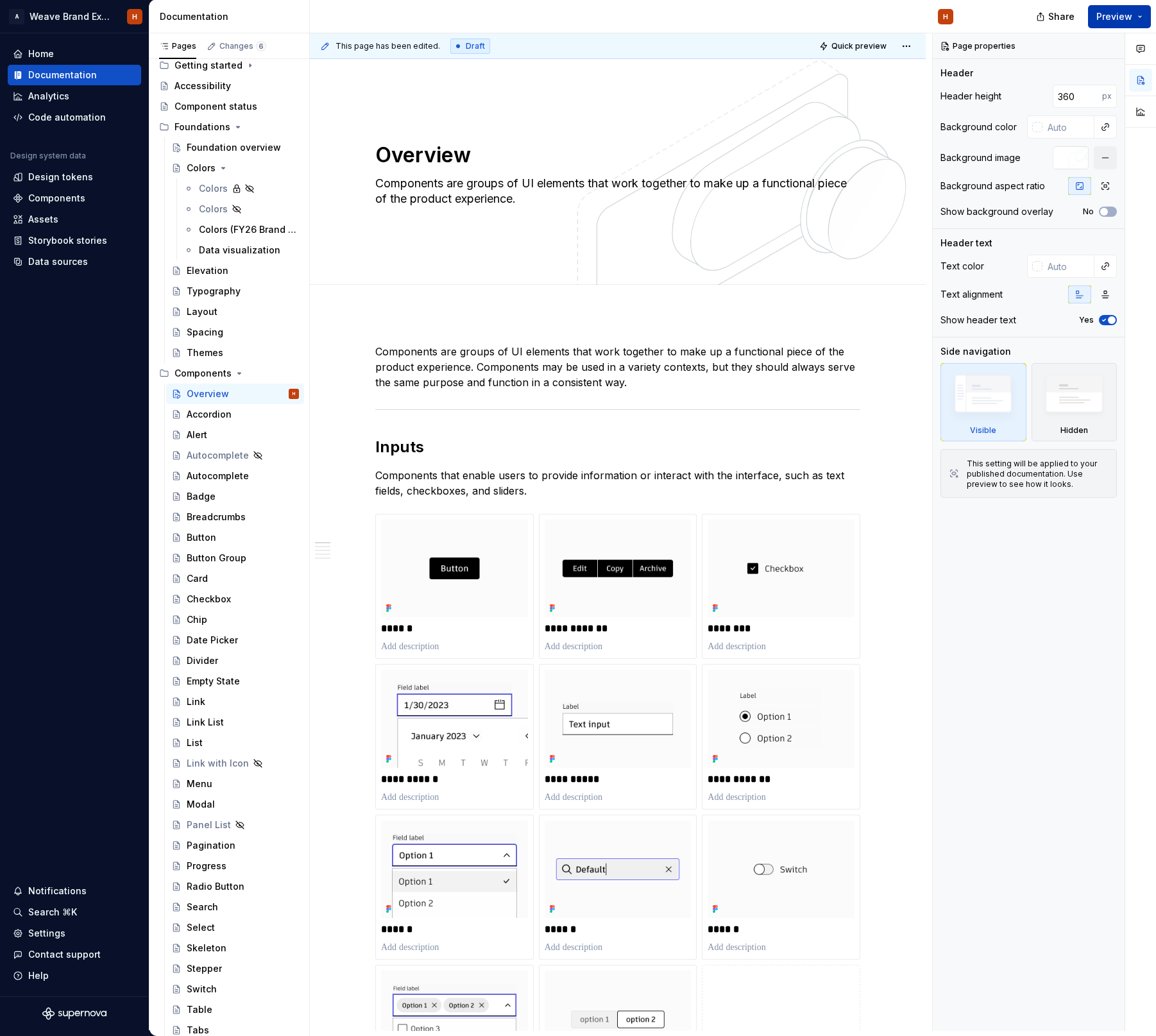
click at [1132, 21] on button "Preview" at bounding box center [1119, 17] width 63 height 23
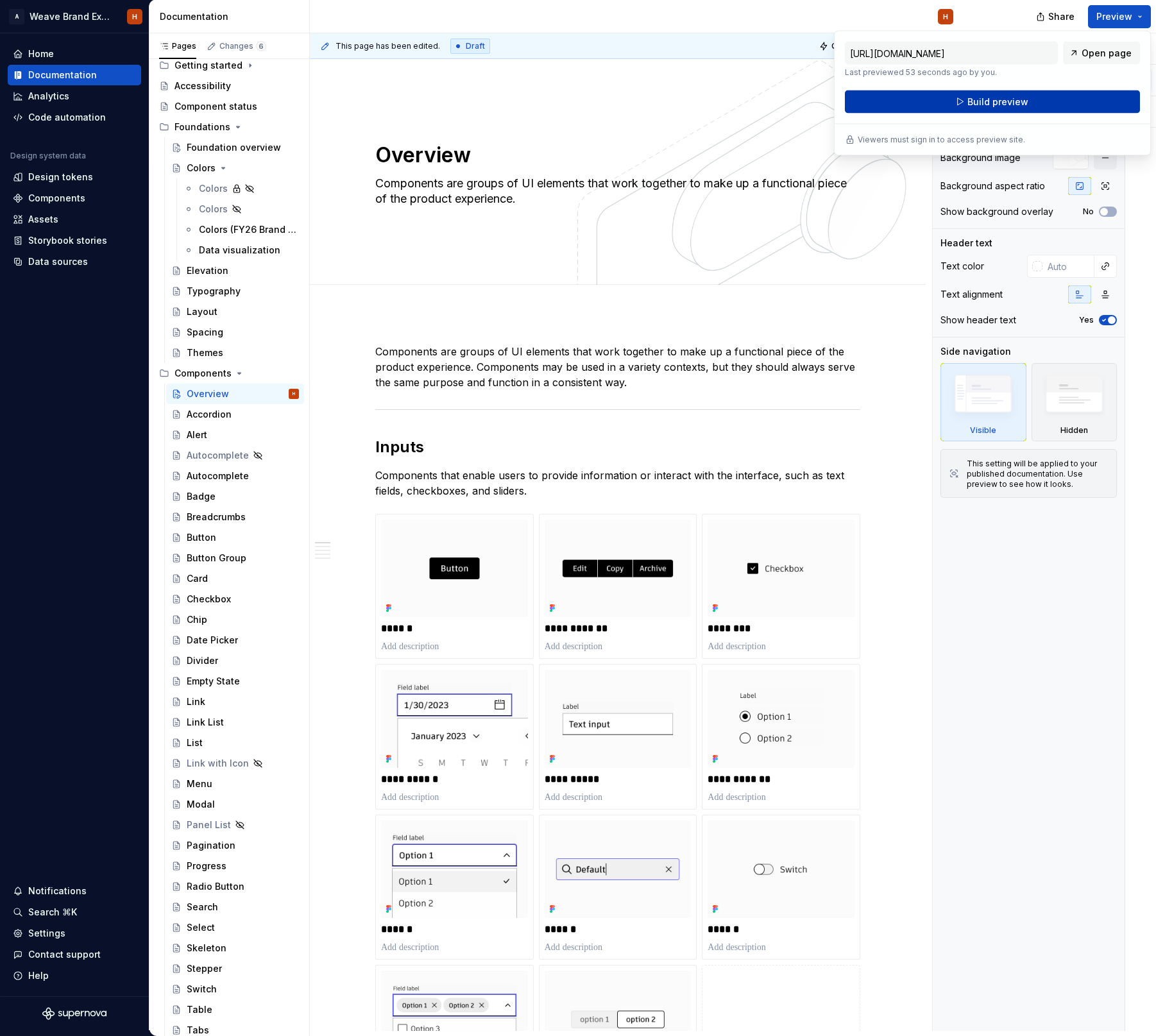
click at [1023, 101] on span "Build preview" at bounding box center [997, 101] width 61 height 13
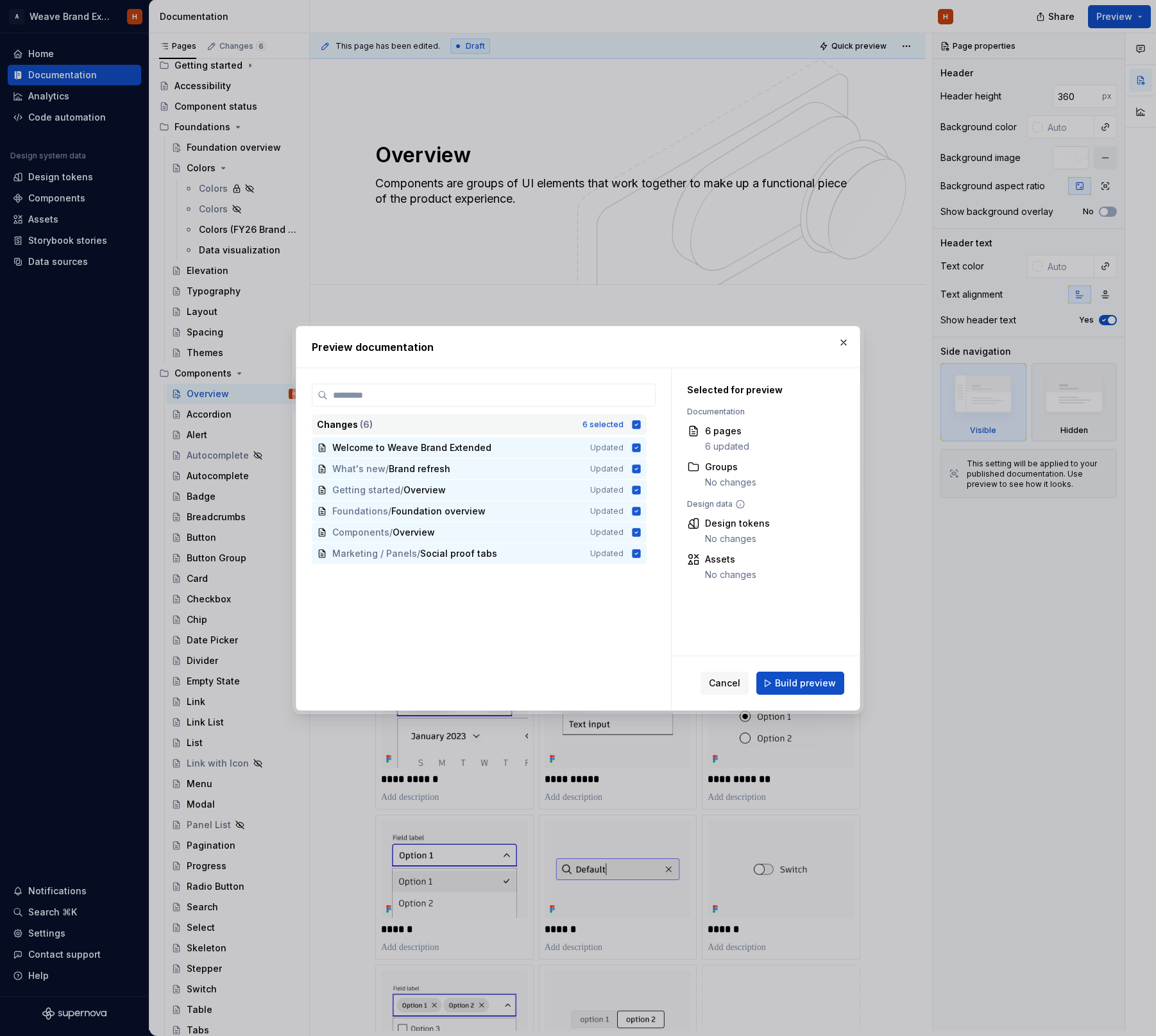
click at [640, 421] on icon at bounding box center [636, 424] width 9 height 9
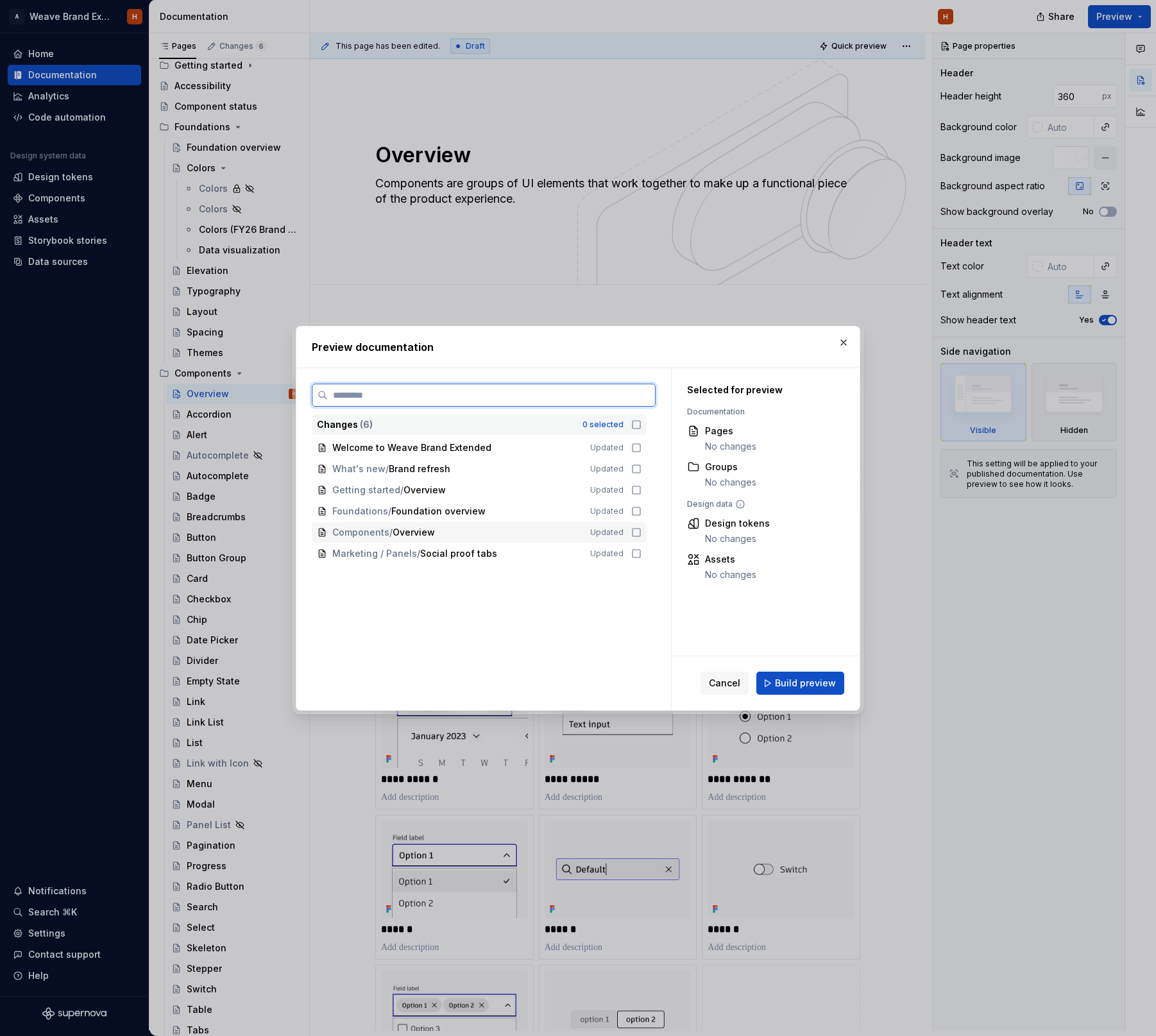
click at [640, 531] on icon at bounding box center [636, 533] width 8 height 8
click at [815, 684] on span "Build preview" at bounding box center [805, 683] width 61 height 13
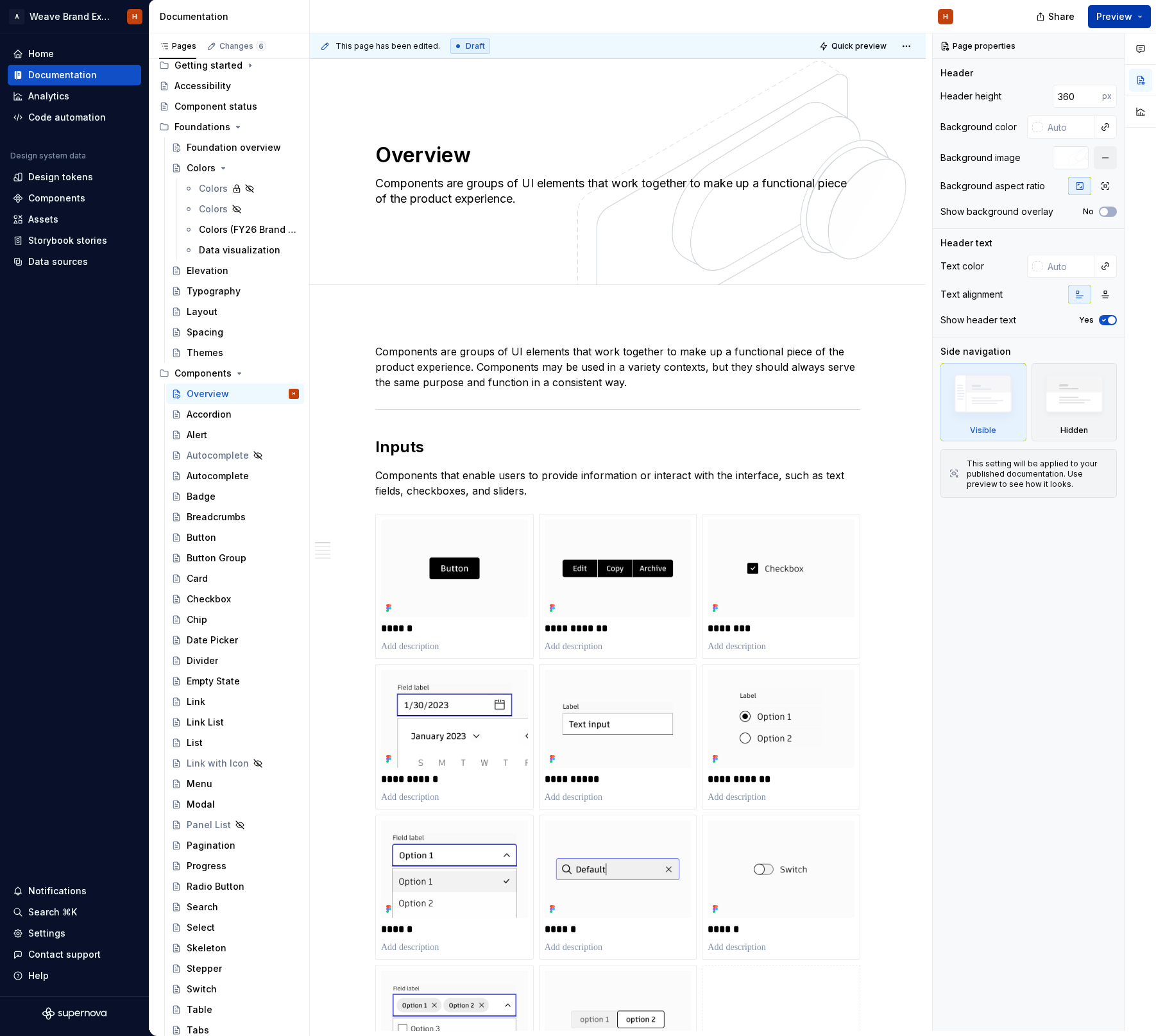
click at [1104, 17] on span "Preview" at bounding box center [1114, 16] width 36 height 13
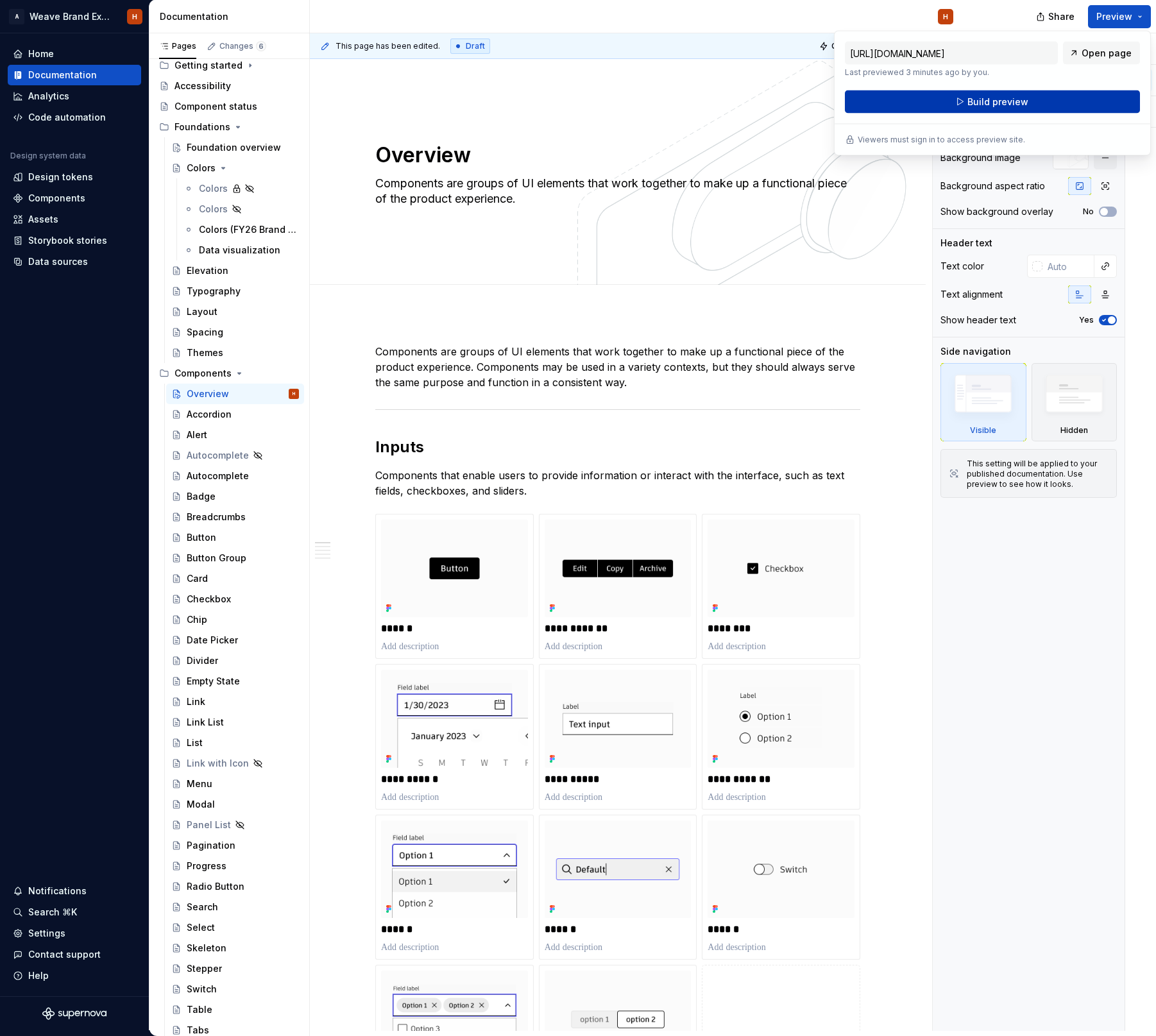
click at [982, 105] on span "Build preview" at bounding box center [997, 101] width 61 height 13
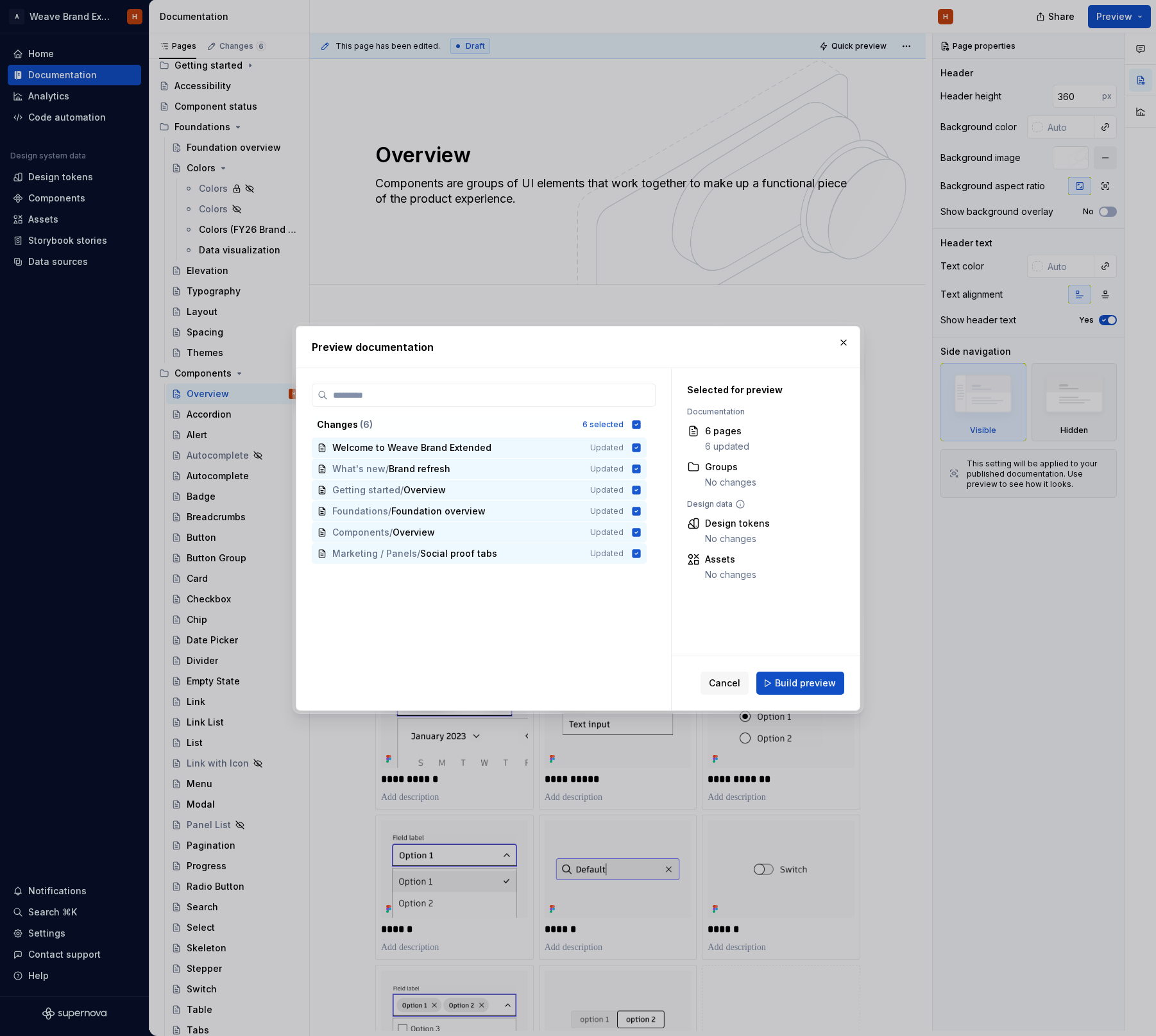
click at [822, 685] on span "Build preview" at bounding box center [805, 683] width 61 height 13
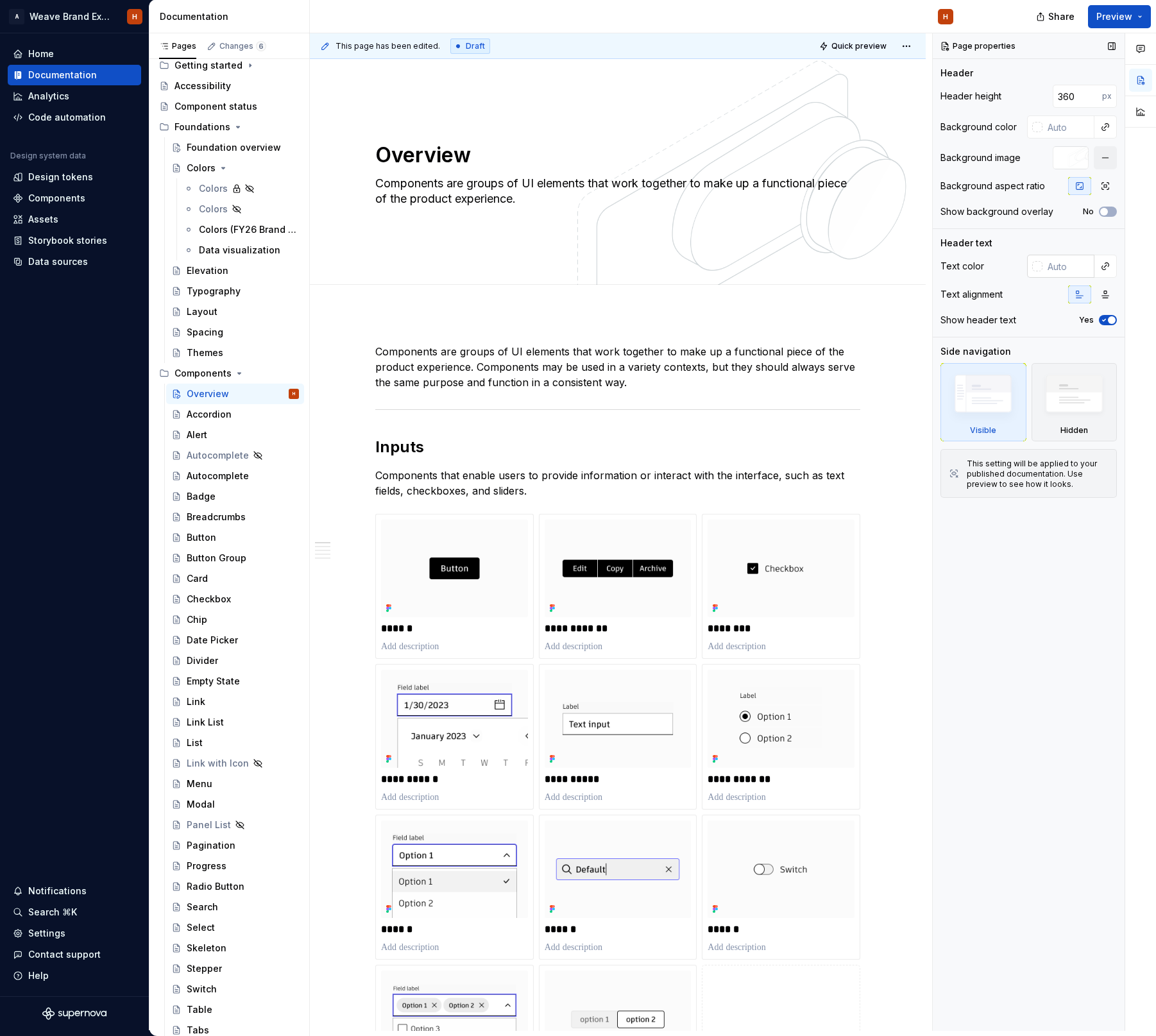
click at [1052, 266] on input "text" at bounding box center [1068, 266] width 52 height 23
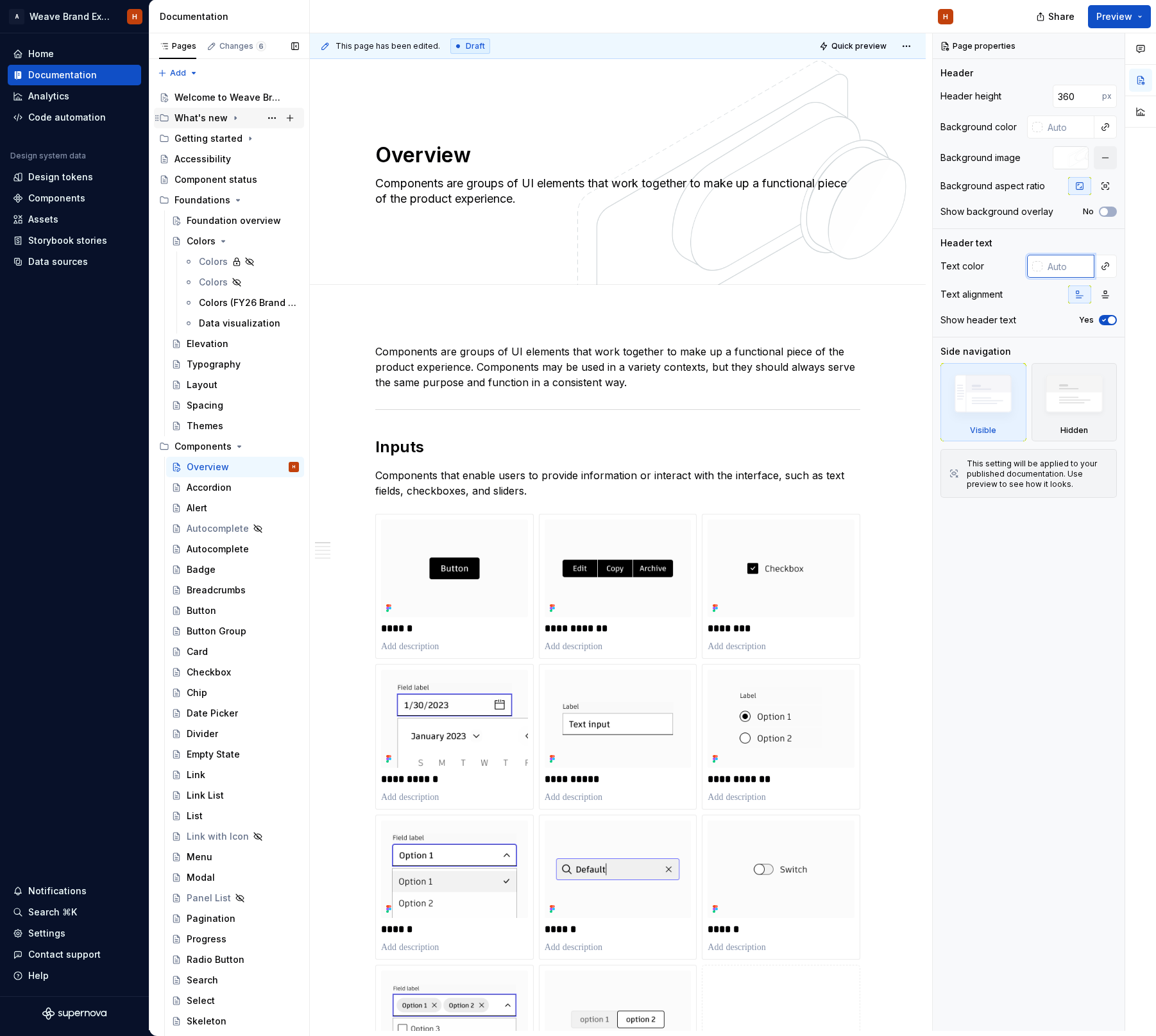
scroll to position [0, 0]
click at [217, 104] on div "Welcome to Weave Brand Extended" at bounding box center [236, 97] width 125 height 18
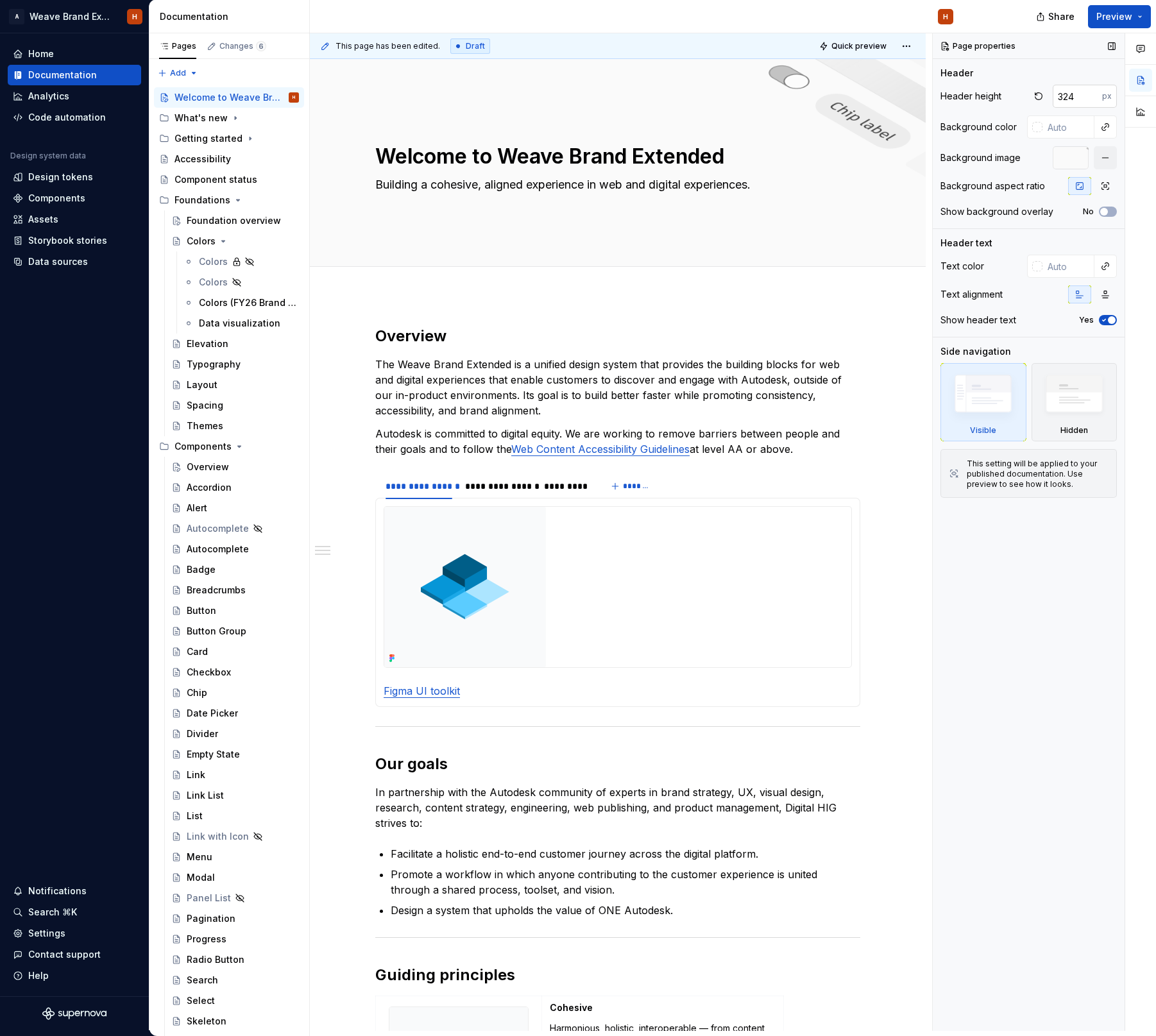
type textarea "*"
click at [1062, 99] on input "324" at bounding box center [1077, 96] width 50 height 23
click at [1062, 100] on input "324" at bounding box center [1077, 96] width 50 height 23
type input "458"
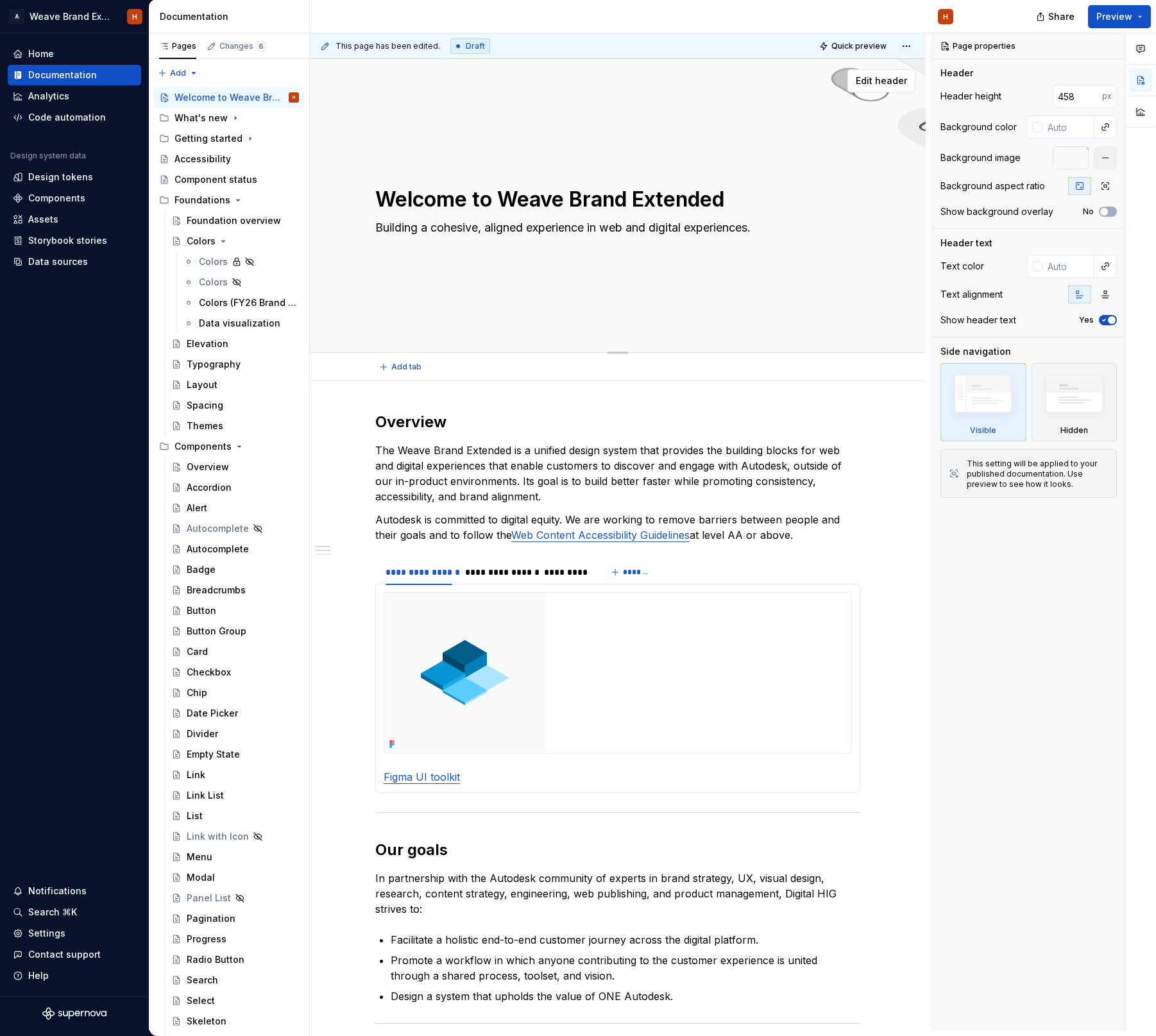
click at [492, 202] on textarea "Welcome to Weave Brand Extended" at bounding box center [615, 200] width 485 height 31
click at [510, 154] on div "Welcome to Weave Brand Extended Building a cohesive, aligned experience in web …" at bounding box center [618, 206] width 485 height 125
click at [1107, 319] on span "button" at bounding box center [1111, 320] width 8 height 8
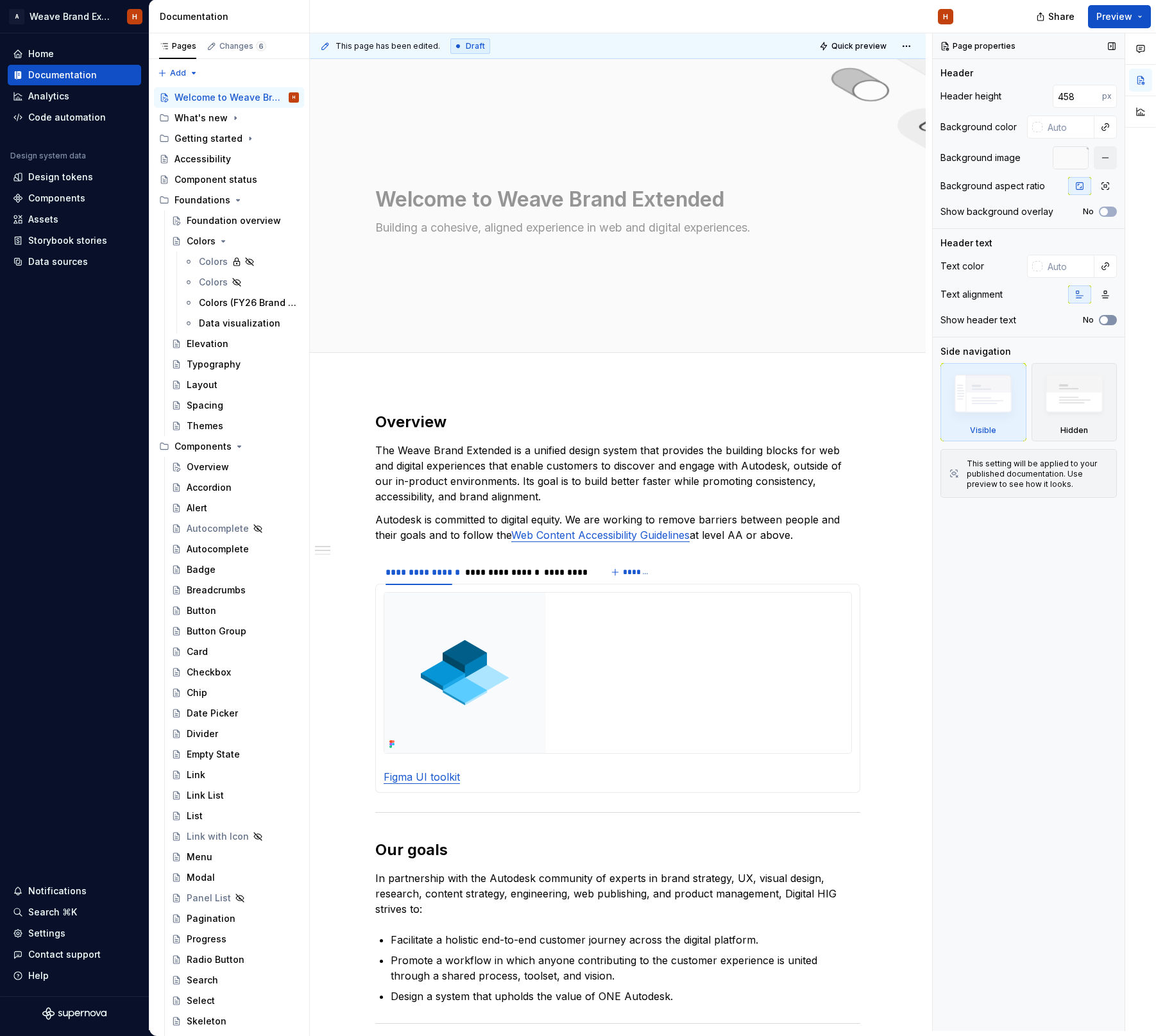
click at [1107, 319] on icon "button" at bounding box center [1103, 320] width 10 height 8
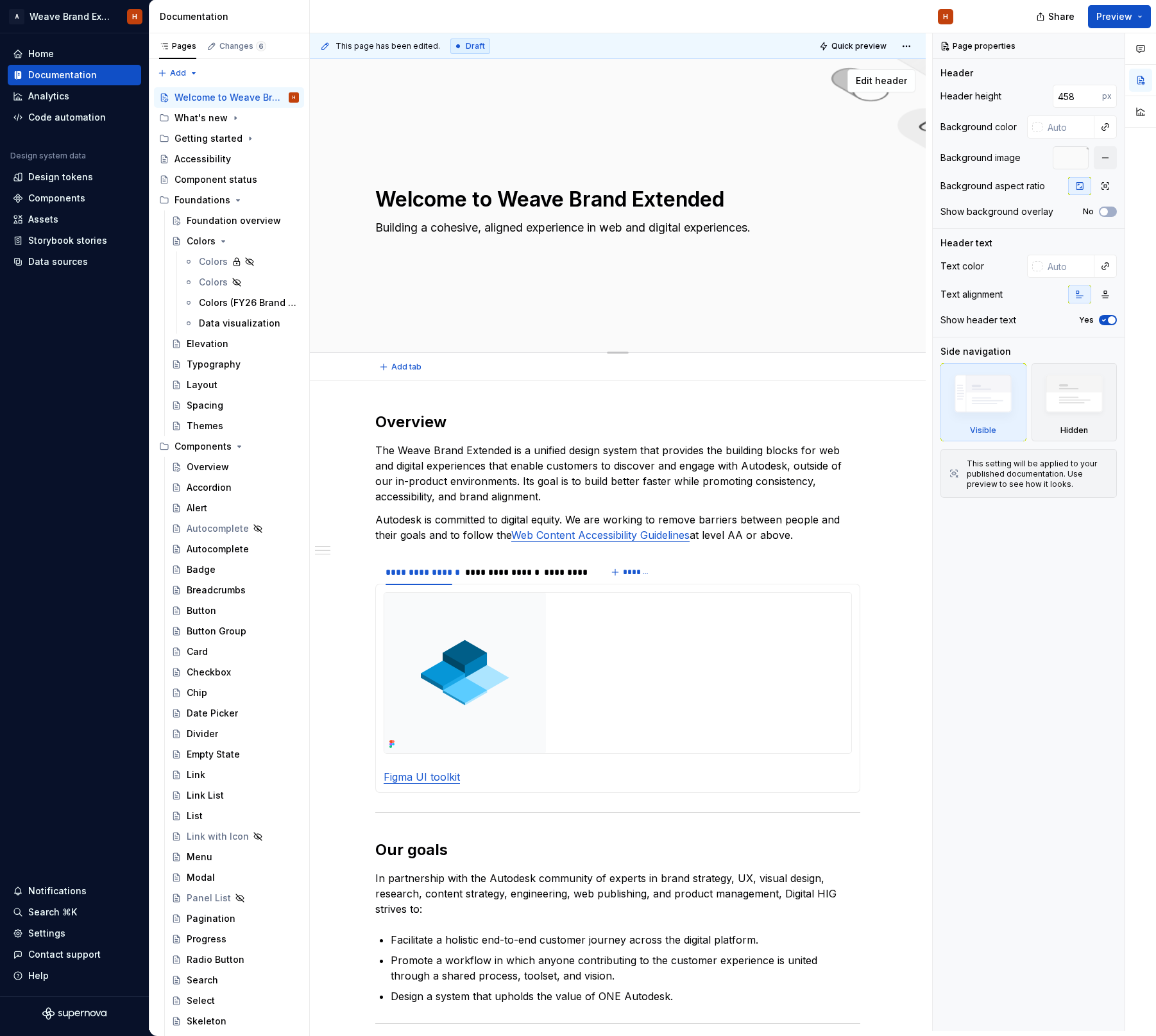
click at [760, 84] on div "Edit header" at bounding box center [612, 81] width 605 height 23
click at [1065, 161] on div at bounding box center [1070, 158] width 36 height 23
click at [1105, 159] on button "button" at bounding box center [1105, 158] width 23 height 23
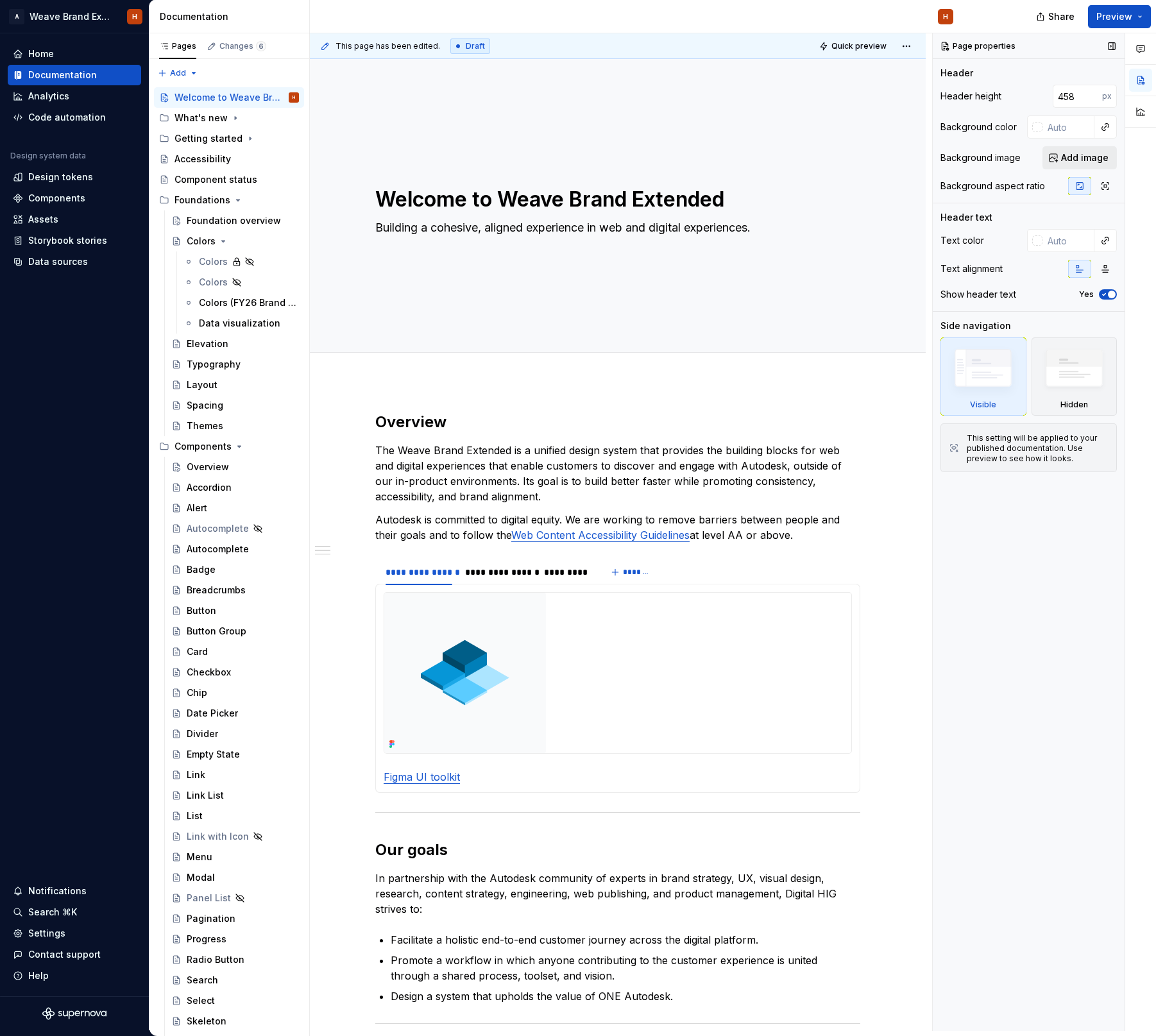
click at [1070, 161] on span "Add image" at bounding box center [1084, 157] width 47 height 13
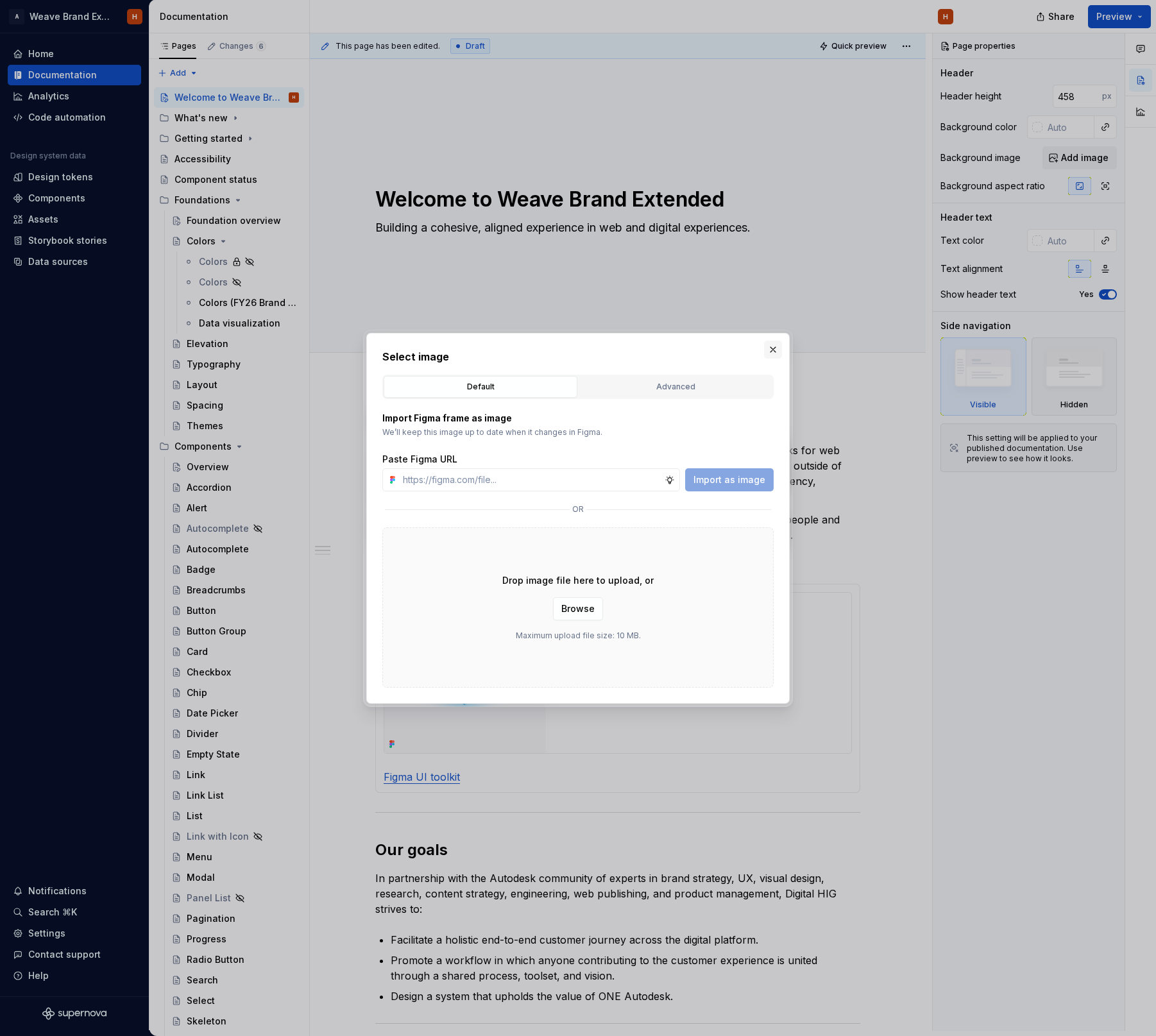
click at [772, 348] on button "button" at bounding box center [773, 349] width 18 height 18
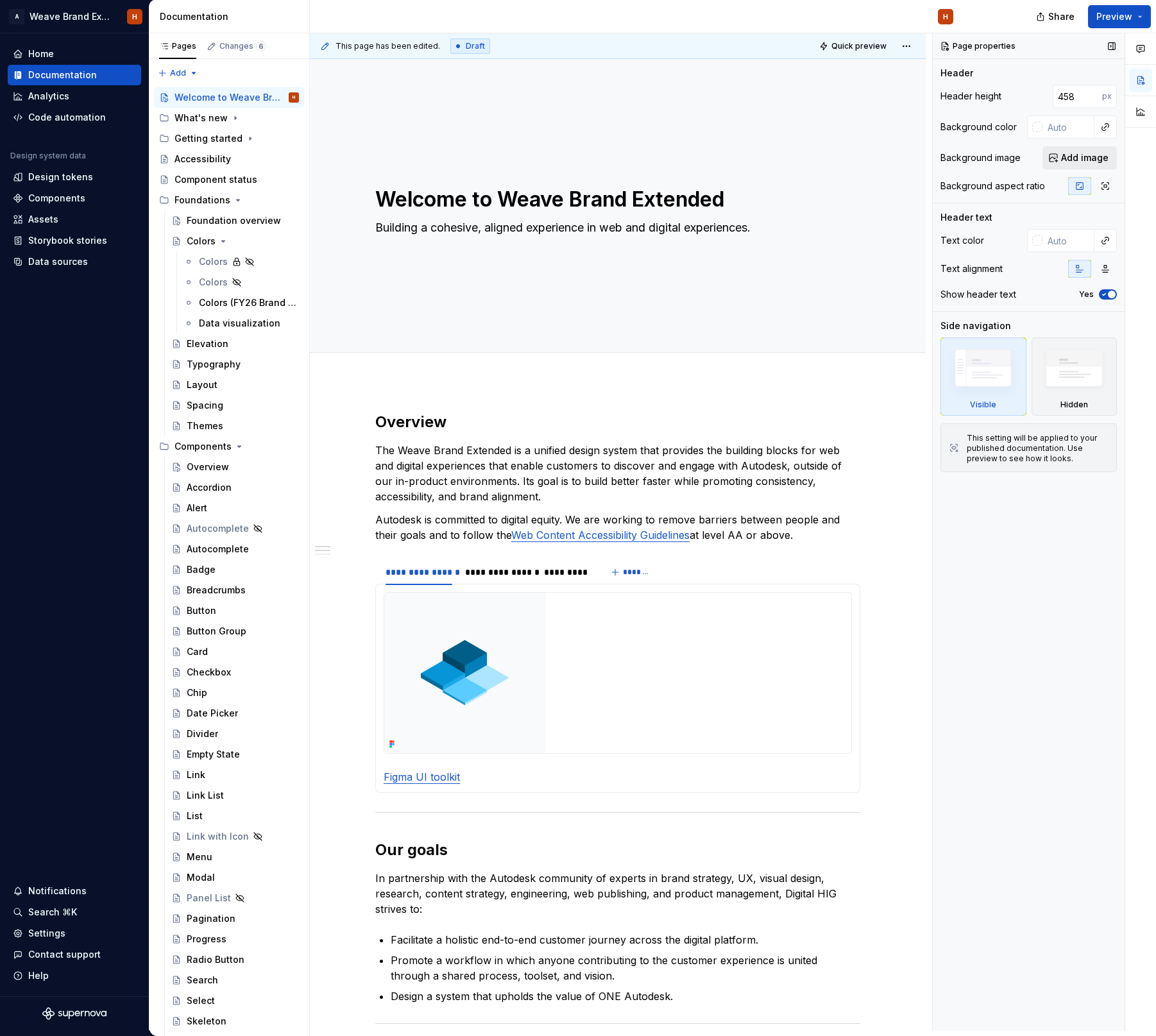
click at [1086, 156] on span "Add image" at bounding box center [1084, 157] width 47 height 13
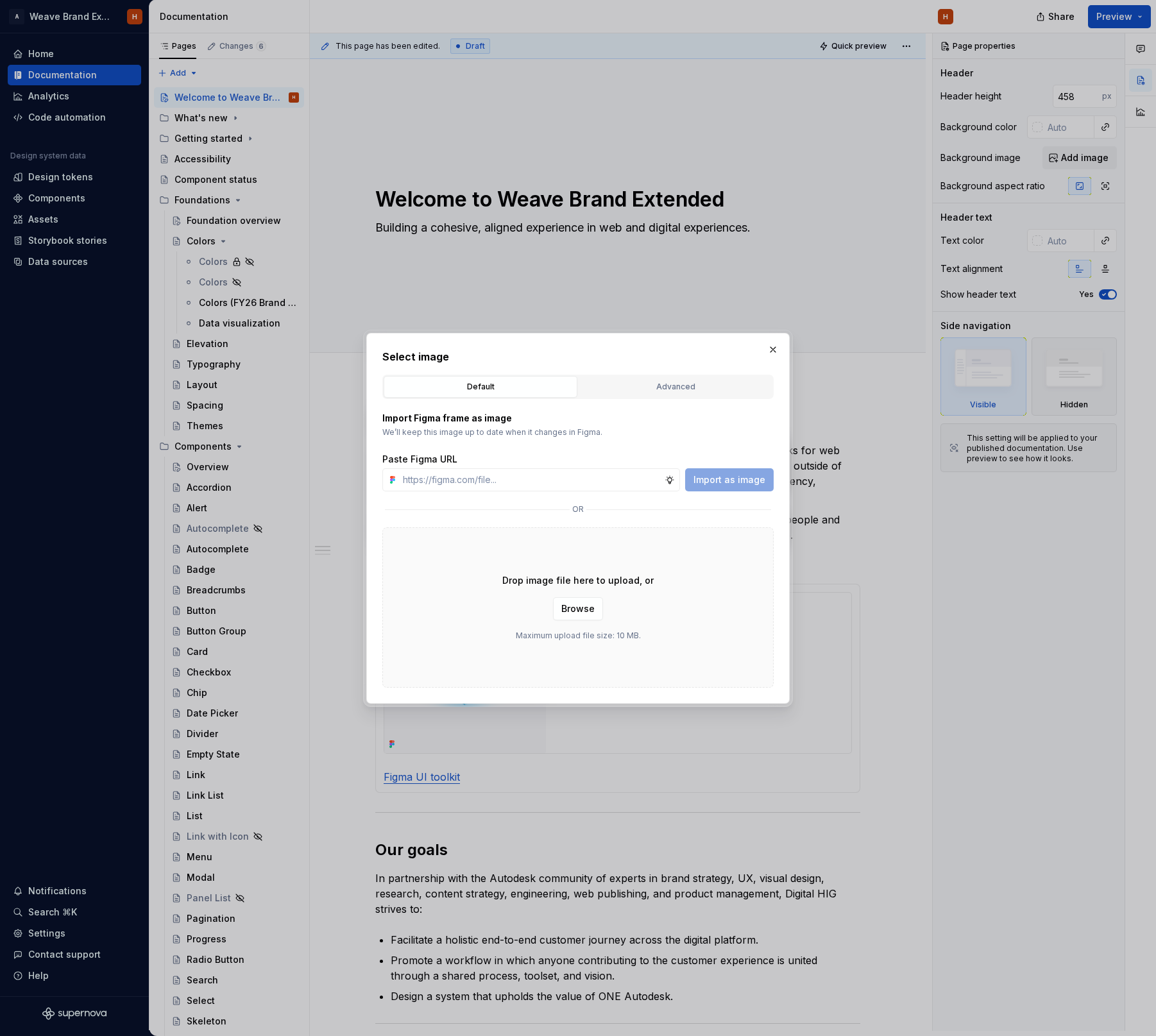
click at [652, 393] on button "Advanced" at bounding box center [675, 386] width 194 height 22
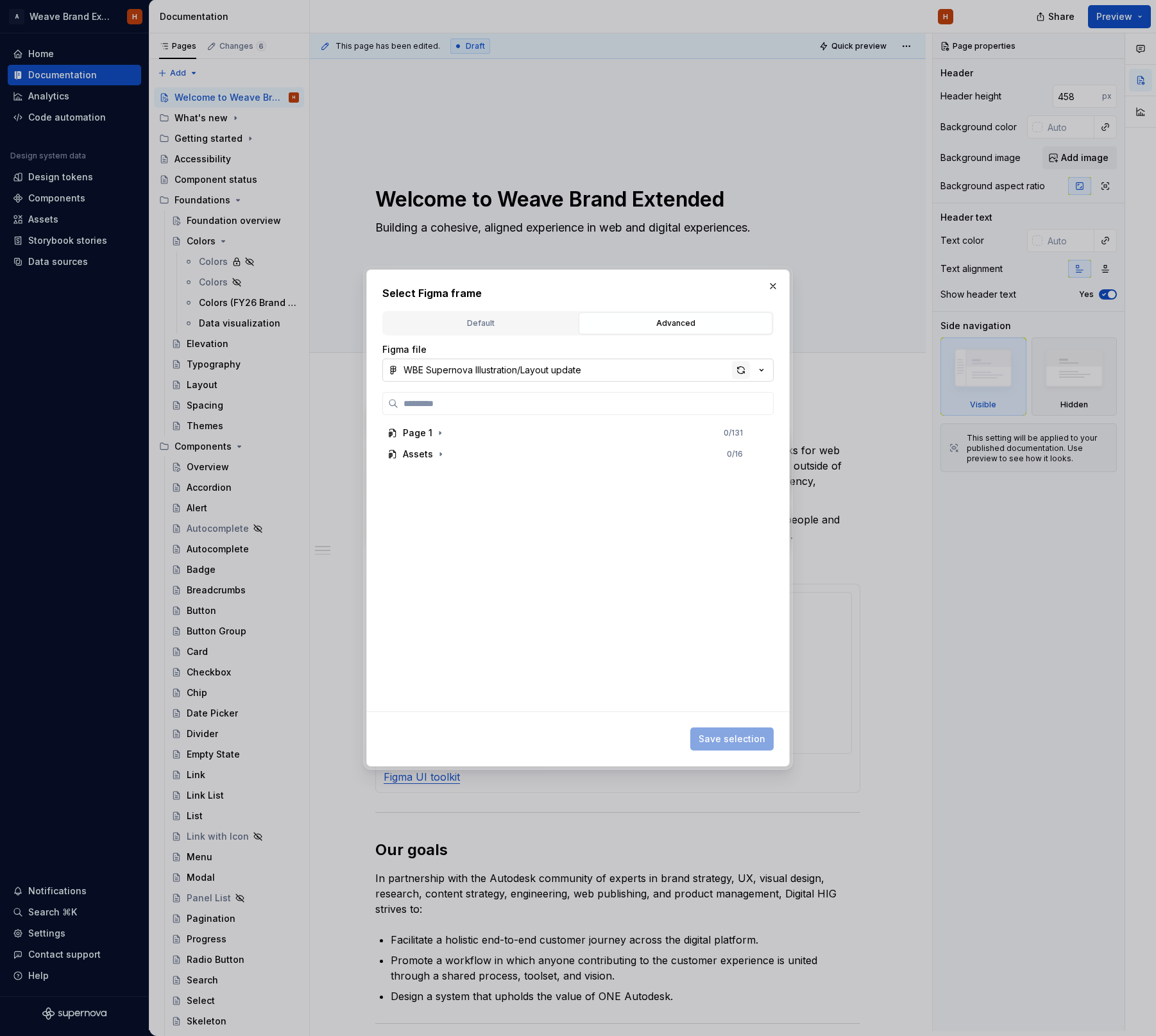
click at [743, 371] on div "button" at bounding box center [740, 369] width 18 height 18
click at [444, 453] on icon "button" at bounding box center [440, 454] width 10 height 10
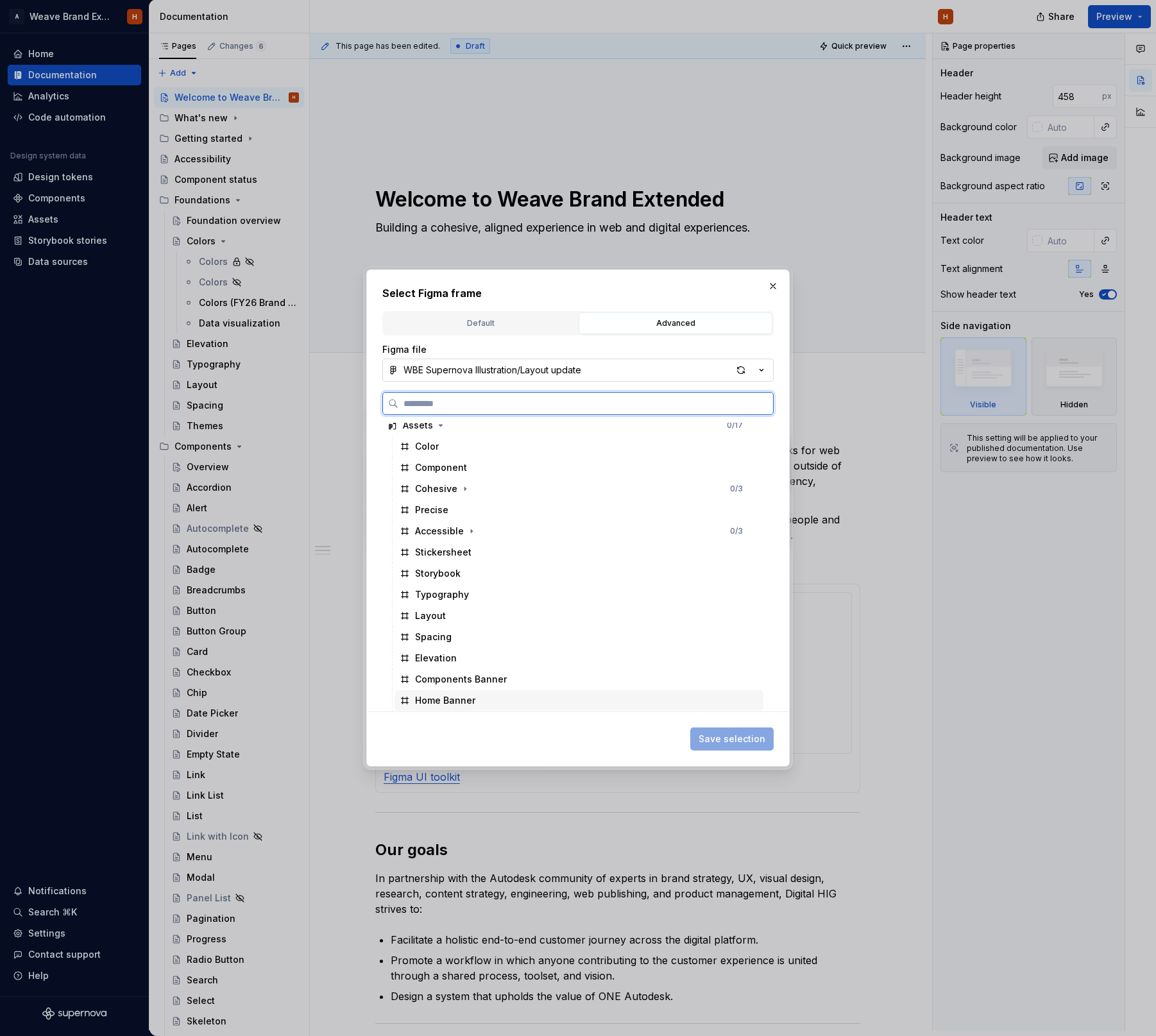
click at [479, 703] on div "Home Banner" at bounding box center [578, 700] width 369 height 21
click at [714, 745] on button "Save selection" at bounding box center [732, 739] width 84 height 23
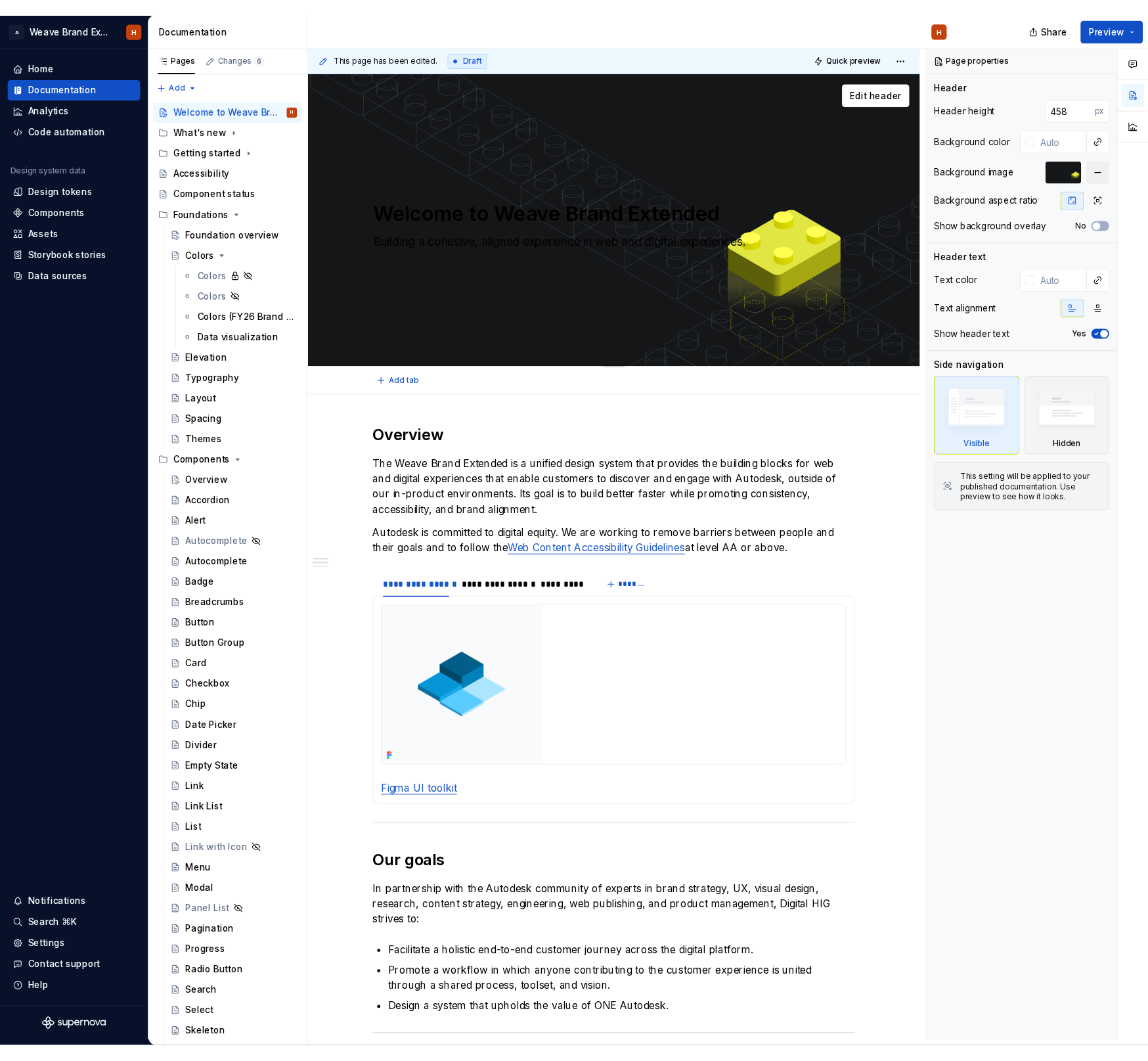
scroll to position [0, 0]
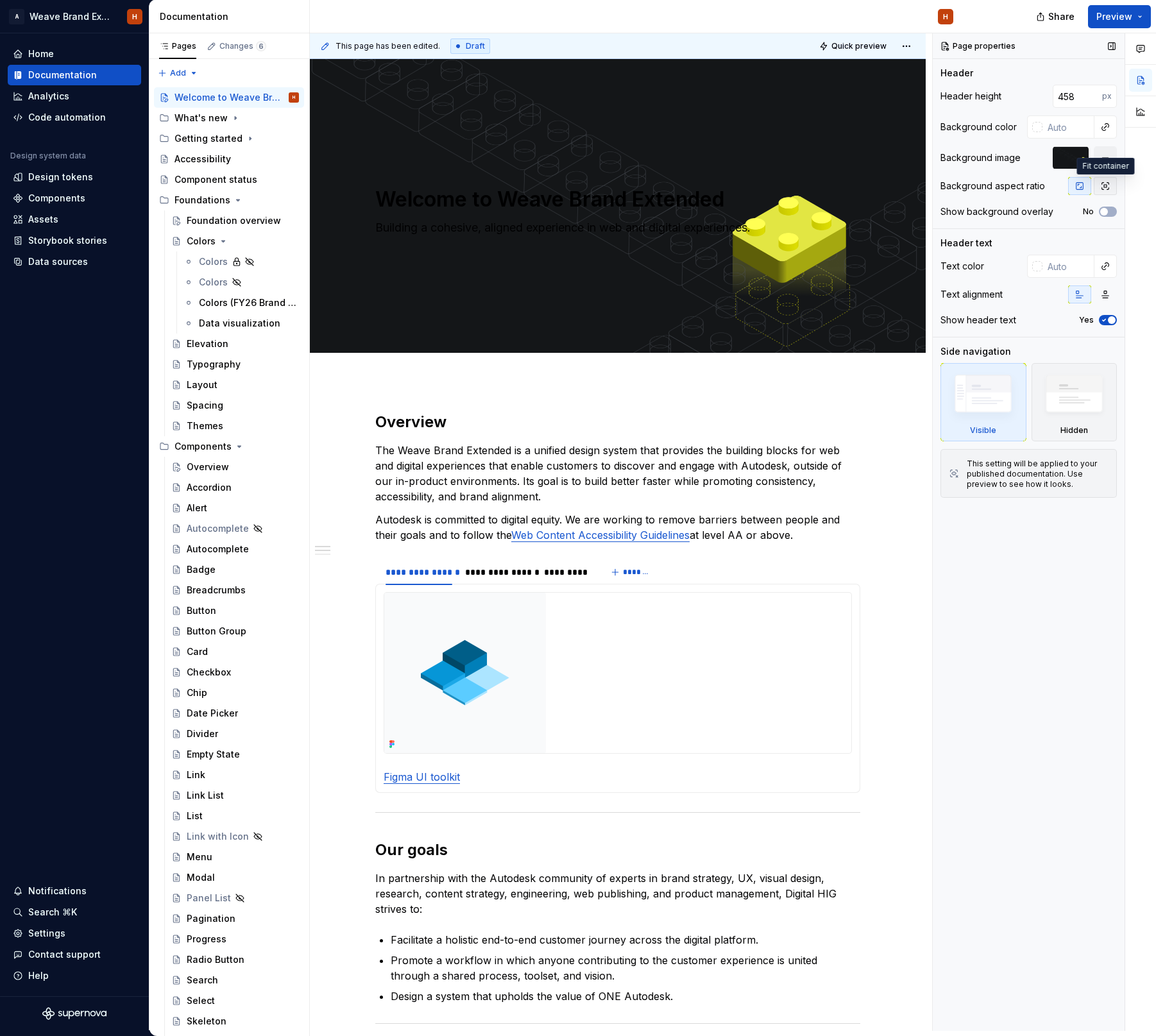
click at [1099, 187] on button "button" at bounding box center [1105, 186] width 23 height 18
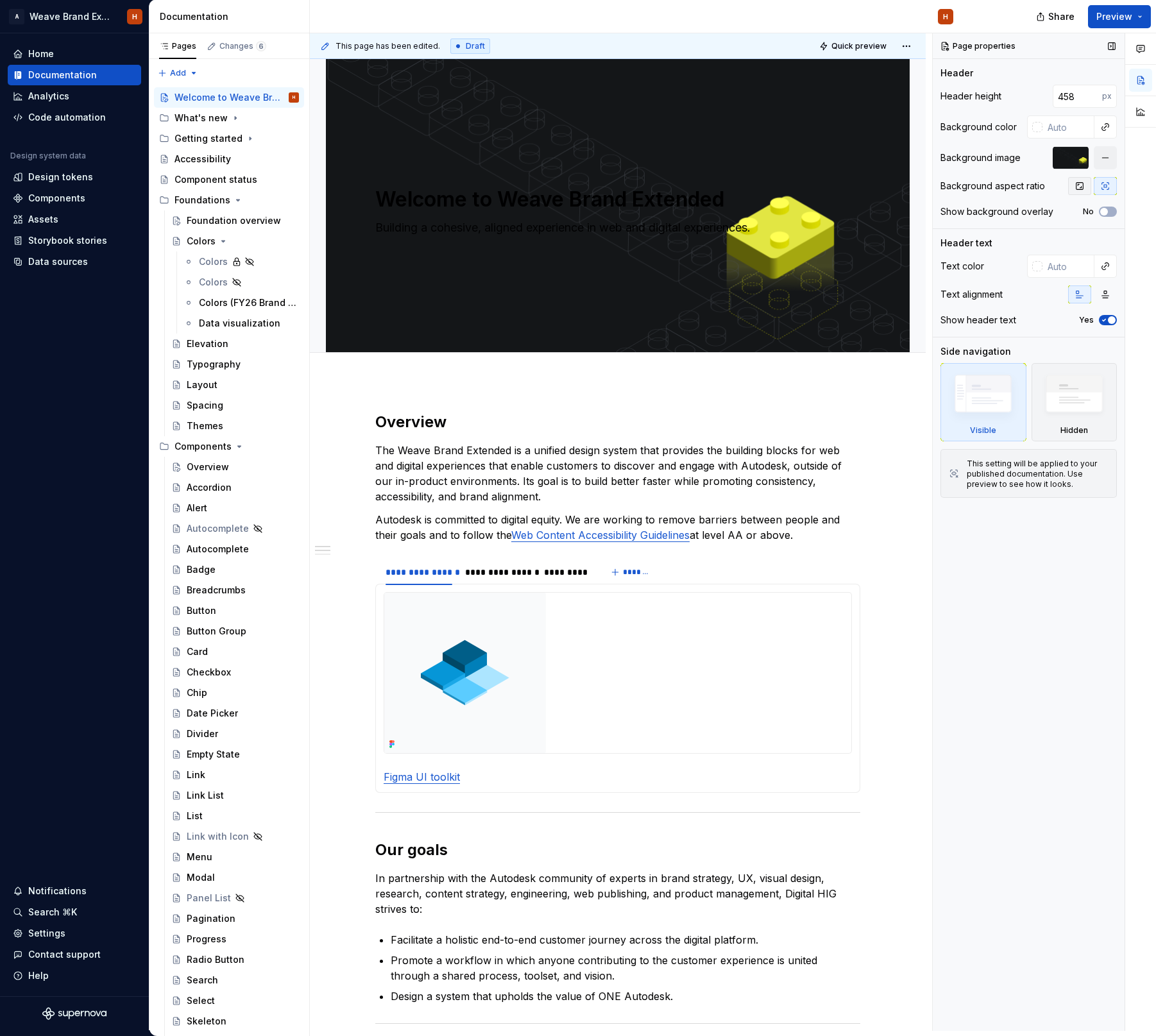
click at [1075, 187] on icon "button" at bounding box center [1079, 186] width 10 height 10
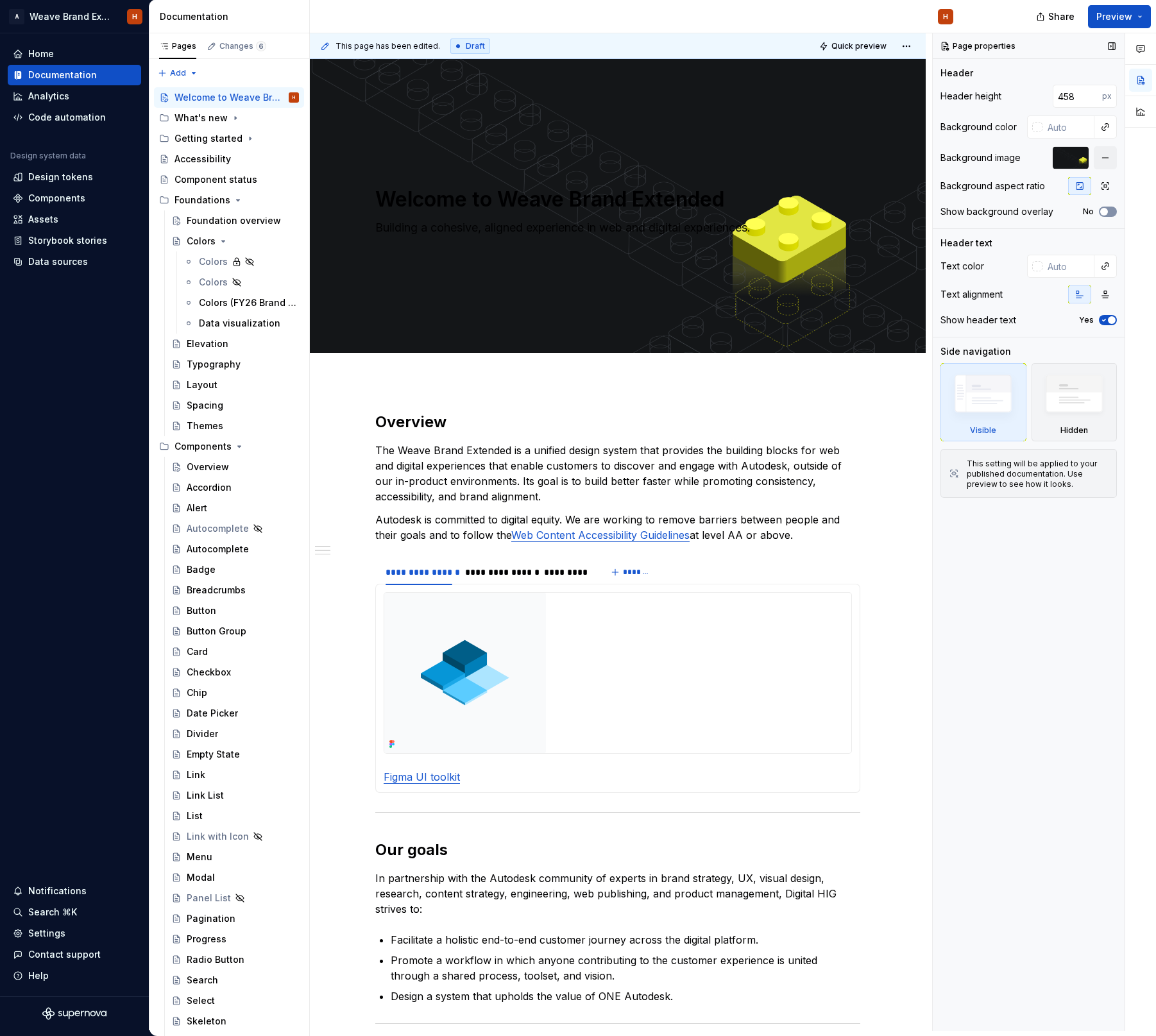
click at [1107, 211] on icon "button" at bounding box center [1103, 211] width 10 height 8
click at [1107, 211] on span "button" at bounding box center [1111, 211] width 8 height 8
click at [1107, 211] on icon "button" at bounding box center [1103, 211] width 10 height 8
click at [1107, 211] on span "button" at bounding box center [1111, 211] width 8 height 8
click at [1055, 157] on div at bounding box center [1070, 158] width 36 height 23
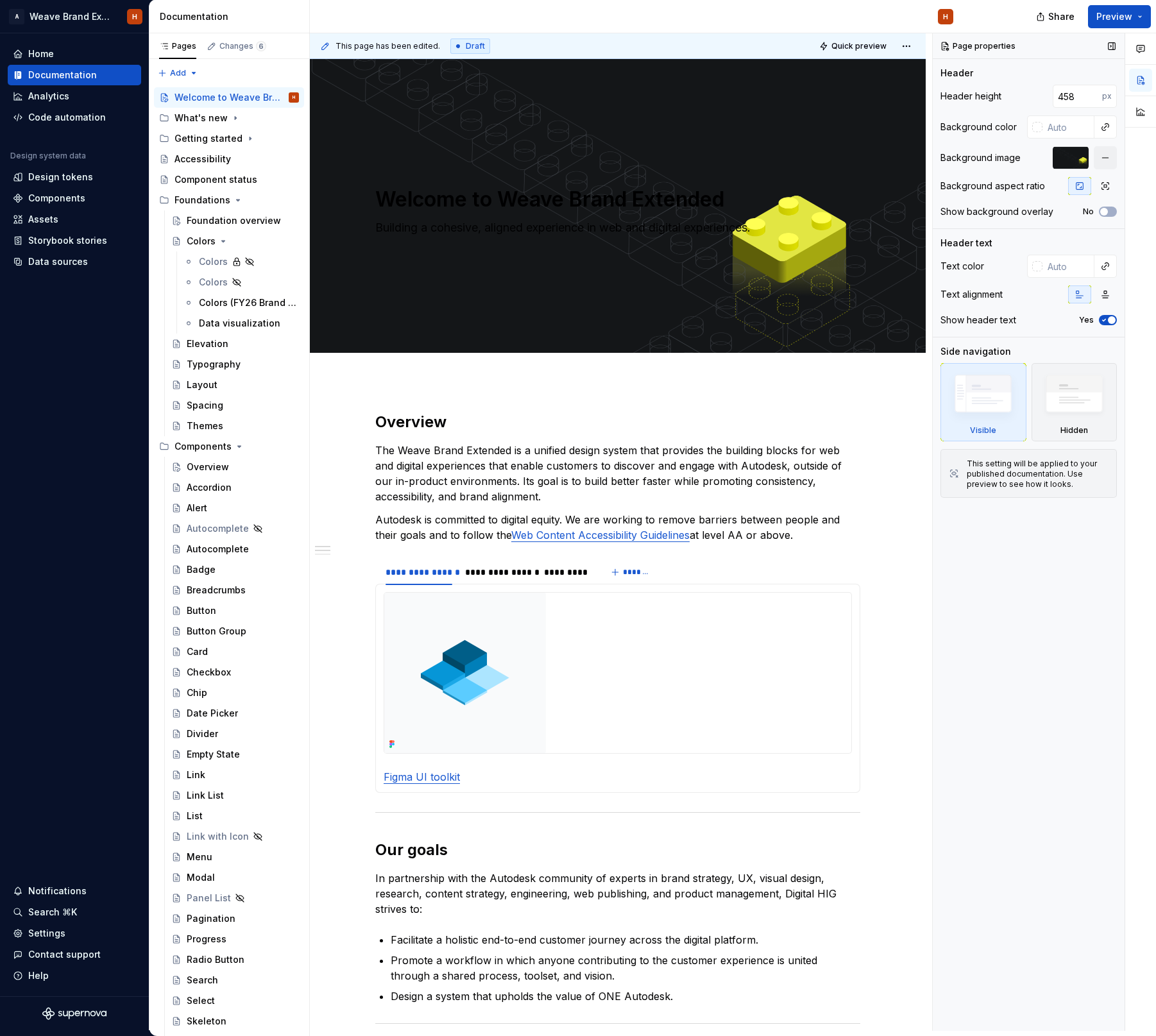
type textarea "*"
click at [1044, 265] on input "text" at bounding box center [1068, 266] width 52 height 23
click at [1037, 267] on div at bounding box center [1037, 266] width 10 height 10
type input "#524040"
type input "*******"
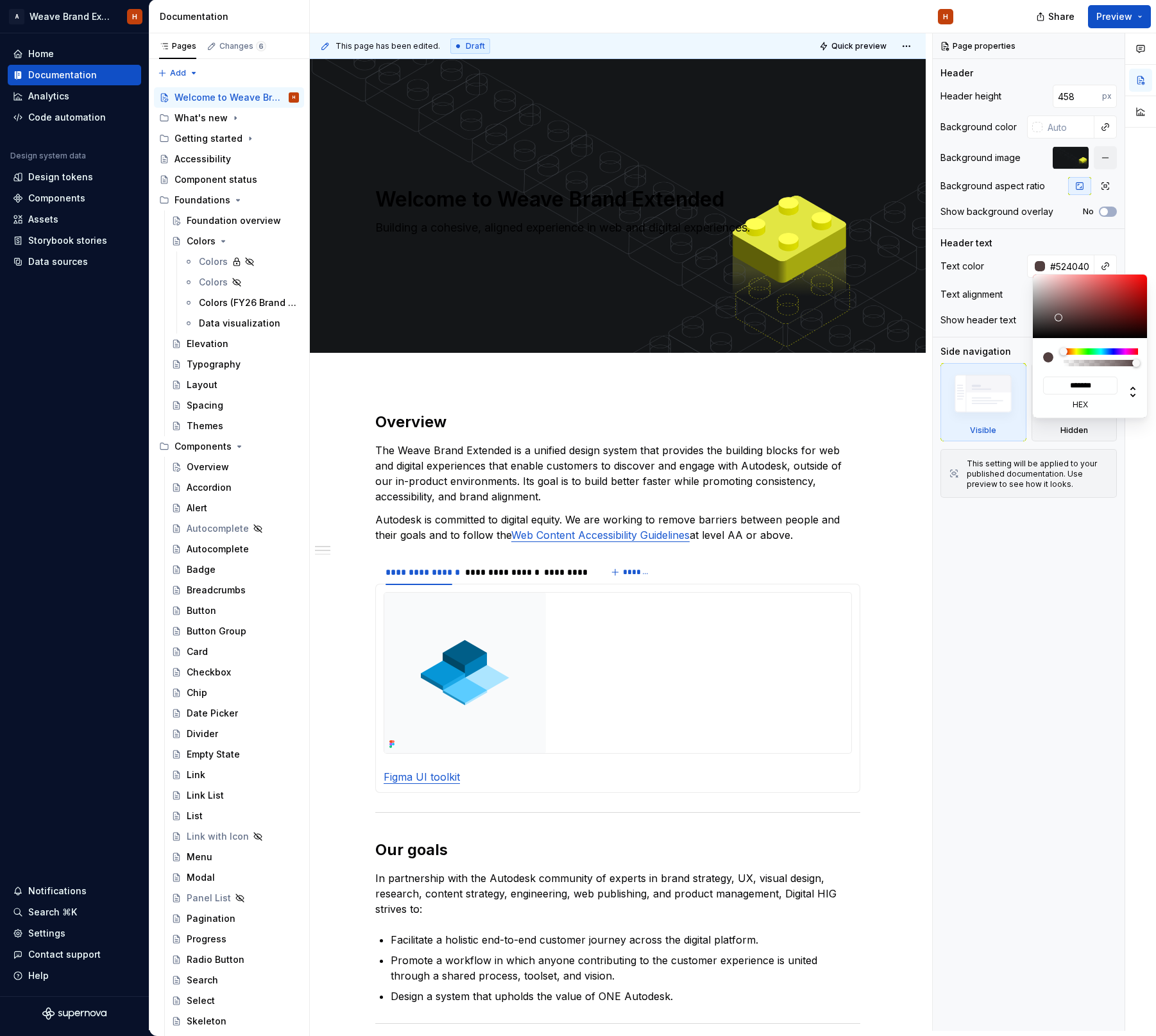
type input "#5D4B4B"
type input "*******"
type input "#7C6F6F"
type input "*******"
type input "#B4B4B4"
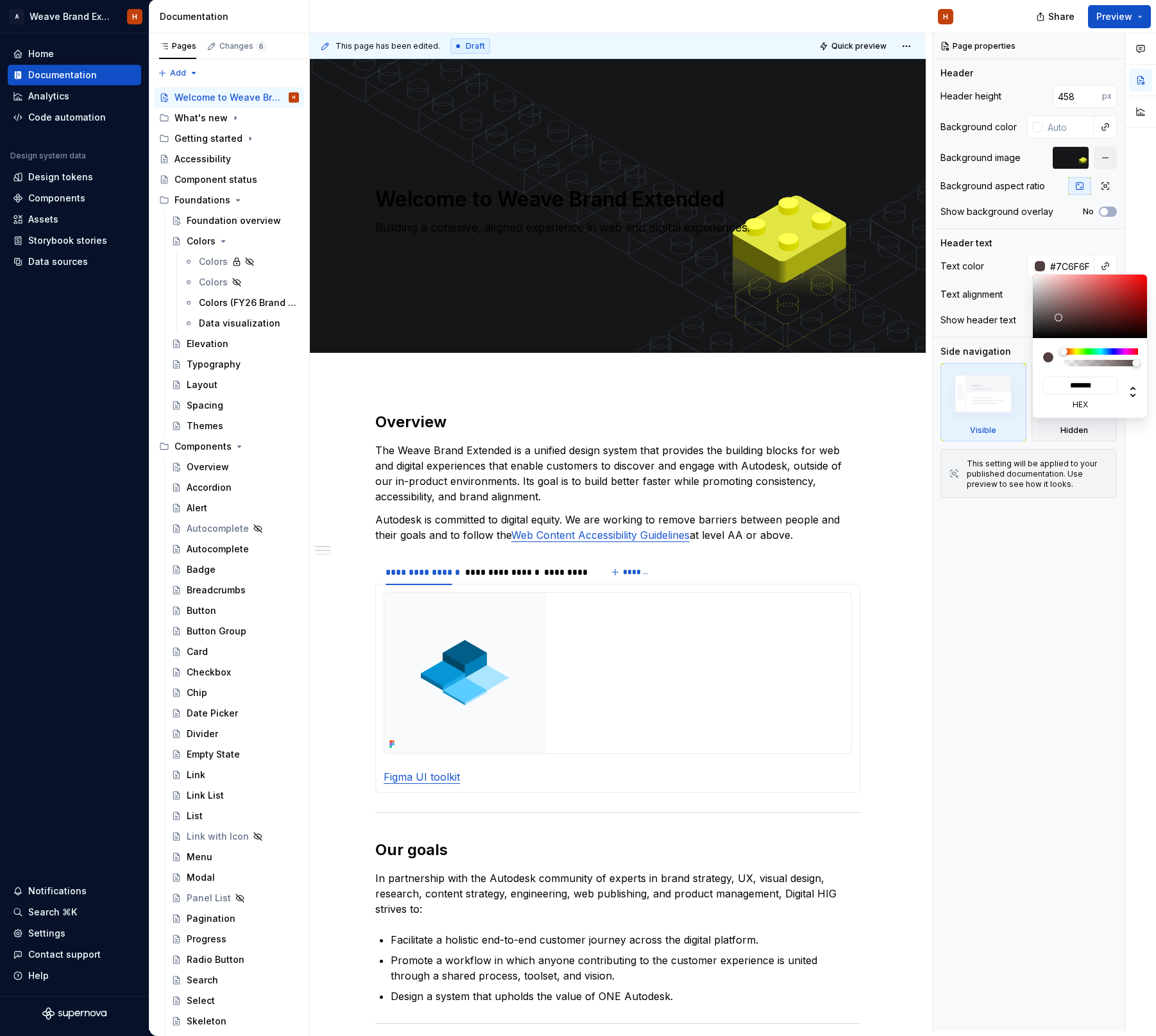
type input "*******"
type input "#E5E5E5"
type input "*******"
type input "#F2F2F2"
type input "*******"
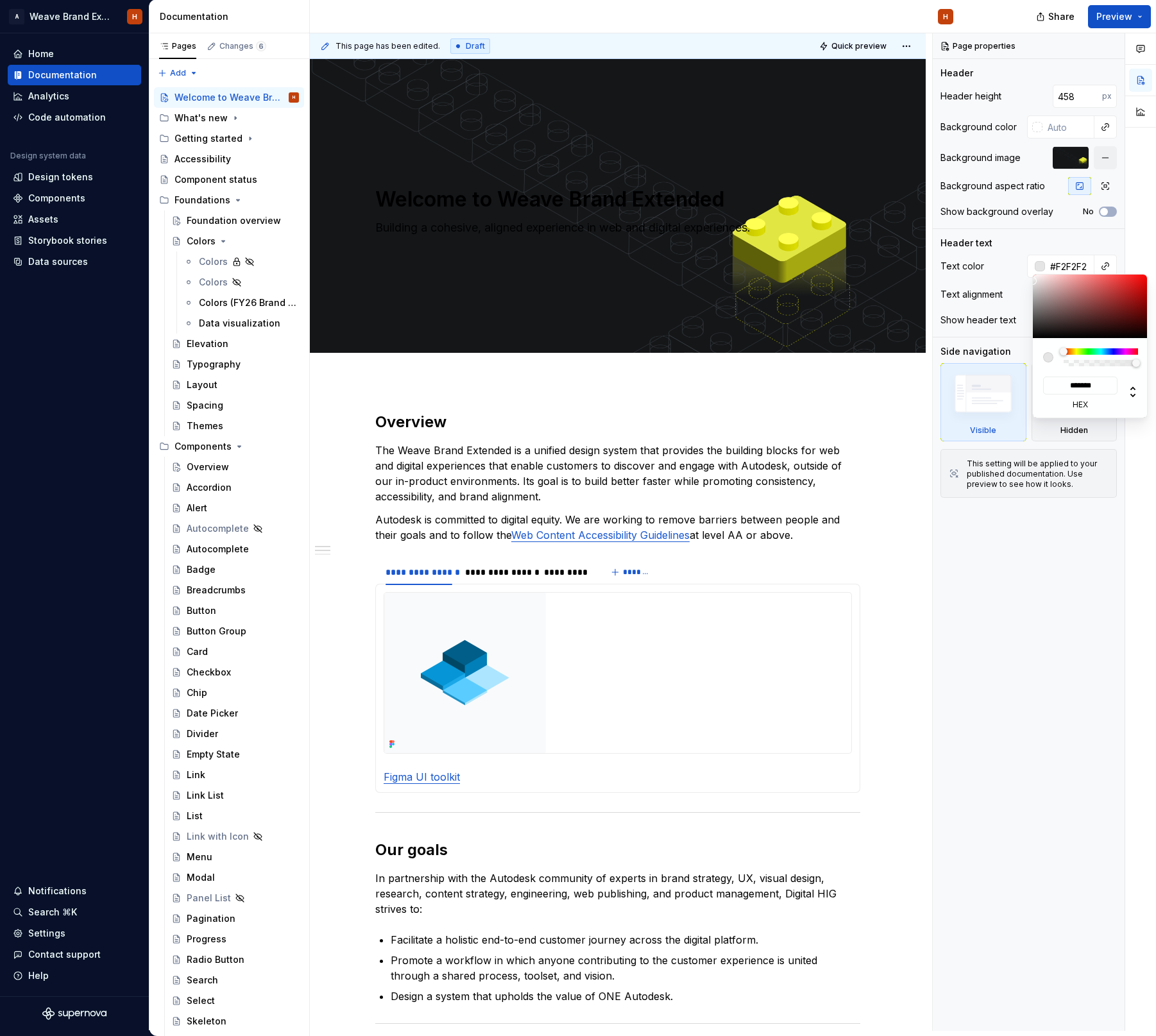
type input "#FCFCFC"
type input "*******"
type input "#FFFFFF"
type input "*******"
drag, startPoint x: 1058, startPoint y: 317, endPoint x: 1017, endPoint y: 266, distance: 65.4
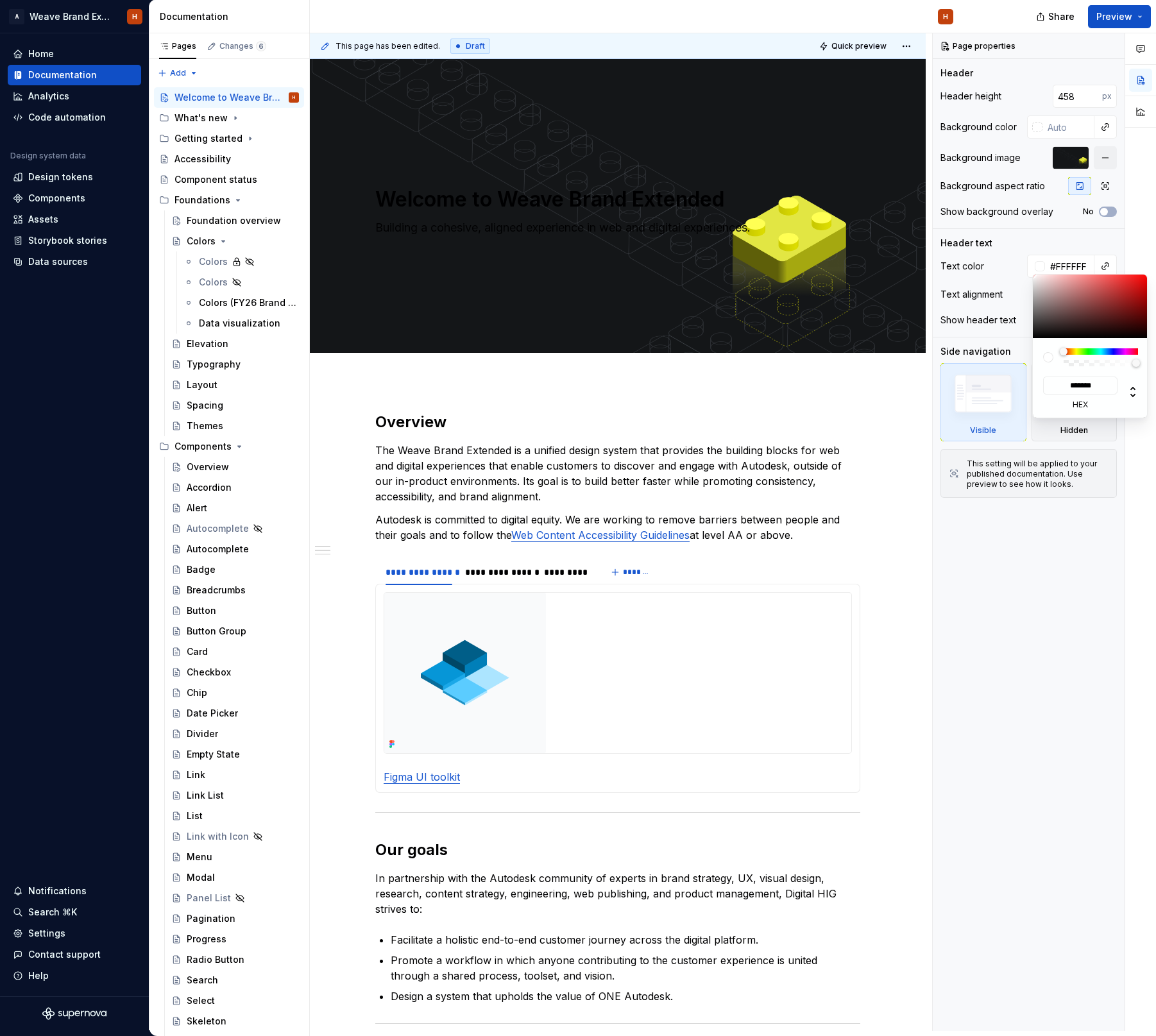
click at [1017, 266] on body "A Weave Brand Extended H Home Documentation Analytics Code automation Design sy…" at bounding box center [578, 518] width 1156 height 1036
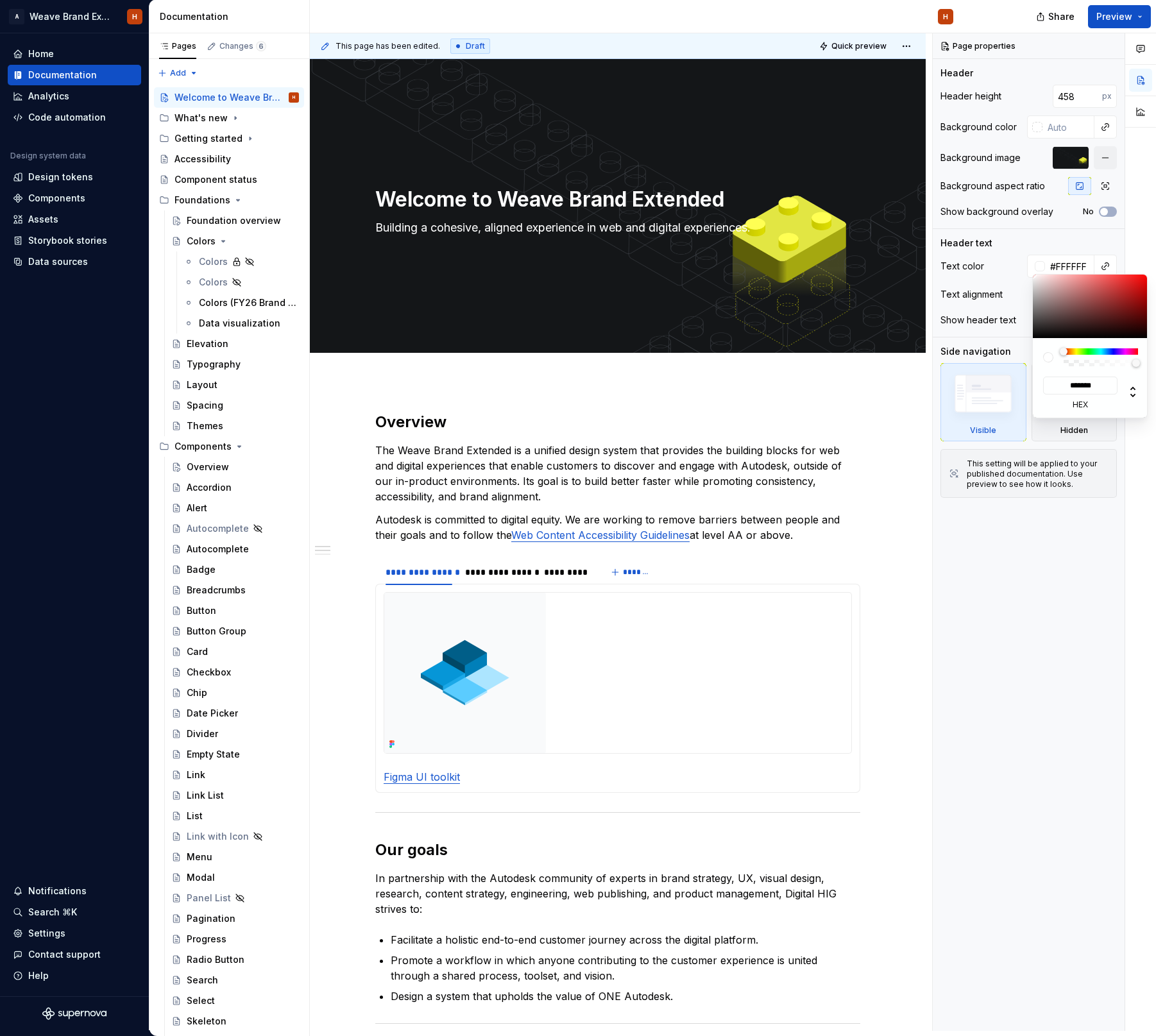
click at [1011, 252] on div "Comments Open comments No comments yet Select ‘Comment’ from the block context …" at bounding box center [1044, 532] width 223 height 997
click at [1017, 253] on div "Comments Open comments No comments yet Select ‘Comment’ from the block context …" at bounding box center [1044, 532] width 223 height 997
click at [1126, 15] on span "Preview" at bounding box center [1114, 16] width 36 height 13
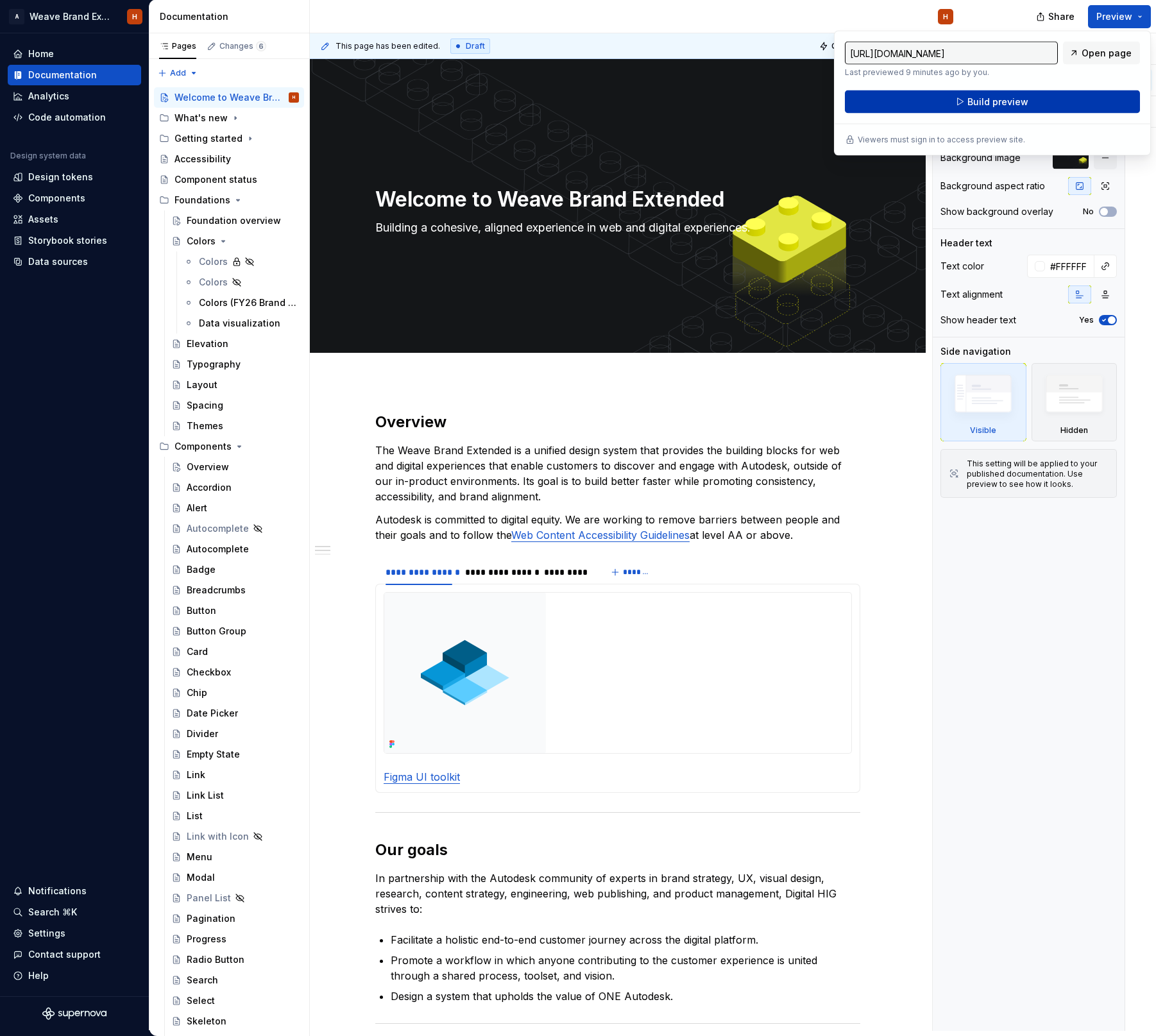
click at [1042, 103] on button "Build preview" at bounding box center [992, 102] width 295 height 23
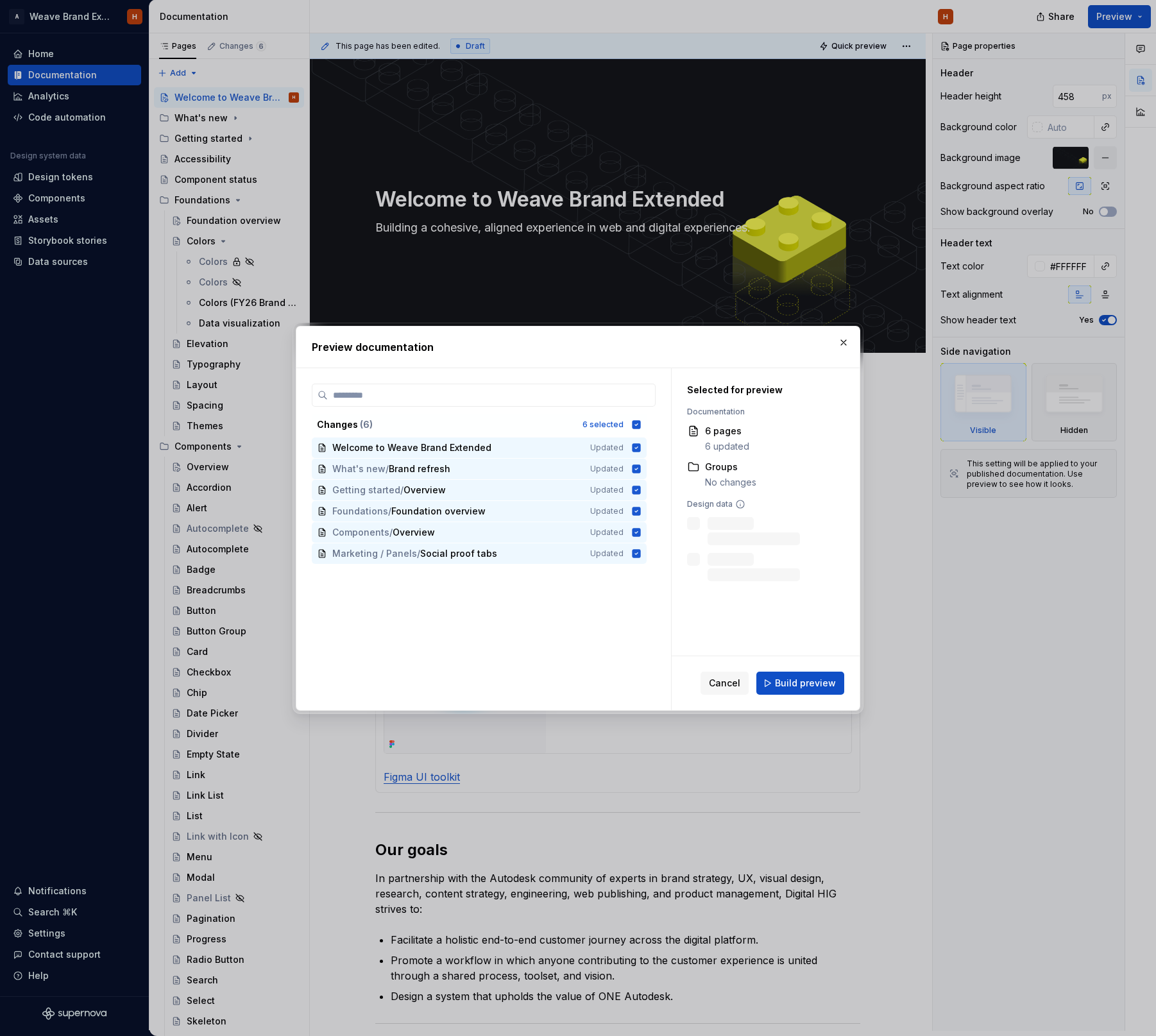
drag, startPoint x: 793, startPoint y: 678, endPoint x: 775, endPoint y: 670, distance: 19.7
click at [792, 678] on span "Build preview" at bounding box center [805, 683] width 61 height 13
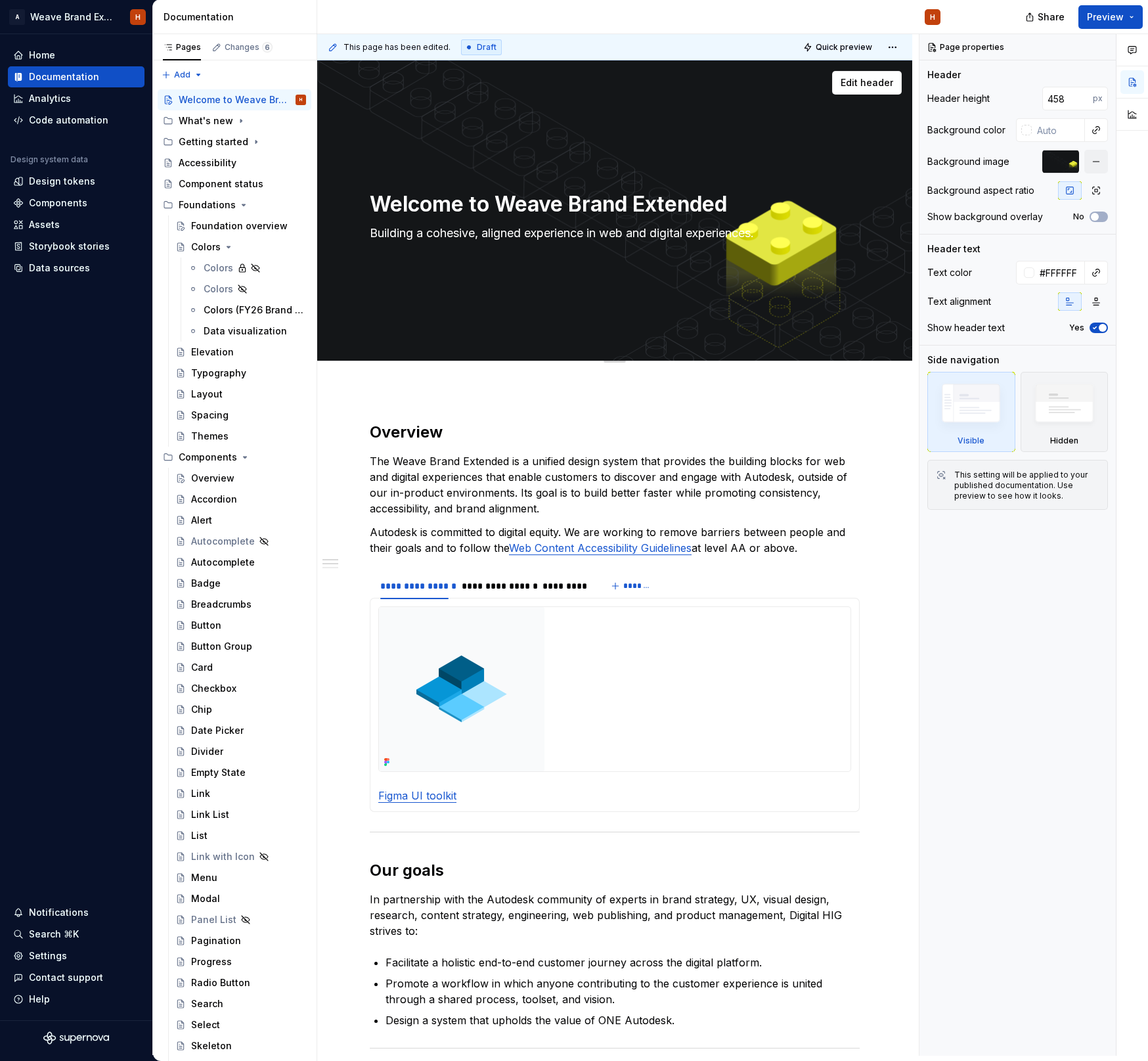
type textarea "*"
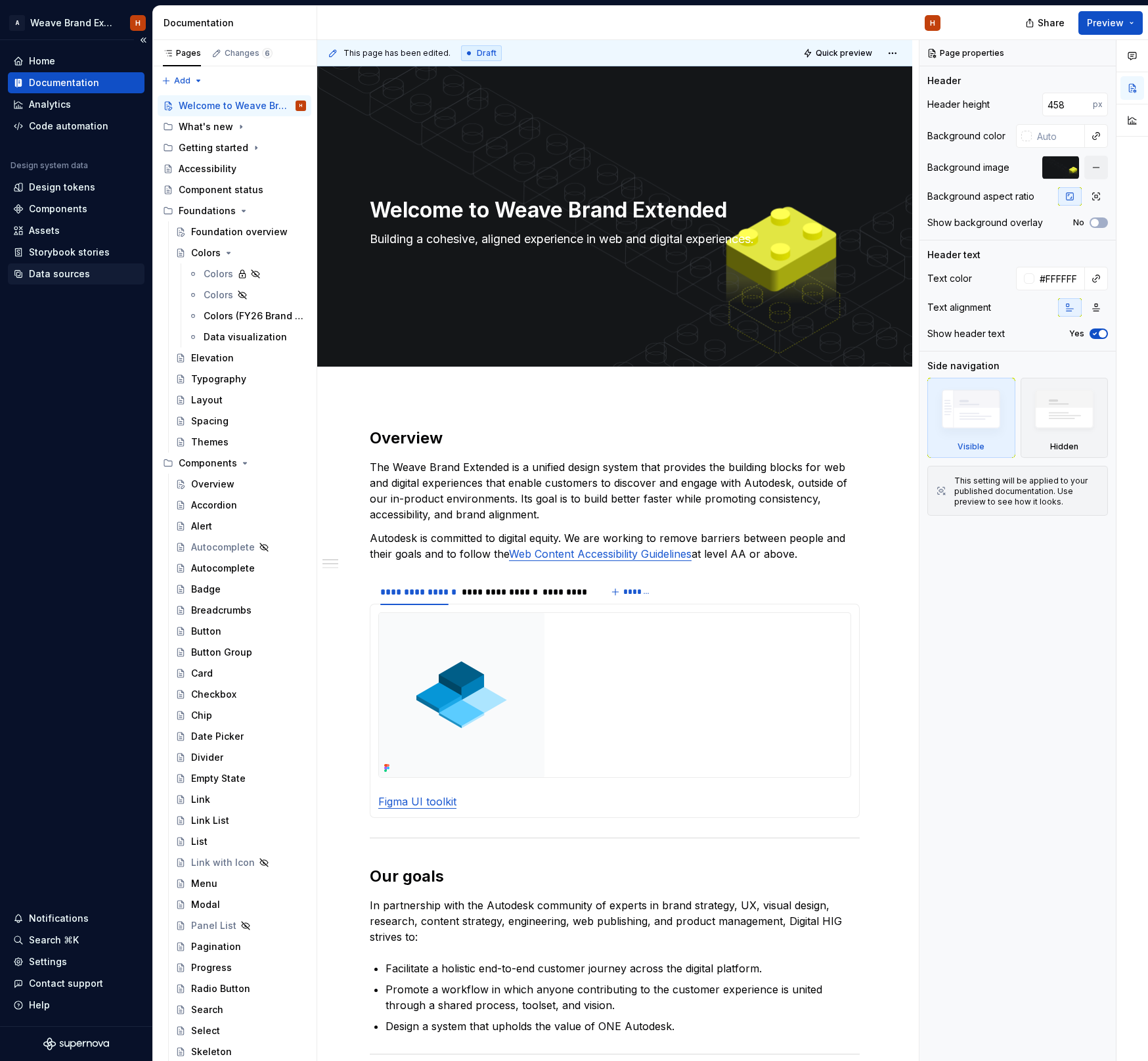
click at [90, 274] on div "Data sources" at bounding box center [76, 274] width 126 height 13
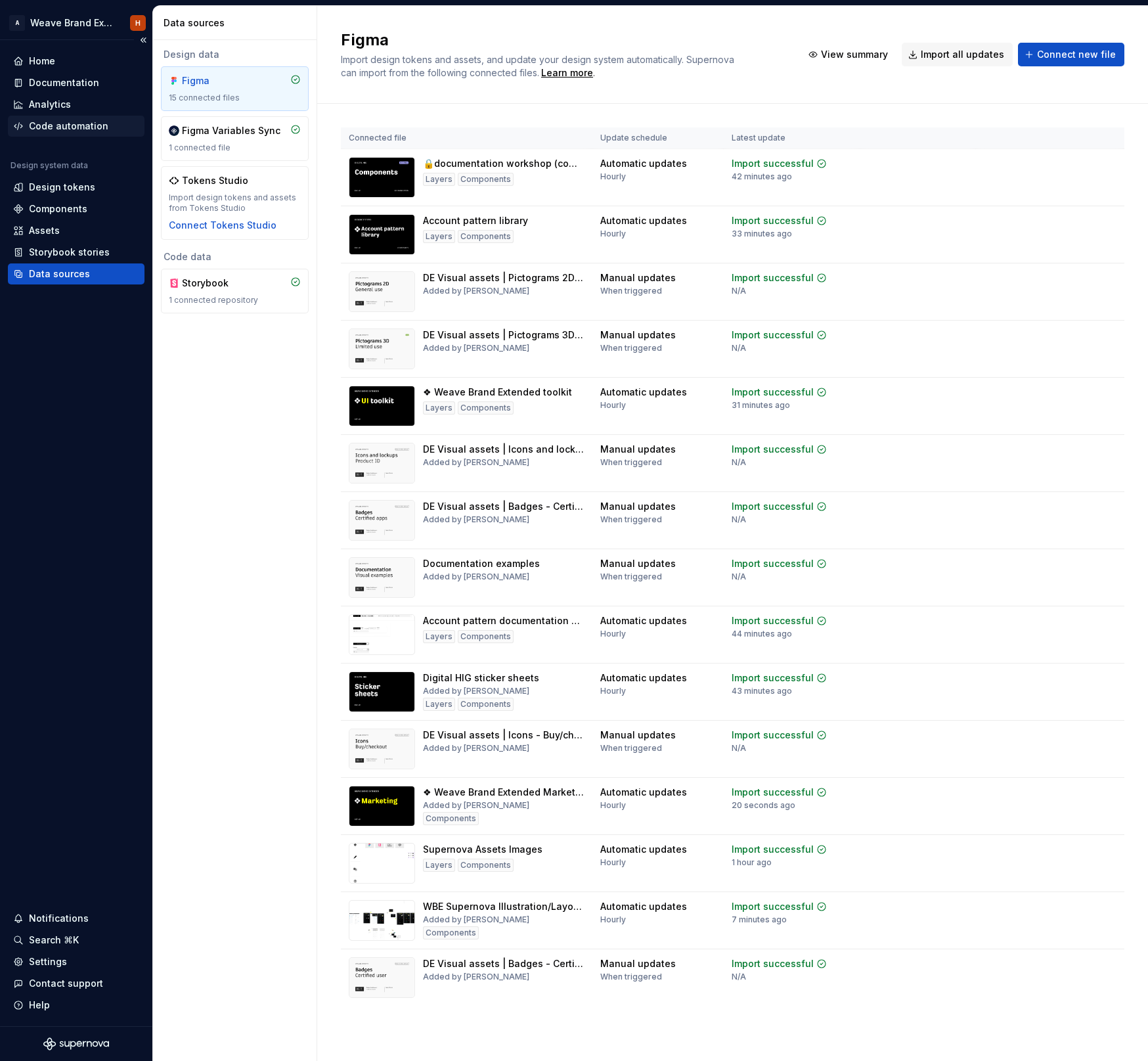
click at [89, 128] on div "Code automation" at bounding box center [68, 126] width 79 height 13
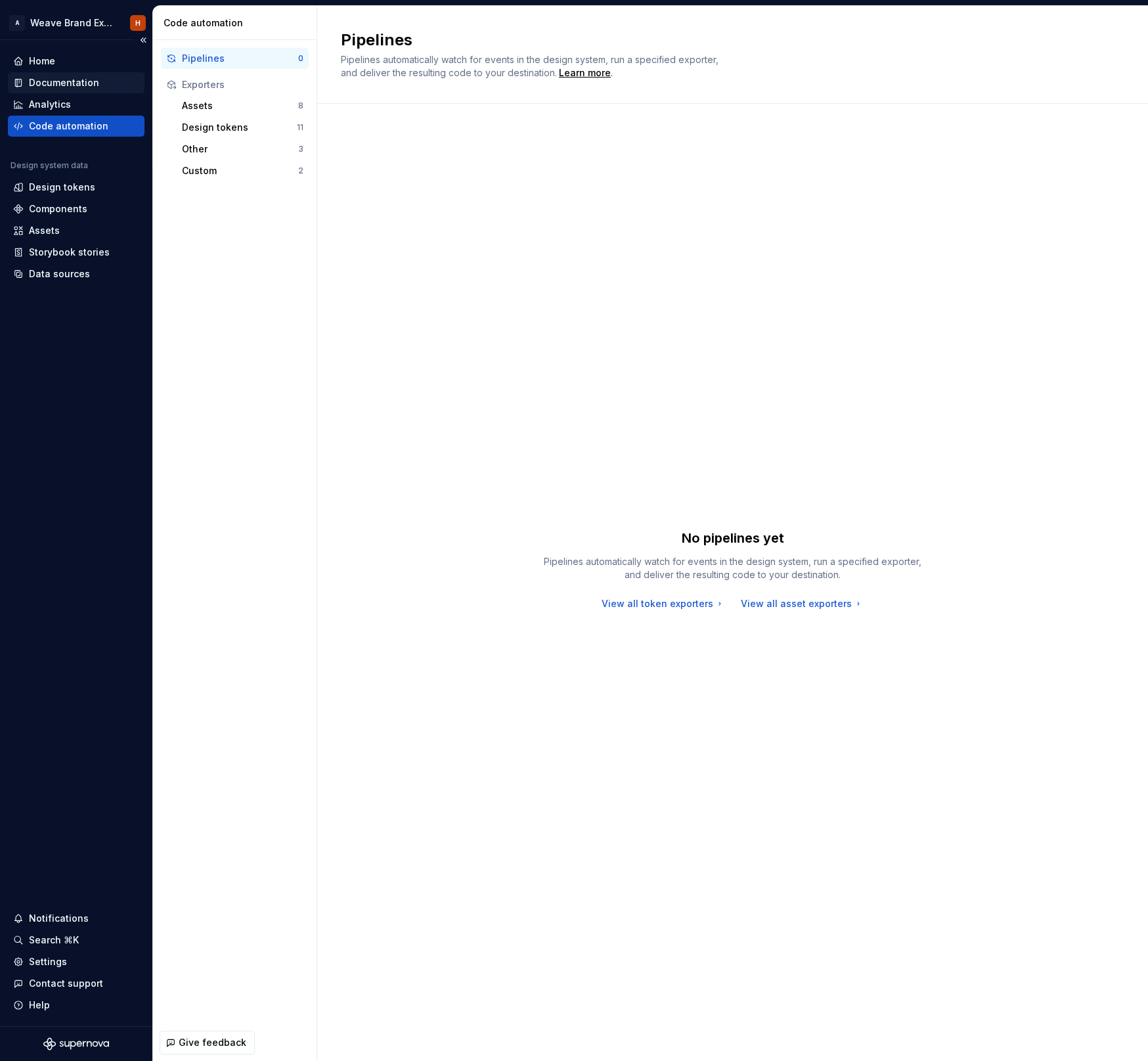
click at [94, 76] on div "Documentation" at bounding box center [63, 82] width 71 height 13
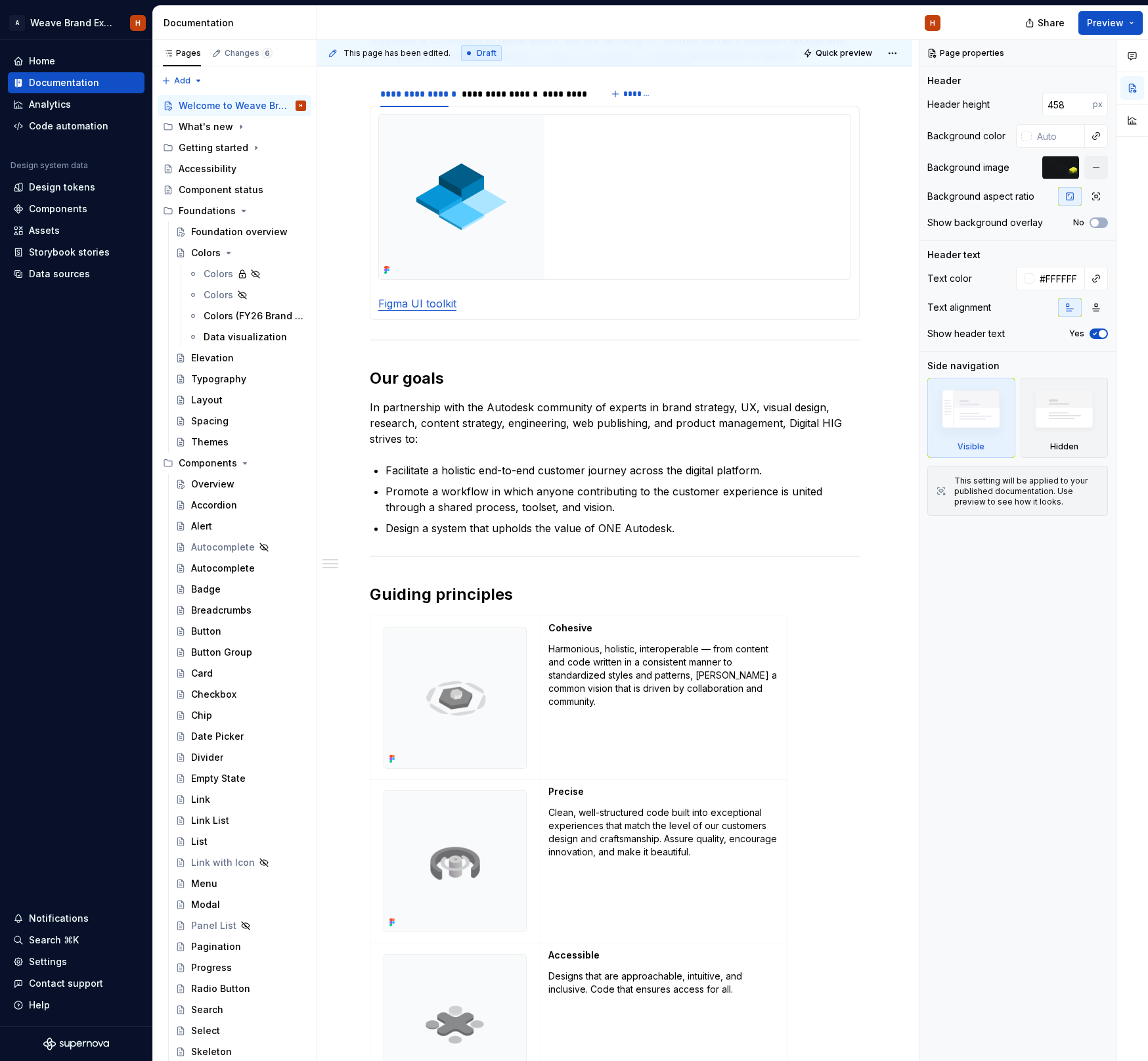
type textarea "*"
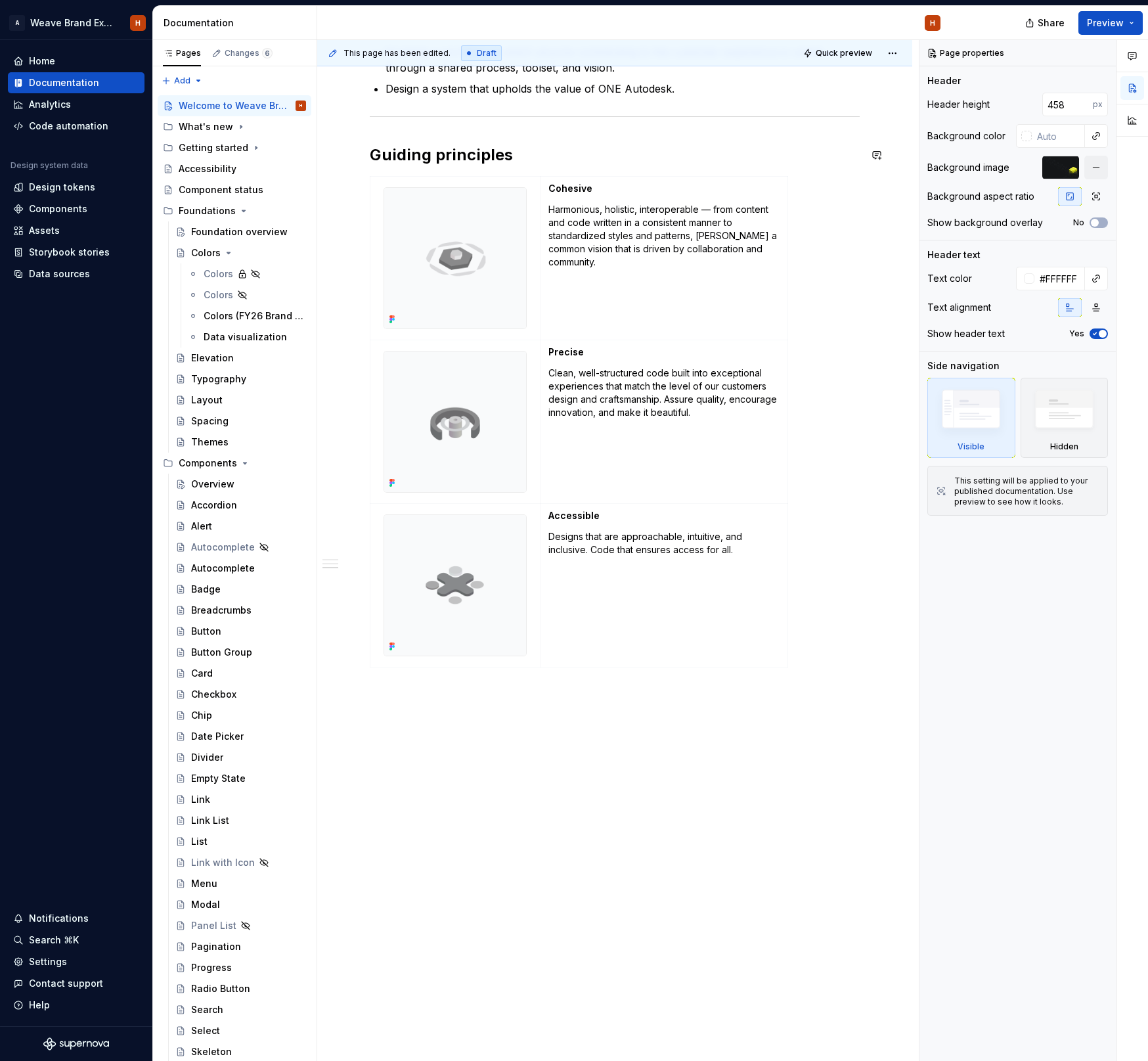
scroll to position [937, 0]
click at [239, 48] on div "Changes 6" at bounding box center [248, 52] width 48 height 10
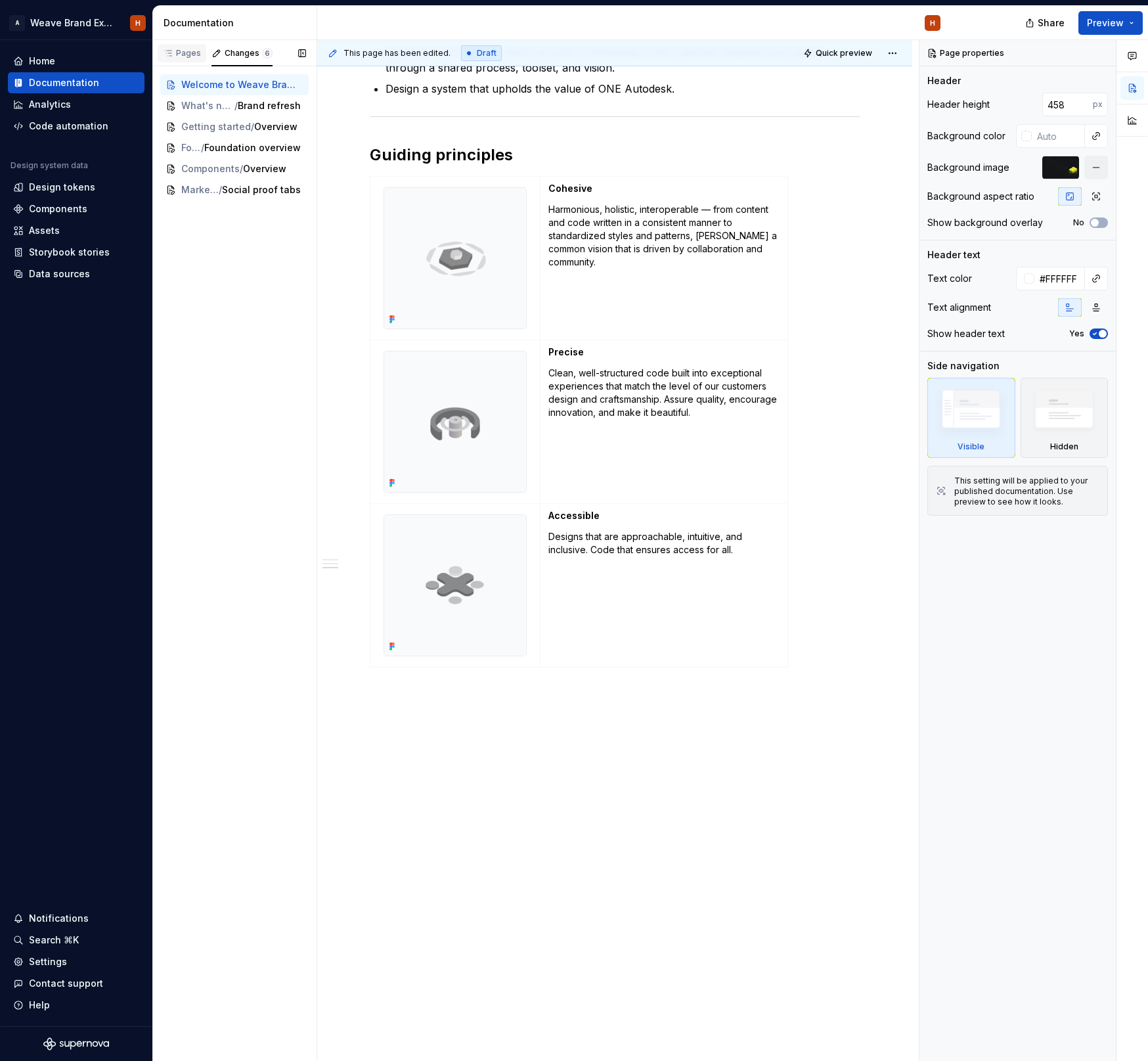
click at [190, 52] on div "Pages" at bounding box center [182, 52] width 38 height 10
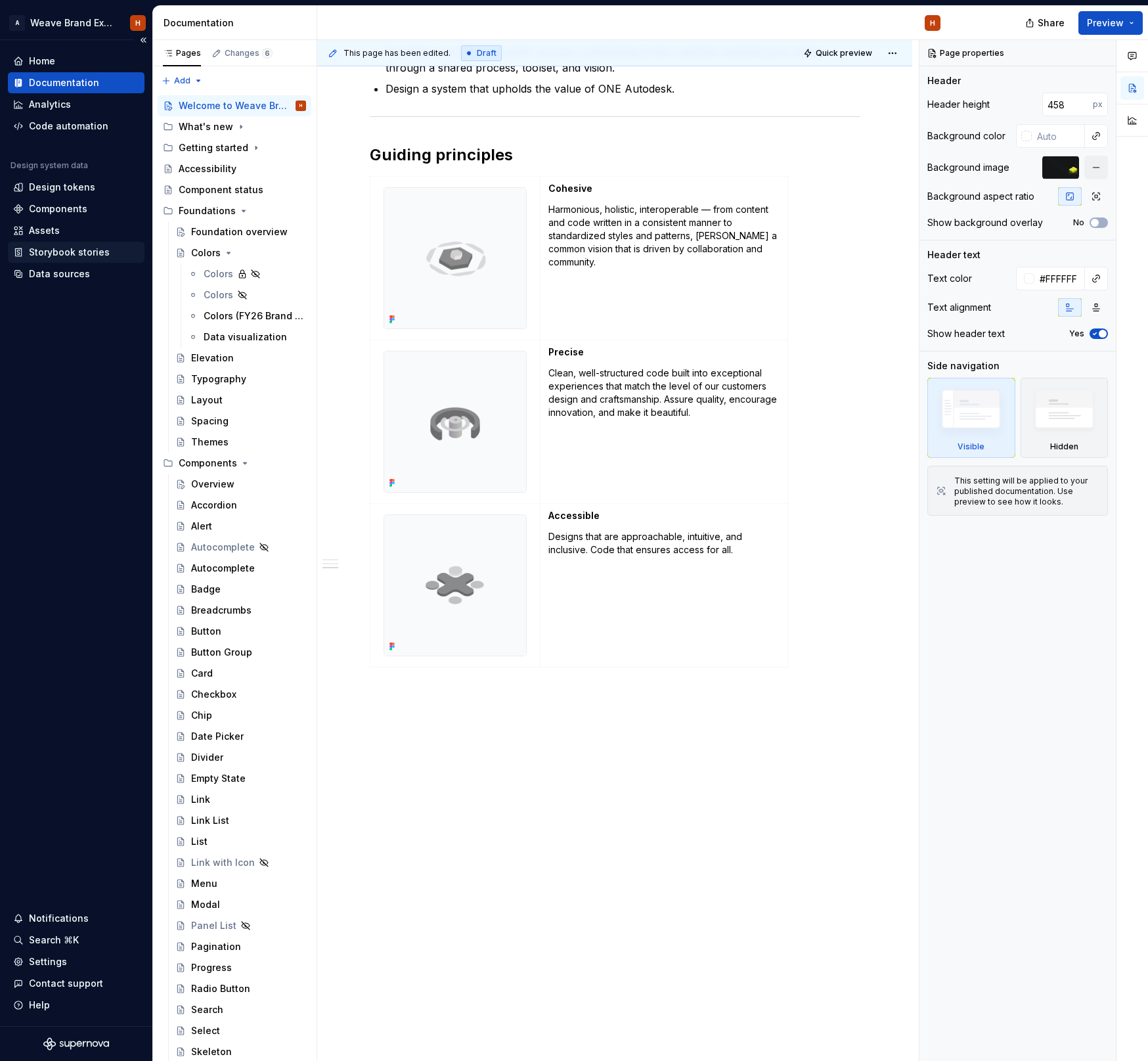
click at [59, 248] on div "Storybook stories" at bounding box center [69, 252] width 81 height 13
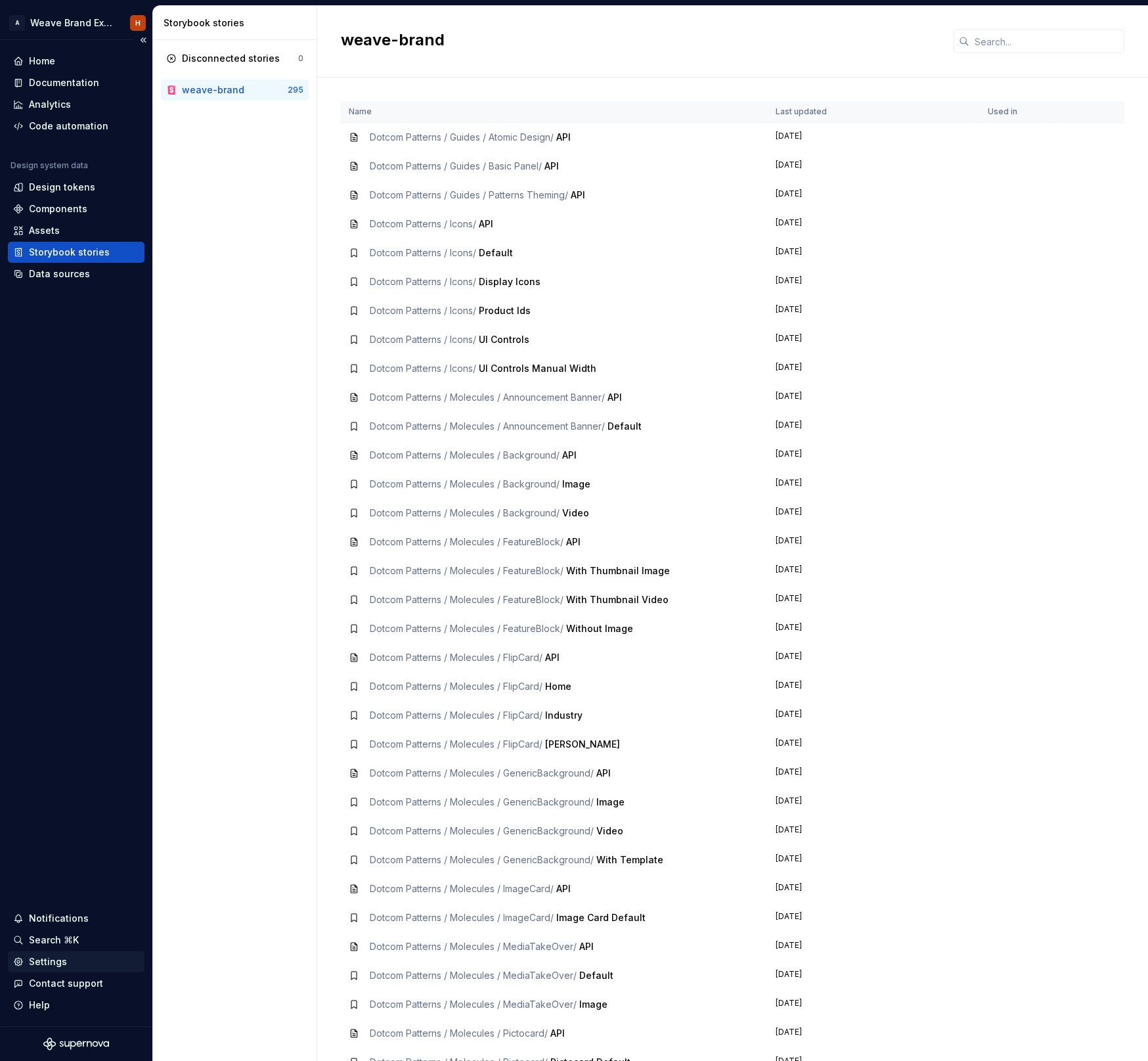
click at [59, 962] on div "Settings" at bounding box center [48, 961] width 38 height 13
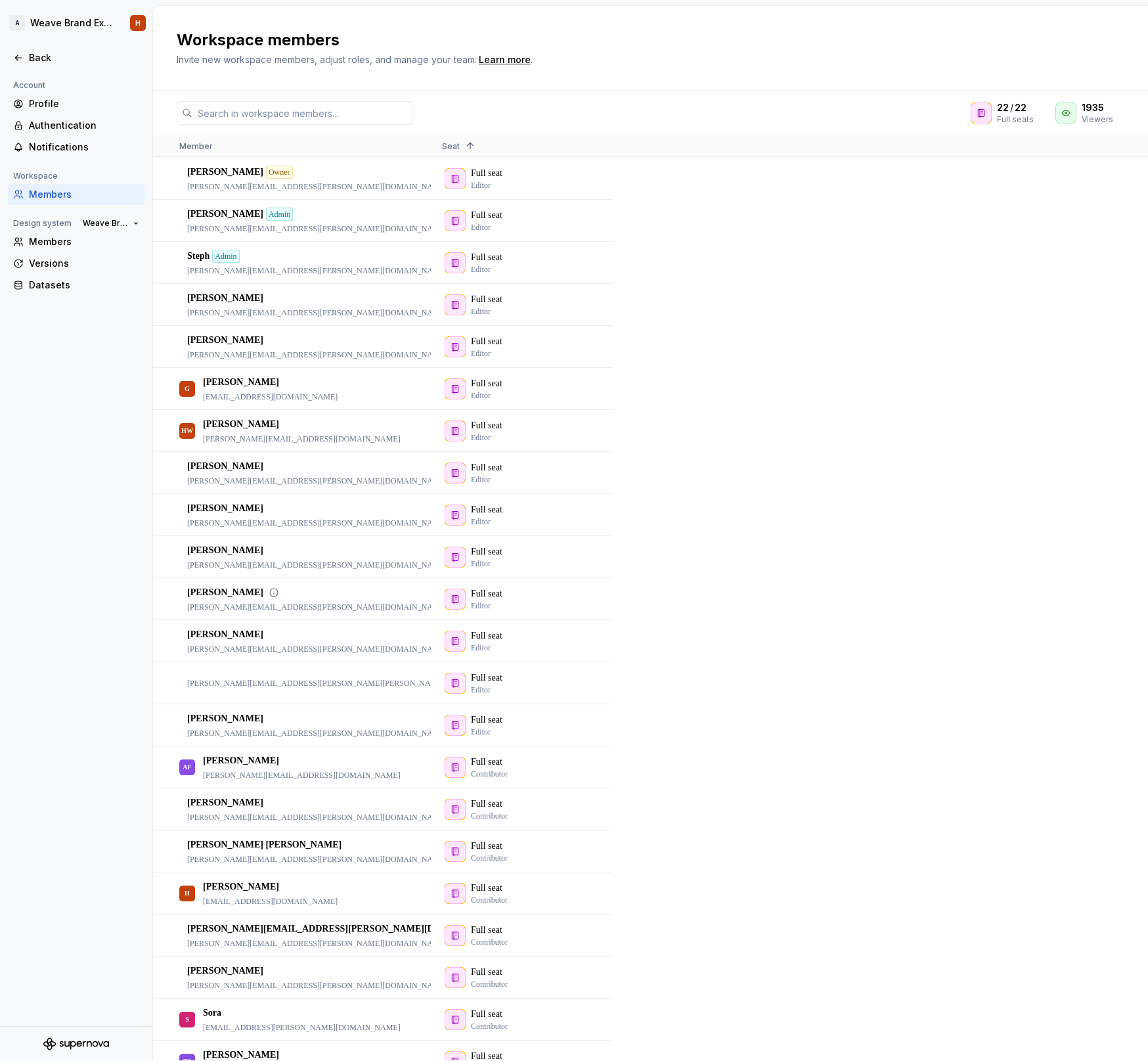
drag, startPoint x: 70, startPoint y: 910, endPoint x: 195, endPoint y: 587, distance: 346.3
click at [94, 758] on div "Account Profile Authentication Notifications Workspace Members Design system We…" at bounding box center [76, 552] width 152 height 948
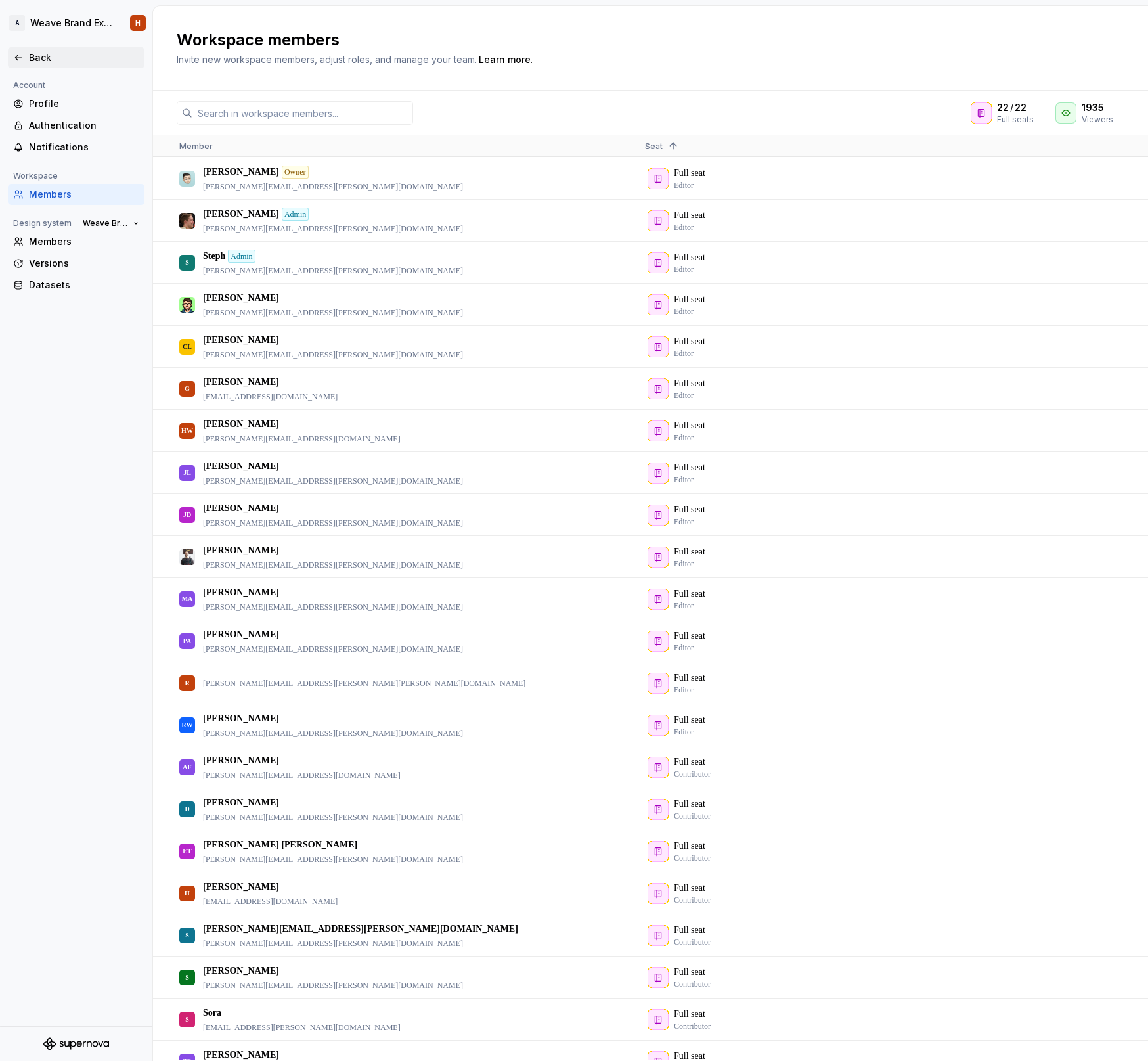
click at [33, 52] on div "Back" at bounding box center [83, 58] width 110 height 13
